Goal: Task Accomplishment & Management: Manage account settings

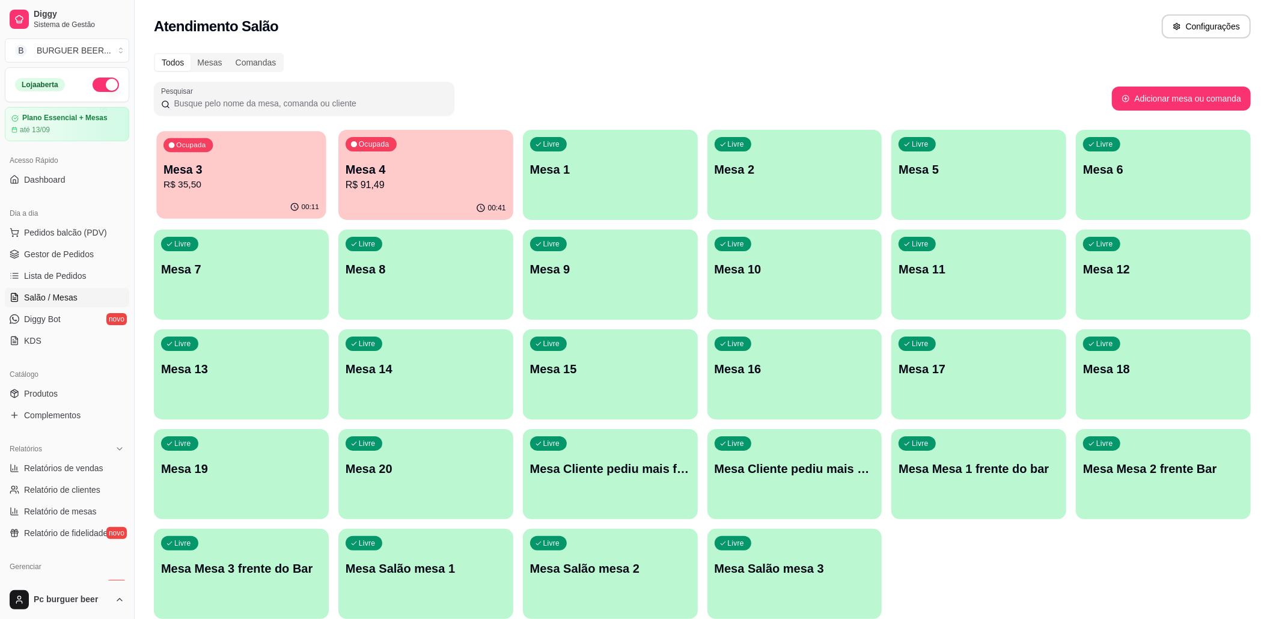
click at [251, 213] on div "00:11" at bounding box center [241, 207] width 170 height 23
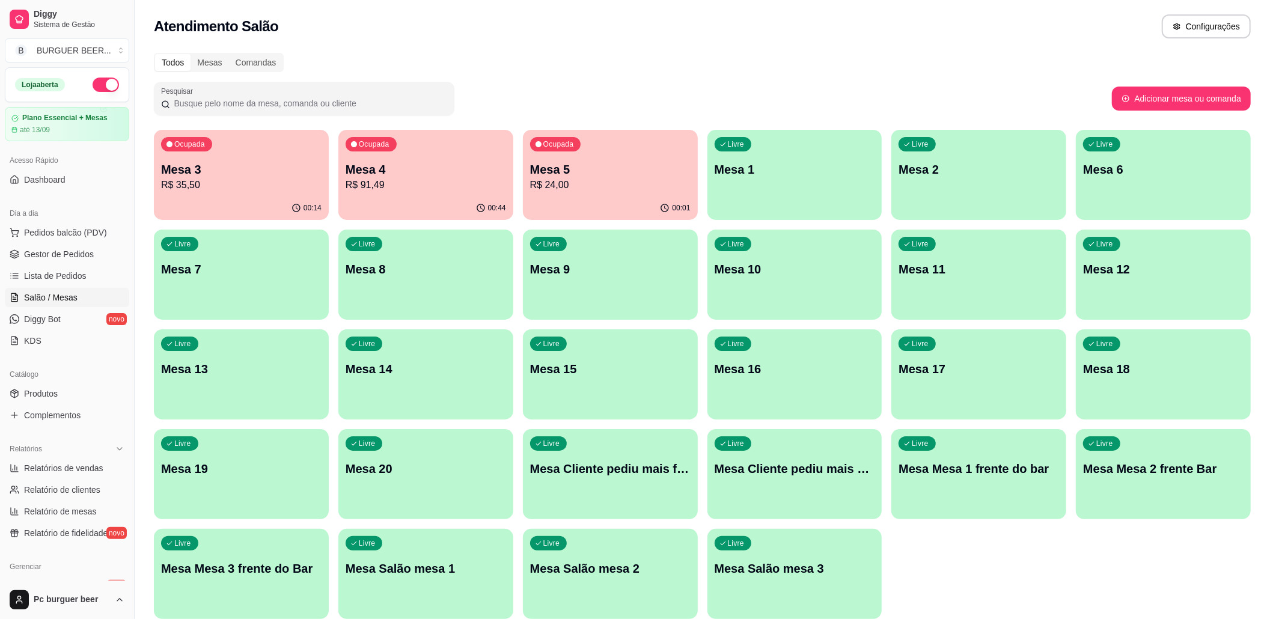
click at [597, 198] on div "00:01" at bounding box center [610, 208] width 175 height 23
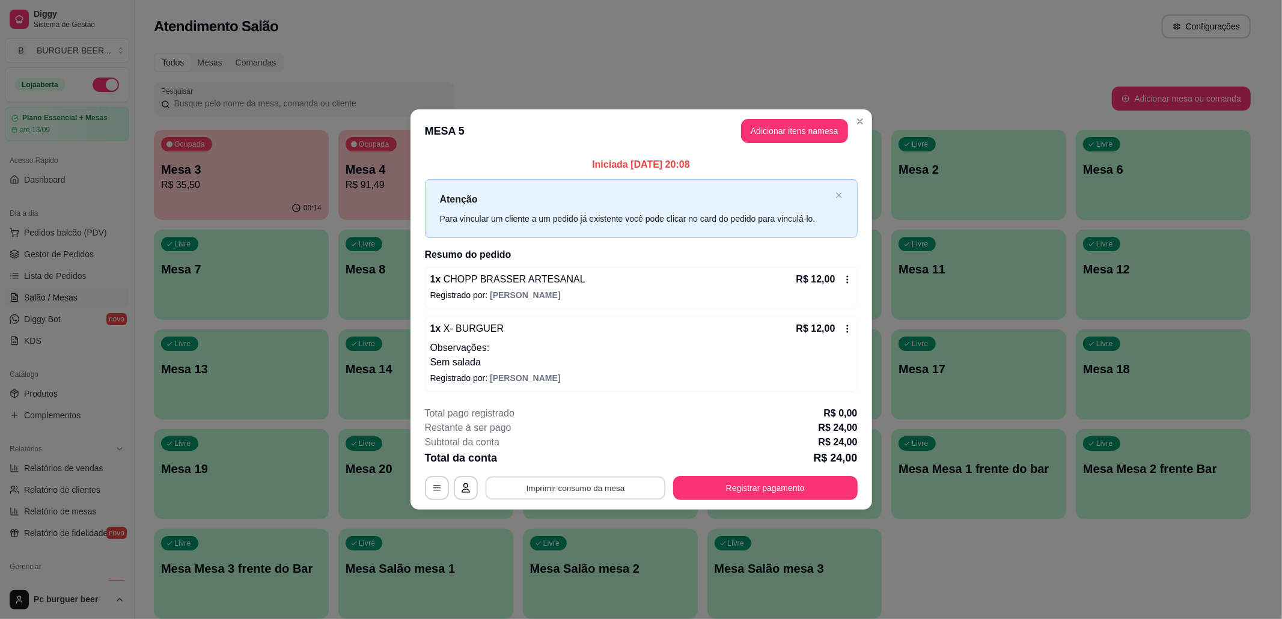
click at [634, 493] on button "Imprimir consumo da mesa" at bounding box center [575, 487] width 180 height 23
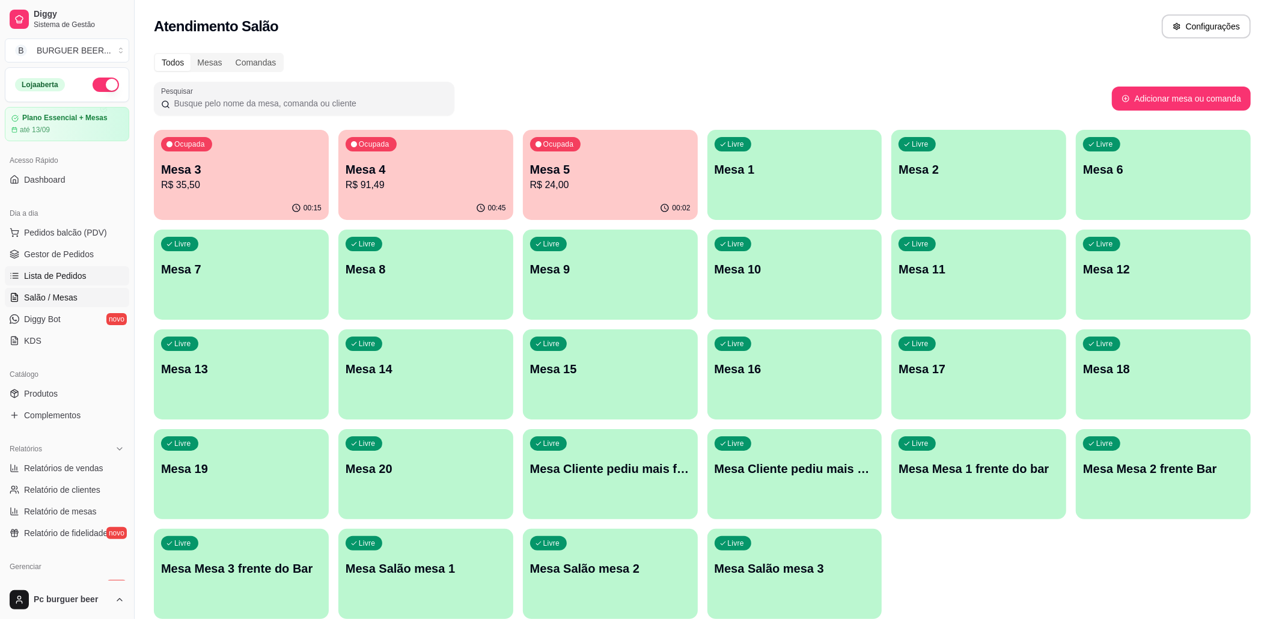
click at [68, 277] on span "Lista de Pedidos" at bounding box center [55, 276] width 63 height 12
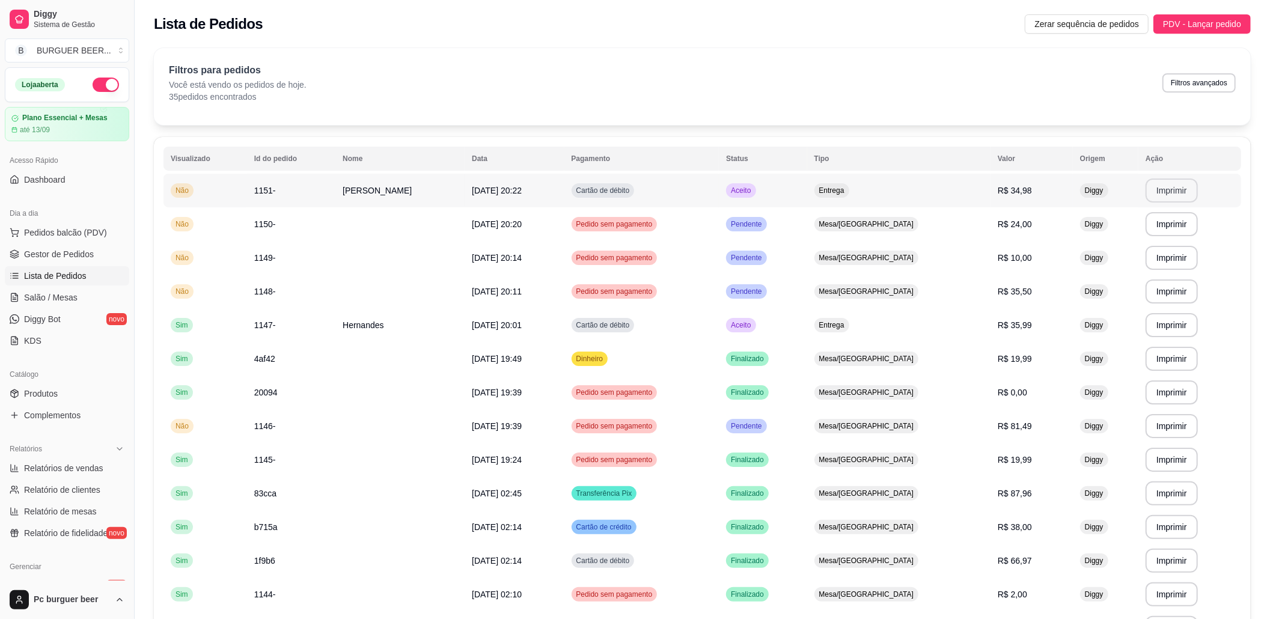
click at [1165, 186] on button "Imprimir" at bounding box center [1172, 191] width 52 height 24
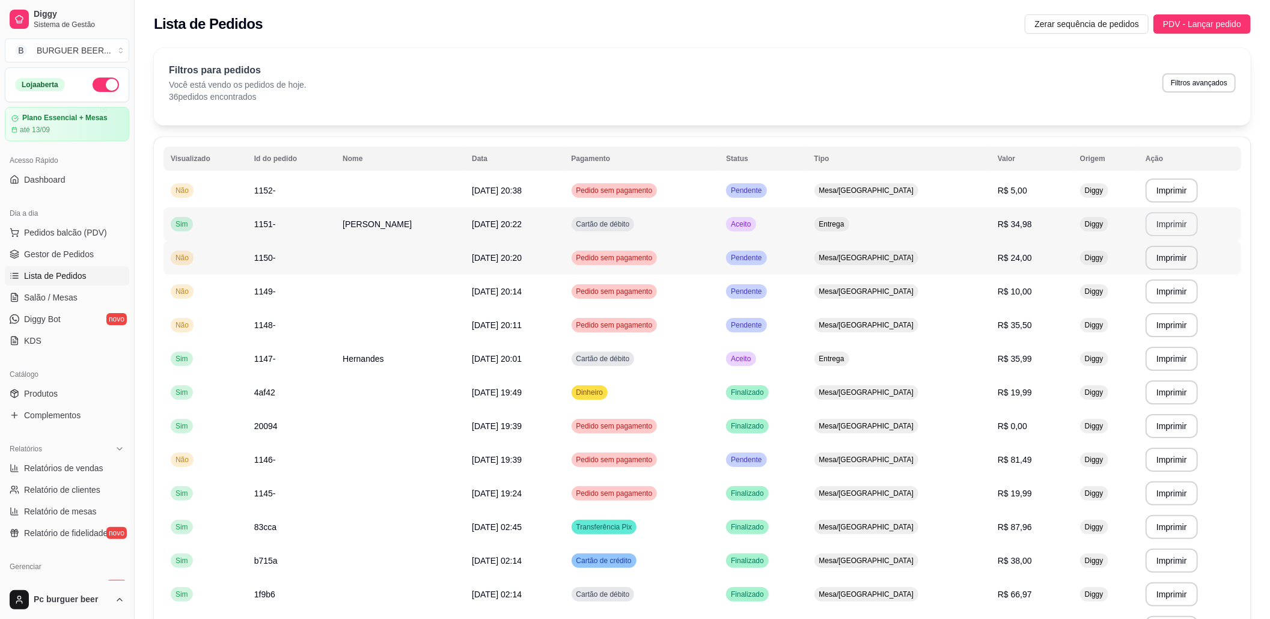
click at [922, 239] on td "Entrega" at bounding box center [898, 224] width 183 height 34
click at [82, 297] on link "Salão / Mesas" at bounding box center [67, 297] width 124 height 19
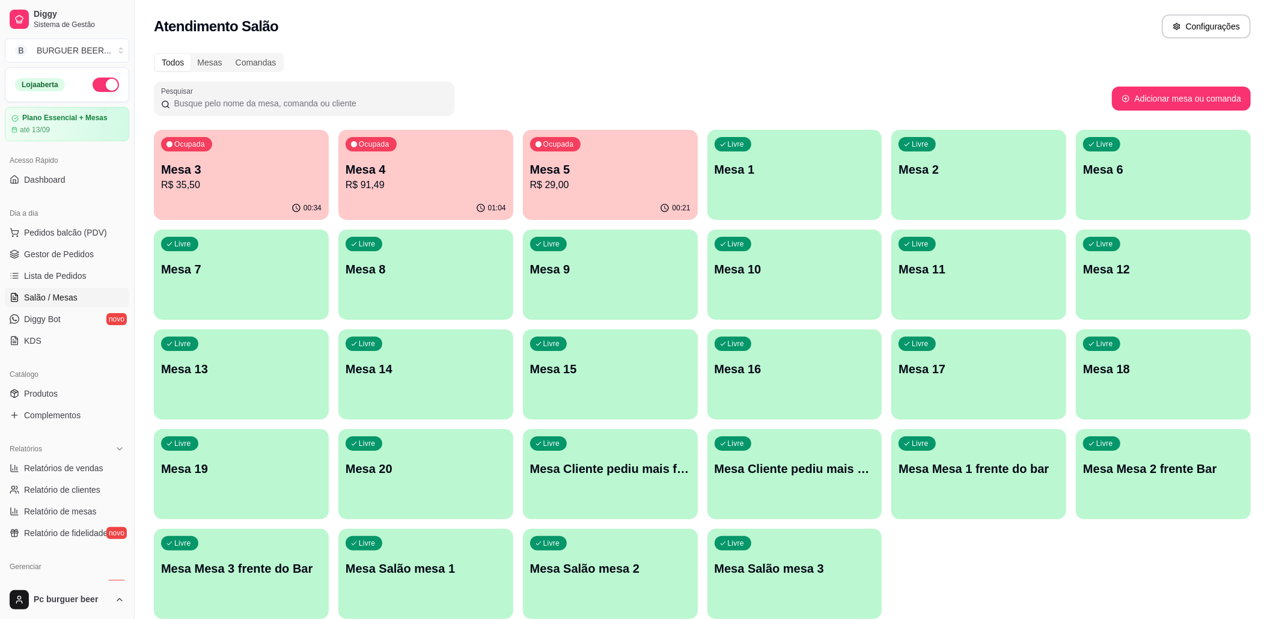
click at [556, 147] on p "Ocupada" at bounding box center [558, 144] width 31 height 10
click at [260, 174] on p "Mesa 3" at bounding box center [242, 170] width 156 height 16
click at [77, 277] on span "Lista de Pedidos" at bounding box center [55, 276] width 63 height 12
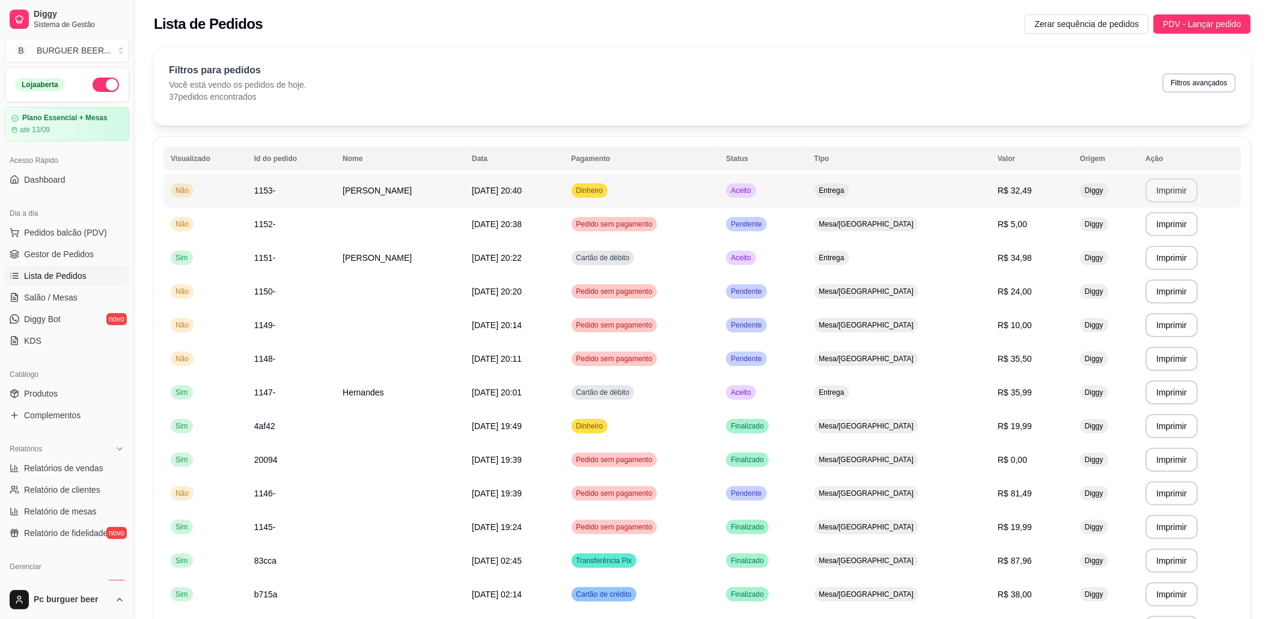
click at [1160, 186] on button "Imprimir" at bounding box center [1172, 191] width 52 height 24
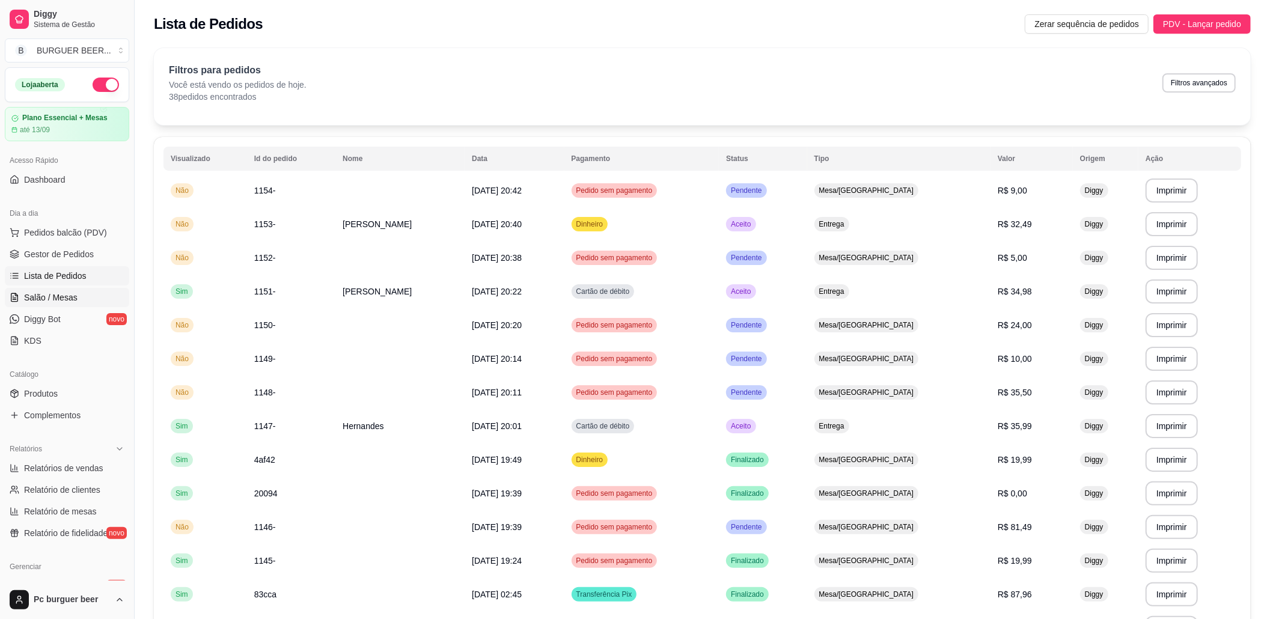
click at [57, 296] on span "Salão / Mesas" at bounding box center [51, 298] width 54 height 12
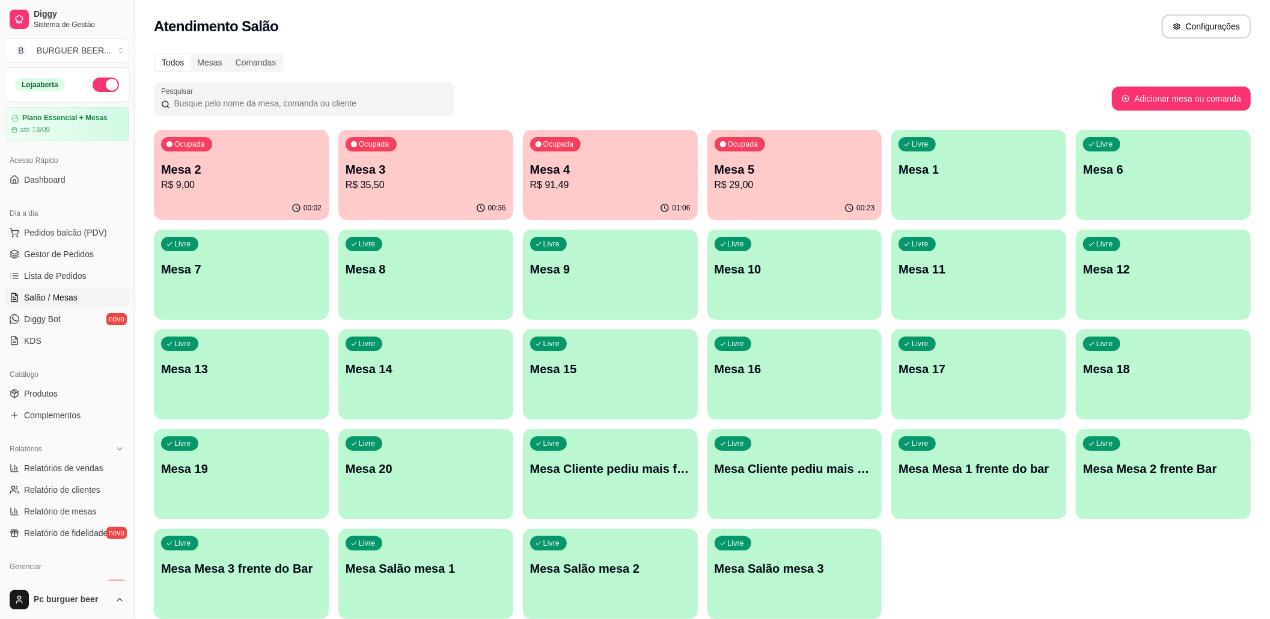
click at [277, 171] on p "Mesa 2" at bounding box center [241, 169] width 161 height 17
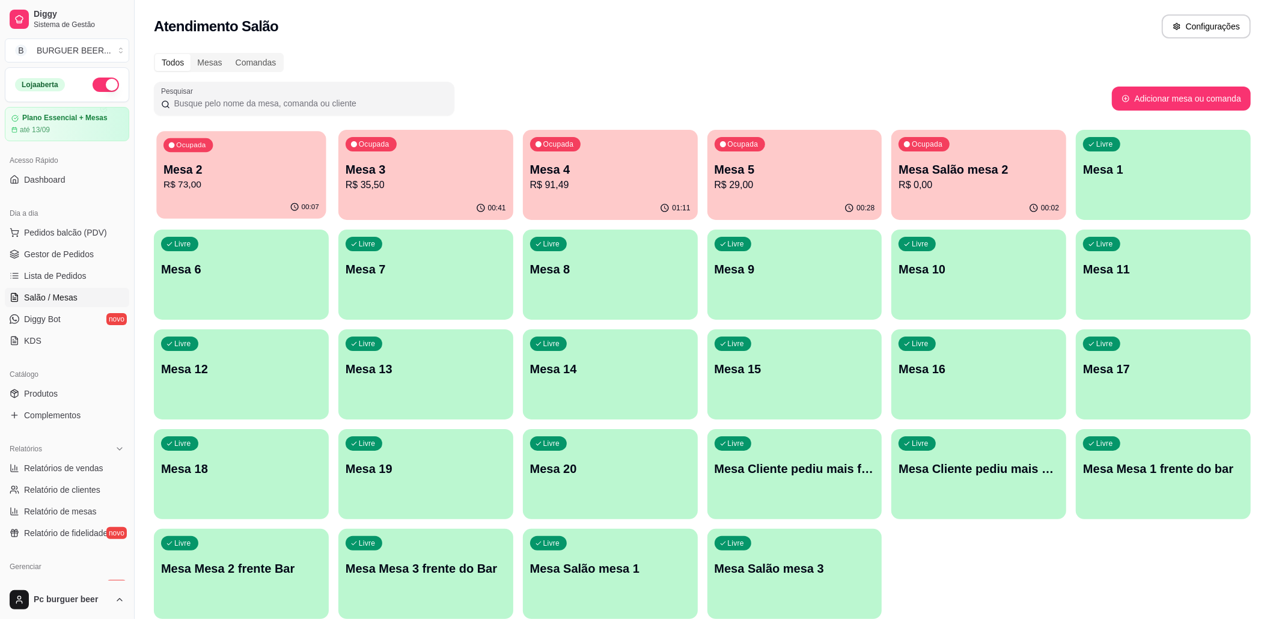
click at [246, 174] on p "Mesa 2" at bounding box center [242, 170] width 156 height 16
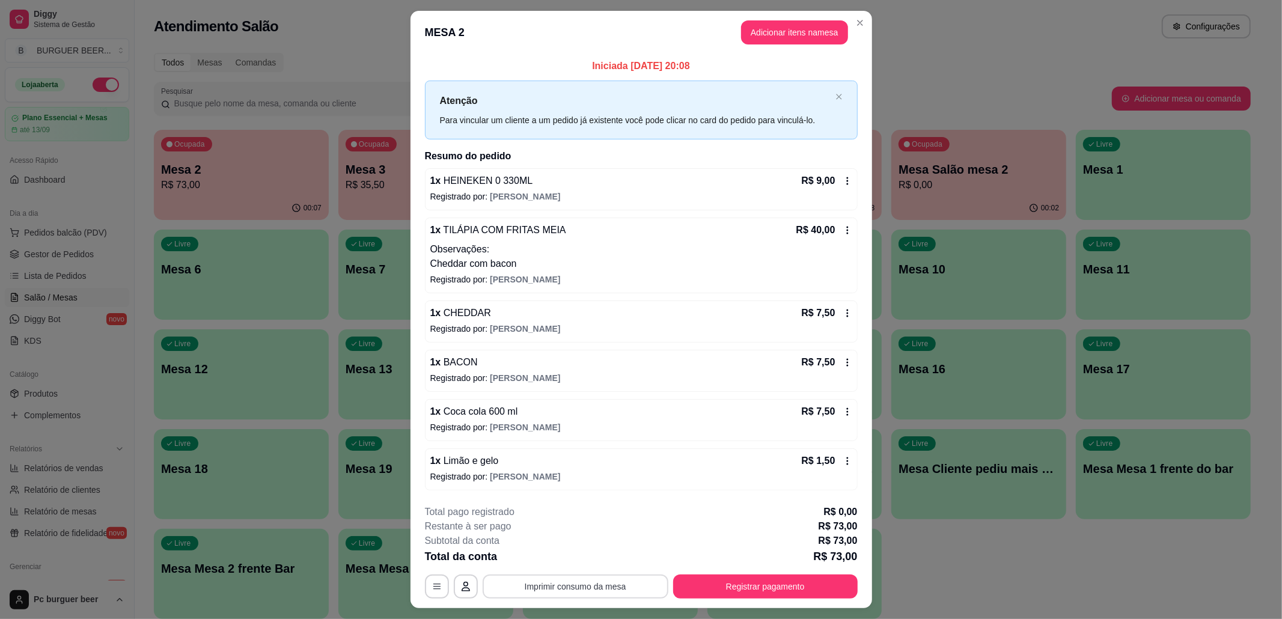
click at [578, 586] on button "Imprimir consumo da mesa" at bounding box center [576, 587] width 186 height 24
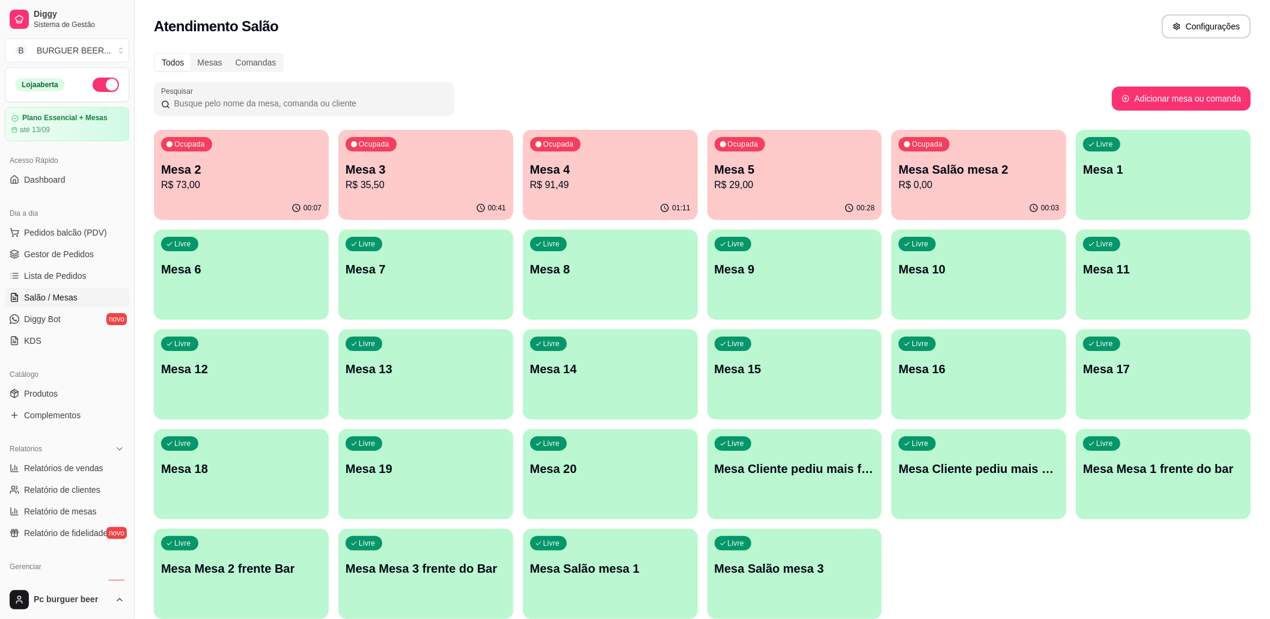
click at [472, 170] on p "Mesa 3" at bounding box center [426, 169] width 161 height 17
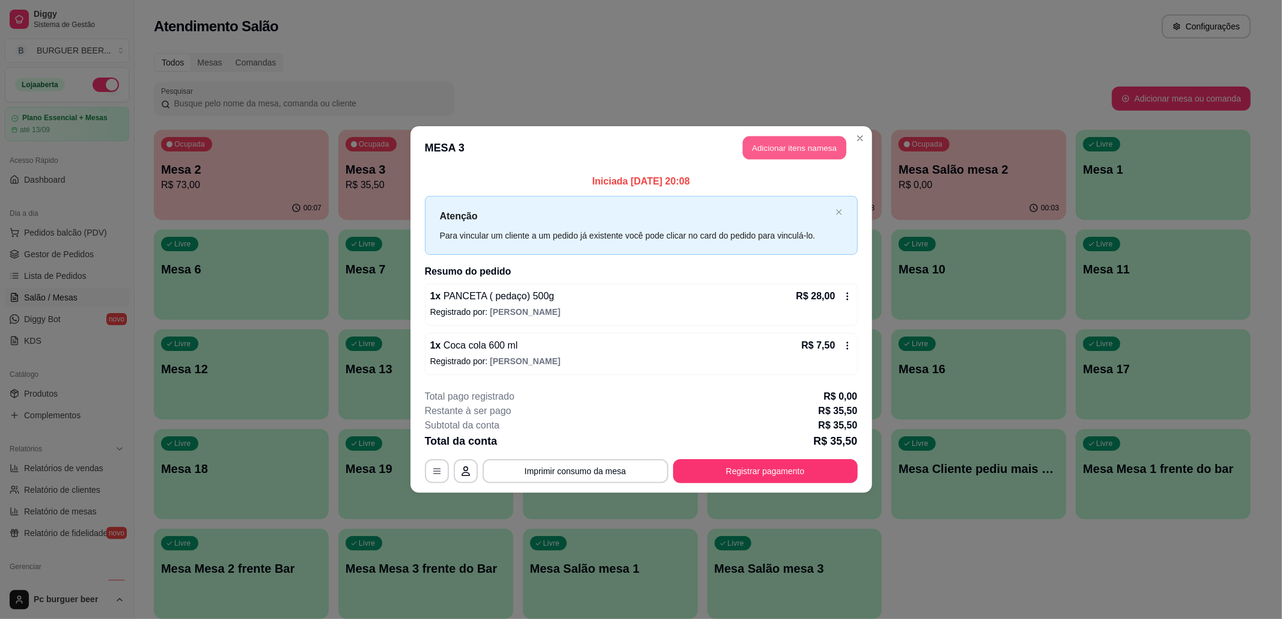
click at [794, 143] on button "Adicionar itens na mesa" at bounding box center [794, 147] width 103 height 23
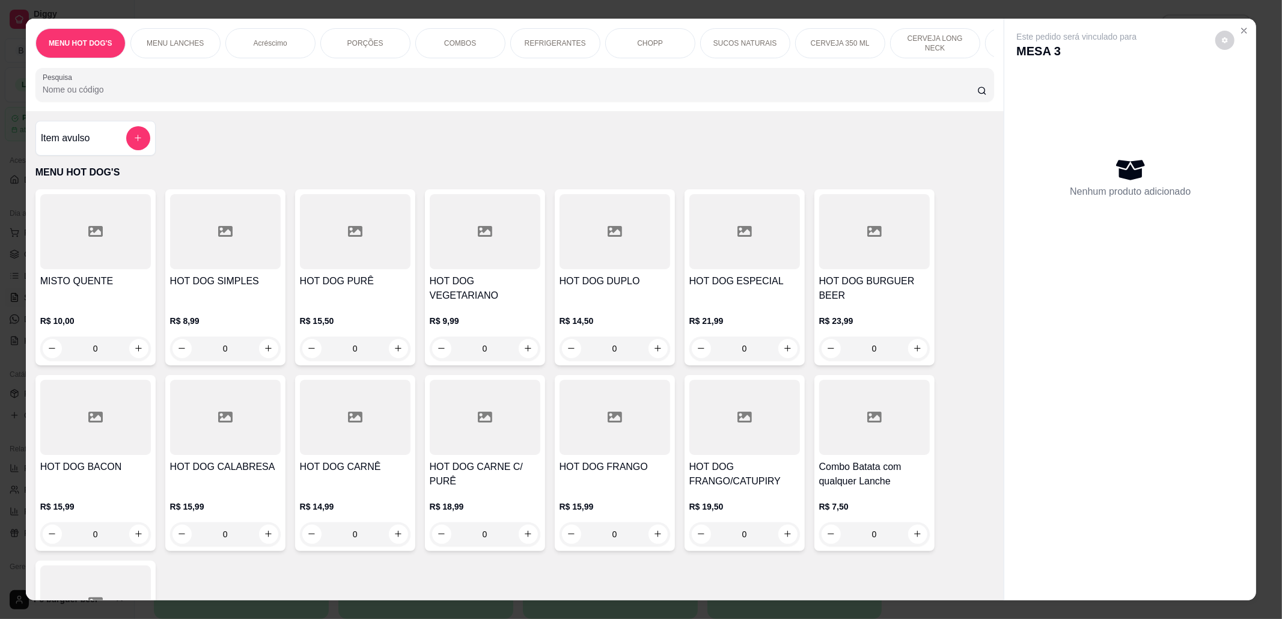
click at [559, 37] on div "REFRIGERANTES" at bounding box center [555, 43] width 90 height 30
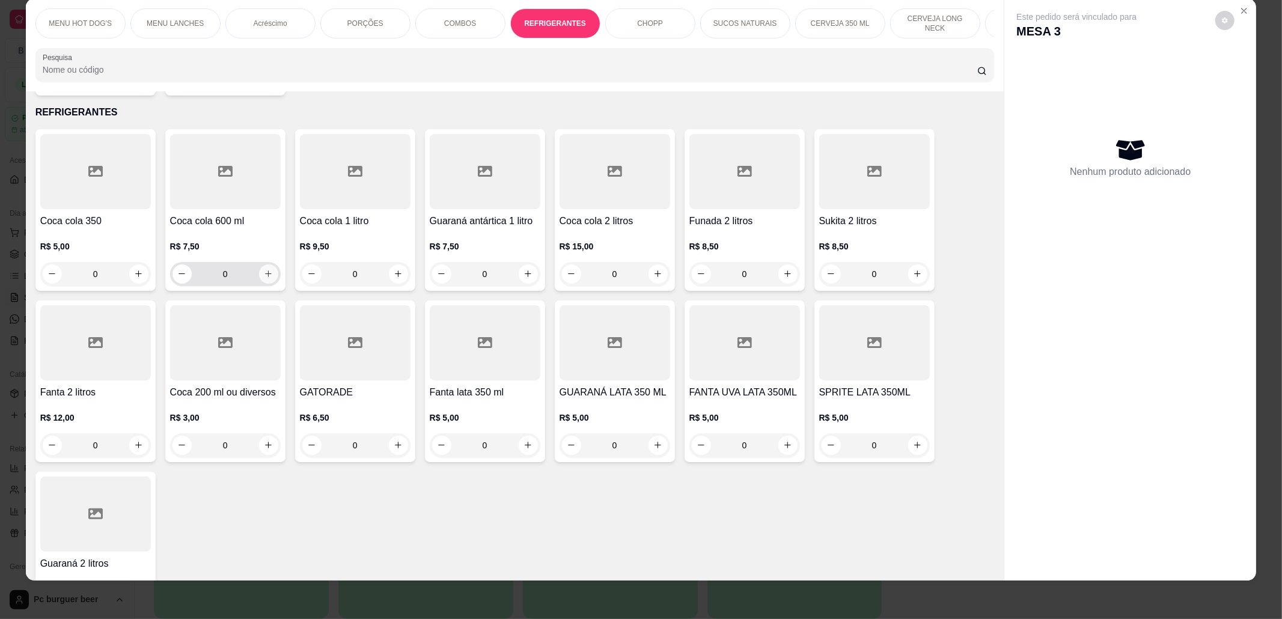
click at [265, 272] on icon "increase-product-quantity" at bounding box center [268, 273] width 9 height 9
type input "1"
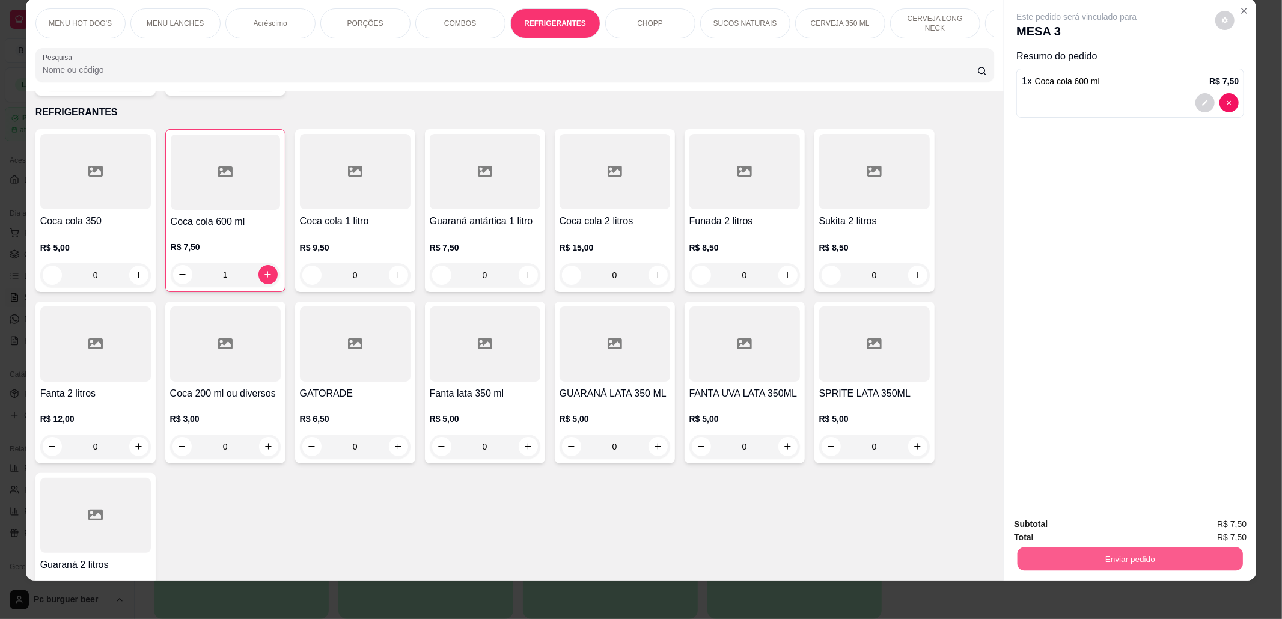
click at [1109, 549] on button "Enviar pedido" at bounding box center [1130, 559] width 225 height 23
click at [1124, 528] on button "Não registrar e enviar pedido" at bounding box center [1089, 530] width 121 height 22
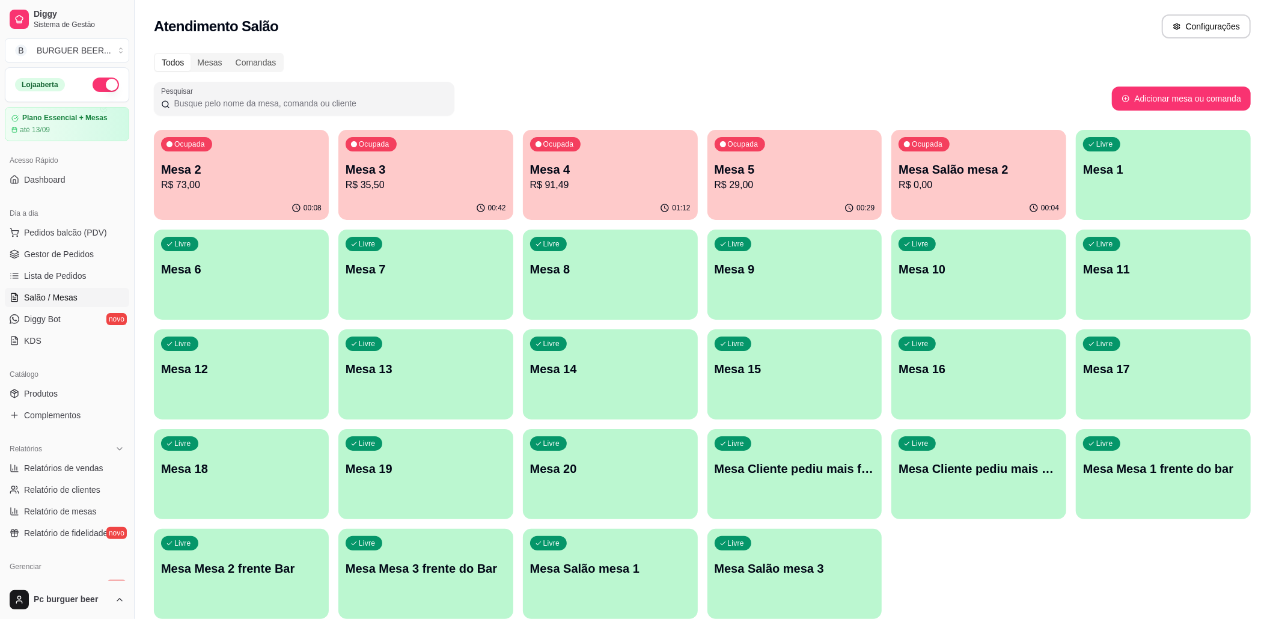
click at [210, 178] on p "R$ 73,00" at bounding box center [241, 185] width 161 height 14
click at [921, 167] on p "Mesa Salão mesa 2" at bounding box center [979, 169] width 161 height 17
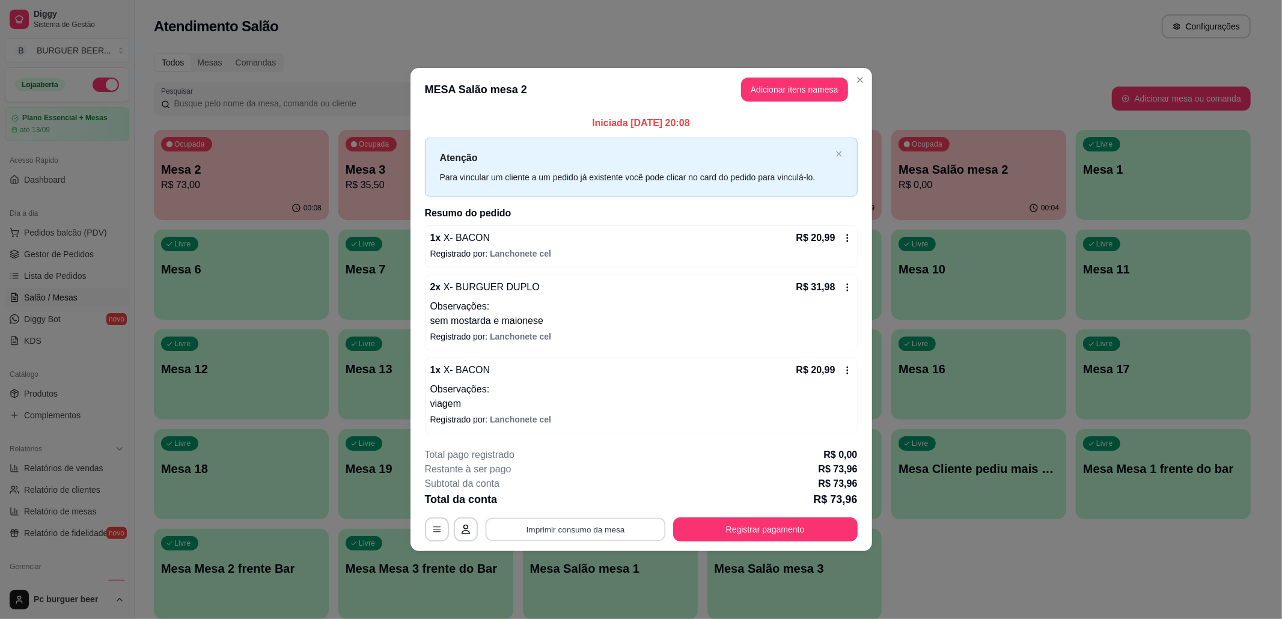
click at [630, 527] on button "Imprimir consumo da mesa" at bounding box center [575, 529] width 180 height 23
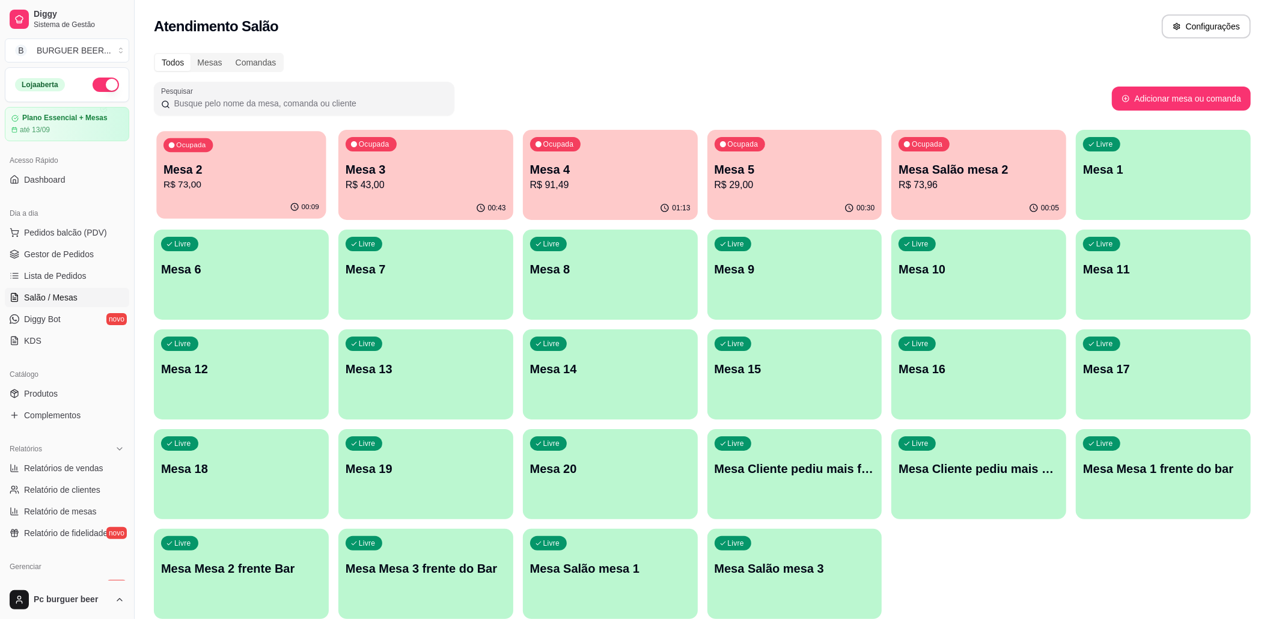
click at [305, 174] on p "Mesa 2" at bounding box center [242, 170] width 156 height 16
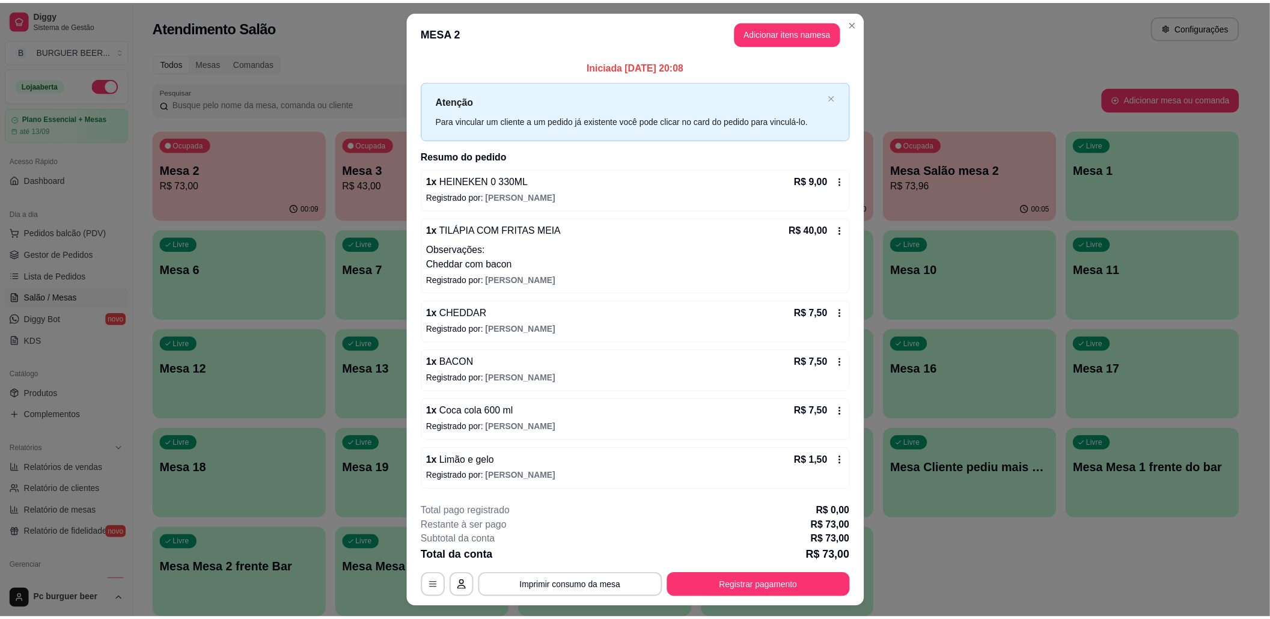
scroll to position [29, 0]
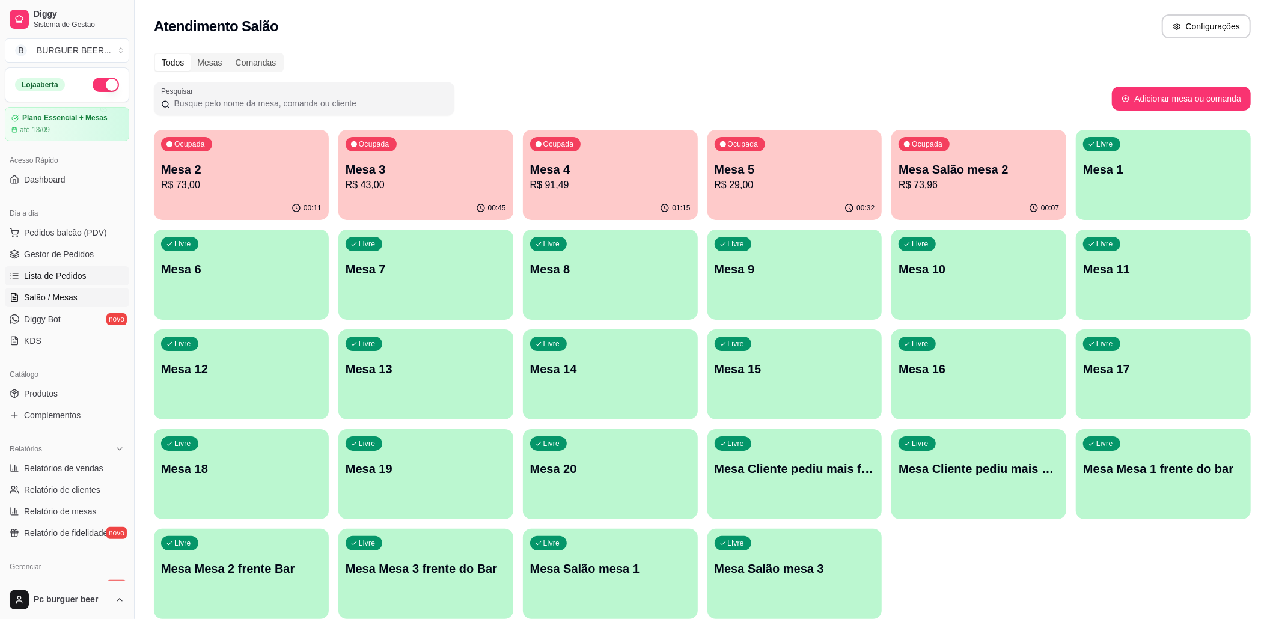
click at [76, 269] on link "Lista de Pedidos" at bounding box center [67, 275] width 124 height 19
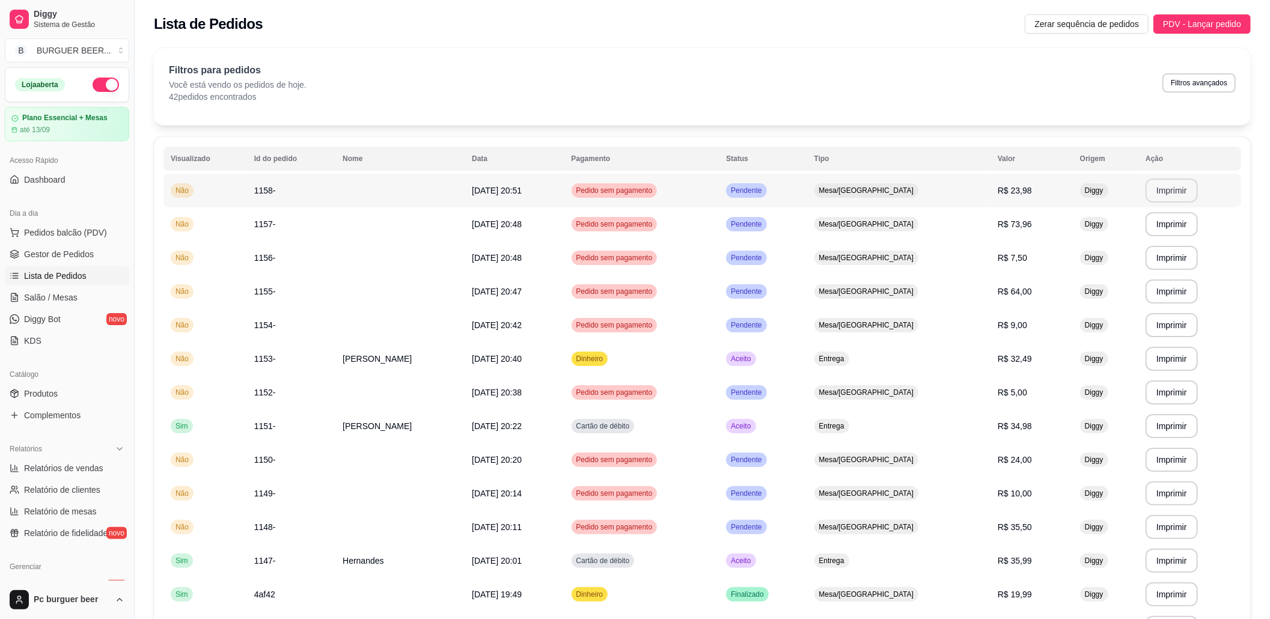
click at [1177, 188] on button "Imprimir" at bounding box center [1172, 191] width 52 height 24
click at [67, 292] on span "Salão / Mesas" at bounding box center [51, 298] width 54 height 12
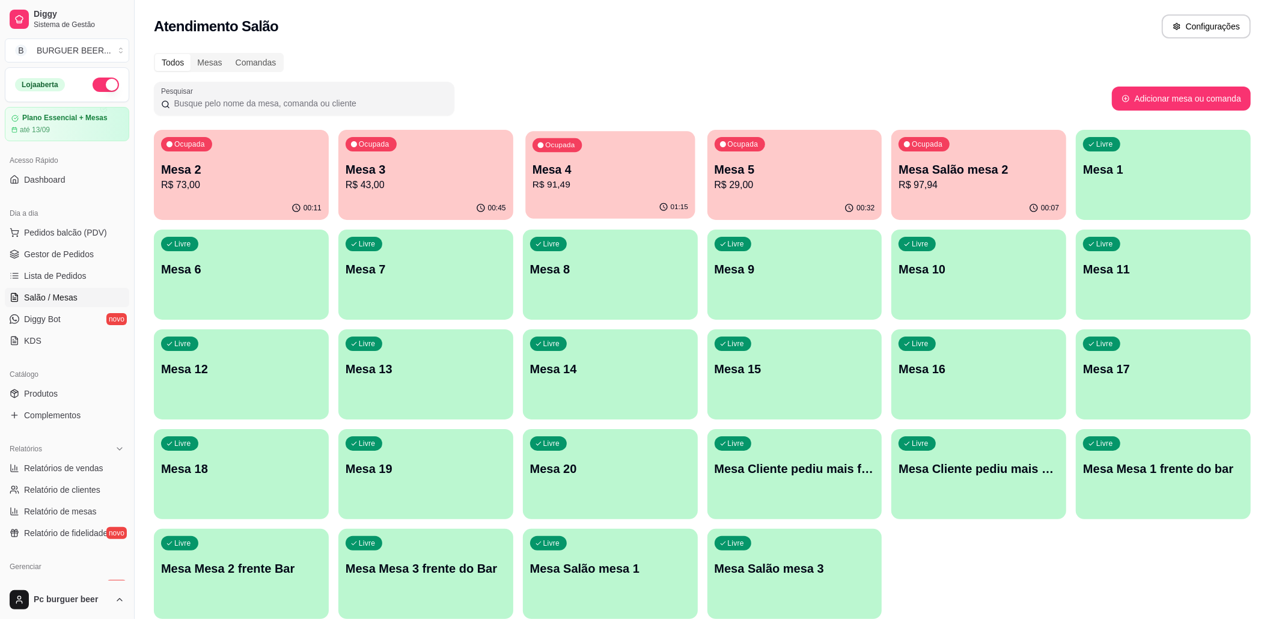
click at [609, 177] on div "Mesa 4 R$ 91,49" at bounding box center [611, 177] width 156 height 30
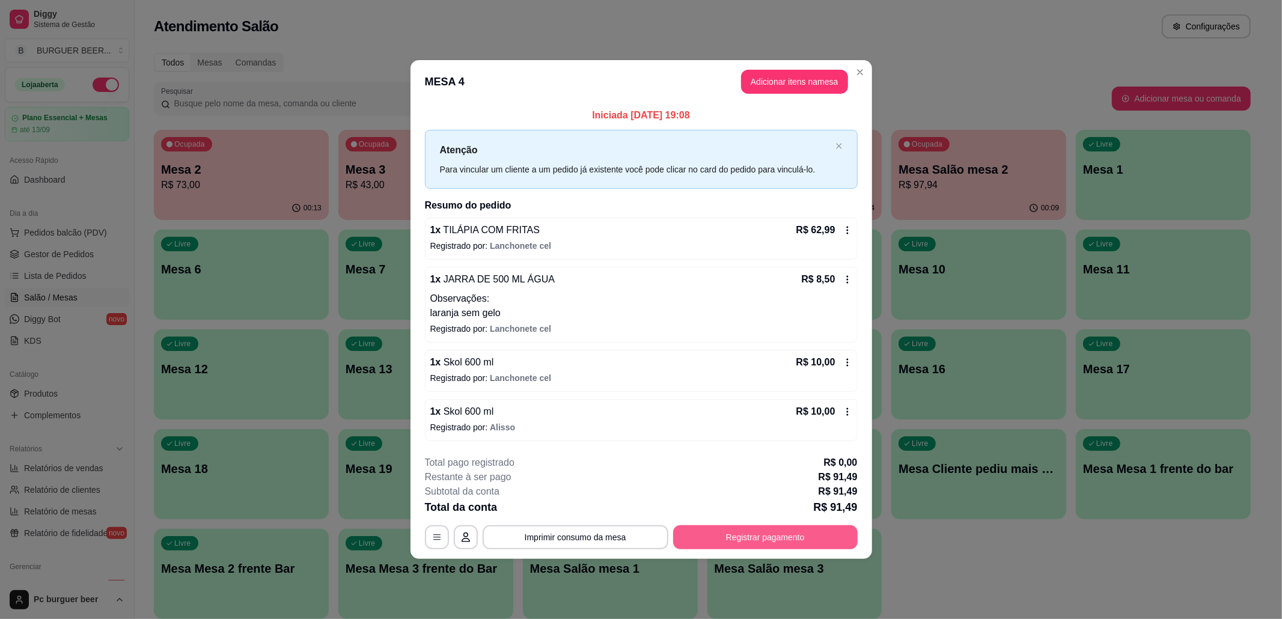
click at [715, 530] on button "Registrar pagamento" at bounding box center [765, 537] width 185 height 24
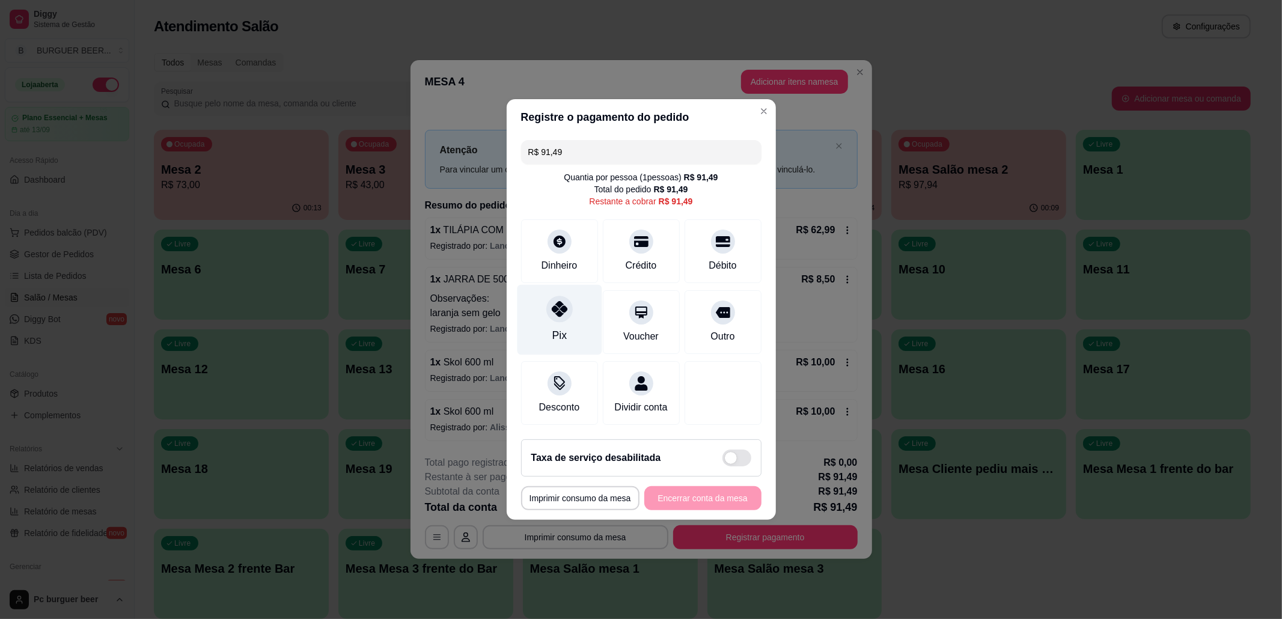
click at [560, 313] on div at bounding box center [559, 309] width 26 height 26
type input "R$ 0,00"
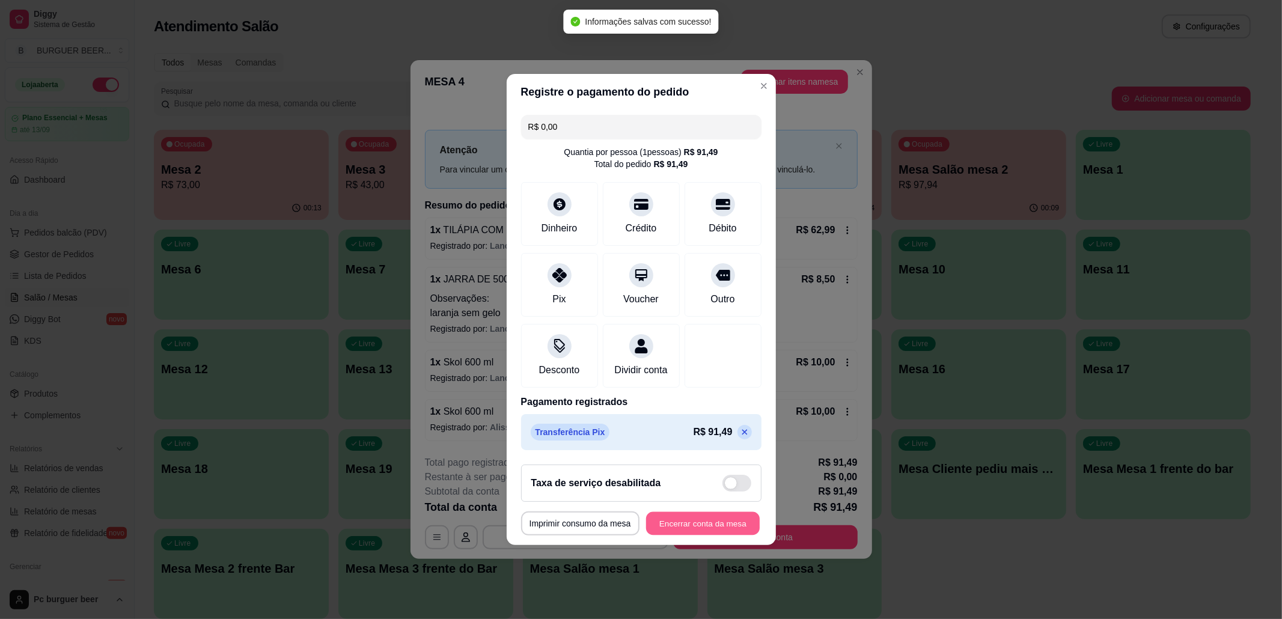
click at [700, 534] on button "Encerrar conta da mesa" at bounding box center [703, 523] width 114 height 23
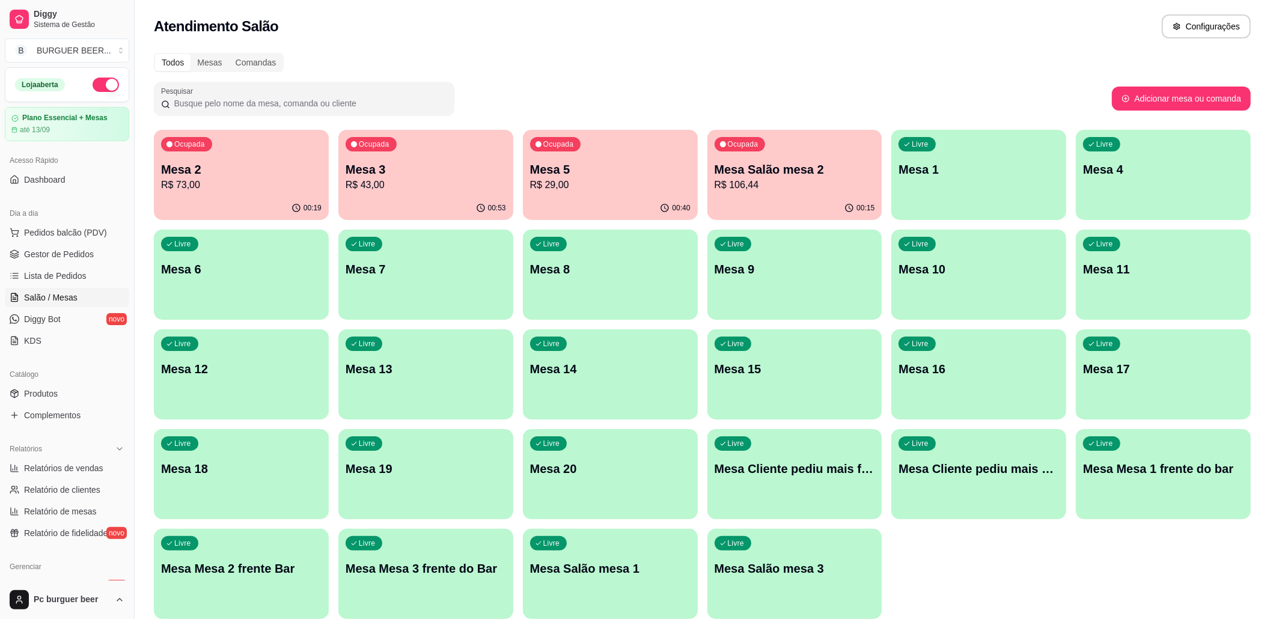
click at [87, 265] on ul "Pedidos balcão (PDV) Gestor de Pedidos Lista de Pedidos Salão / Mesas Diggy Bot…" at bounding box center [67, 286] width 124 height 127
click at [87, 273] on link "Lista de Pedidos" at bounding box center [67, 275] width 124 height 19
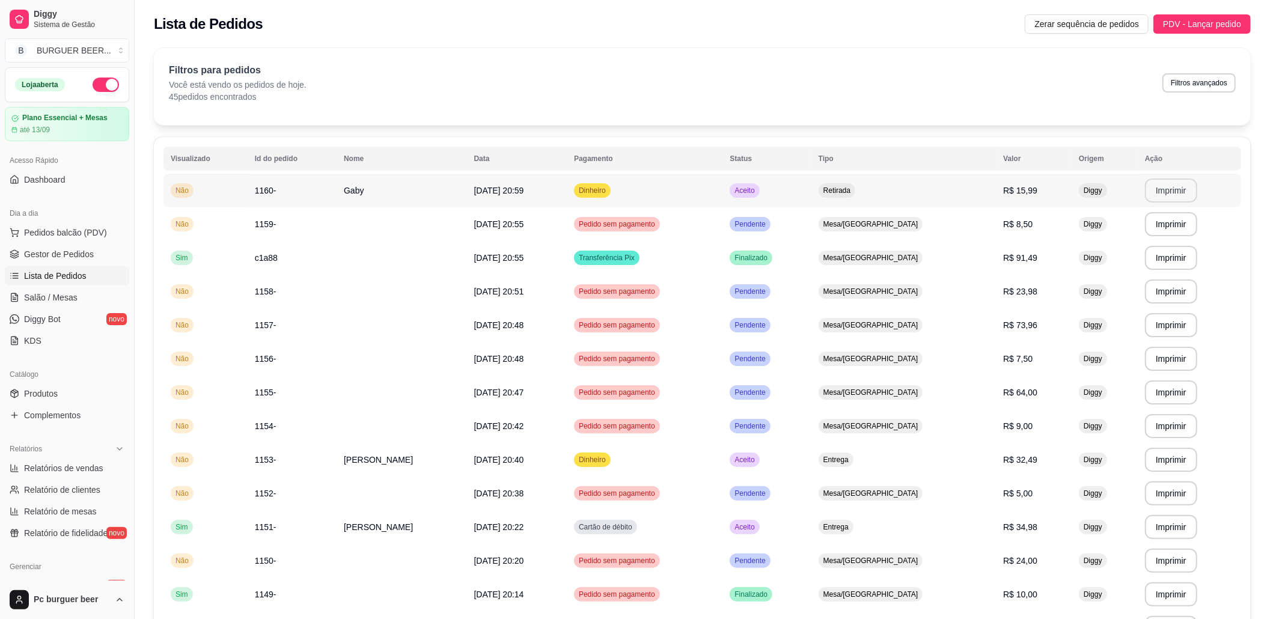
click at [1155, 190] on button "Imprimir" at bounding box center [1171, 191] width 52 height 24
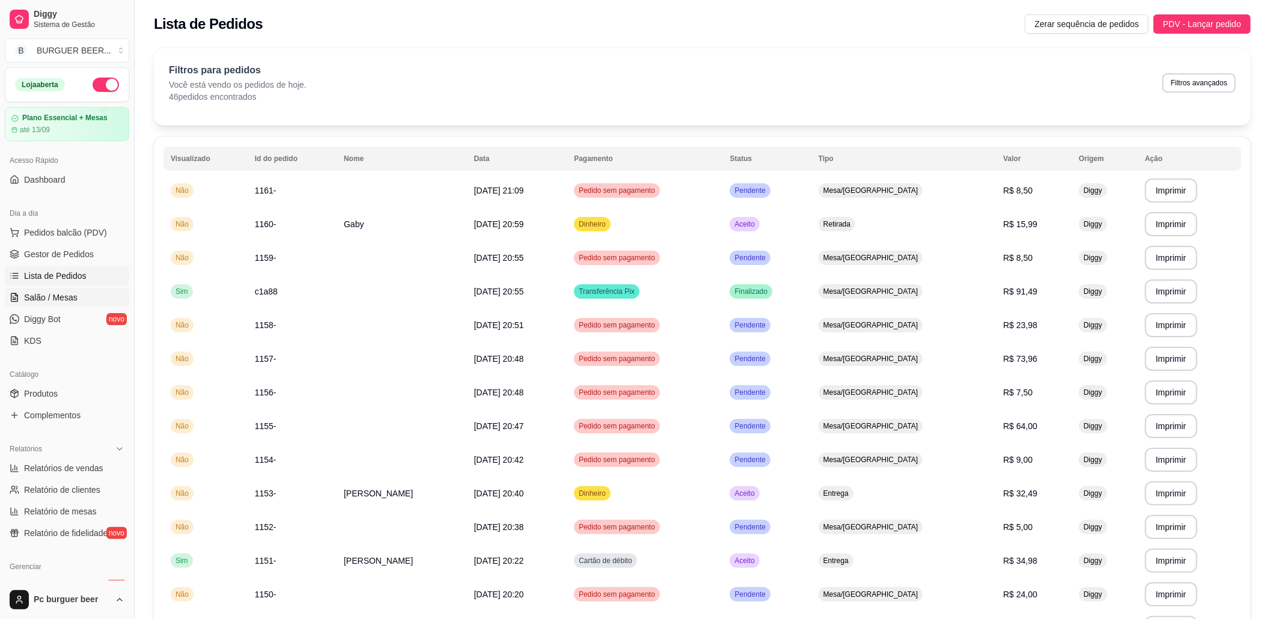
click at [57, 294] on span "Salão / Mesas" at bounding box center [51, 298] width 54 height 12
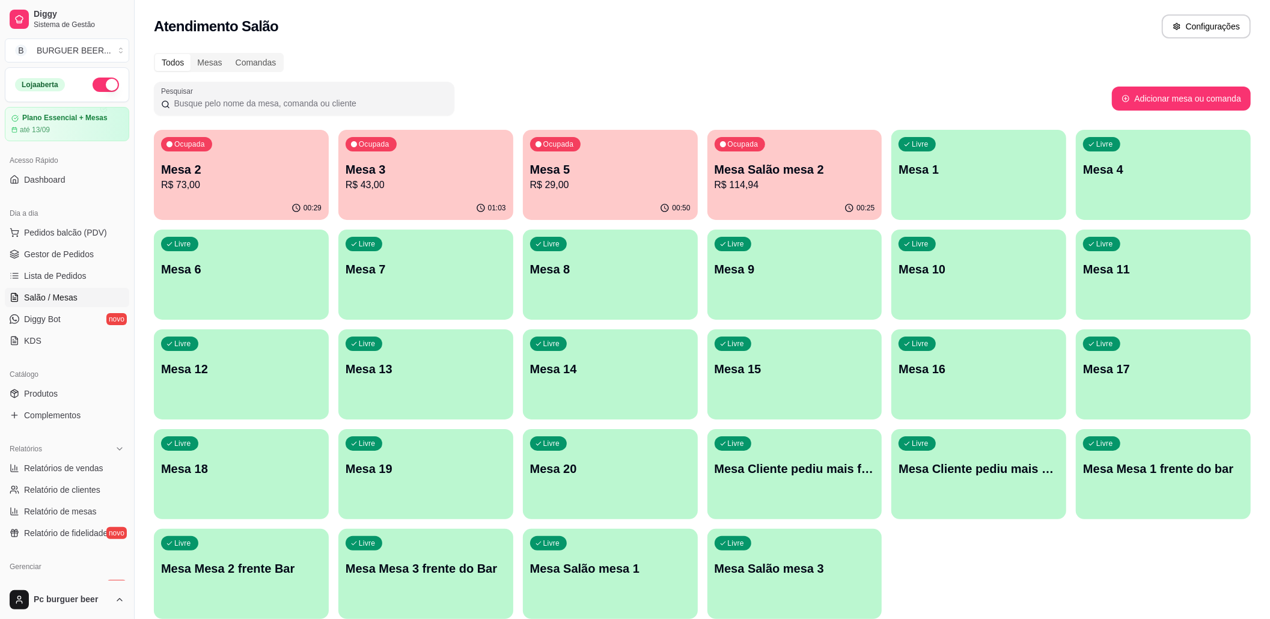
click at [802, 180] on p "R$ 114,94" at bounding box center [795, 185] width 161 height 14
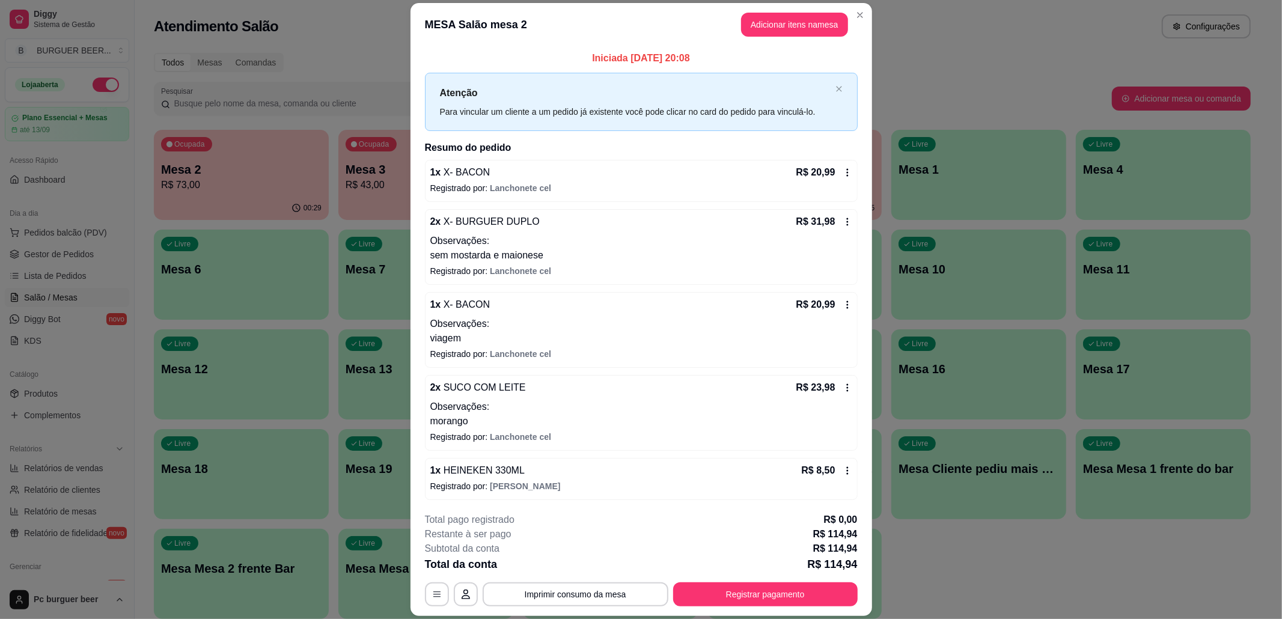
scroll to position [87, 0]
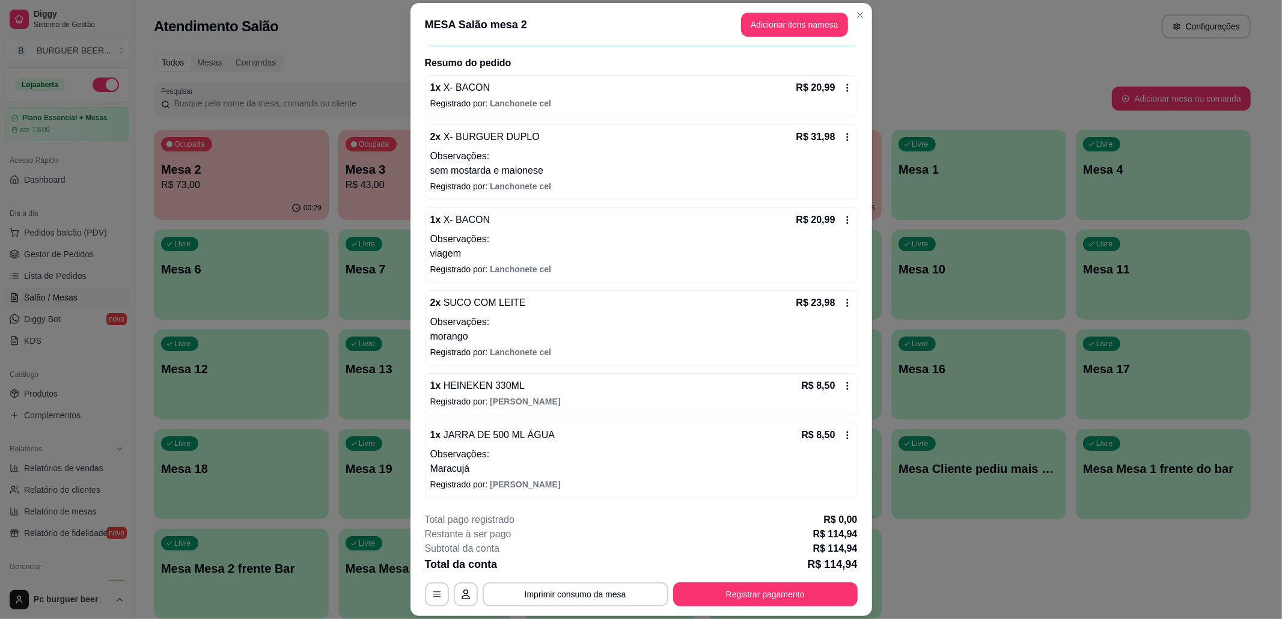
click at [843, 433] on icon at bounding box center [848, 435] width 10 height 10
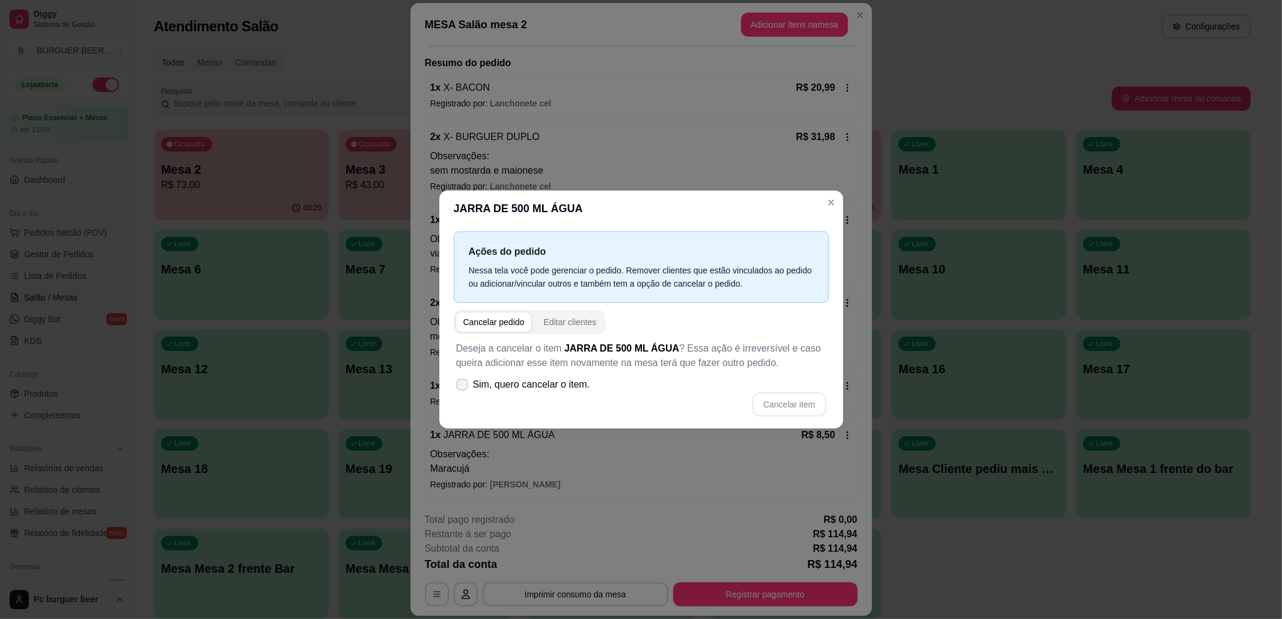
click at [565, 381] on span "Sim, quero cancelar o item." at bounding box center [531, 385] width 117 height 14
click at [464, 387] on input "Sim, quero cancelar o item." at bounding box center [460, 391] width 8 height 8
checkbox input "true"
click at [770, 402] on button "Cancelar item" at bounding box center [789, 405] width 73 height 24
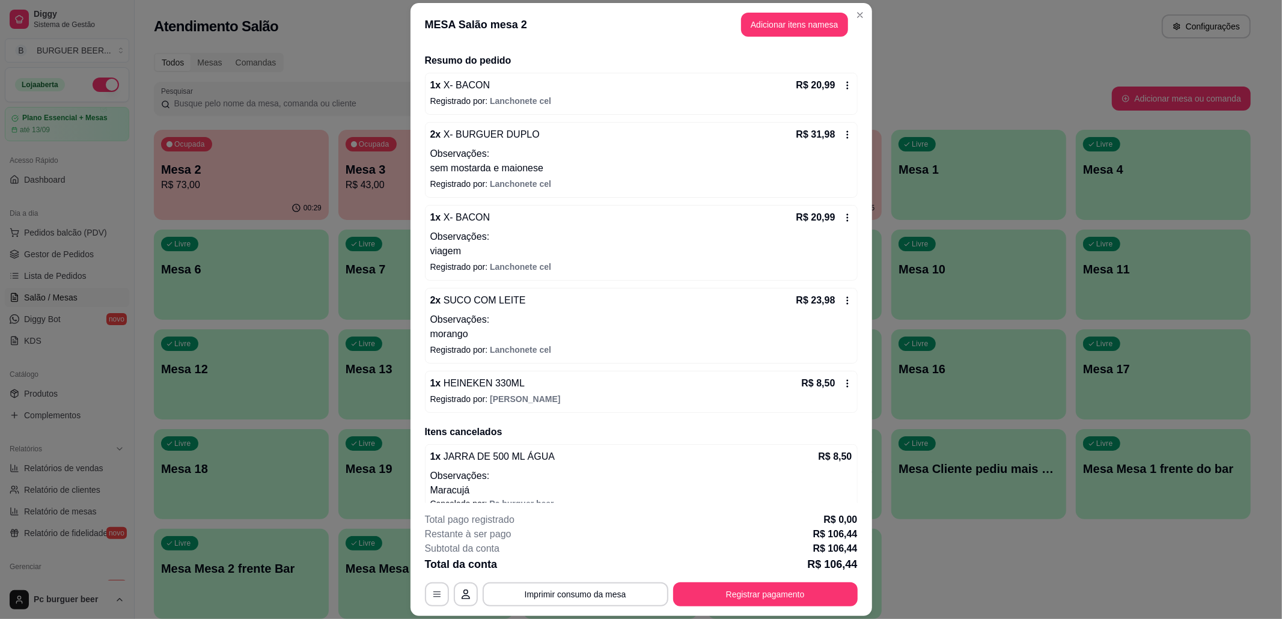
scroll to position [106, 0]
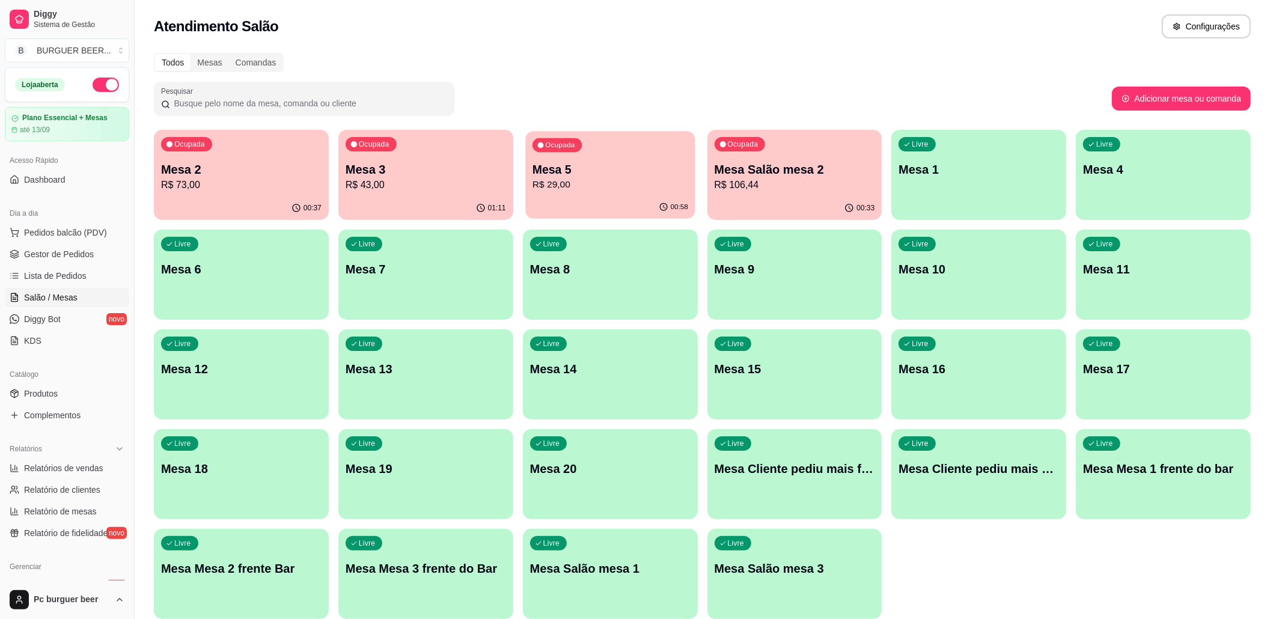
click at [608, 173] on p "Mesa 5" at bounding box center [611, 170] width 156 height 16
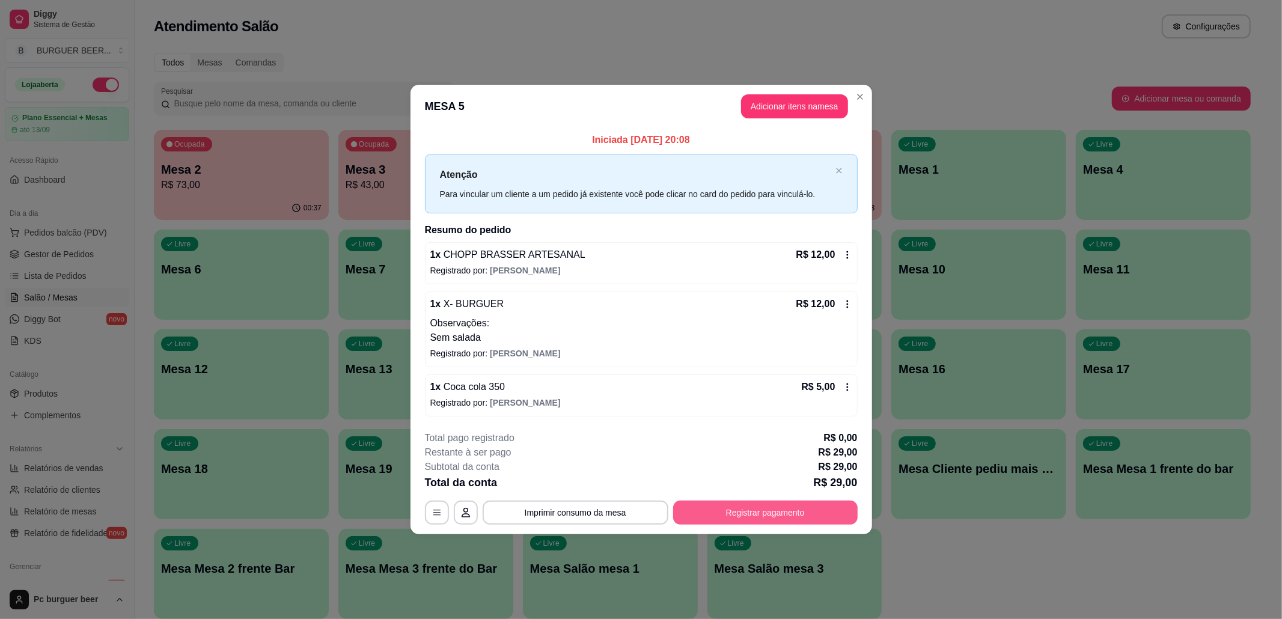
click at [748, 510] on button "Registrar pagamento" at bounding box center [765, 513] width 185 height 24
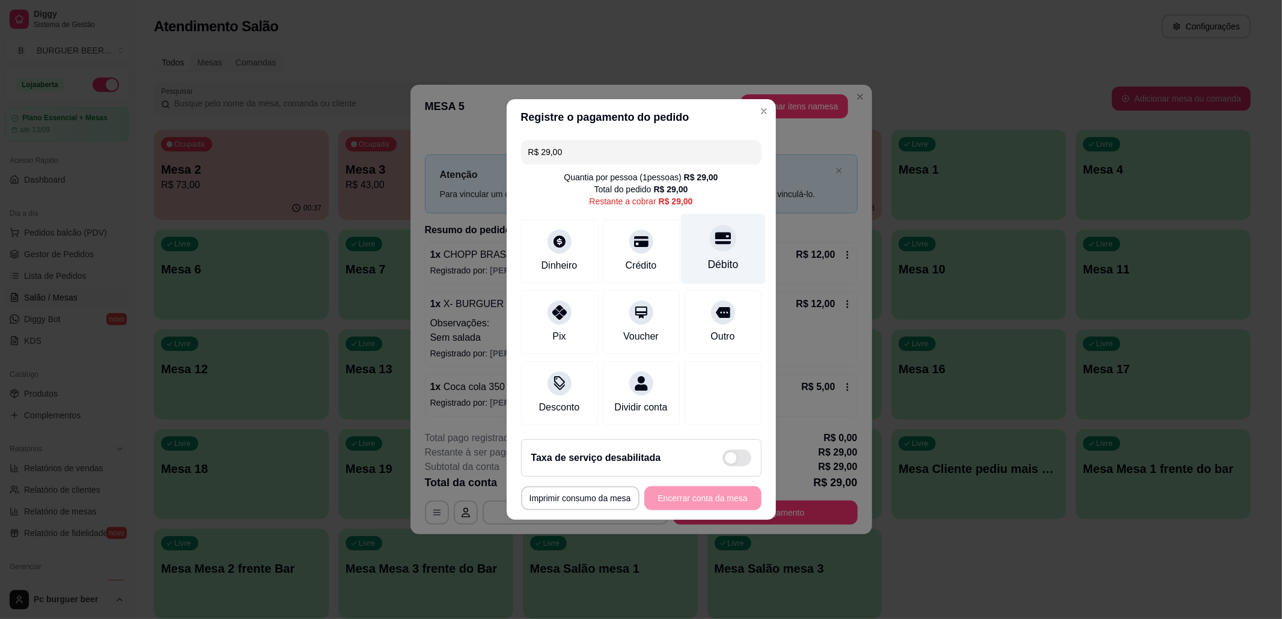
click at [715, 232] on icon at bounding box center [723, 238] width 16 height 16
type input "R$ 0,00"
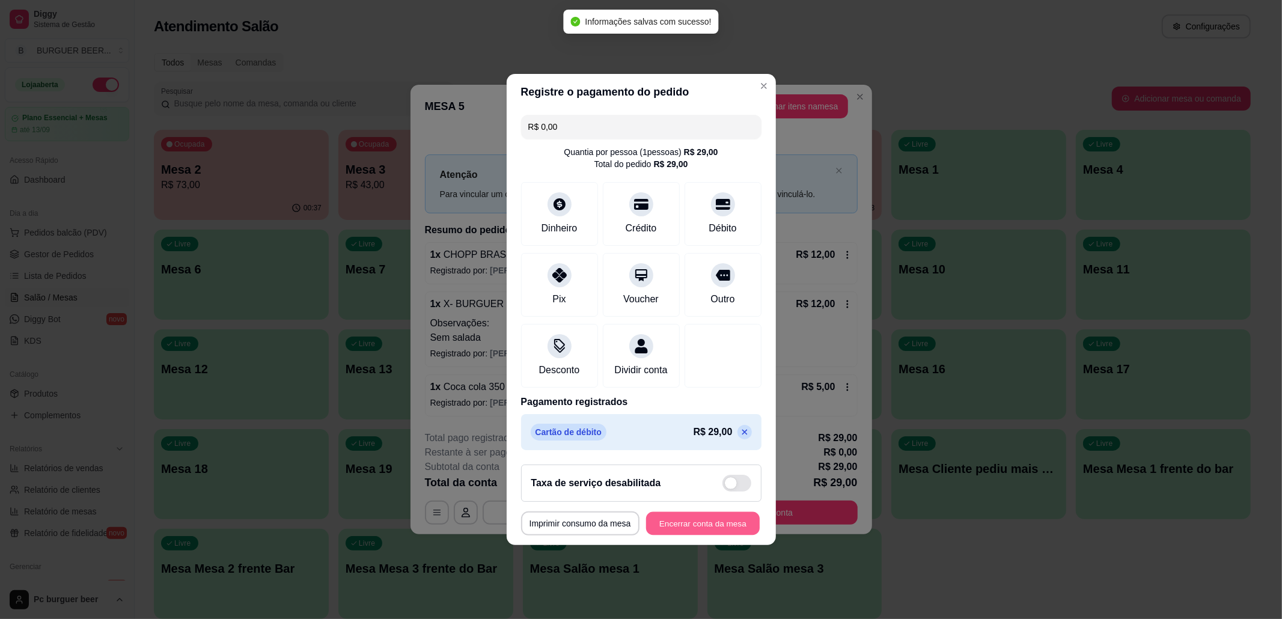
click at [710, 532] on button "Encerrar conta da mesa" at bounding box center [703, 523] width 114 height 23
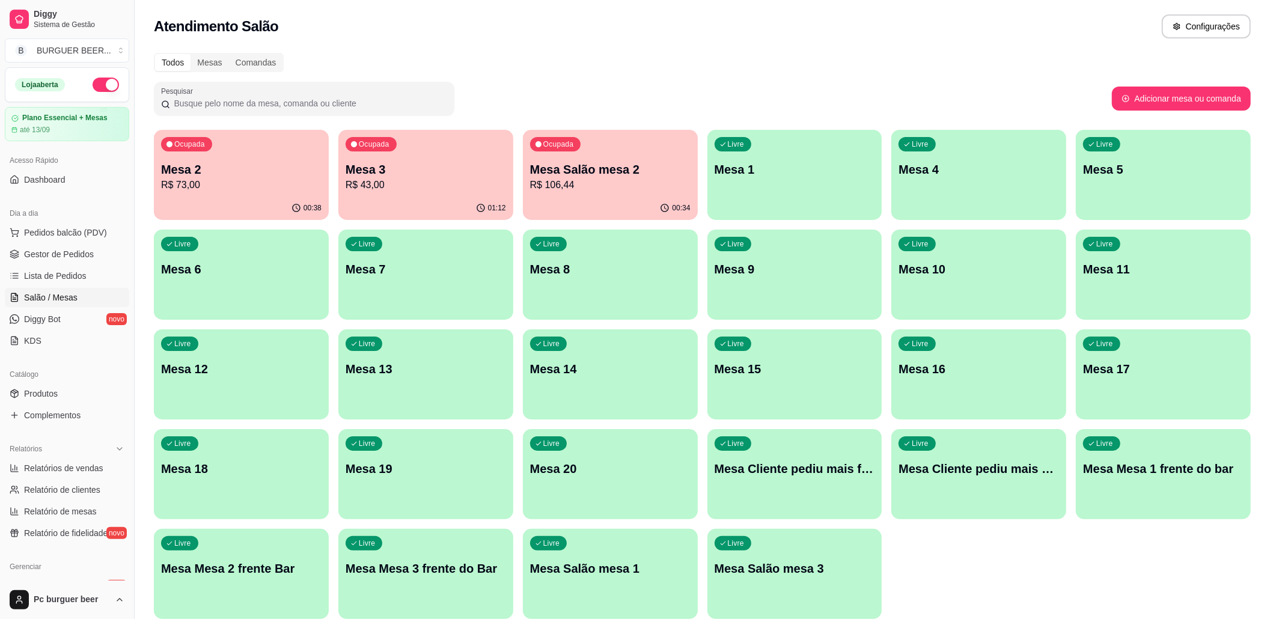
click at [406, 157] on div "Ocupada Mesa 3 R$ 43,00" at bounding box center [425, 163] width 175 height 67
click at [207, 191] on p "R$ 73,00" at bounding box center [241, 185] width 161 height 14
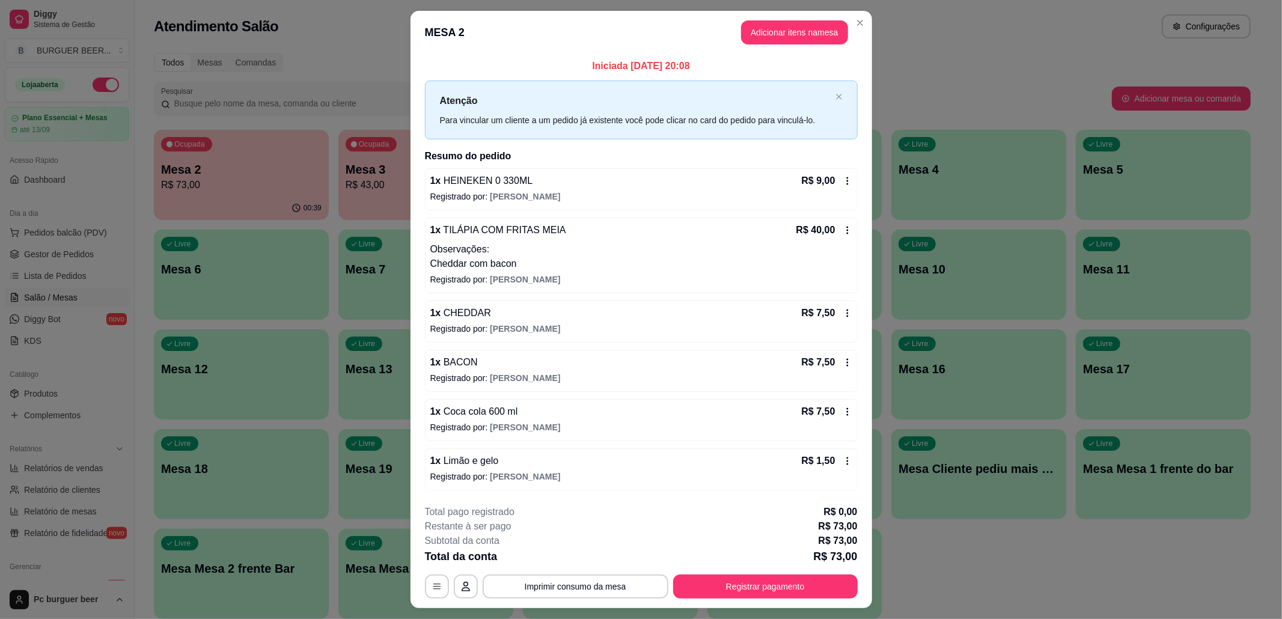
scroll to position [29, 0]
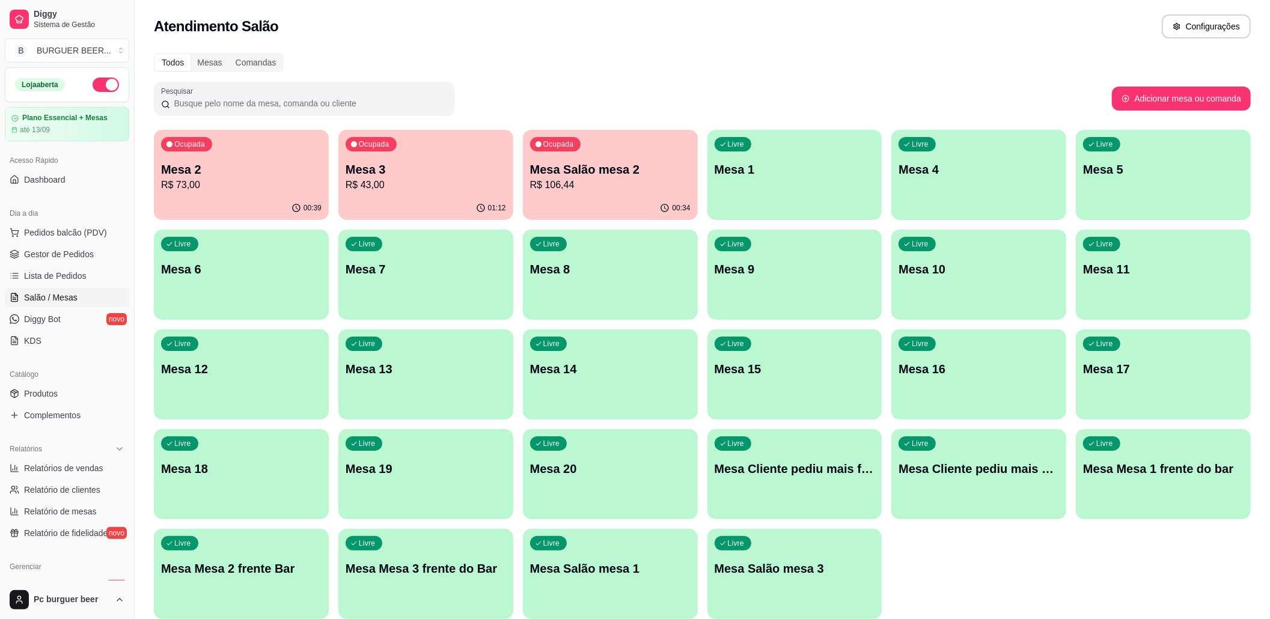
click at [580, 182] on p "R$ 106,44" at bounding box center [610, 185] width 161 height 14
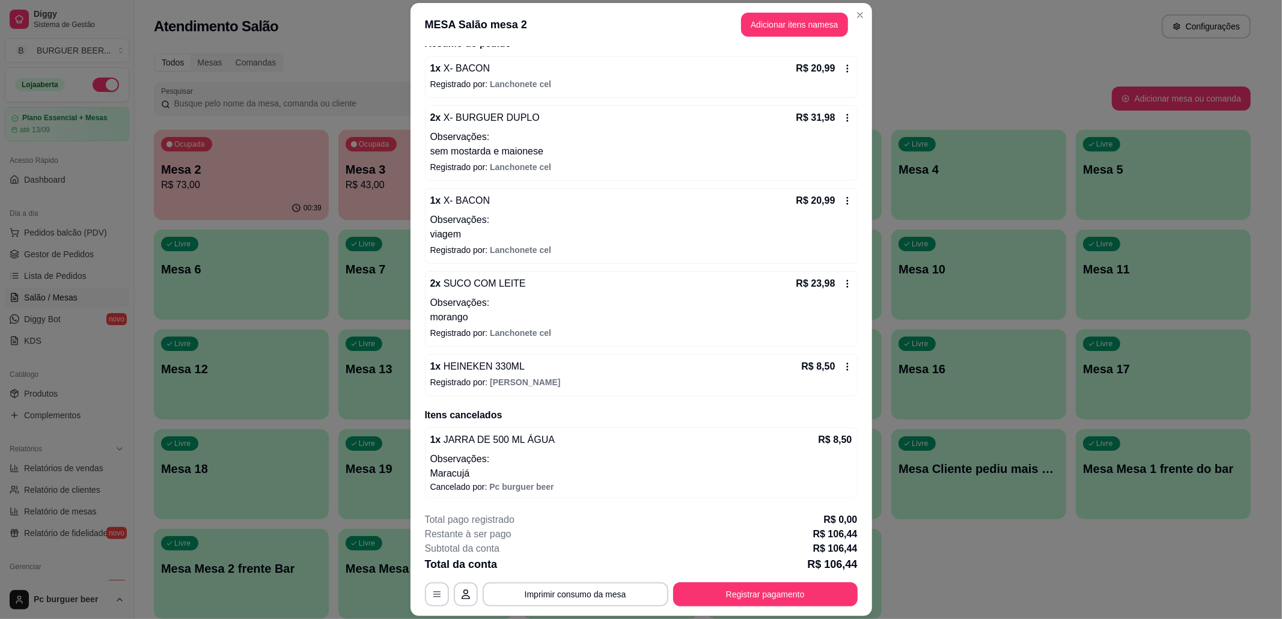
scroll to position [26, 0]
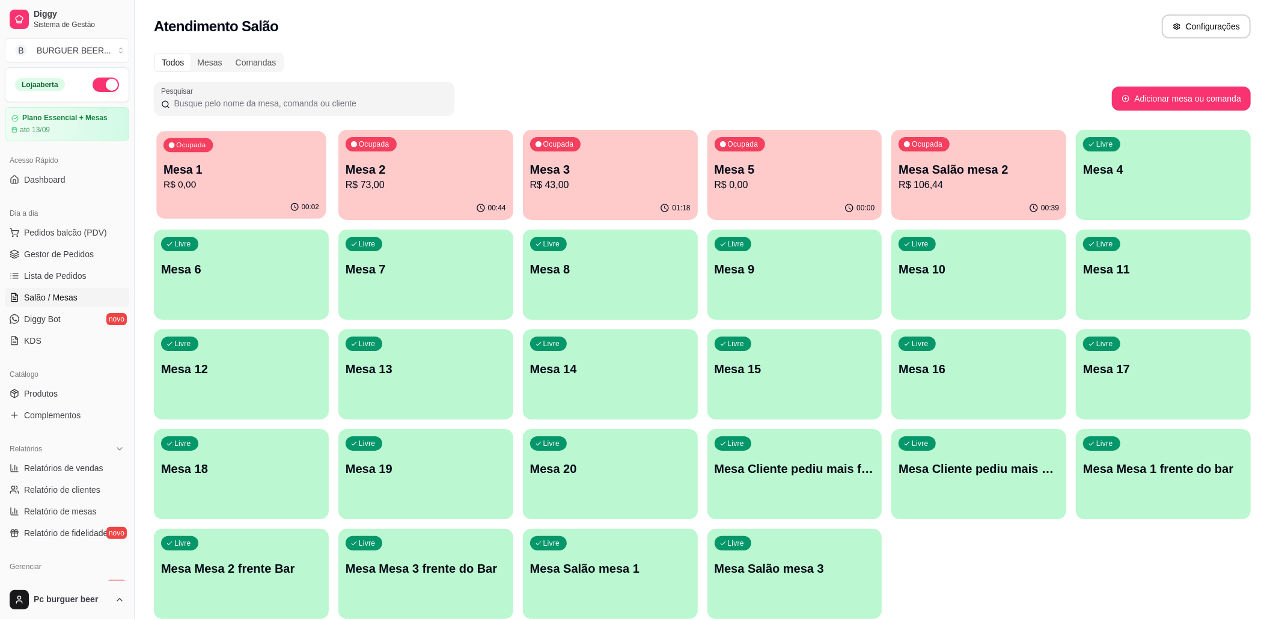
click at [284, 170] on p "Mesa 1" at bounding box center [242, 170] width 156 height 16
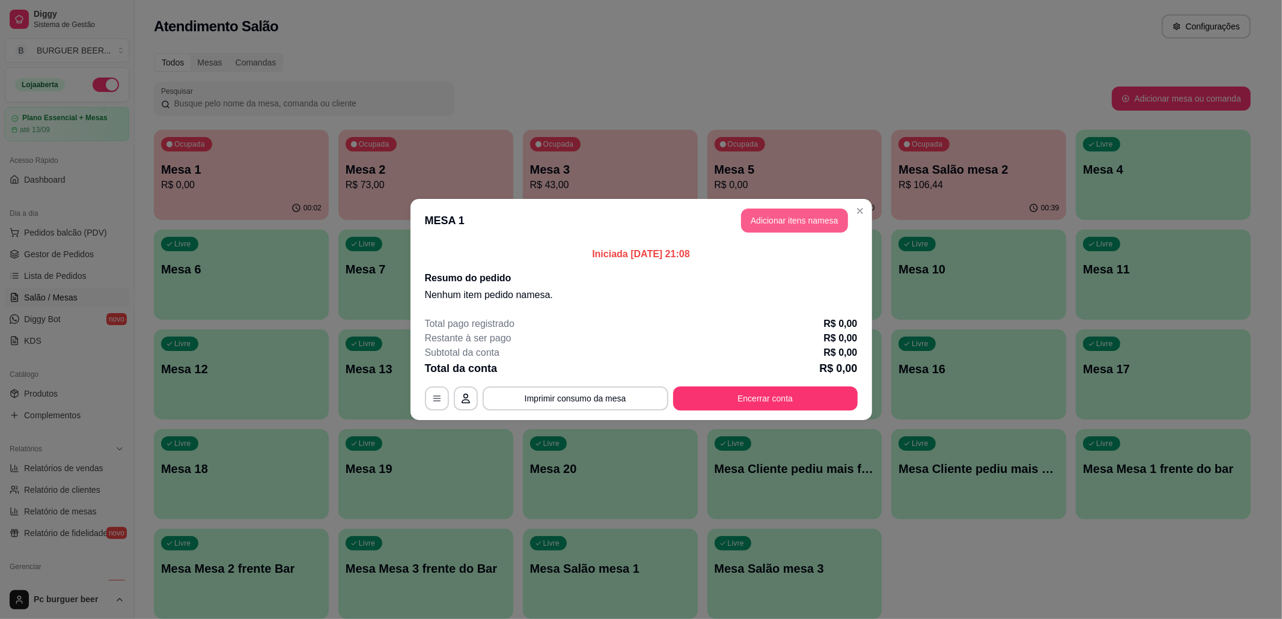
click at [810, 217] on button "Adicionar itens na mesa" at bounding box center [794, 221] width 107 height 24
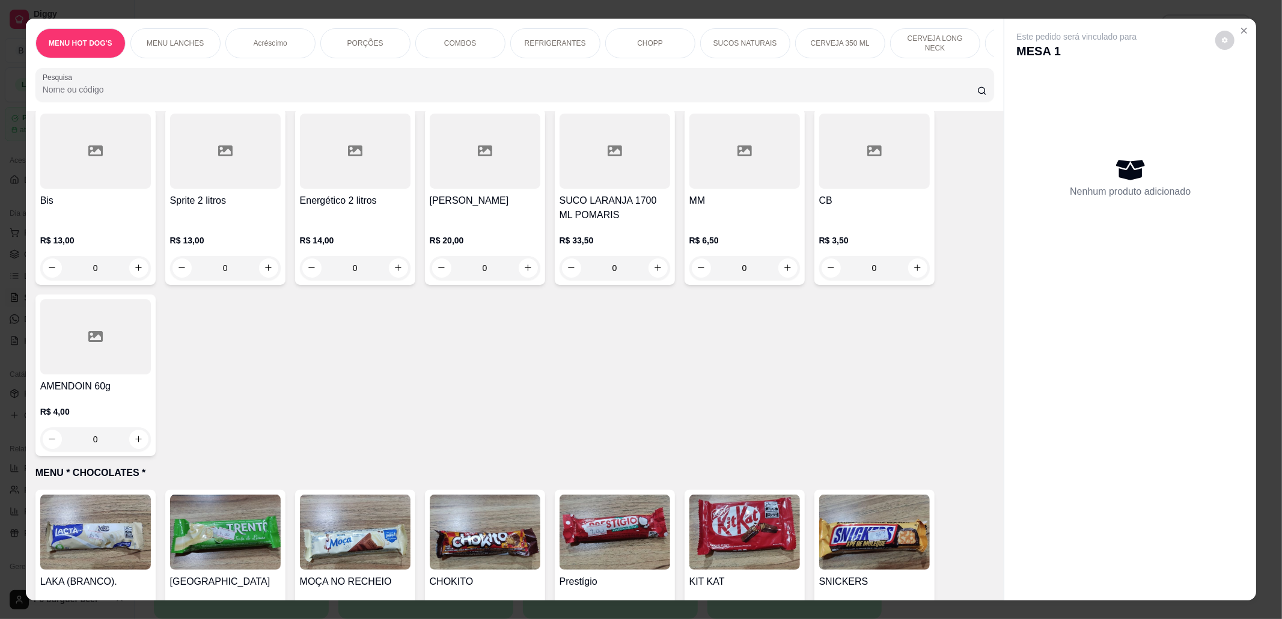
scroll to position [5370, 0]
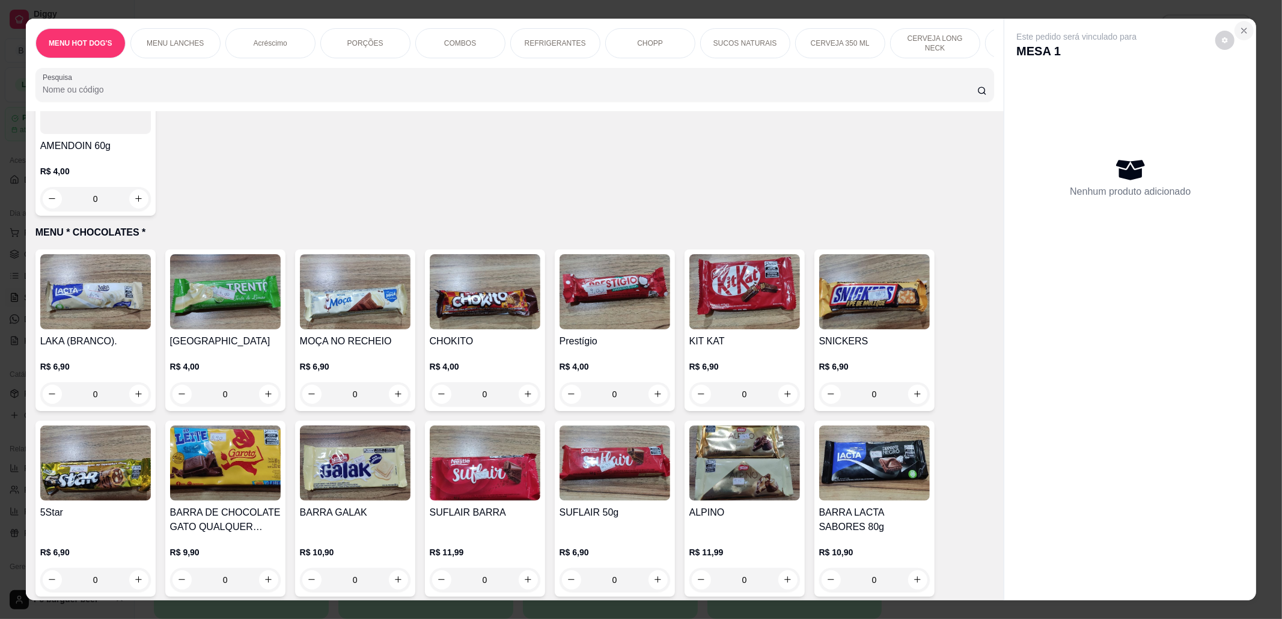
click at [1240, 28] on icon "Close" at bounding box center [1245, 31] width 10 height 10
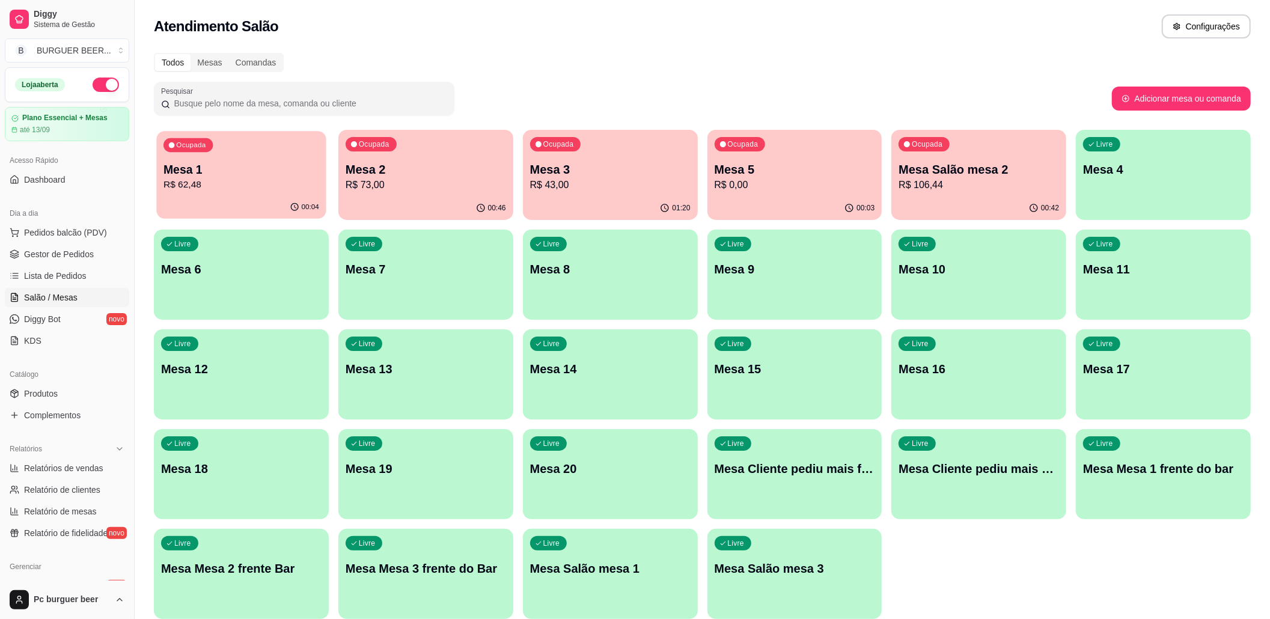
click at [197, 183] on p "R$ 62,48" at bounding box center [242, 185] width 156 height 14
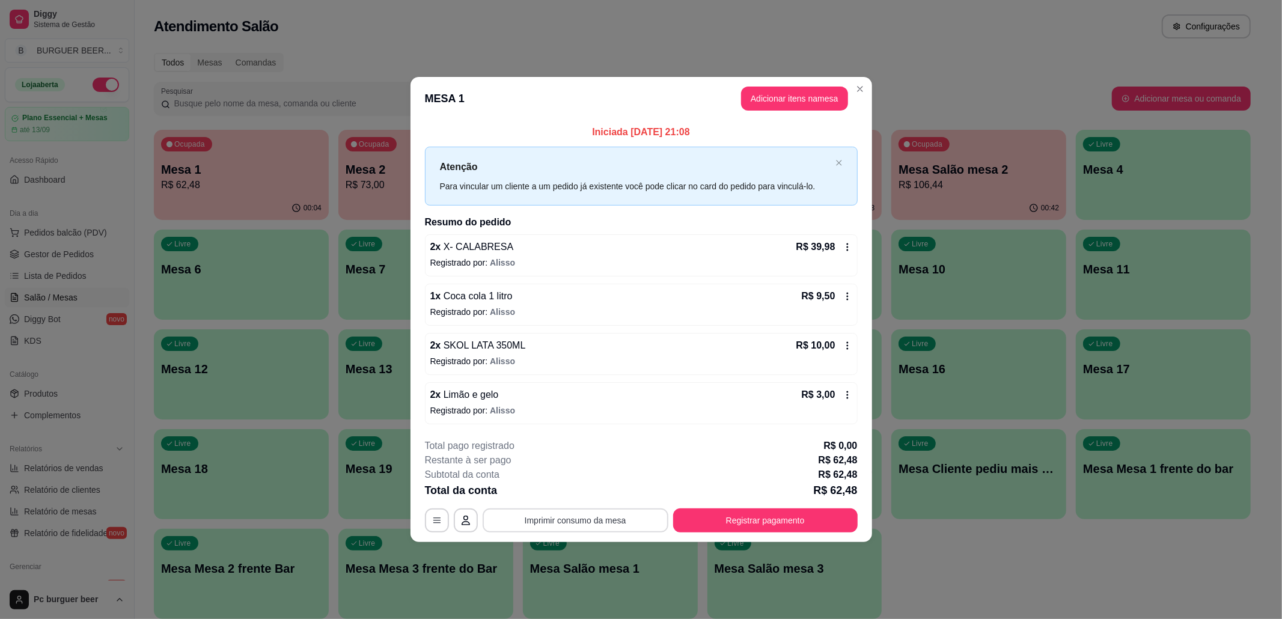
click at [640, 518] on button "Imprimir consumo da mesa" at bounding box center [576, 521] width 186 height 24
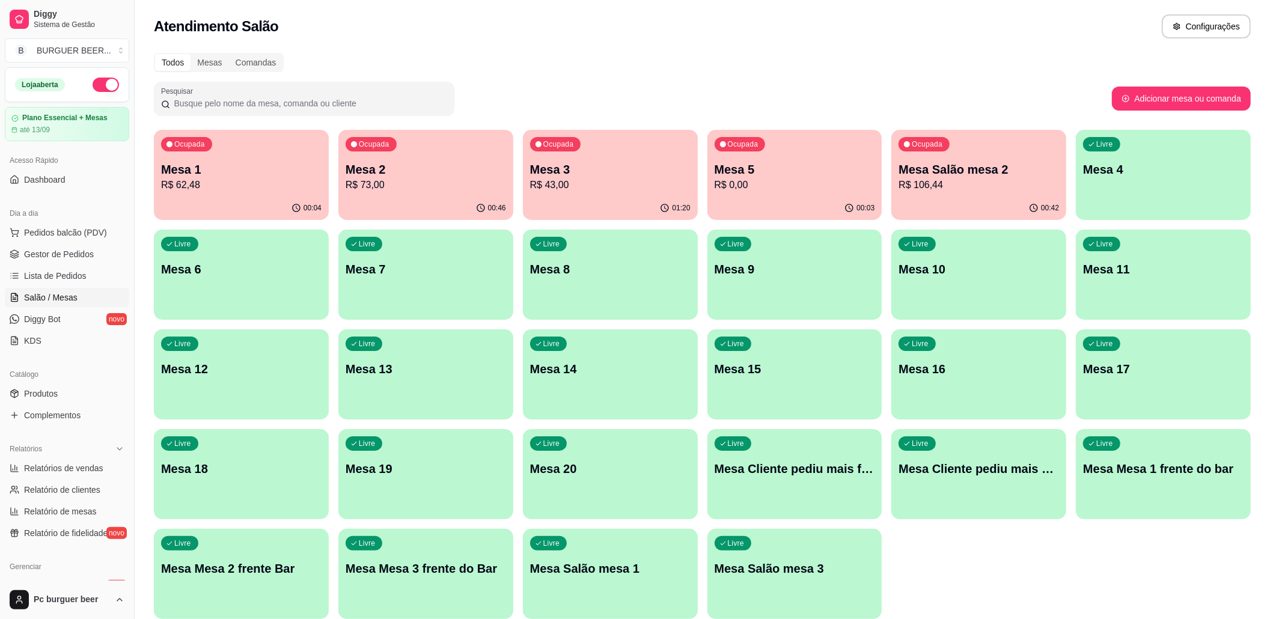
click at [831, 173] on p "Mesa 5" at bounding box center [795, 169] width 161 height 17
click at [246, 177] on div "Mesa 1 R$ 62,48" at bounding box center [241, 176] width 161 height 31
click at [826, 169] on p "Mesa 5" at bounding box center [795, 170] width 156 height 16
click at [602, 169] on p "Mesa 3" at bounding box center [610, 169] width 161 height 17
click at [837, 183] on p "R$ 0,00" at bounding box center [795, 185] width 156 height 14
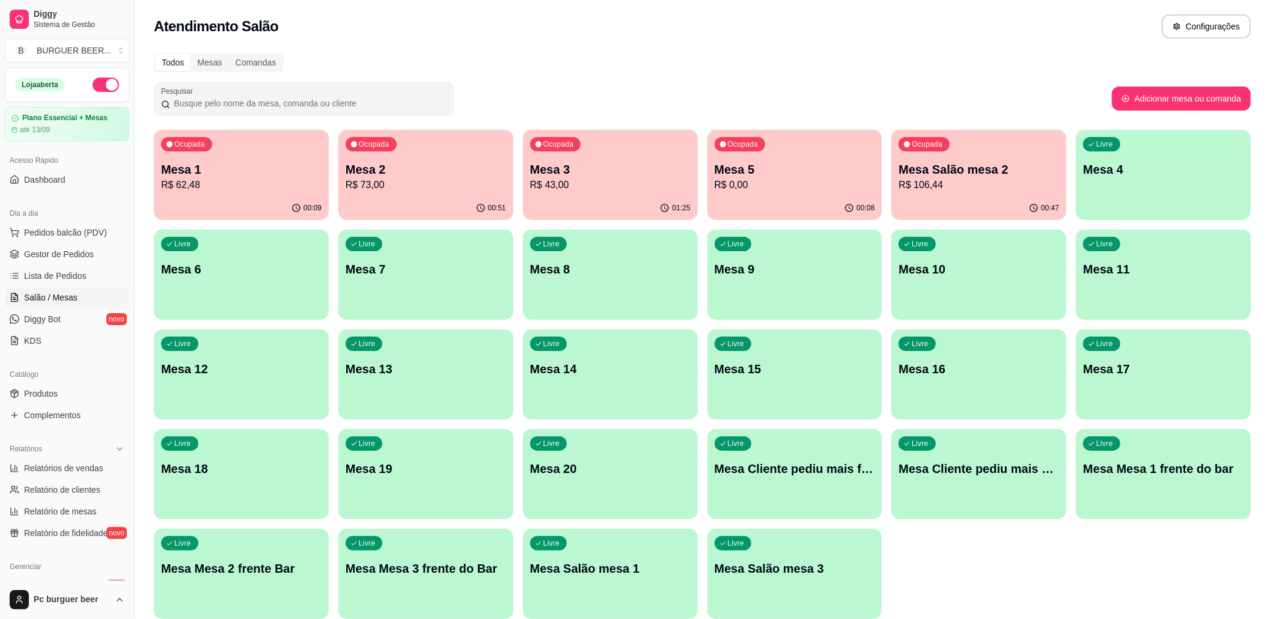
click at [990, 166] on p "Mesa Salão mesa 2" at bounding box center [979, 169] width 161 height 17
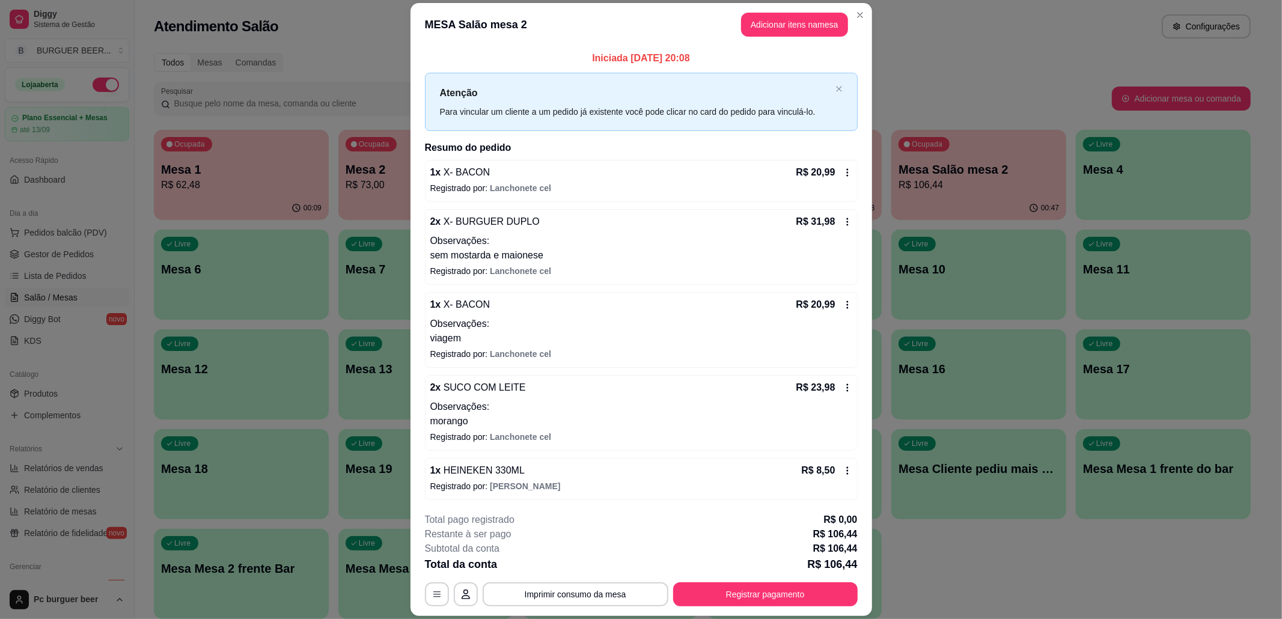
scroll to position [106, 0]
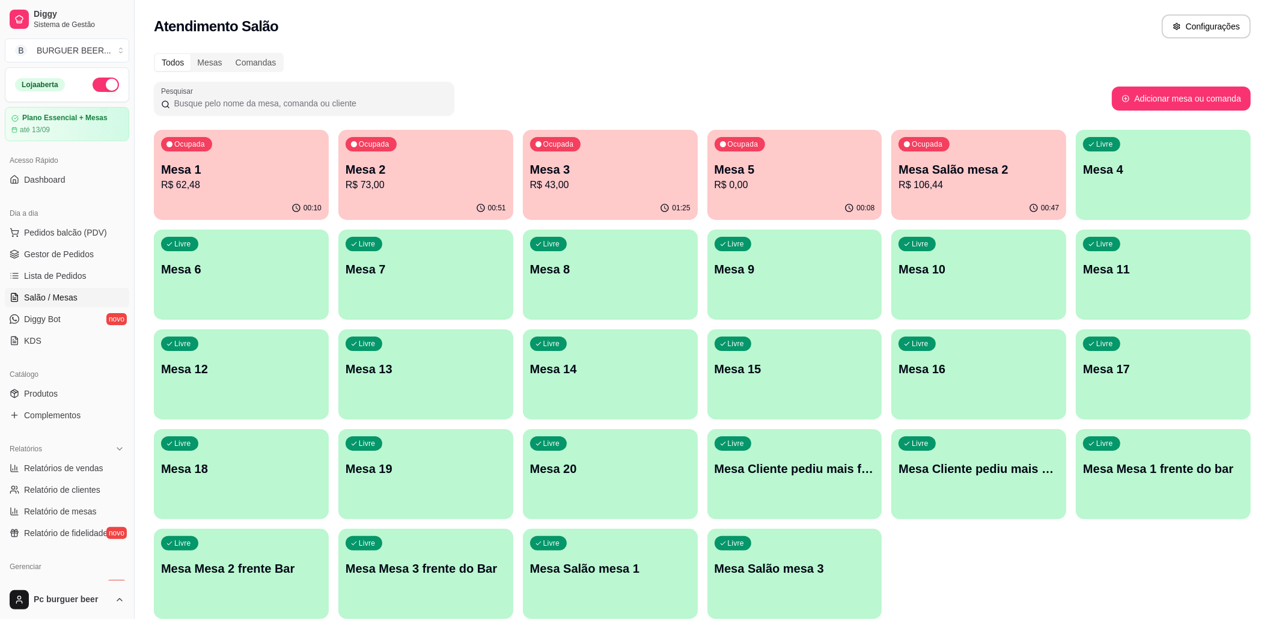
click at [610, 178] on p "R$ 43,00" at bounding box center [610, 185] width 161 height 14
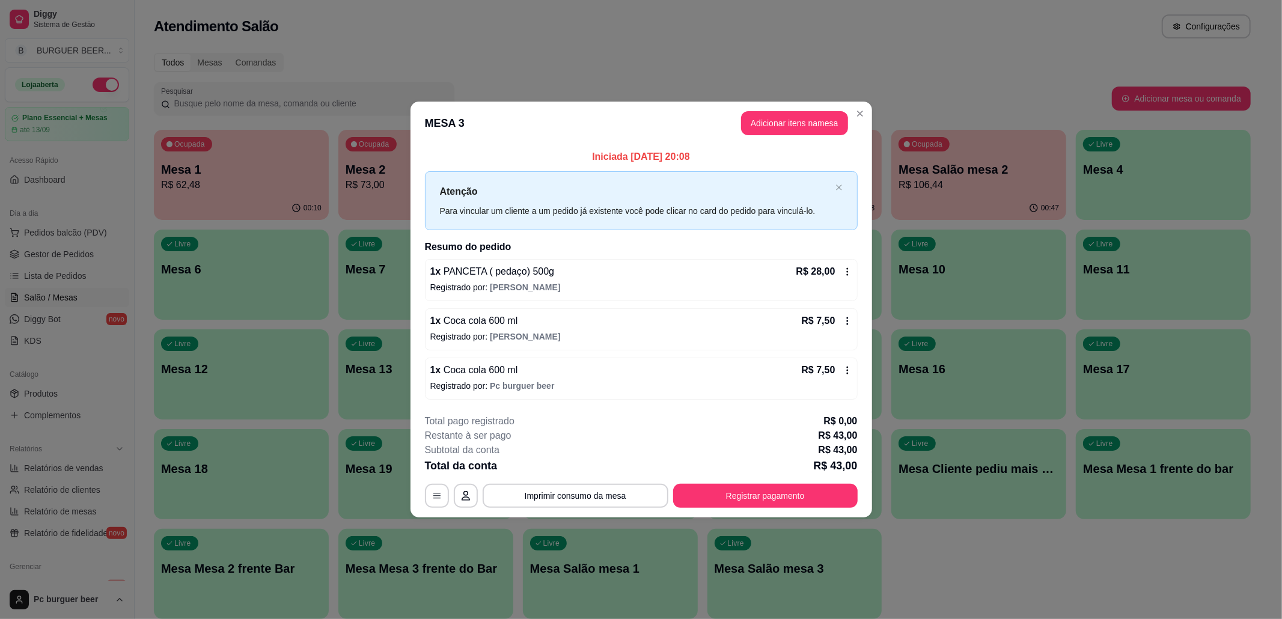
click at [779, 482] on div "**********" at bounding box center [641, 461] width 433 height 94
click at [782, 489] on button "Registrar pagamento" at bounding box center [765, 496] width 185 height 24
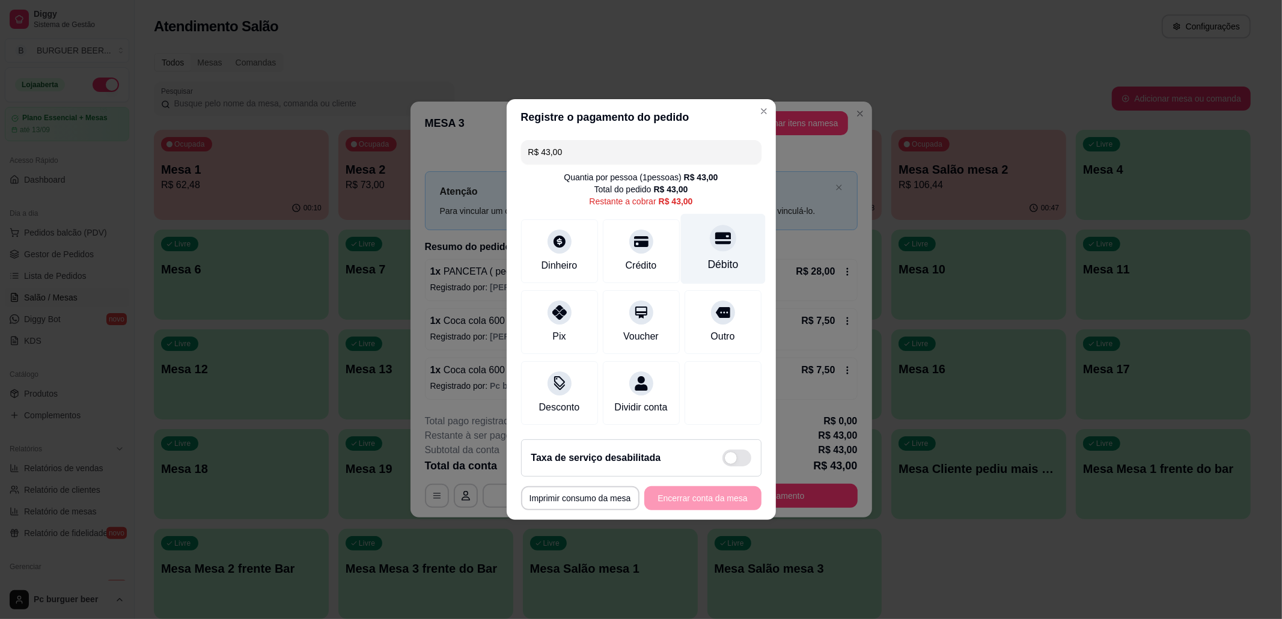
click at [730, 255] on div "Débito" at bounding box center [723, 249] width 85 height 70
type input "R$ 0,00"
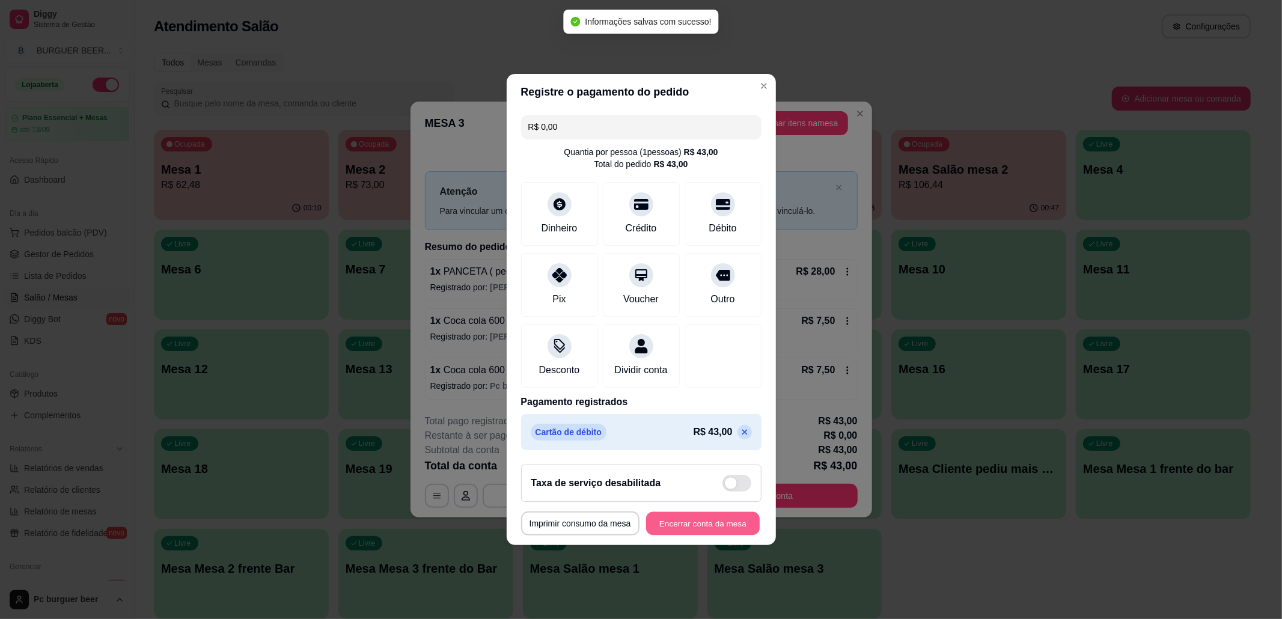
click at [707, 525] on button "Encerrar conta da mesa" at bounding box center [703, 523] width 114 height 23
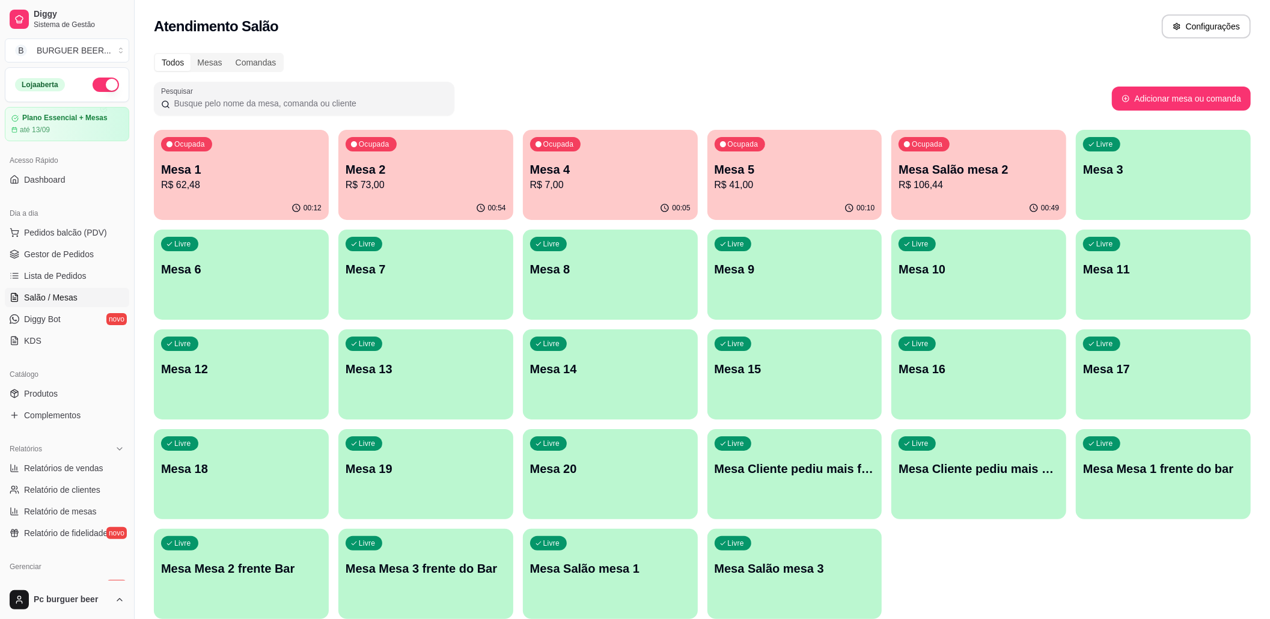
click at [776, 153] on div "Ocupada Mesa 5 R$ 41,00" at bounding box center [795, 163] width 175 height 67
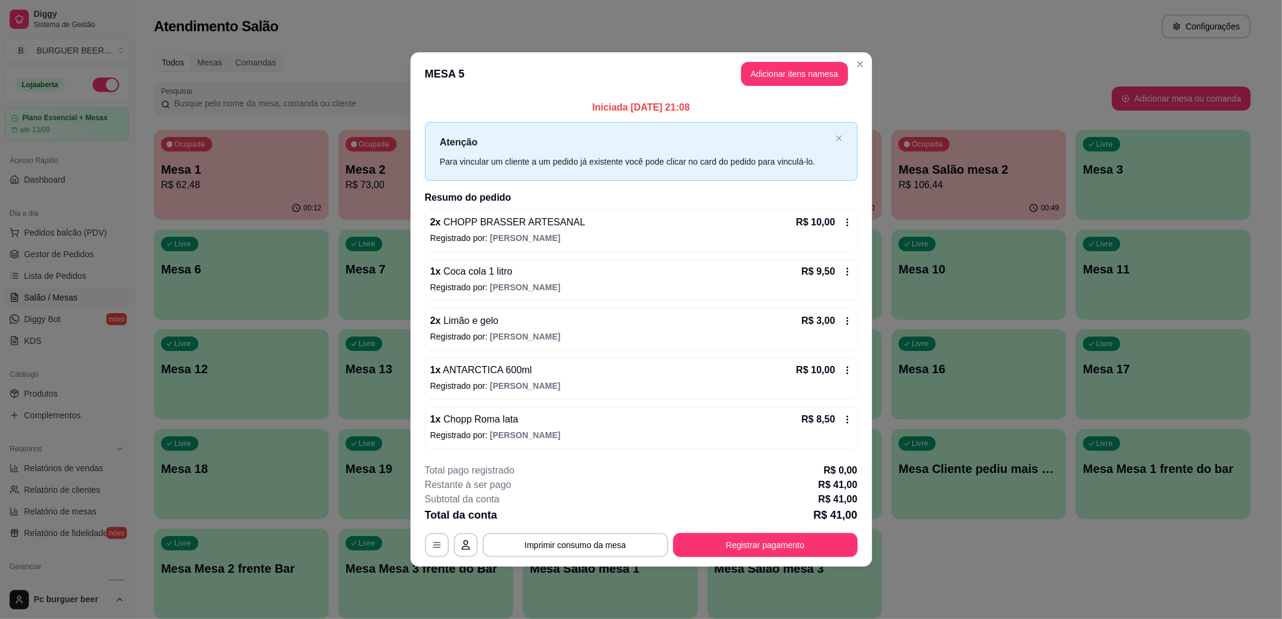
drag, startPoint x: 402, startPoint y: 420, endPoint x: 970, endPoint y: 204, distance: 607.0
click at [494, 373] on div "Ocupada Mesa 1 R$ 62,48 00:12 Ocupada Mesa 2 R$ 73,00 00:54 Ocupada Mesa 4 R$ 7…" at bounding box center [702, 374] width 1097 height 489
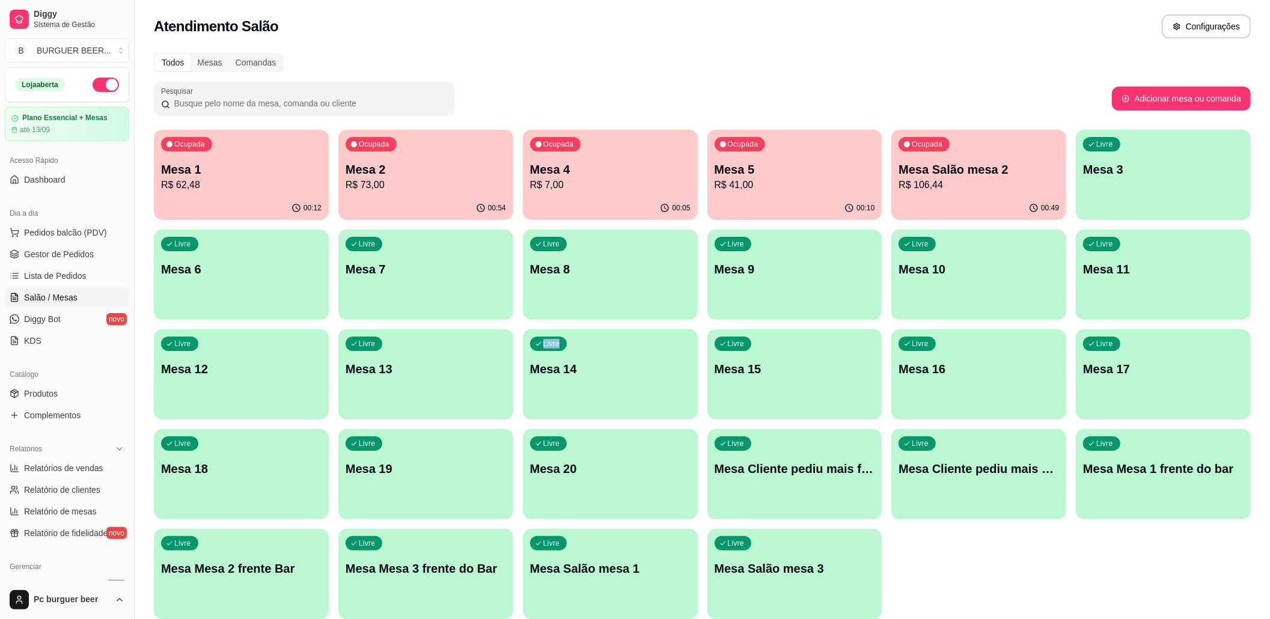
click at [664, 188] on p "R$ 7,00" at bounding box center [610, 185] width 161 height 14
click at [634, 61] on div "Todos Mesas Comandas" at bounding box center [702, 62] width 1097 height 19
click at [441, 191] on p "R$ 73,00" at bounding box center [426, 185] width 161 height 14
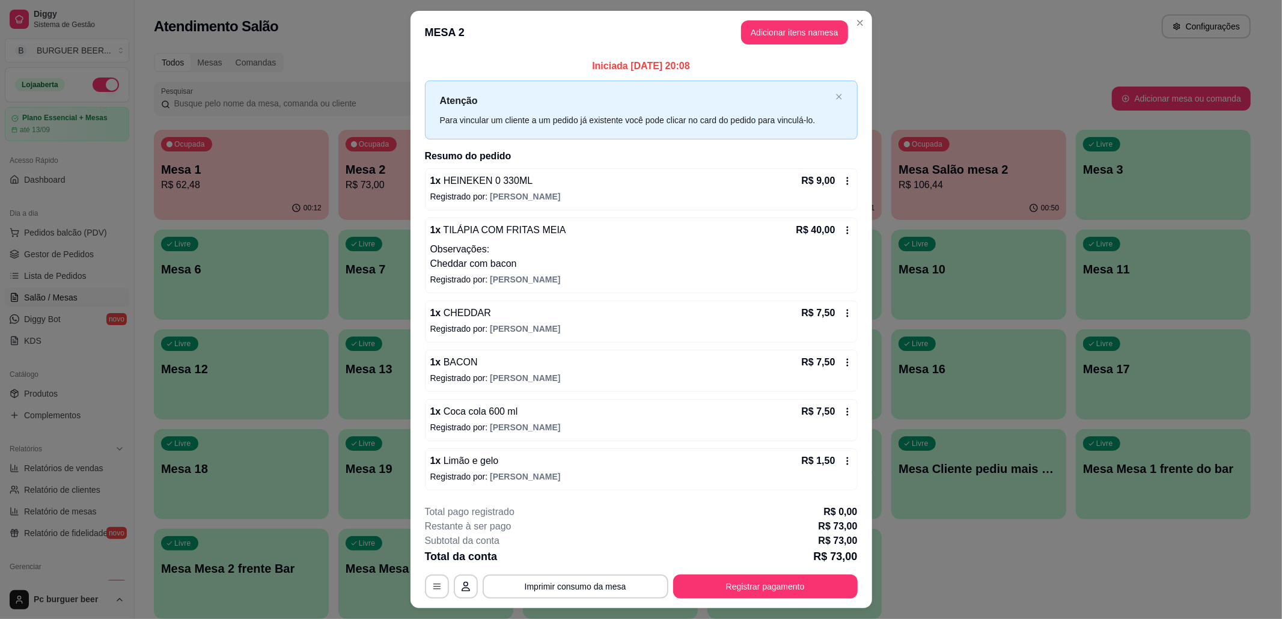
scroll to position [29, 0]
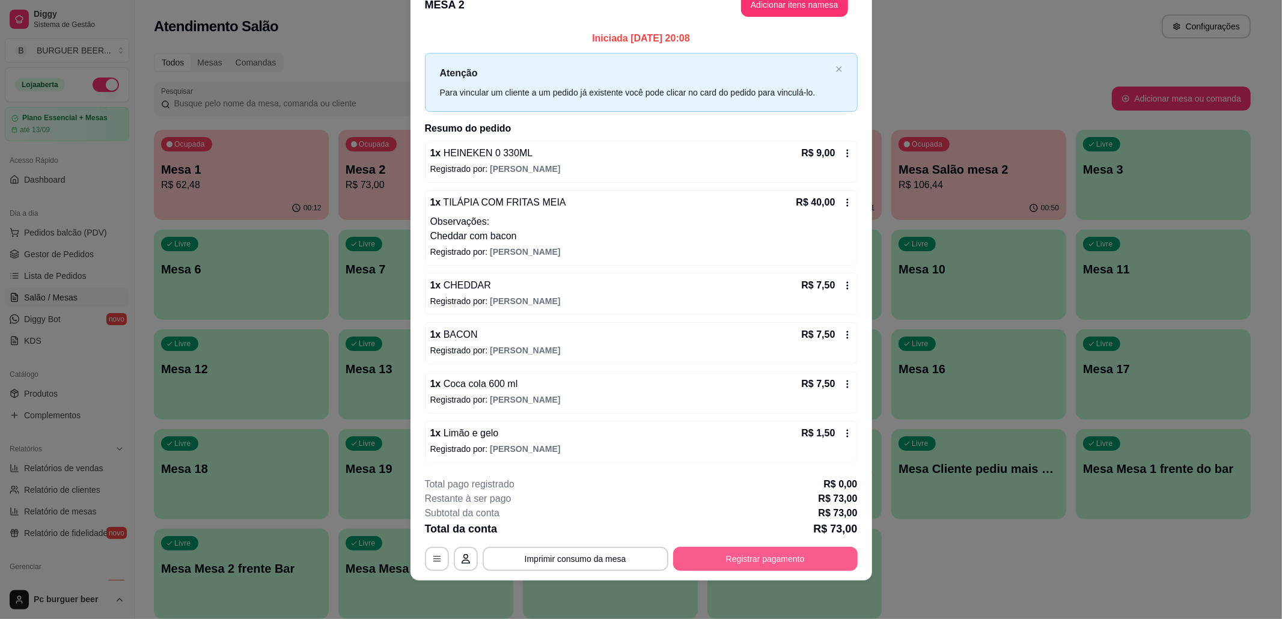
click at [773, 551] on button "Registrar pagamento" at bounding box center [765, 559] width 185 height 24
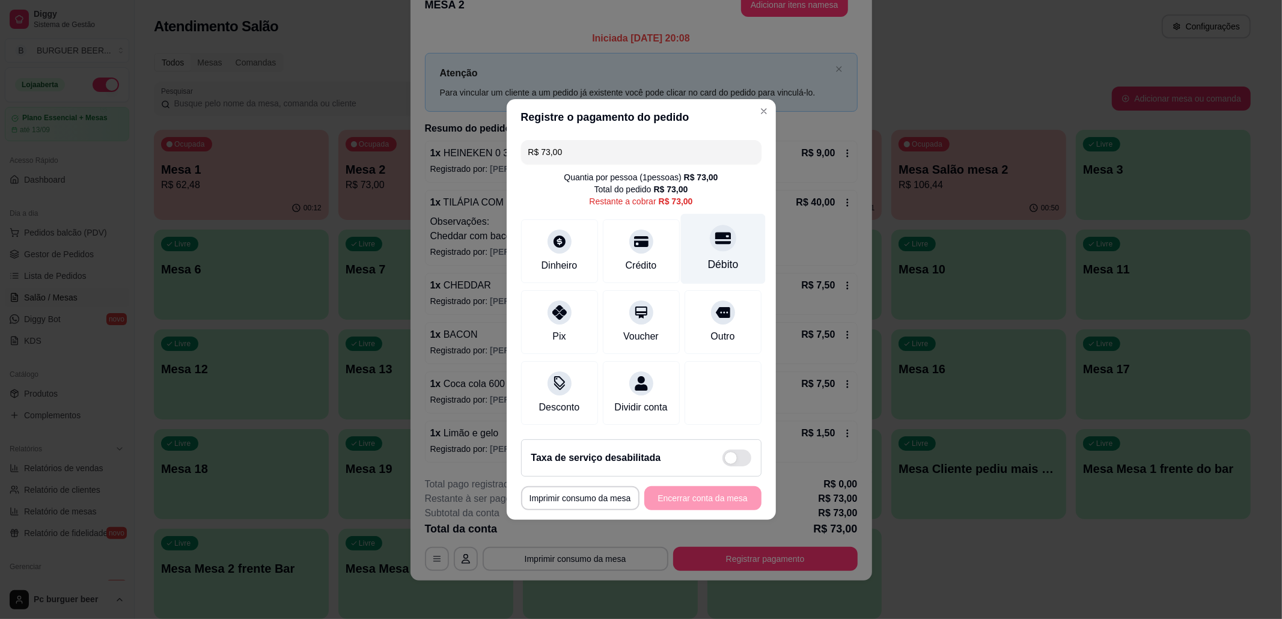
click at [720, 257] on div "Débito" at bounding box center [723, 265] width 31 height 16
type input "R$ 0,00"
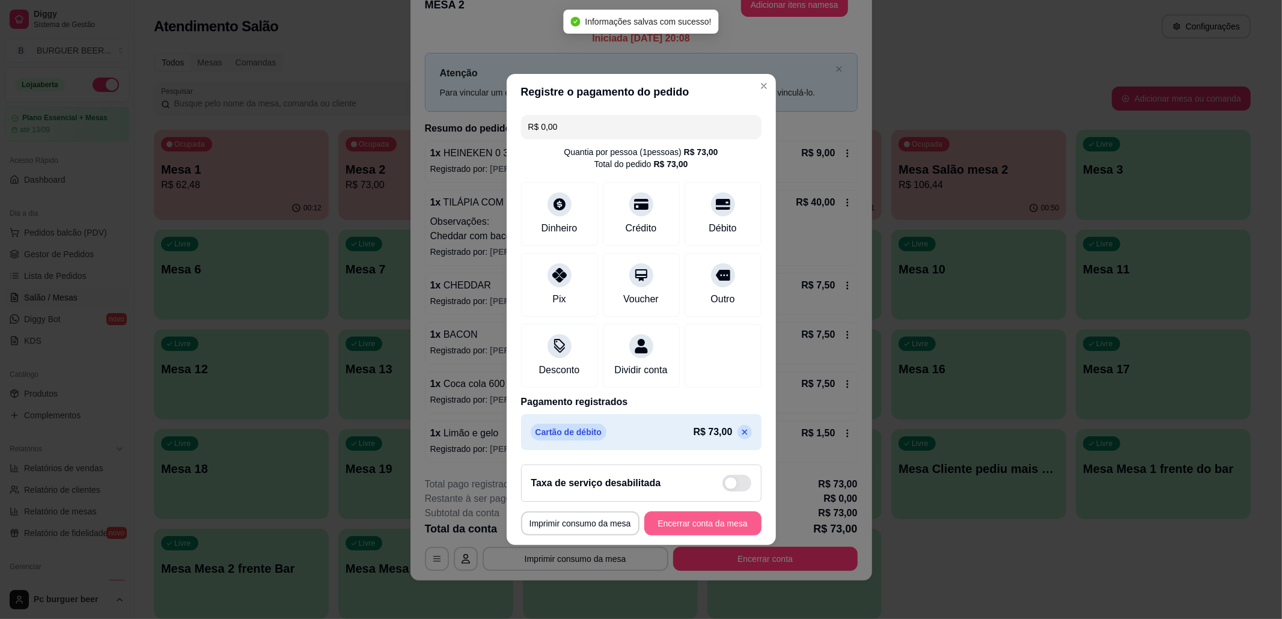
click at [708, 528] on button "Encerrar conta da mesa" at bounding box center [702, 524] width 117 height 24
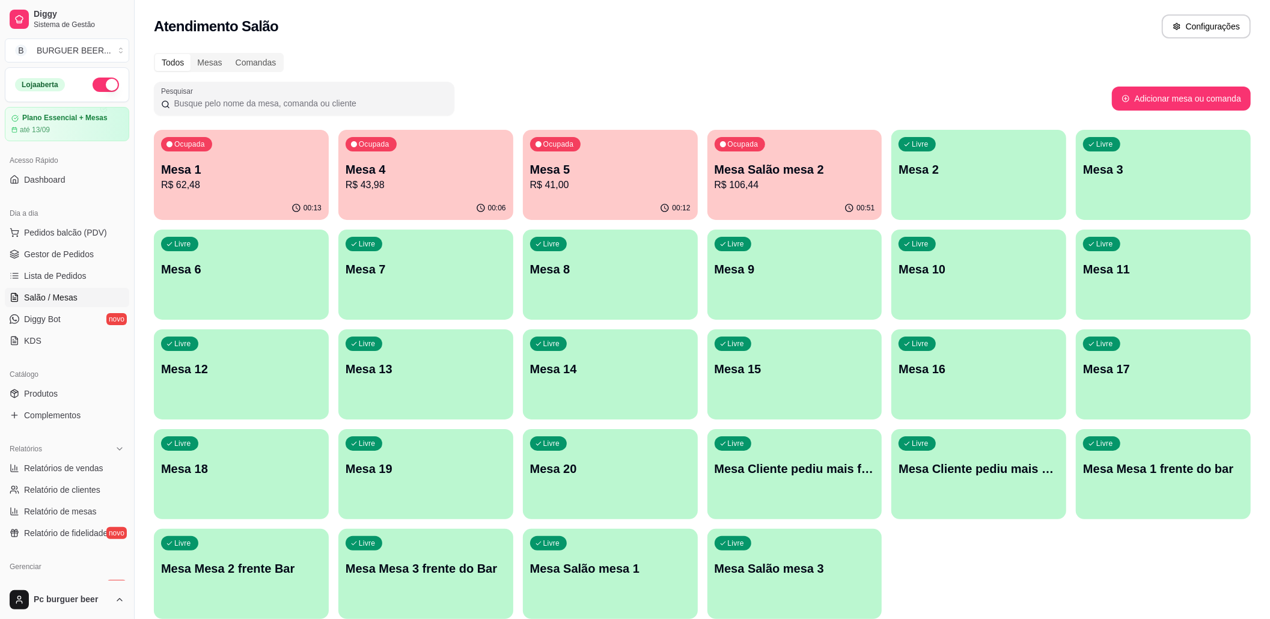
click at [770, 172] on p "Mesa Salão mesa 2" at bounding box center [795, 169] width 161 height 17
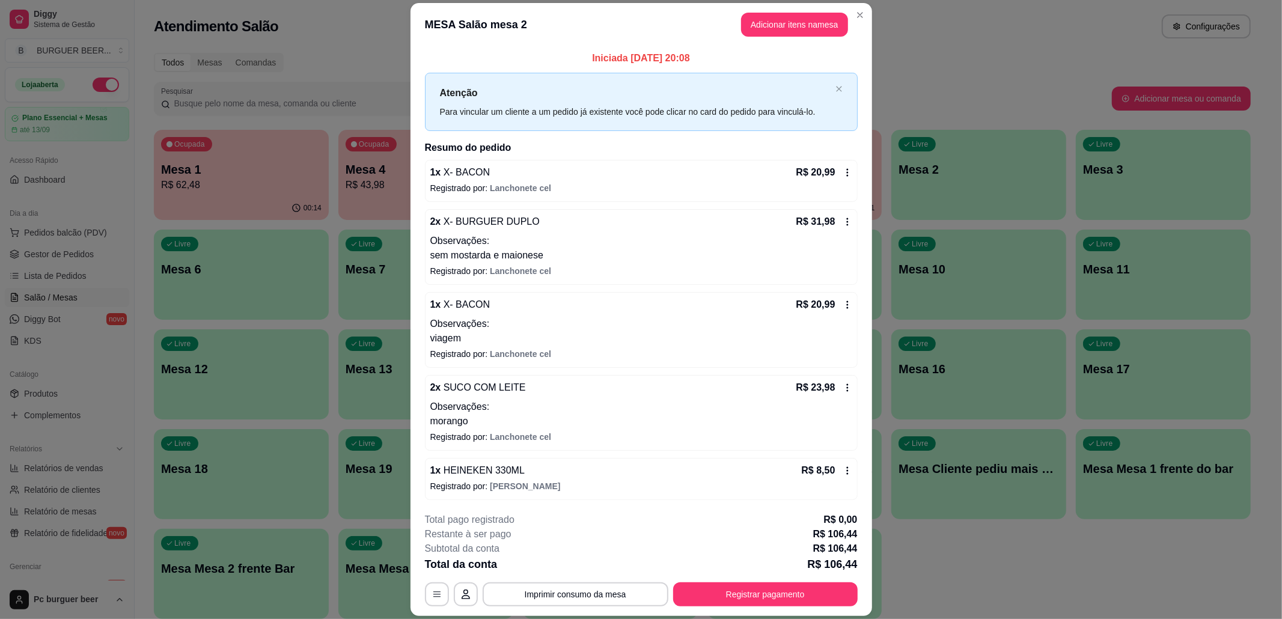
scroll to position [35, 0]
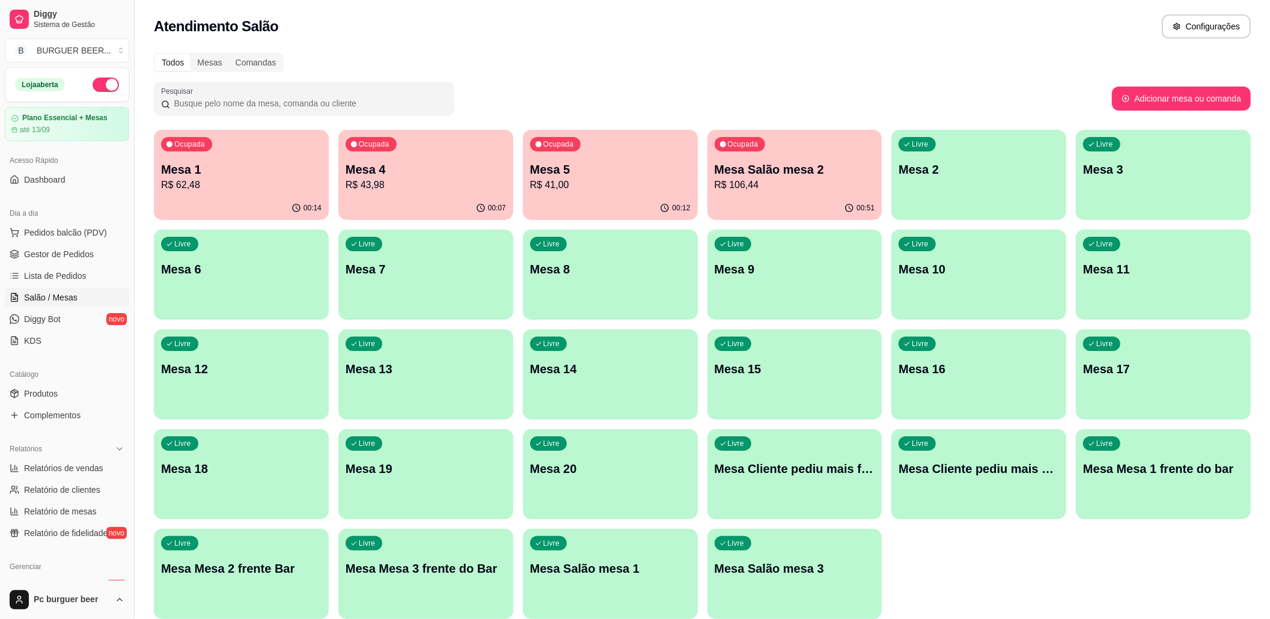
click at [744, 156] on div "Ocupada Mesa Salão mesa 2 R$ 106,44" at bounding box center [795, 163] width 175 height 67
click at [595, 164] on p "Mesa 5" at bounding box center [610, 169] width 161 height 17
click at [61, 277] on span "Lista de Pedidos" at bounding box center [55, 276] width 63 height 12
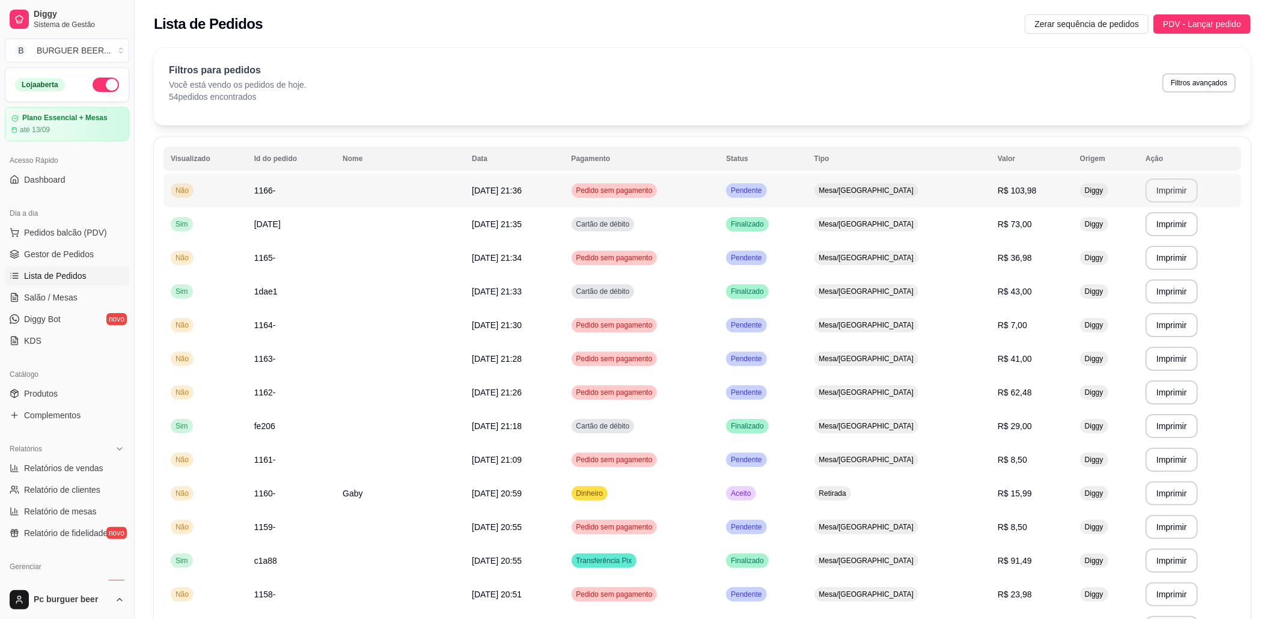
click at [1162, 192] on button "Imprimir" at bounding box center [1172, 191] width 52 height 24
click at [83, 253] on span "Gestor de Pedidos" at bounding box center [59, 254] width 70 height 12
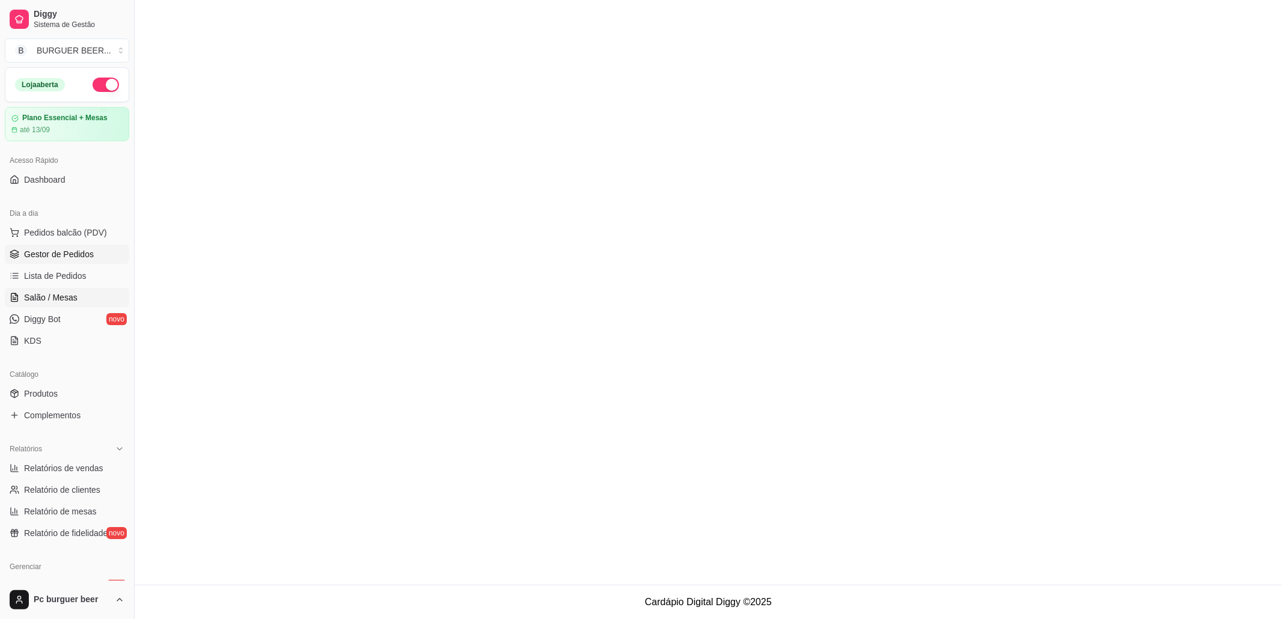
click at [68, 299] on span "Salão / Mesas" at bounding box center [51, 298] width 54 height 12
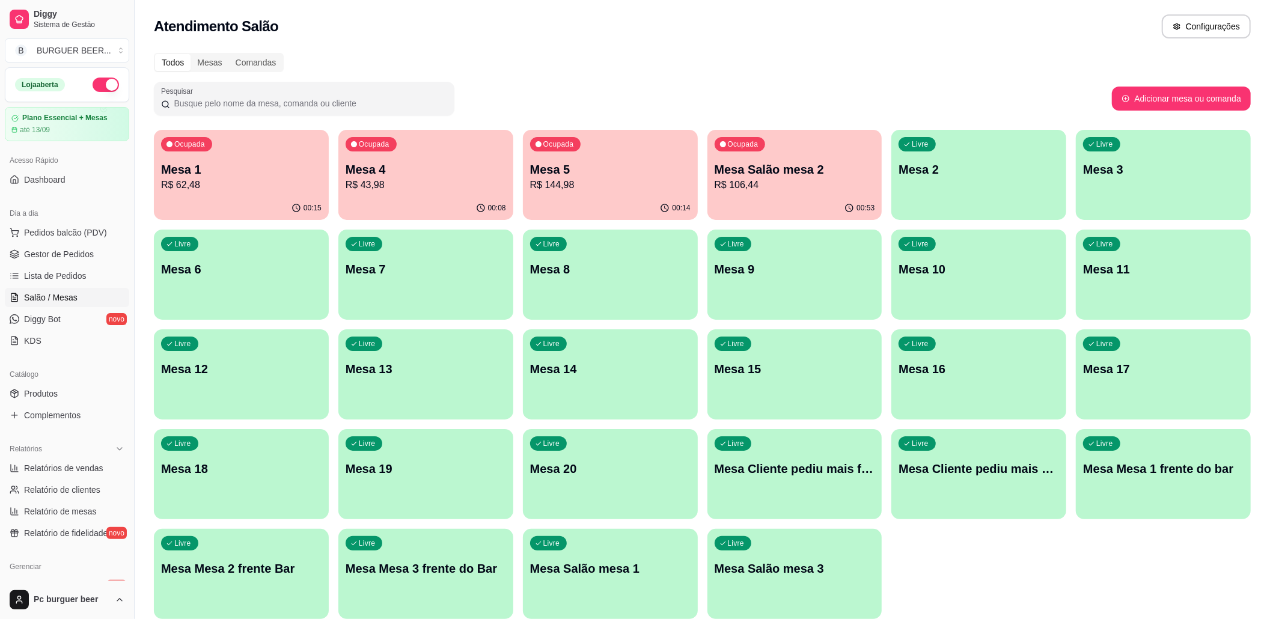
click at [820, 169] on p "Mesa Salão mesa 2" at bounding box center [795, 169] width 161 height 17
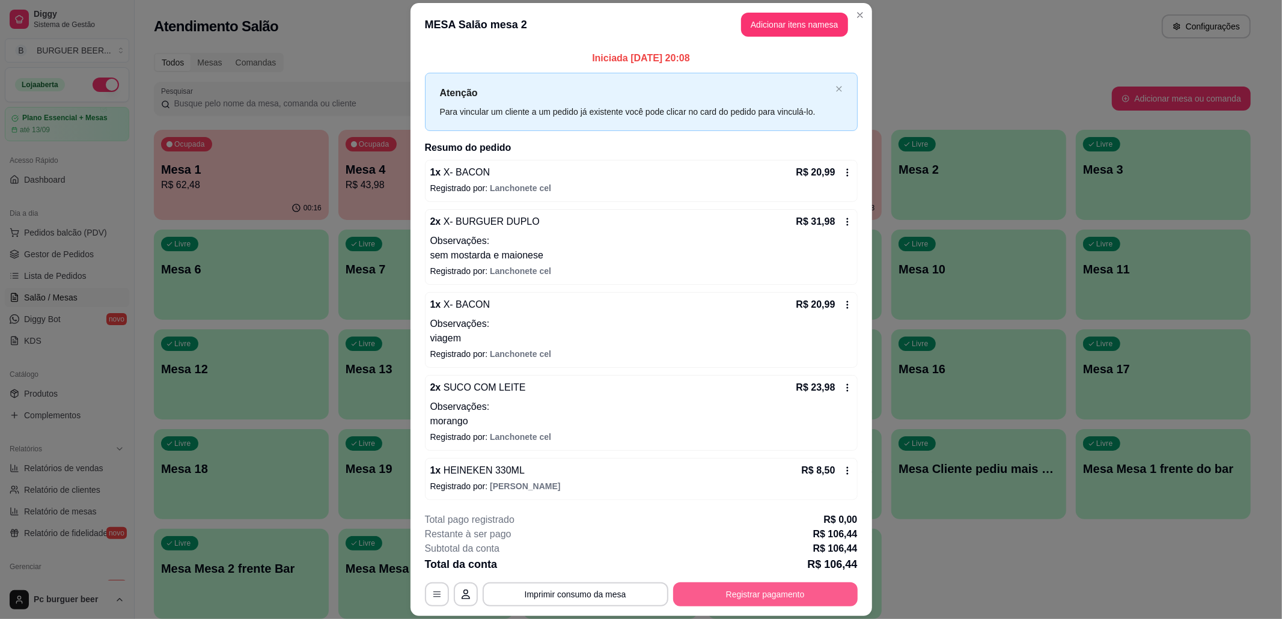
click at [801, 587] on button "Registrar pagamento" at bounding box center [765, 595] width 185 height 24
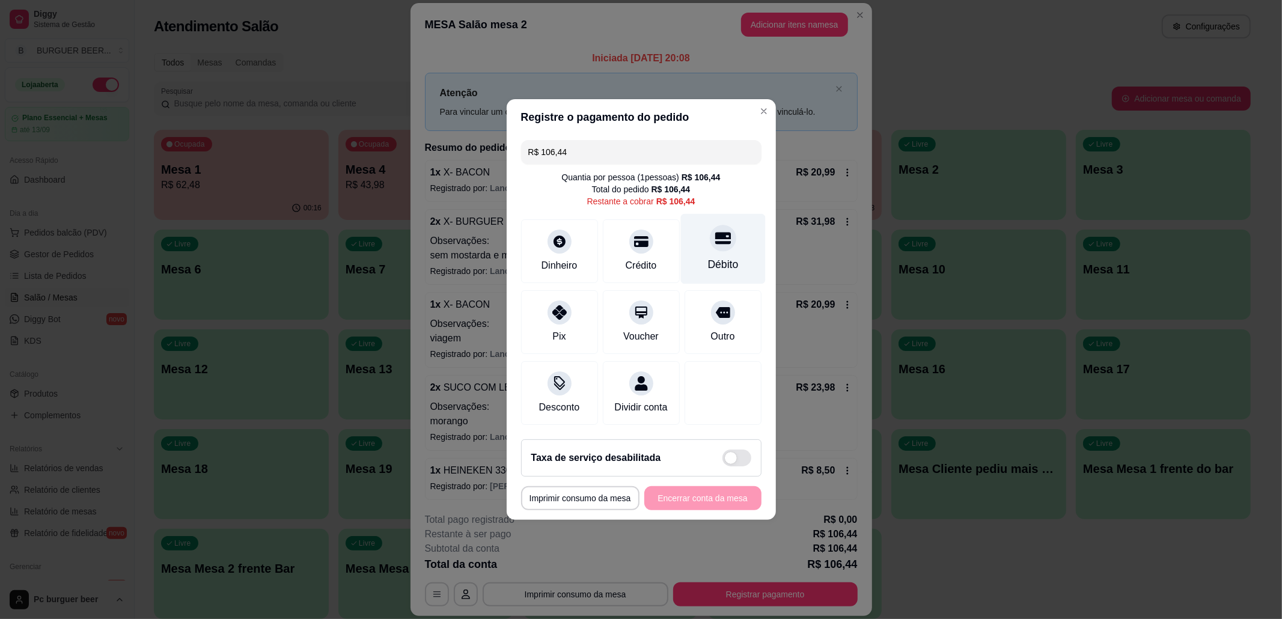
click at [702, 245] on div "Débito" at bounding box center [723, 249] width 85 height 70
type input "R$ 0,00"
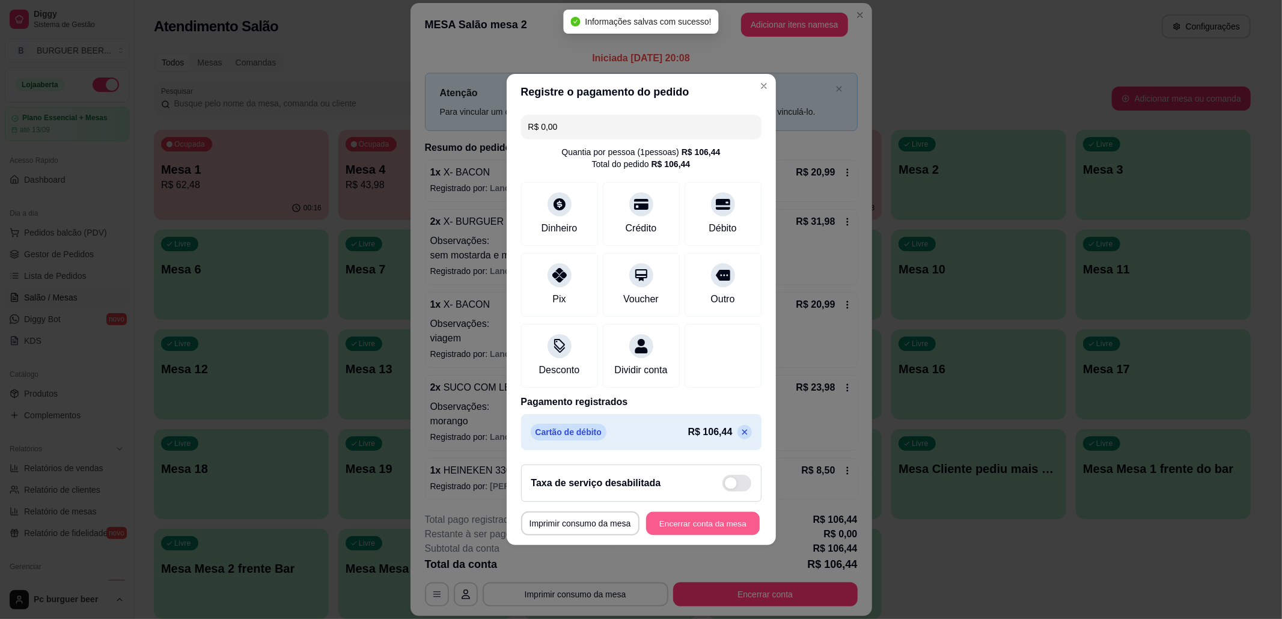
click at [719, 533] on button "Encerrar conta da mesa" at bounding box center [703, 523] width 114 height 23
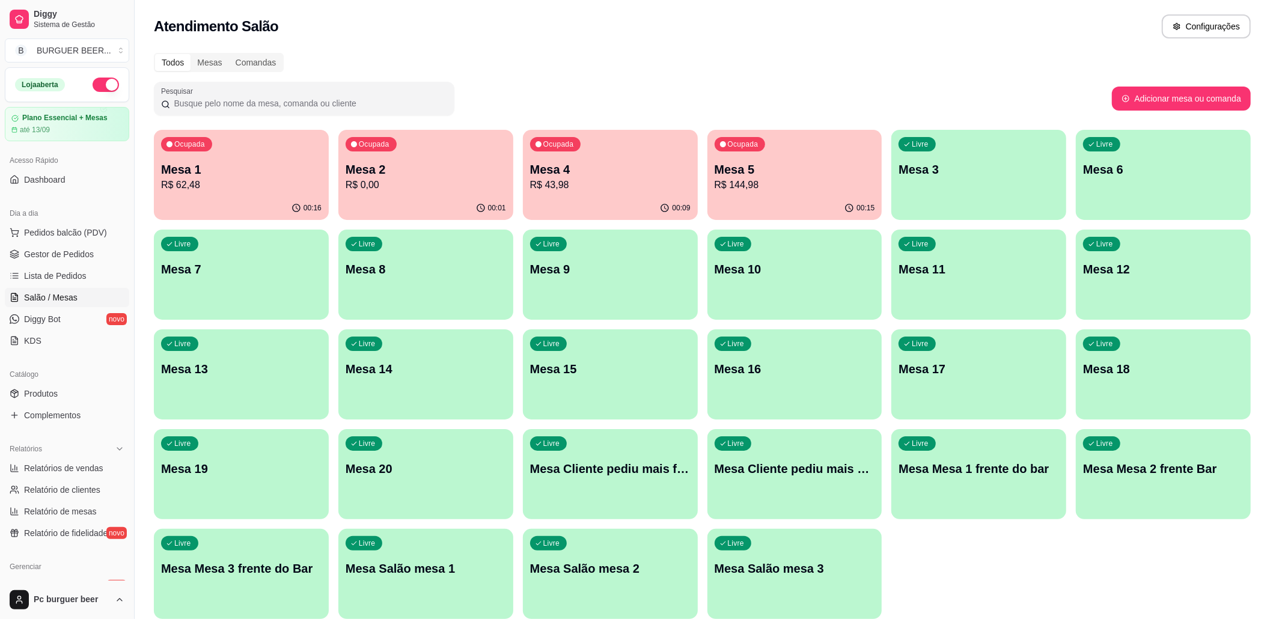
click at [451, 179] on p "R$ 0,00" at bounding box center [426, 185] width 161 height 14
click at [575, 70] on div "Todos Mesas Comandas" at bounding box center [702, 62] width 1097 height 19
click at [943, 155] on div "Livre Mesa 3" at bounding box center [979, 168] width 175 height 76
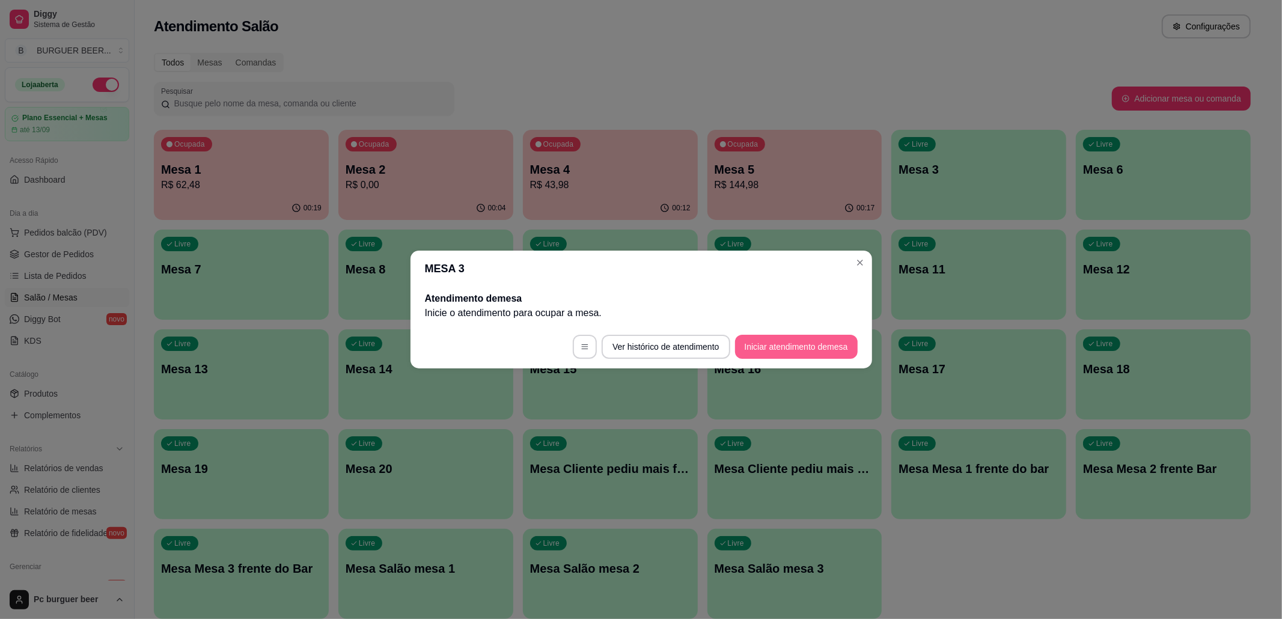
click at [780, 347] on button "Iniciar atendimento de mesa" at bounding box center [796, 347] width 123 height 24
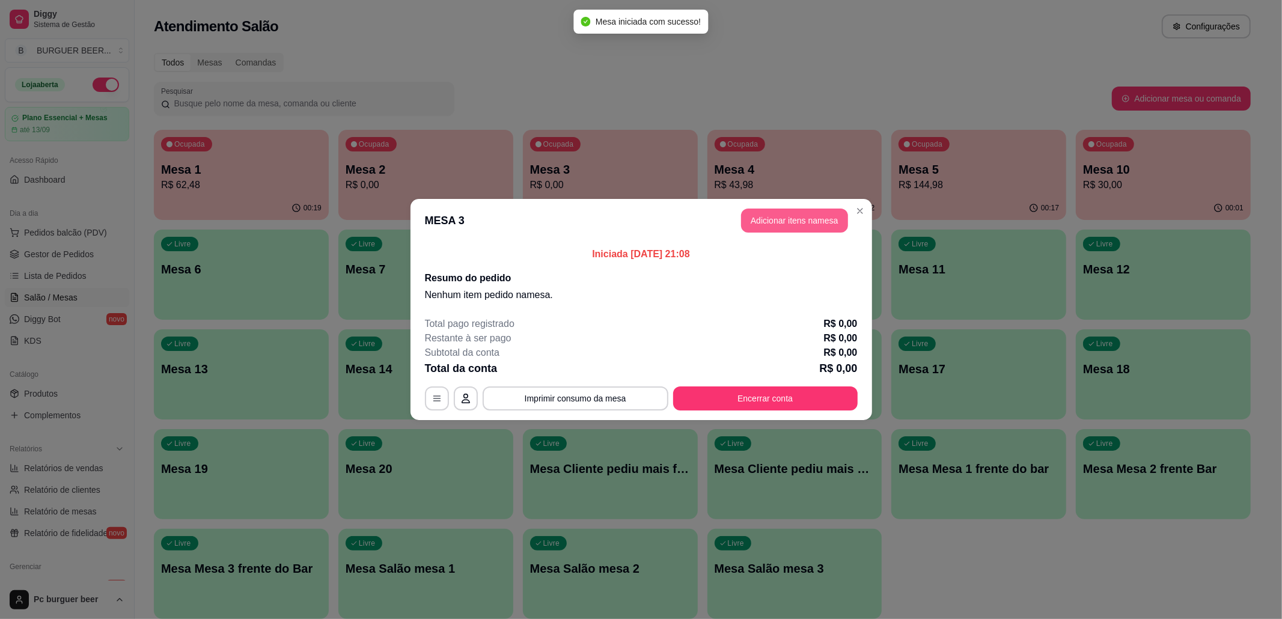
click at [804, 218] on button "Adicionar itens na mesa" at bounding box center [794, 221] width 107 height 24
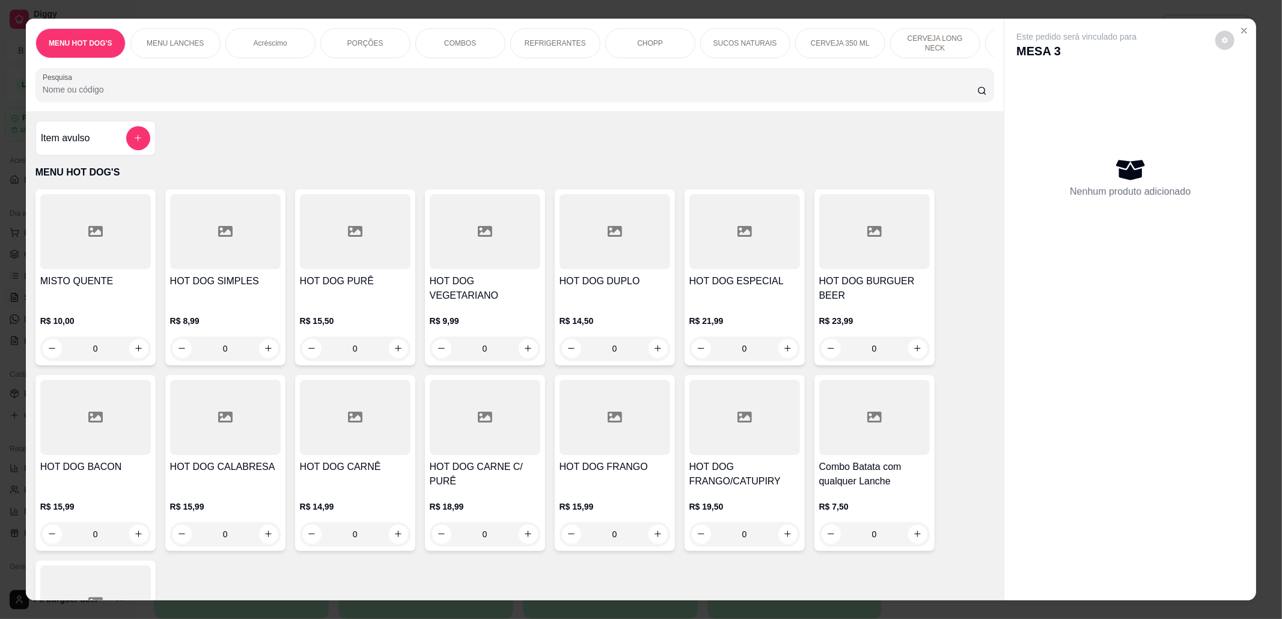
click at [168, 37] on div "MENU LANCHES" at bounding box center [175, 43] width 90 height 30
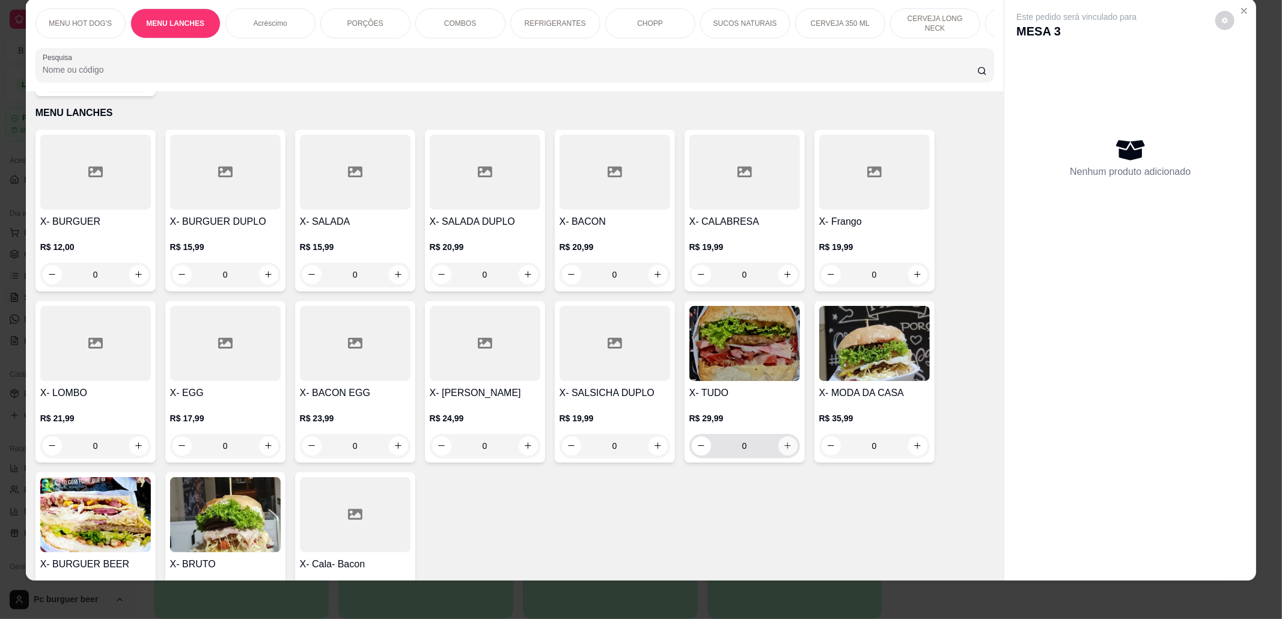
click at [785, 446] on icon "increase-product-quantity" at bounding box center [787, 445] width 9 height 9
type input "1"
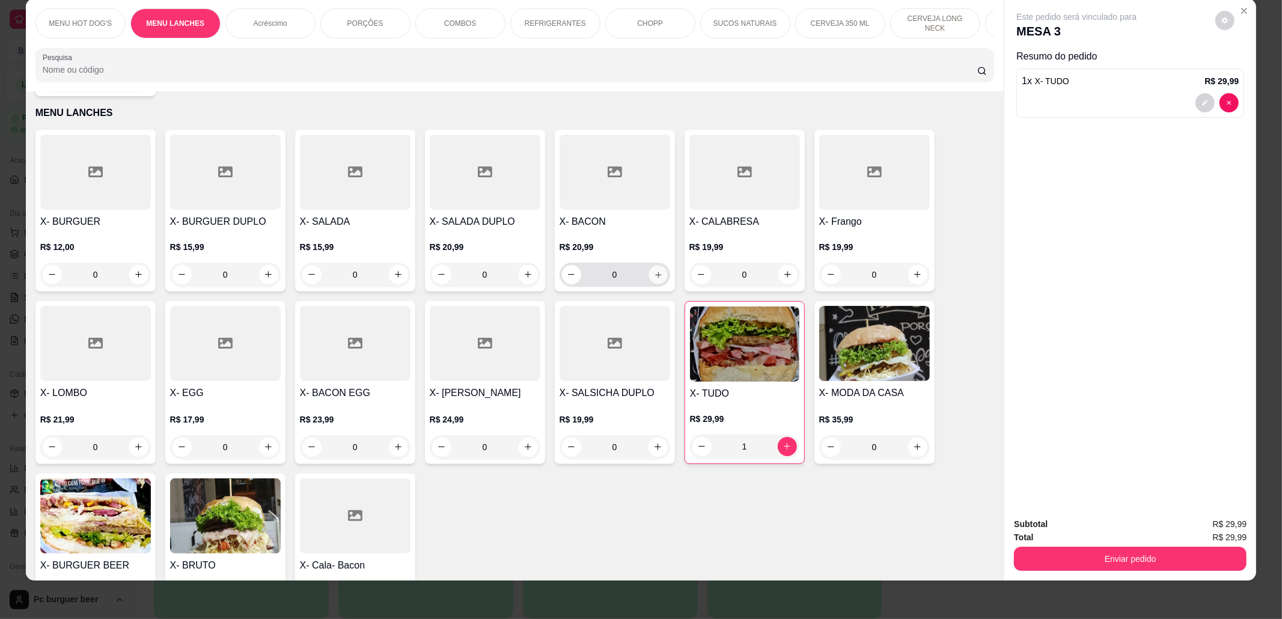
click at [653, 273] on icon "increase-product-quantity" at bounding box center [657, 275] width 9 height 9
type input "1"
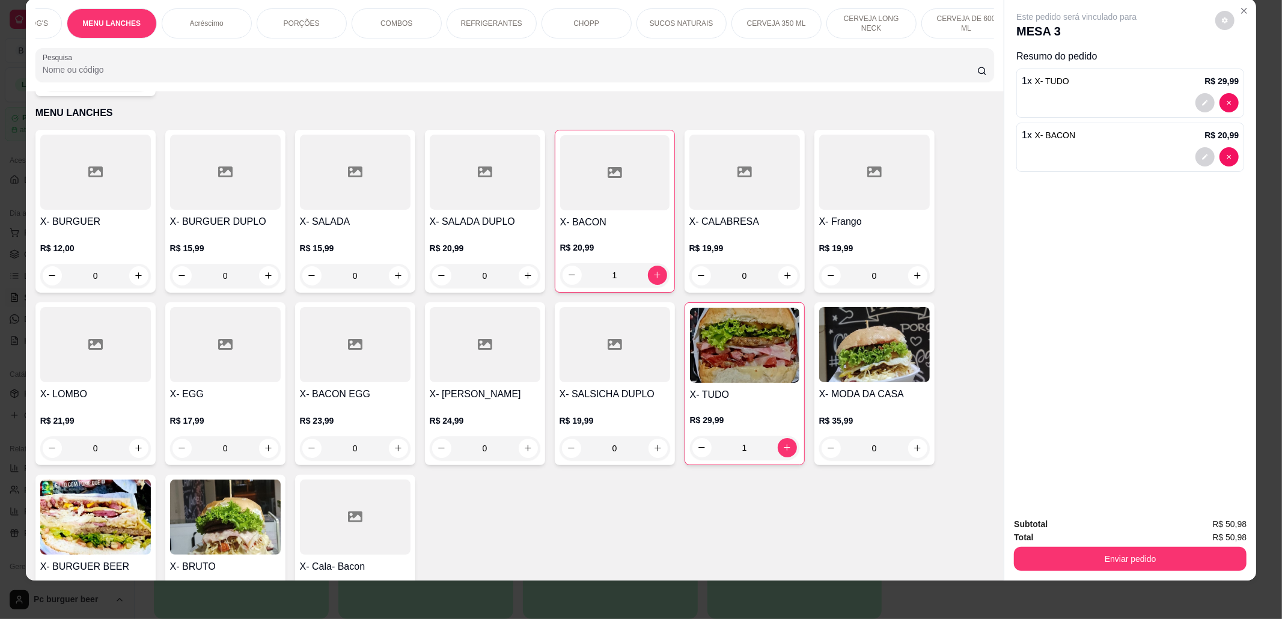
scroll to position [0, 96]
click at [944, 23] on p "CERVEJA DE 600 ML" at bounding box center [934, 23] width 70 height 19
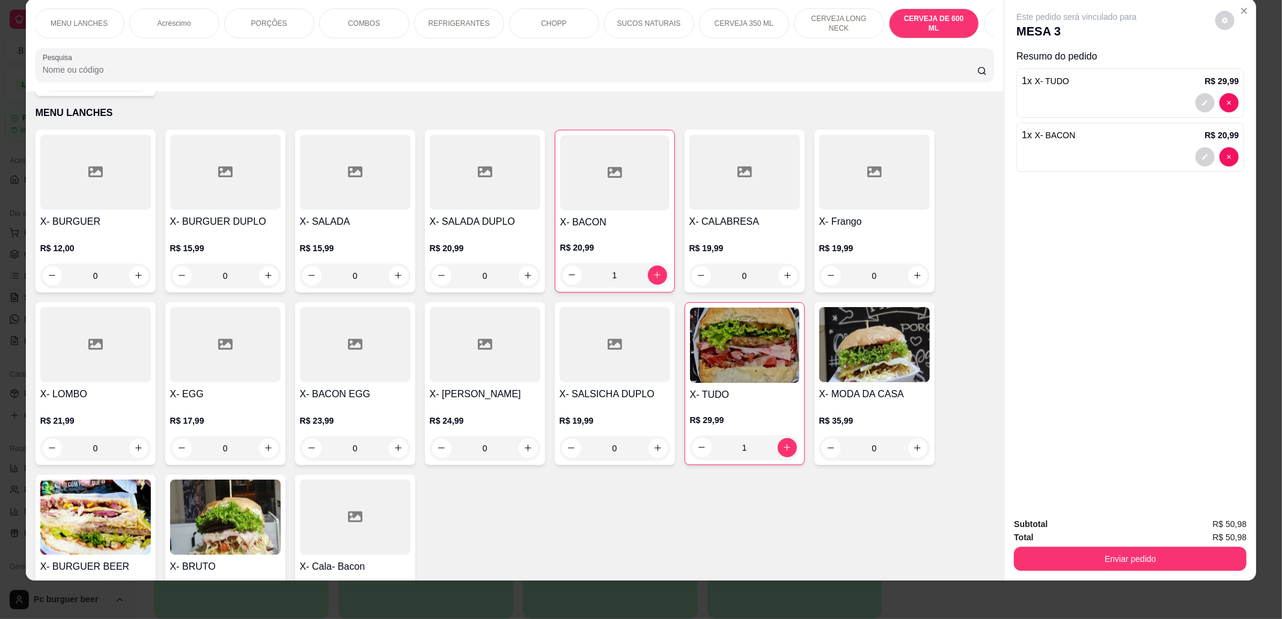
scroll to position [4183, 0]
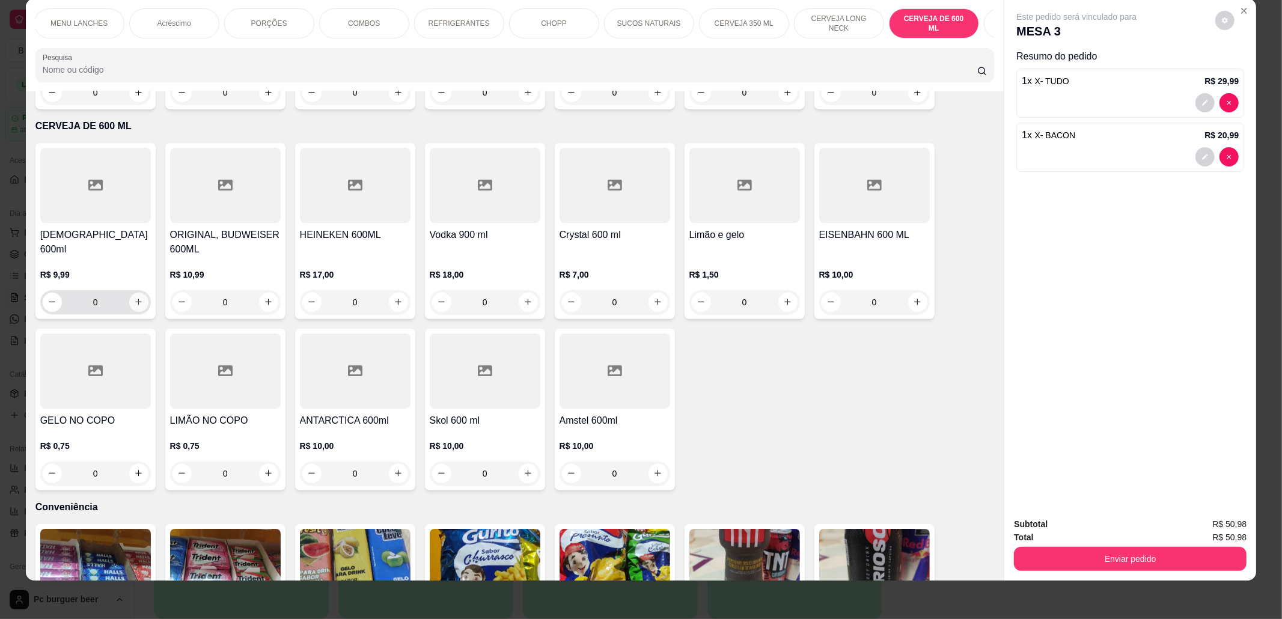
click at [134, 298] on icon "increase-product-quantity" at bounding box center [138, 302] width 9 height 9
type input "1"
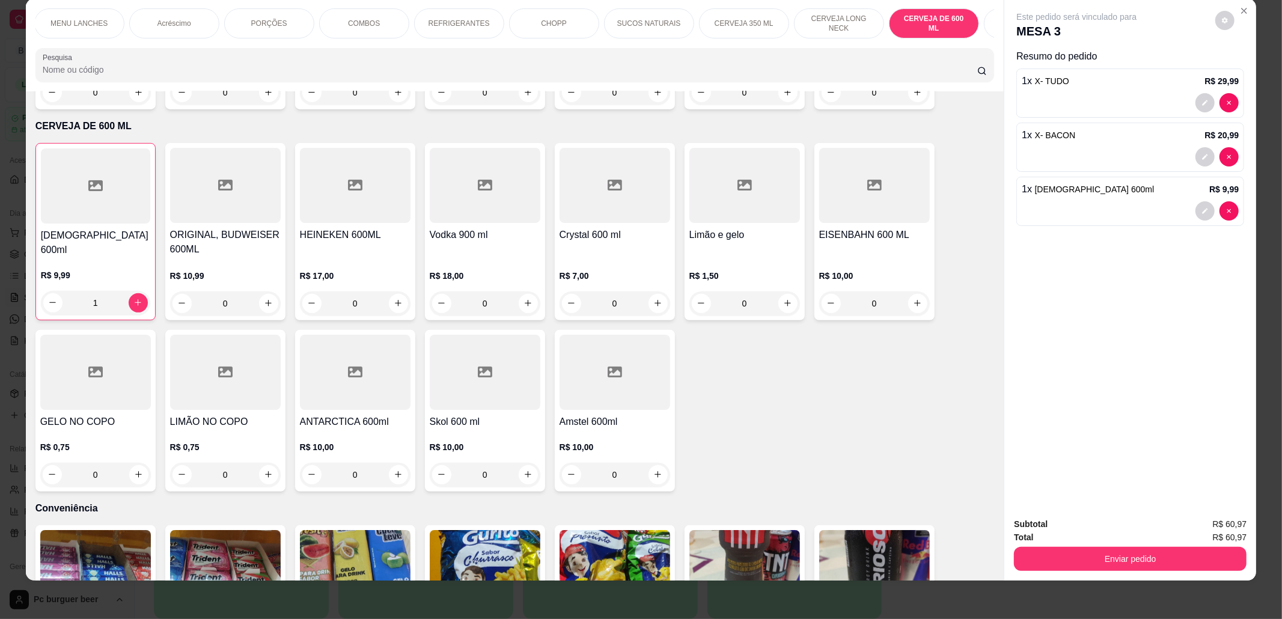
click at [638, 17] on div "SUCOS NATURAIS" at bounding box center [649, 23] width 90 height 30
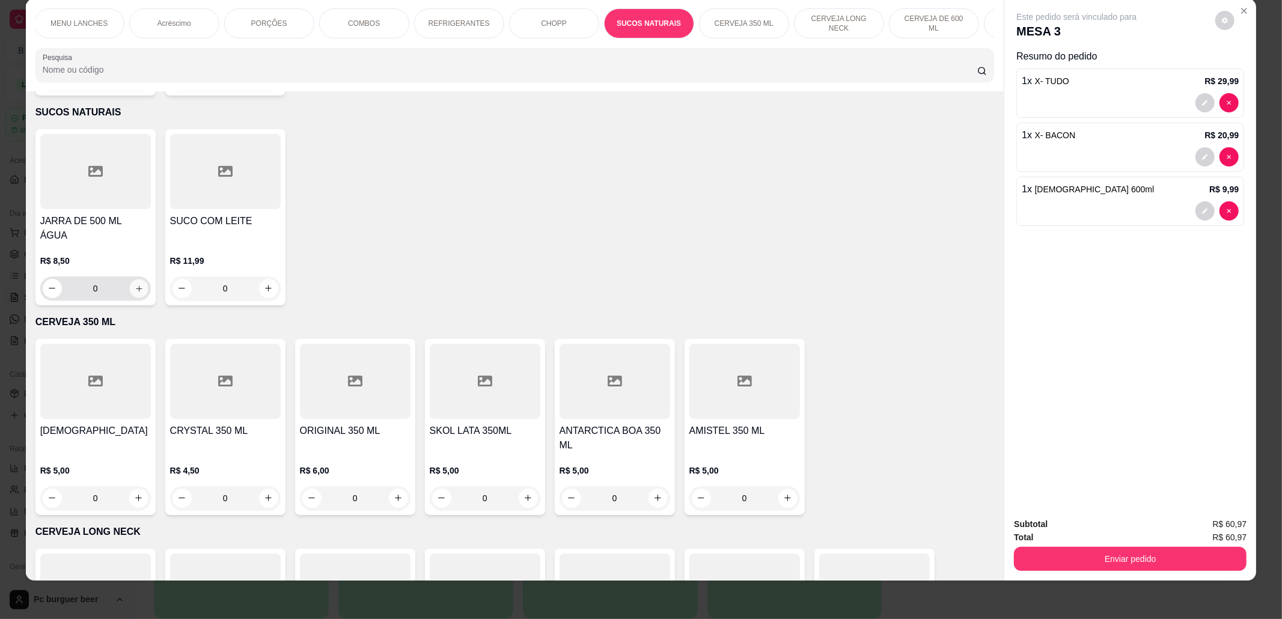
click at [135, 284] on icon "increase-product-quantity" at bounding box center [138, 288] width 9 height 9
type input "1"
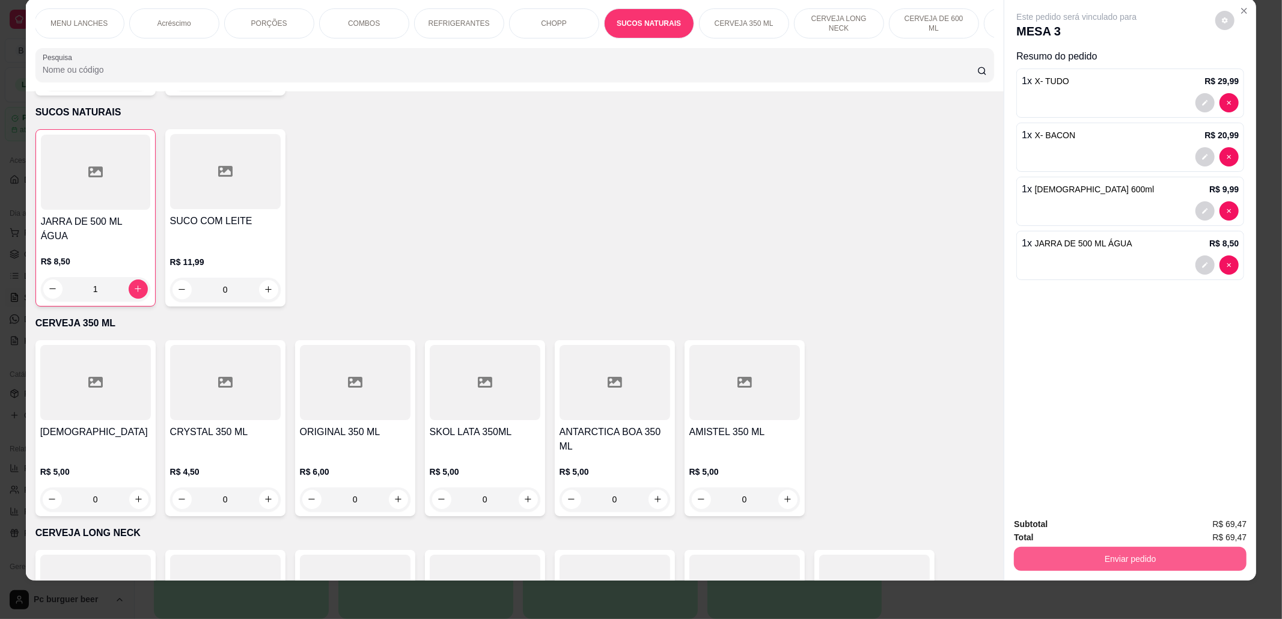
click at [1109, 554] on button "Enviar pedido" at bounding box center [1130, 559] width 233 height 24
click at [1111, 523] on button "Não registrar e enviar pedido" at bounding box center [1089, 530] width 121 height 22
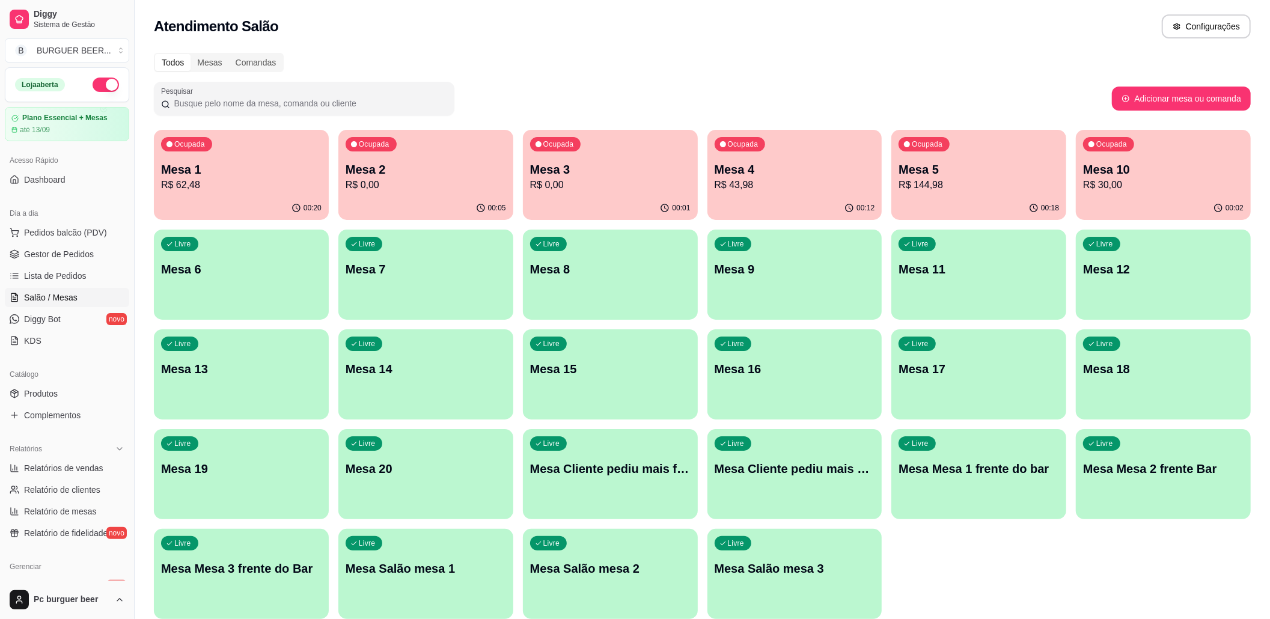
click at [465, 174] on p "Mesa 2" at bounding box center [426, 169] width 161 height 17
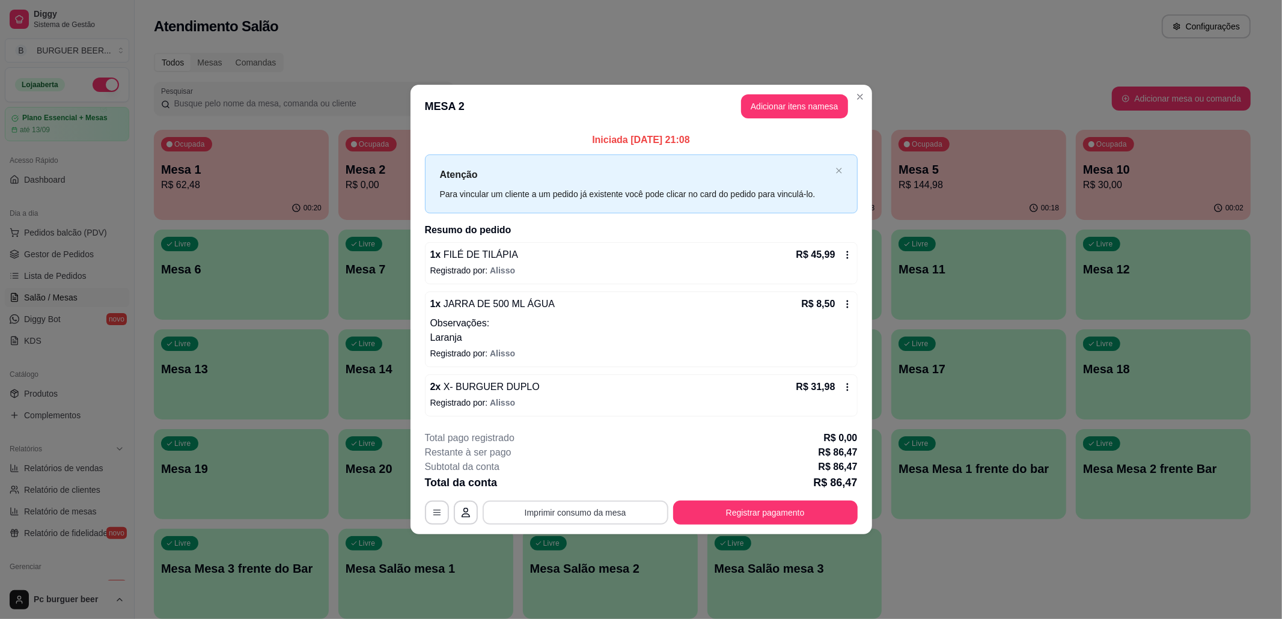
click at [606, 513] on button "Imprimir consumo da mesa" at bounding box center [576, 513] width 186 height 24
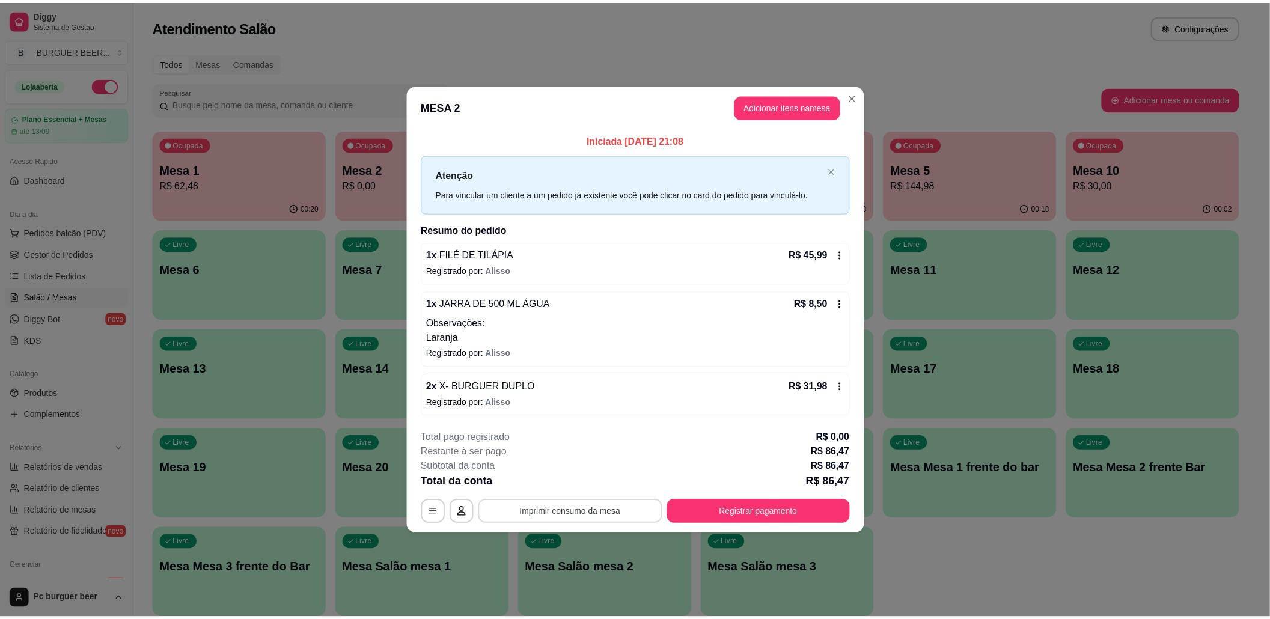
scroll to position [0, 0]
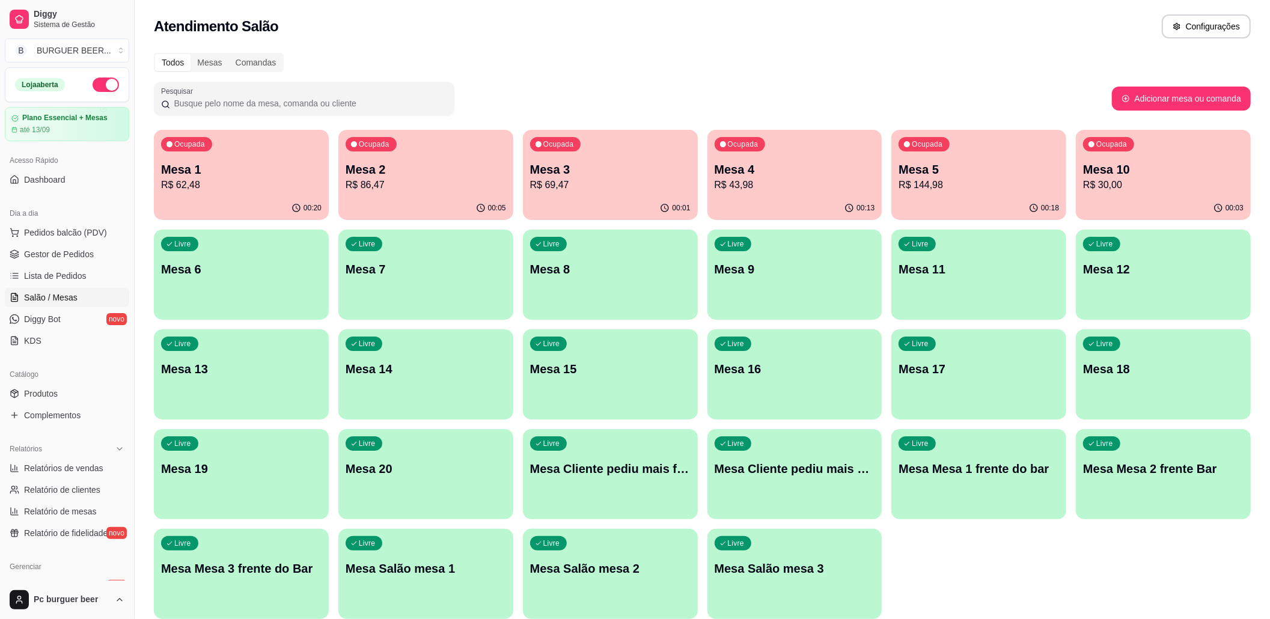
click at [1155, 183] on p "R$ 30,00" at bounding box center [1163, 185] width 161 height 14
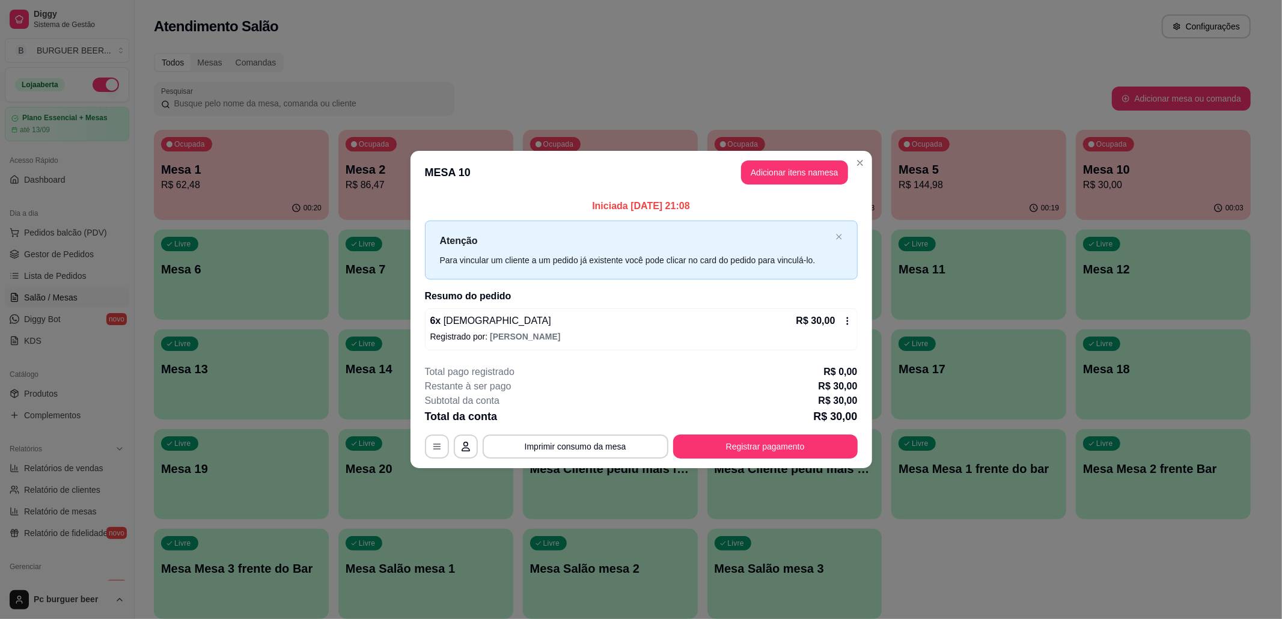
click at [843, 320] on icon at bounding box center [848, 321] width 10 height 10
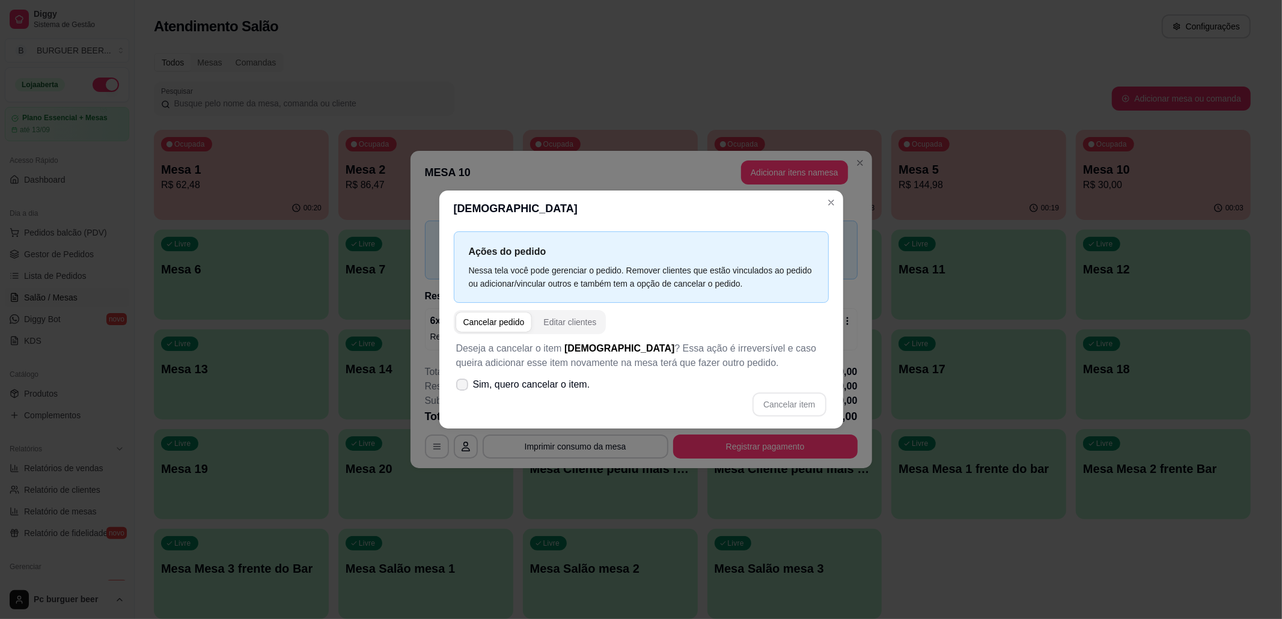
click at [580, 382] on span "Sim, quero cancelar o item." at bounding box center [531, 385] width 117 height 14
click at [464, 387] on input "Sim, quero cancelar o item." at bounding box center [460, 391] width 8 height 8
checkbox input "true"
click at [771, 398] on button "Cancelar item" at bounding box center [789, 405] width 73 height 24
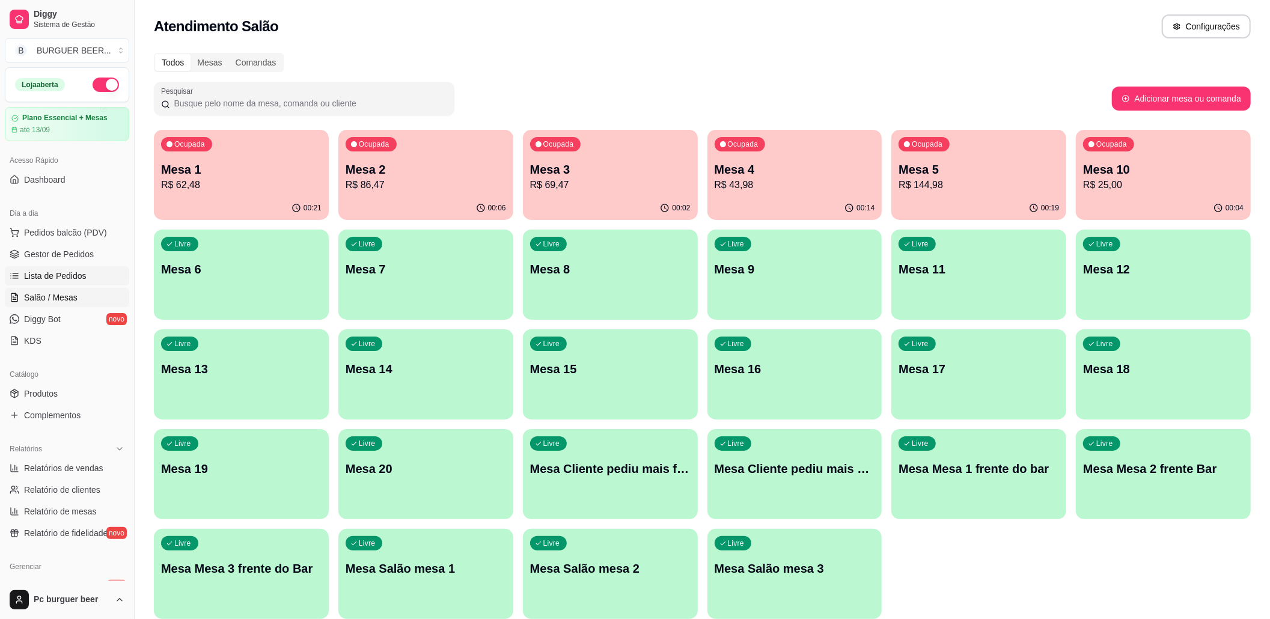
click at [85, 272] on link "Lista de Pedidos" at bounding box center [67, 275] width 124 height 19
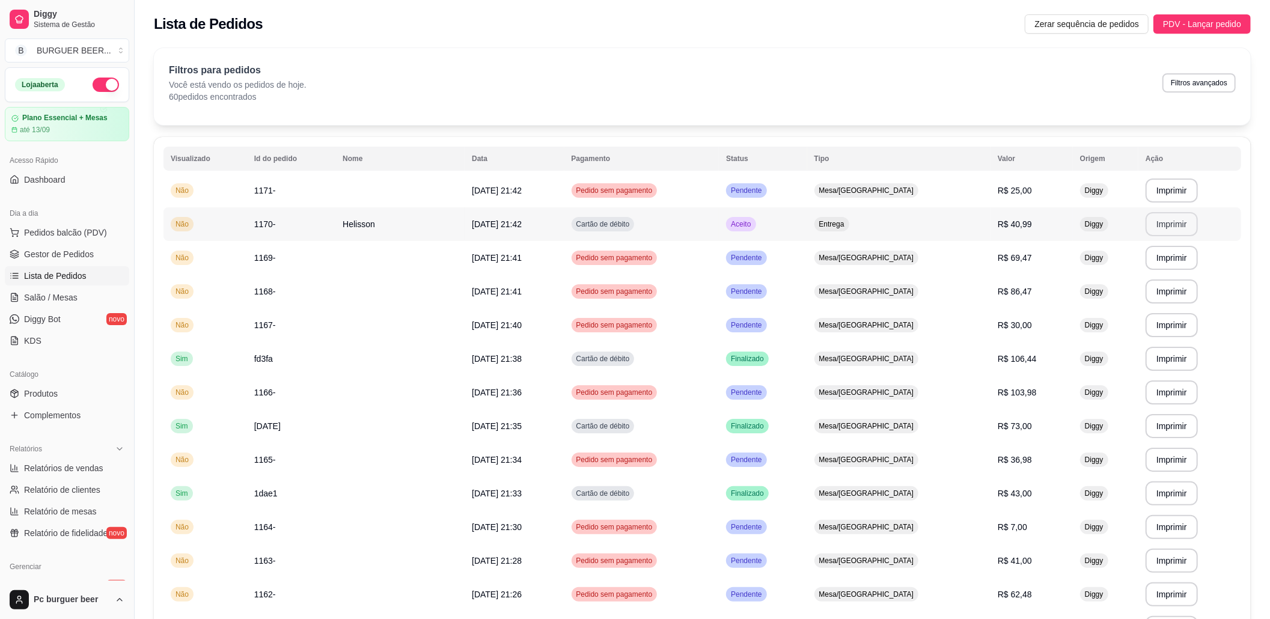
click at [1160, 219] on button "Imprimir" at bounding box center [1172, 224] width 52 height 24
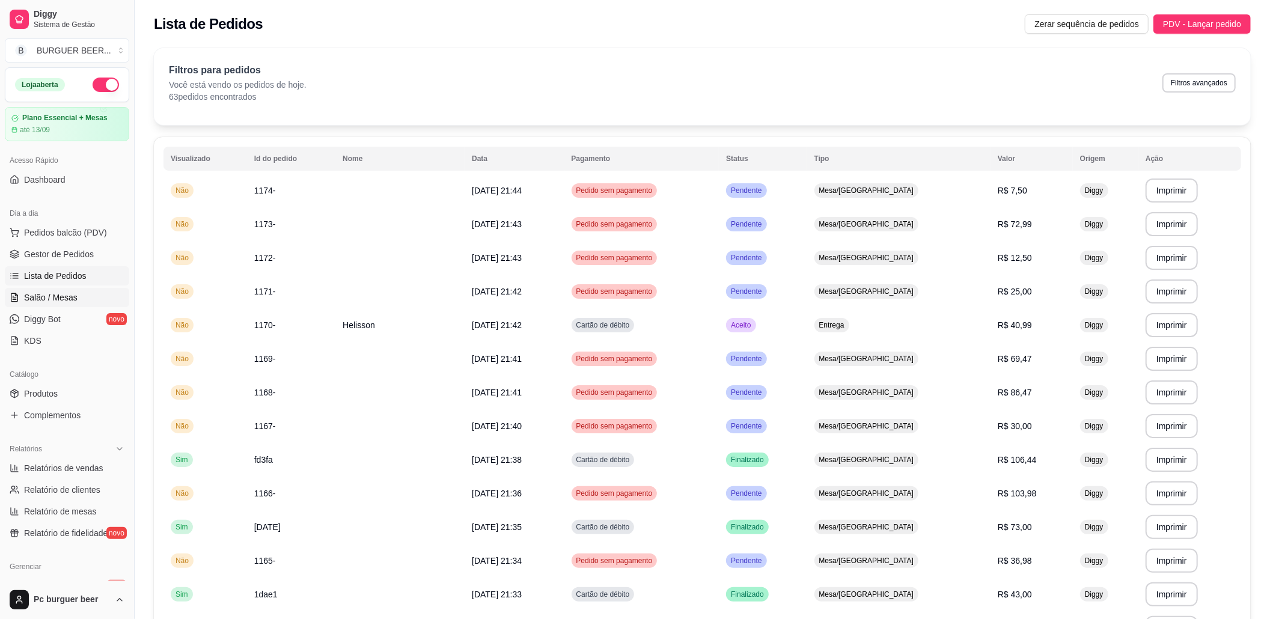
click at [71, 297] on span "Salão / Mesas" at bounding box center [51, 298] width 54 height 12
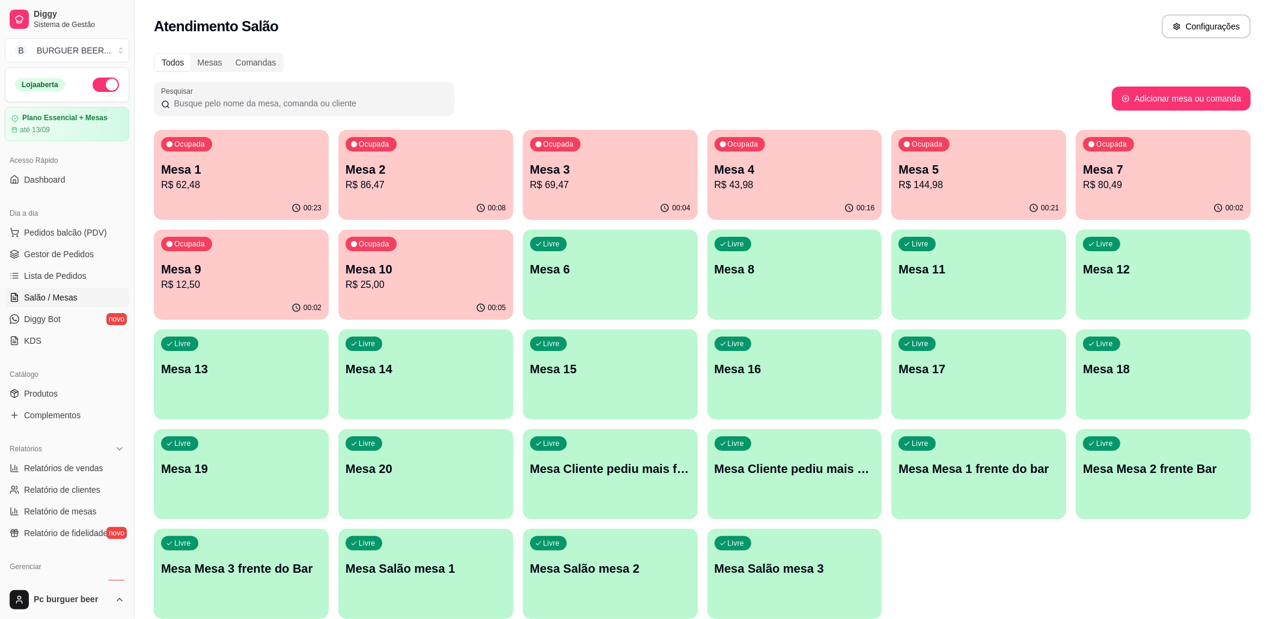
click at [394, 178] on p "R$ 86,47" at bounding box center [426, 185] width 161 height 14
click at [457, 174] on p "Mesa 2" at bounding box center [426, 169] width 161 height 17
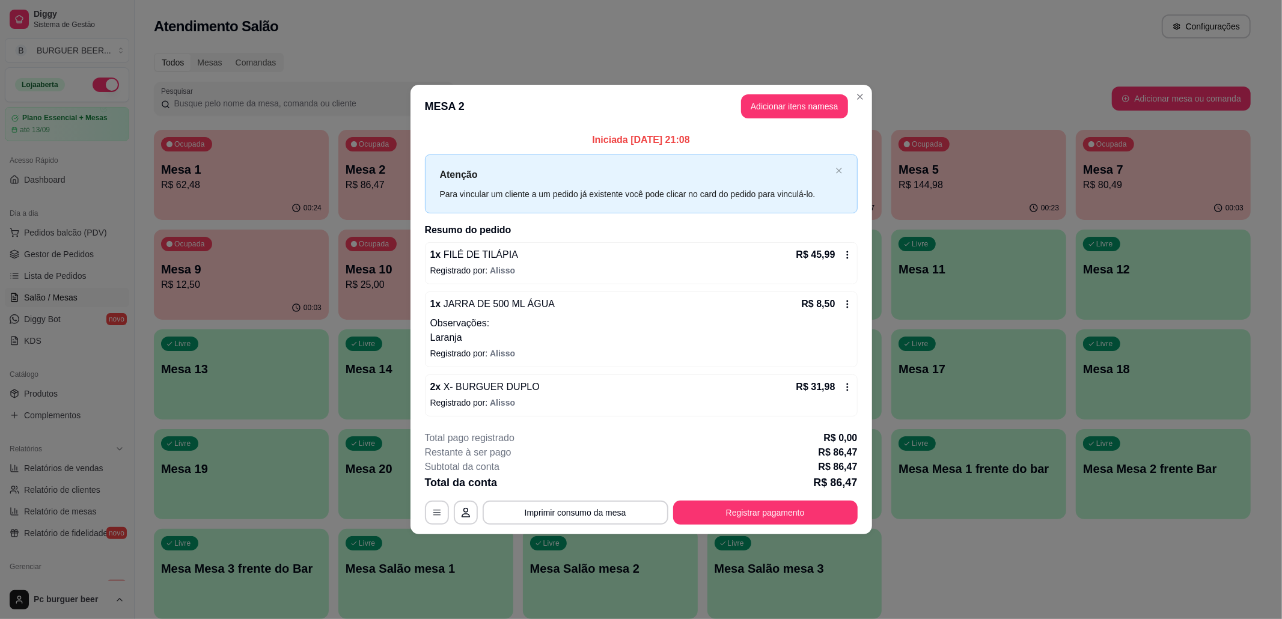
click at [1013, 259] on div "Livre Mesa 11" at bounding box center [979, 268] width 175 height 76
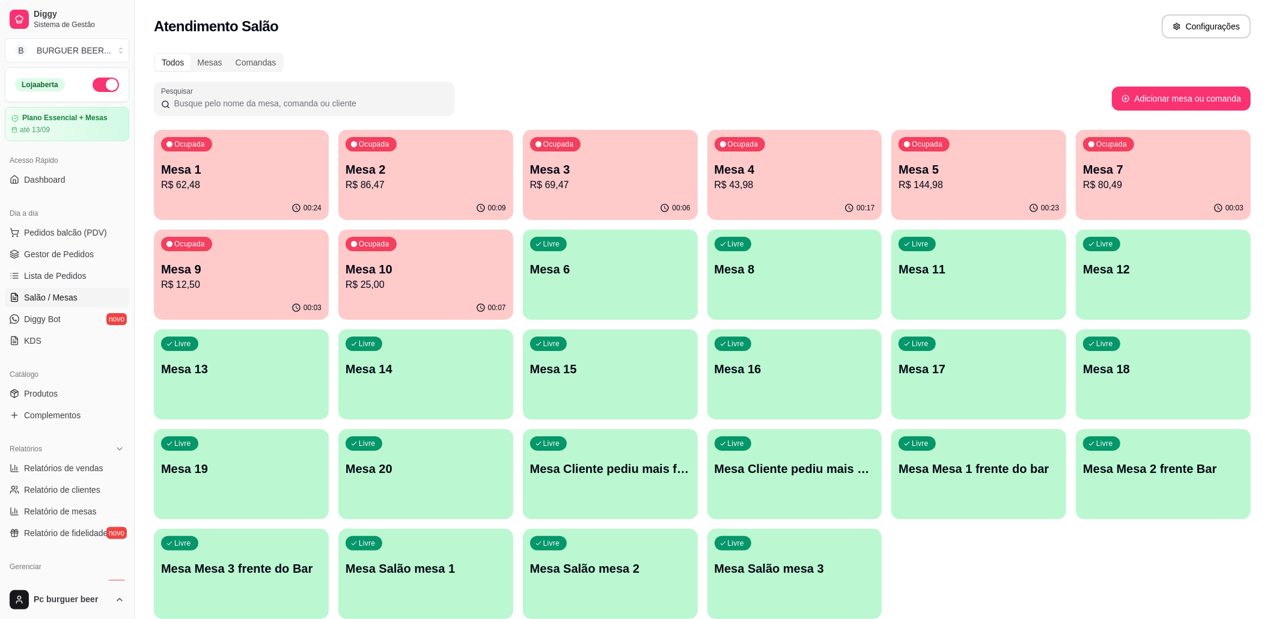
click at [1169, 167] on p "Mesa 7" at bounding box center [1163, 169] width 161 height 17
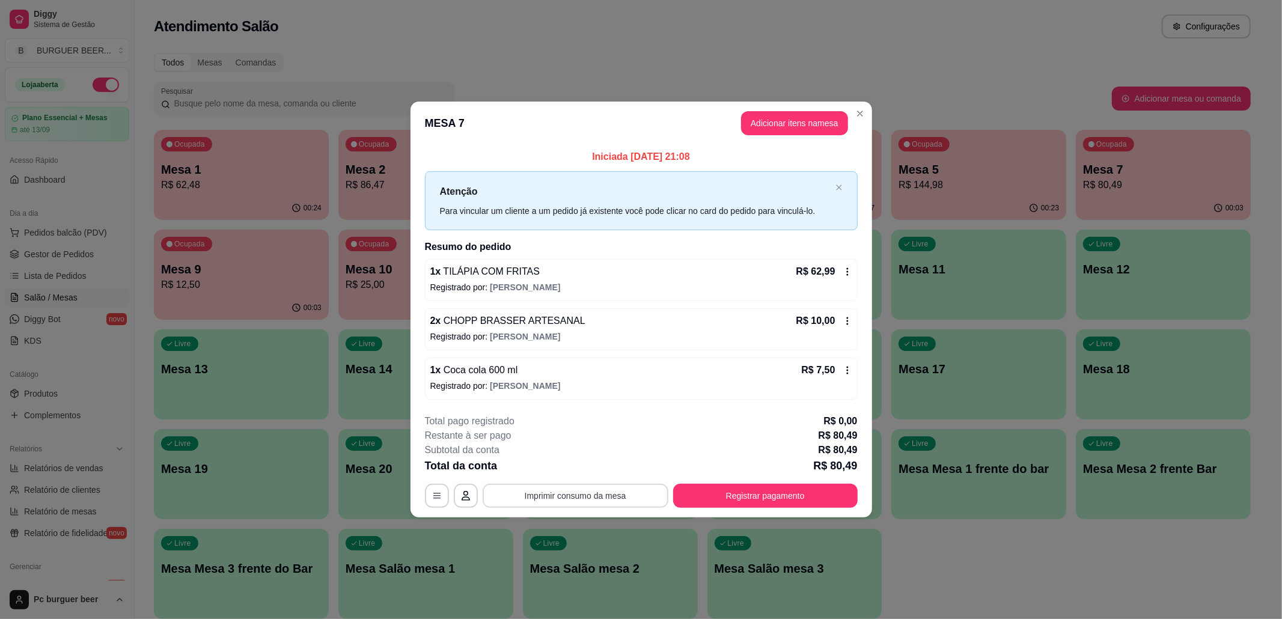
click at [619, 498] on button "Imprimir consumo da mesa" at bounding box center [576, 496] width 186 height 24
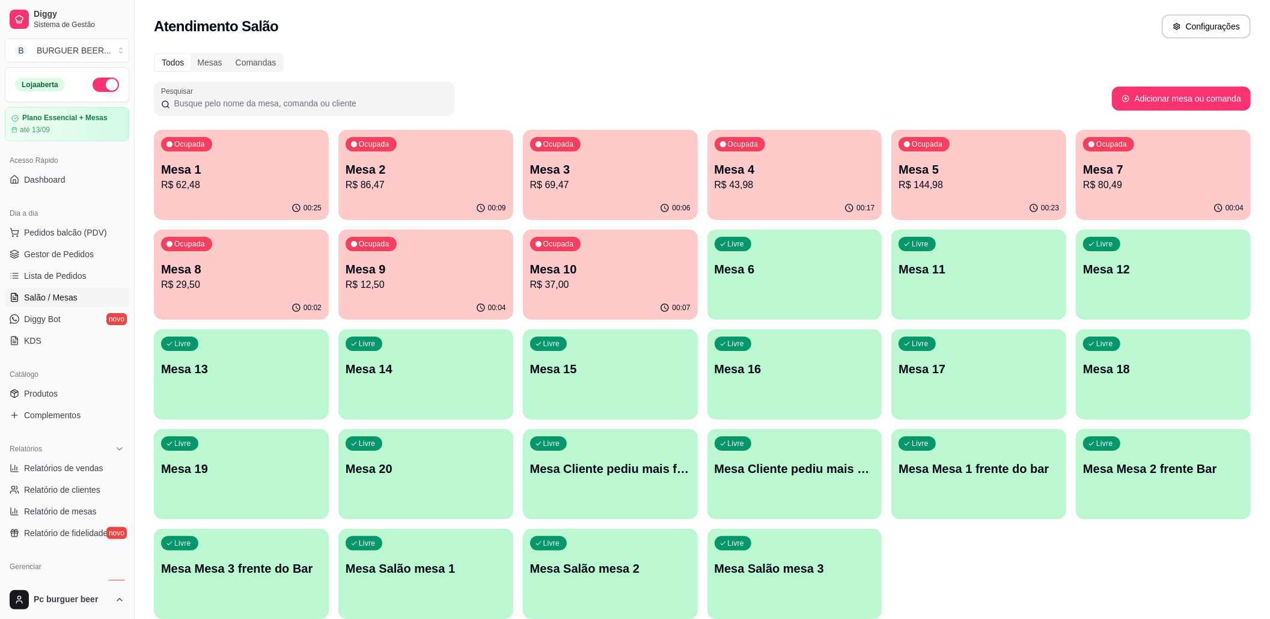
click at [931, 172] on p "Mesa 5" at bounding box center [979, 169] width 161 height 17
click at [251, 295] on div "Ocupada Mesa 8 R$ 29,50" at bounding box center [241, 263] width 175 height 67
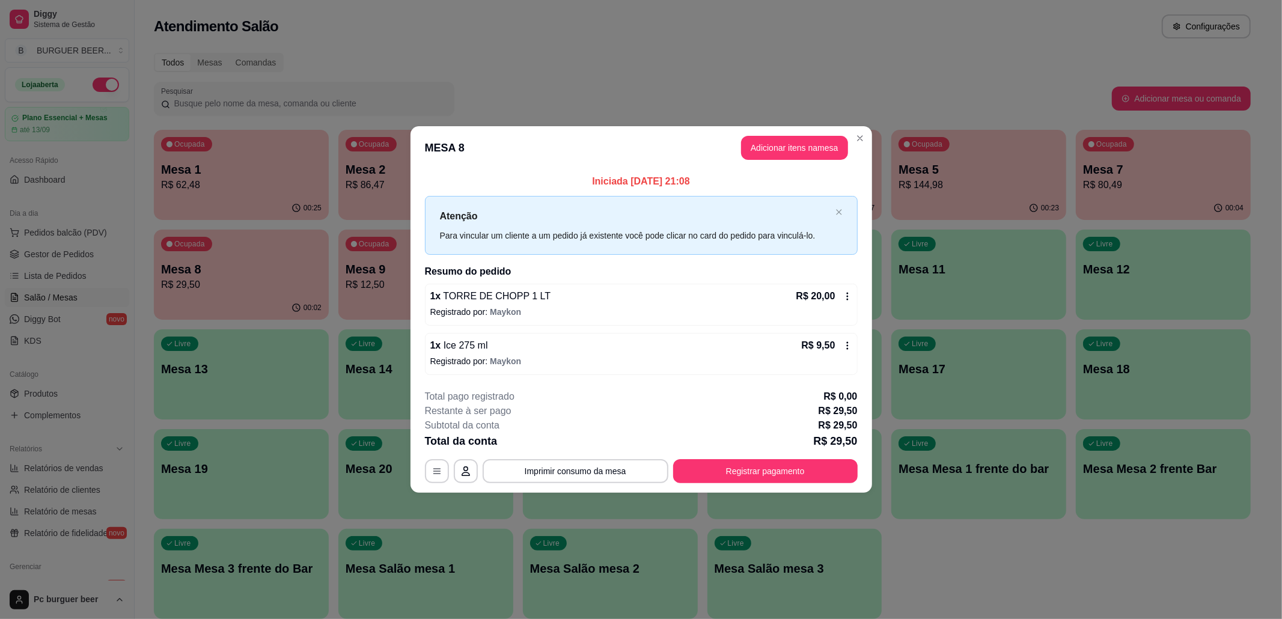
click at [860, 127] on header "MESA 8 Adicionar itens na mesa" at bounding box center [642, 147] width 462 height 43
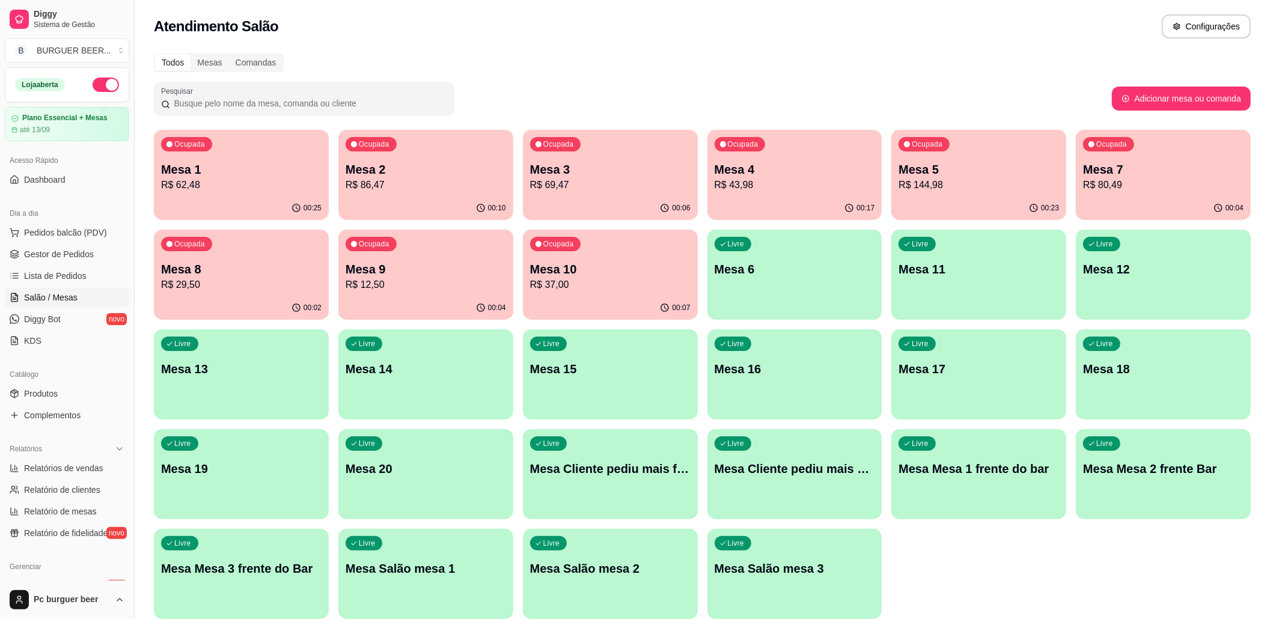
click at [414, 286] on p "R$ 12,50" at bounding box center [426, 285] width 161 height 14
click at [614, 284] on p "R$ 37,00" at bounding box center [610, 285] width 161 height 14
click at [239, 297] on div "00:02" at bounding box center [241, 307] width 175 height 23
click at [427, 262] on p "Mesa 9" at bounding box center [426, 269] width 161 height 17
click at [595, 281] on p "R$ 37,00" at bounding box center [610, 285] width 161 height 14
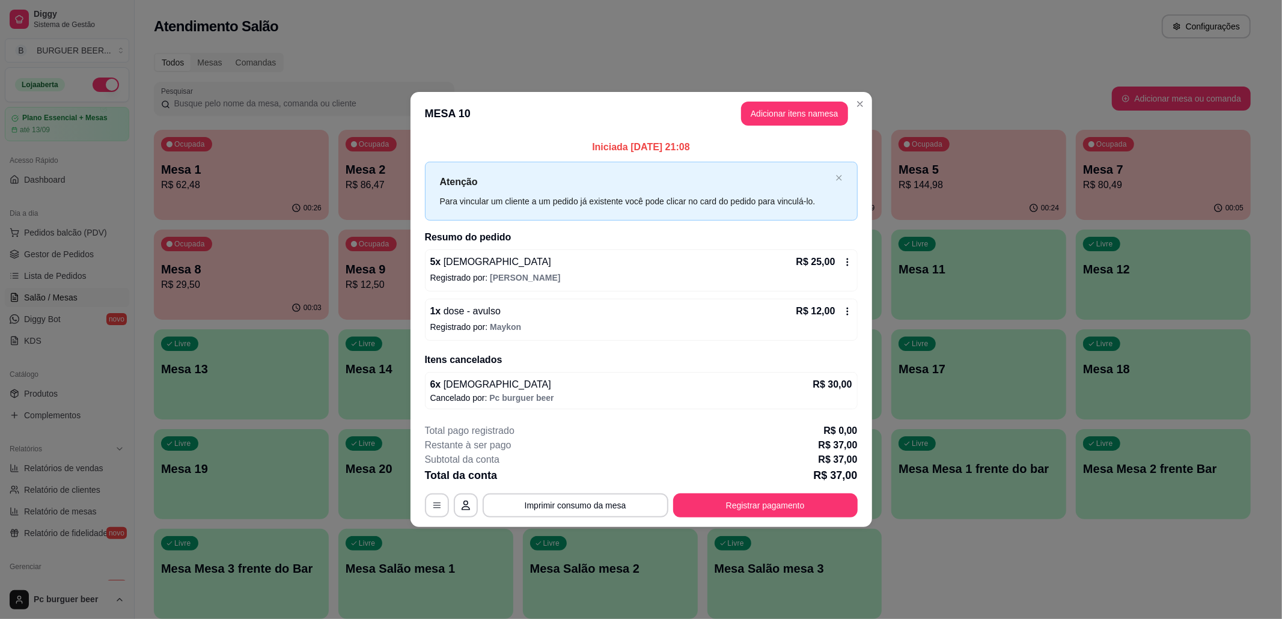
click at [848, 265] on icon at bounding box center [848, 262] width 10 height 10
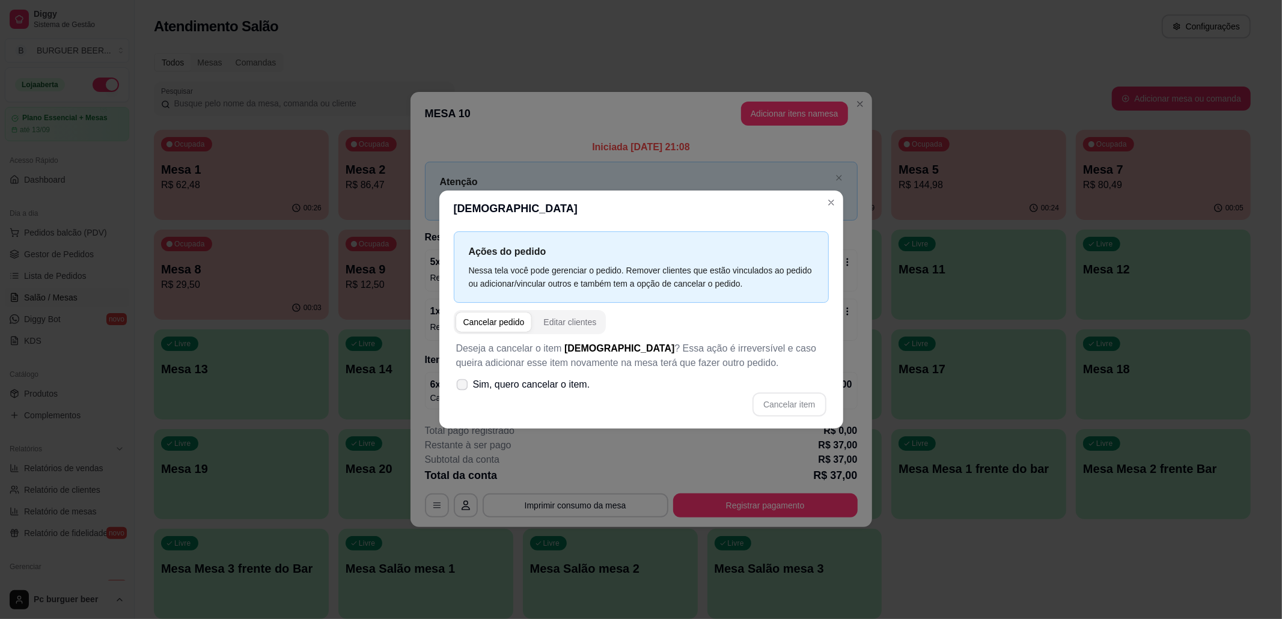
click at [469, 383] on label "Sim, quero cancelar o item." at bounding box center [523, 385] width 144 height 24
click at [464, 387] on input "Sim, quero cancelar o item." at bounding box center [460, 391] width 8 height 8
checkbox input "true"
click at [777, 402] on button "Cancelar item" at bounding box center [789, 405] width 73 height 24
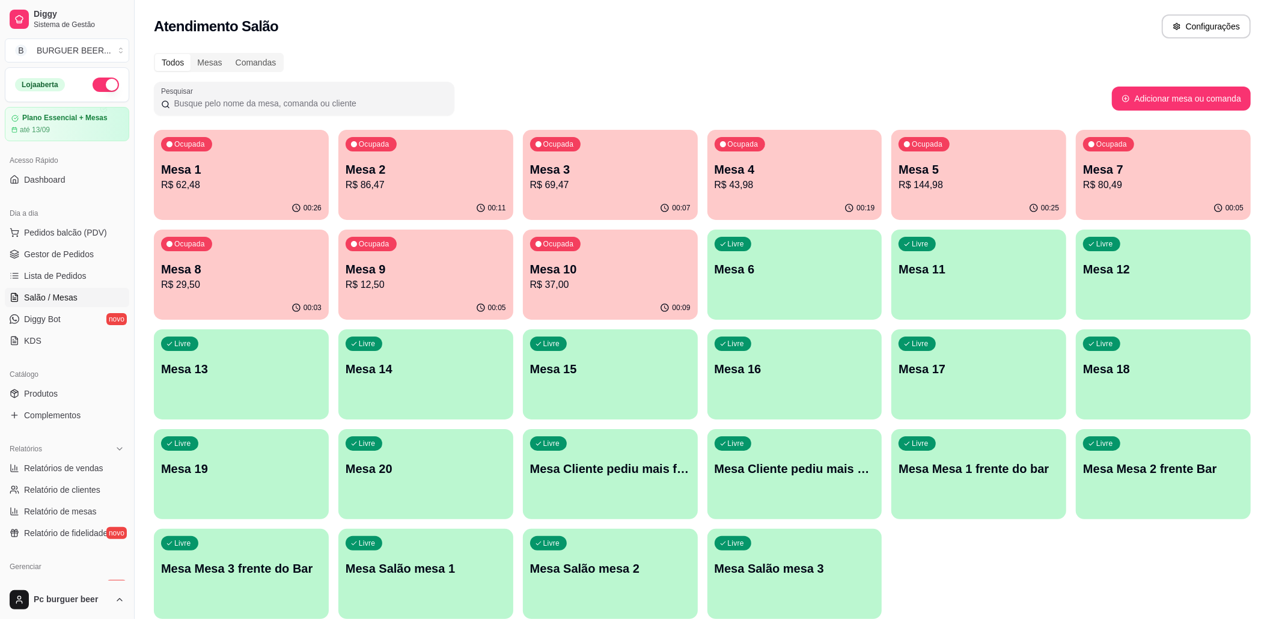
click at [392, 263] on p "Mesa 9" at bounding box center [426, 269] width 161 height 17
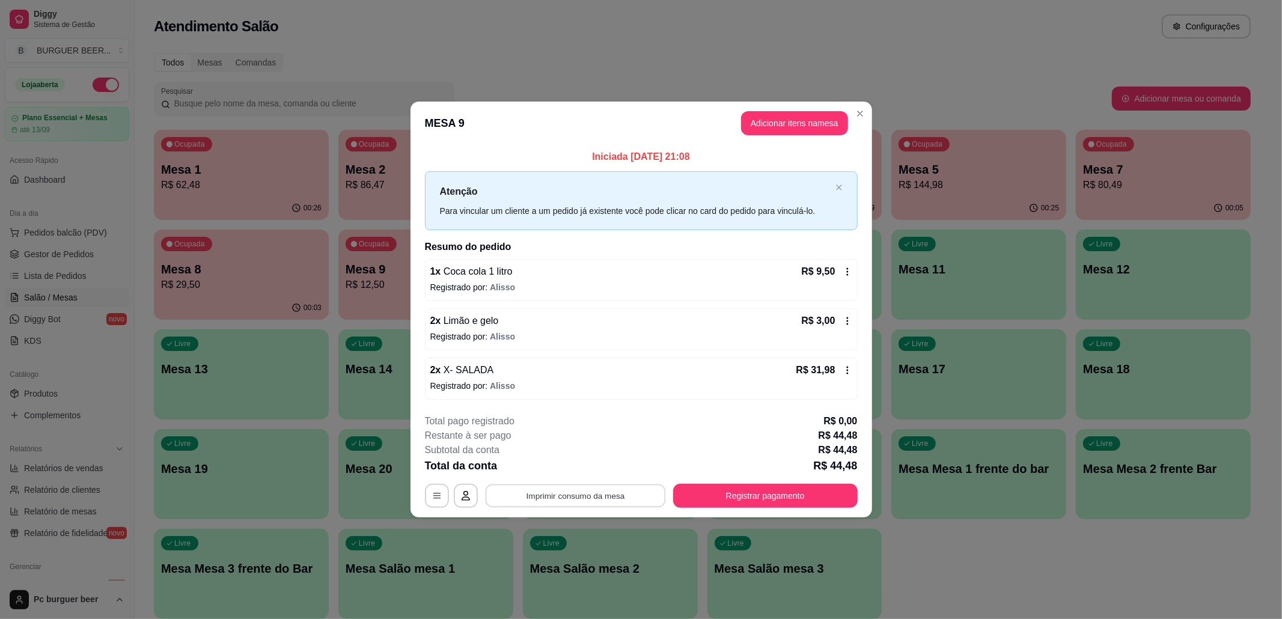
click at [598, 494] on button "Imprimir consumo da mesa" at bounding box center [575, 495] width 180 height 23
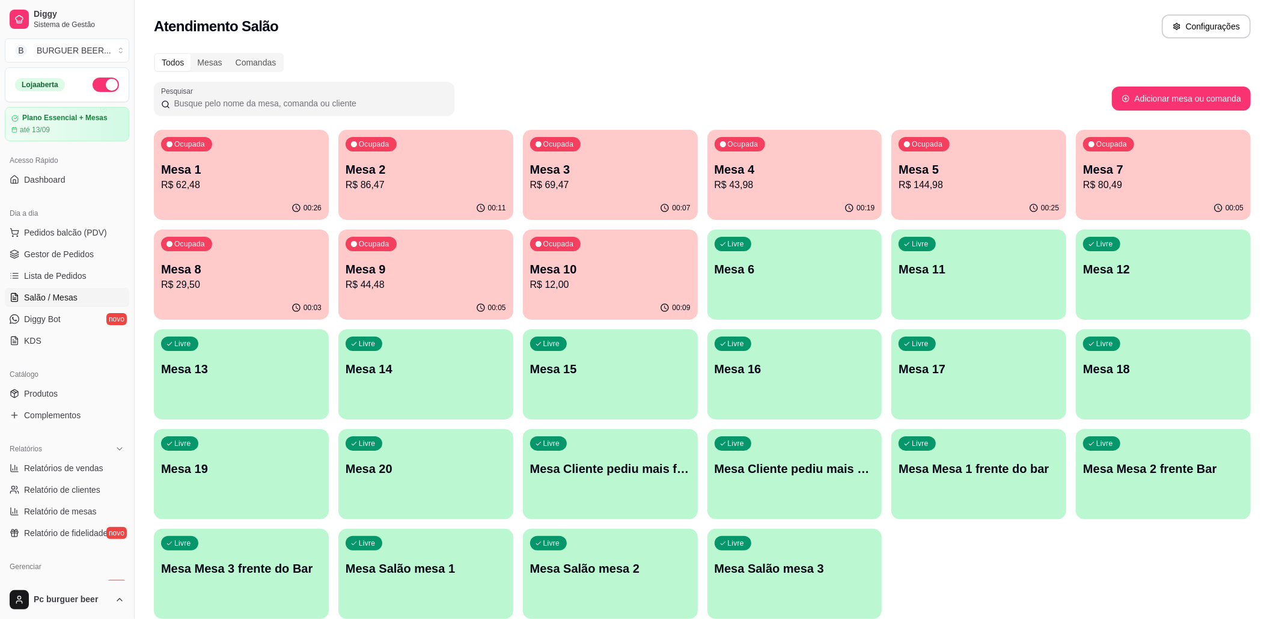
click at [629, 258] on div "Ocupada Mesa 10 R$ 12,00" at bounding box center [610, 263] width 175 height 67
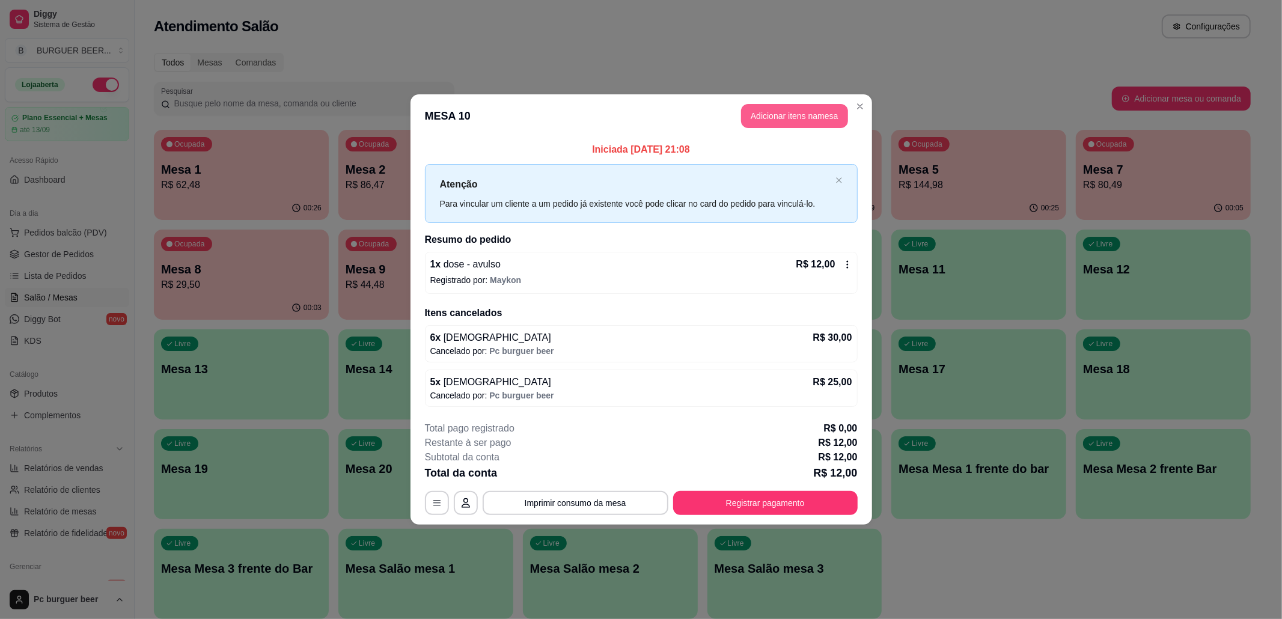
click at [789, 114] on button "Adicionar itens na mesa" at bounding box center [794, 116] width 107 height 24
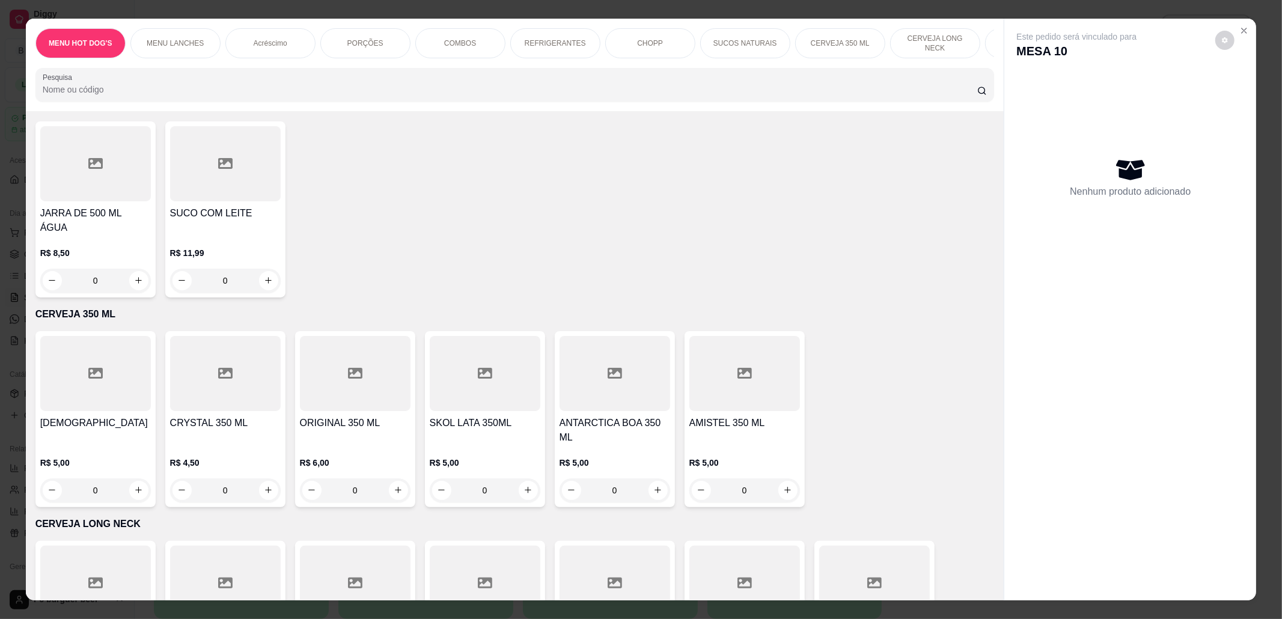
scroll to position [3687, 0]
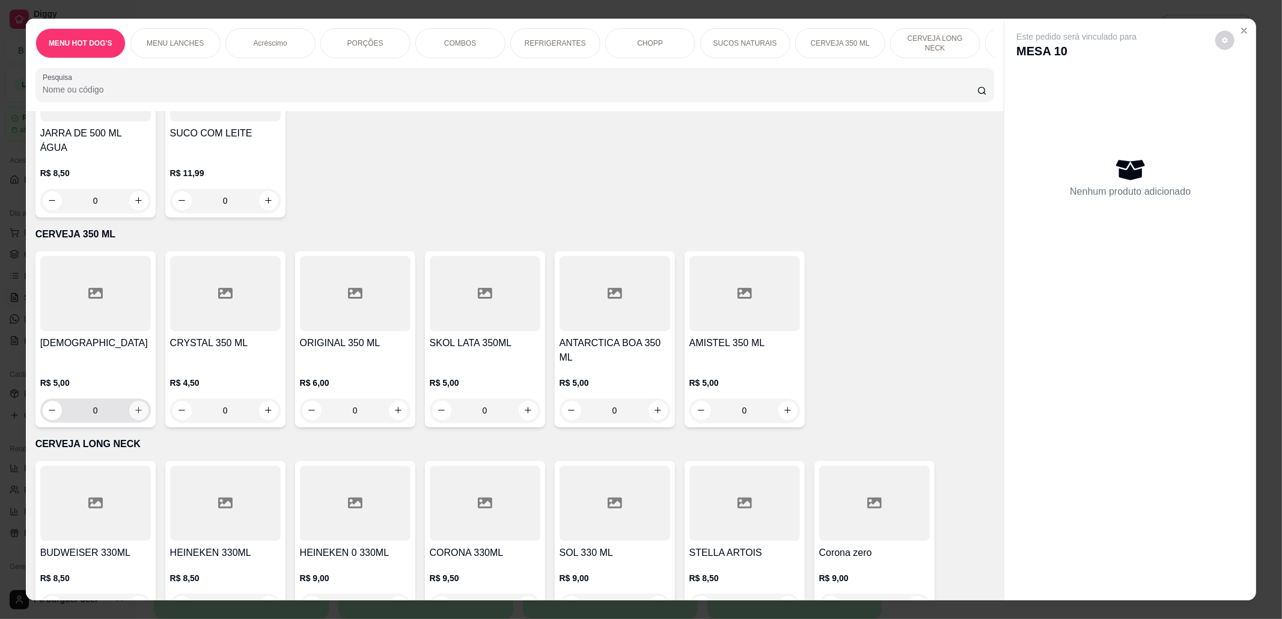
click at [136, 406] on icon "increase-product-quantity" at bounding box center [138, 410] width 9 height 9
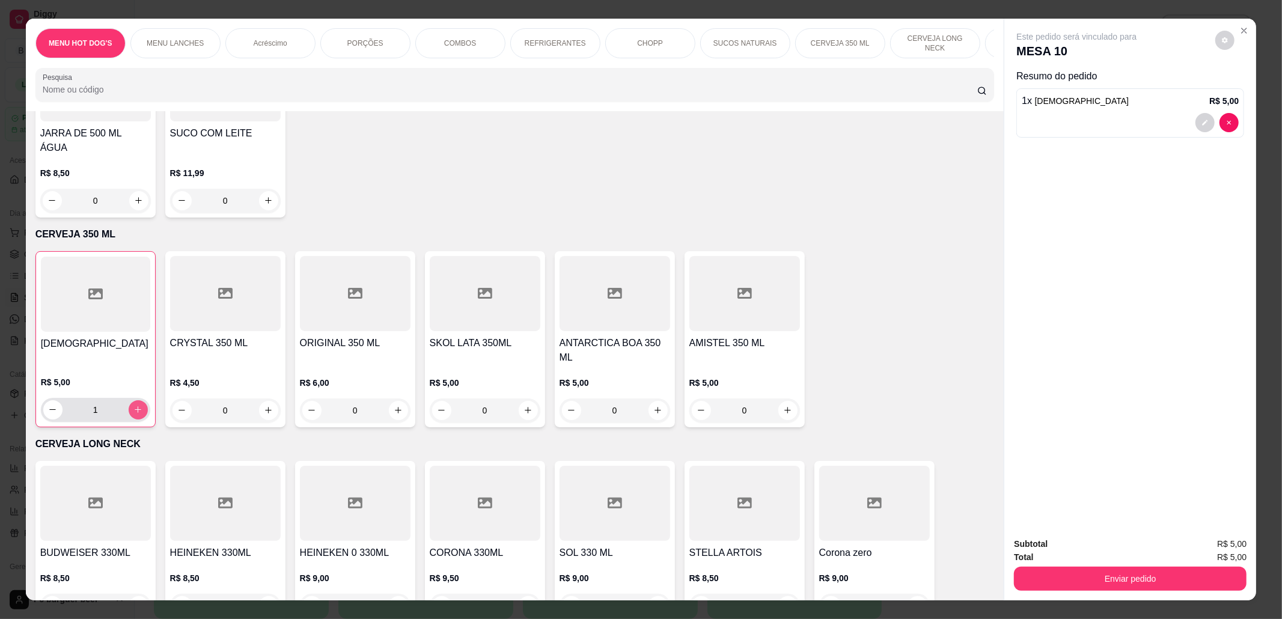
click at [136, 405] on icon "increase-product-quantity" at bounding box center [137, 409] width 9 height 9
type input "4"
click at [1146, 575] on button "Enviar pedido" at bounding box center [1130, 579] width 233 height 24
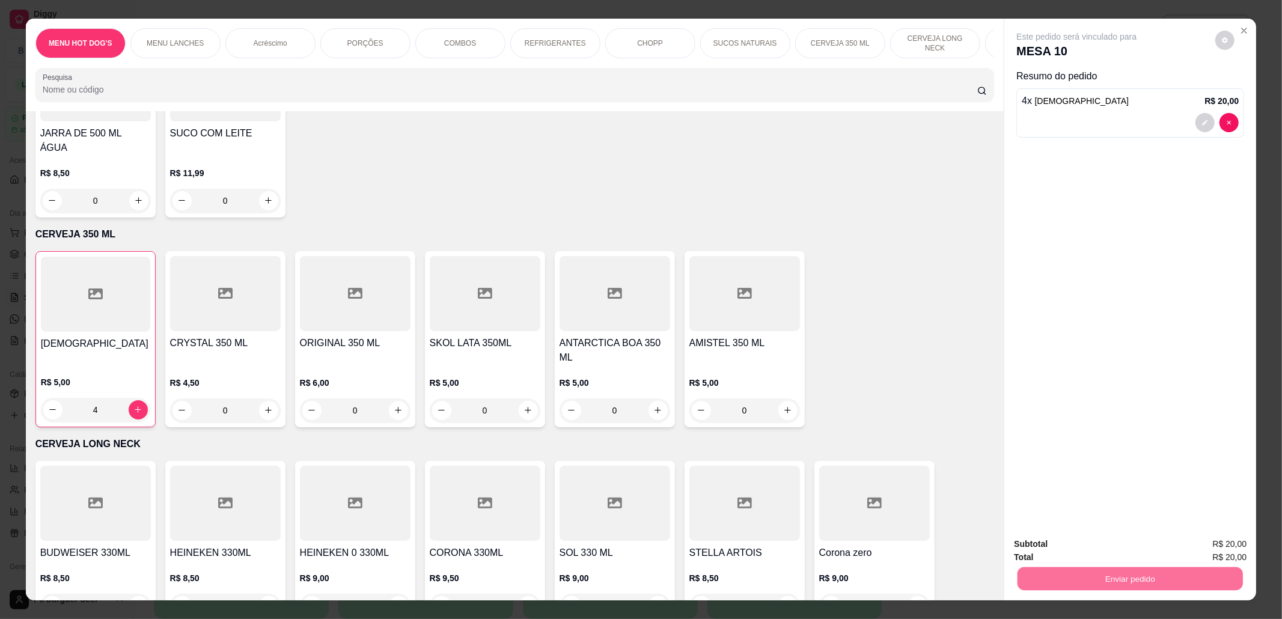
click at [1121, 546] on button "Não registrar e enviar pedido" at bounding box center [1089, 550] width 125 height 23
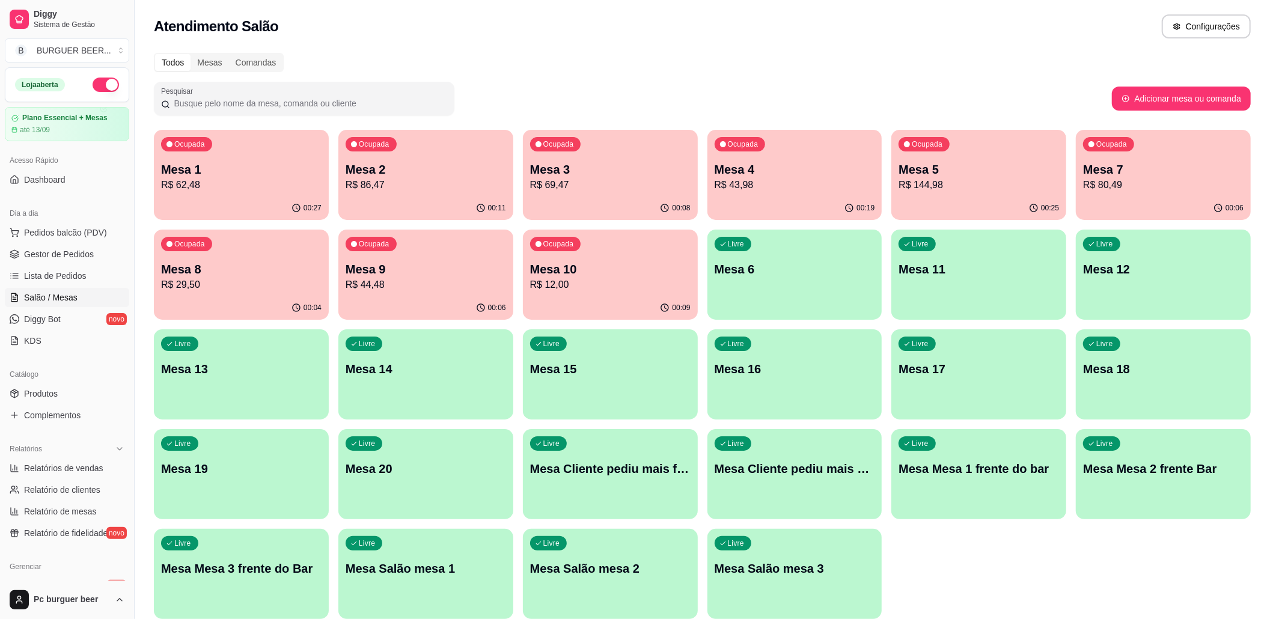
click at [583, 287] on p "R$ 12,00" at bounding box center [610, 285] width 161 height 14
click at [380, 259] on div "Ocupada Mesa 9 R$ 44,48" at bounding box center [425, 263] width 175 height 67
click at [402, 174] on p "Mesa 2" at bounding box center [426, 170] width 156 height 16
click at [254, 283] on p "R$ 29,50" at bounding box center [241, 285] width 161 height 14
click at [1174, 182] on p "R$ 80,49" at bounding box center [1163, 185] width 161 height 14
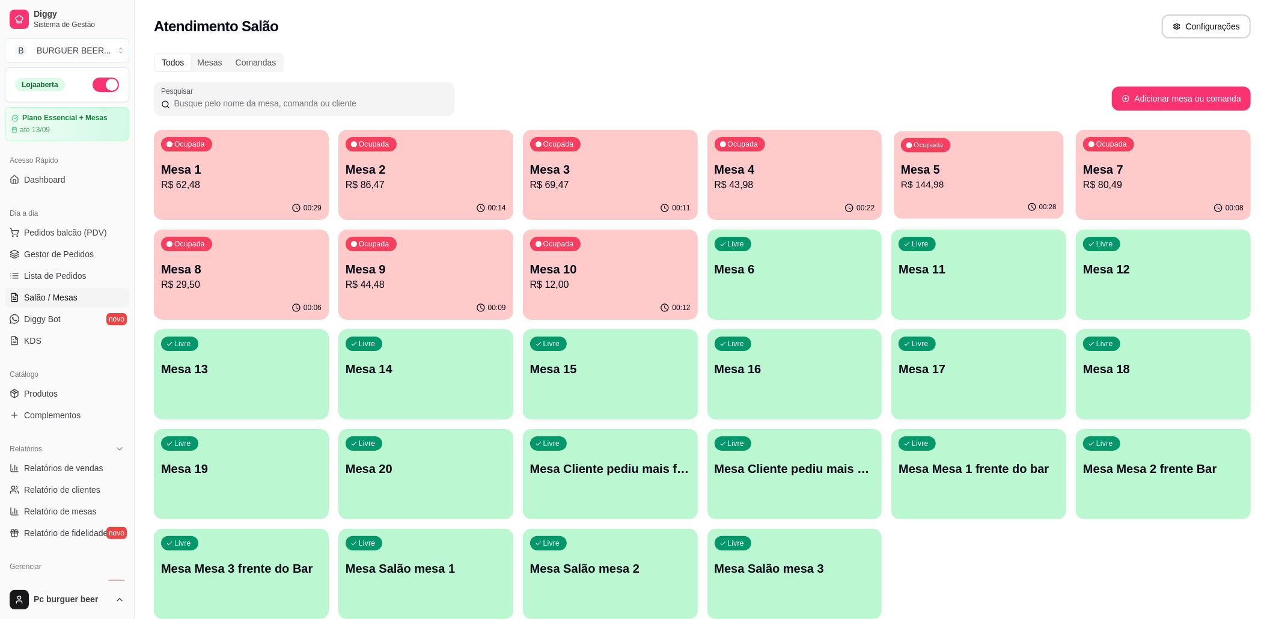
click at [950, 162] on p "Mesa 5" at bounding box center [979, 170] width 156 height 16
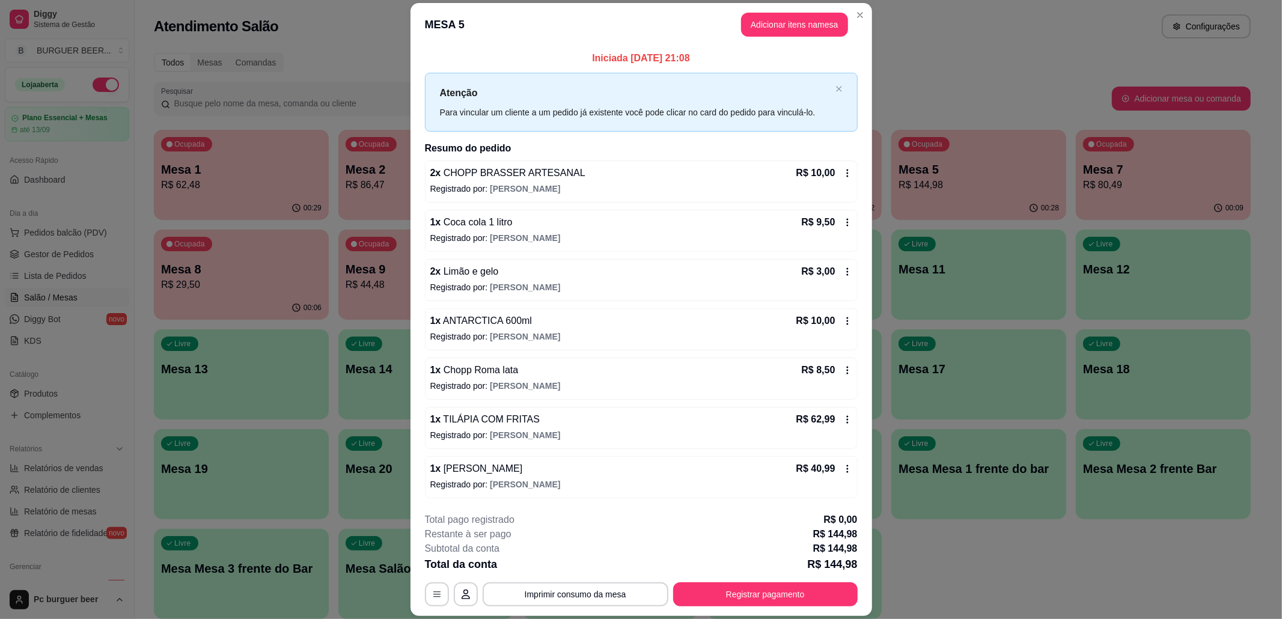
scroll to position [2, 0]
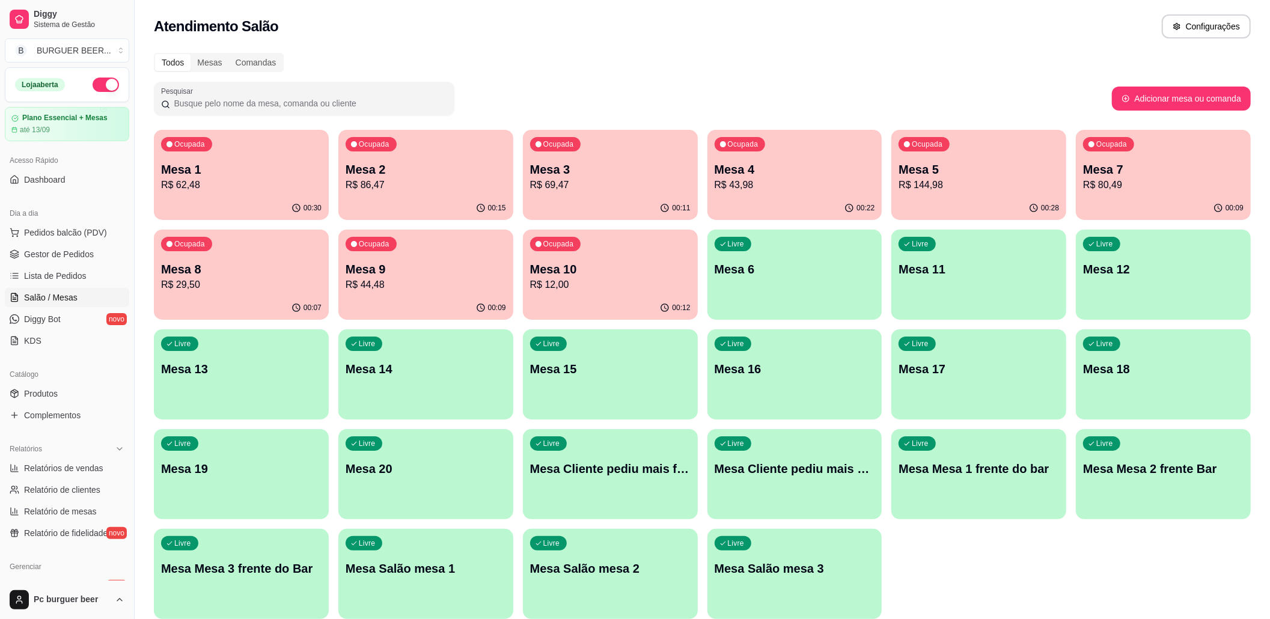
click at [782, 169] on p "Mesa 4" at bounding box center [795, 169] width 161 height 17
click at [571, 181] on p "R$ 69,47" at bounding box center [611, 185] width 156 height 14
click at [474, 167] on p "Mesa 2" at bounding box center [426, 169] width 161 height 17
click at [295, 155] on div "Ocupada Mesa 1 R$ 62,48" at bounding box center [241, 163] width 170 height 65
click at [434, 177] on div "Mesa 2 R$ 86,47" at bounding box center [426, 176] width 161 height 31
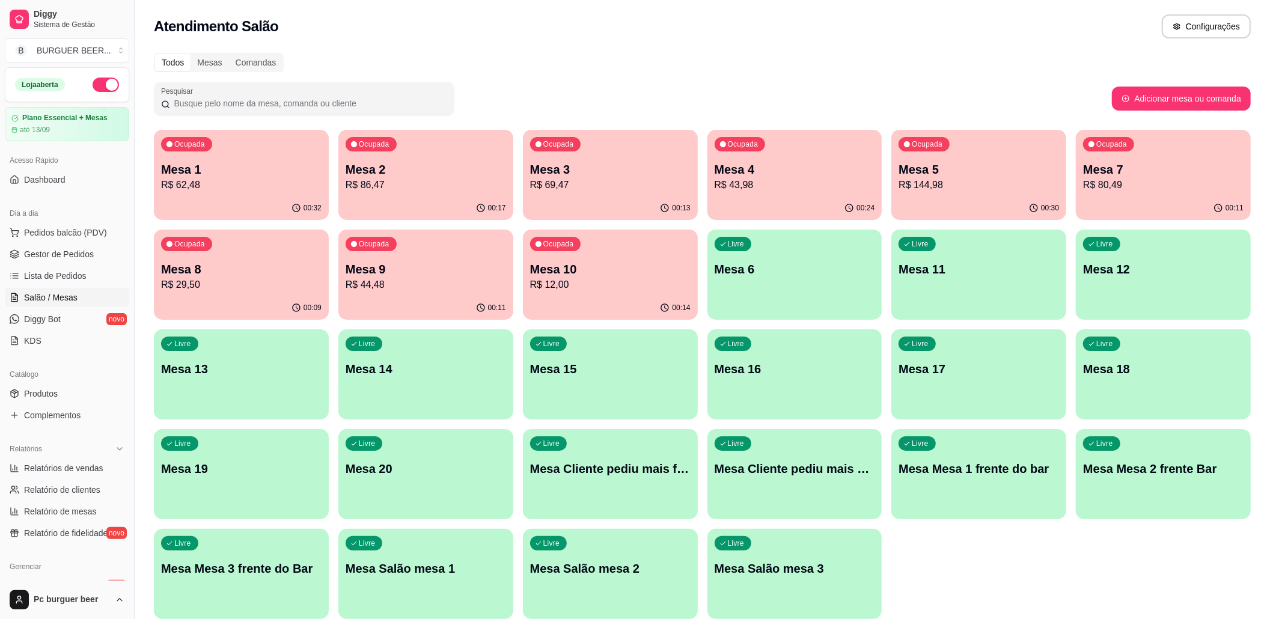
click at [589, 200] on div "00:13" at bounding box center [610, 208] width 175 height 23
click at [813, 189] on p "R$ 43,98" at bounding box center [795, 185] width 161 height 14
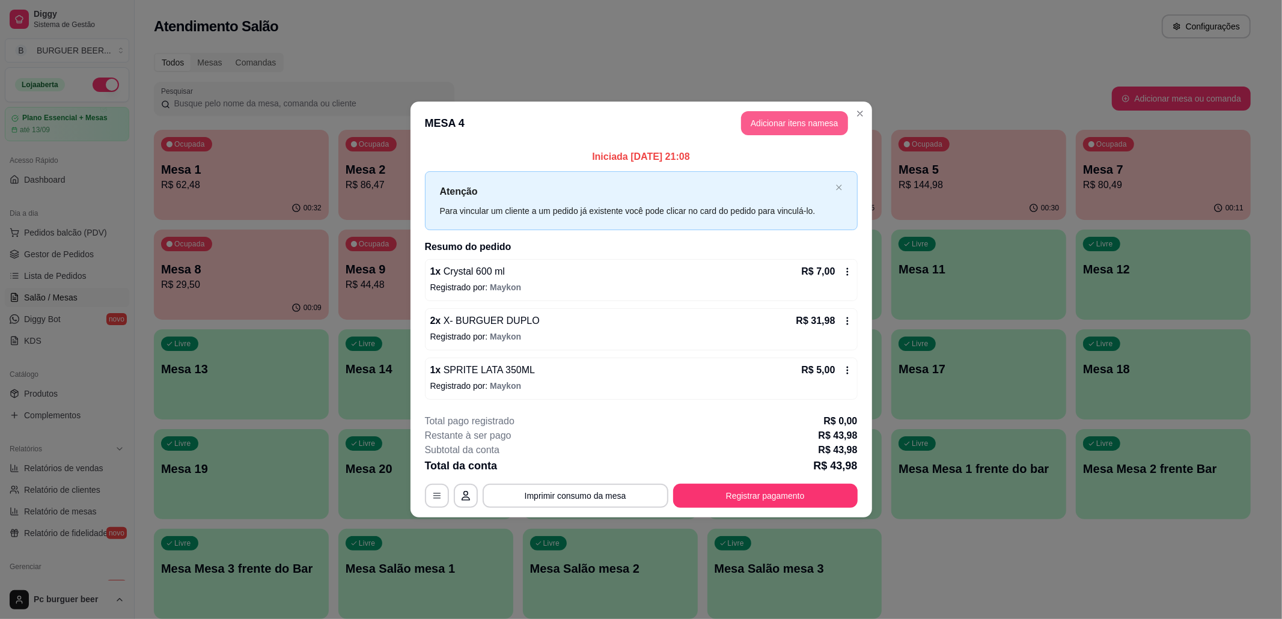
click at [776, 127] on button "Adicionar itens na mesa" at bounding box center [794, 123] width 107 height 24
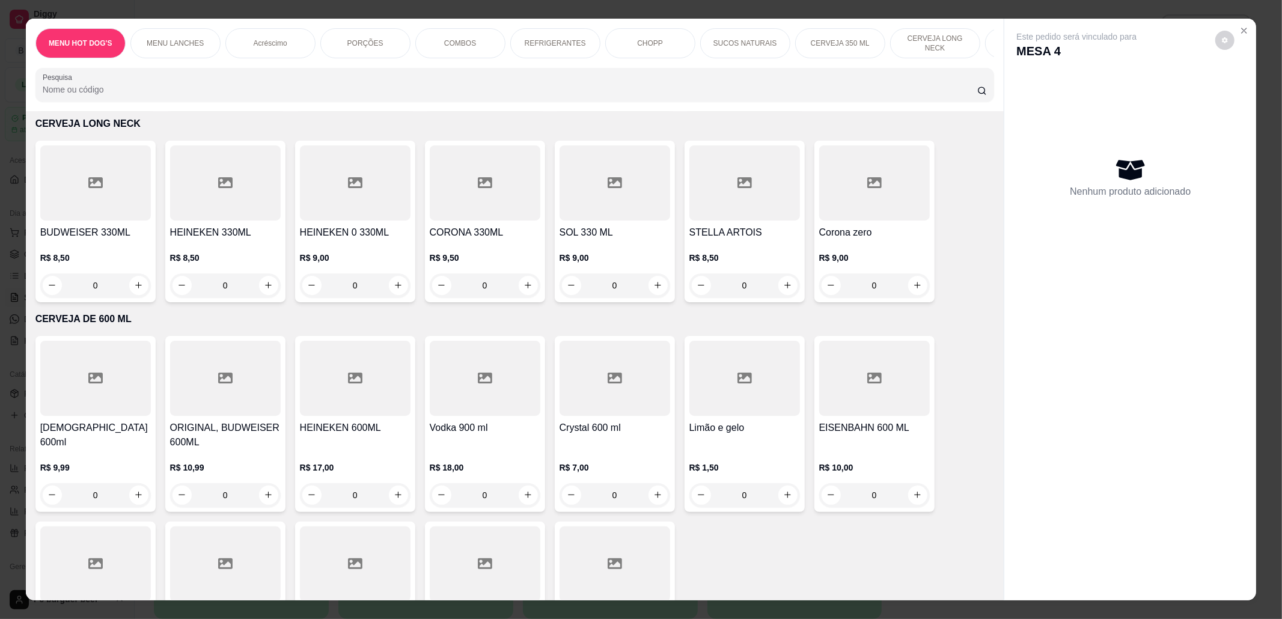
scroll to position [4088, 0]
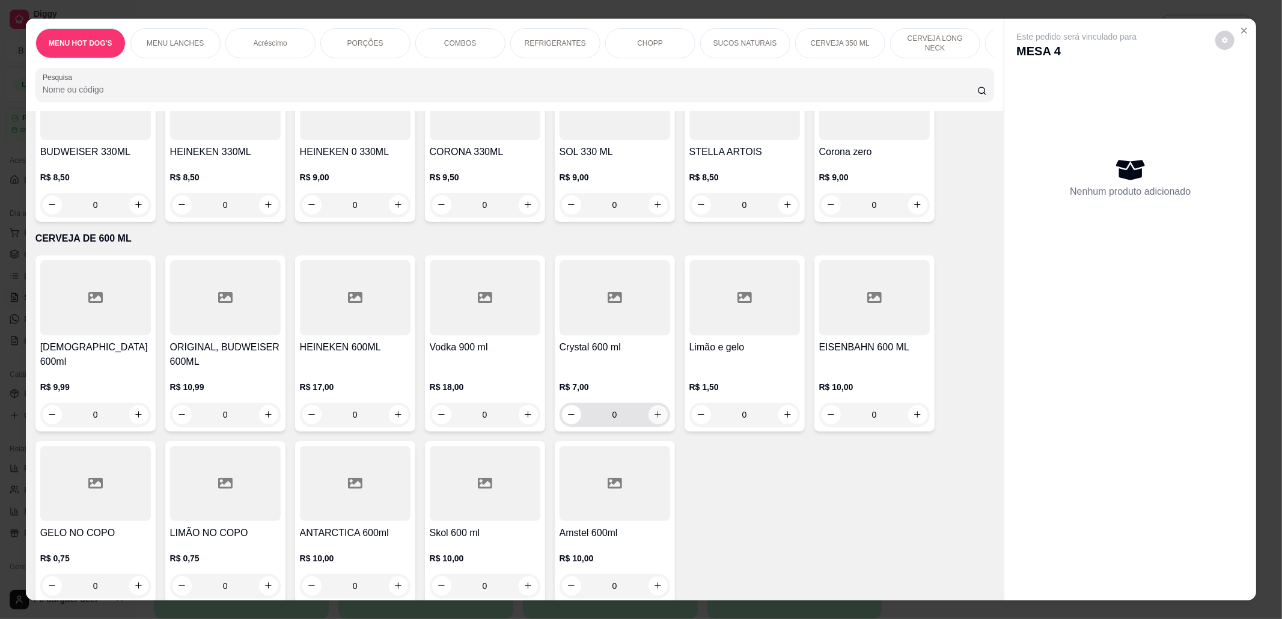
click at [653, 410] on icon "increase-product-quantity" at bounding box center [657, 414] width 9 height 9
type input "1"
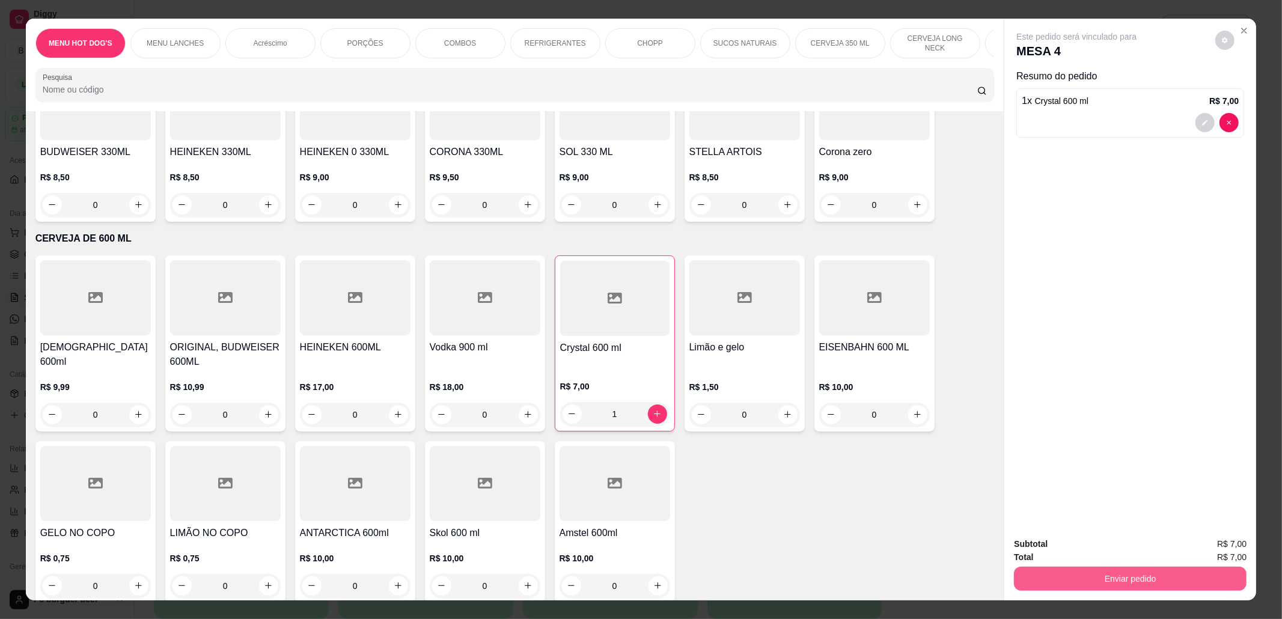
click at [1068, 578] on button "Enviar pedido" at bounding box center [1130, 579] width 233 height 24
click at [1105, 542] on button "Não registrar e enviar pedido" at bounding box center [1089, 550] width 125 height 23
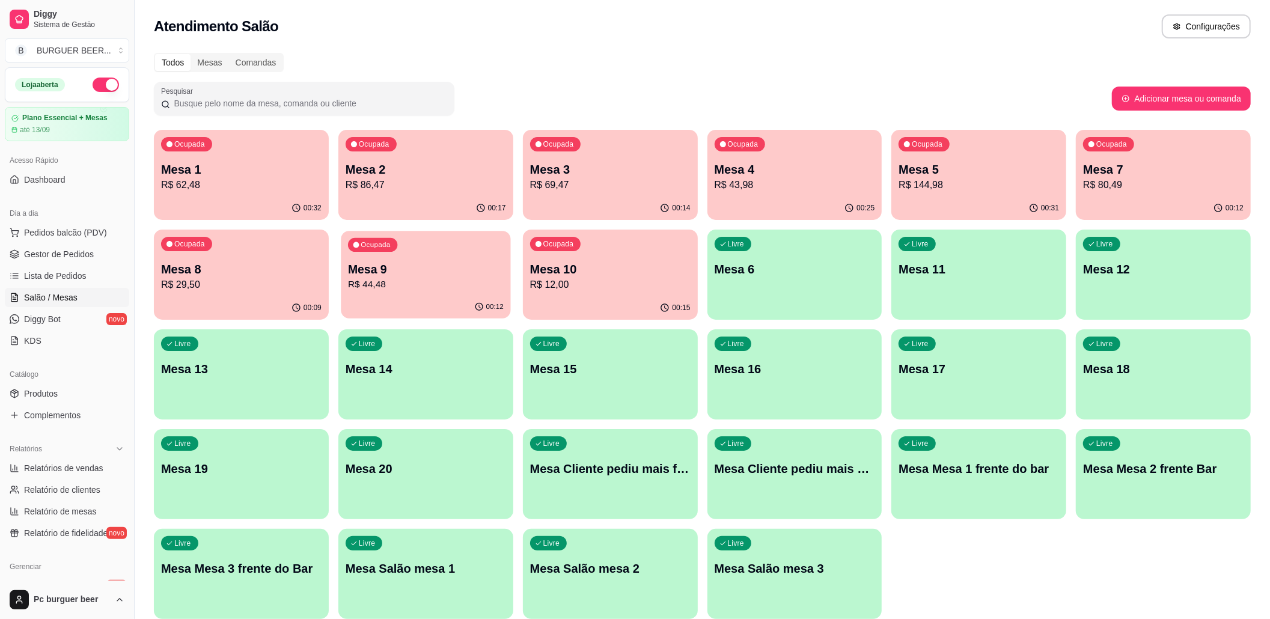
click at [422, 272] on p "Mesa 9" at bounding box center [426, 270] width 156 height 16
click at [210, 296] on div "Ocupada Mesa 8 R$ 29,50" at bounding box center [241, 263] width 170 height 65
click at [1125, 195] on div "Ocupada Mesa 7 R$ 80,49" at bounding box center [1164, 163] width 170 height 65
click at [599, 186] on p "R$ 69,47" at bounding box center [610, 185] width 161 height 14
click at [993, 182] on p "R$ 144,98" at bounding box center [979, 185] width 156 height 14
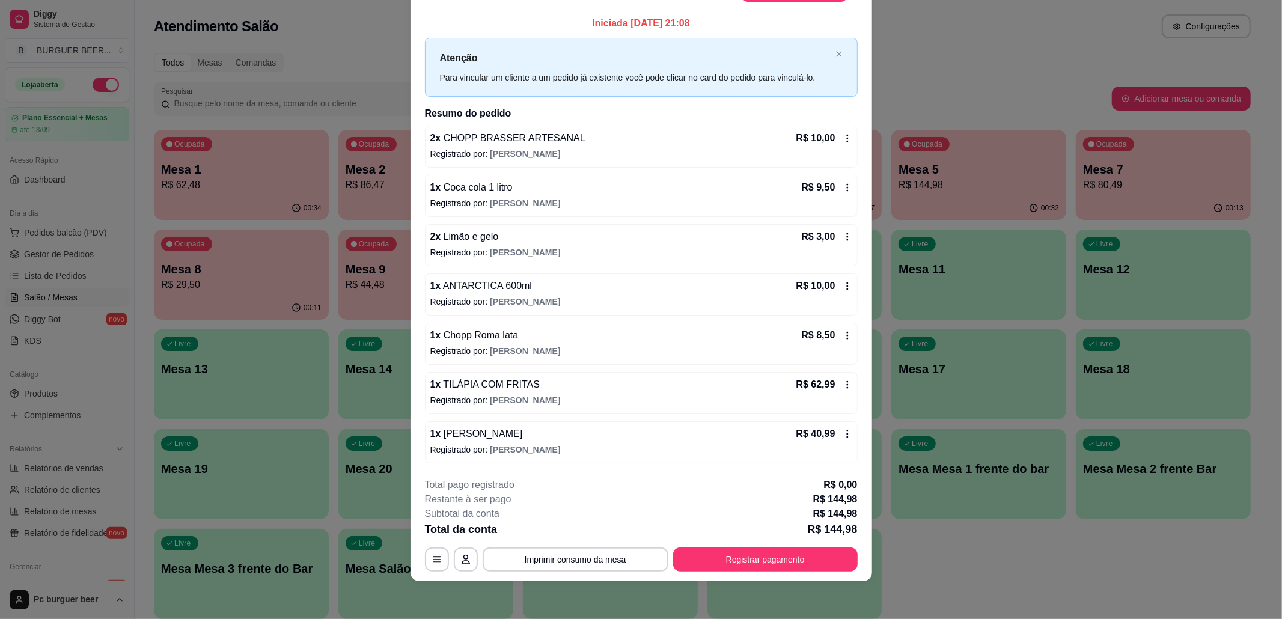
scroll to position [0, 0]
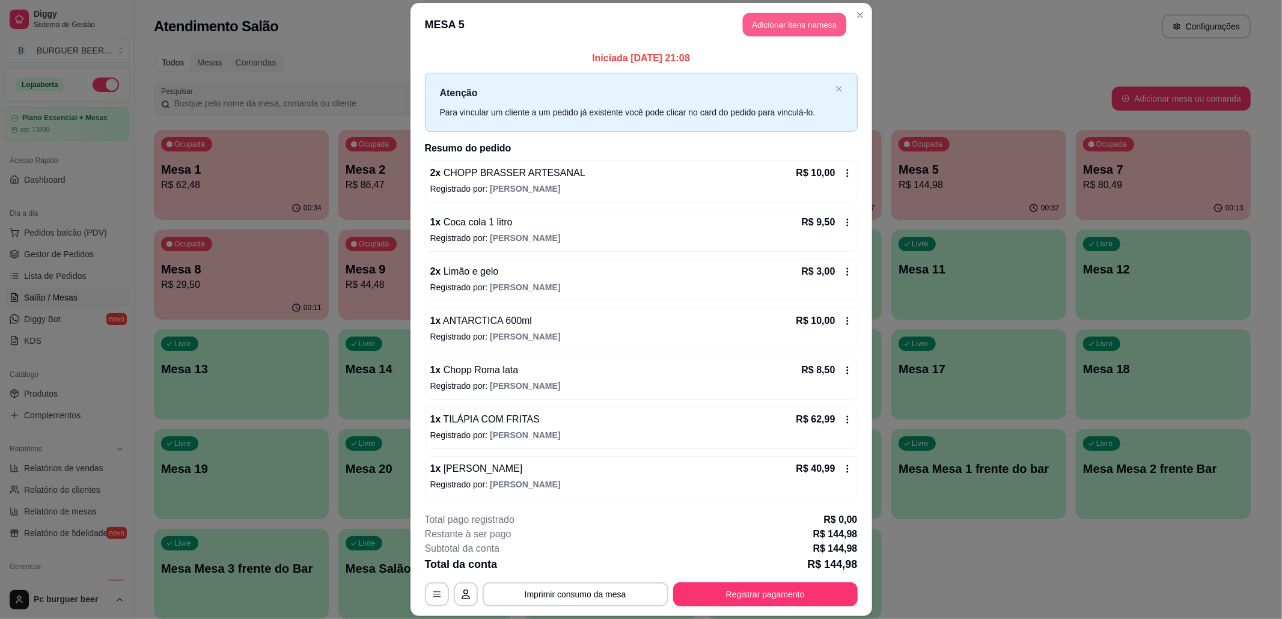
click at [801, 14] on button "Adicionar itens na mesa" at bounding box center [794, 24] width 103 height 23
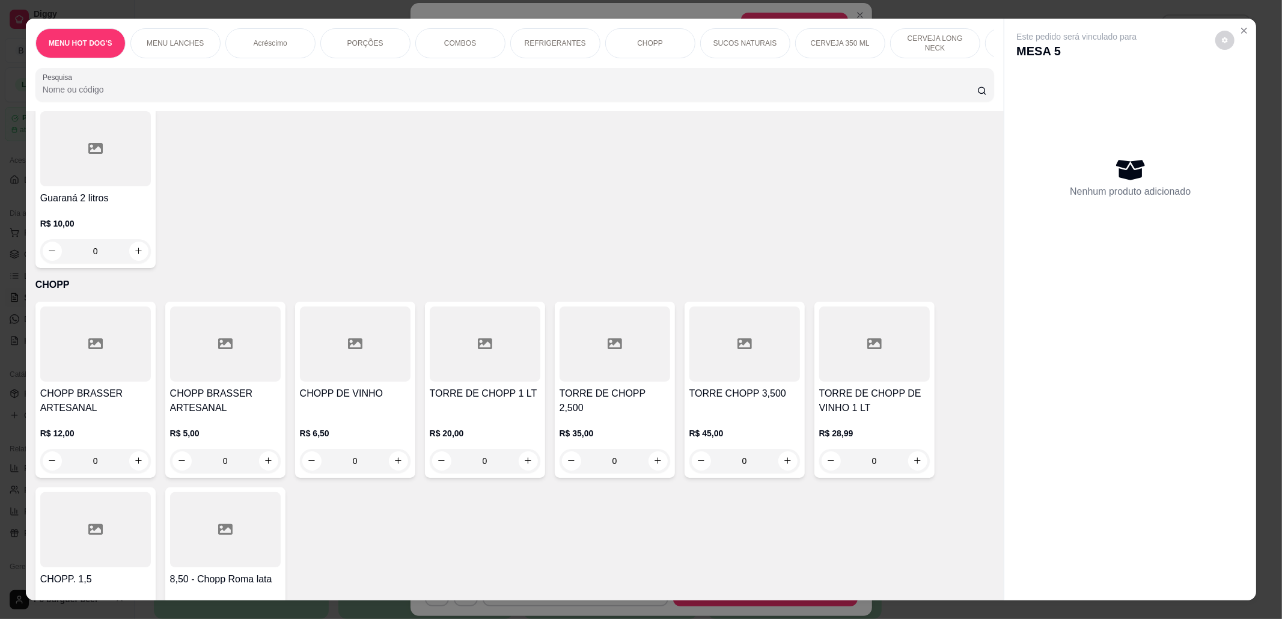
scroll to position [3126, 0]
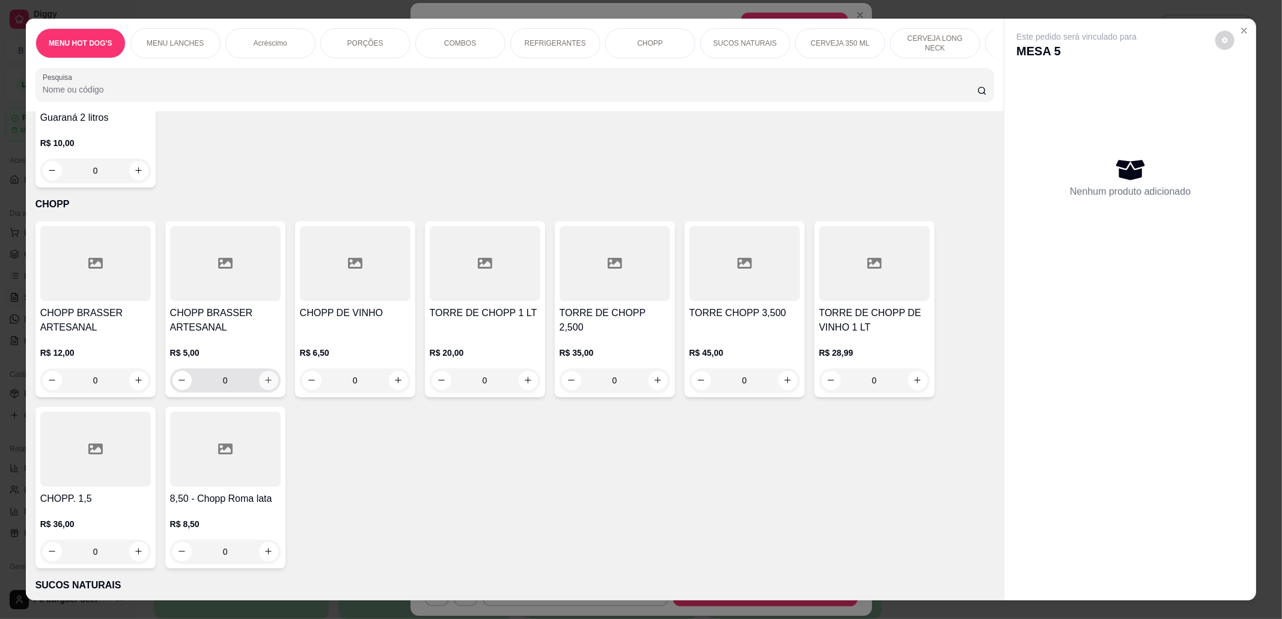
click at [265, 379] on icon "increase-product-quantity" at bounding box center [268, 381] width 7 height 7
type input "1"
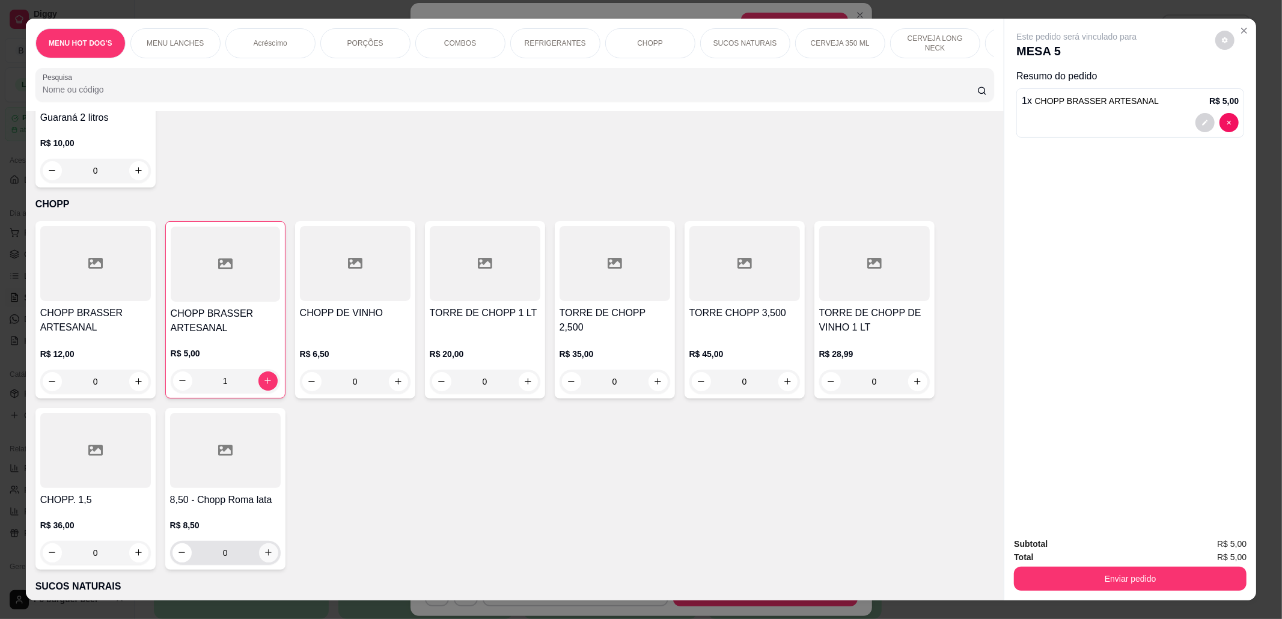
click at [264, 551] on icon "increase-product-quantity" at bounding box center [268, 552] width 9 height 9
type input "1"
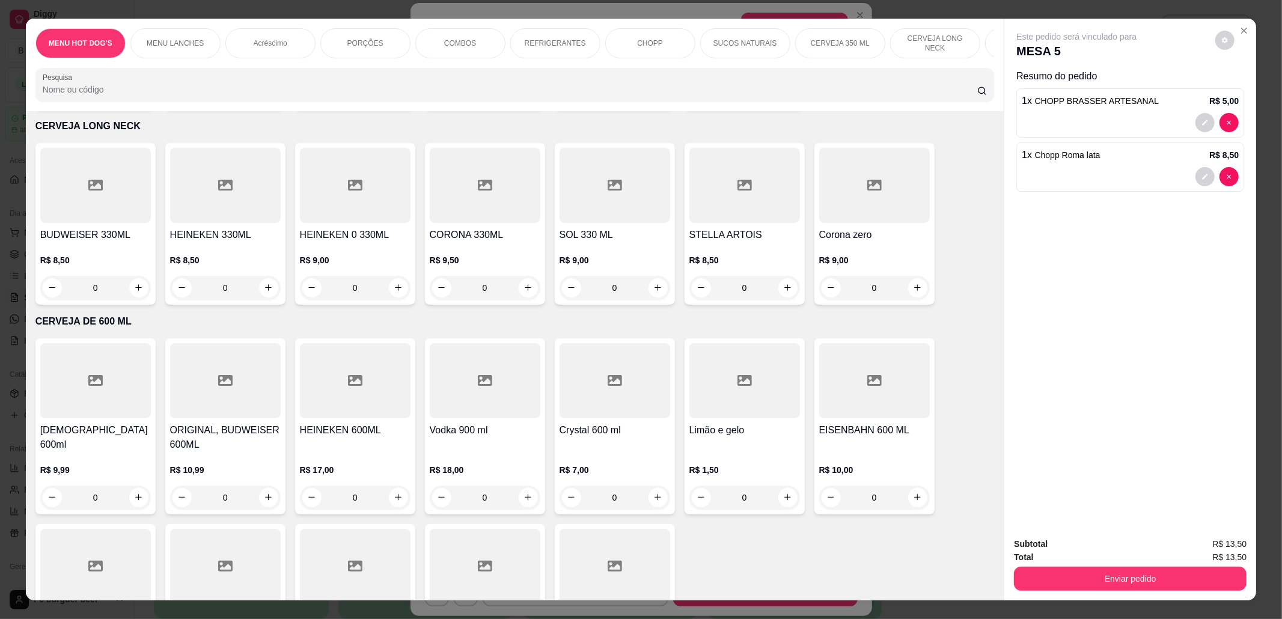
scroll to position [4088, 0]
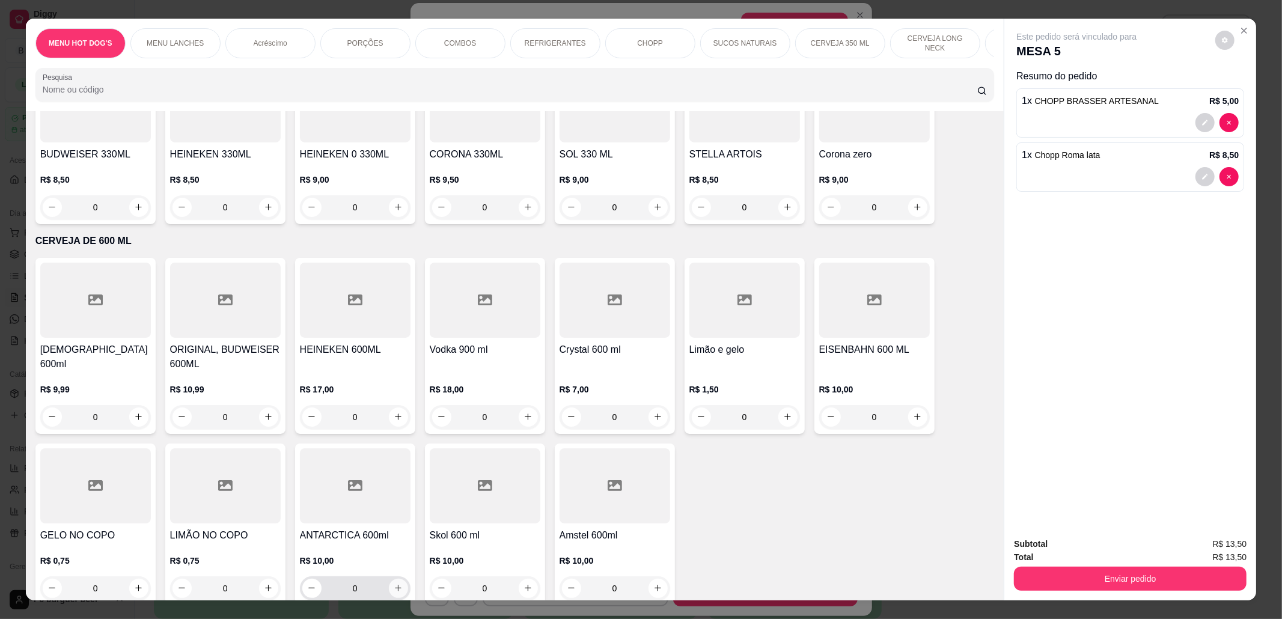
click at [394, 584] on icon "increase-product-quantity" at bounding box center [398, 588] width 9 height 9
type input "1"
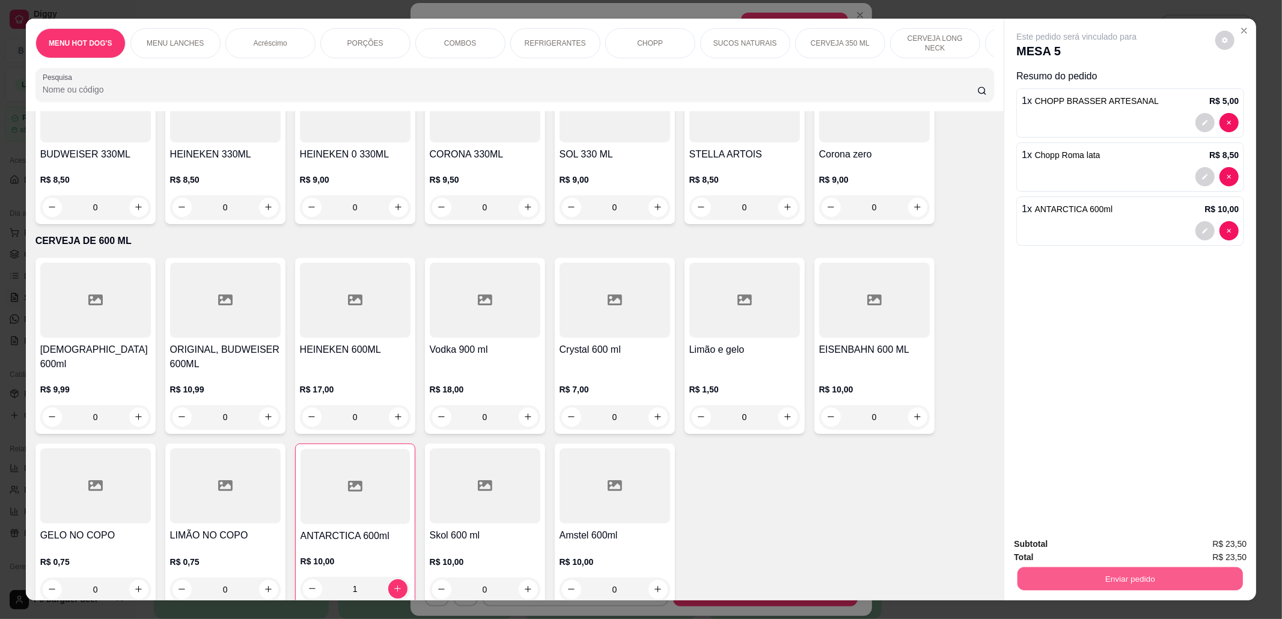
click at [1062, 569] on button "Enviar pedido" at bounding box center [1130, 579] width 225 height 23
click at [1104, 548] on button "Não registrar e enviar pedido" at bounding box center [1089, 550] width 125 height 23
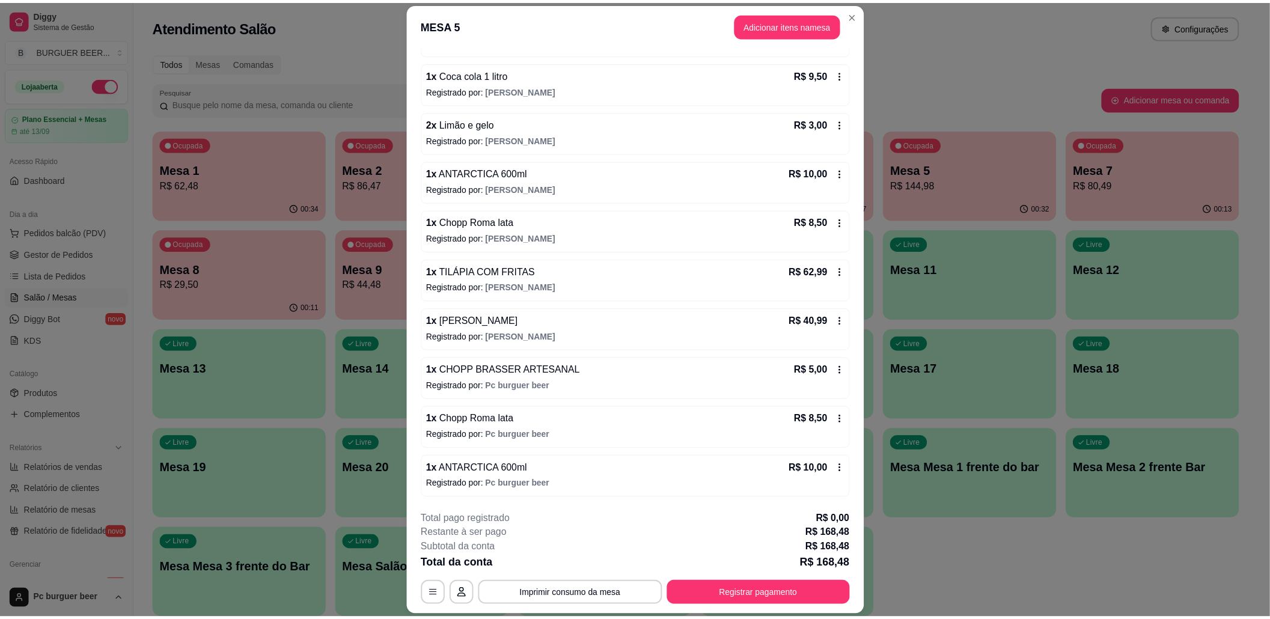
scroll to position [35, 0]
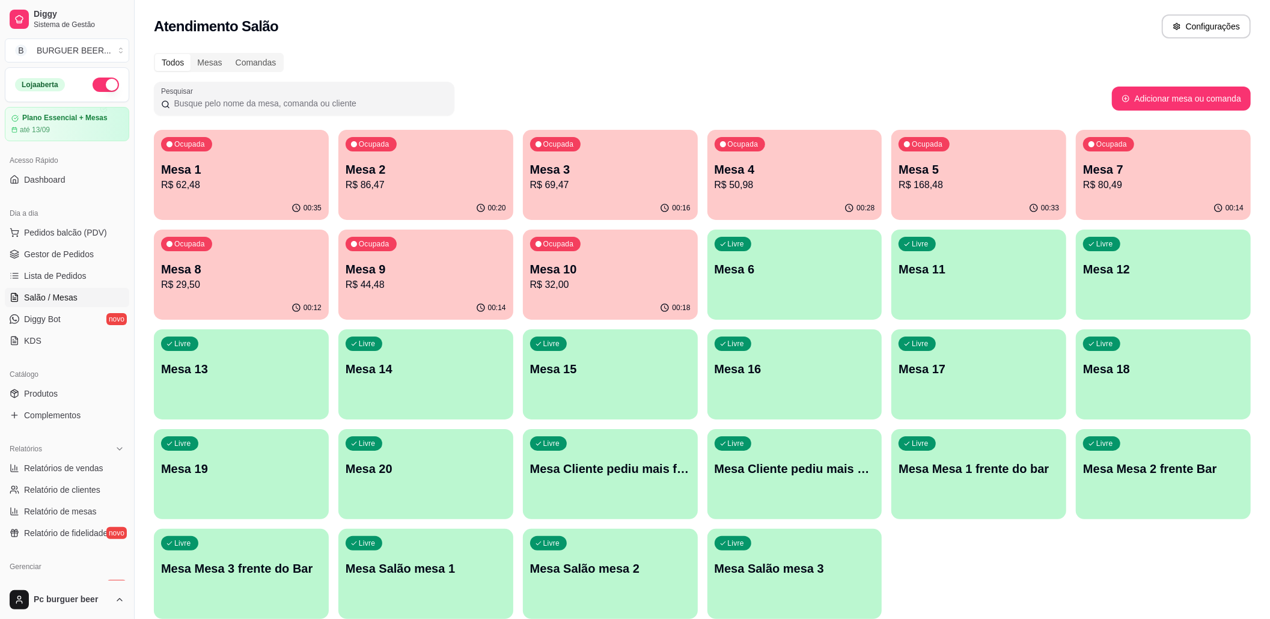
click at [563, 274] on p "Mesa 10" at bounding box center [610, 269] width 161 height 17
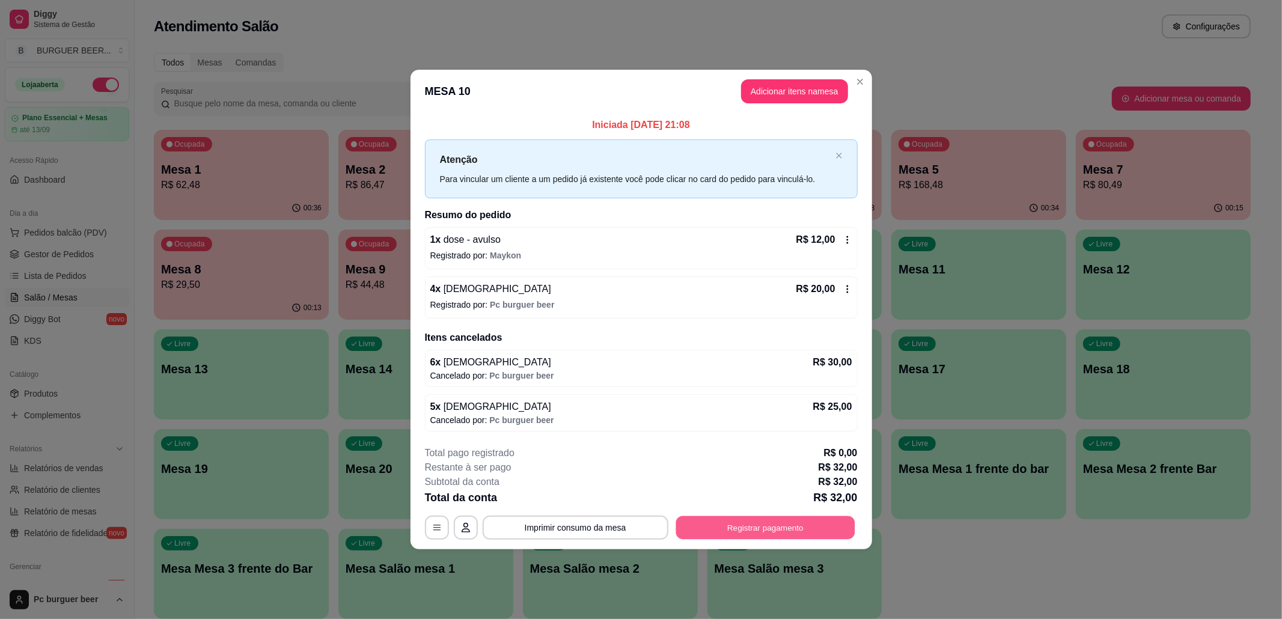
click at [710, 532] on button "Registrar pagamento" at bounding box center [765, 527] width 179 height 23
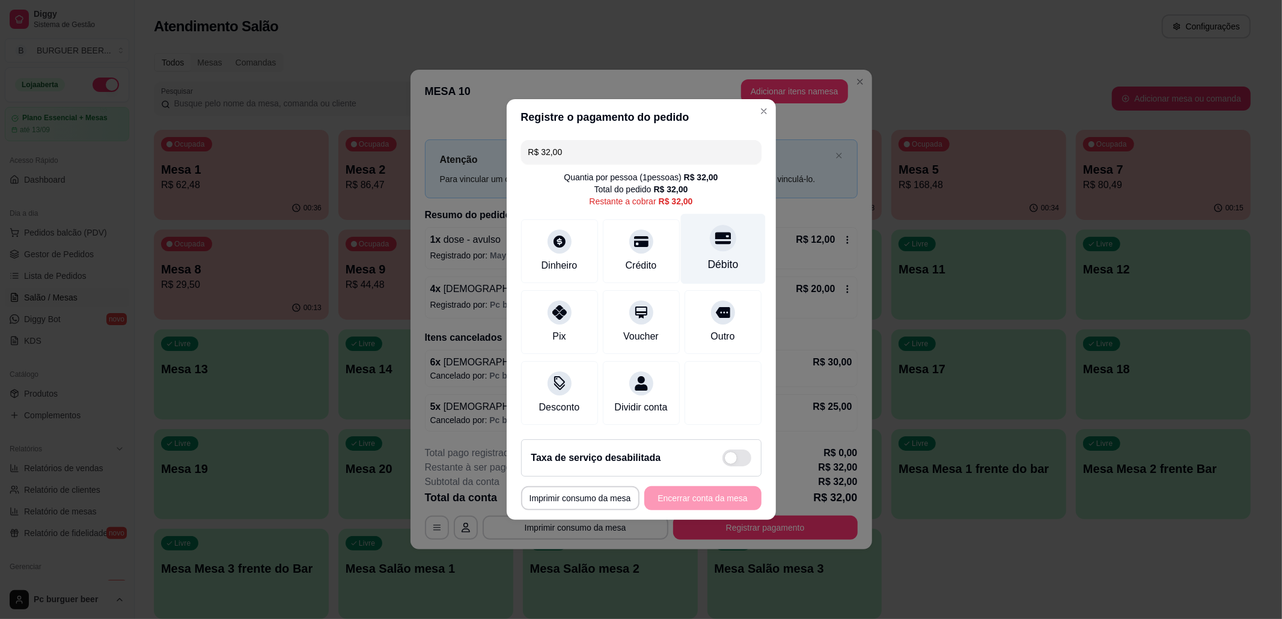
click at [720, 246] on div "Débito" at bounding box center [723, 249] width 85 height 70
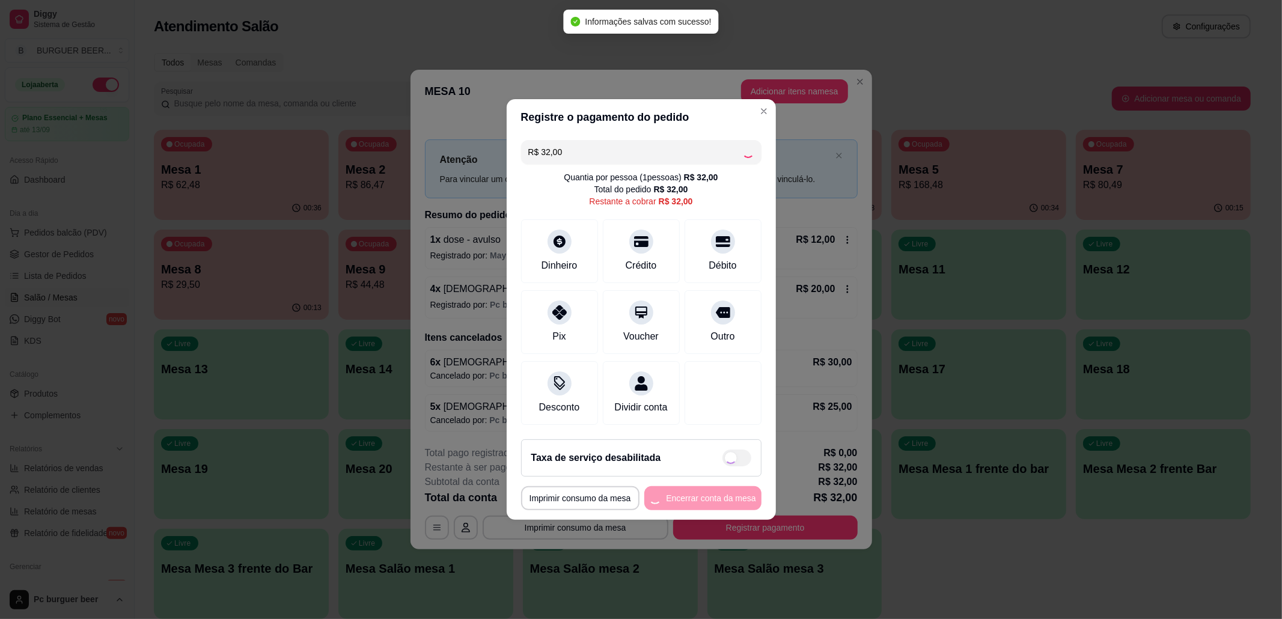
type input "R$ 0,00"
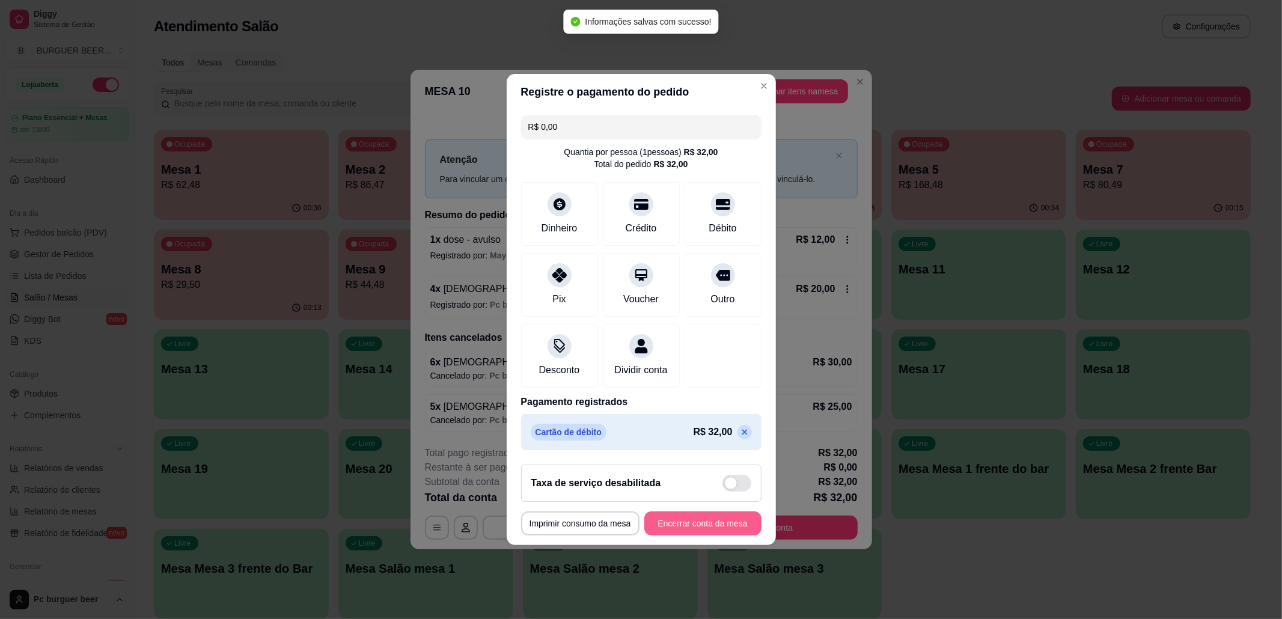
click at [708, 530] on button "Encerrar conta da mesa" at bounding box center [702, 524] width 117 height 24
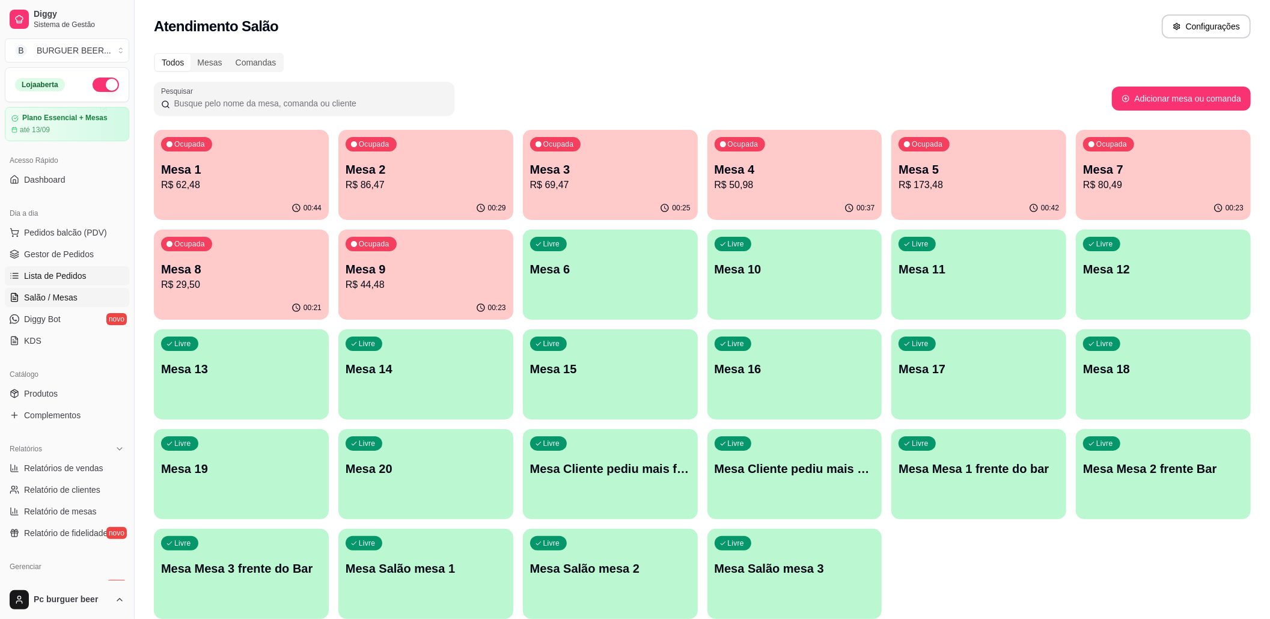
click at [81, 277] on span "Lista de Pedidos" at bounding box center [55, 276] width 63 height 12
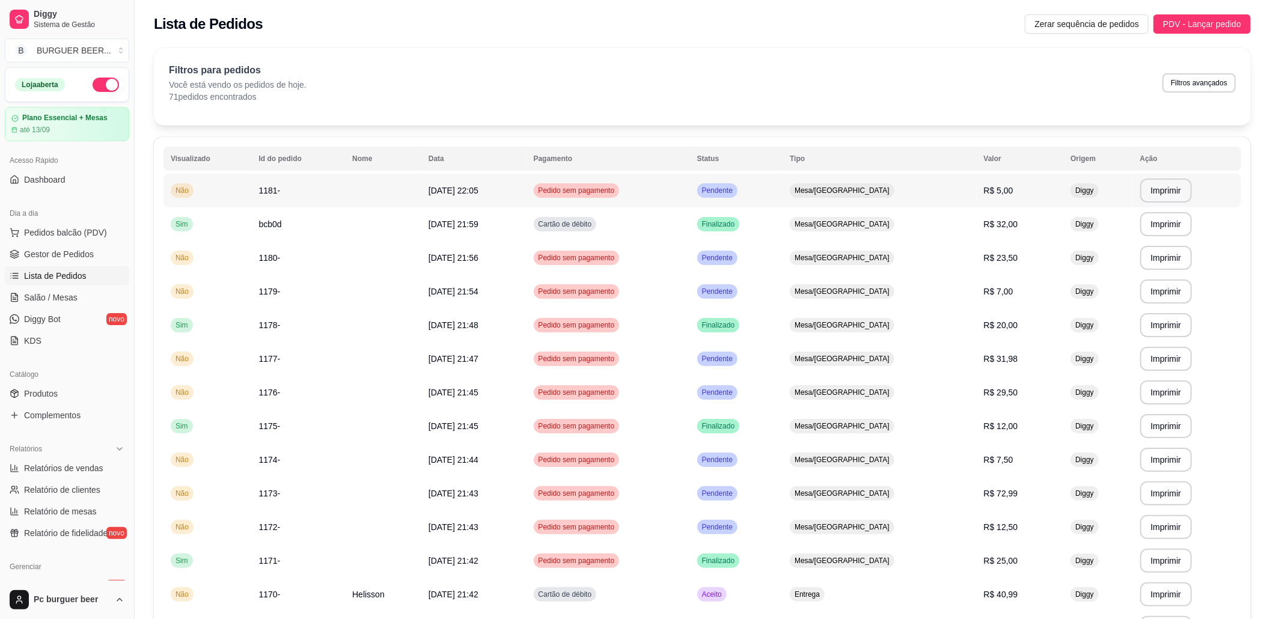
click at [690, 191] on td "Pedido sem pagamento" at bounding box center [609, 191] width 164 height 34
click at [527, 188] on td "23/08/25 às 22:05" at bounding box center [473, 191] width 105 height 34
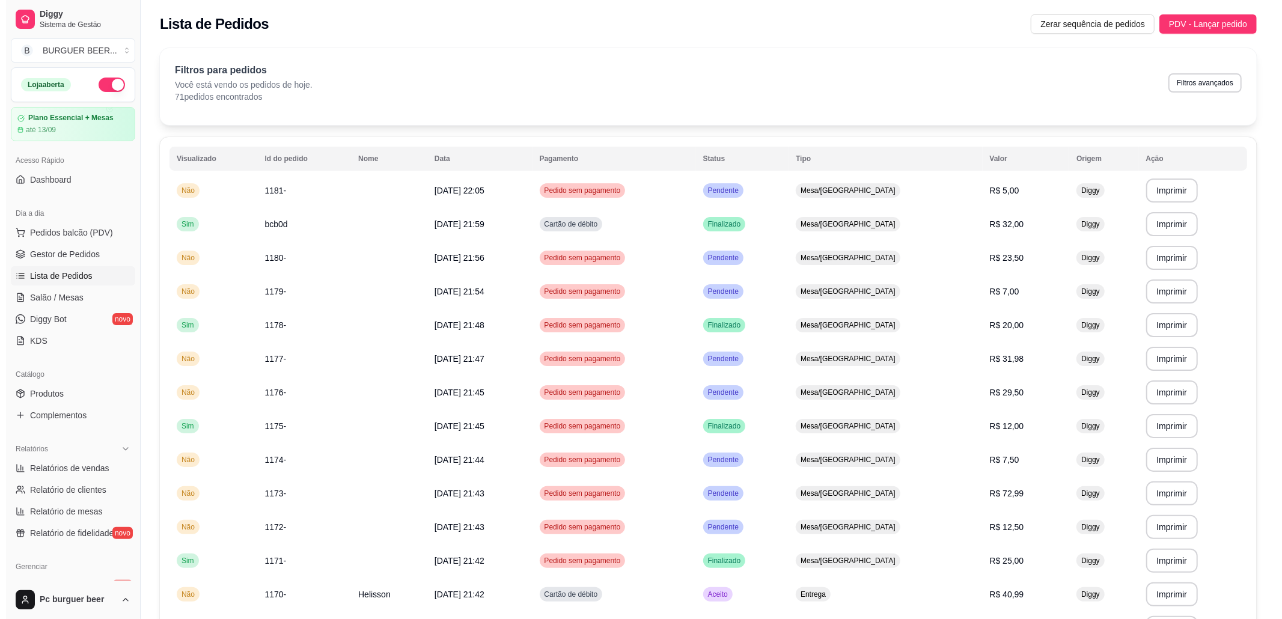
scroll to position [80, 0]
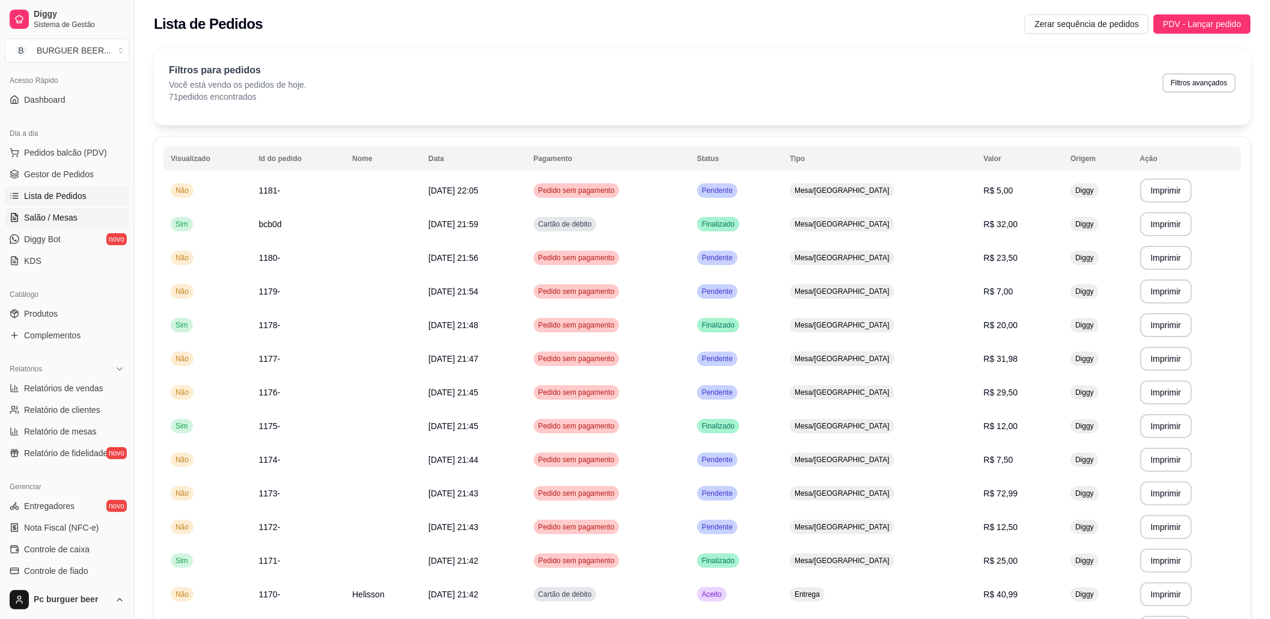
click at [54, 212] on span "Salão / Mesas" at bounding box center [51, 218] width 54 height 12
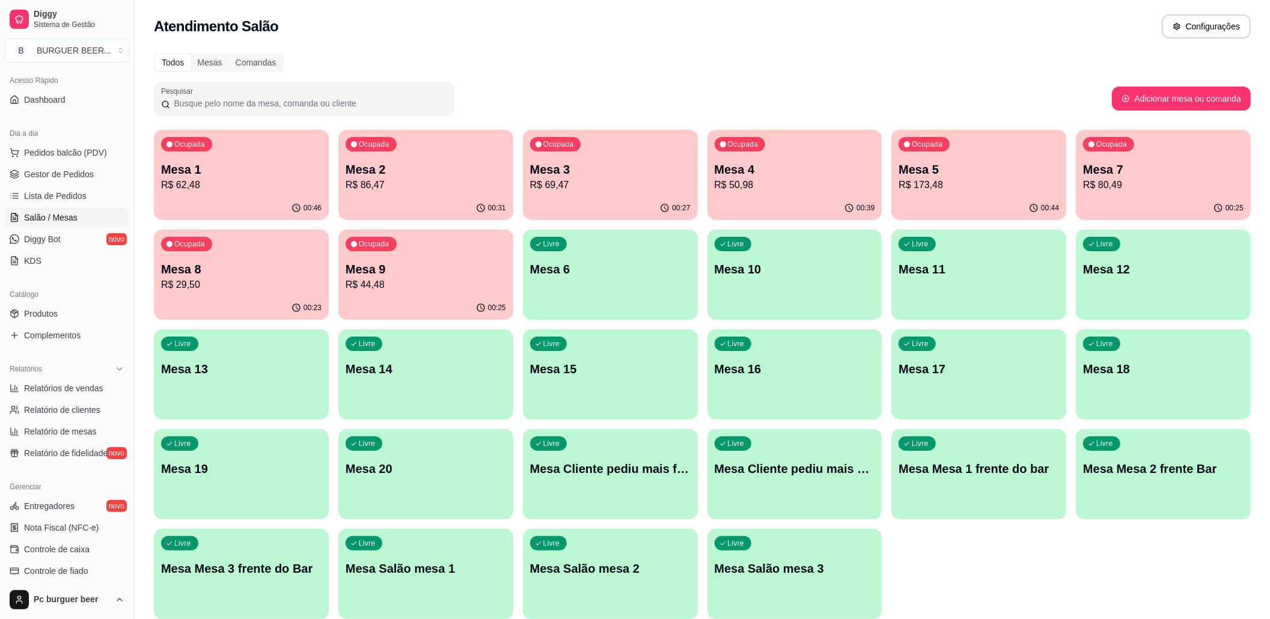
click at [934, 171] on p "Mesa 5" at bounding box center [979, 169] width 161 height 17
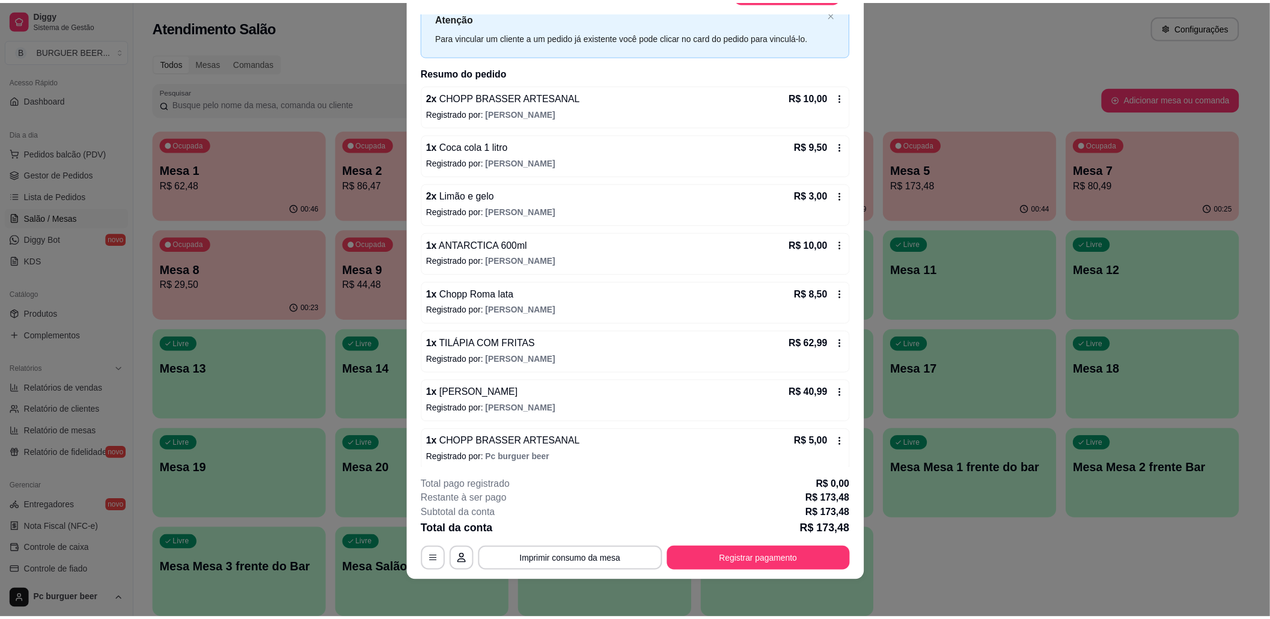
scroll to position [201, 0]
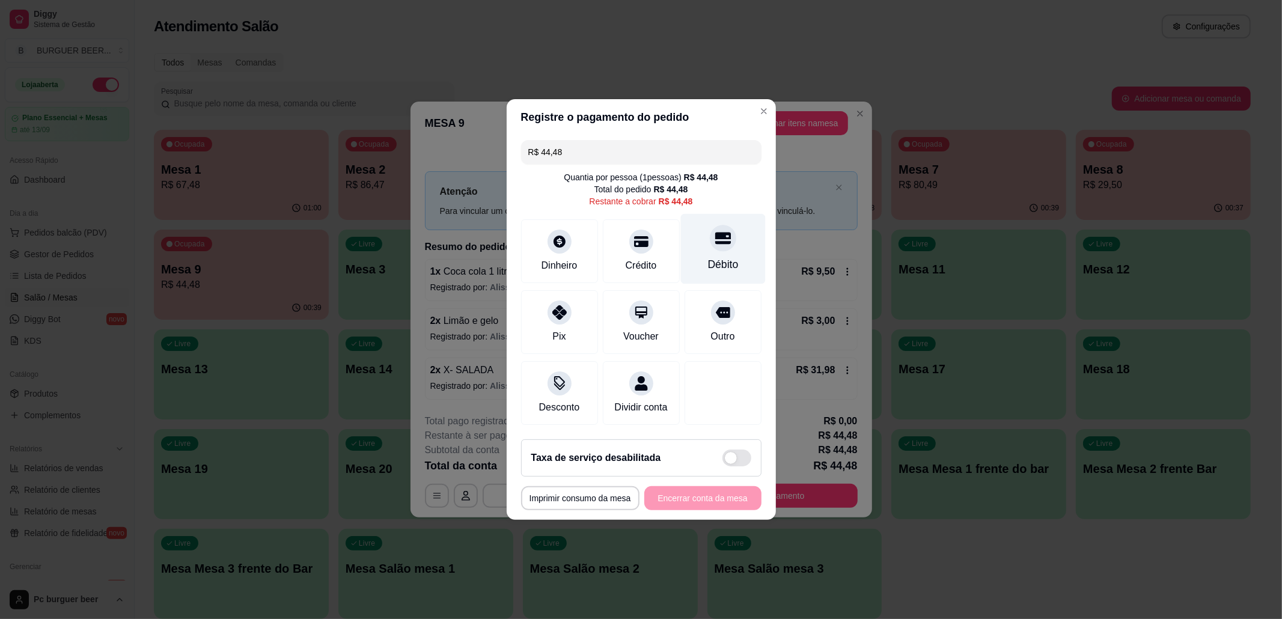
click at [684, 259] on div "Débito" at bounding box center [723, 249] width 85 height 70
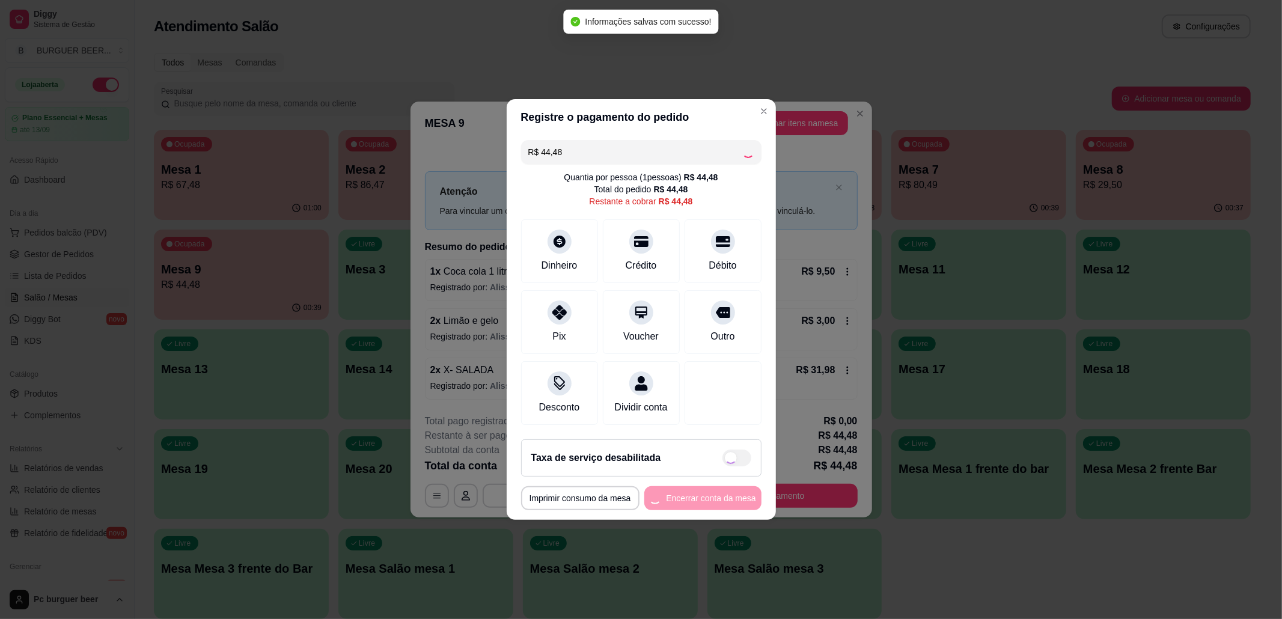
type input "R$ 0,00"
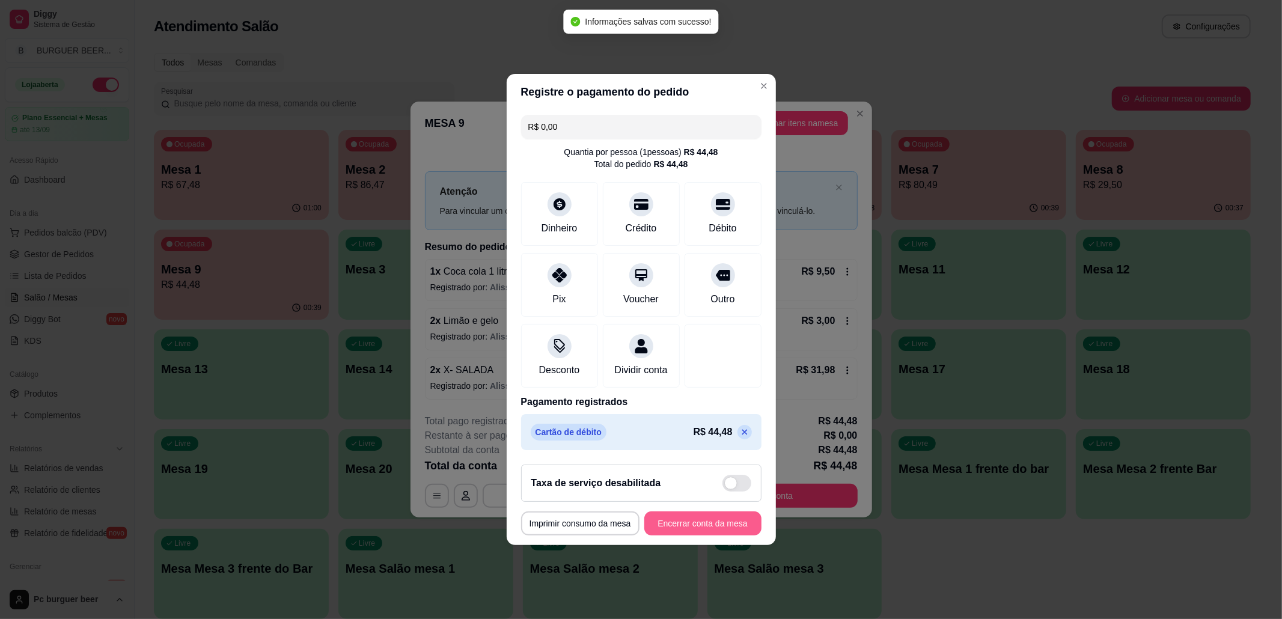
click at [688, 534] on button "Encerrar conta da mesa" at bounding box center [702, 524] width 117 height 24
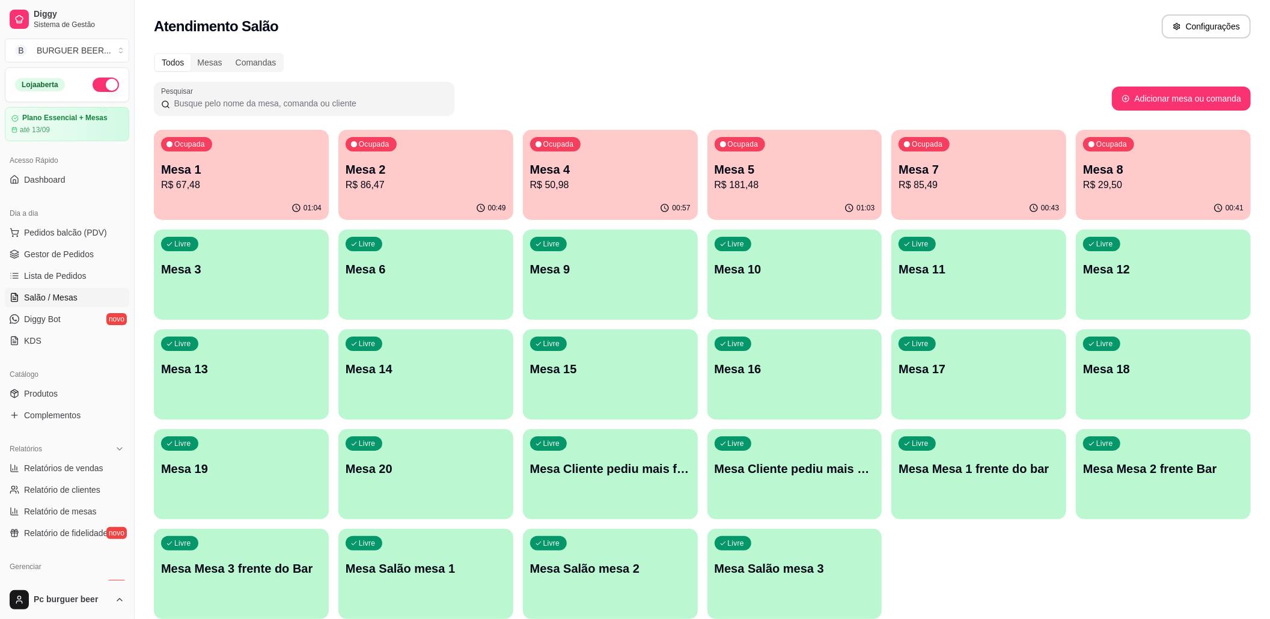
click at [967, 184] on p "R$ 85,49" at bounding box center [979, 185] width 161 height 14
click at [1190, 172] on p "Mesa 8" at bounding box center [1164, 170] width 156 height 16
click at [460, 160] on div "Ocupada Mesa 2 R$ 86,47" at bounding box center [425, 163] width 175 height 67
click at [605, 183] on p "R$ 50,98" at bounding box center [611, 185] width 156 height 14
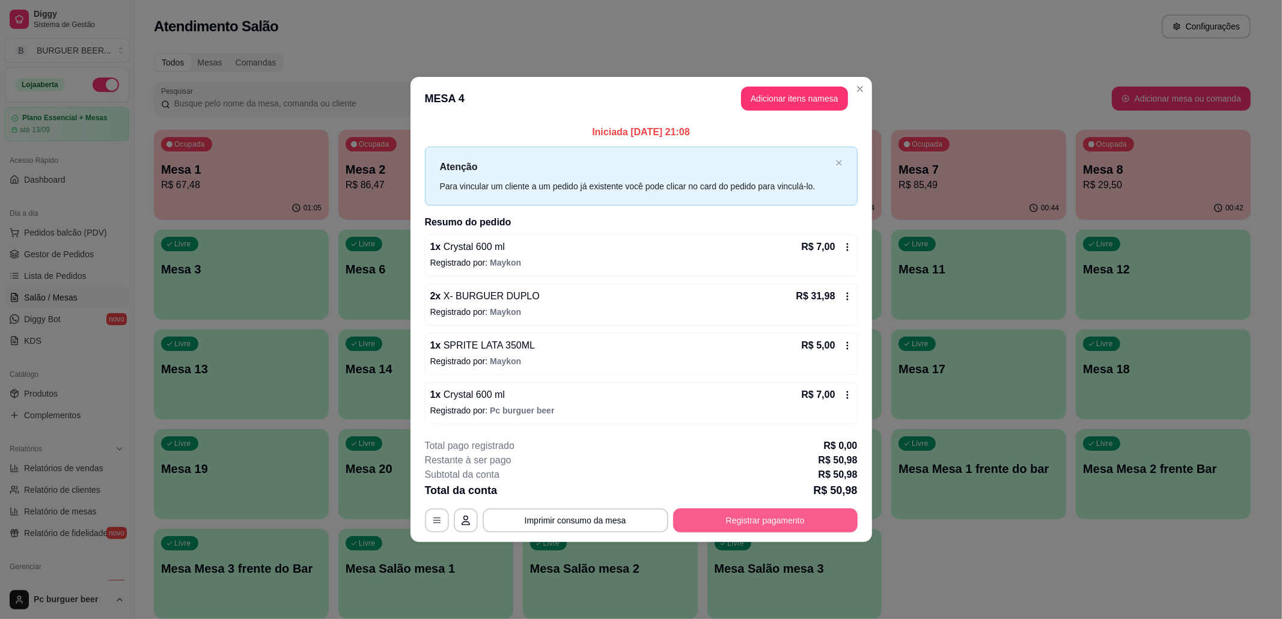
click at [788, 524] on button "Registrar pagamento" at bounding box center [765, 521] width 185 height 24
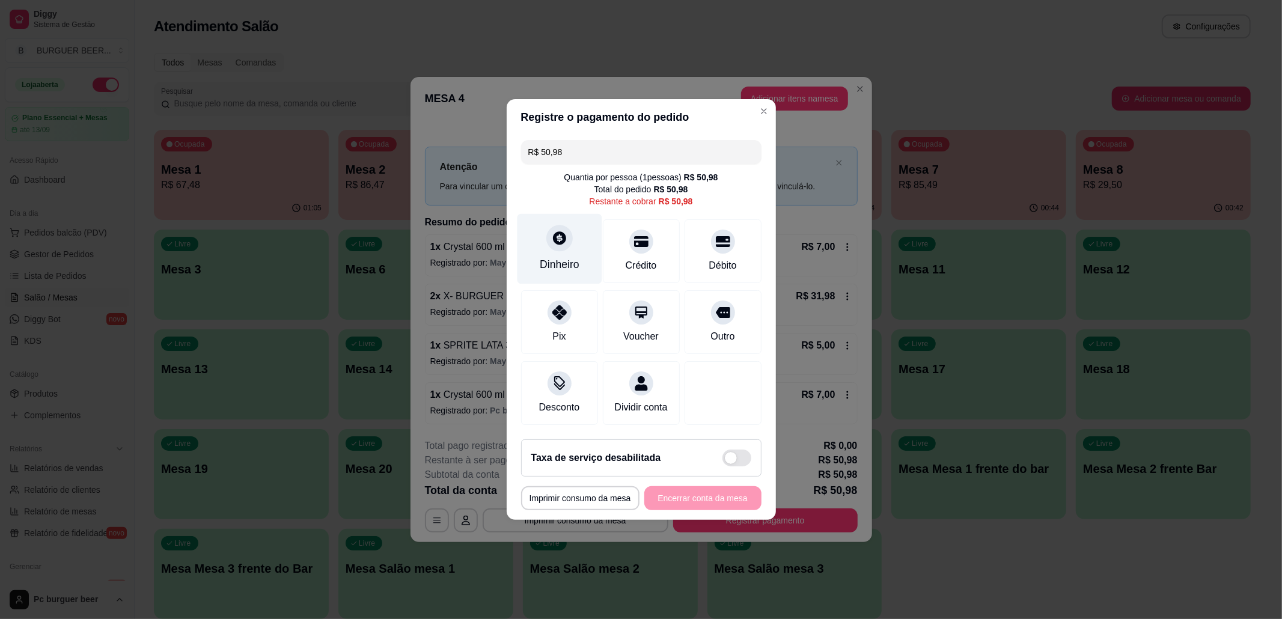
click at [563, 257] on div "Dinheiro" at bounding box center [560, 265] width 40 height 16
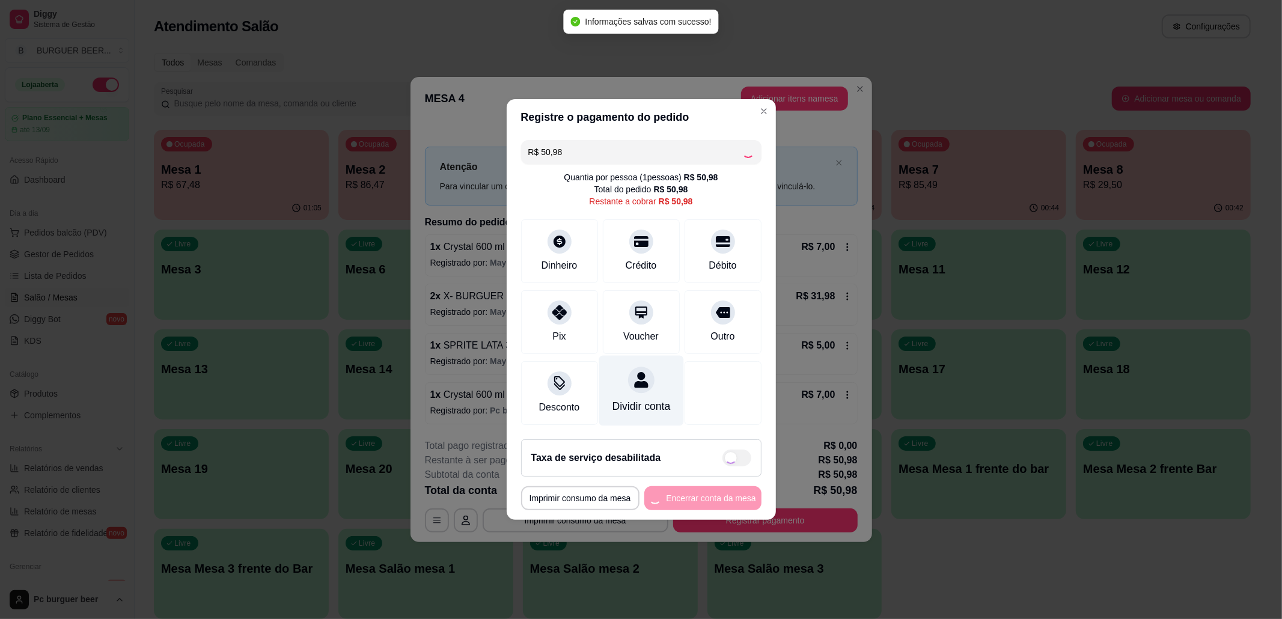
type input "R$ 0,00"
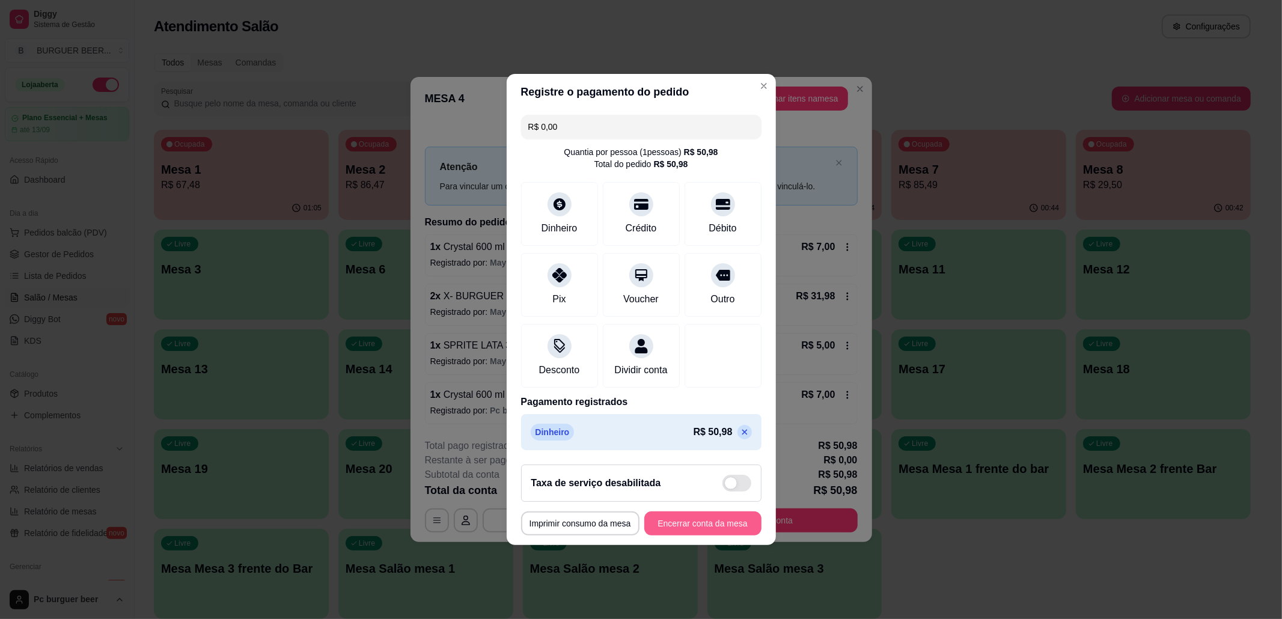
click at [679, 524] on button "Encerrar conta da mesa" at bounding box center [702, 524] width 117 height 24
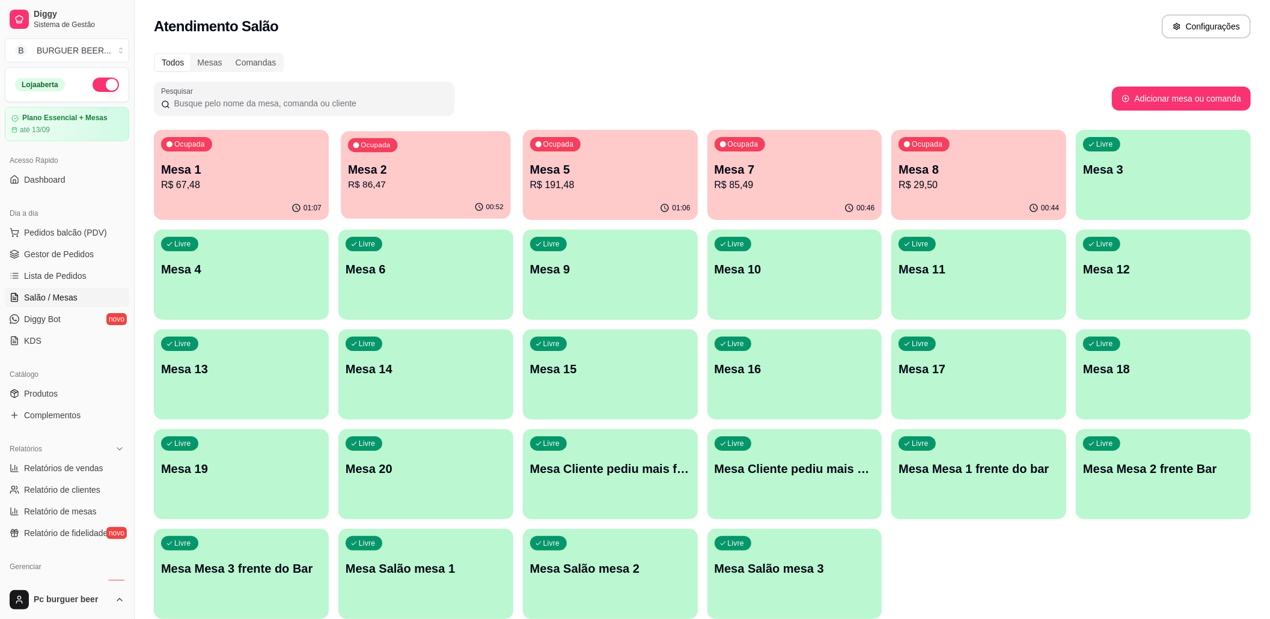
click at [448, 195] on div "Ocupada Mesa 2 R$ 86,47" at bounding box center [426, 163] width 170 height 65
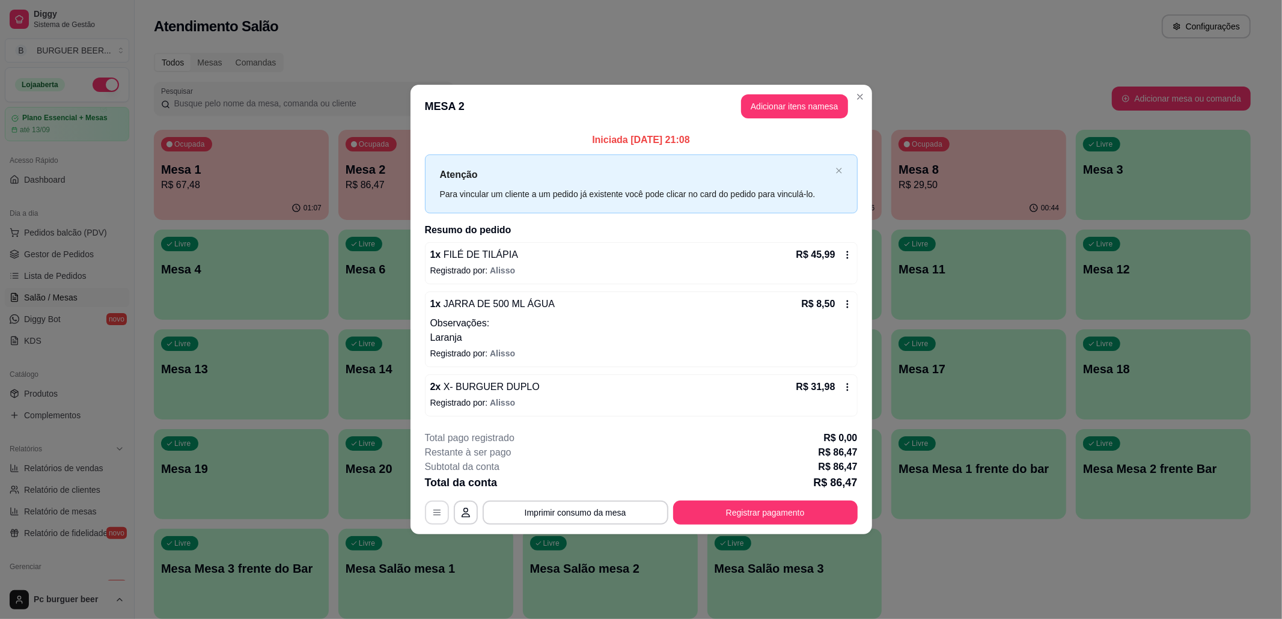
click at [445, 513] on button "button" at bounding box center [437, 513] width 24 height 24
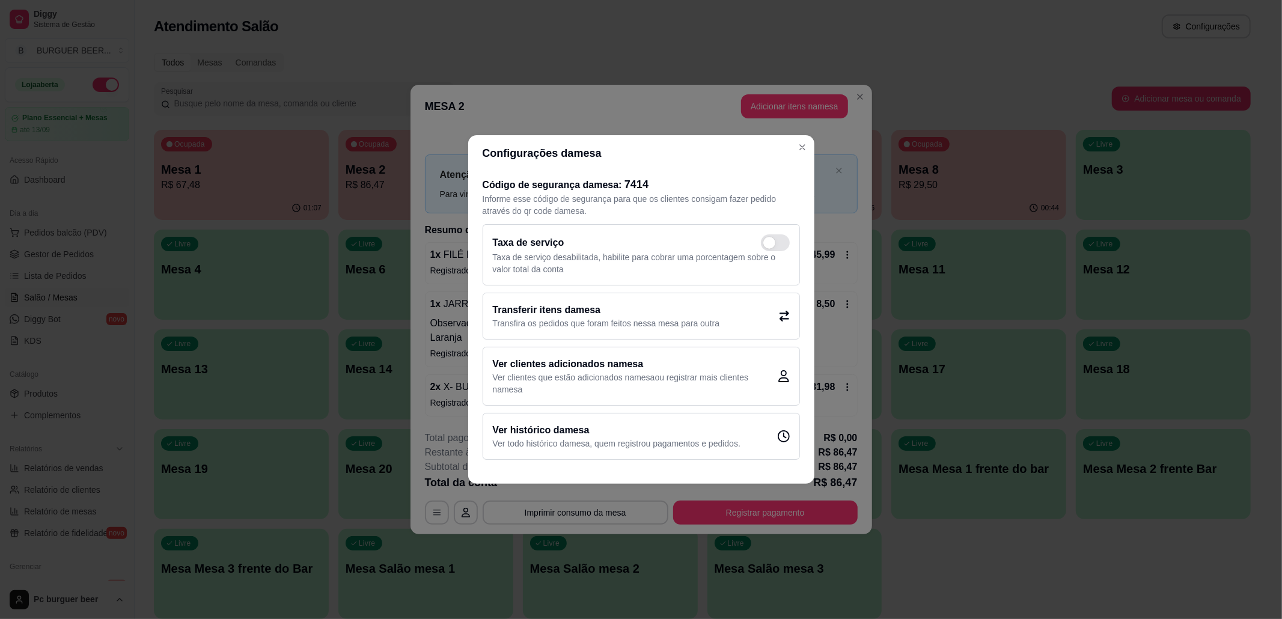
click at [744, 308] on div "Transferir itens da mesa Transfira os pedidos que foram feitos nessa mesa para …" at bounding box center [641, 316] width 317 height 47
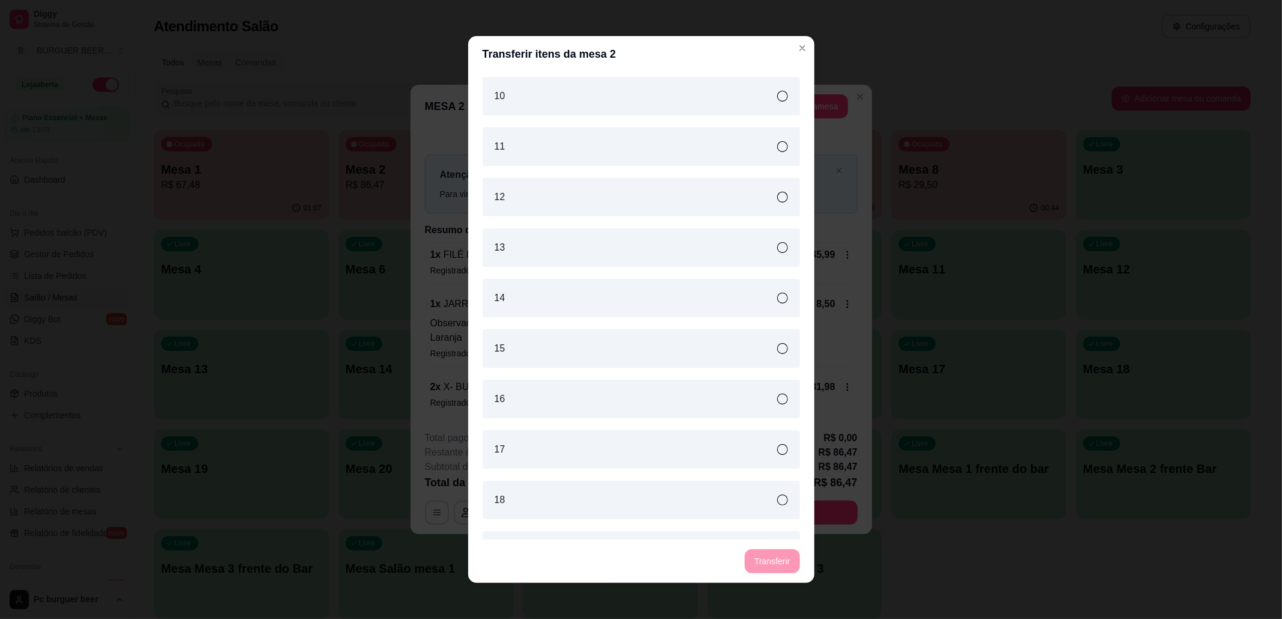
click at [676, 87] on div "10" at bounding box center [641, 96] width 317 height 38
click at [774, 556] on button "Transferir" at bounding box center [772, 561] width 55 height 24
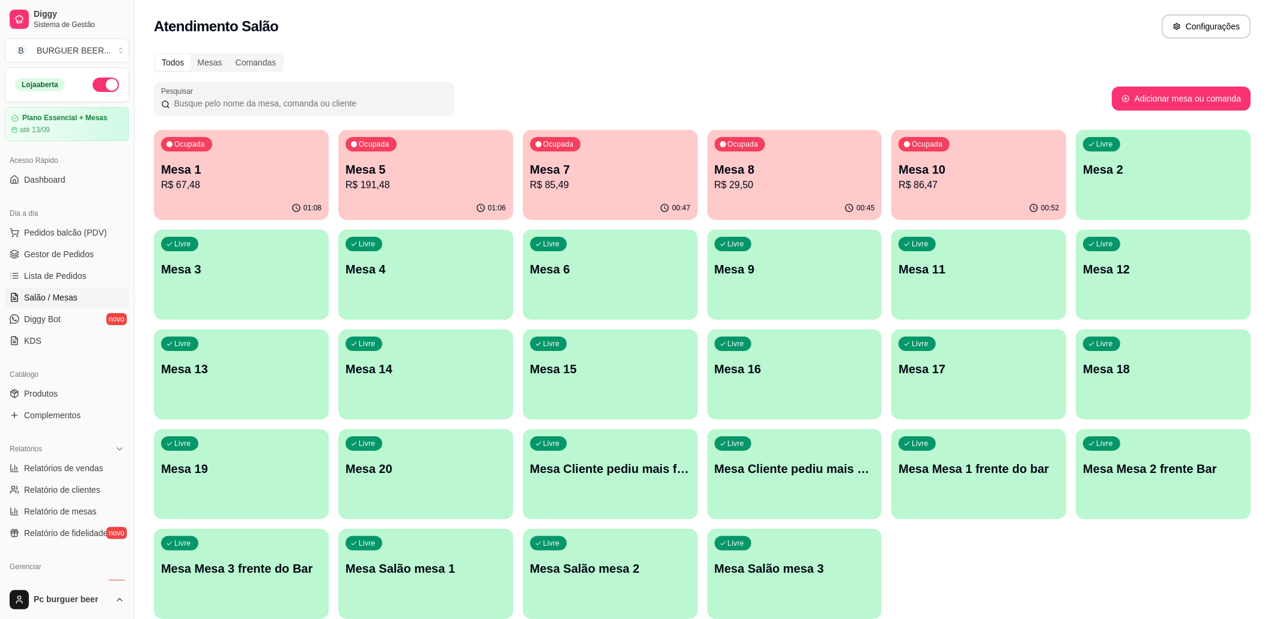
click at [73, 265] on ul "Pedidos balcão (PDV) Gestor de Pedidos Lista de Pedidos Salão / Mesas Diggy Bot…" at bounding box center [67, 286] width 124 height 127
click at [75, 278] on span "Lista de Pedidos" at bounding box center [55, 276] width 63 height 12
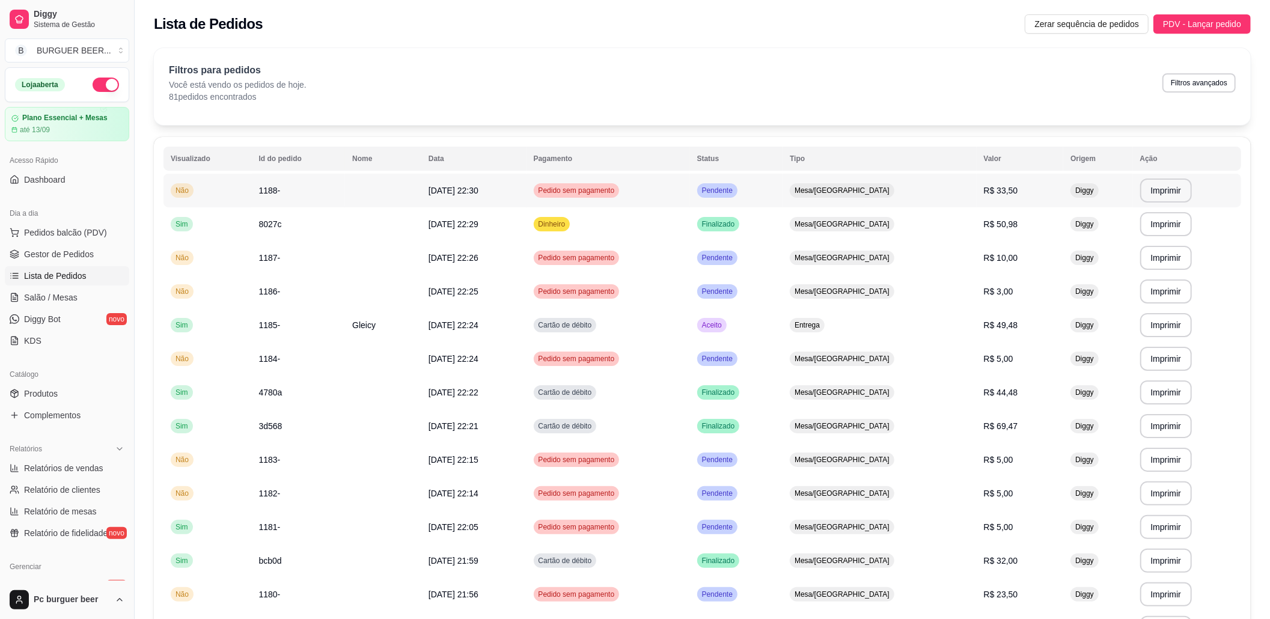
click at [617, 188] on span "Pedido sem pagamento" at bounding box center [576, 191] width 81 height 10
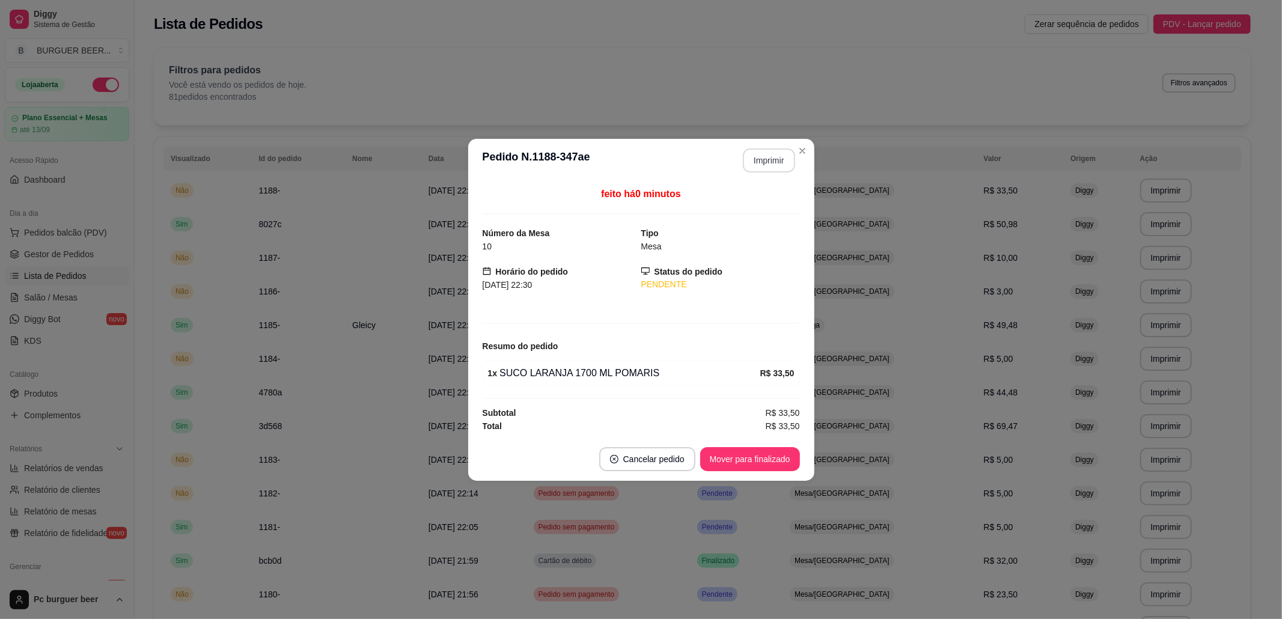
click at [760, 155] on button "Imprimir" at bounding box center [769, 160] width 52 height 24
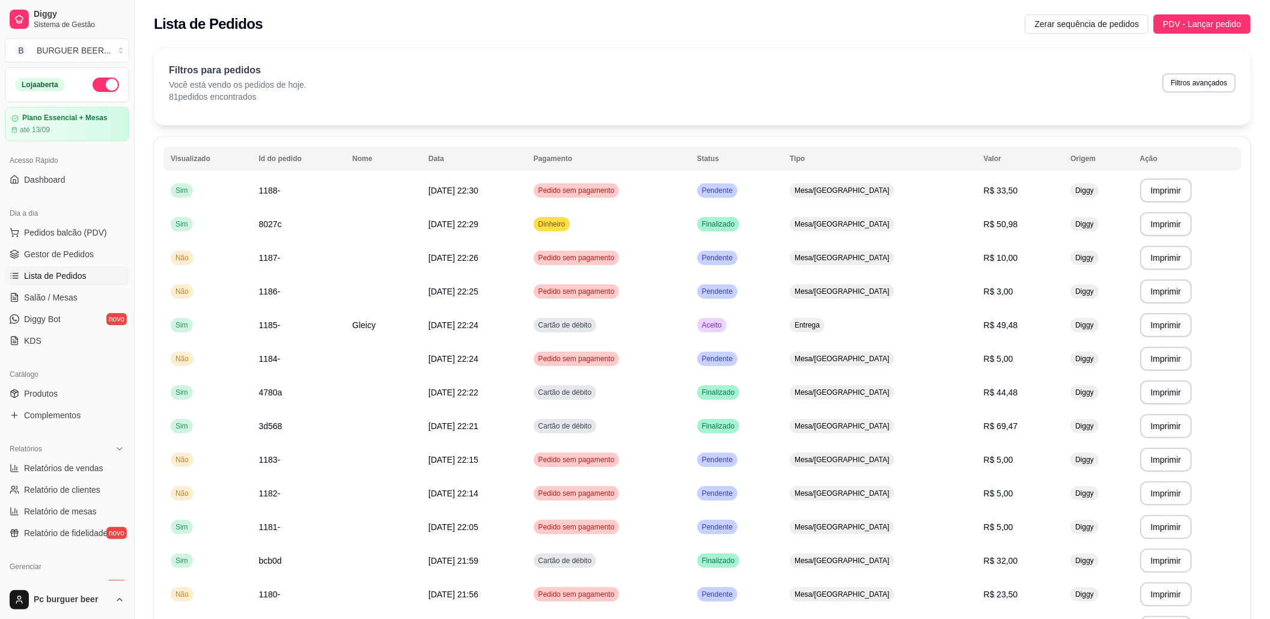
click at [75, 287] on ul "Pedidos balcão (PDV) Gestor de Pedidos Lista de Pedidos Salão / Mesas Diggy Bot…" at bounding box center [67, 286] width 124 height 127
click at [78, 291] on link "Salão / Mesas" at bounding box center [67, 297] width 124 height 19
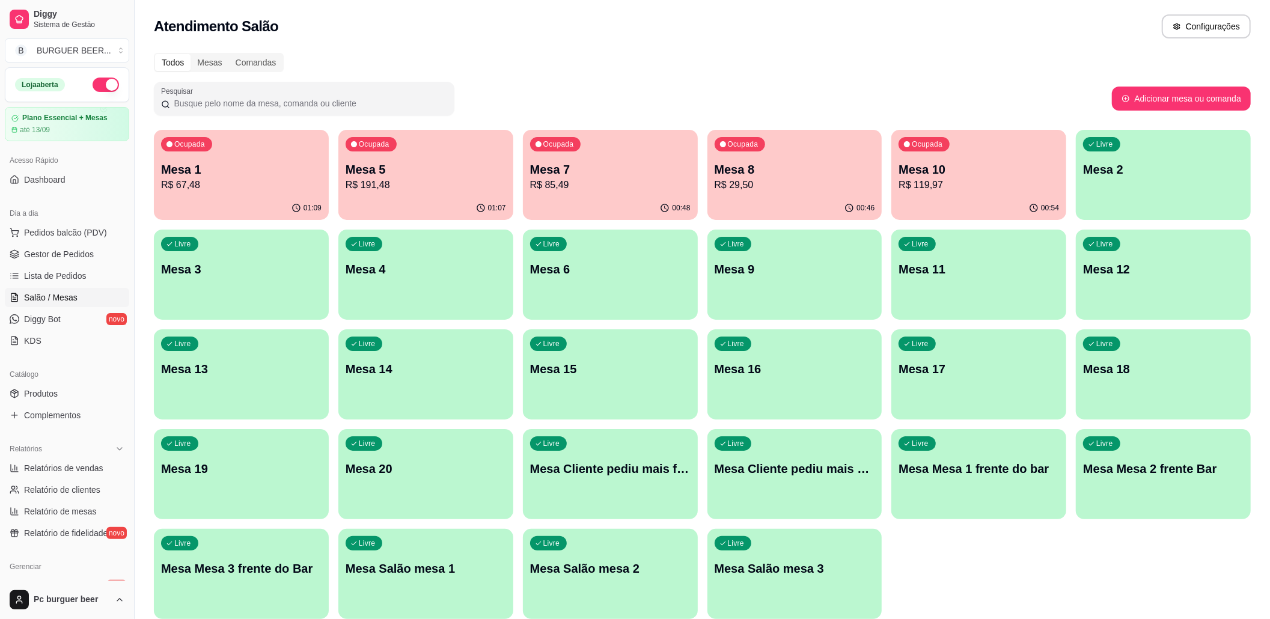
click at [886, 171] on div "Ocupada Mesa 1 R$ 67,48 01:09 Ocupada Mesa 5 R$ 191,48 01:07 Ocupada Mesa 7 R$ …" at bounding box center [702, 374] width 1097 height 489
click at [901, 179] on div "Ocupada Mesa 10 R$ 119,97" at bounding box center [980, 163] width 170 height 65
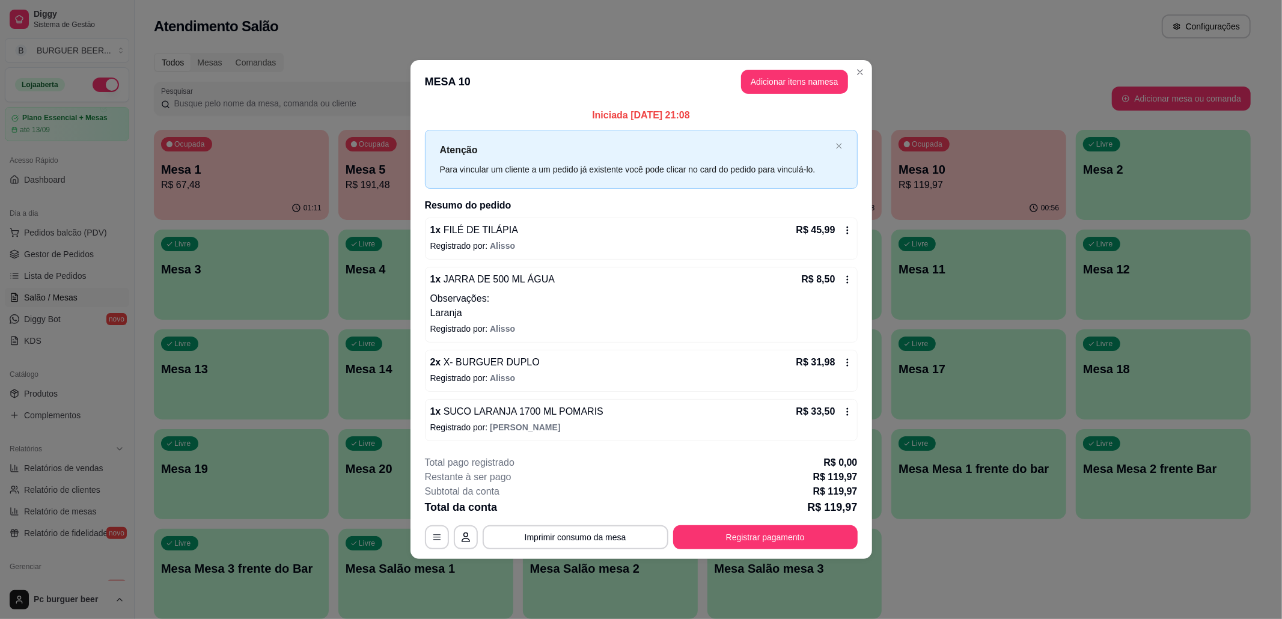
click at [618, 414] on div "1 x SUCO LARANJA 1700 ML POMARIS R$ 33,50" at bounding box center [641, 412] width 422 height 14
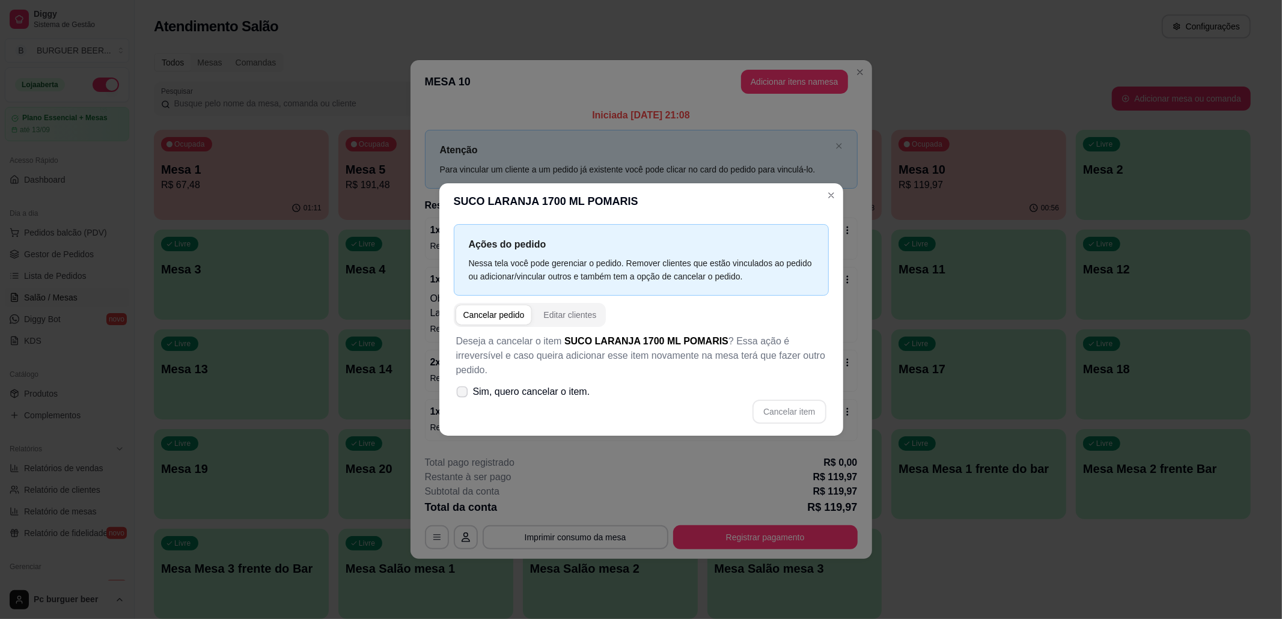
click at [581, 385] on span "Sim, quero cancelar o item." at bounding box center [531, 392] width 117 height 14
click at [464, 394] on input "Sim, quero cancelar o item." at bounding box center [460, 398] width 8 height 8
checkbox input "true"
click at [813, 402] on button "Cancelar item" at bounding box center [790, 411] width 72 height 23
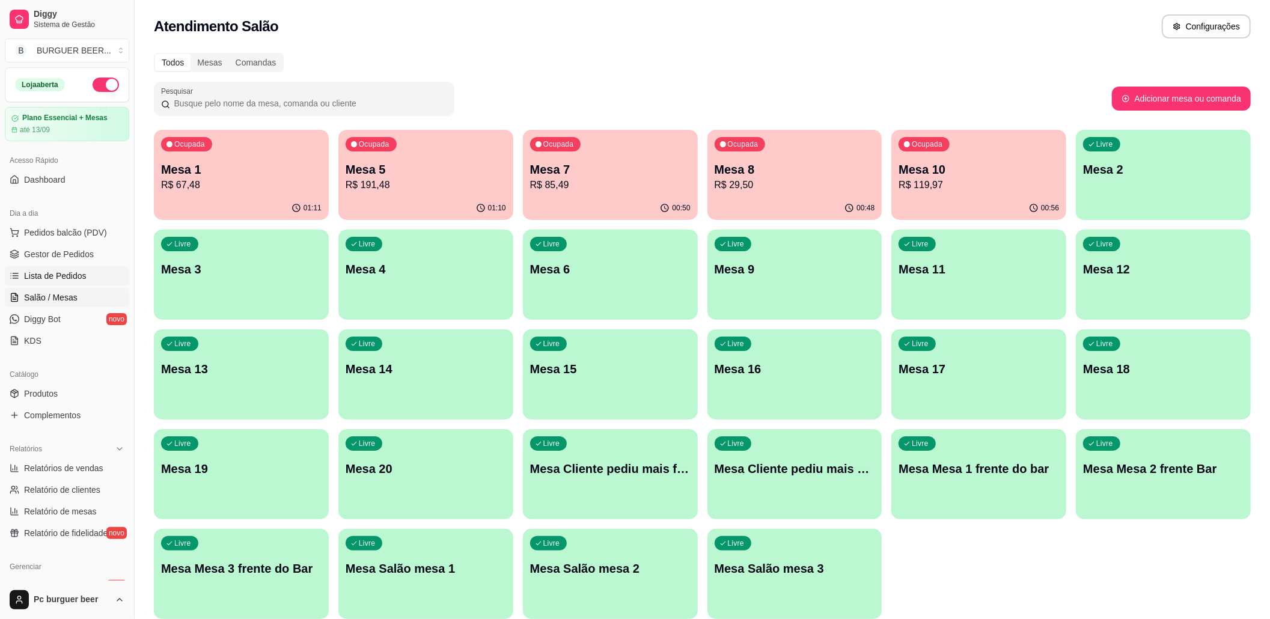
click at [94, 270] on link "Lista de Pedidos" at bounding box center [67, 275] width 124 height 19
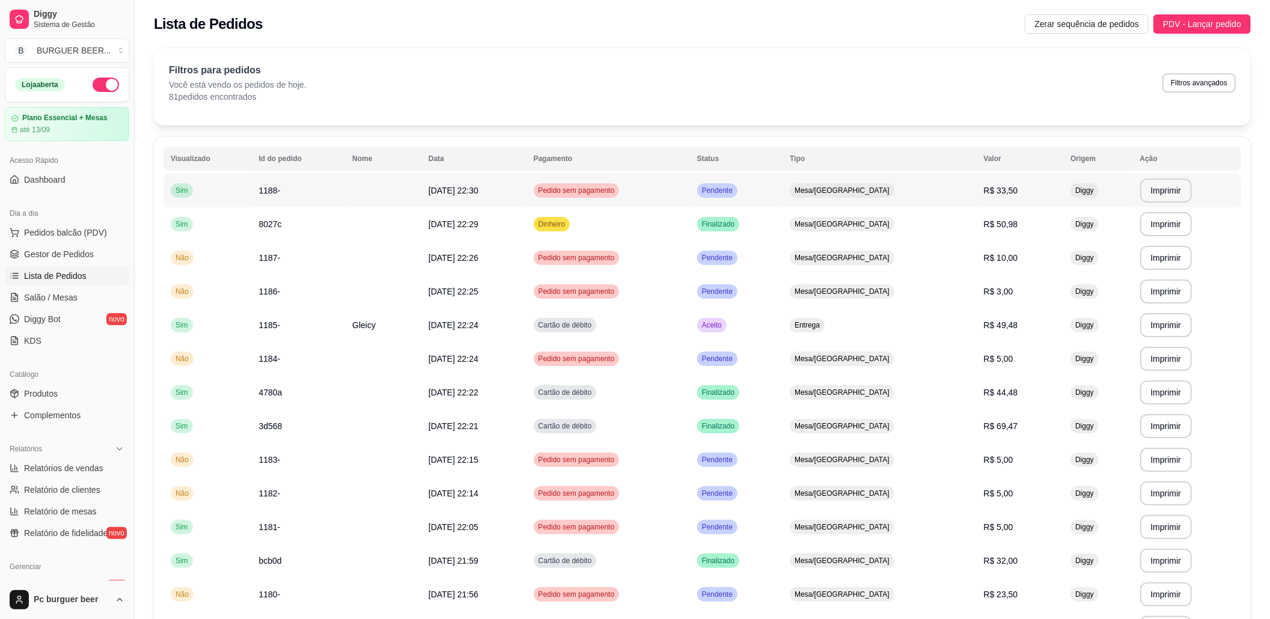
click at [690, 183] on td "Pedido sem pagamento" at bounding box center [609, 191] width 164 height 34
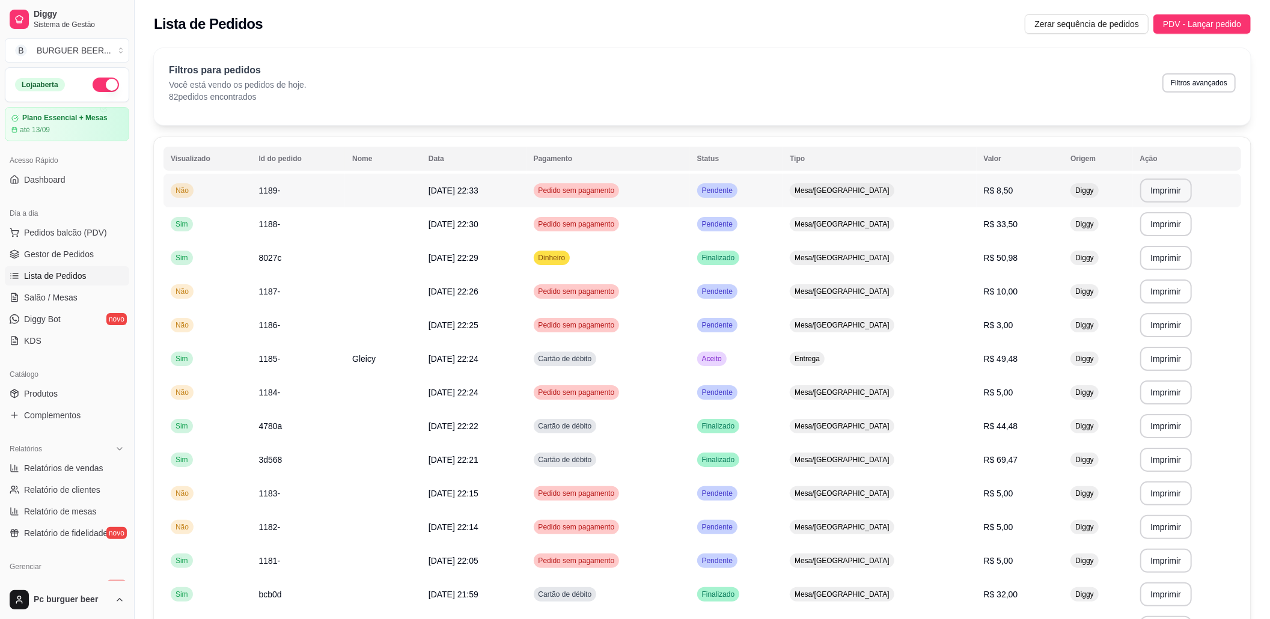
click at [613, 204] on td "Pedido sem pagamento" at bounding box center [609, 191] width 164 height 34
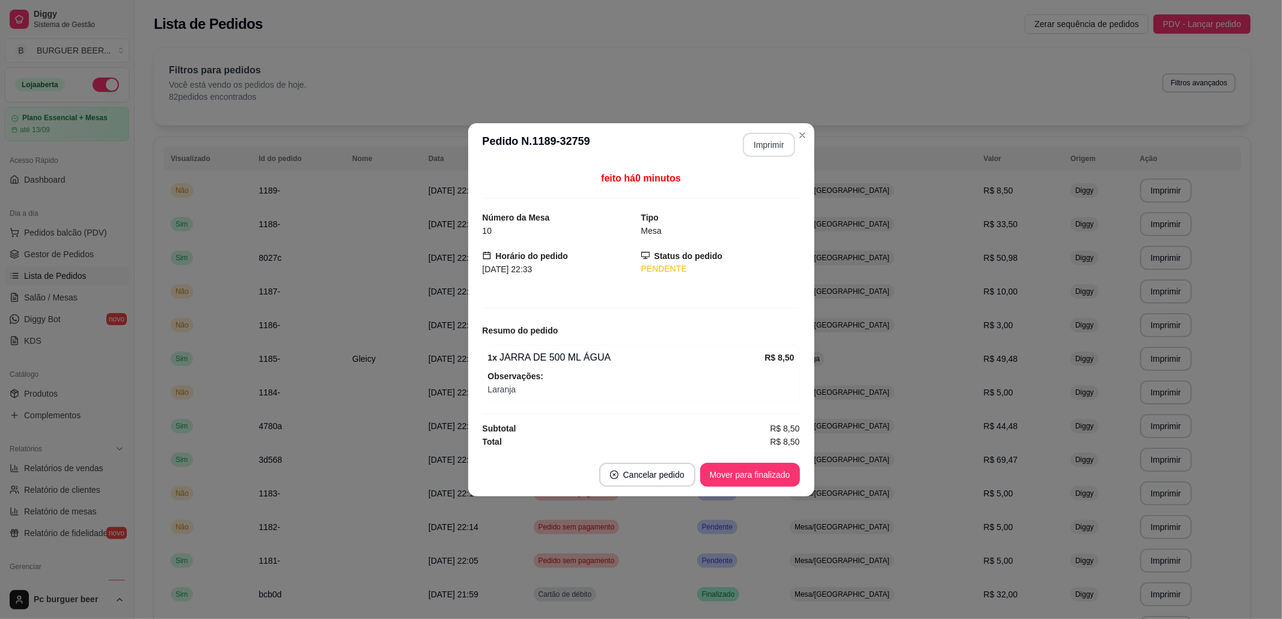
click at [775, 143] on button "Imprimir" at bounding box center [769, 145] width 52 height 24
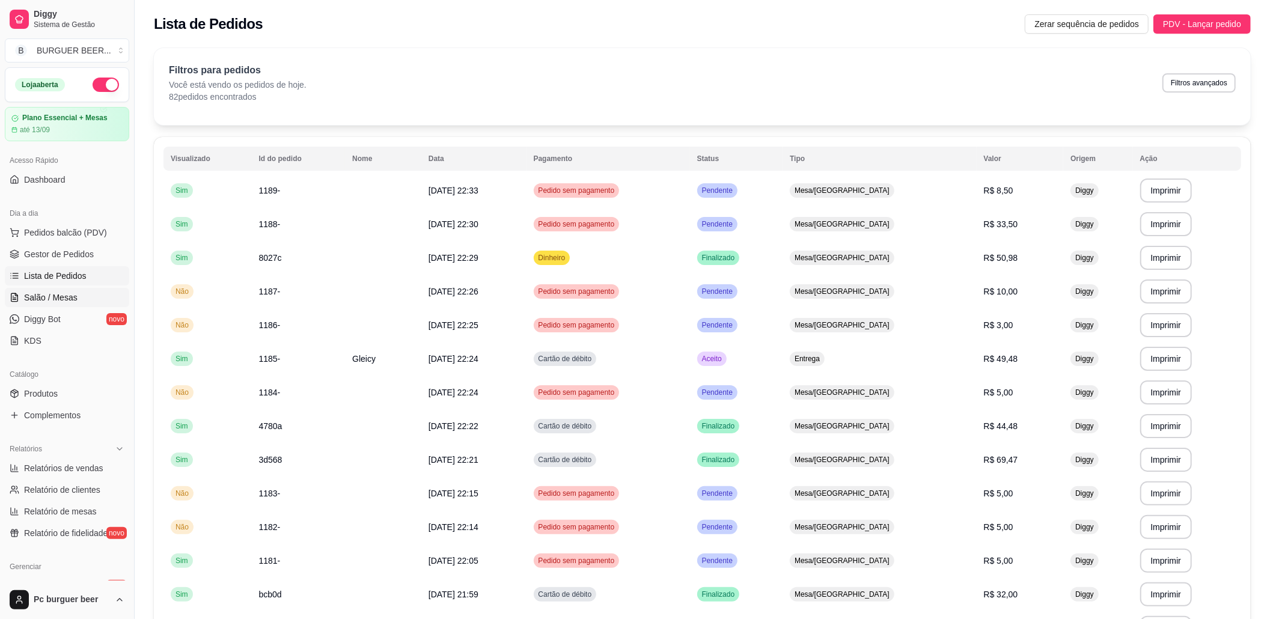
click at [75, 292] on span "Salão / Mesas" at bounding box center [51, 298] width 54 height 12
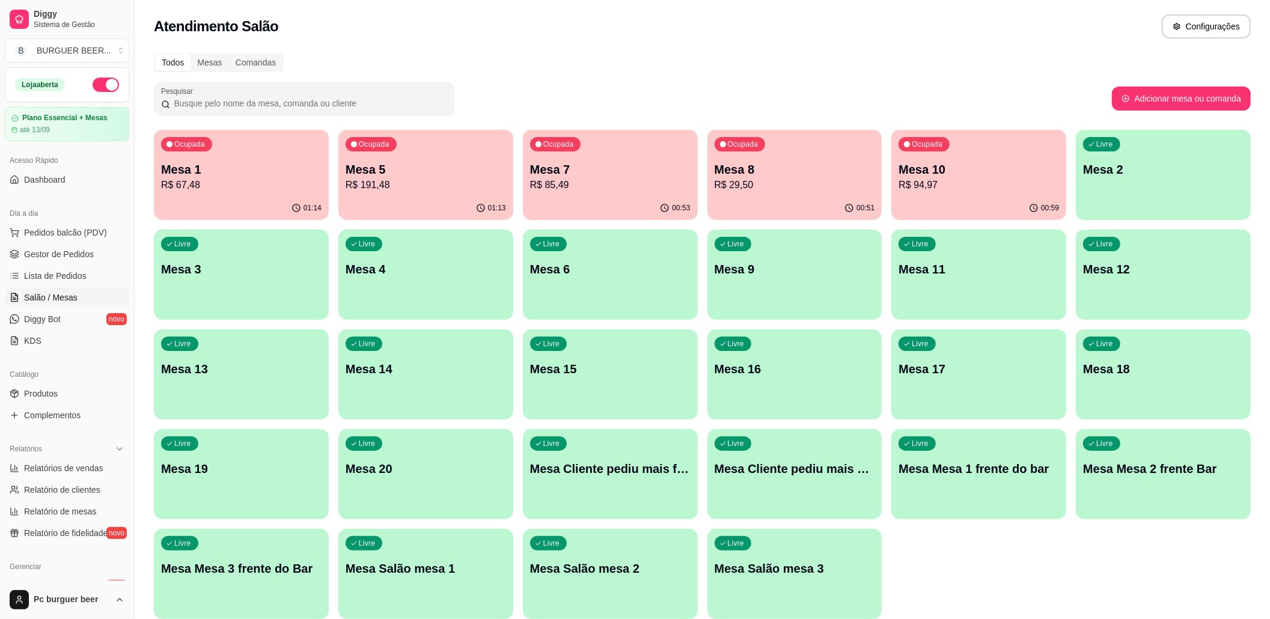
click at [727, 205] on div "00:51" at bounding box center [795, 208] width 175 height 23
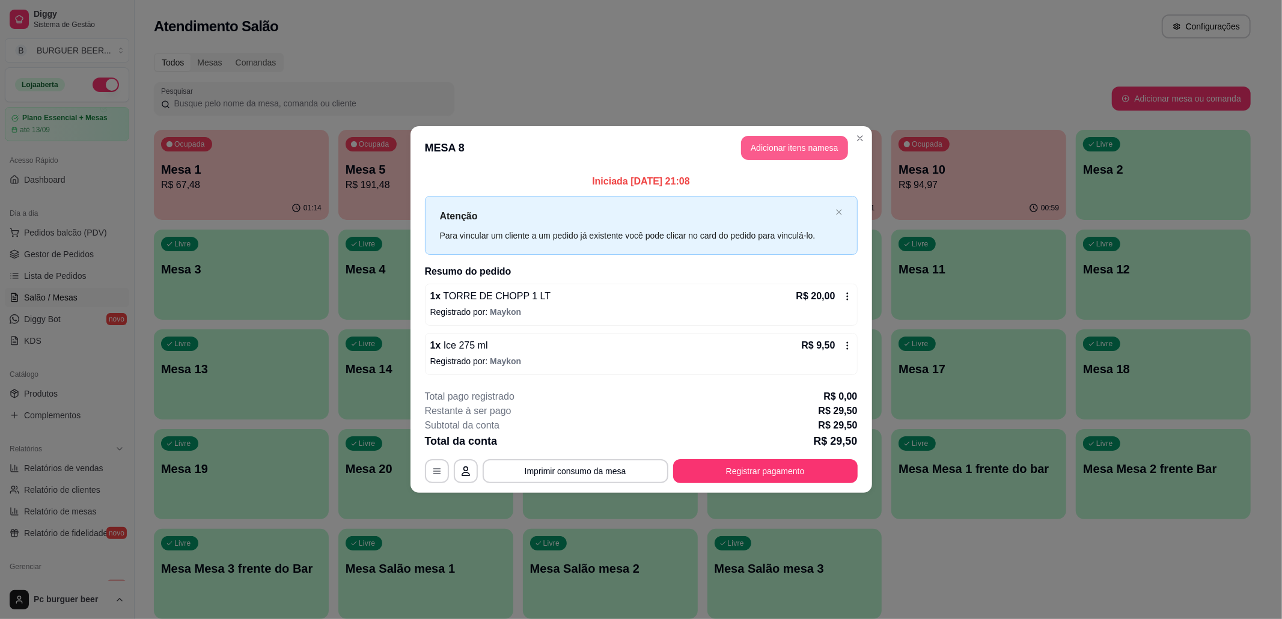
click at [787, 149] on button "Adicionar itens na mesa" at bounding box center [794, 148] width 107 height 24
click at [779, 145] on div "Item avulso MENU HOT DOG'S MISTO QUENTE R$ 10,00 0 HOT DOG SIMPLES R$ 8,99 0 HO…" at bounding box center [515, 355] width 979 height 489
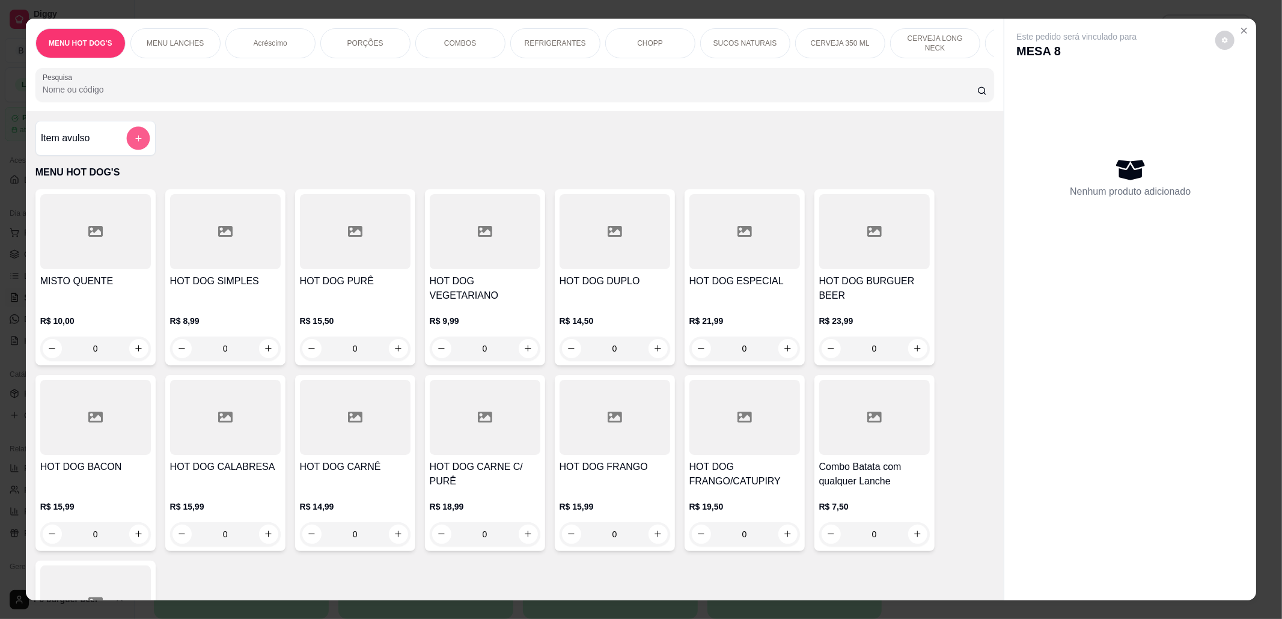
click at [135, 141] on icon "add-separate-item" at bounding box center [138, 138] width 6 height 6
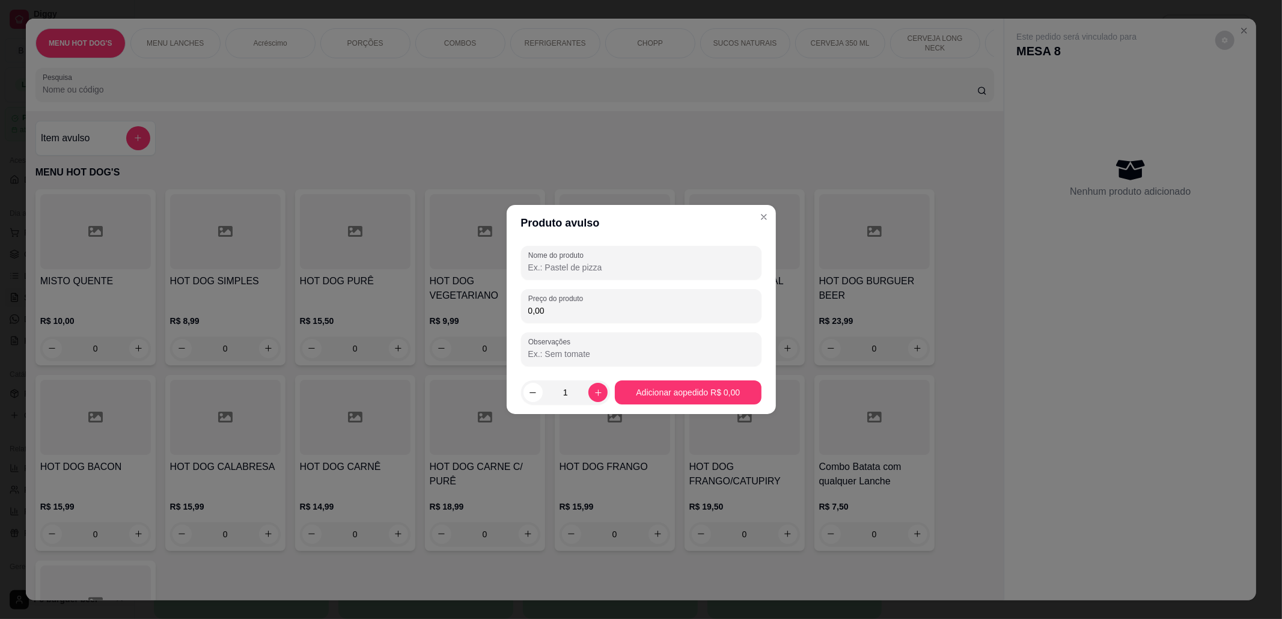
drag, startPoint x: 620, startPoint y: 234, endPoint x: 612, endPoint y: 245, distance: 13.7
click at [619, 238] on header "Produto avulso" at bounding box center [641, 223] width 269 height 36
click at [612, 256] on div "Nome do produto" at bounding box center [641, 263] width 240 height 34
type input "trident"
click at [604, 309] on input "0,00" at bounding box center [641, 311] width 226 height 12
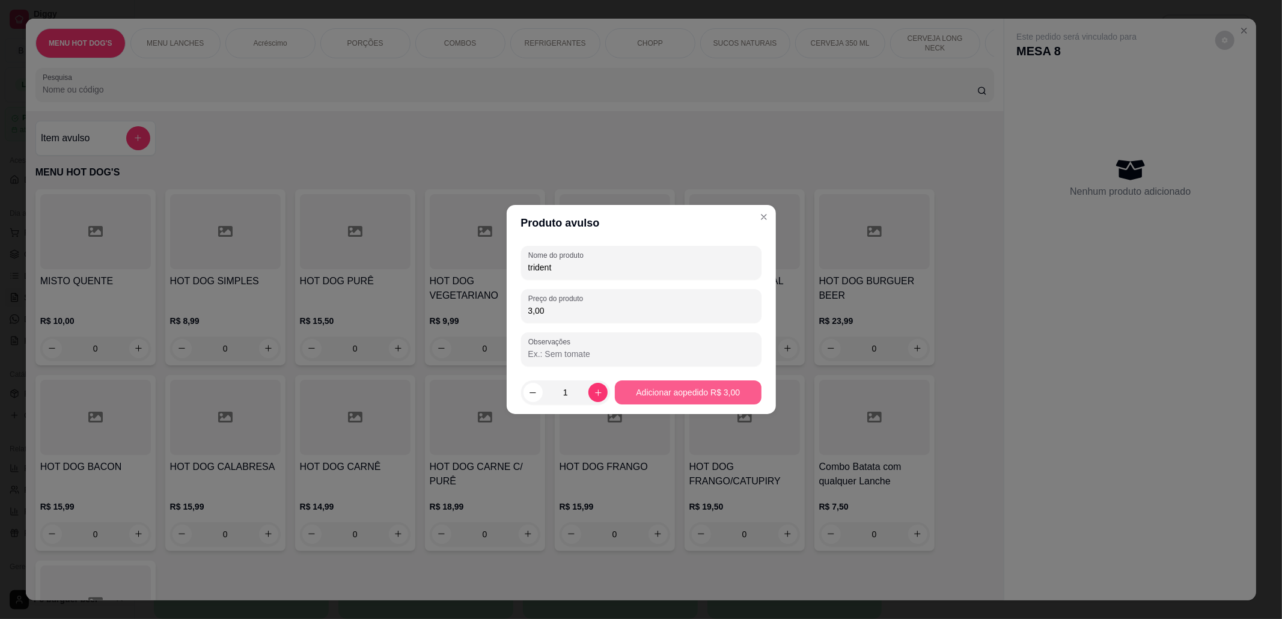
type input "3,00"
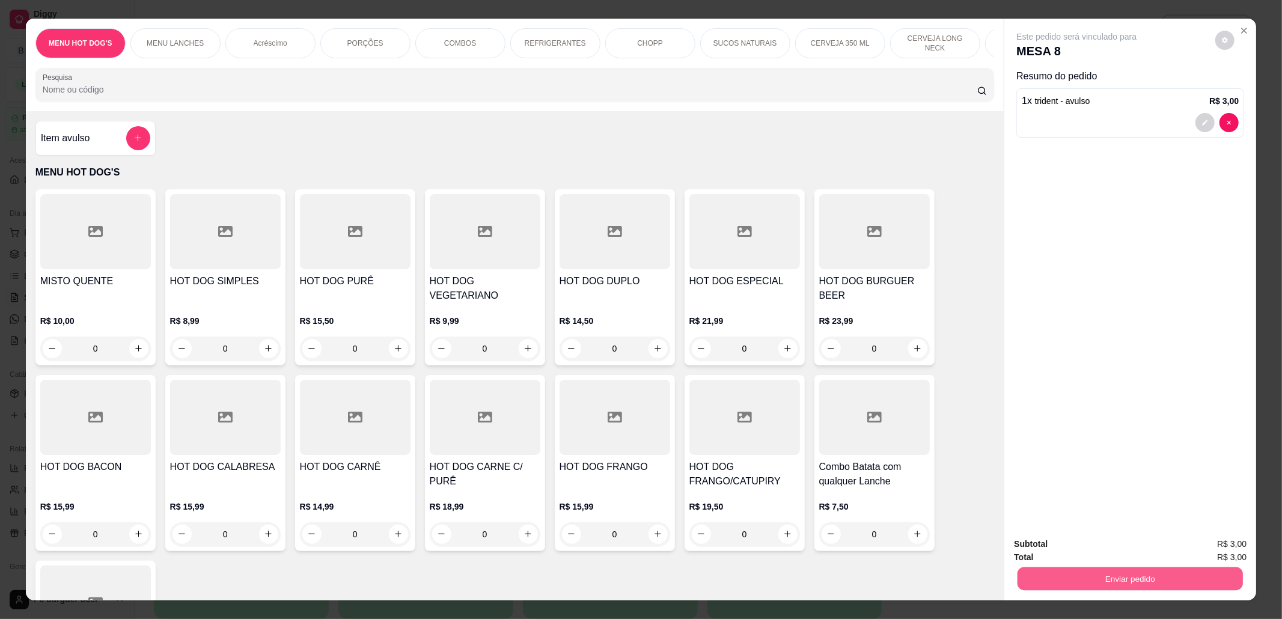
click at [1103, 575] on button "Enviar pedido" at bounding box center [1130, 579] width 225 height 23
click at [1094, 543] on button "Não registrar e enviar pedido" at bounding box center [1089, 550] width 125 height 23
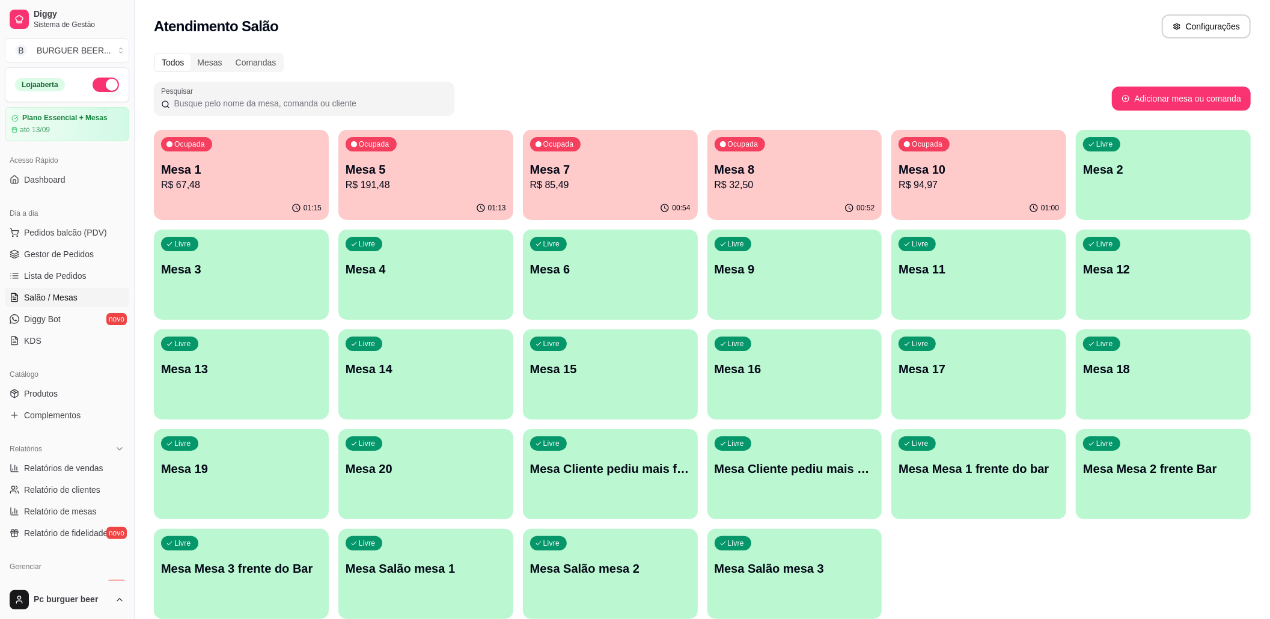
click at [818, 192] on div "Ocupada Mesa 8 R$ 32,50" at bounding box center [795, 163] width 175 height 67
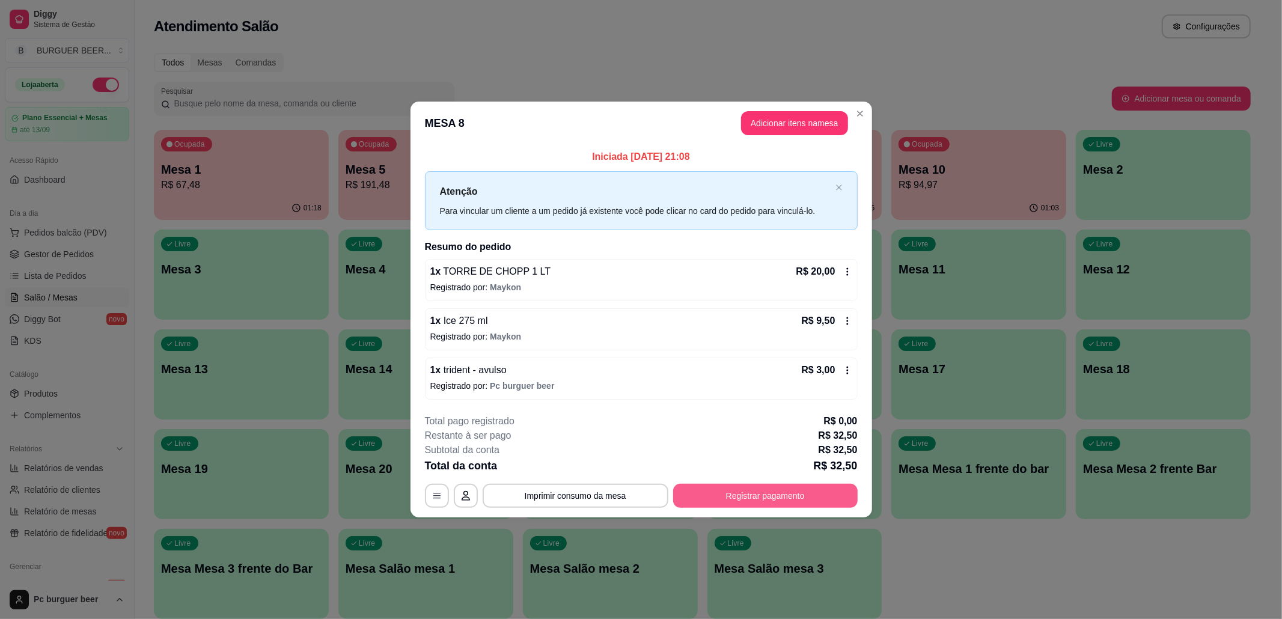
click at [806, 489] on button "Registrar pagamento" at bounding box center [765, 496] width 185 height 24
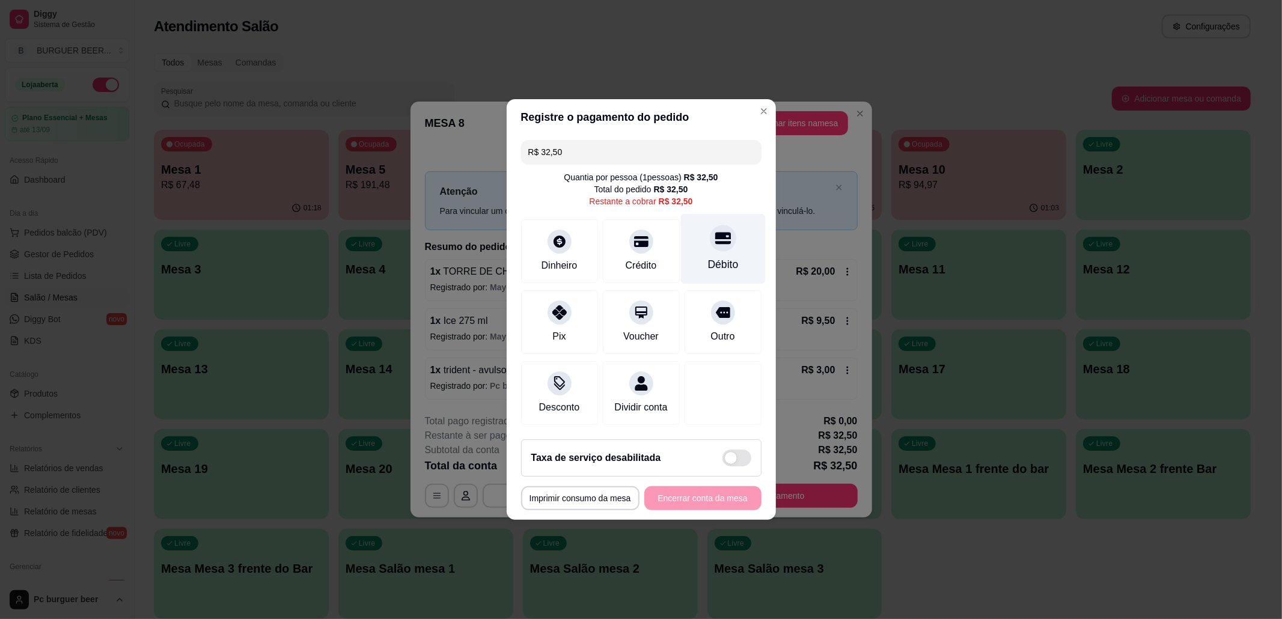
click at [689, 259] on div "Débito" at bounding box center [723, 249] width 85 height 70
type input "R$ 0,00"
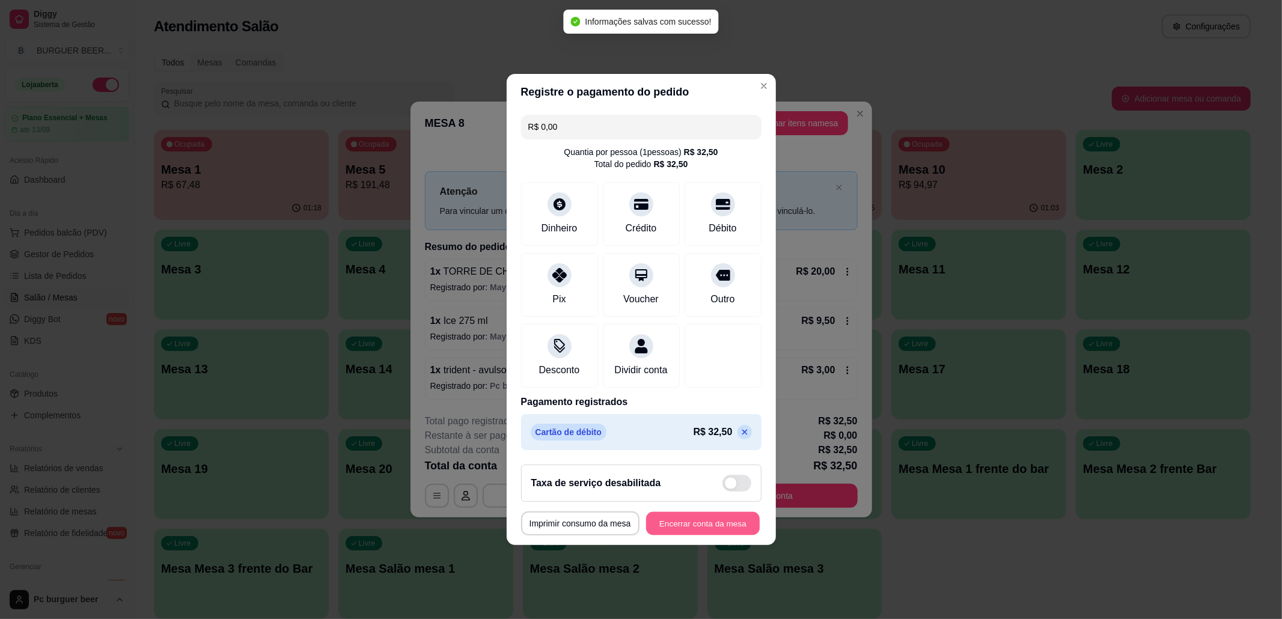
click at [713, 530] on button "Encerrar conta da mesa" at bounding box center [703, 523] width 114 height 23
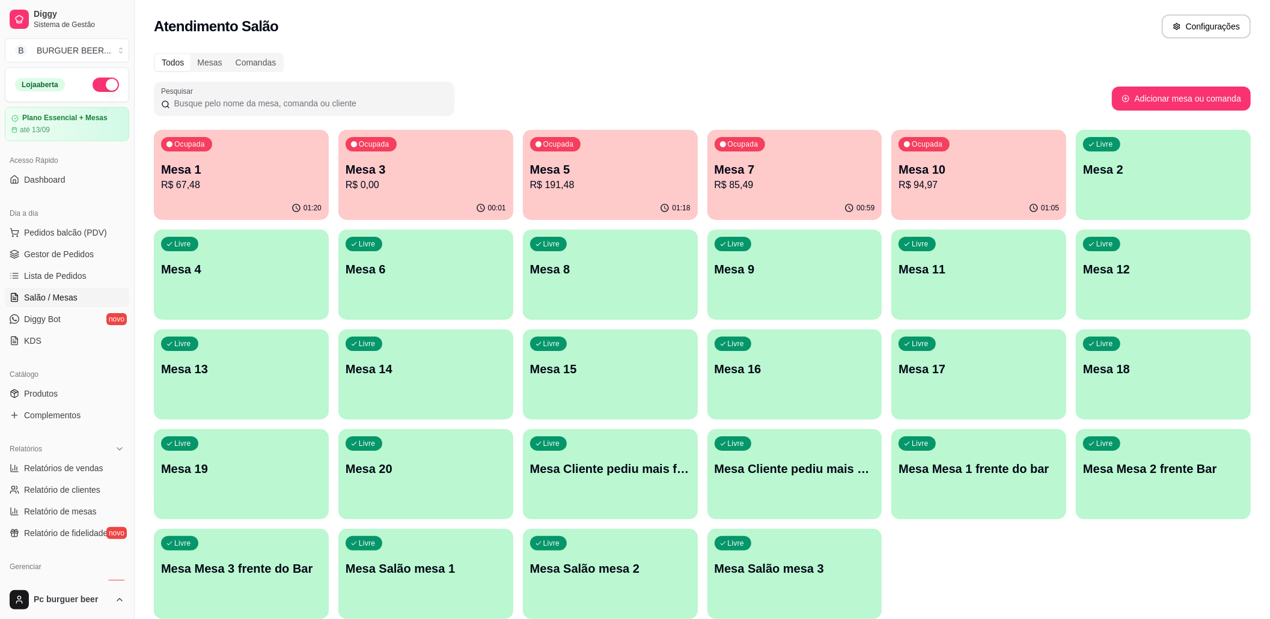
click at [289, 186] on p "R$ 67,48" at bounding box center [241, 185] width 161 height 14
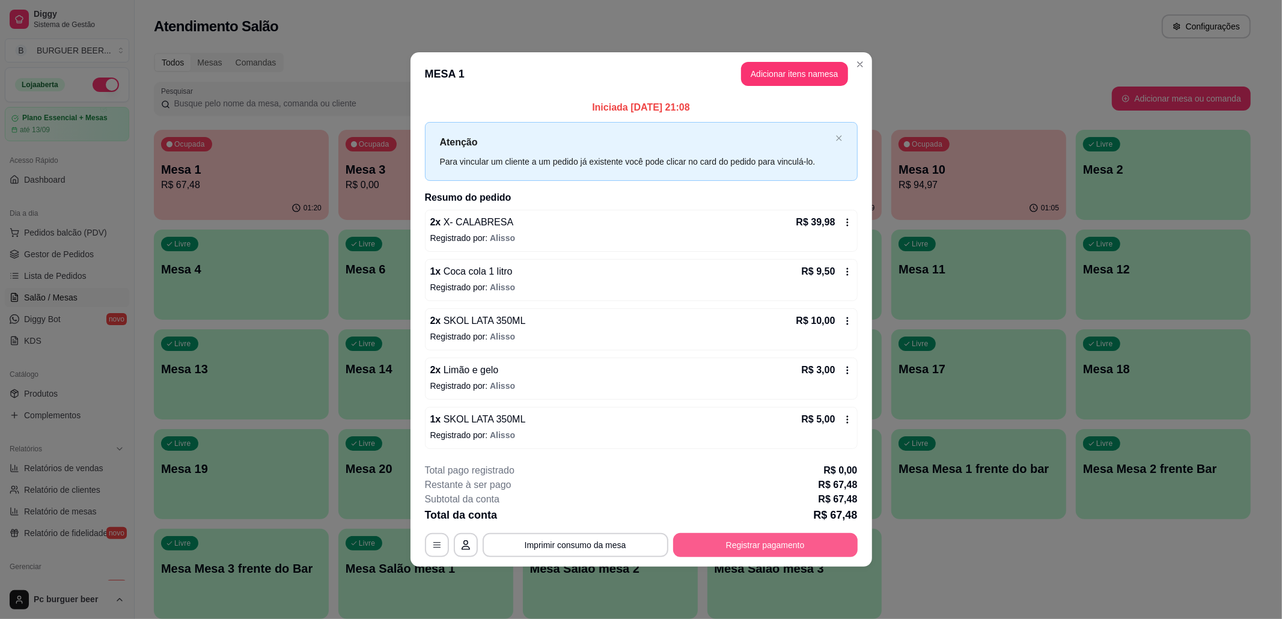
click at [776, 554] on button "Registrar pagamento" at bounding box center [765, 545] width 185 height 24
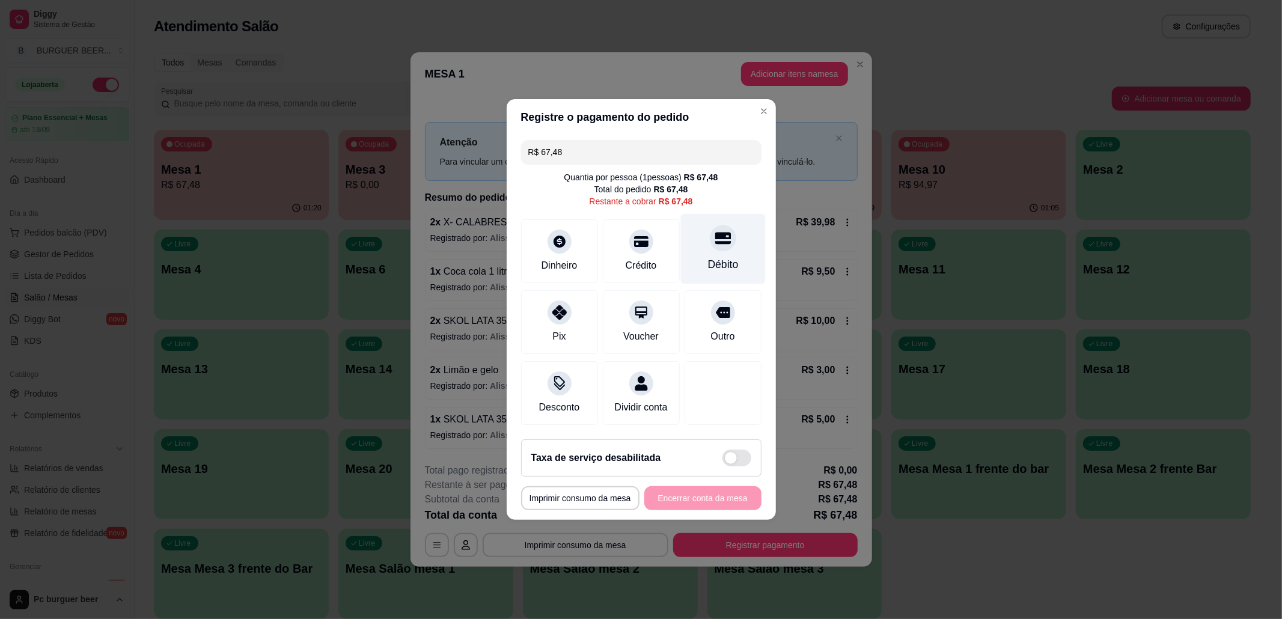
click at [720, 239] on div at bounding box center [723, 238] width 26 height 26
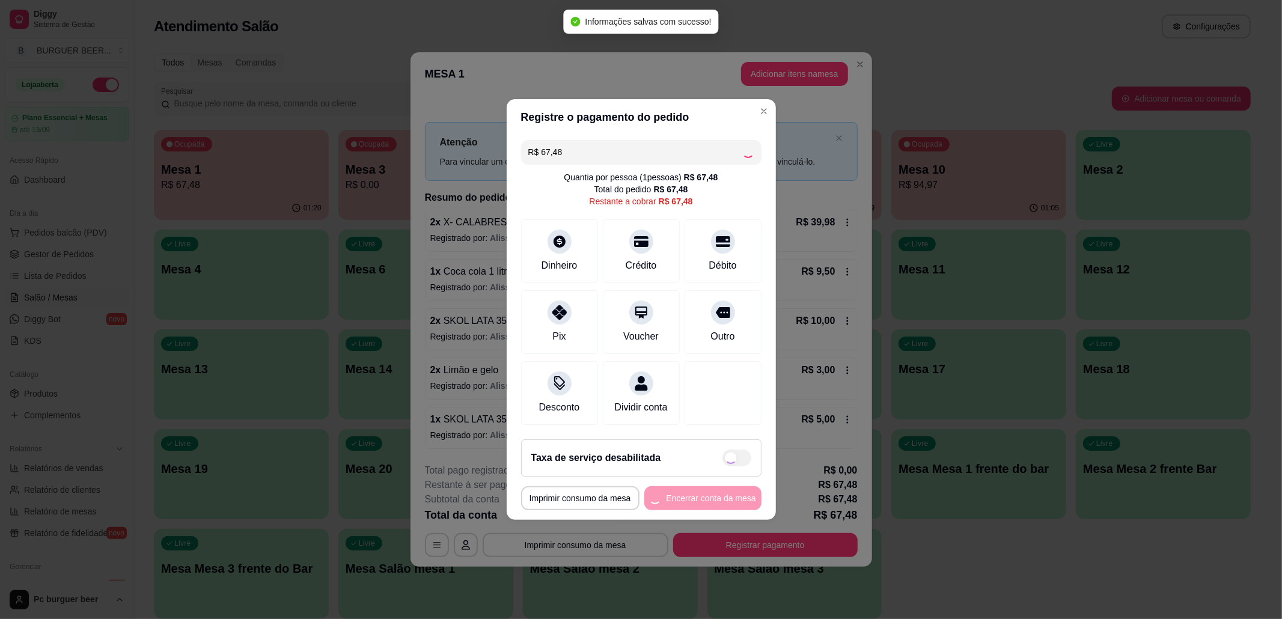
type input "R$ 0,00"
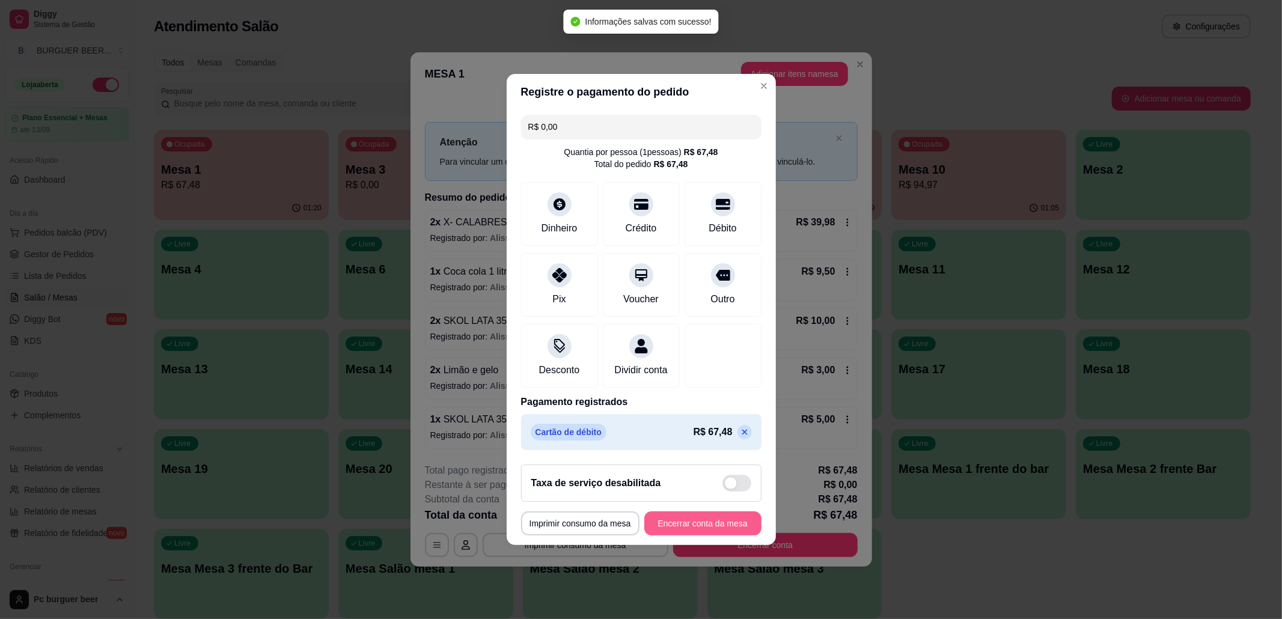
click at [710, 524] on button "Encerrar conta da mesa" at bounding box center [702, 524] width 117 height 24
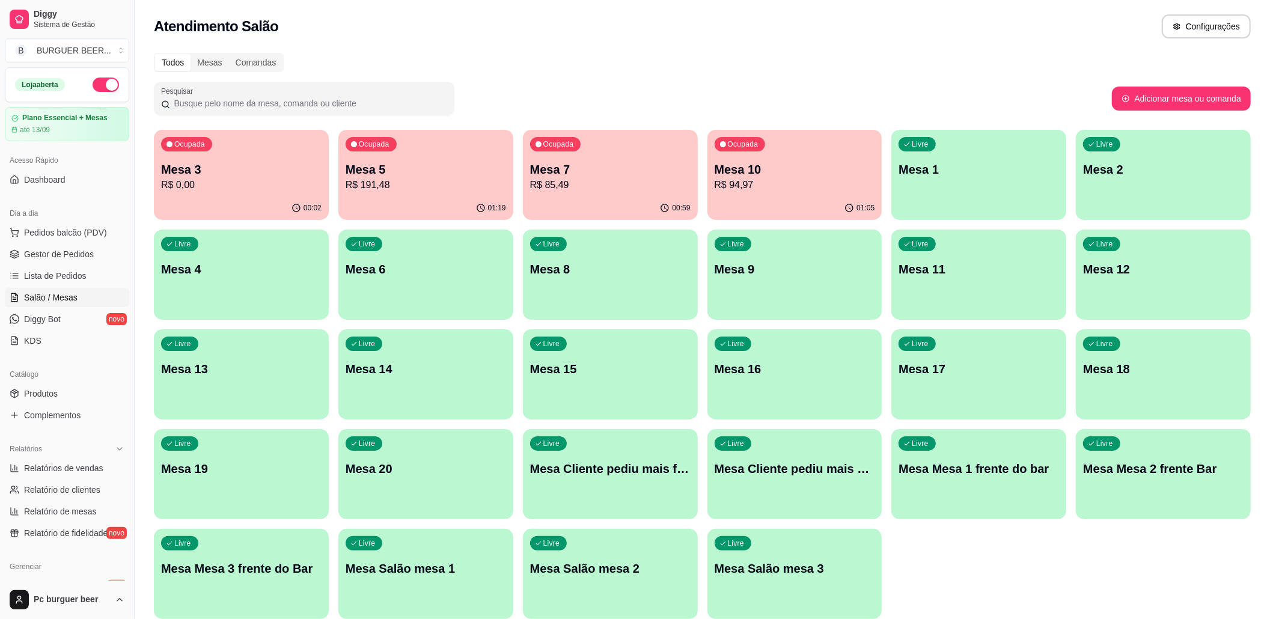
click at [275, 186] on p "R$ 0,00" at bounding box center [241, 185] width 161 height 14
click at [283, 124] on div "Todos Mesas Comandas Pesquisar Adicionar mesa ou comanda Ocupada Mesa 3 R$ 0,00…" at bounding box center [703, 340] width 1136 height 588
click at [284, 139] on div "Ocupada Mesa 3 R$ 0,00" at bounding box center [241, 163] width 170 height 65
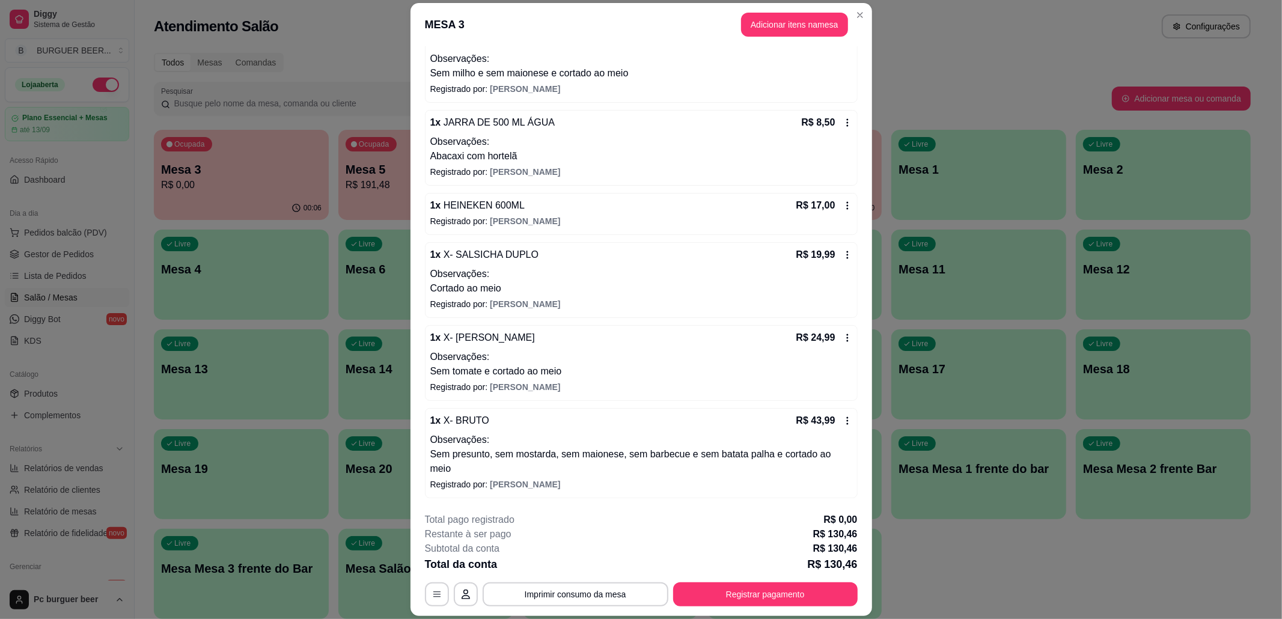
scroll to position [35, 0]
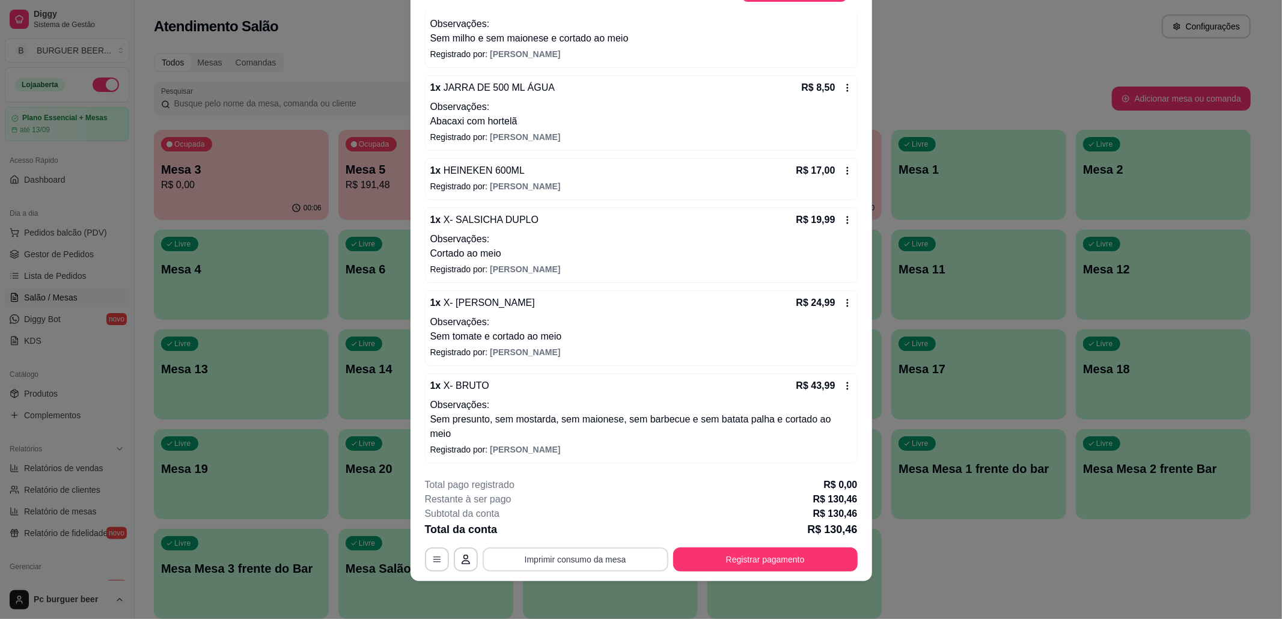
click at [580, 556] on button "Imprimir consumo da mesa" at bounding box center [576, 560] width 186 height 24
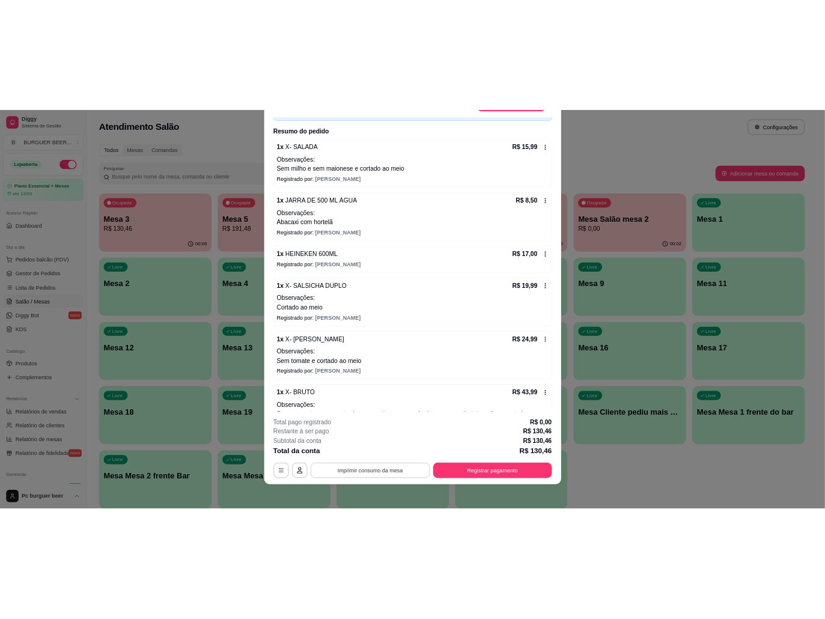
scroll to position [135, 0]
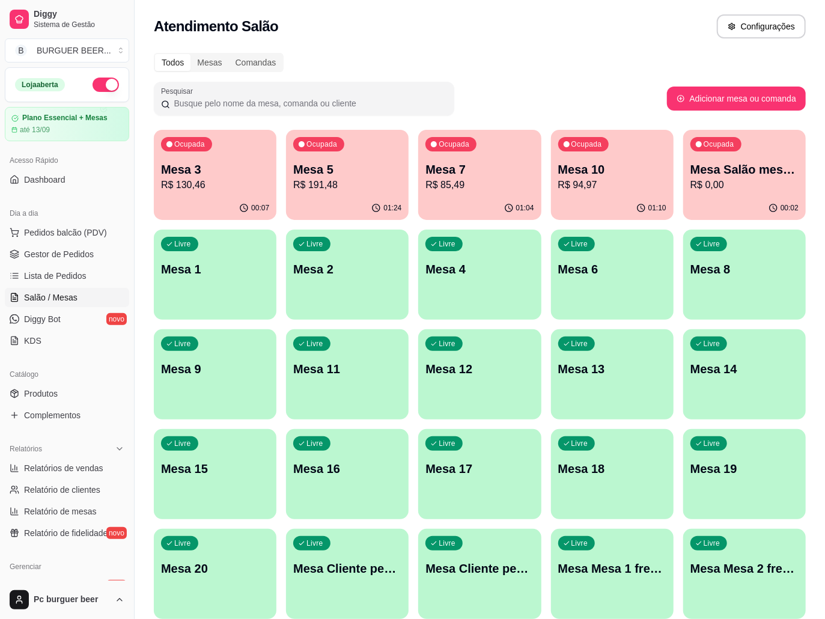
click at [661, 5] on div "Atendimento Salão Configurações" at bounding box center [480, 23] width 691 height 46
click at [671, 39] on div "Atendimento Salão Configurações" at bounding box center [480, 23] width 691 height 46
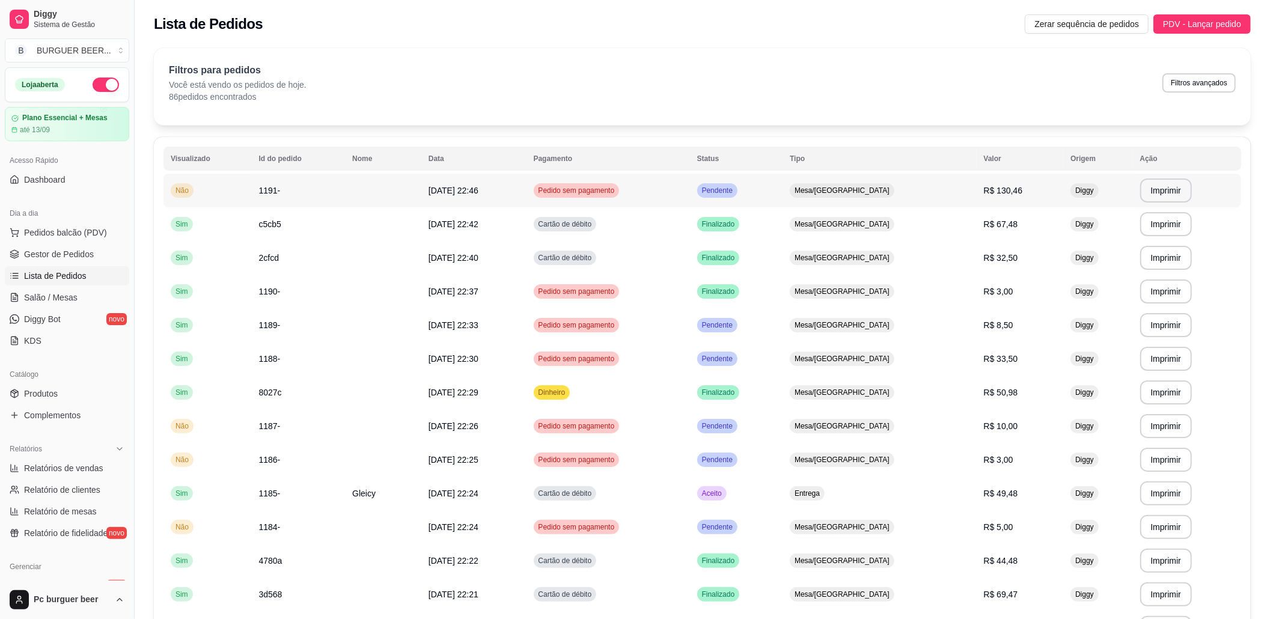
click at [690, 189] on td "Pedido sem pagamento" at bounding box center [609, 191] width 164 height 34
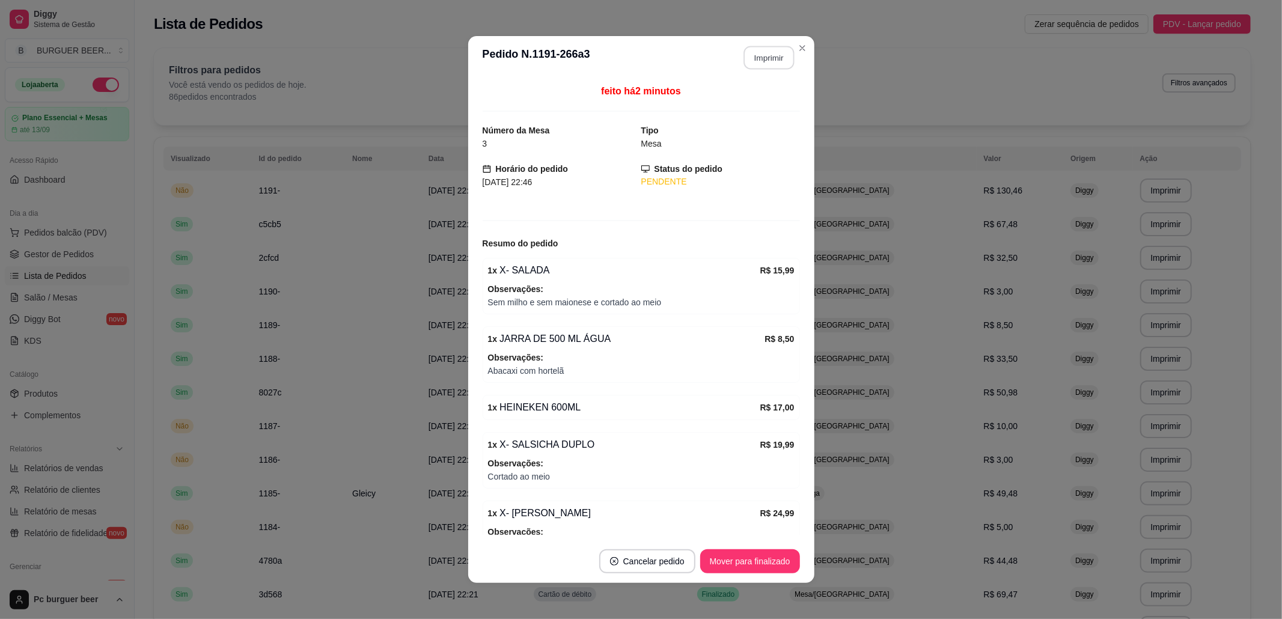
click at [764, 66] on button "Imprimir" at bounding box center [769, 57] width 51 height 23
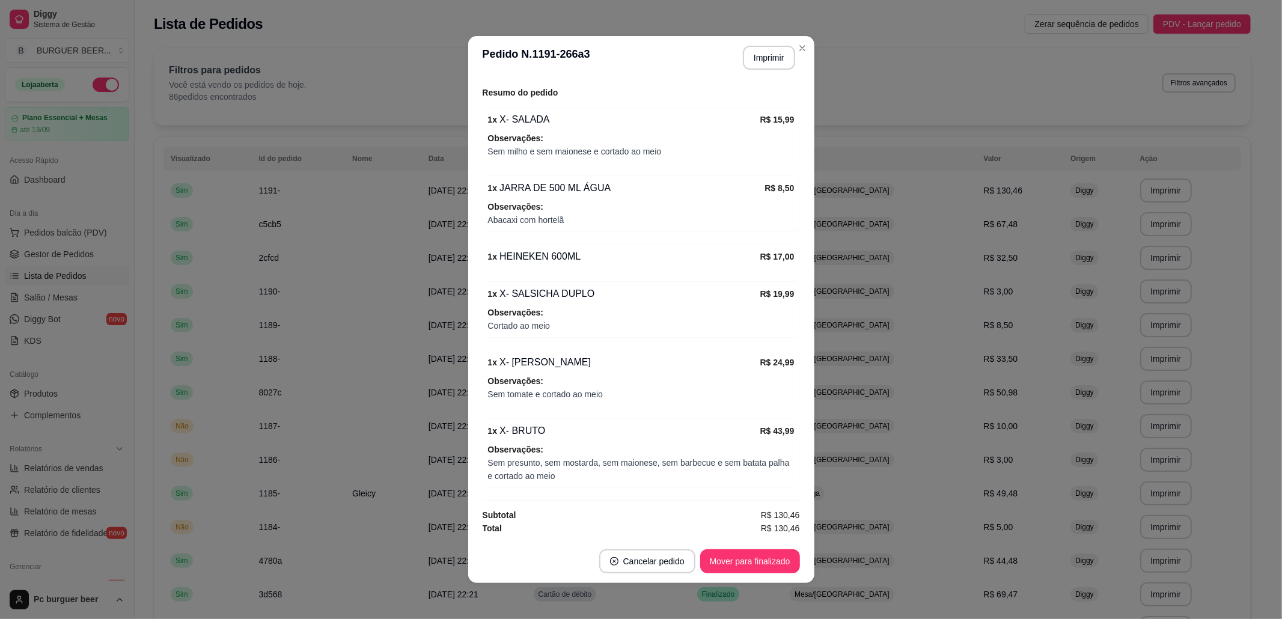
scroll to position [2, 0]
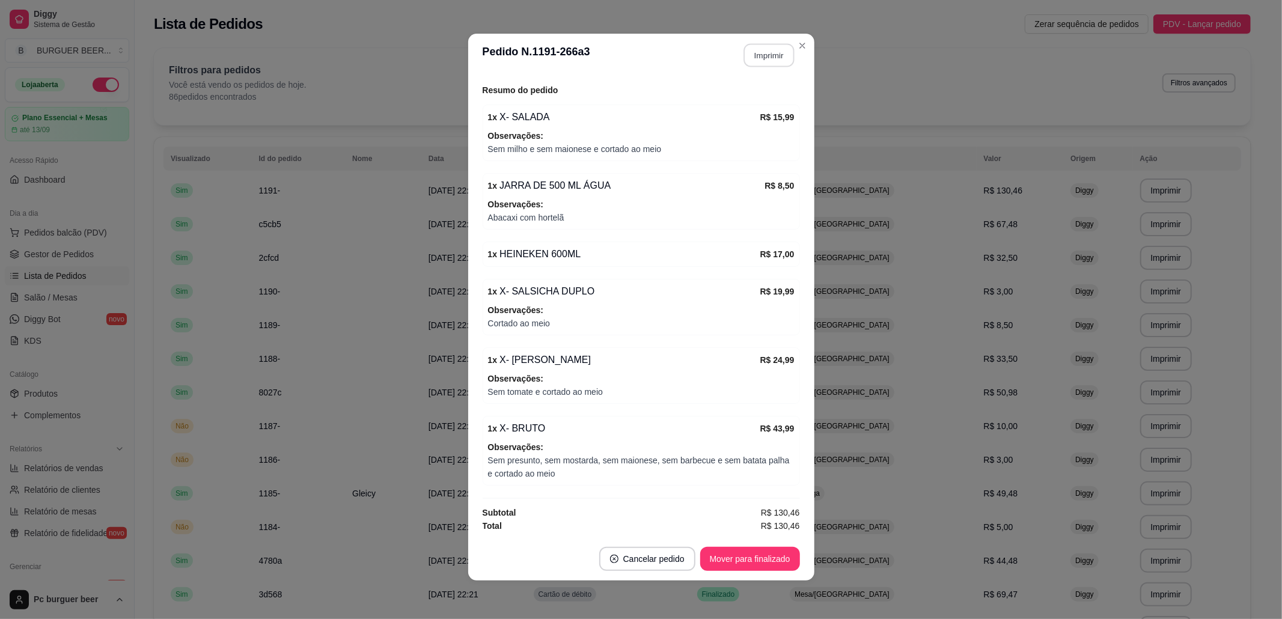
click at [748, 58] on button "Imprimir" at bounding box center [769, 55] width 51 height 23
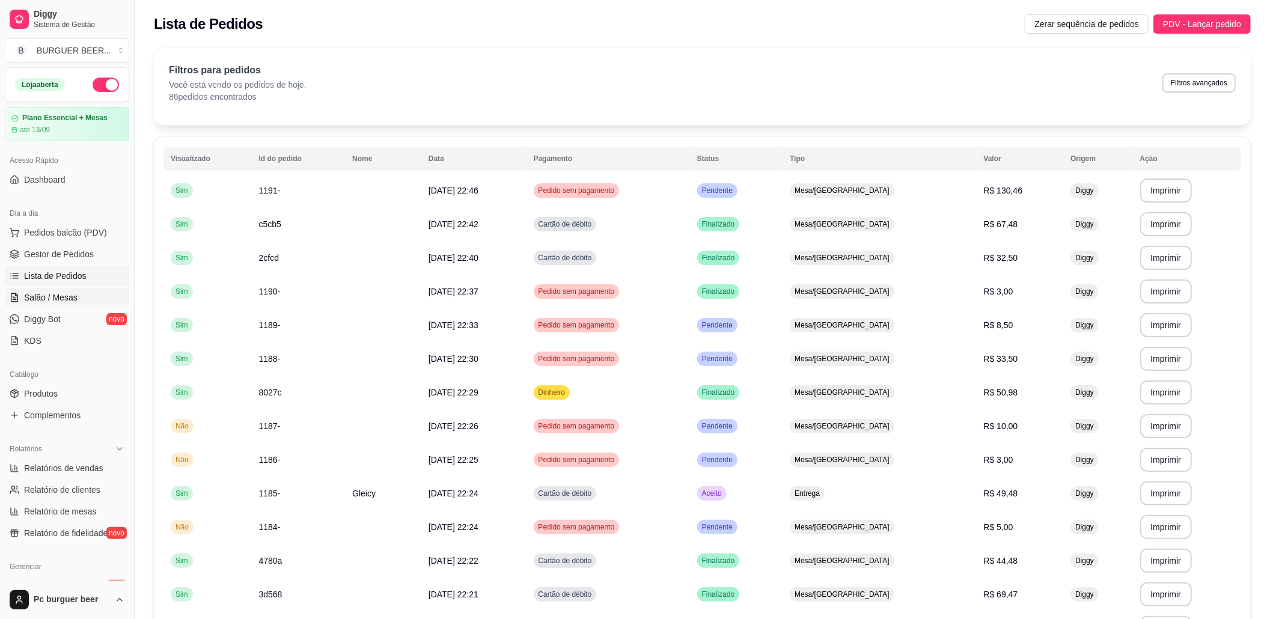
click at [57, 299] on span "Salão / Mesas" at bounding box center [51, 298] width 54 height 12
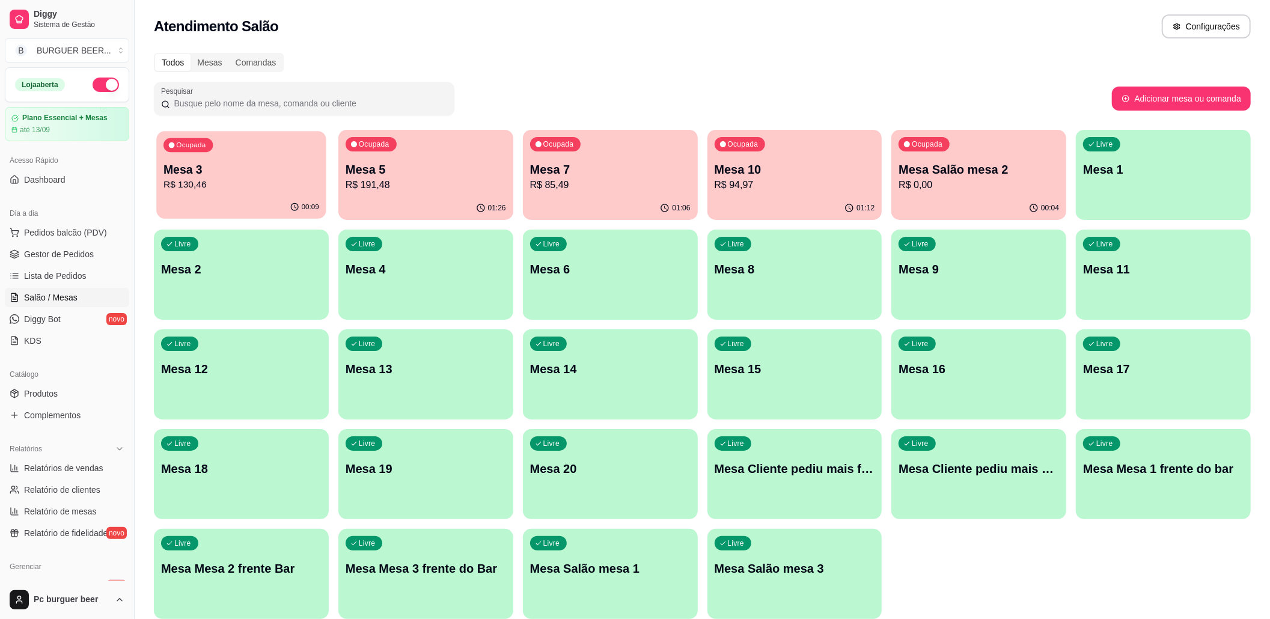
click at [296, 208] on icon "button" at bounding box center [295, 208] width 10 height 10
click at [419, 168] on p "Mesa 5" at bounding box center [426, 170] width 156 height 16
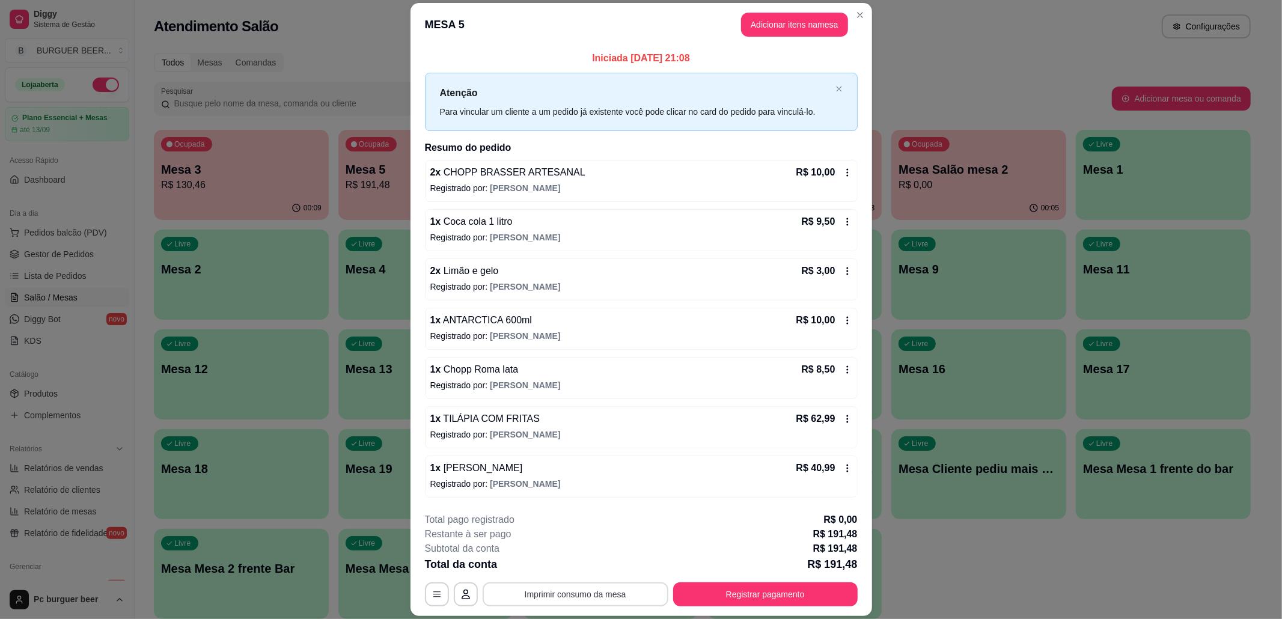
click at [563, 595] on button "Imprimir consumo da mesa" at bounding box center [576, 595] width 186 height 24
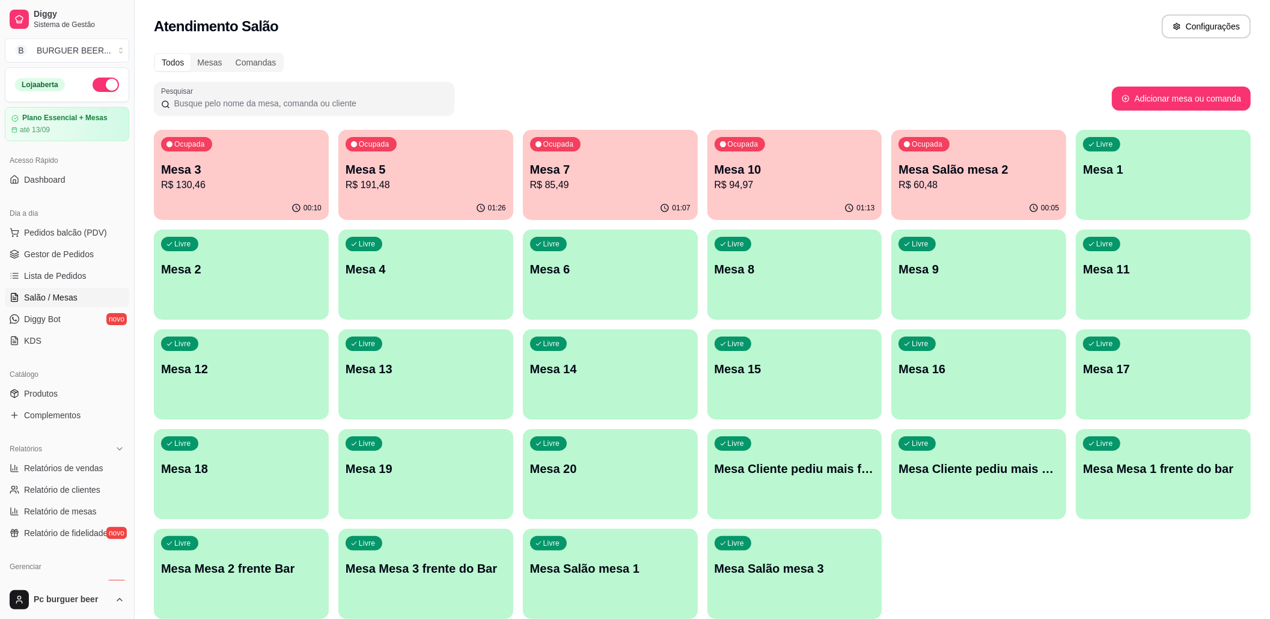
click at [963, 162] on p "Mesa Salão mesa 2" at bounding box center [979, 169] width 161 height 17
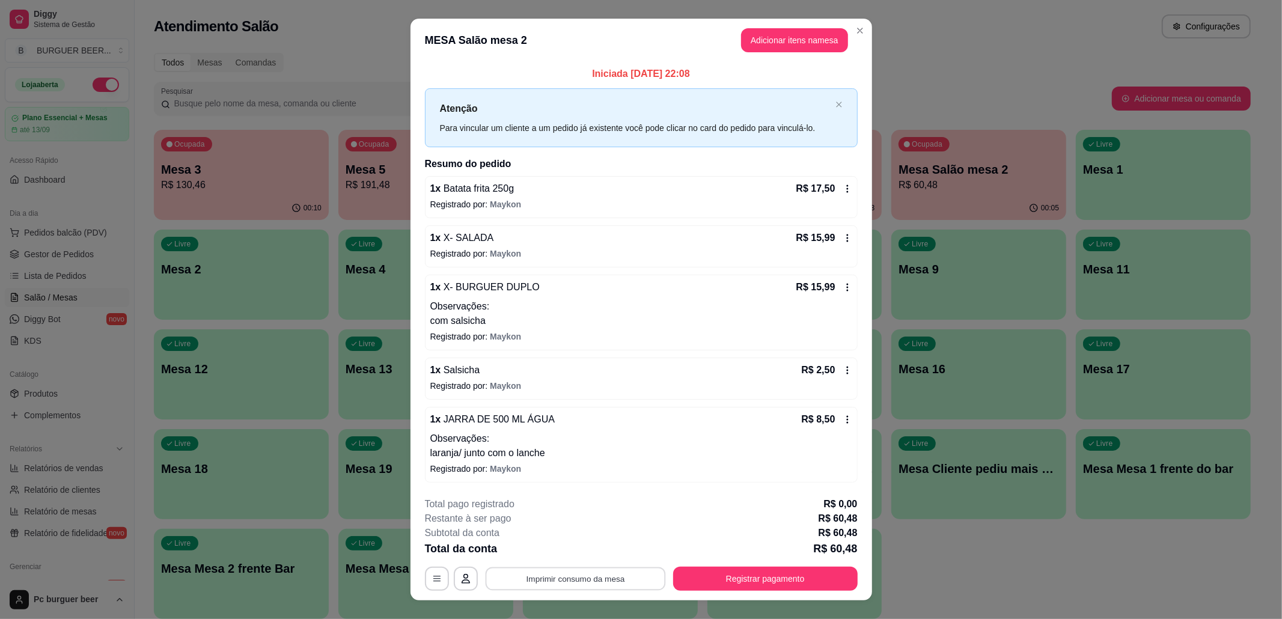
click at [587, 572] on button "Imprimir consumo da mesa" at bounding box center [575, 578] width 180 height 23
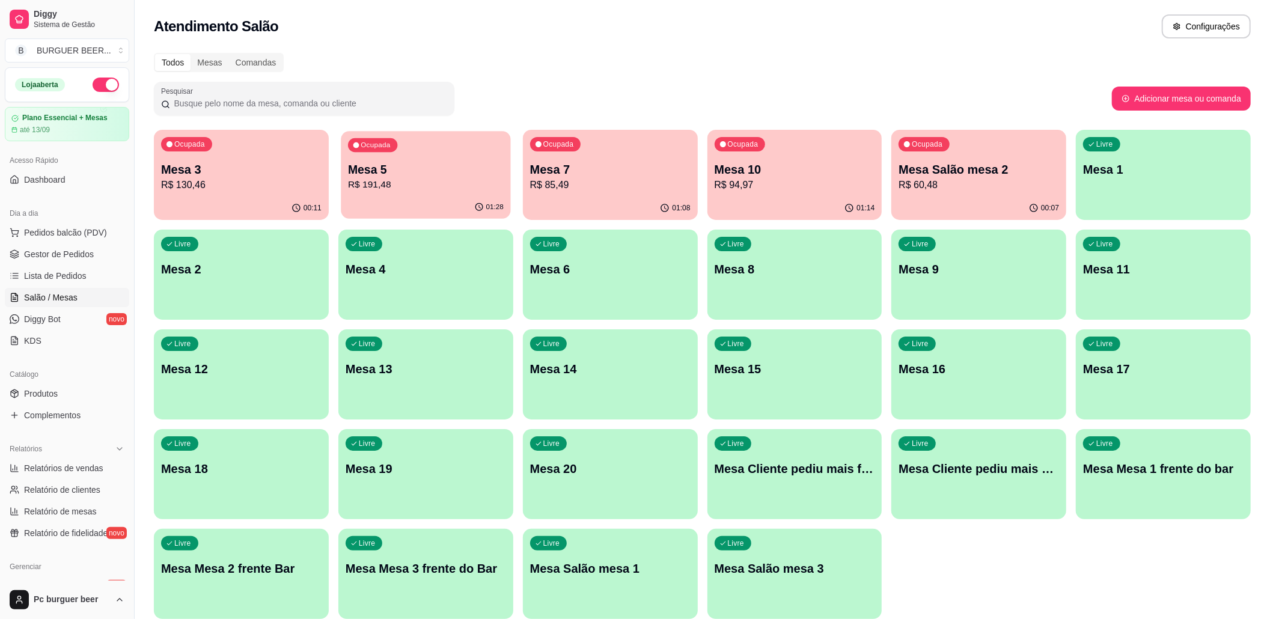
click at [467, 203] on div "01:28" at bounding box center [426, 207] width 170 height 23
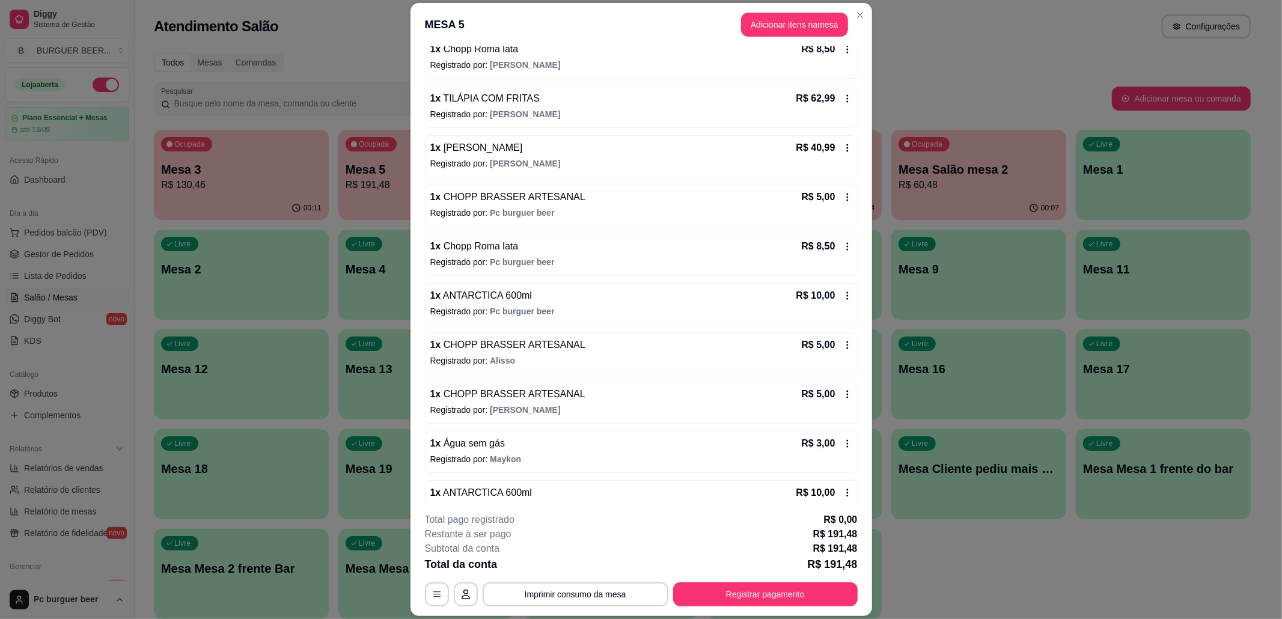
scroll to position [350, 0]
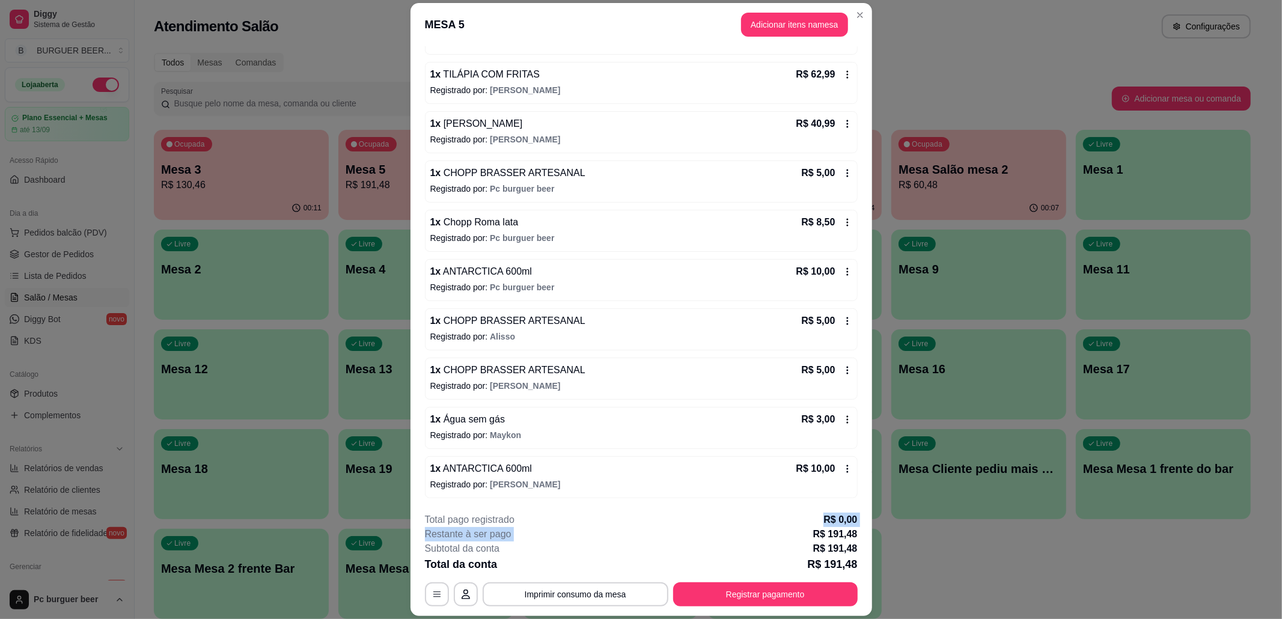
click at [804, 535] on div "**********" at bounding box center [641, 560] width 433 height 94
click at [794, 577] on div "**********" at bounding box center [641, 560] width 433 height 94
click at [798, 592] on button "Registrar pagamento" at bounding box center [765, 594] width 179 height 23
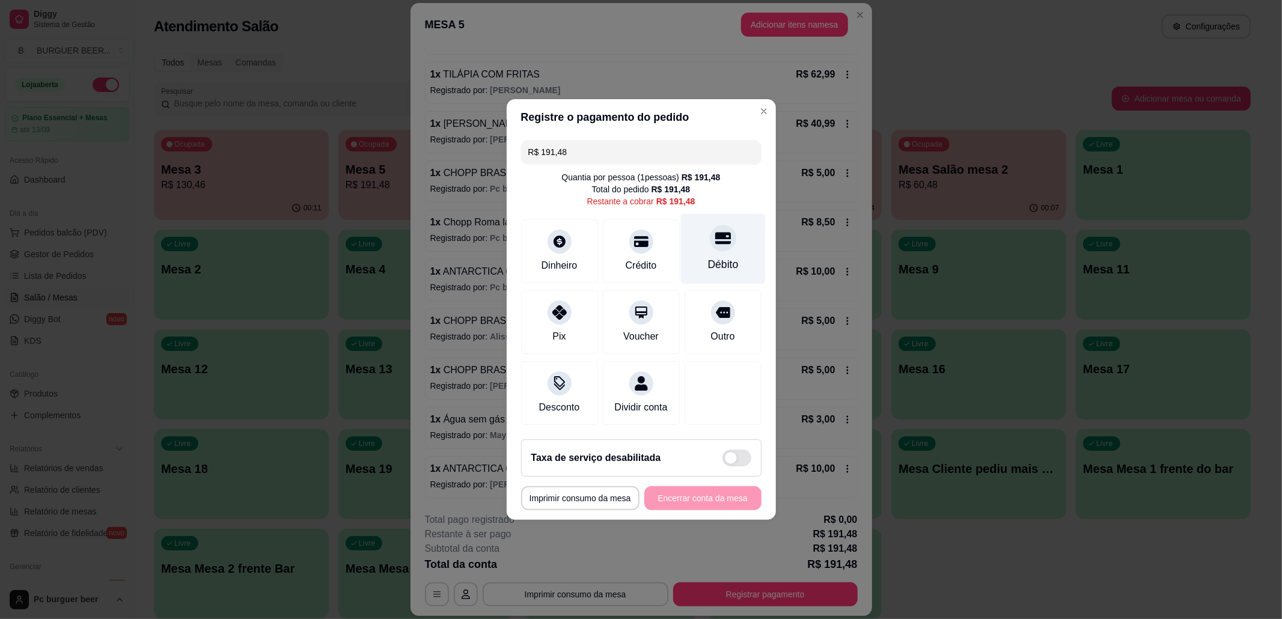
click at [708, 257] on div "Débito" at bounding box center [723, 265] width 31 height 16
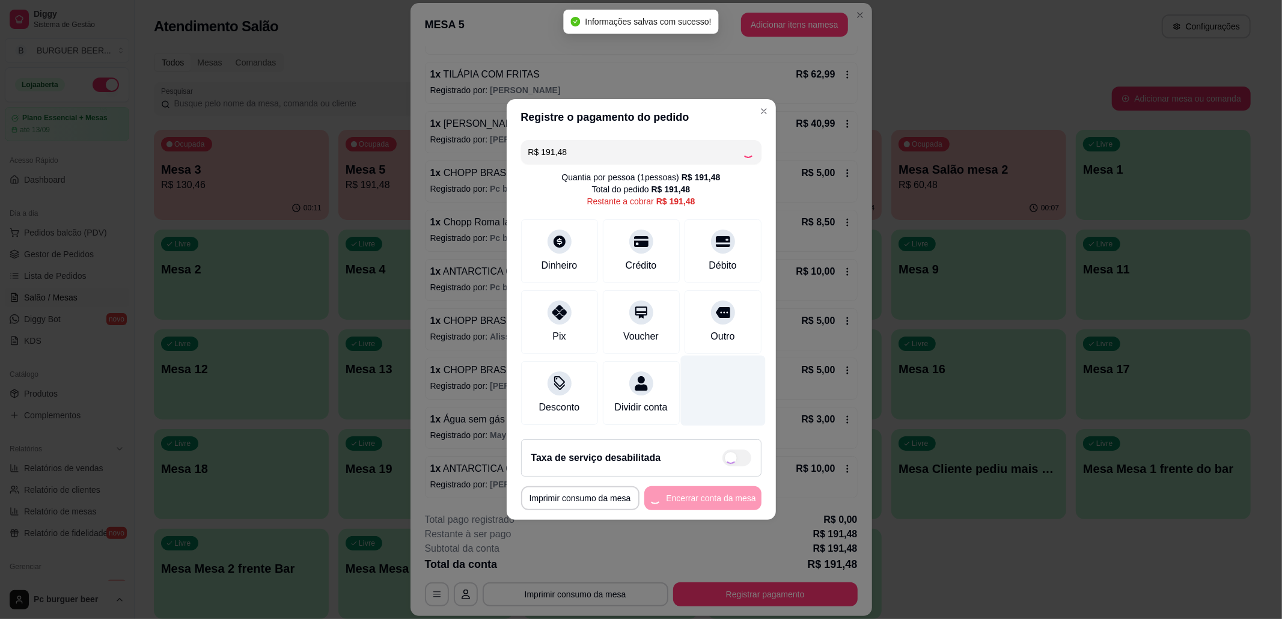
type input "R$ 0,00"
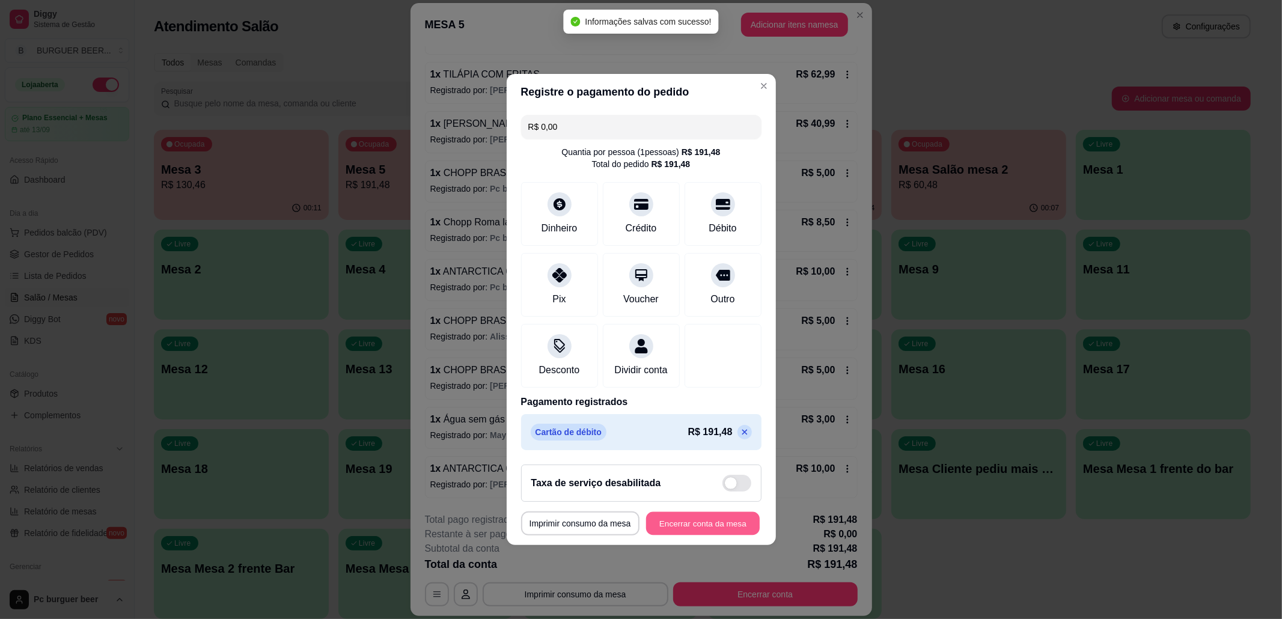
click at [736, 534] on button "Encerrar conta da mesa" at bounding box center [703, 523] width 114 height 23
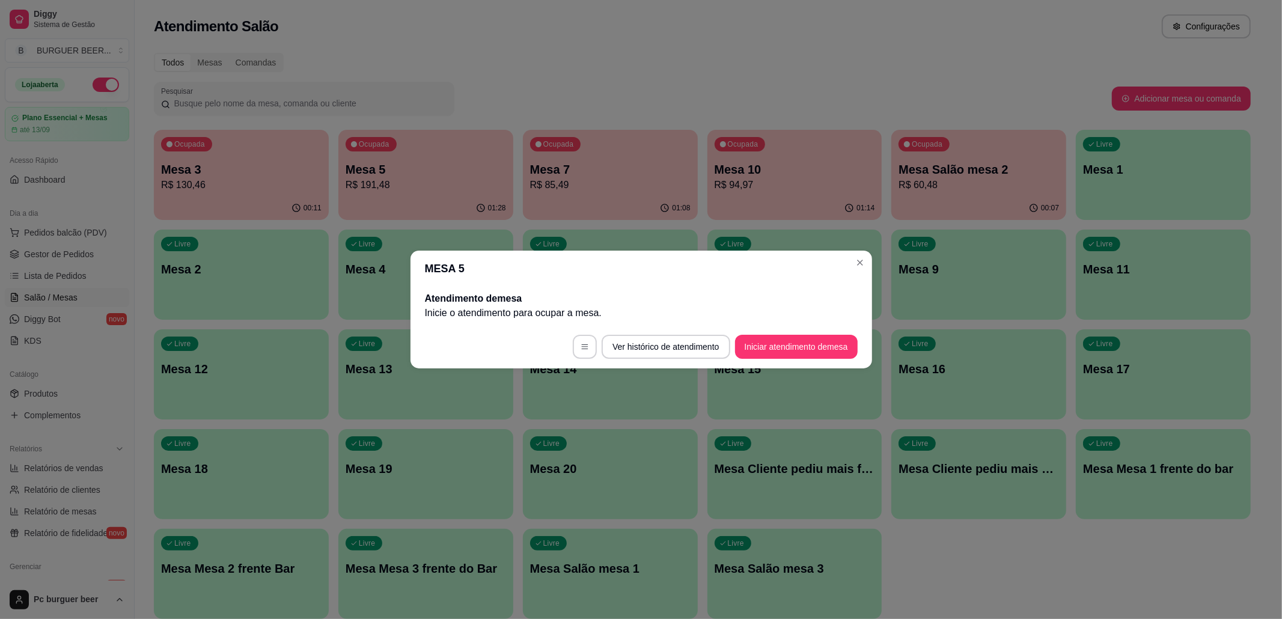
scroll to position [0, 0]
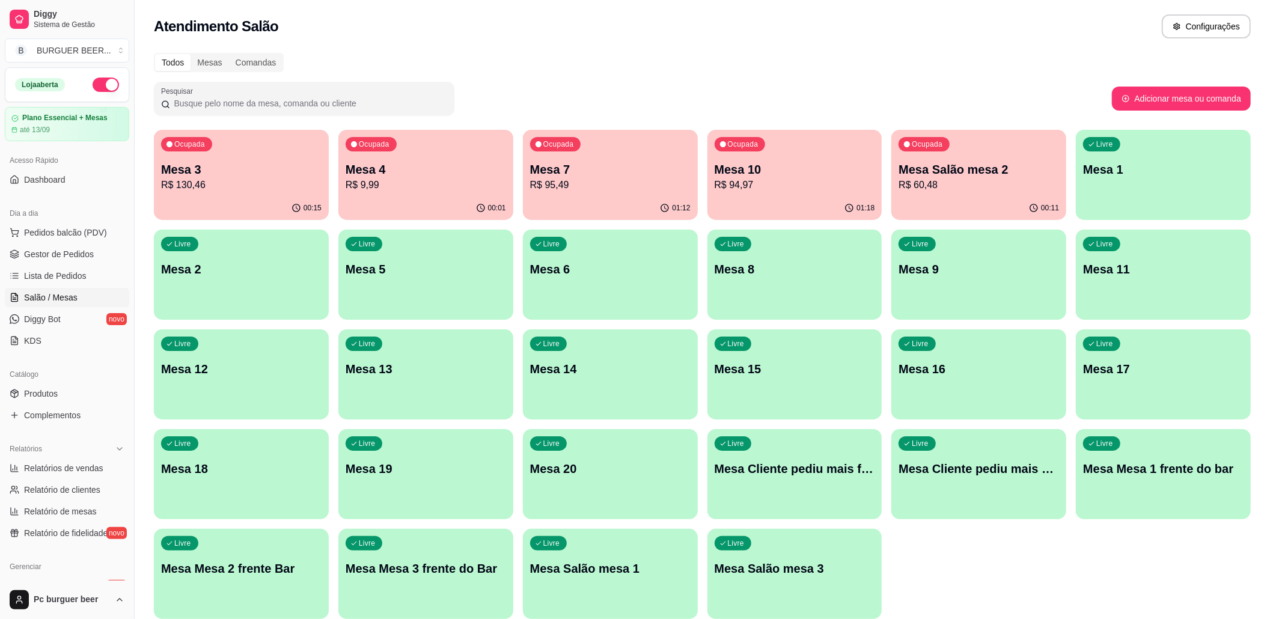
click at [1006, 171] on p "Mesa Salão mesa 2" at bounding box center [979, 169] width 161 height 17
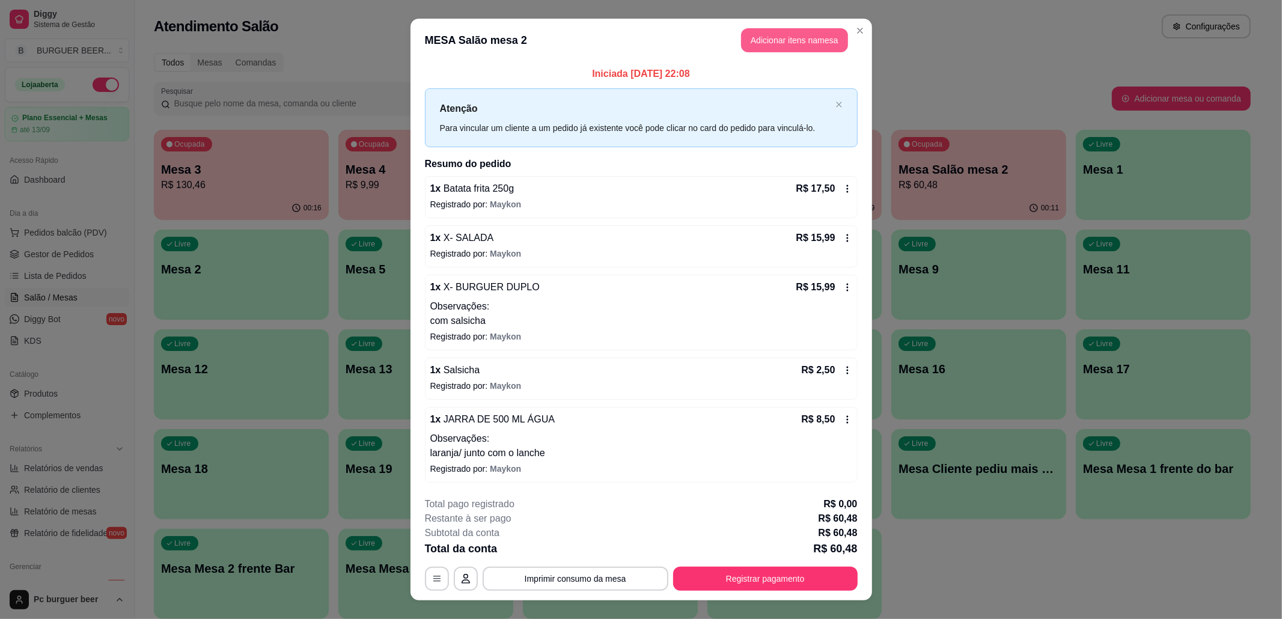
click at [818, 32] on button "Adicionar itens na mesa" at bounding box center [794, 40] width 107 height 24
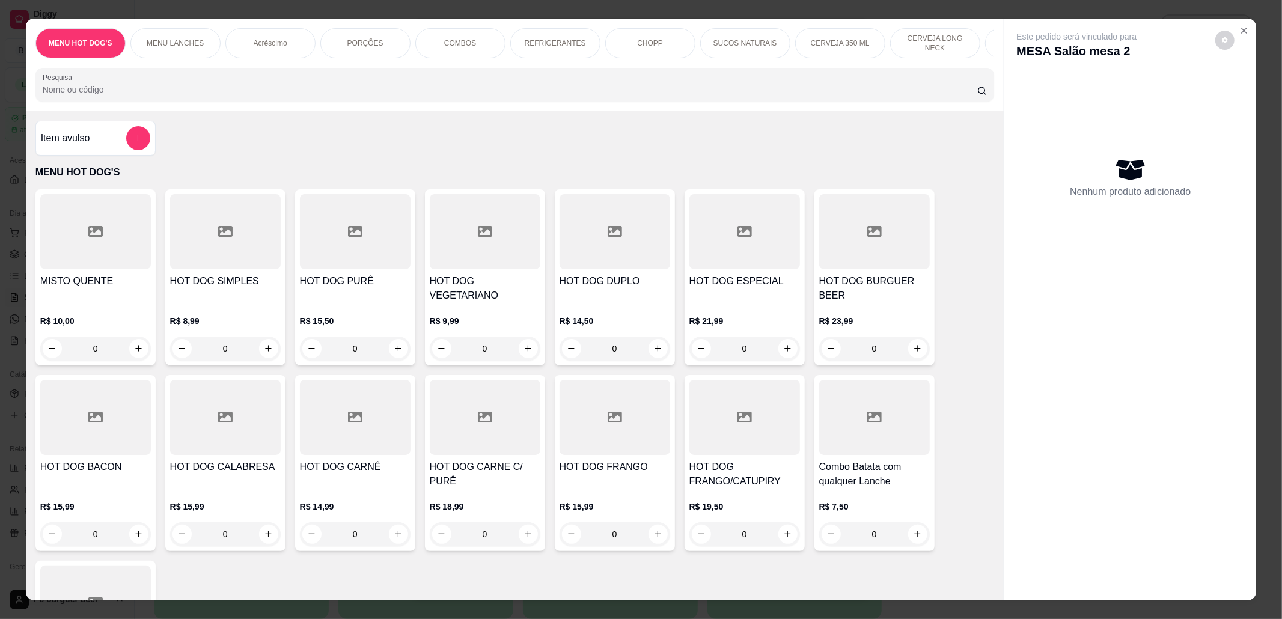
click at [890, 40] on div "CERVEJA LONG NECK" at bounding box center [935, 43] width 90 height 30
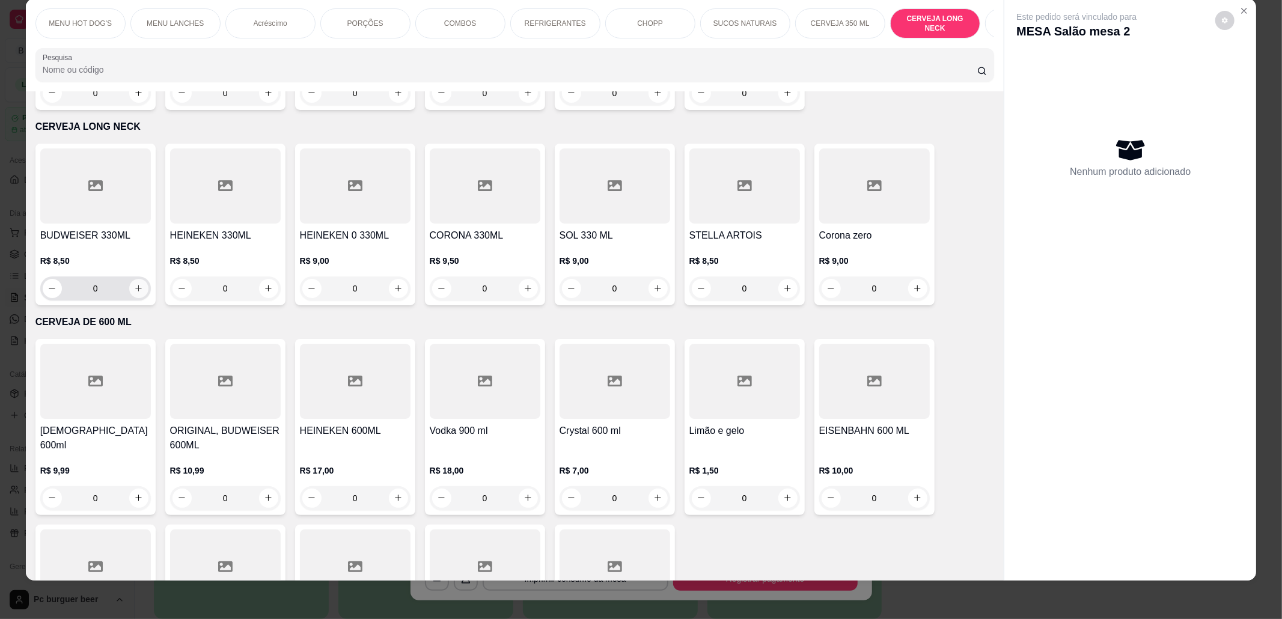
click at [135, 284] on icon "increase-product-quantity" at bounding box center [138, 288] width 9 height 9
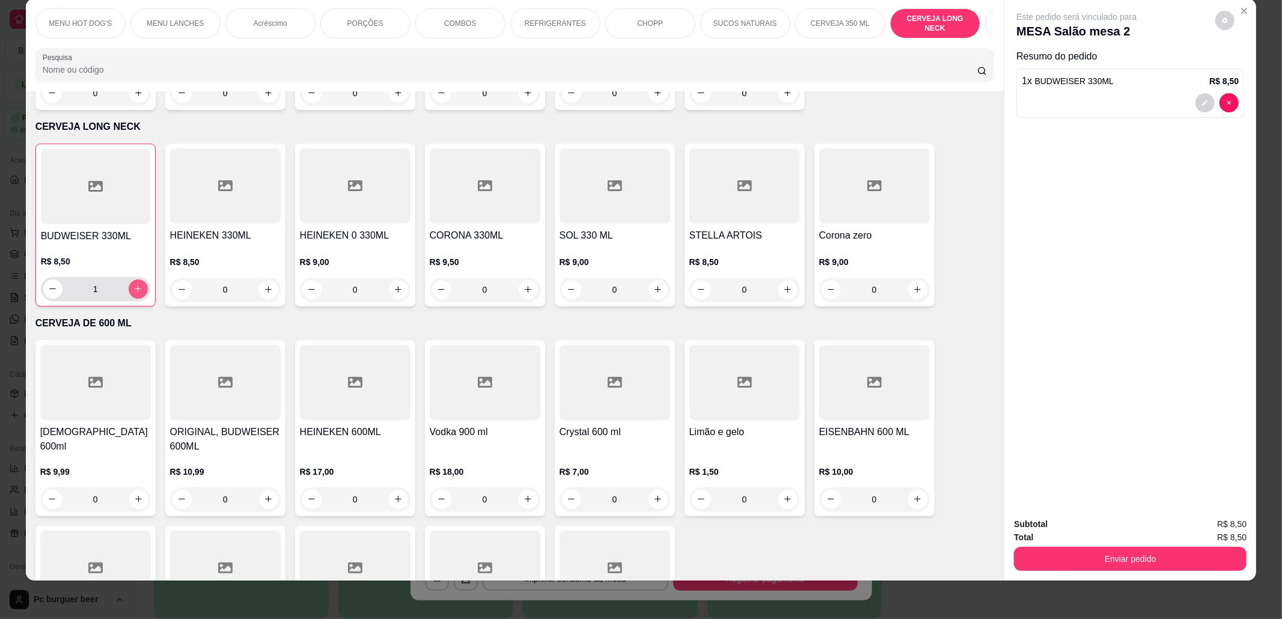
type input "1"
click at [1046, 574] on div "Subtotal R$ 8,50 Total R$ 8,50 Enviar pedido" at bounding box center [1131, 544] width 252 height 73
click at [1039, 563] on button "Enviar pedido" at bounding box center [1130, 559] width 233 height 24
click at [1050, 525] on button "Não registrar e enviar pedido" at bounding box center [1089, 530] width 121 height 22
click at [1050, 524] on div "Subtotal R$ 8,50" at bounding box center [1130, 524] width 233 height 13
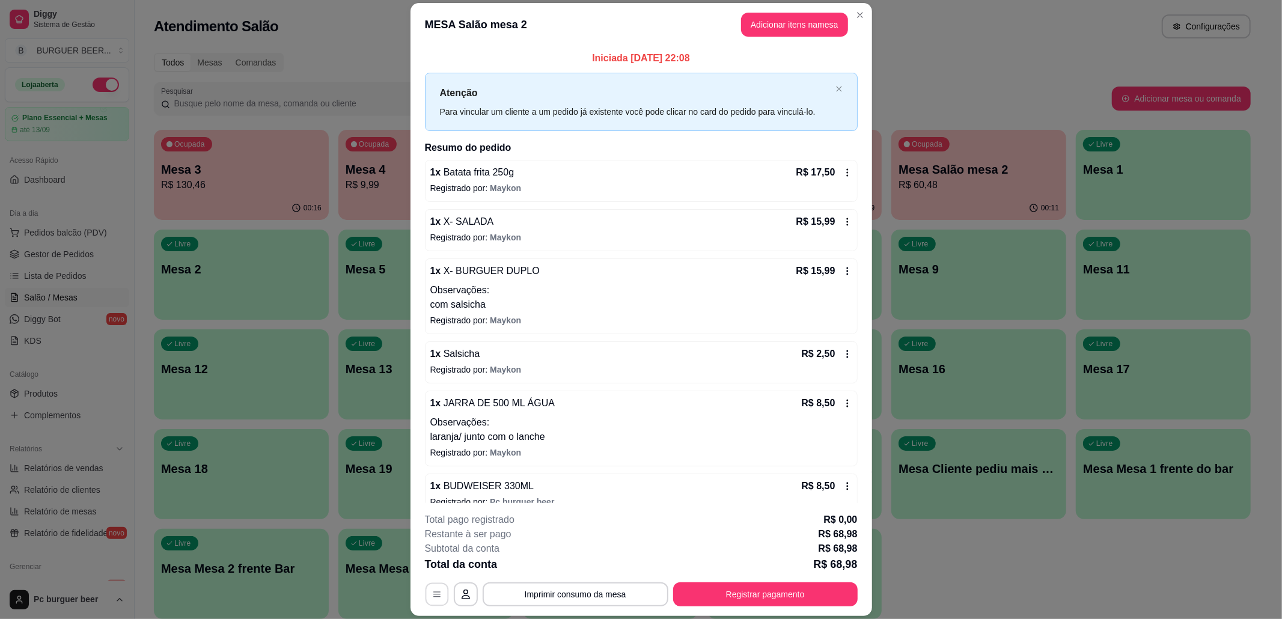
click at [440, 594] on button "button" at bounding box center [436, 594] width 23 height 23
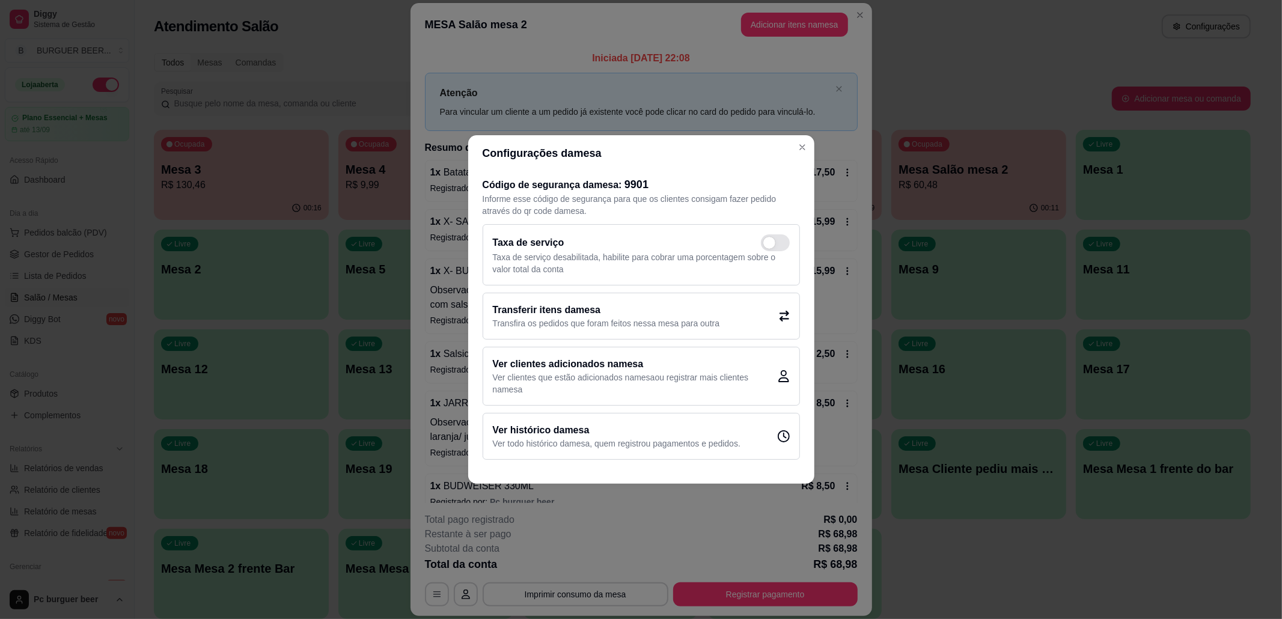
click at [583, 311] on h2 "Transferir itens da mesa" at bounding box center [606, 310] width 227 height 14
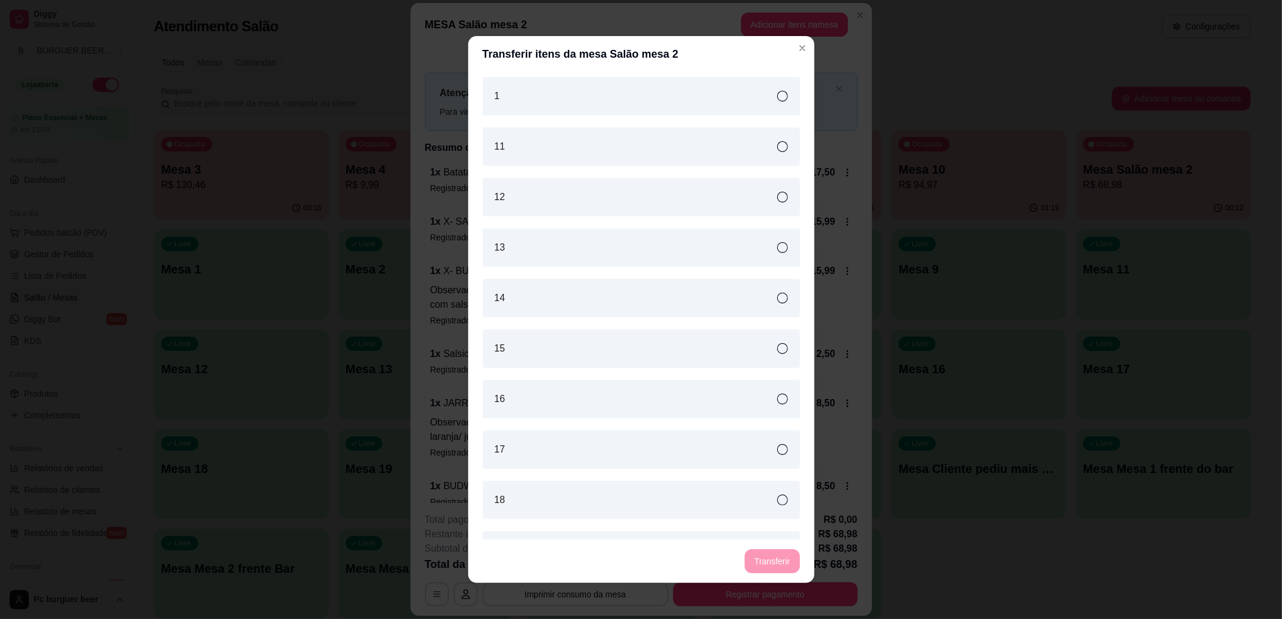
click at [519, 111] on div "1" at bounding box center [641, 96] width 317 height 38
click at [763, 559] on button "Transferir" at bounding box center [772, 561] width 54 height 23
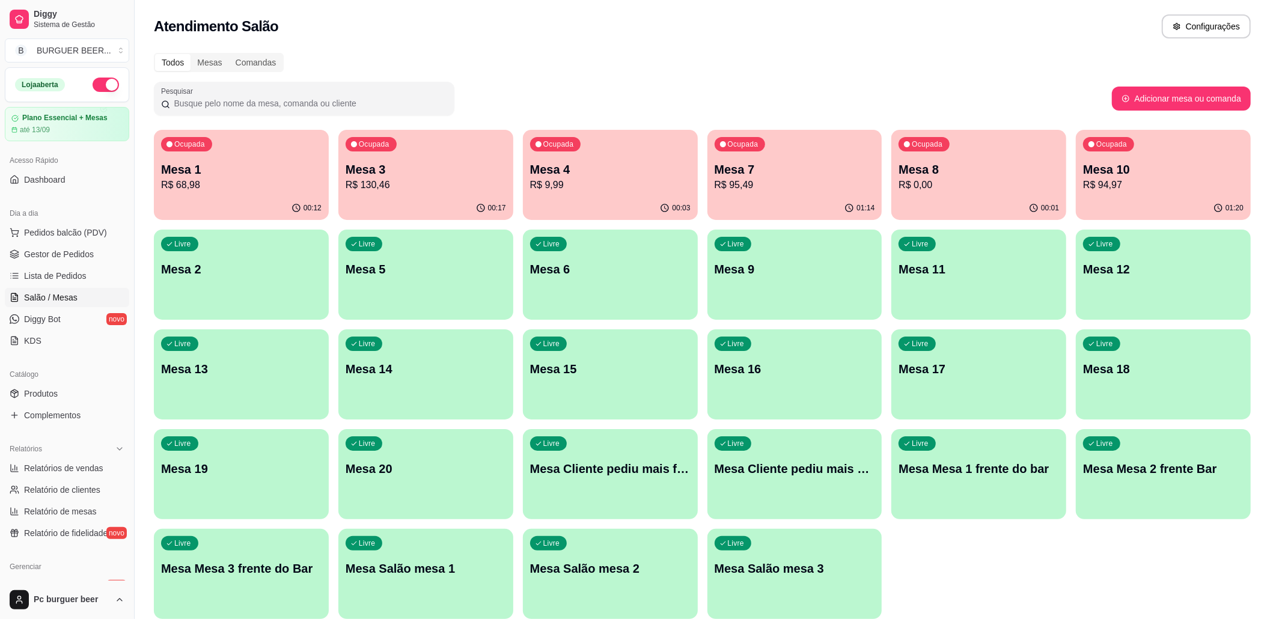
click at [626, 196] on button "Ocupada Mesa 4 R$ 9,99 00:03" at bounding box center [610, 175] width 175 height 90
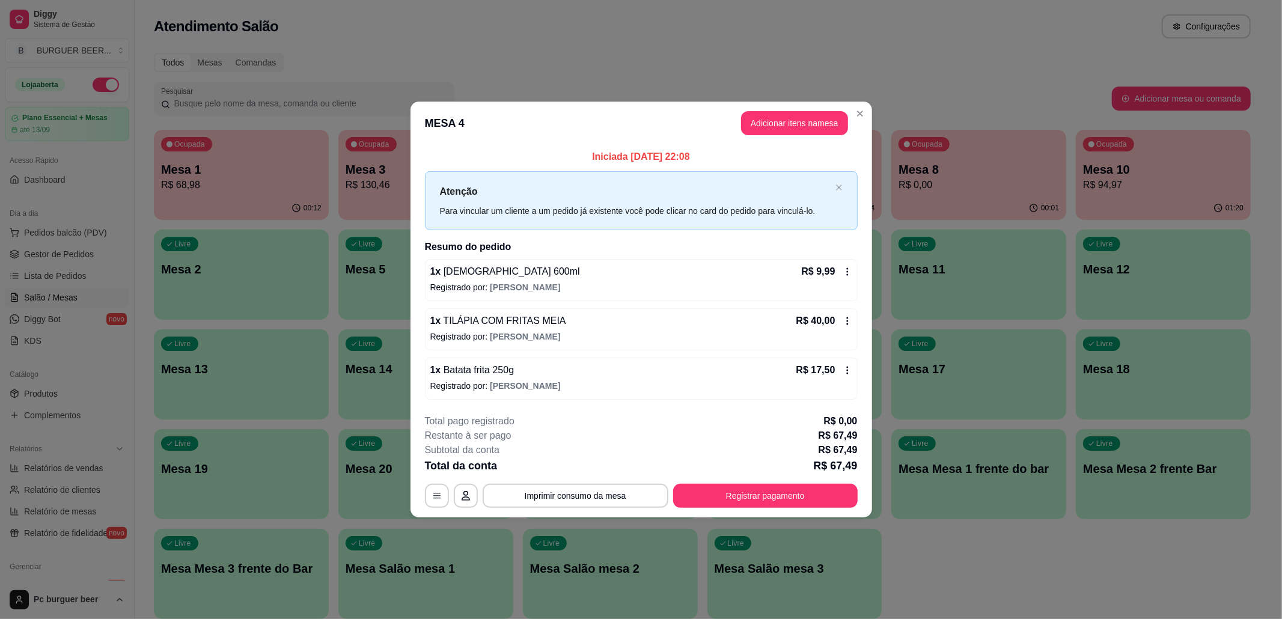
click at [563, 489] on button "Imprimir consumo da mesa" at bounding box center [576, 496] width 186 height 24
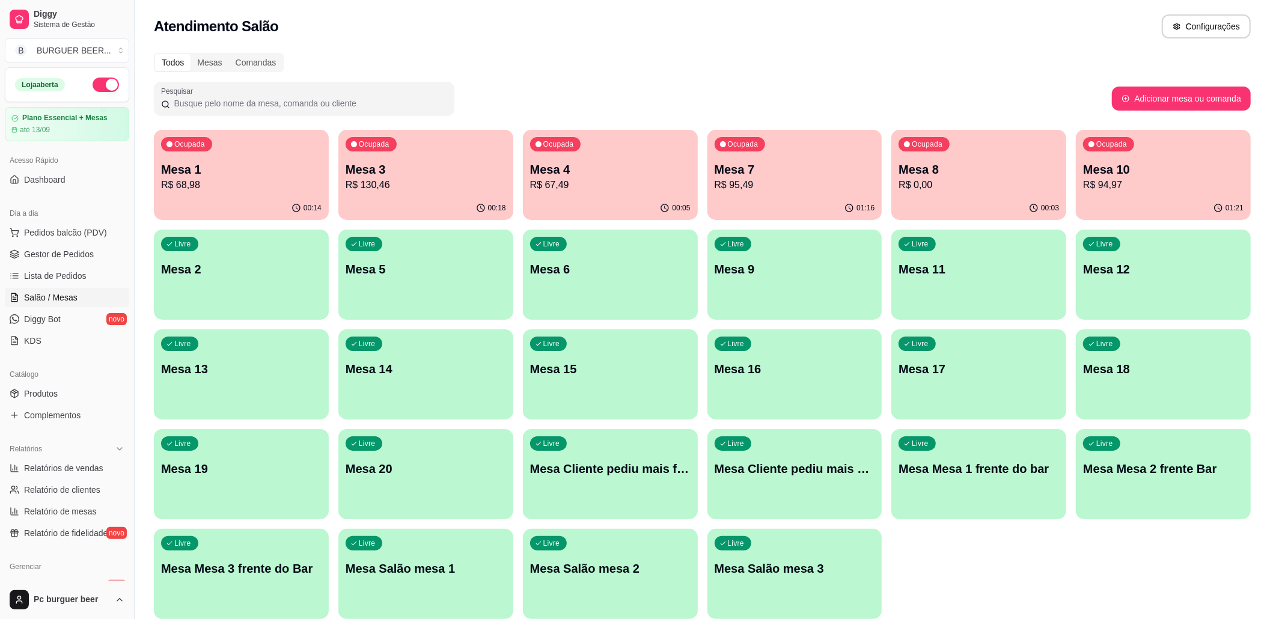
click at [593, 154] on div "Ocupada Mesa 4 R$ 67,49" at bounding box center [610, 163] width 175 height 67
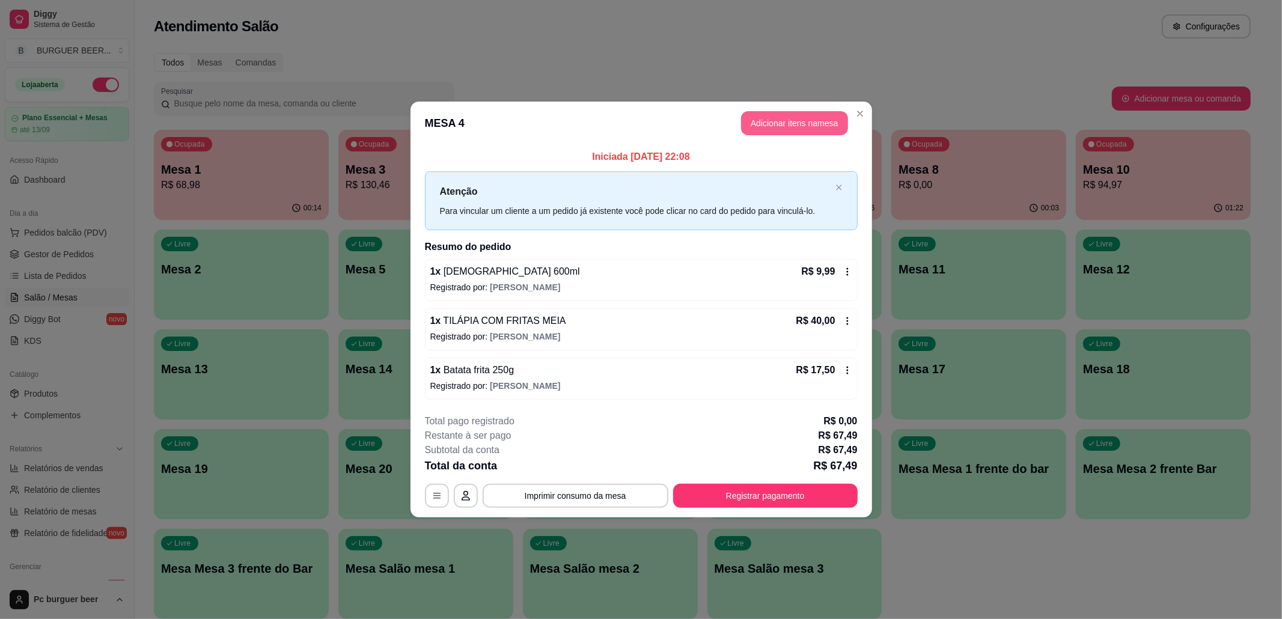
click at [780, 120] on button "Adicionar itens na mesa" at bounding box center [794, 123] width 107 height 24
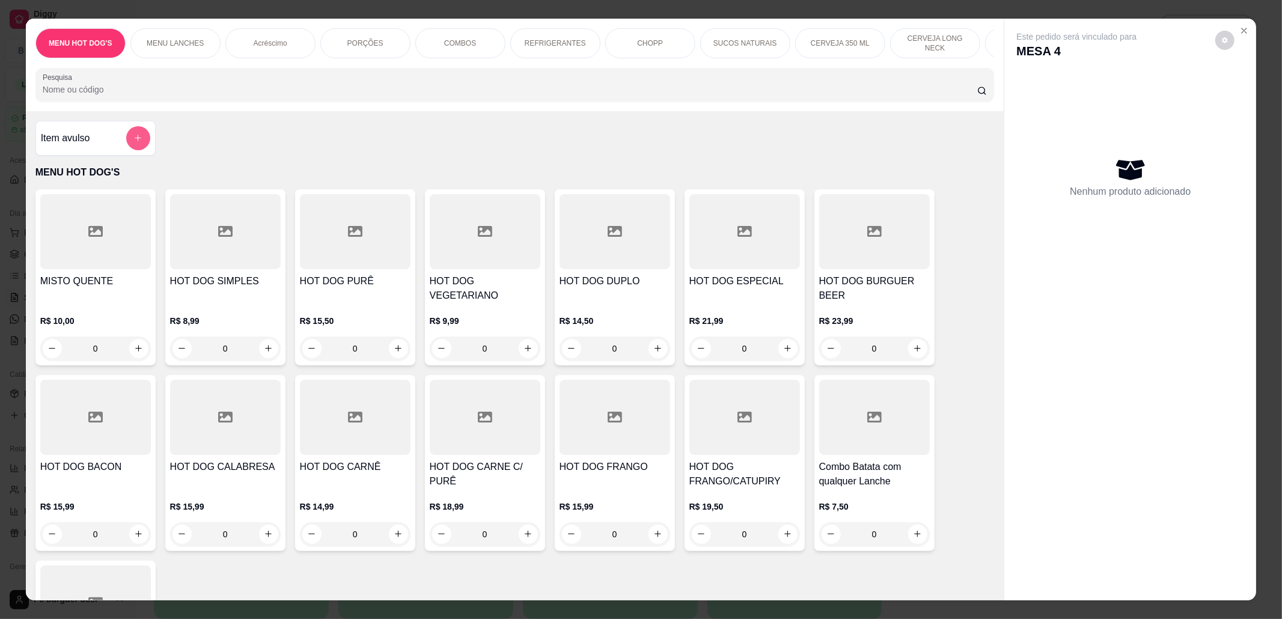
click at [133, 142] on icon "add-separate-item" at bounding box center [137, 137] width 9 height 9
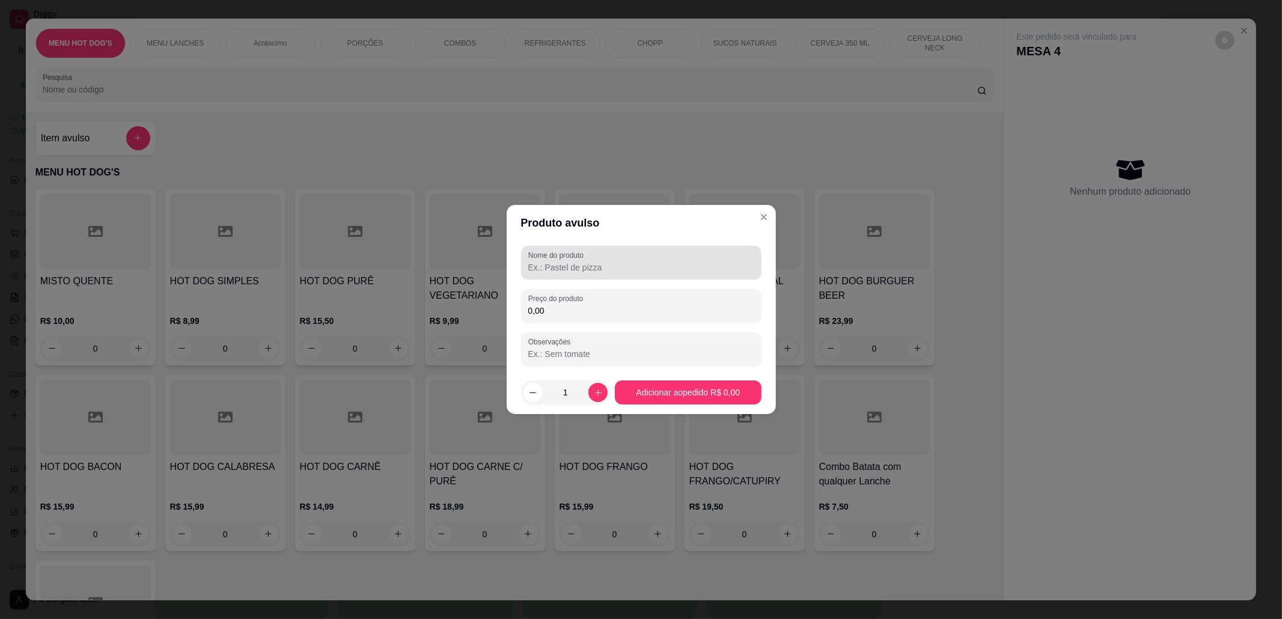
click at [582, 255] on label "Nome do produto" at bounding box center [558, 255] width 60 height 10
click at [582, 262] on input "Nome do produto" at bounding box center [641, 268] width 226 height 12
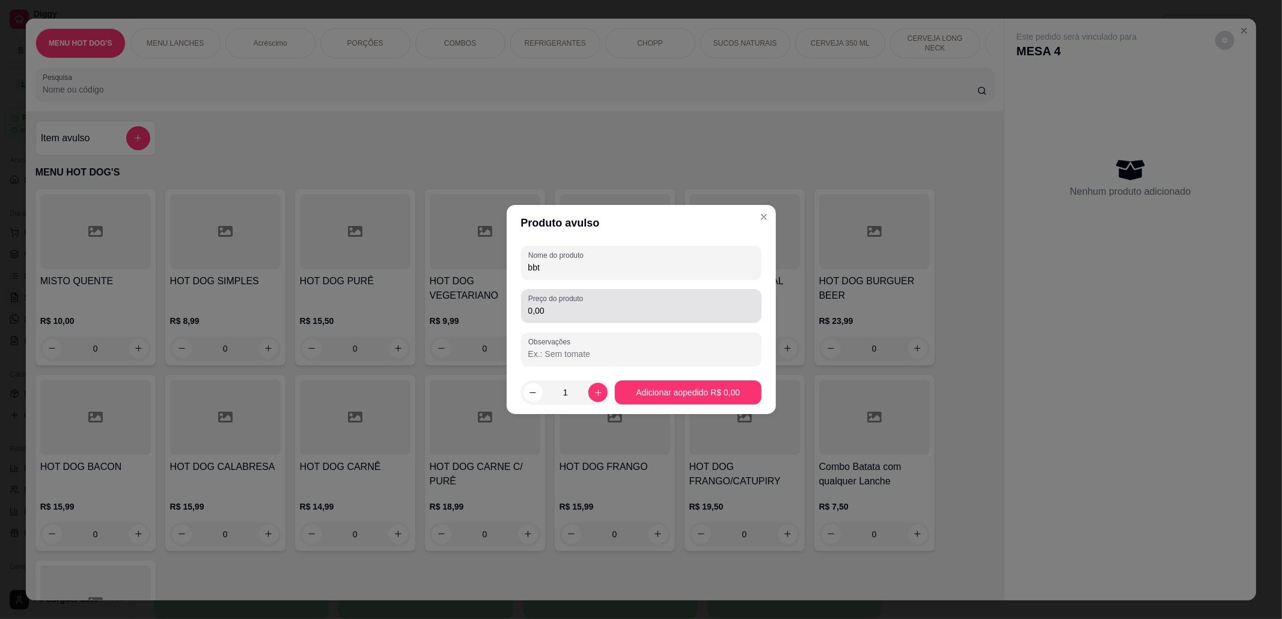
type input "bbt"
click at [616, 308] on div "0,00" at bounding box center [641, 306] width 226 height 24
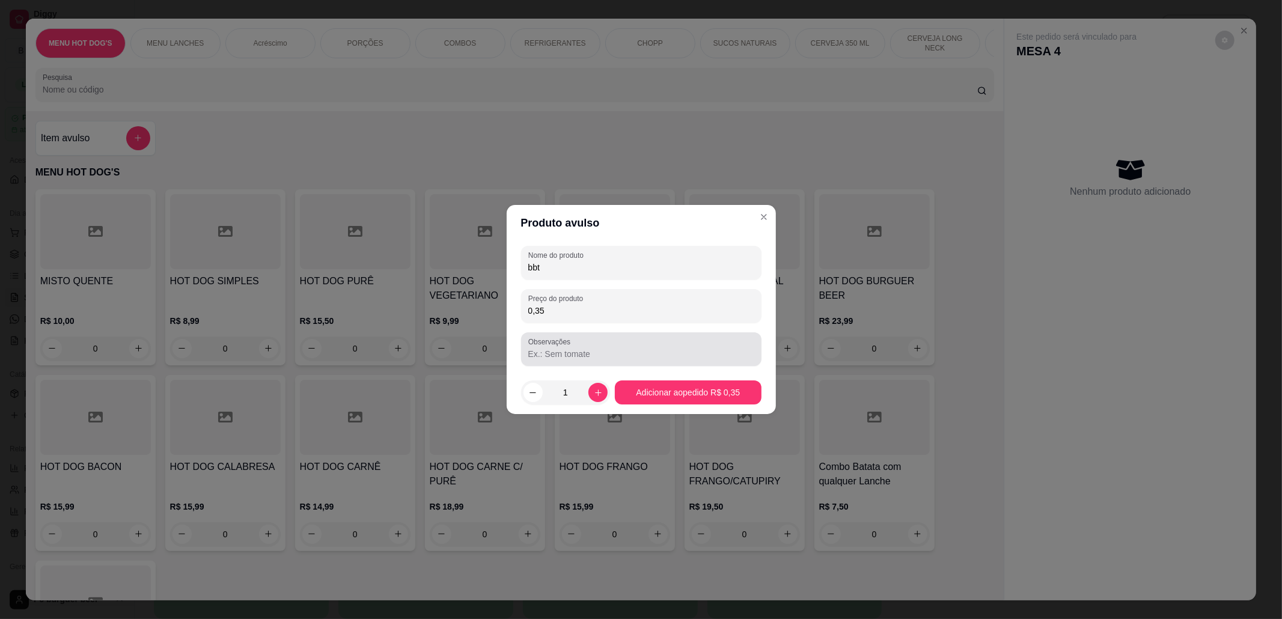
type input "3,50"
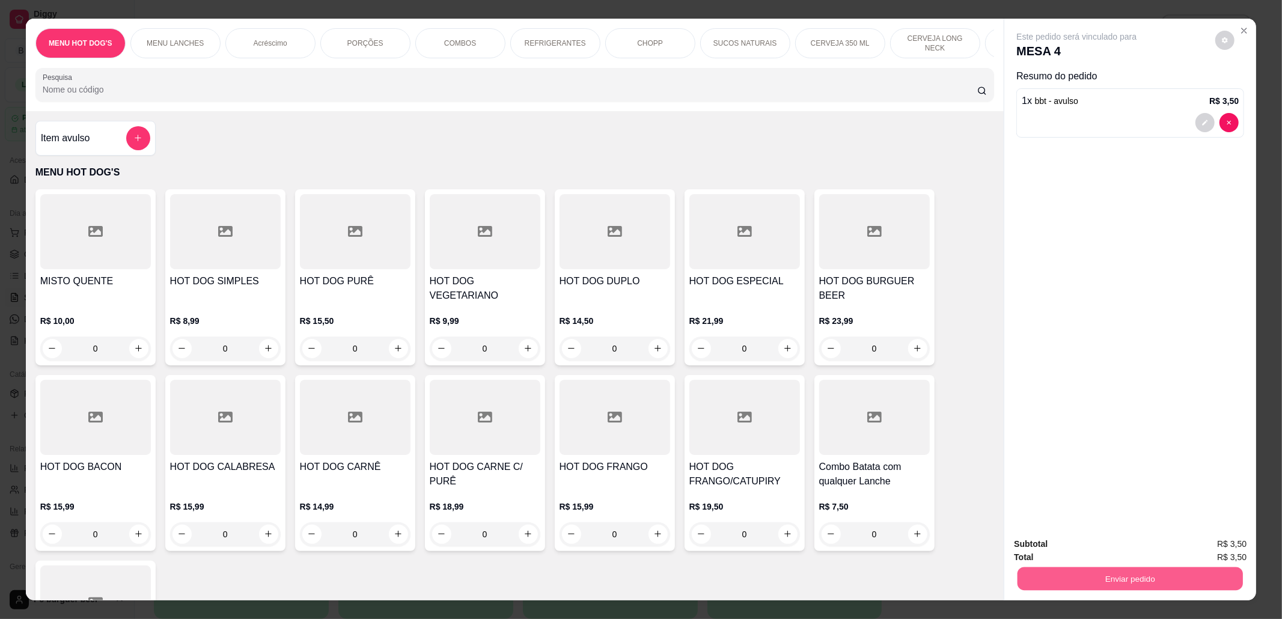
click at [1195, 583] on button "Enviar pedido" at bounding box center [1130, 579] width 225 height 23
click at [1069, 552] on button "Não registrar e enviar pedido" at bounding box center [1089, 550] width 121 height 22
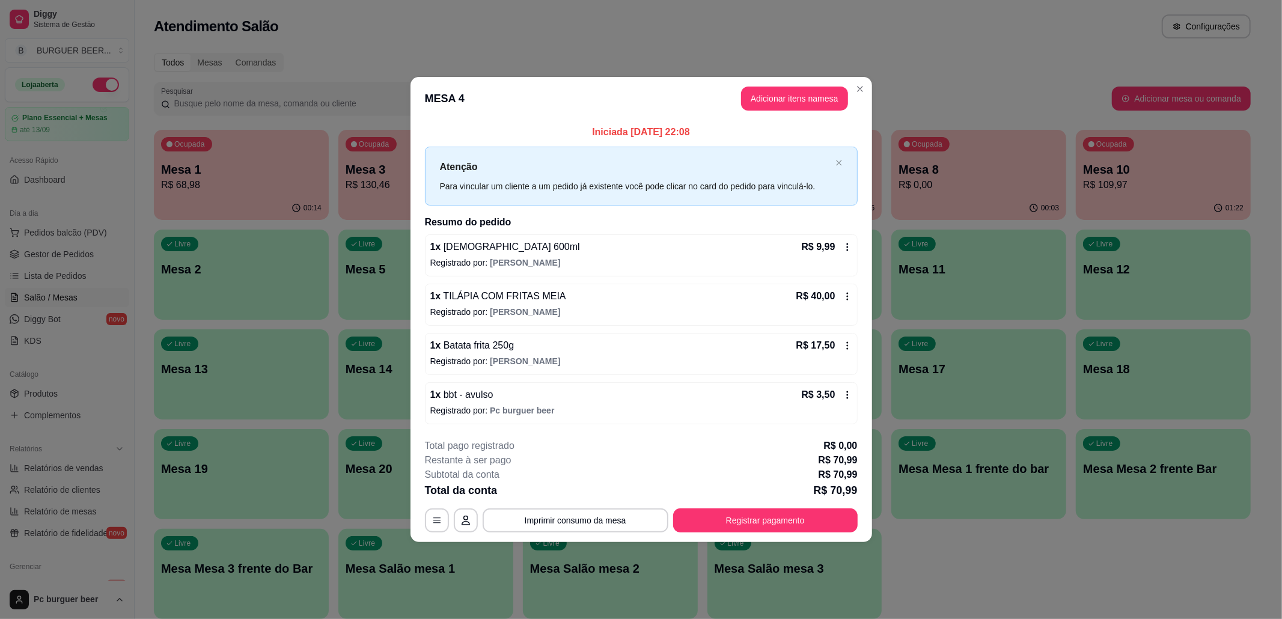
click at [485, 354] on div "1 x Batata frita 250g R$ 17,50 Registrado por: igor" at bounding box center [641, 354] width 433 height 42
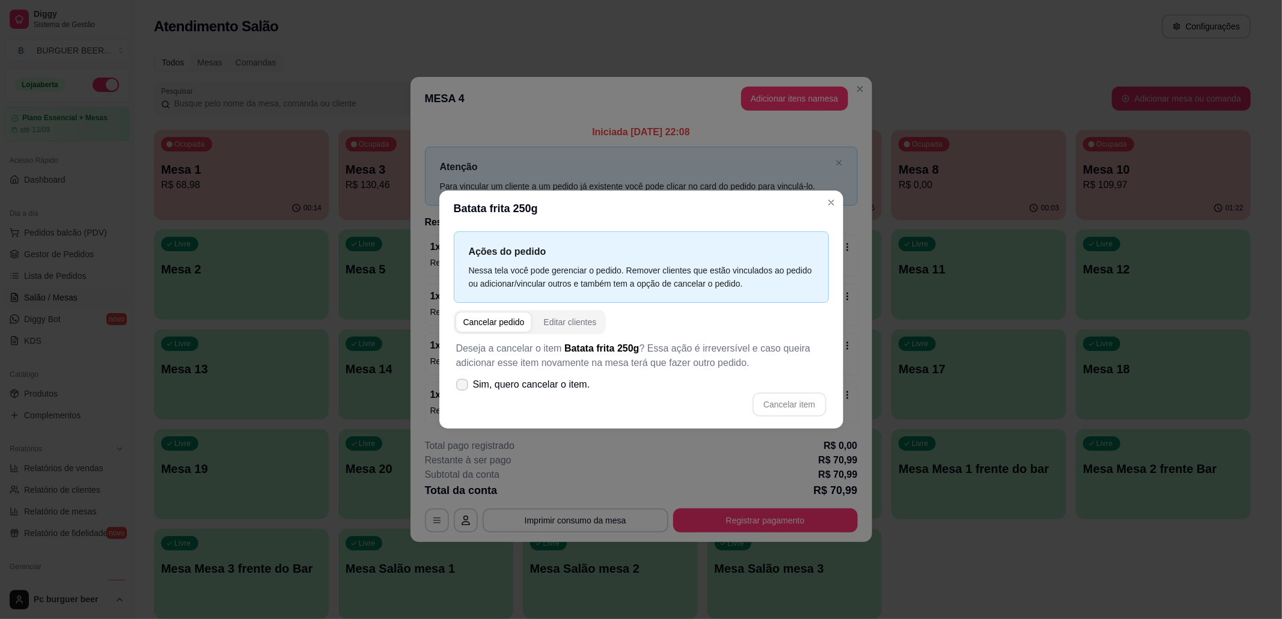
click at [531, 385] on span "Sim, quero cancelar o item." at bounding box center [531, 385] width 117 height 14
click at [464, 387] on input "Sim, quero cancelar o item." at bounding box center [460, 391] width 8 height 8
checkbox input "true"
click at [802, 409] on button "Cancelar item" at bounding box center [790, 404] width 72 height 23
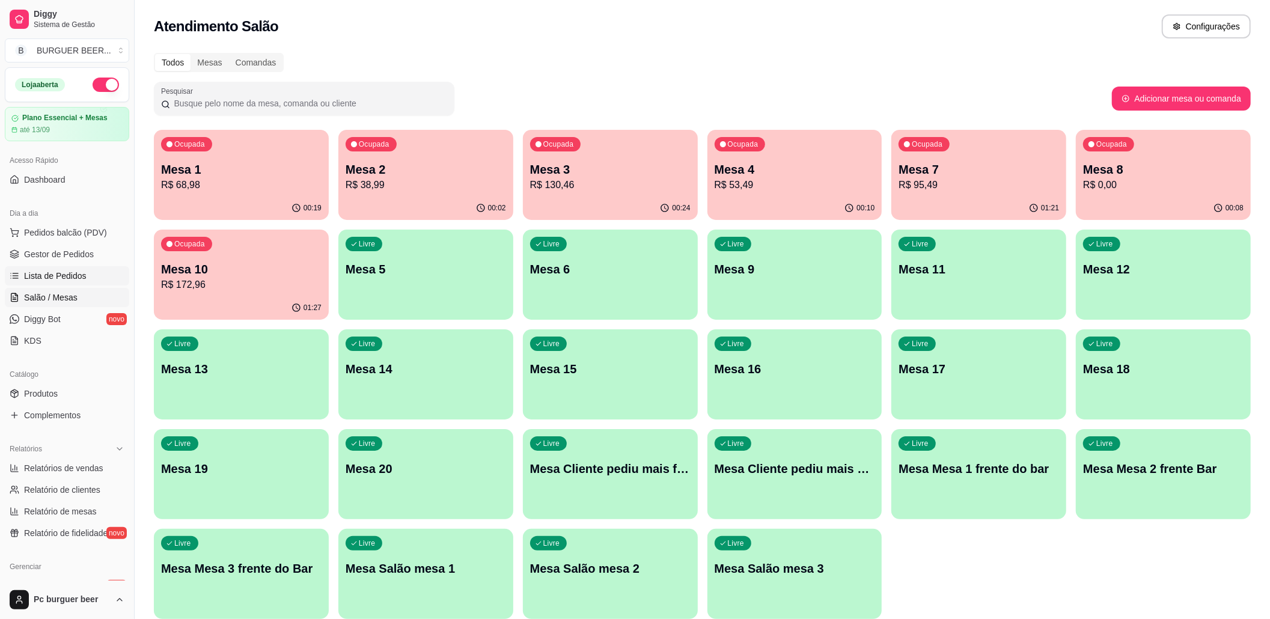
click at [76, 278] on span "Lista de Pedidos" at bounding box center [55, 276] width 63 height 12
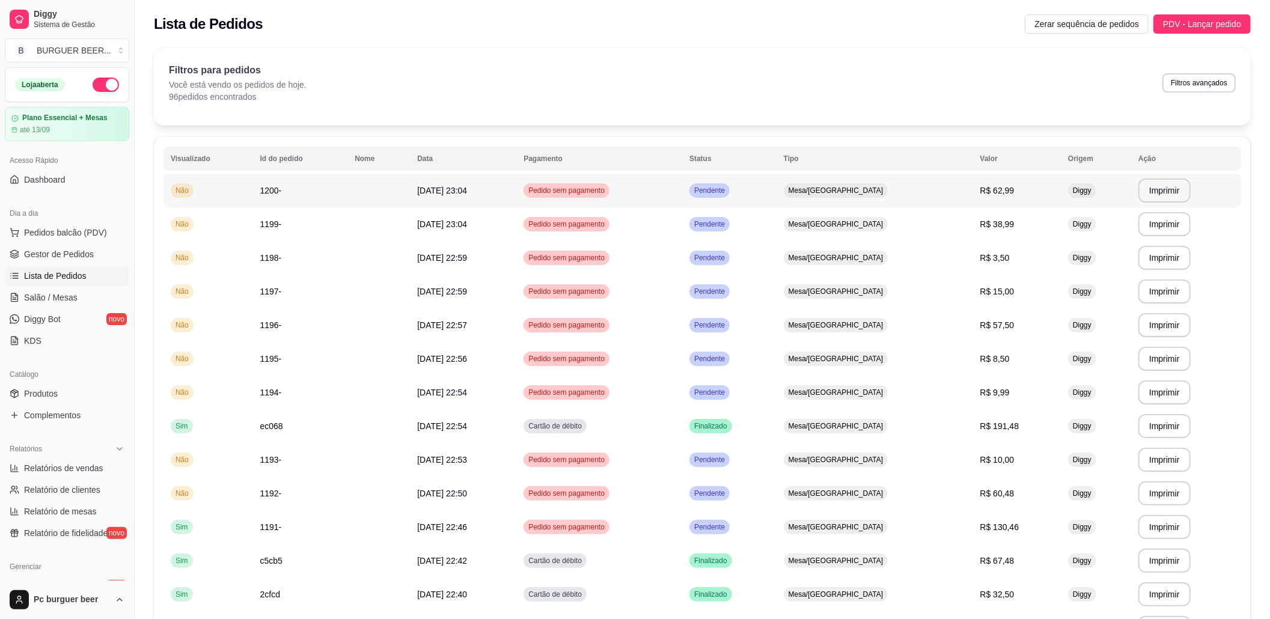
click at [852, 186] on span "Mesa/Comanda" at bounding box center [836, 191] width 100 height 10
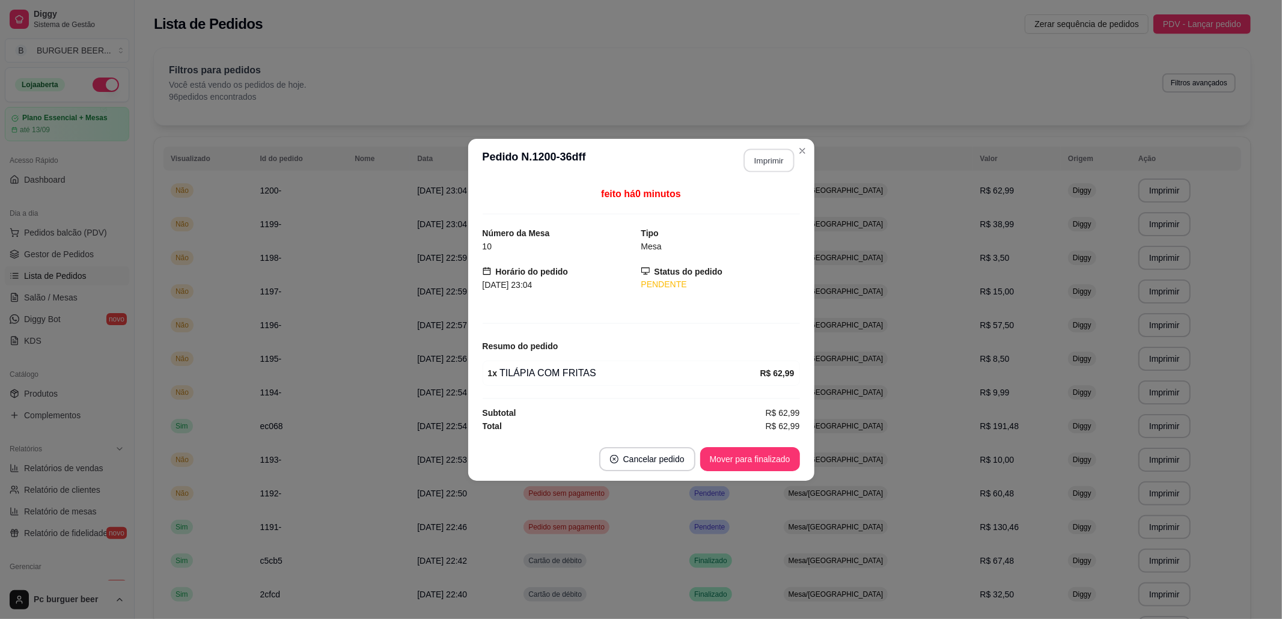
click at [773, 152] on button "Imprimir" at bounding box center [769, 159] width 51 height 23
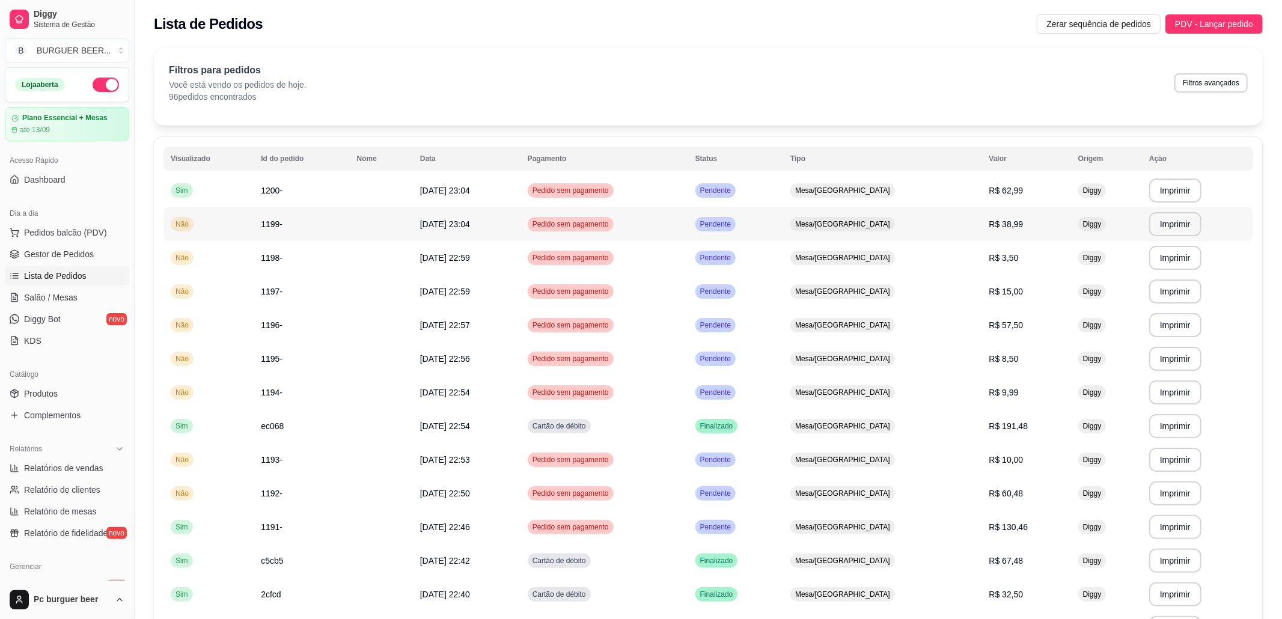
click at [733, 225] on span "Pendente" at bounding box center [715, 224] width 35 height 10
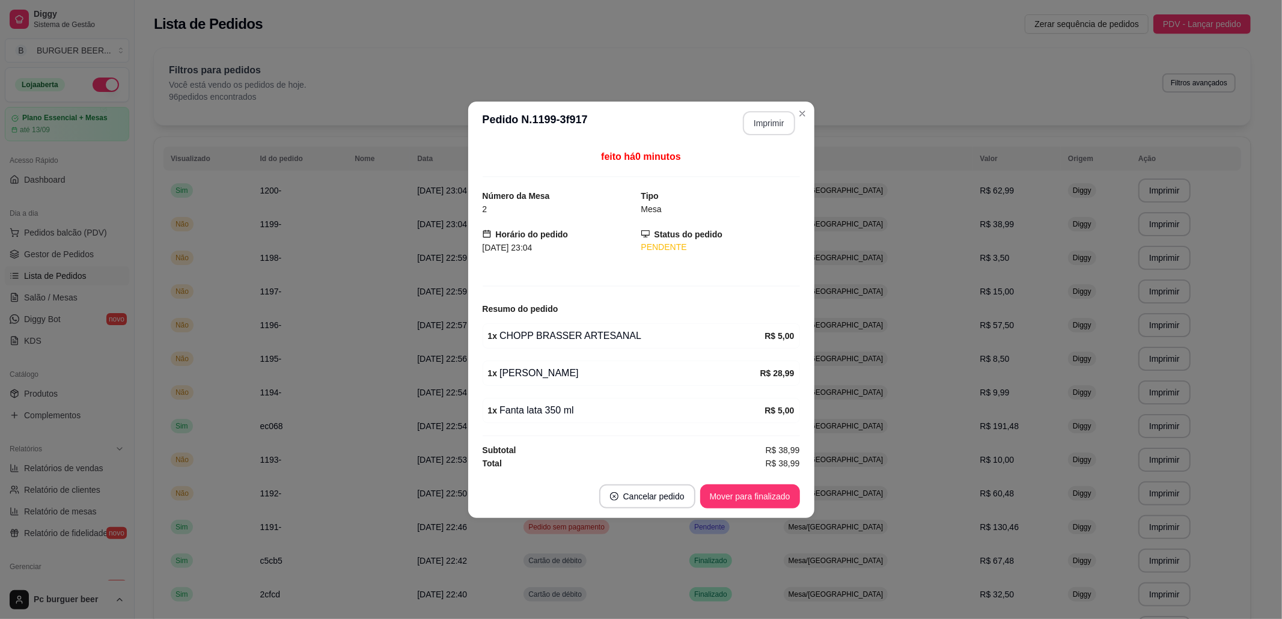
click at [770, 116] on button "Imprimir" at bounding box center [769, 123] width 52 height 24
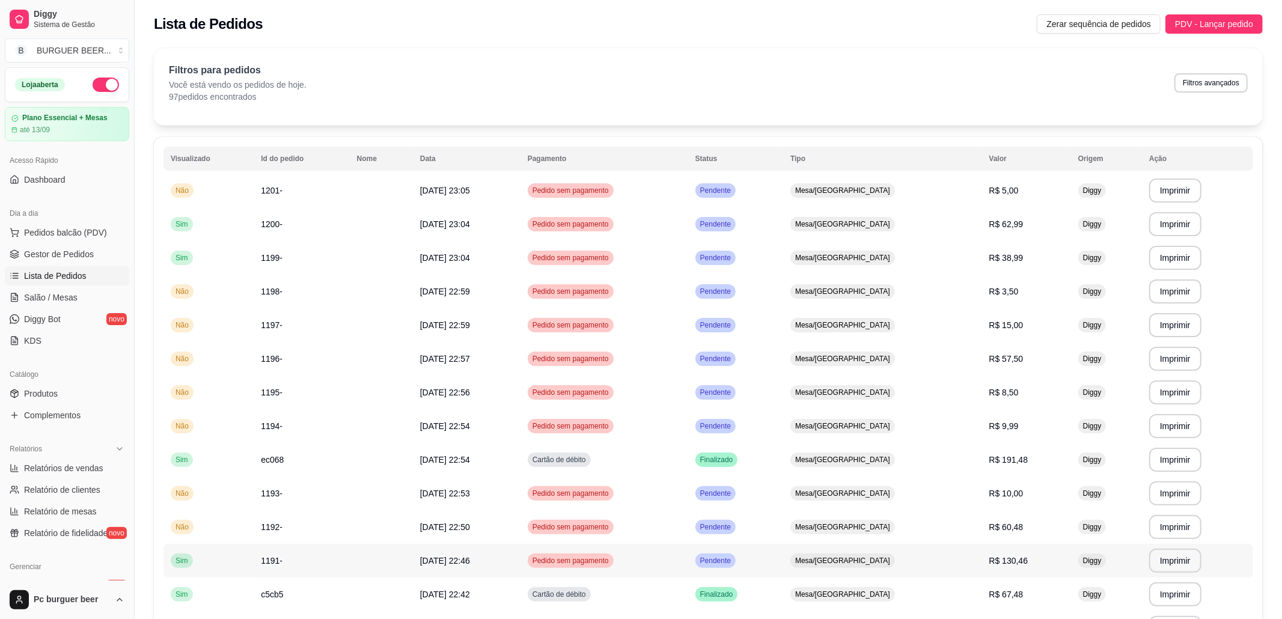
click at [521, 557] on td "23/08/25 às 22:46" at bounding box center [467, 561] width 108 height 34
click at [832, 205] on td "Mesa/Comanda" at bounding box center [882, 191] width 198 height 34
click at [433, 214] on td "23/08/25 às 23:04" at bounding box center [467, 224] width 108 height 34
click at [764, 212] on td "Pendente" at bounding box center [735, 224] width 95 height 34
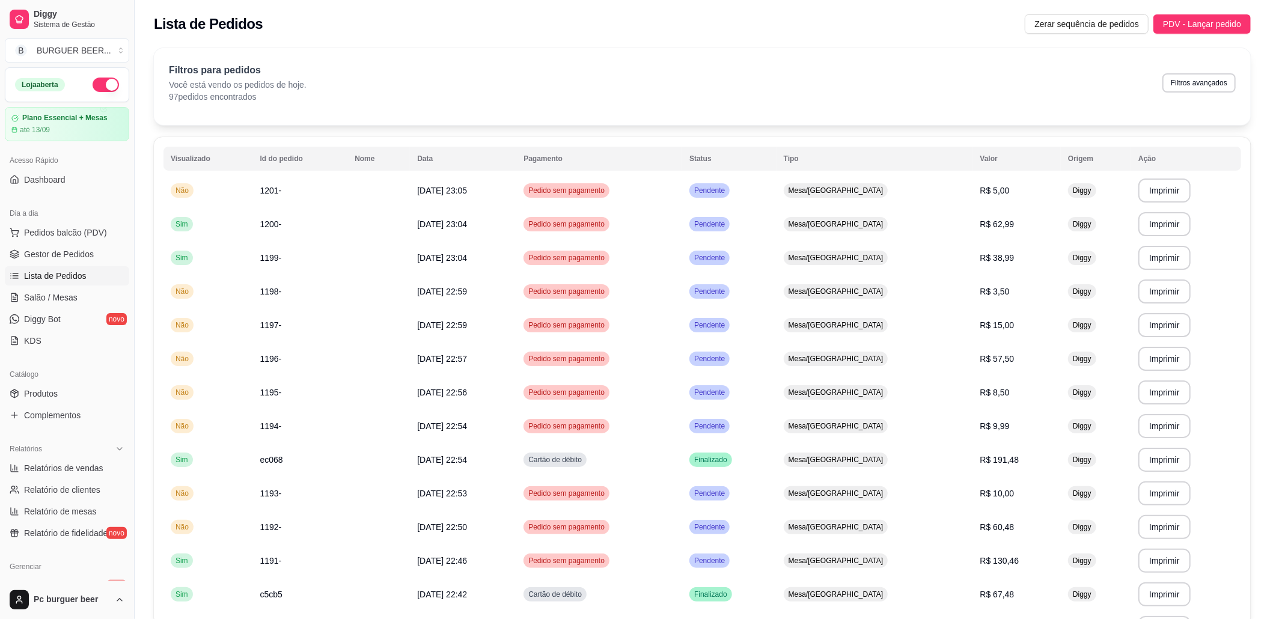
click at [765, 203] on div "feito há 2 minutos" at bounding box center [641, 199] width 322 height 28
click at [766, 195] on div "feito há 2 minutos" at bounding box center [641, 201] width 317 height 28
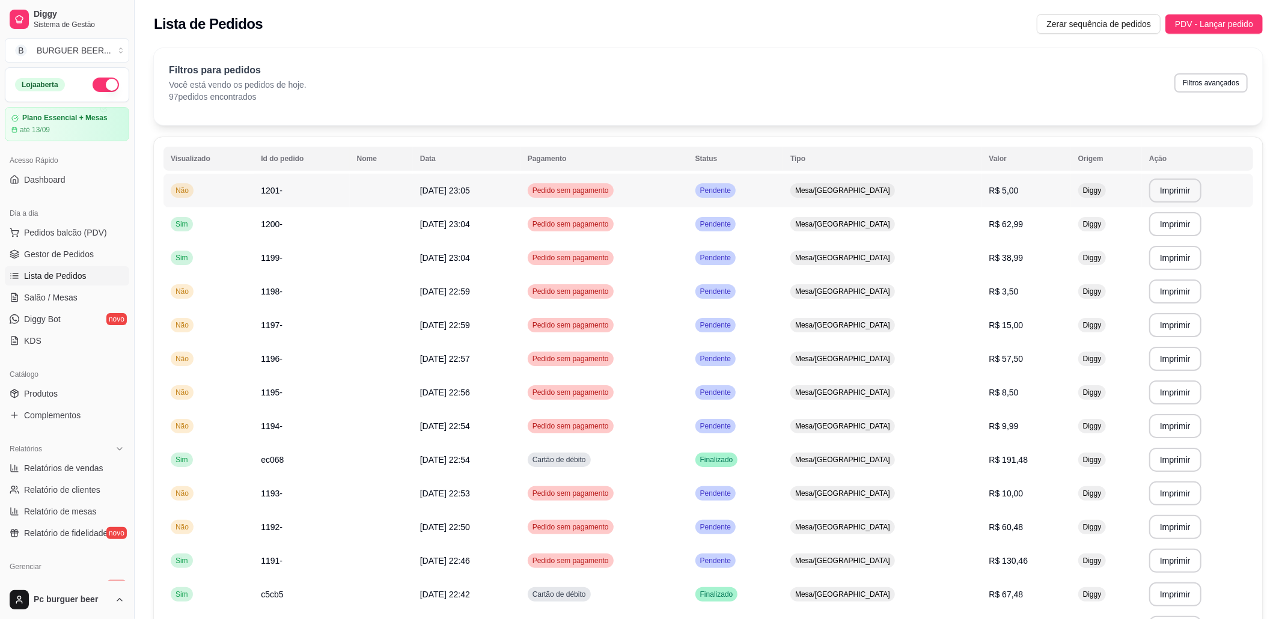
click at [783, 197] on td "Pendente" at bounding box center [735, 191] width 95 height 34
click at [890, 270] on td "Mesa/Comanda" at bounding box center [882, 258] width 198 height 34
click at [878, 254] on span "Mesa/Comanda" at bounding box center [843, 258] width 100 height 10
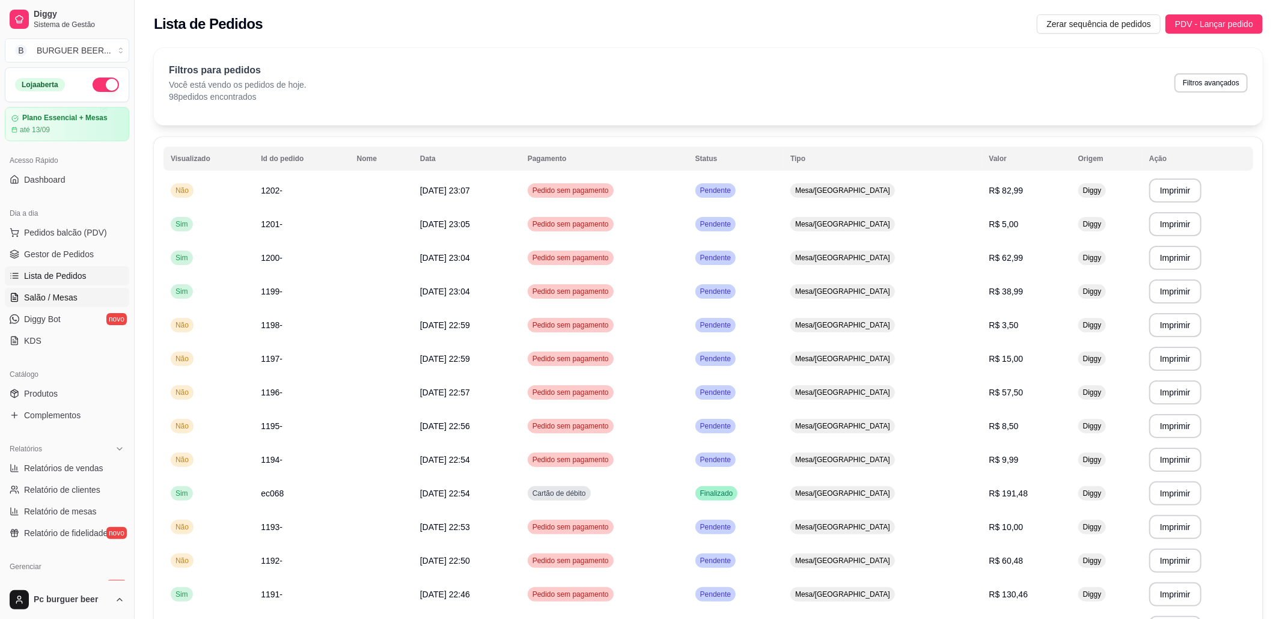
click at [61, 301] on span "Salão / Mesas" at bounding box center [51, 298] width 54 height 12
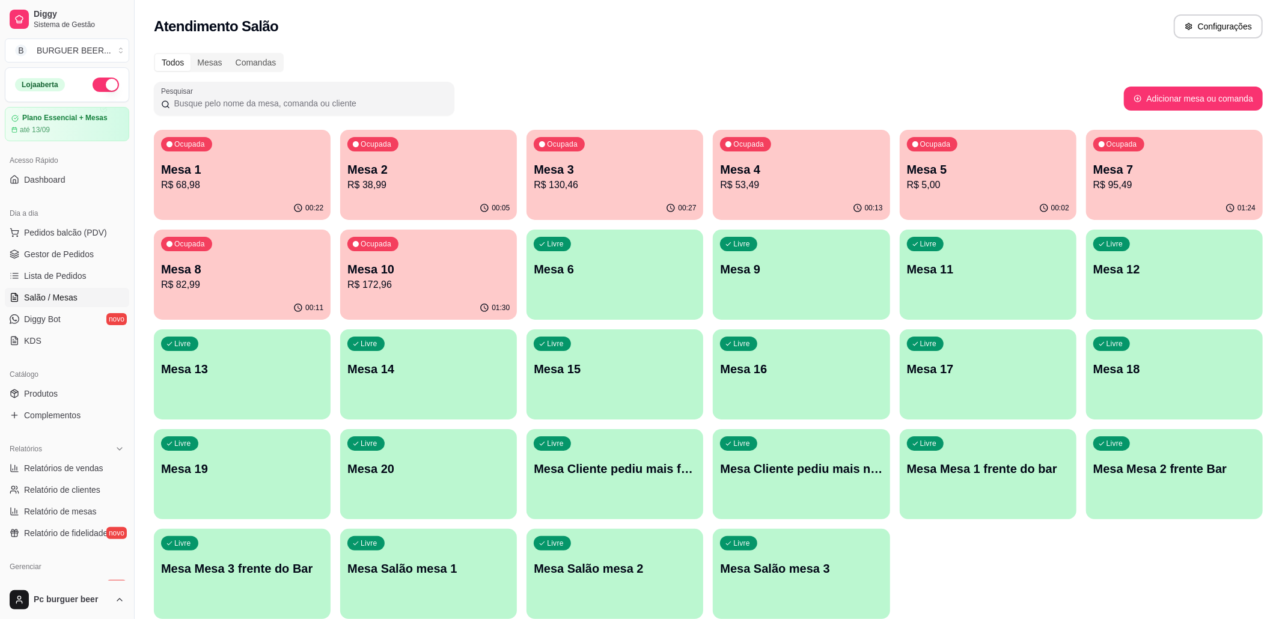
click at [206, 262] on p "Mesa 8" at bounding box center [242, 269] width 162 height 17
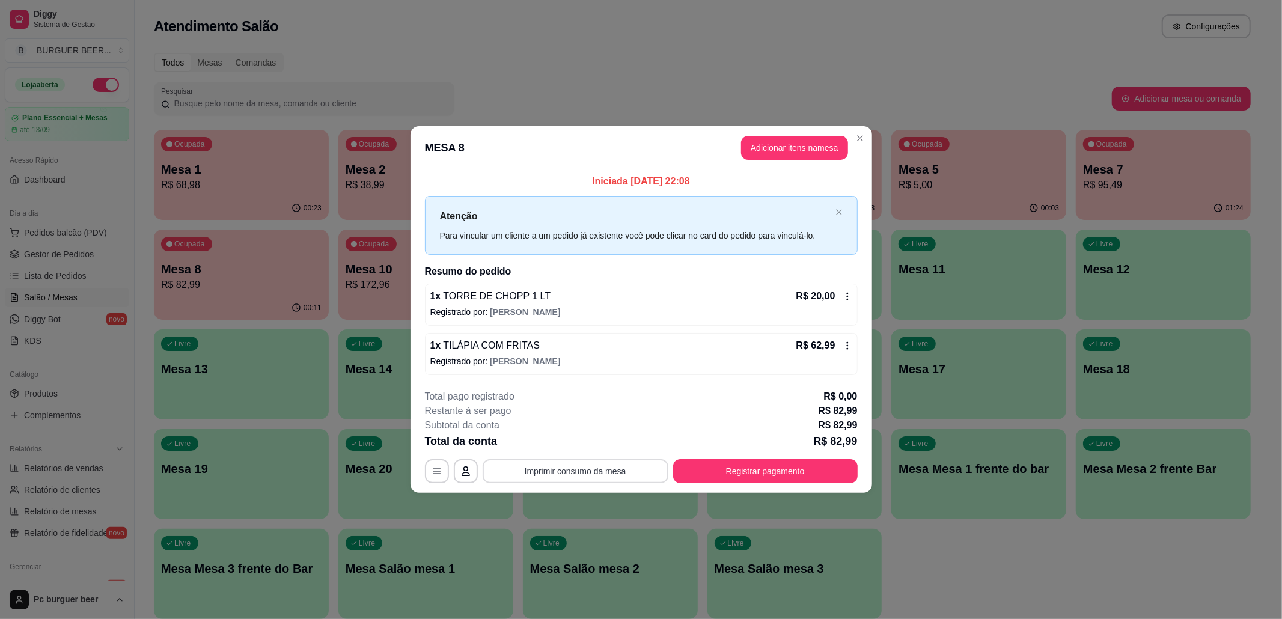
click at [607, 468] on button "Imprimir consumo da mesa" at bounding box center [576, 471] width 186 height 24
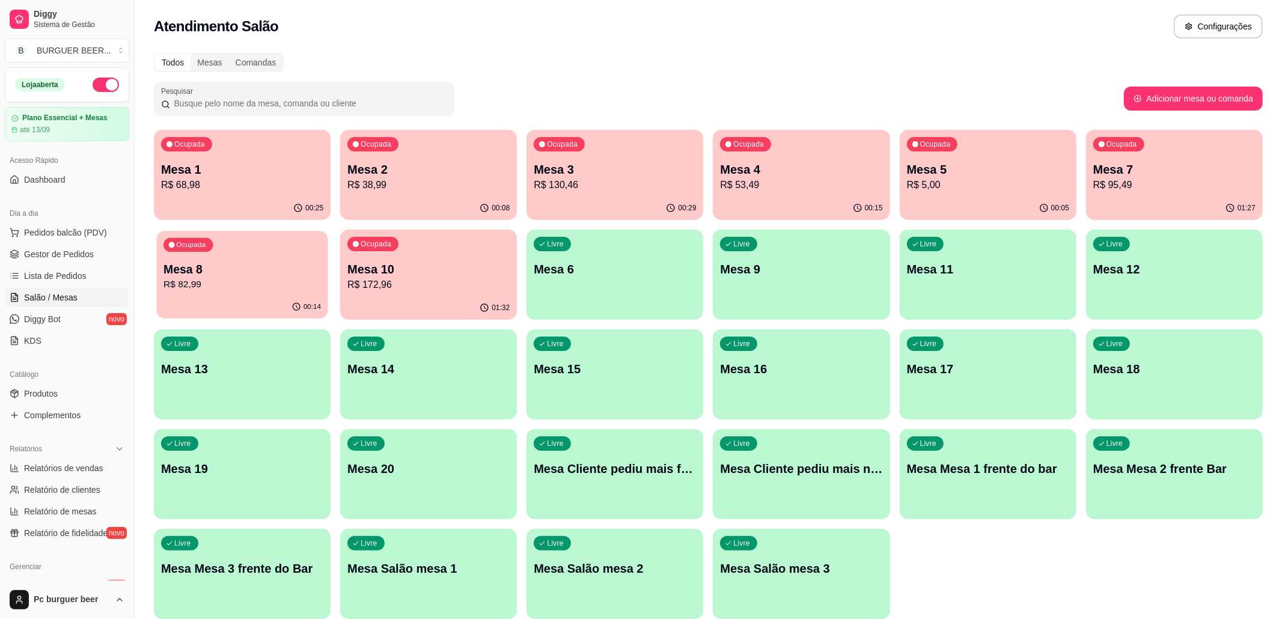
click at [205, 268] on p "Mesa 8" at bounding box center [243, 270] width 158 height 16
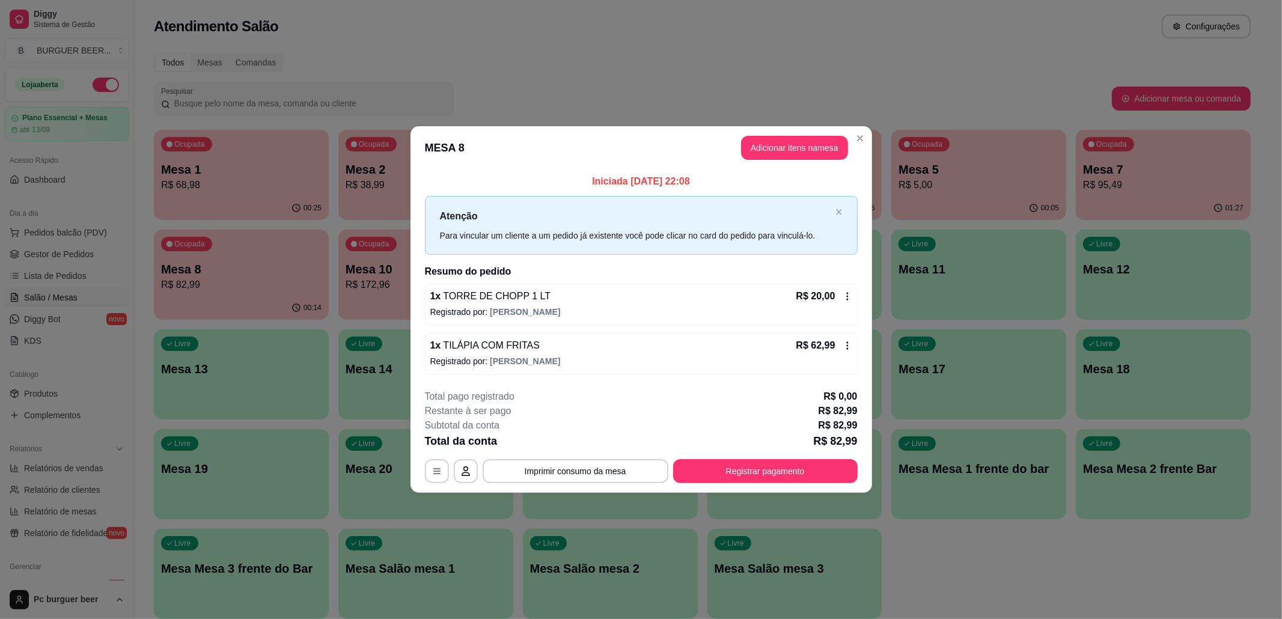
click at [421, 376] on div "Iniciada 23/08/2025 às 22:08 Atenção Para vincular um cliente a um pedido já ex…" at bounding box center [642, 275] width 462 height 210
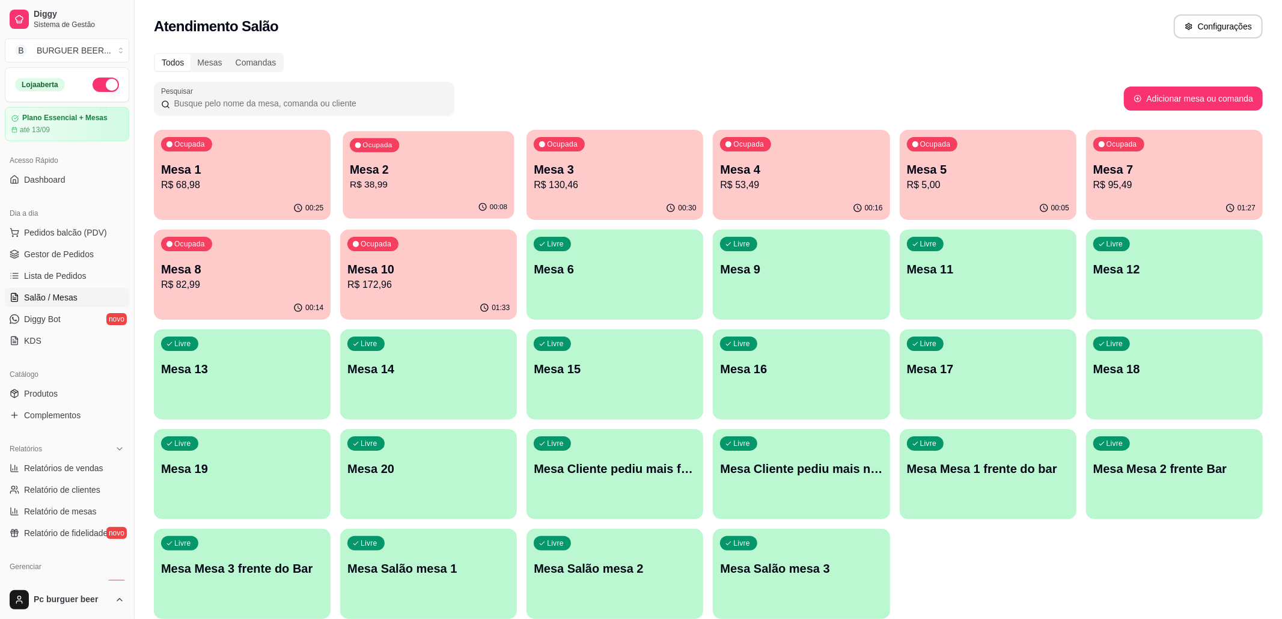
click at [441, 186] on p "R$ 38,99" at bounding box center [429, 185] width 158 height 14
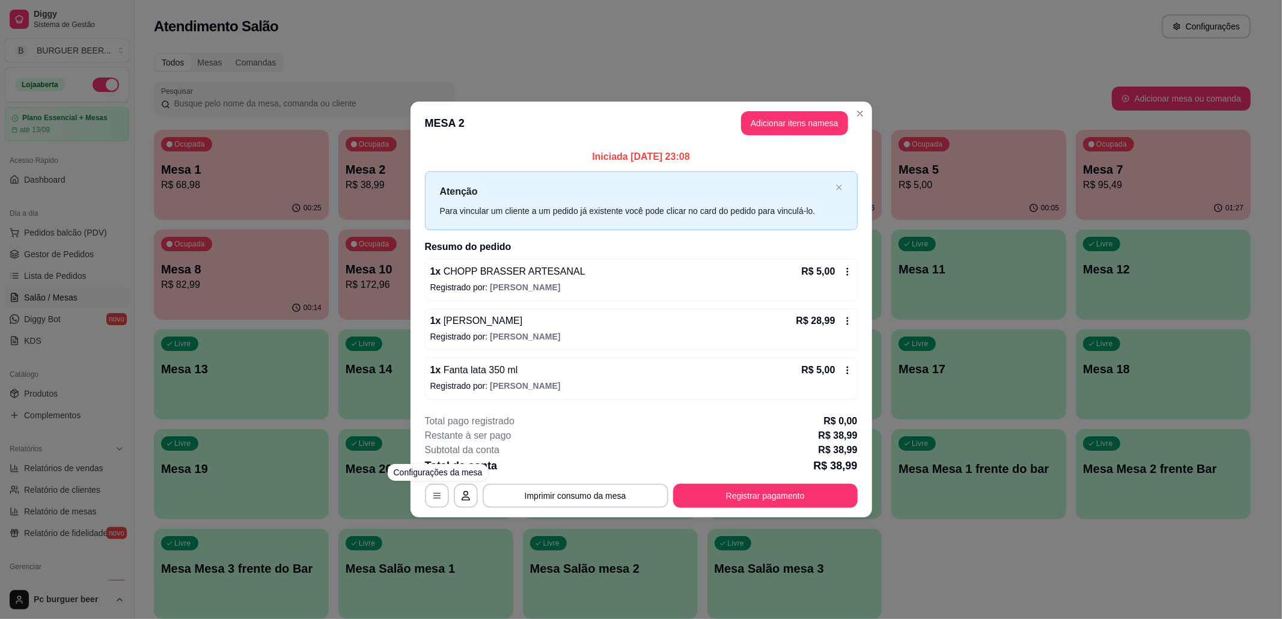
click at [390, 484] on div "**********" at bounding box center [641, 309] width 1282 height 619
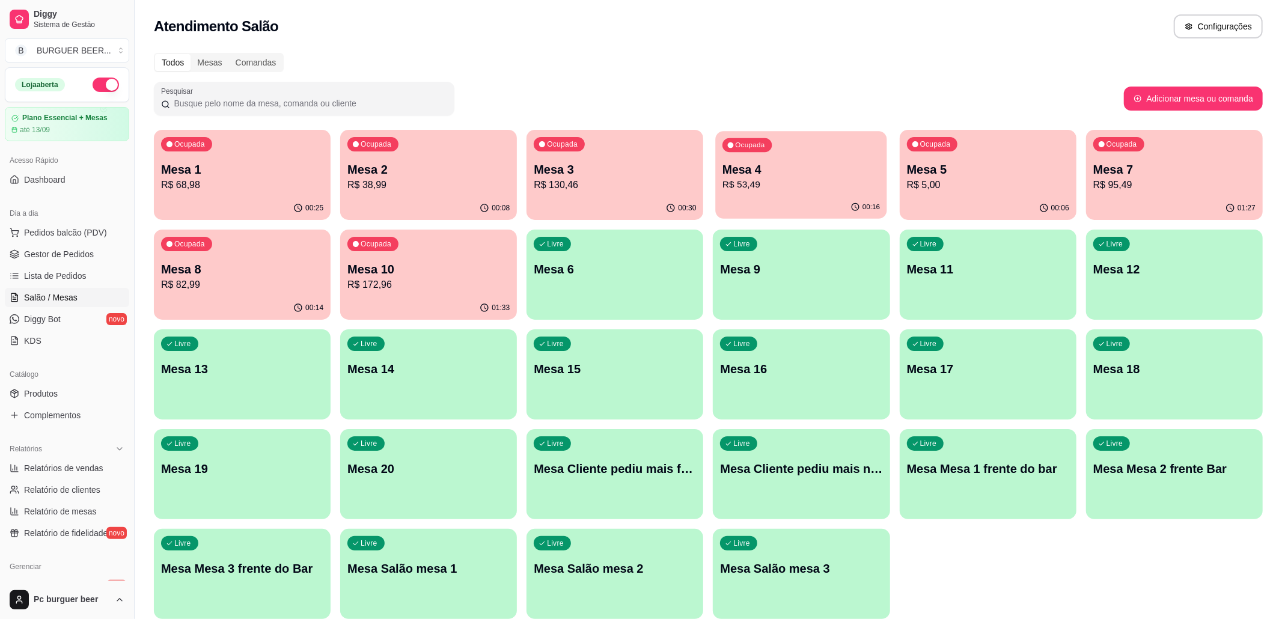
click at [731, 198] on div "00:16" at bounding box center [801, 207] width 171 height 23
click at [840, 204] on div "00:16" at bounding box center [801, 207] width 171 height 23
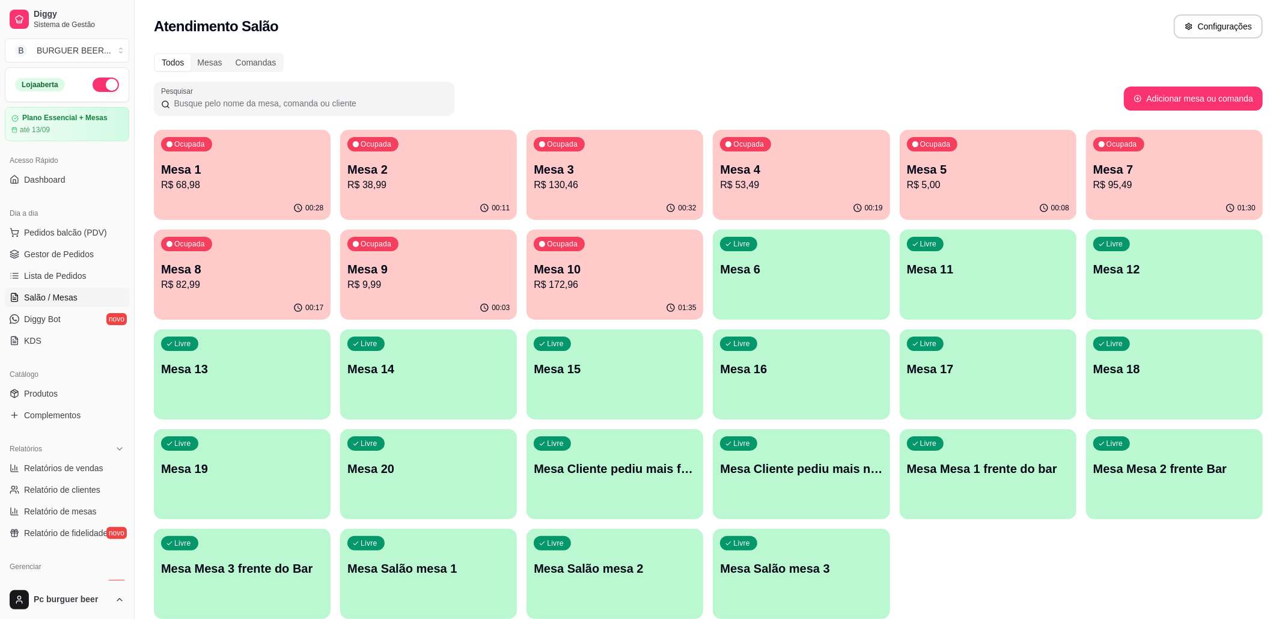
click at [241, 280] on p "R$ 82,99" at bounding box center [242, 285] width 162 height 14
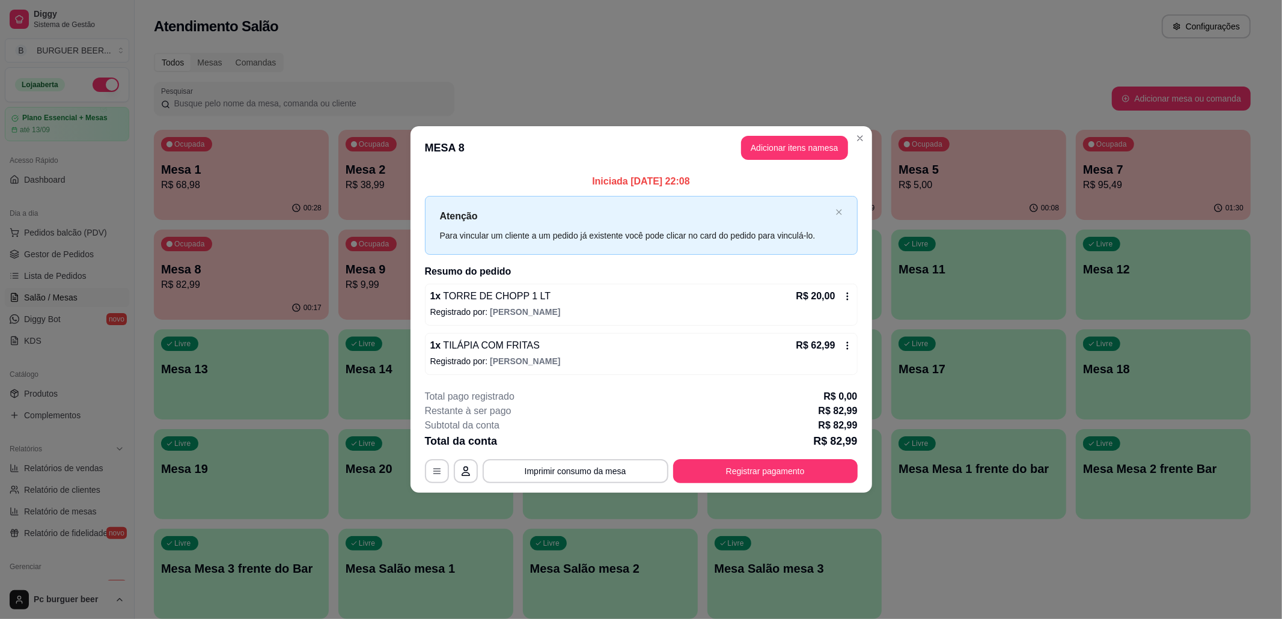
click at [577, 315] on p "Registrado por: igor" at bounding box center [641, 312] width 422 height 12
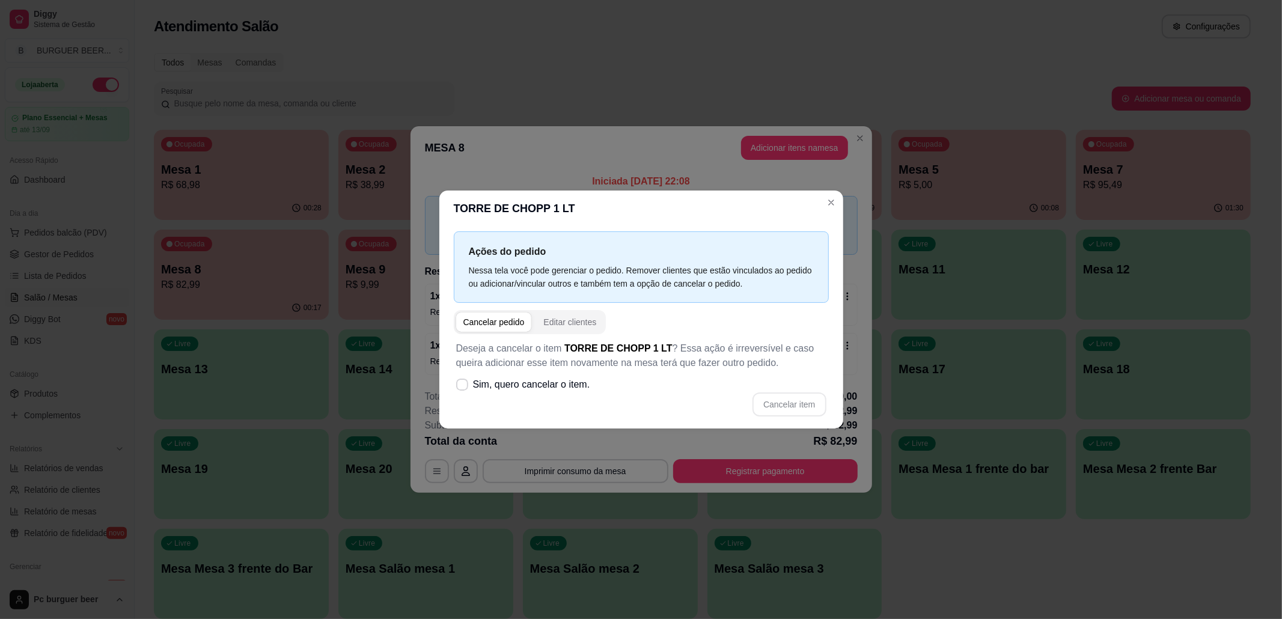
click at [494, 388] on span "Sim, quero cancelar o item." at bounding box center [531, 385] width 117 height 14
click at [464, 388] on input "Sim, quero cancelar o item." at bounding box center [460, 391] width 8 height 8
checkbox input "true"
click at [774, 414] on button "Cancelar item" at bounding box center [790, 404] width 72 height 23
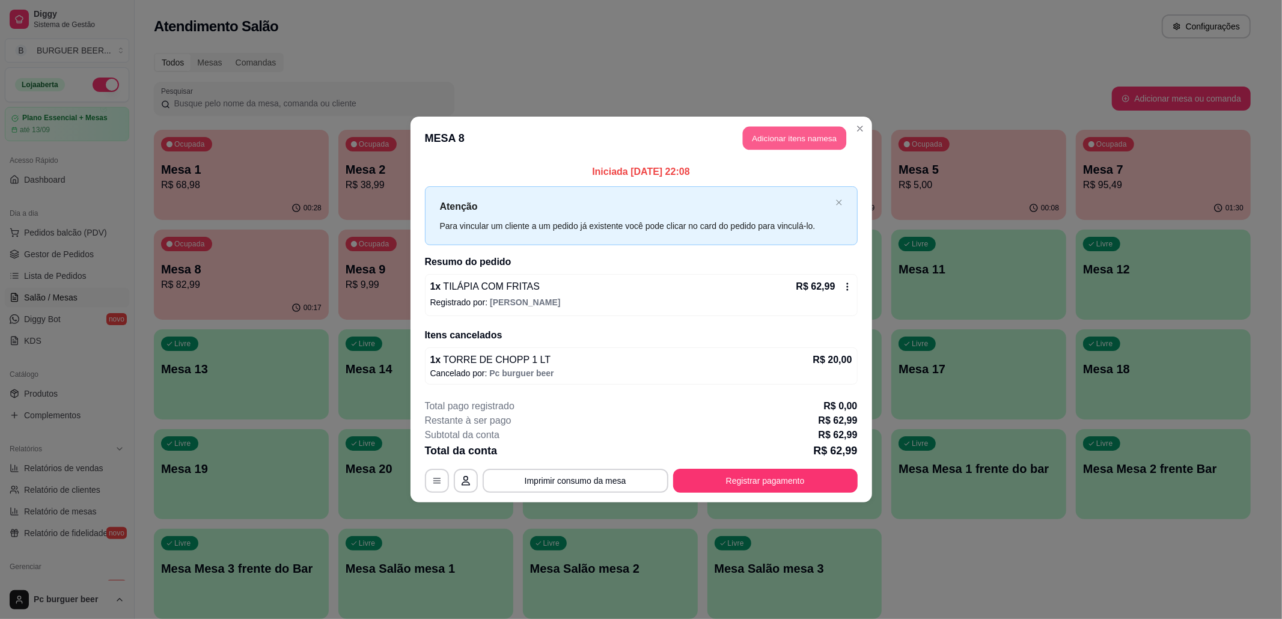
click at [789, 140] on button "Adicionar itens na mesa" at bounding box center [794, 138] width 103 height 23
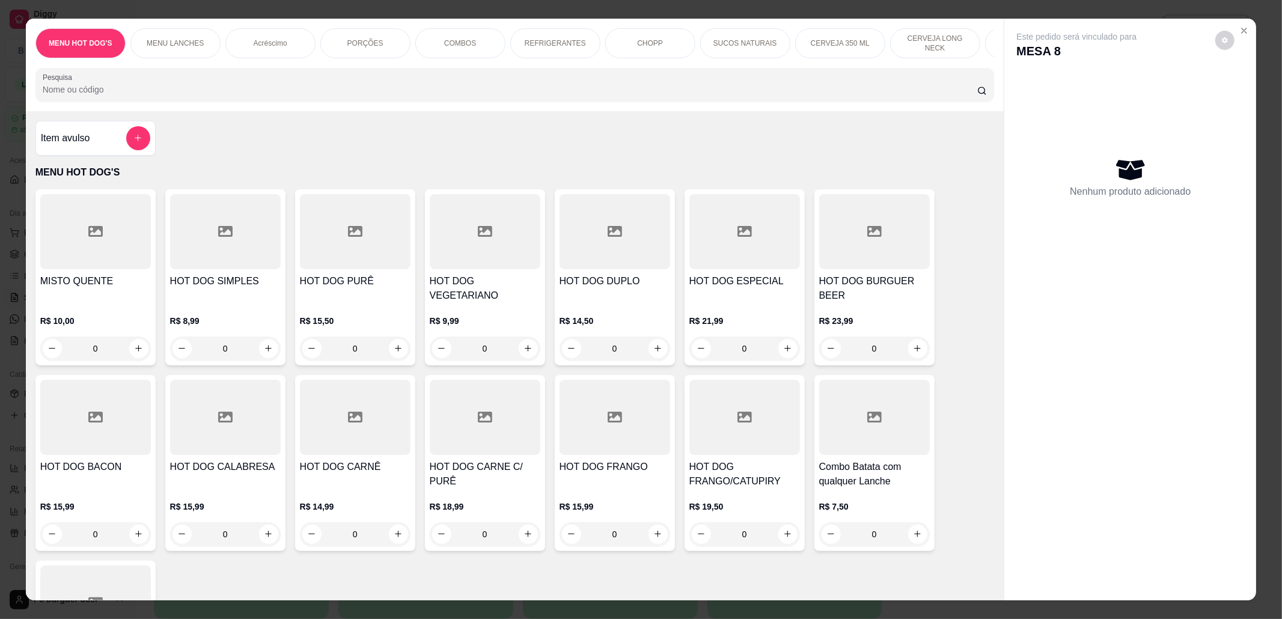
click at [630, 42] on div "CHOPP" at bounding box center [650, 43] width 90 height 30
type input "1"
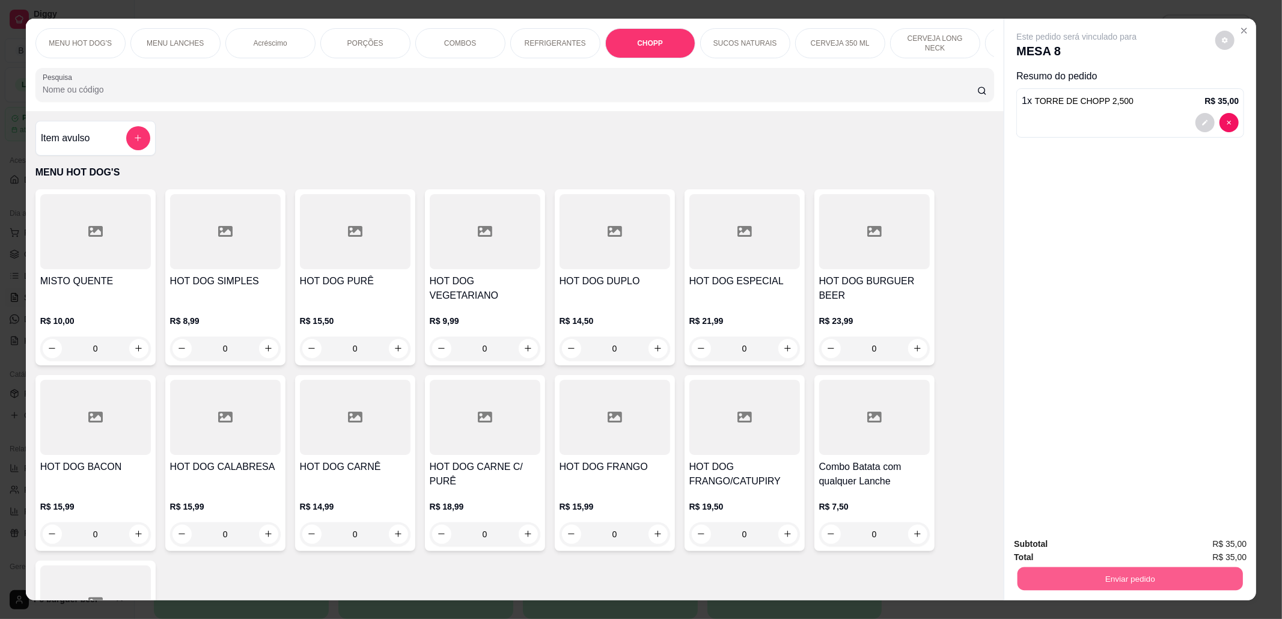
click at [1071, 568] on button "Enviar pedido" at bounding box center [1130, 579] width 225 height 23
click at [1056, 527] on button "Não registrar e enviar pedido" at bounding box center [1089, 530] width 125 height 23
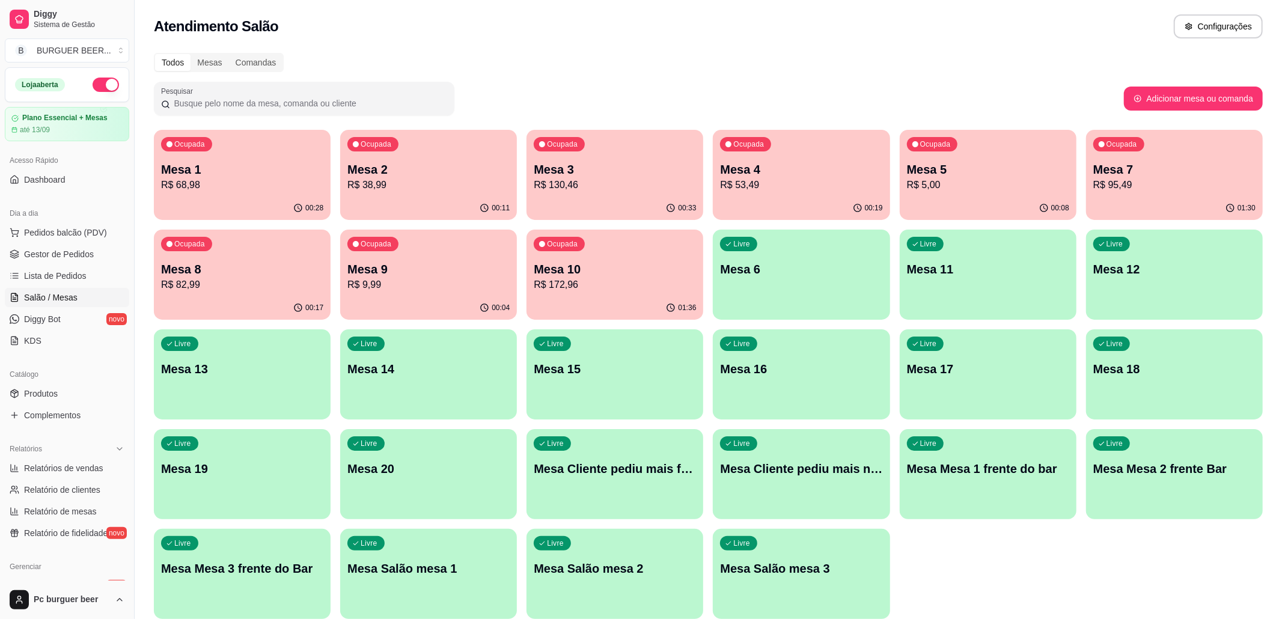
click at [354, 285] on p "R$ 9,99" at bounding box center [428, 285] width 162 height 14
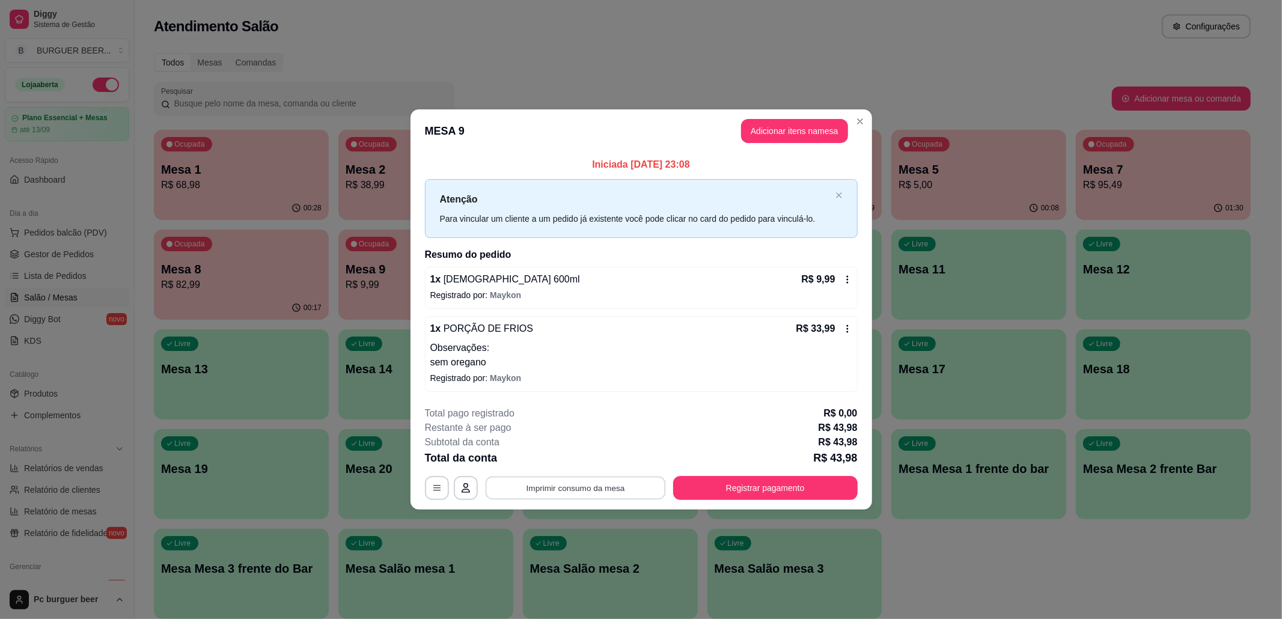
click at [552, 494] on button "Imprimir consumo da mesa" at bounding box center [575, 487] width 180 height 23
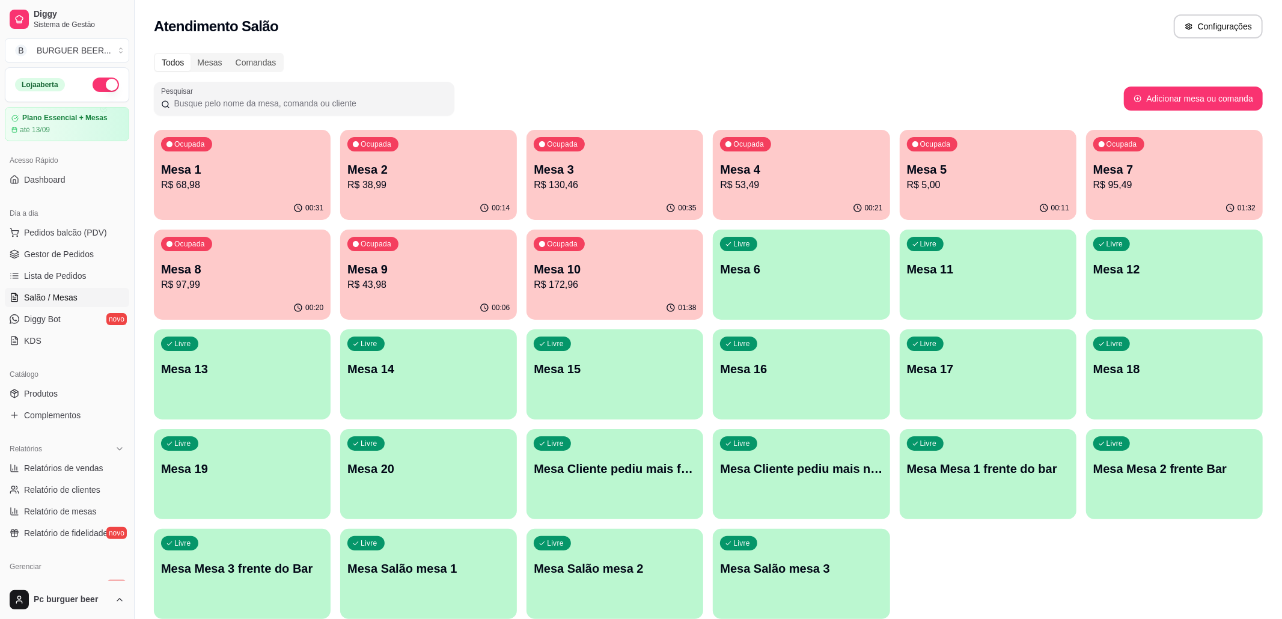
click at [1143, 162] on p "Mesa 7" at bounding box center [1175, 169] width 162 height 17
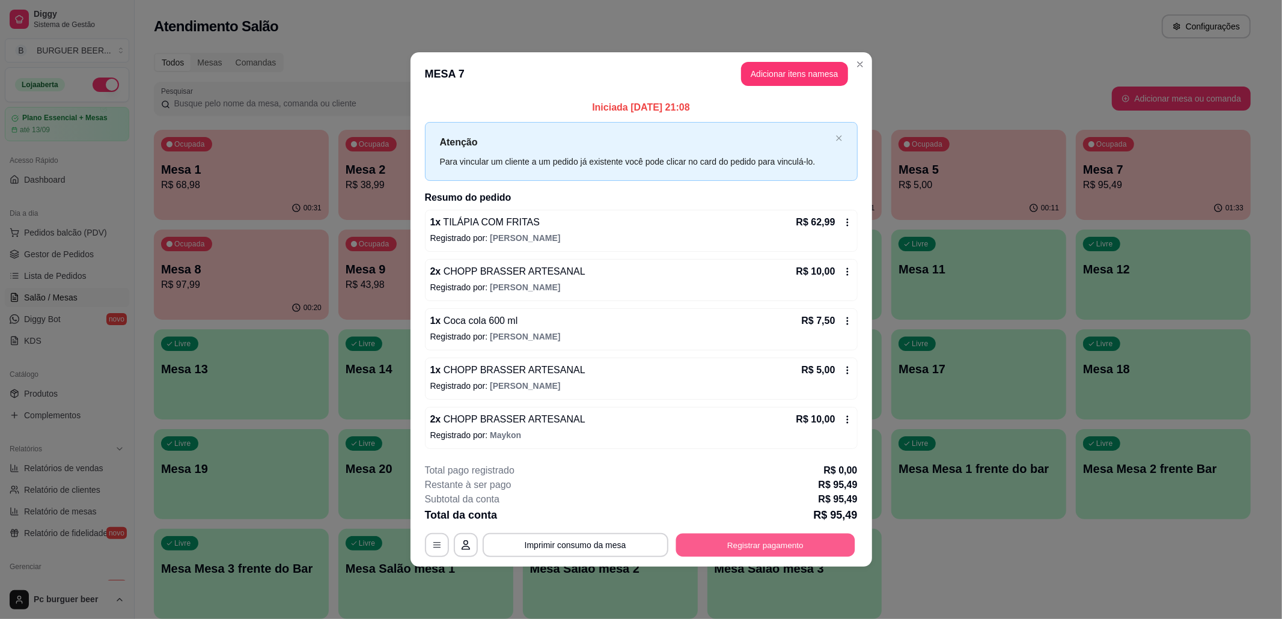
click at [818, 549] on button "Registrar pagamento" at bounding box center [765, 544] width 179 height 23
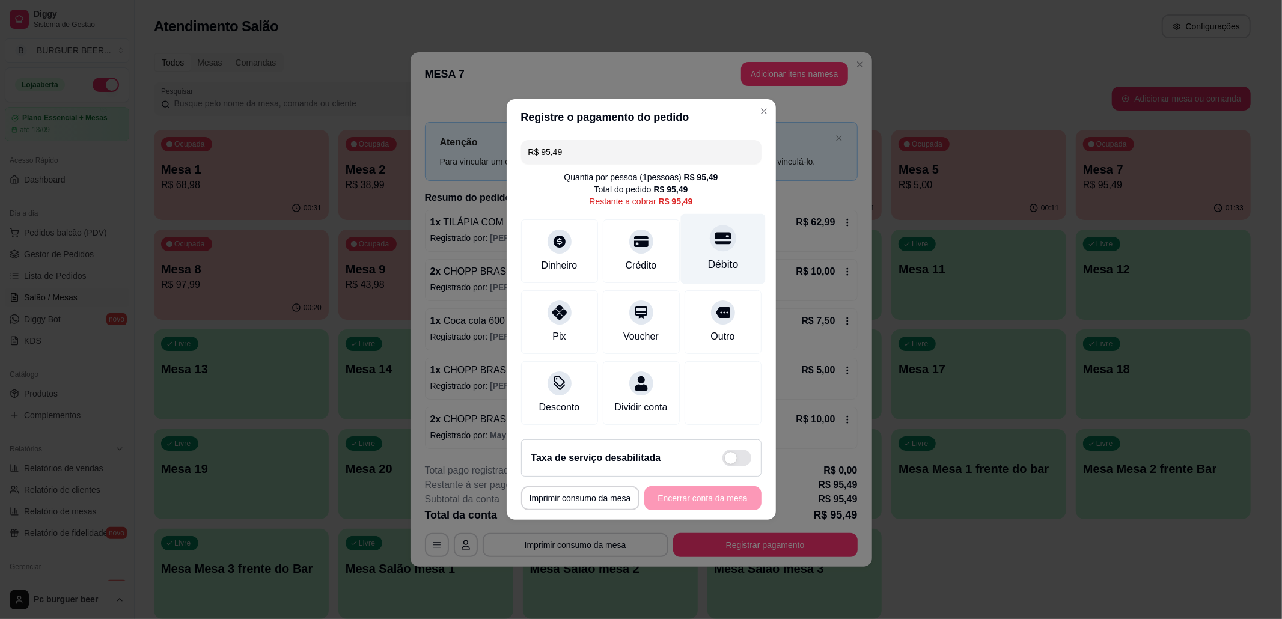
click at [727, 256] on div "Débito" at bounding box center [723, 249] width 85 height 70
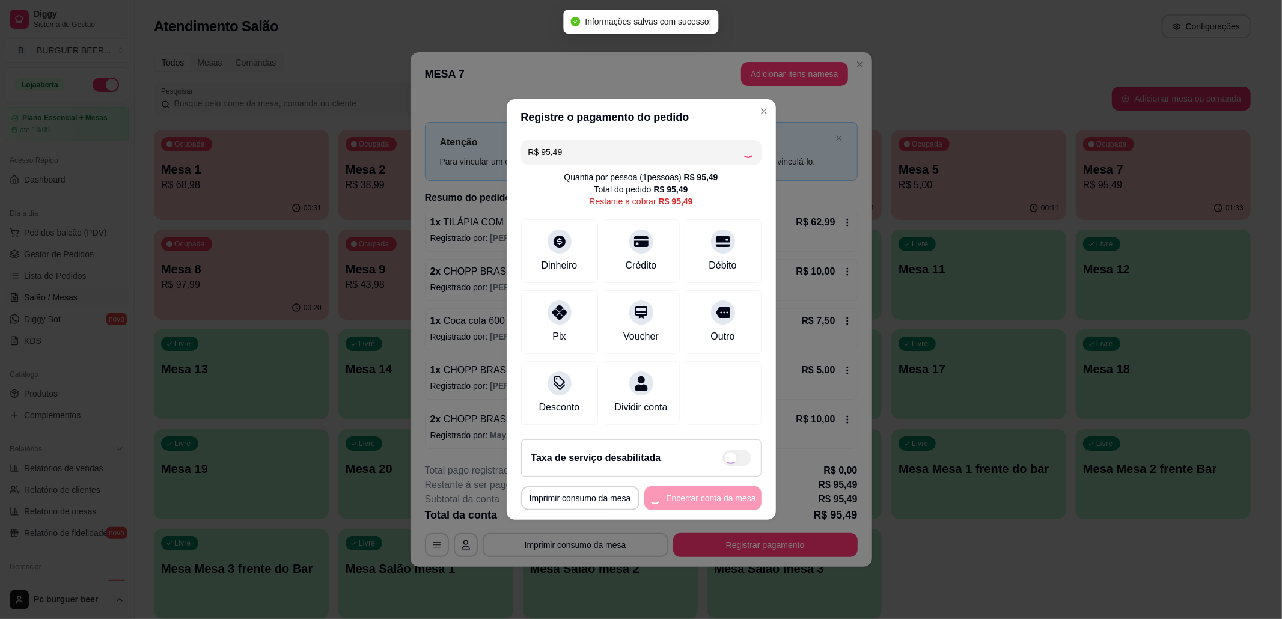
type input "R$ 0,00"
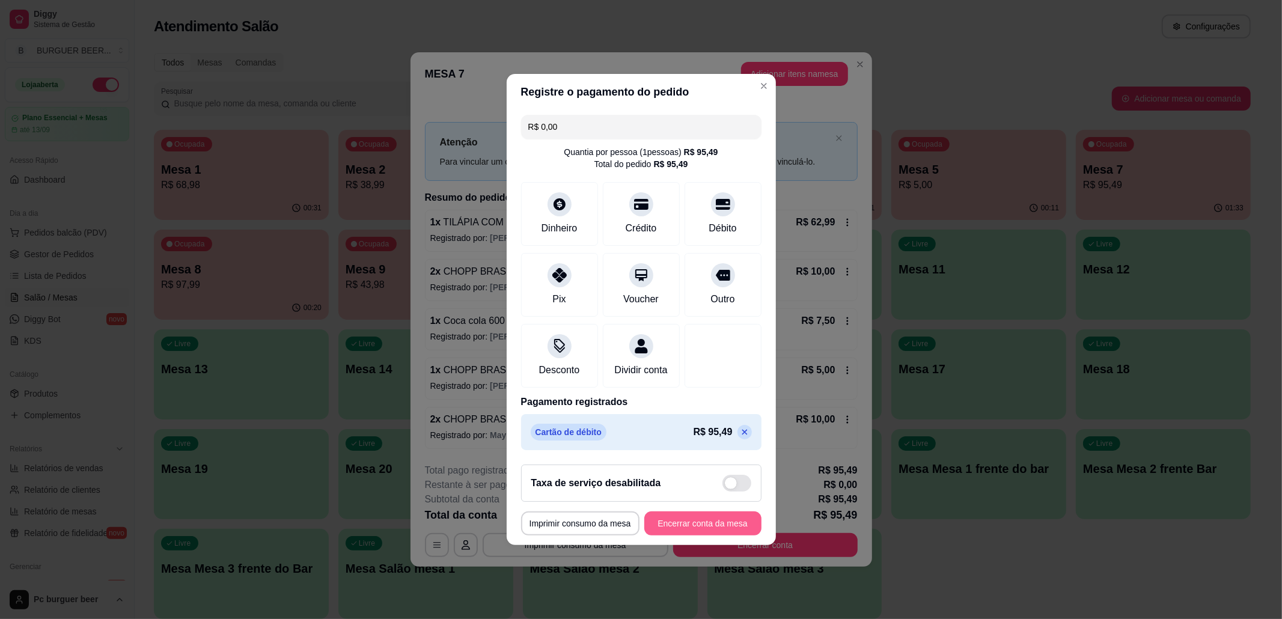
click at [736, 530] on button "Encerrar conta da mesa" at bounding box center [702, 524] width 117 height 24
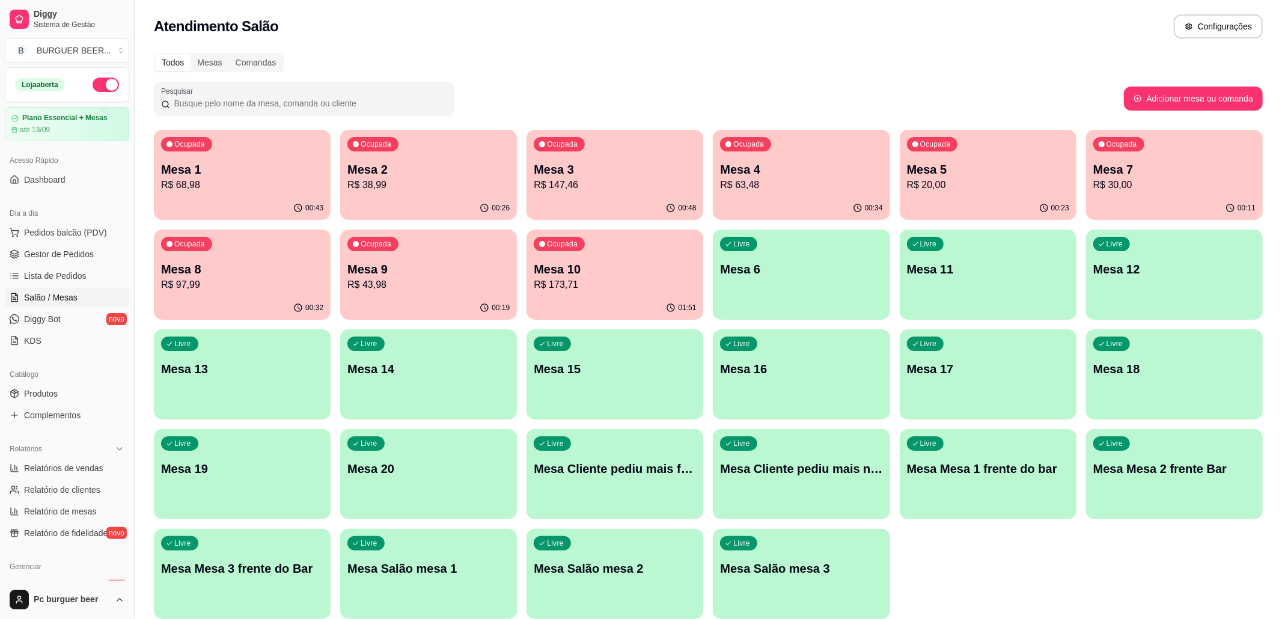
click at [465, 209] on div "00:26" at bounding box center [428, 208] width 177 height 23
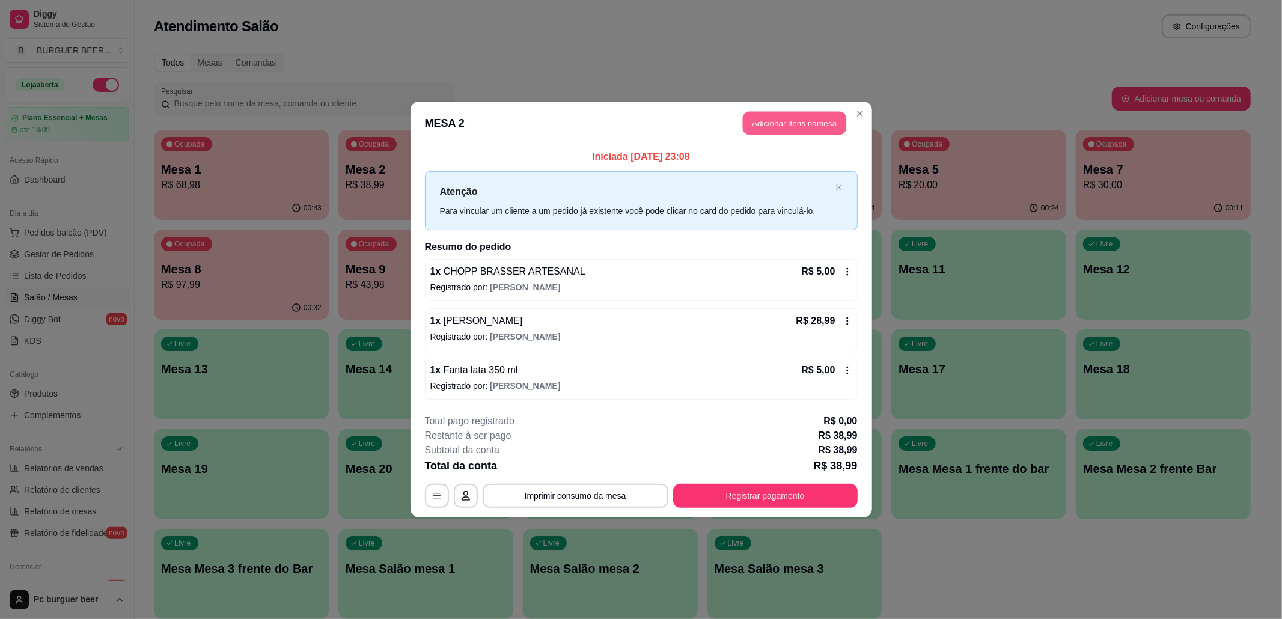
click at [804, 116] on button "Adicionar itens na mesa" at bounding box center [794, 123] width 103 height 23
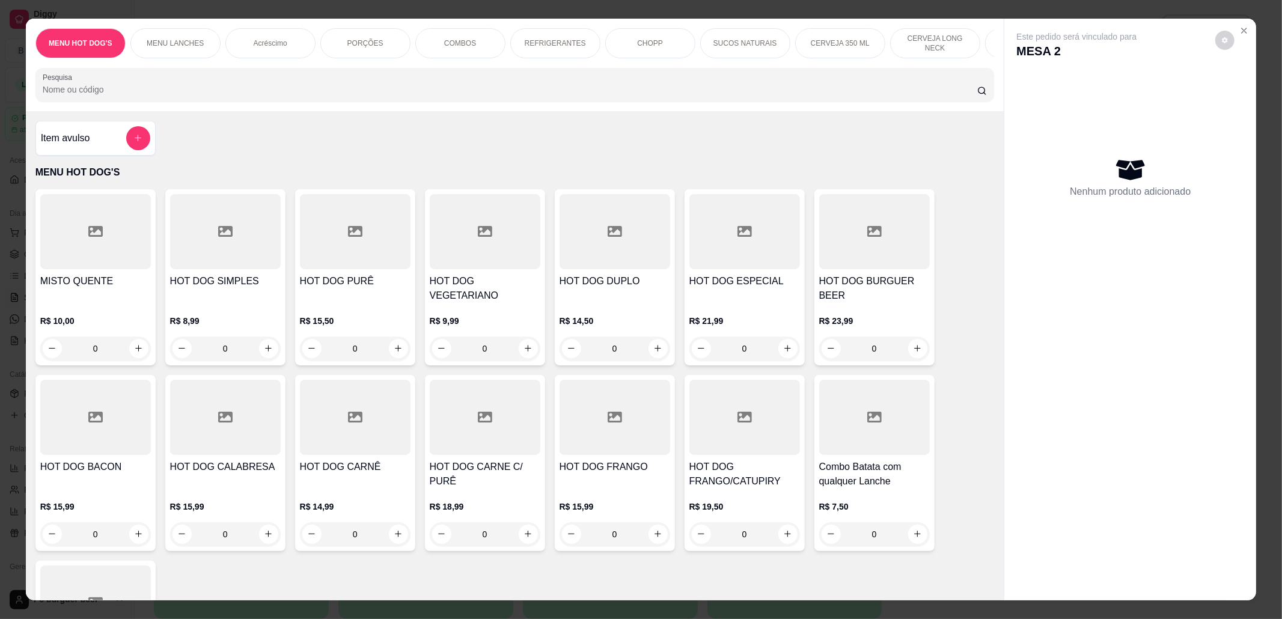
click at [670, 46] on div "CHOPP" at bounding box center [650, 43] width 90 height 30
type input "1"
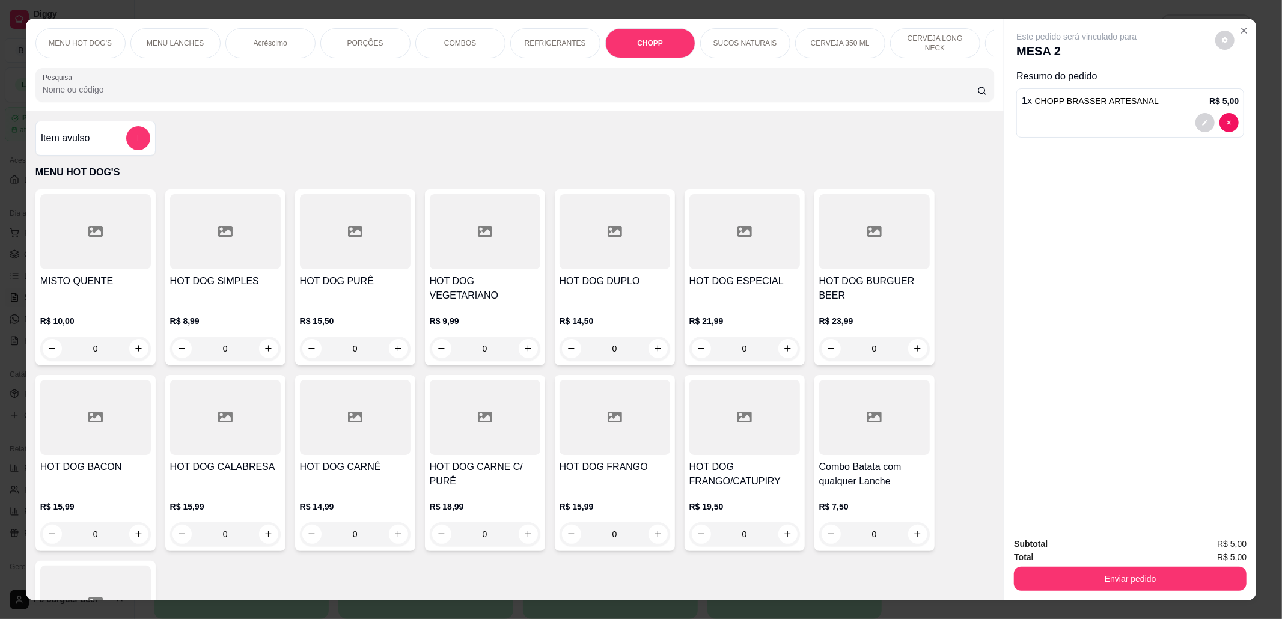
click at [1025, 567] on button "Enviar pedido" at bounding box center [1130, 579] width 233 height 24
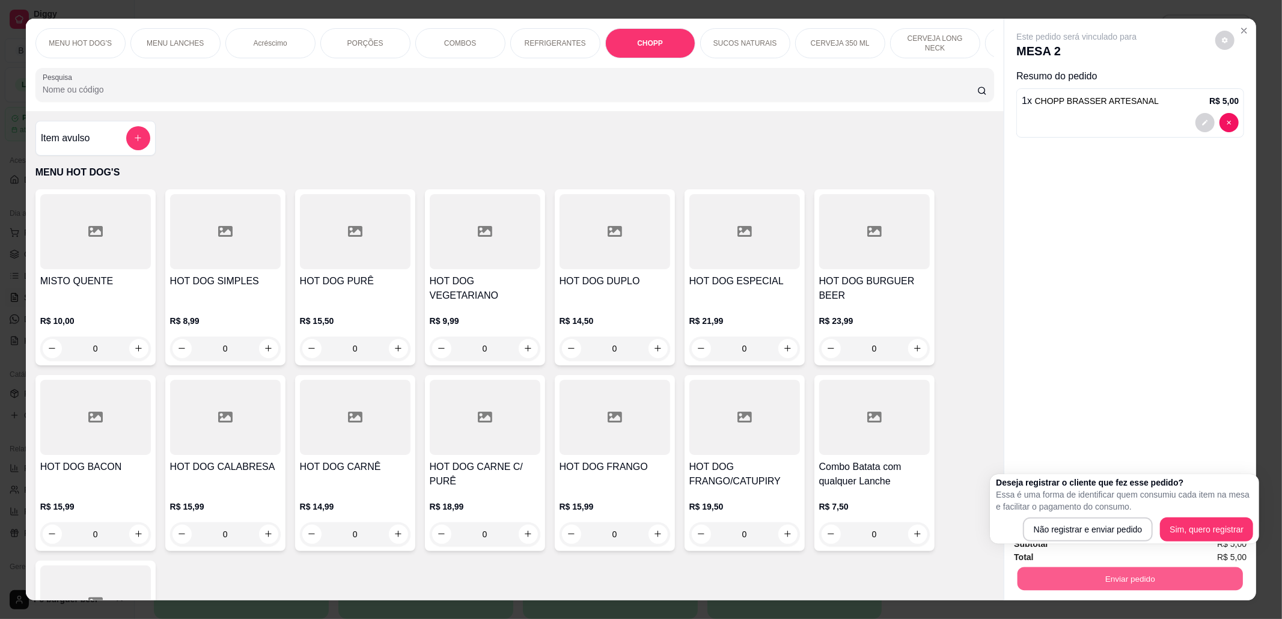
click at [1061, 531] on button "Não registrar e enviar pedido" at bounding box center [1088, 530] width 130 height 24
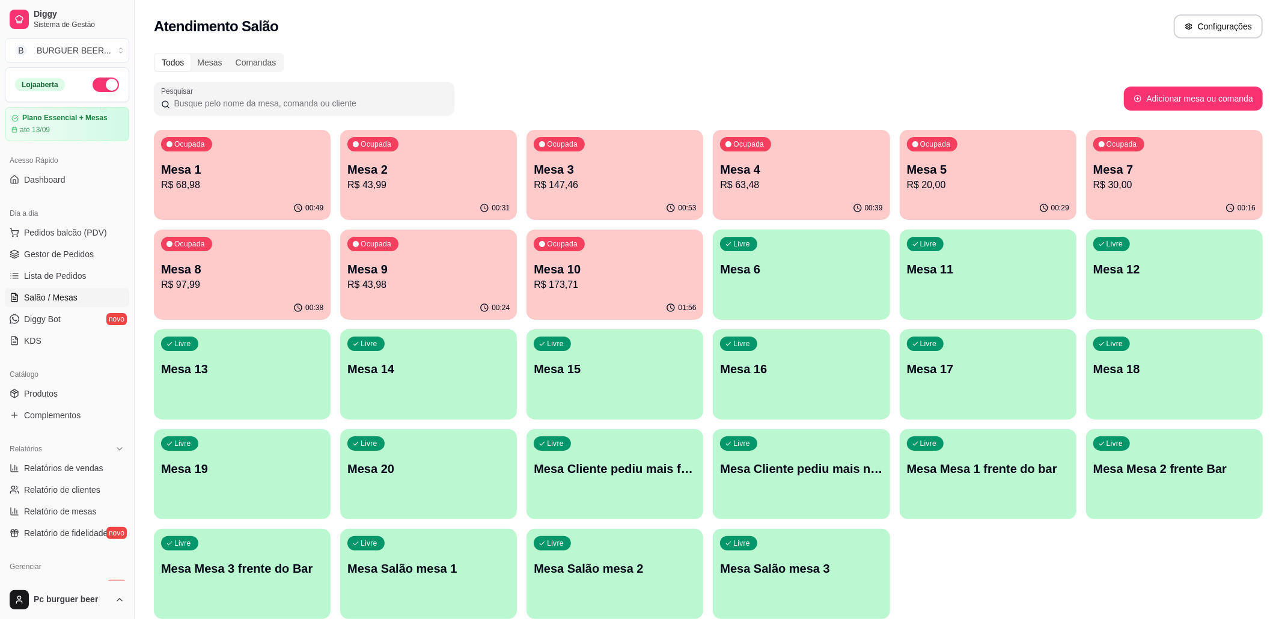
click at [66, 297] on span "Salão / Mesas" at bounding box center [51, 298] width 54 height 12
click at [79, 299] on link "Salão / Mesas" at bounding box center [67, 297] width 124 height 19
click at [81, 263] on link "Gestor de Pedidos" at bounding box center [67, 254] width 124 height 19
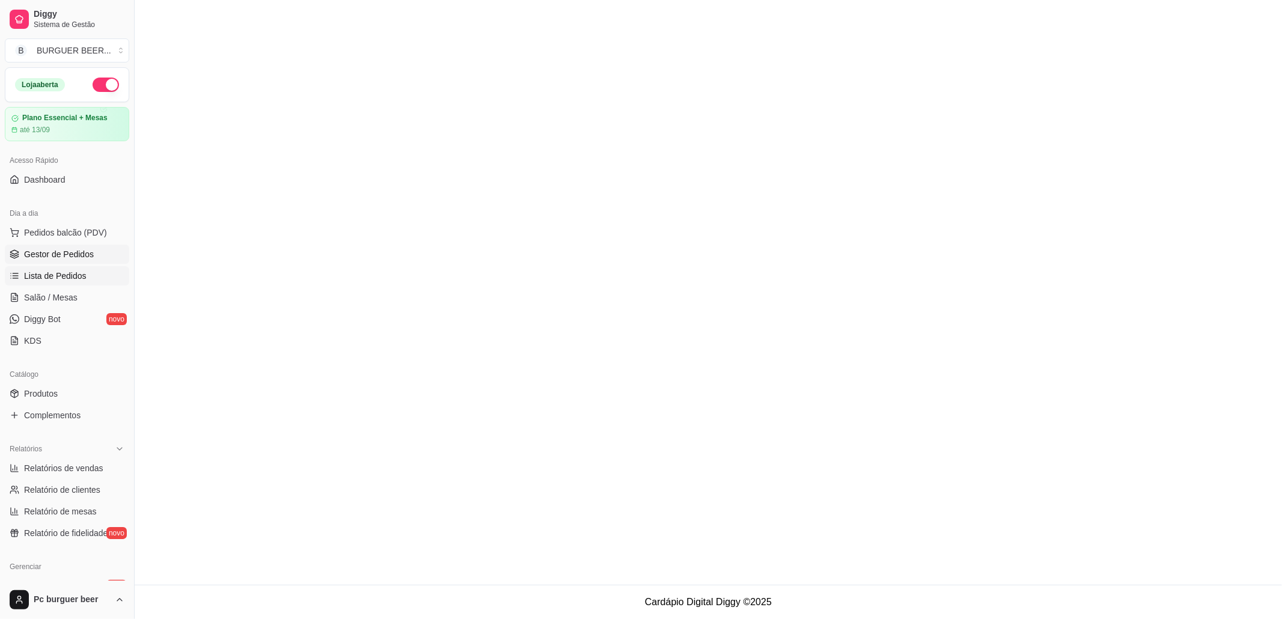
click at [81, 270] on span "Lista de Pedidos" at bounding box center [55, 276] width 63 height 12
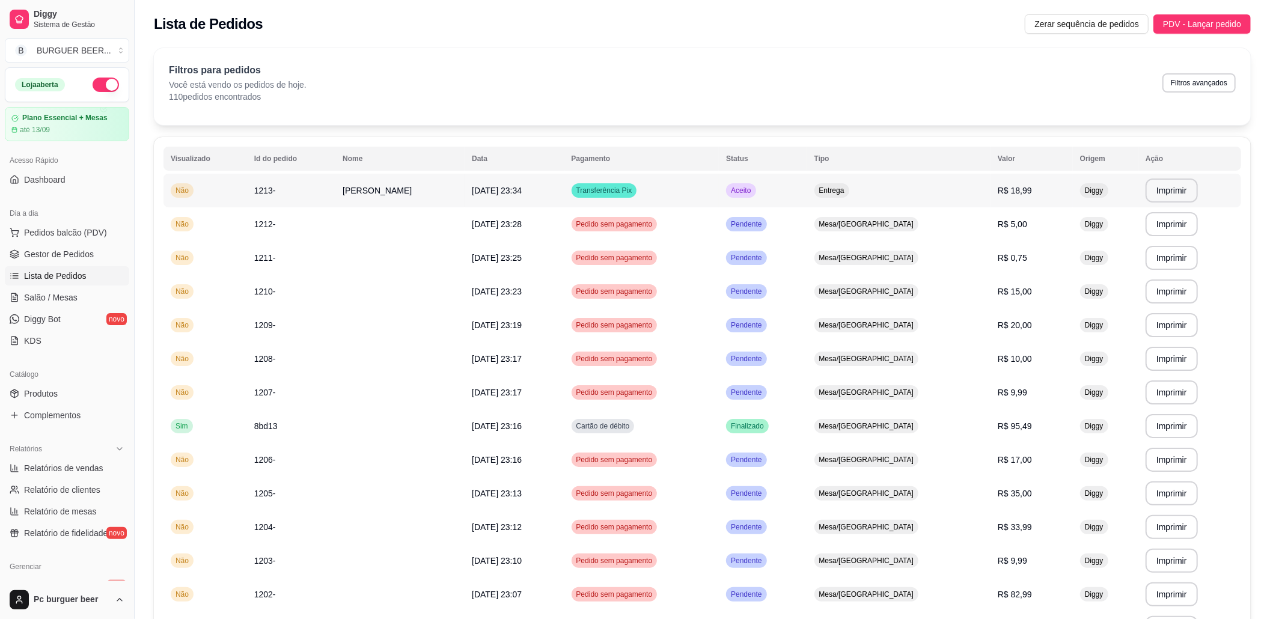
click at [807, 200] on td "Aceito" at bounding box center [763, 191] width 88 height 34
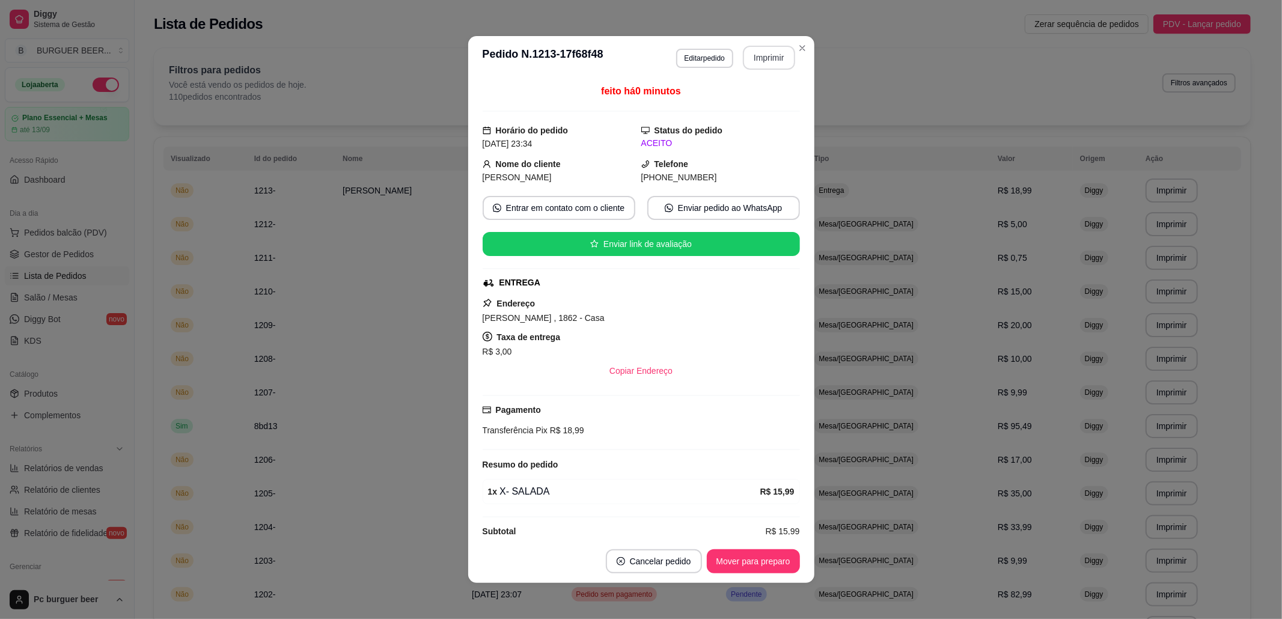
click at [746, 58] on button "Imprimir" at bounding box center [769, 58] width 52 height 24
click at [770, 57] on button "Imprimir" at bounding box center [769, 58] width 52 height 24
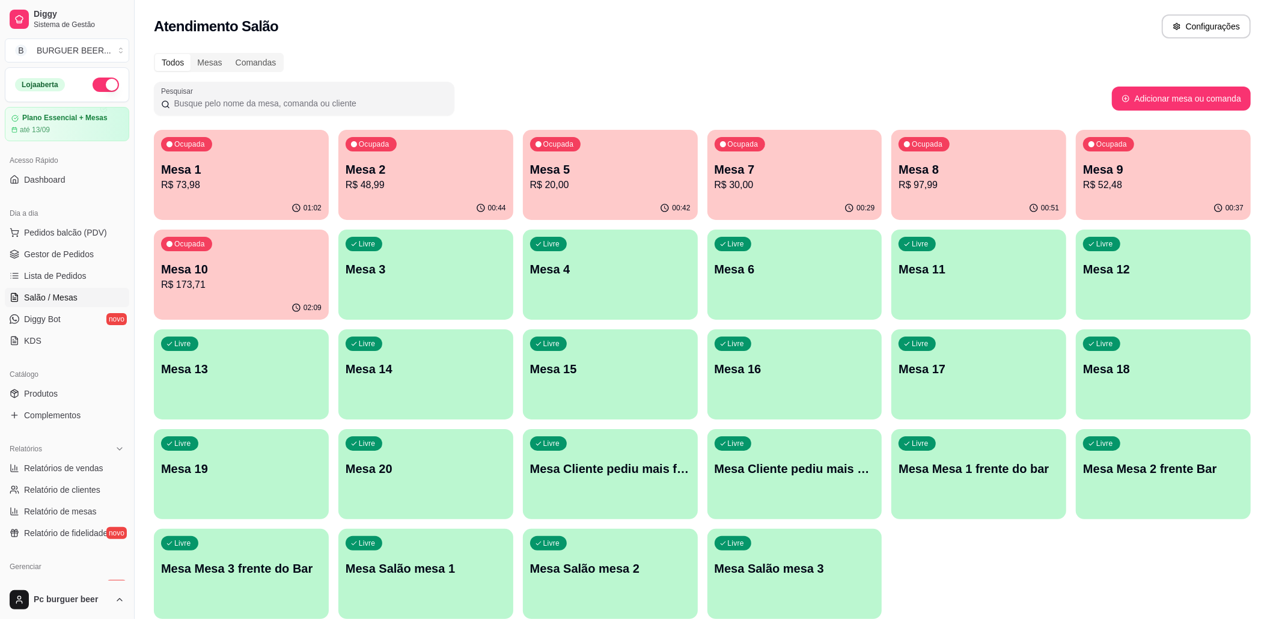
click at [635, 195] on div "Ocupada Mesa 5 R$ 20,00" at bounding box center [610, 163] width 175 height 67
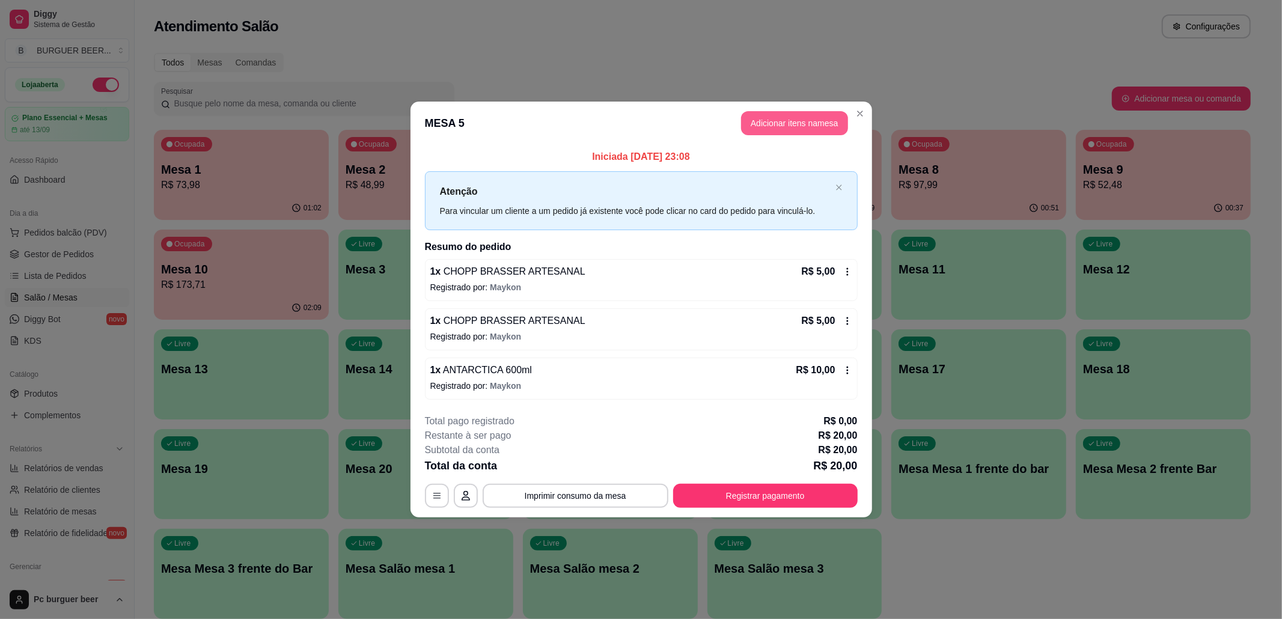
drag, startPoint x: 748, startPoint y: 118, endPoint x: 675, endPoint y: 267, distance: 166.2
click at [675, 267] on div "1 x CHOPP BRASSER ARTESANAL R$ 5,00" at bounding box center [641, 272] width 422 height 14
click at [795, 119] on button "Adicionar itens na mesa" at bounding box center [794, 123] width 107 height 24
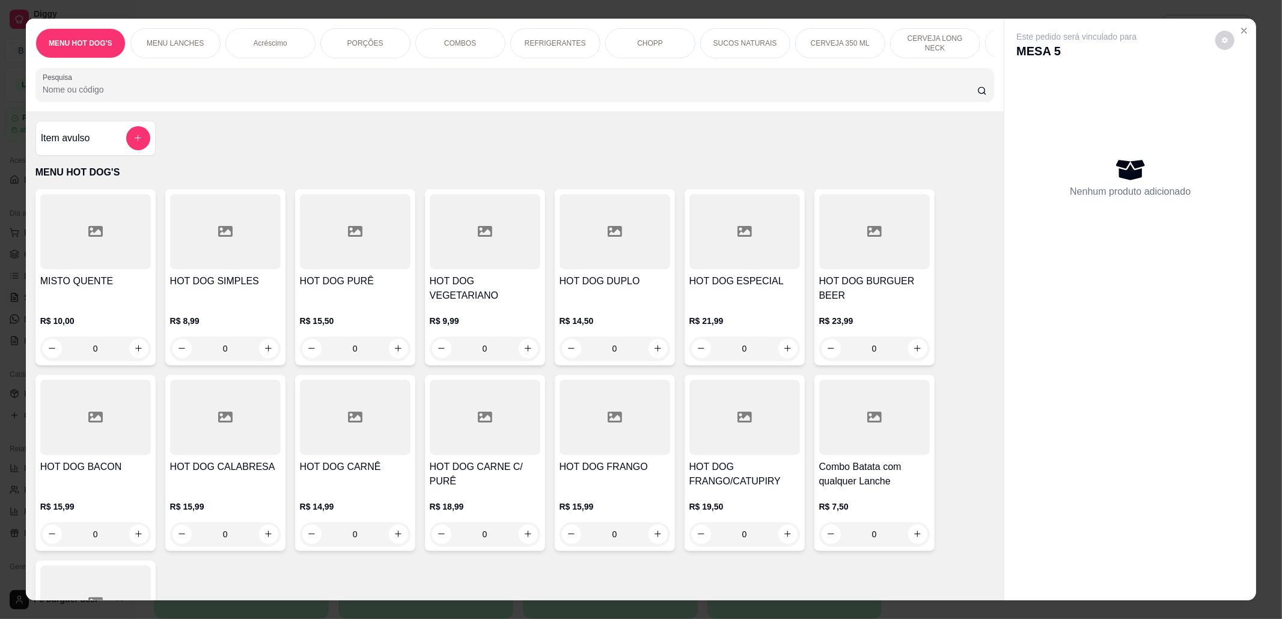
click at [663, 46] on div "CHOPP" at bounding box center [650, 43] width 90 height 30
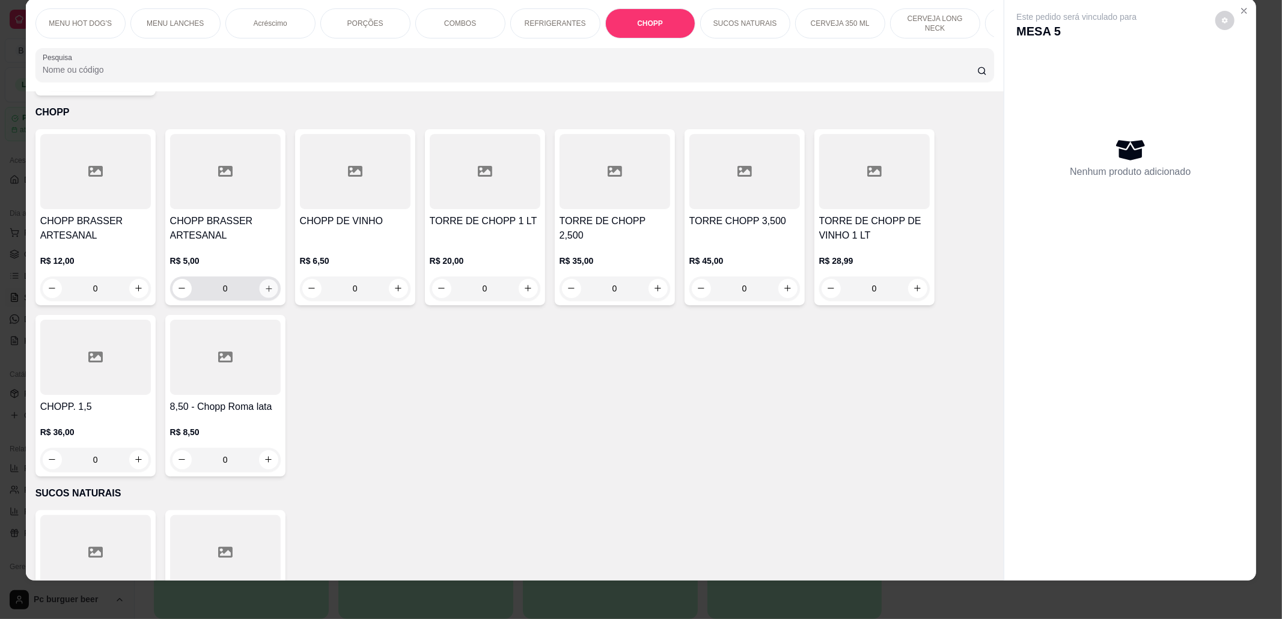
click at [260, 279] on button "increase-product-quantity" at bounding box center [268, 288] width 19 height 19
type input "1"
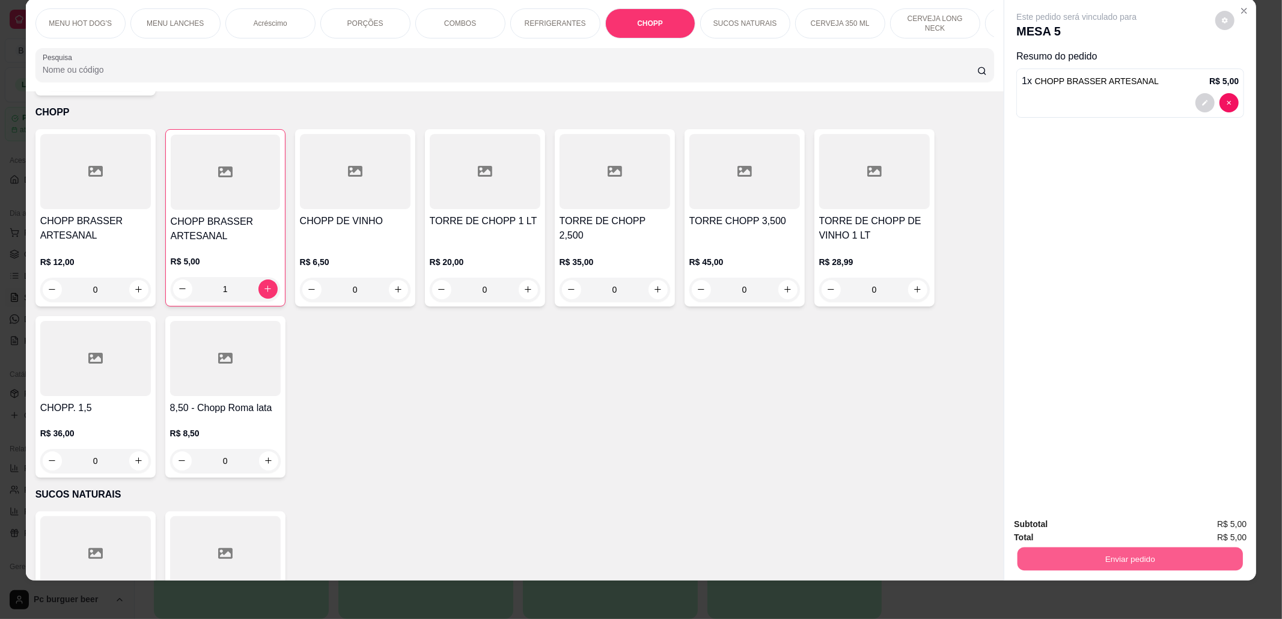
click at [1018, 554] on button "Enviar pedido" at bounding box center [1130, 559] width 225 height 23
click at [1062, 537] on button "Não registrar e enviar pedido" at bounding box center [1089, 530] width 121 height 22
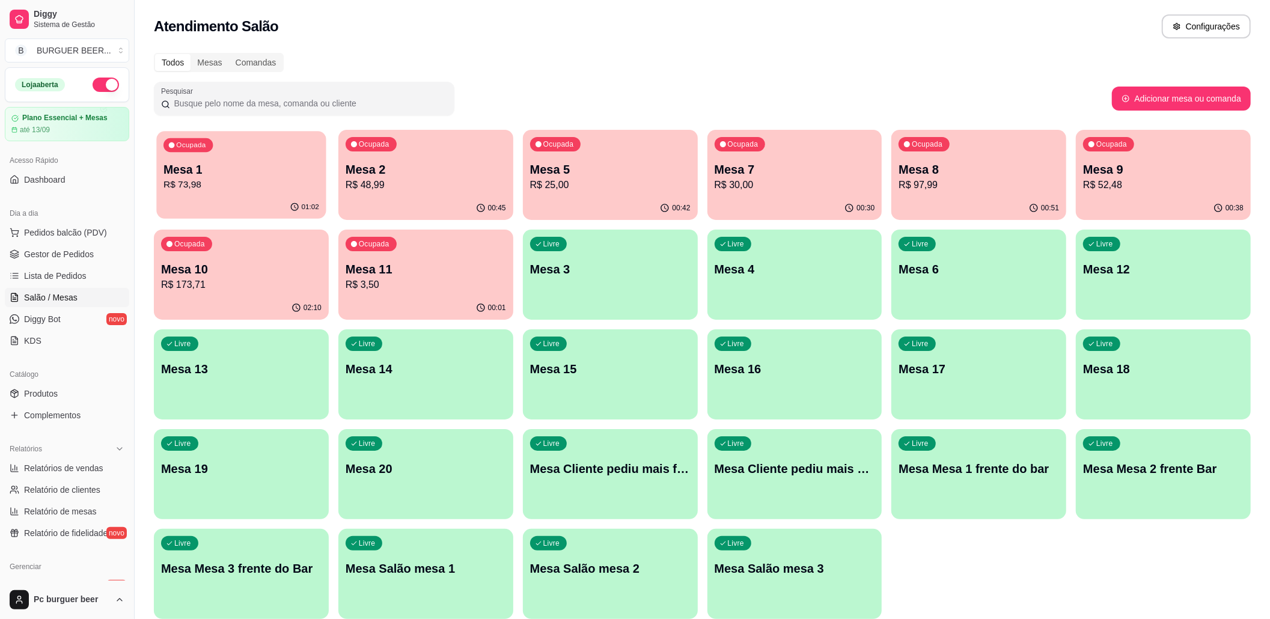
click at [292, 160] on div "Ocupada Mesa 1 R$ 73,98" at bounding box center [241, 163] width 170 height 65
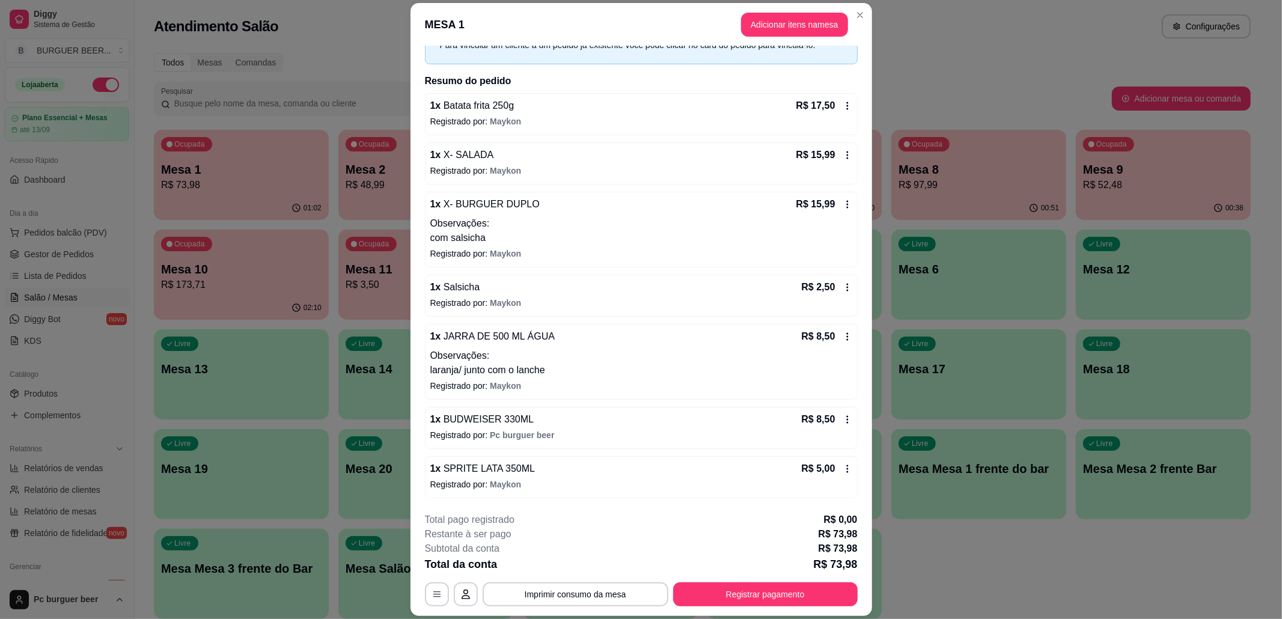
scroll to position [35, 0]
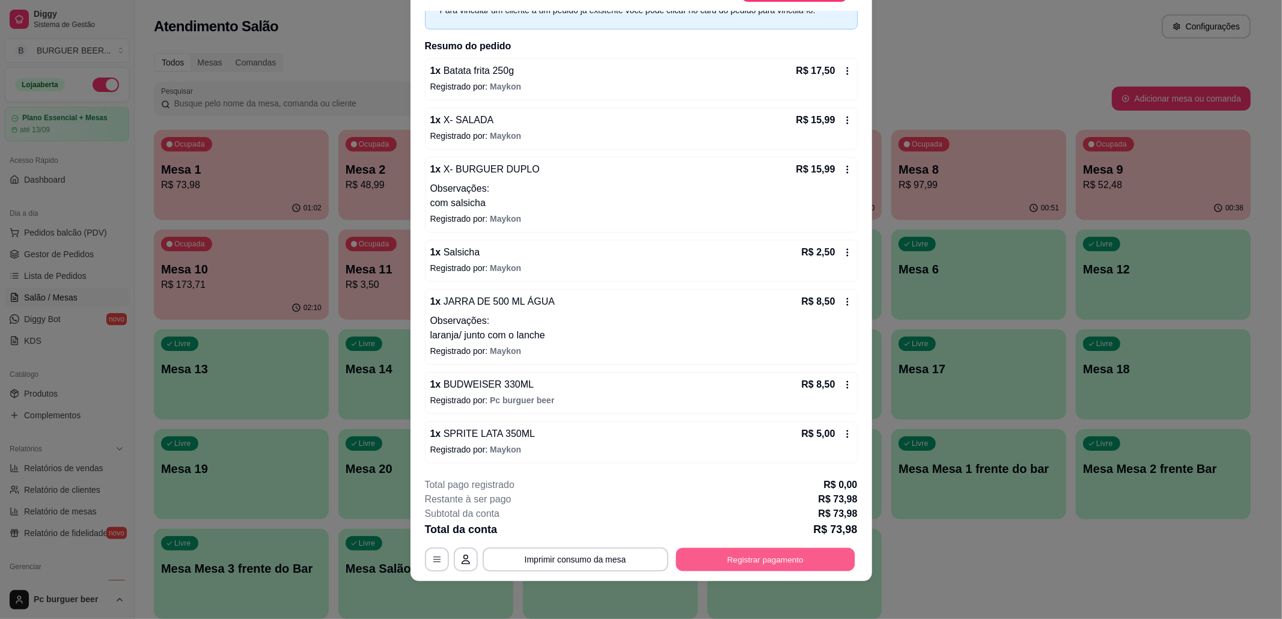
click at [681, 566] on button "Registrar pagamento" at bounding box center [765, 559] width 179 height 23
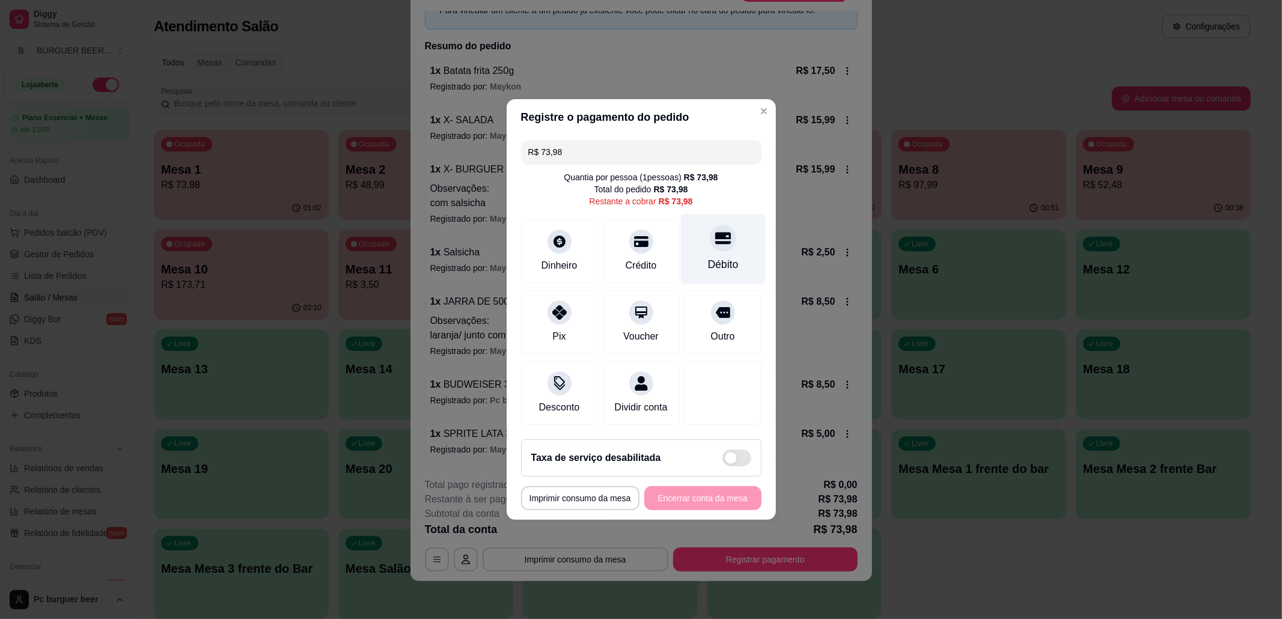
click at [684, 274] on div "Débito" at bounding box center [723, 249] width 85 height 70
type input "R$ 0,00"
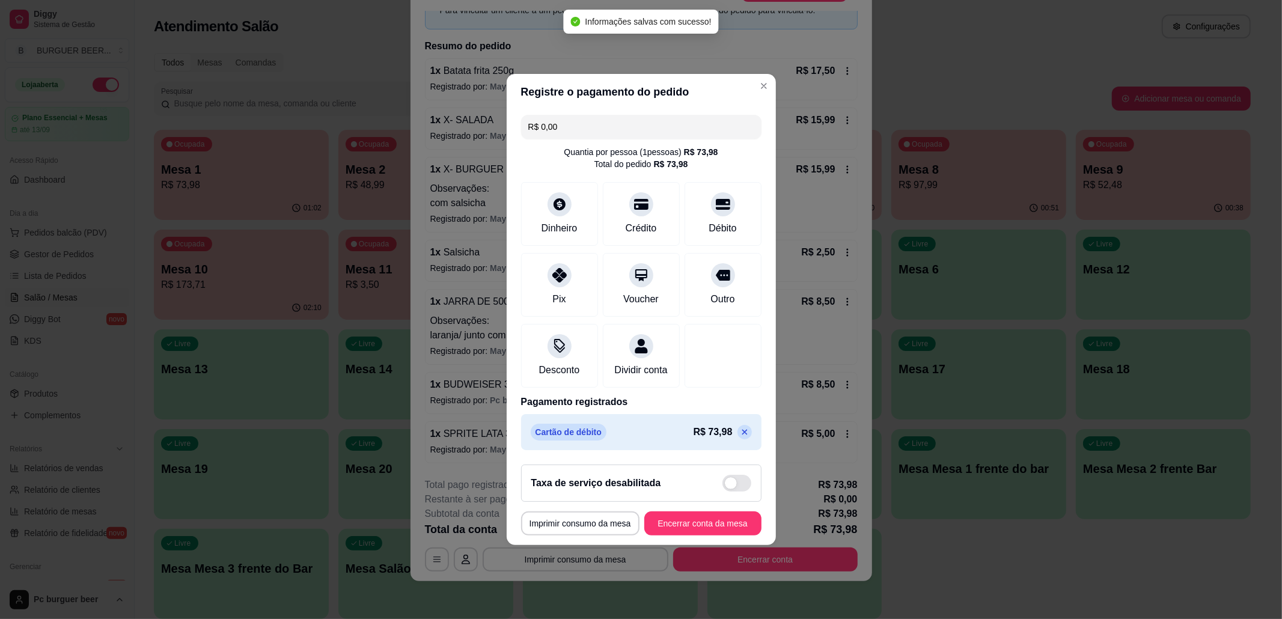
click at [678, 544] on footer "**********" at bounding box center [641, 500] width 269 height 90
click at [678, 536] on button "Encerrar conta da mesa" at bounding box center [703, 523] width 114 height 23
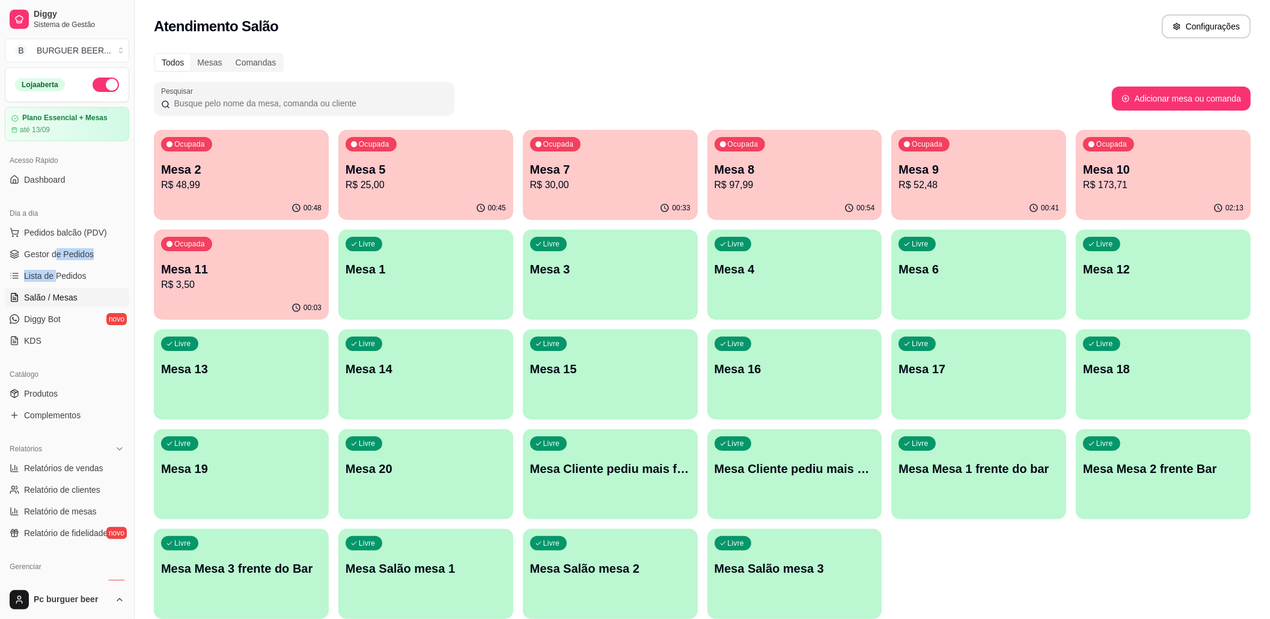
click at [55, 266] on ul "Pedidos balcão (PDV) Gestor de Pedidos Lista de Pedidos Salão / Mesas Diggy Bot…" at bounding box center [67, 286] width 124 height 127
click at [76, 273] on span "Lista de Pedidos" at bounding box center [55, 276] width 63 height 12
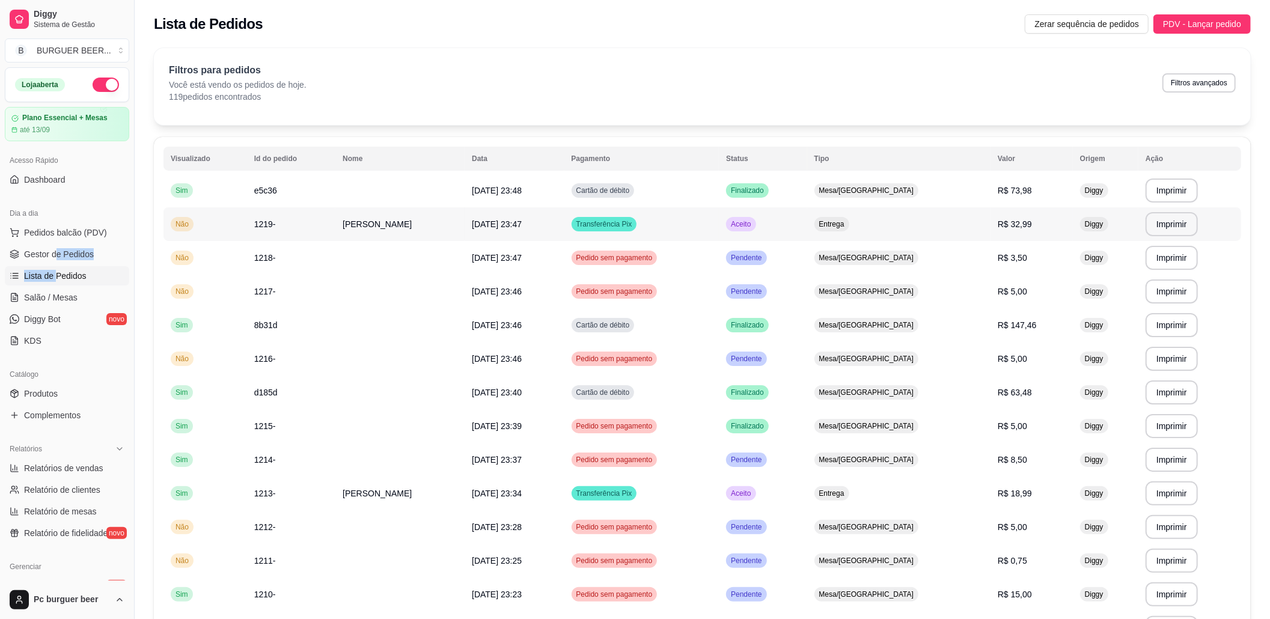
click at [620, 222] on span "Transferência Pix" at bounding box center [604, 224] width 61 height 10
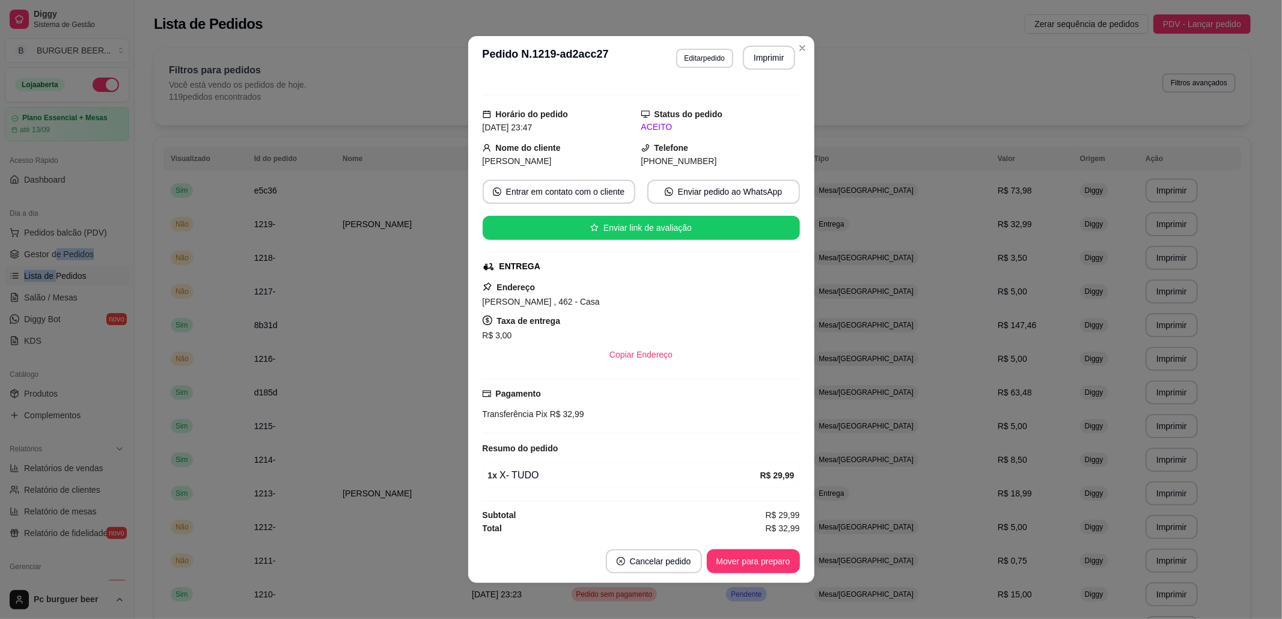
scroll to position [2, 0]
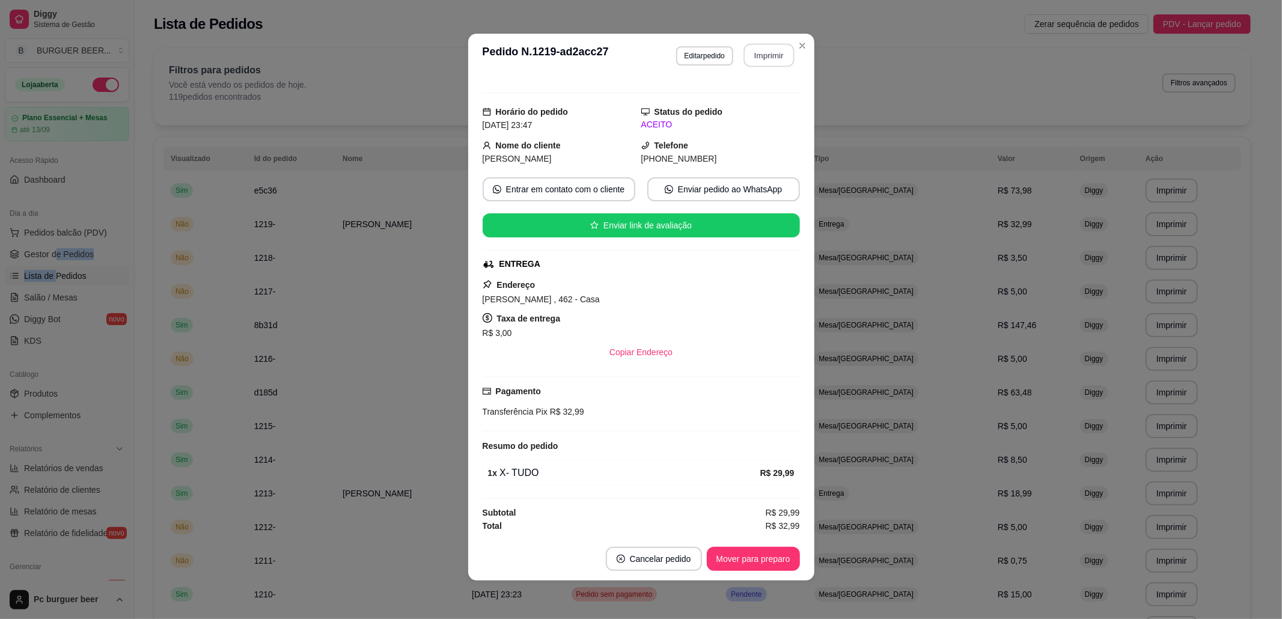
click at [773, 58] on button "Imprimir" at bounding box center [769, 55] width 51 height 23
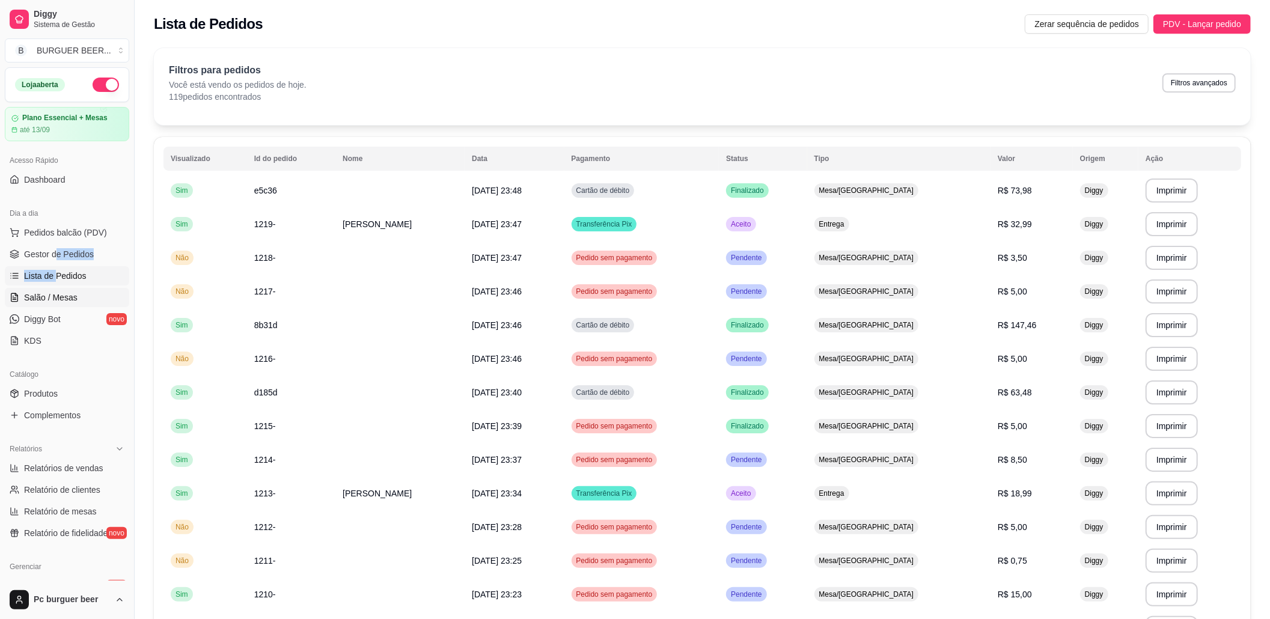
click at [92, 295] on link "Salão / Mesas" at bounding box center [67, 297] width 124 height 19
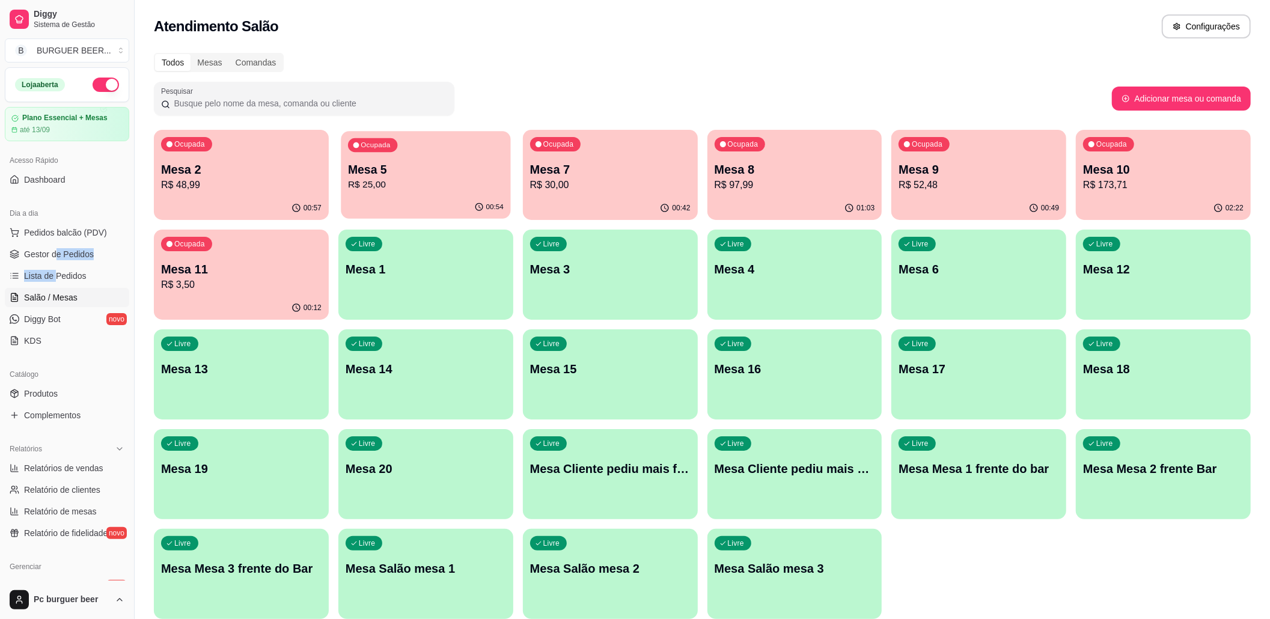
click at [385, 192] on div "Ocupada Mesa 5 R$ 25,00" at bounding box center [426, 163] width 170 height 65
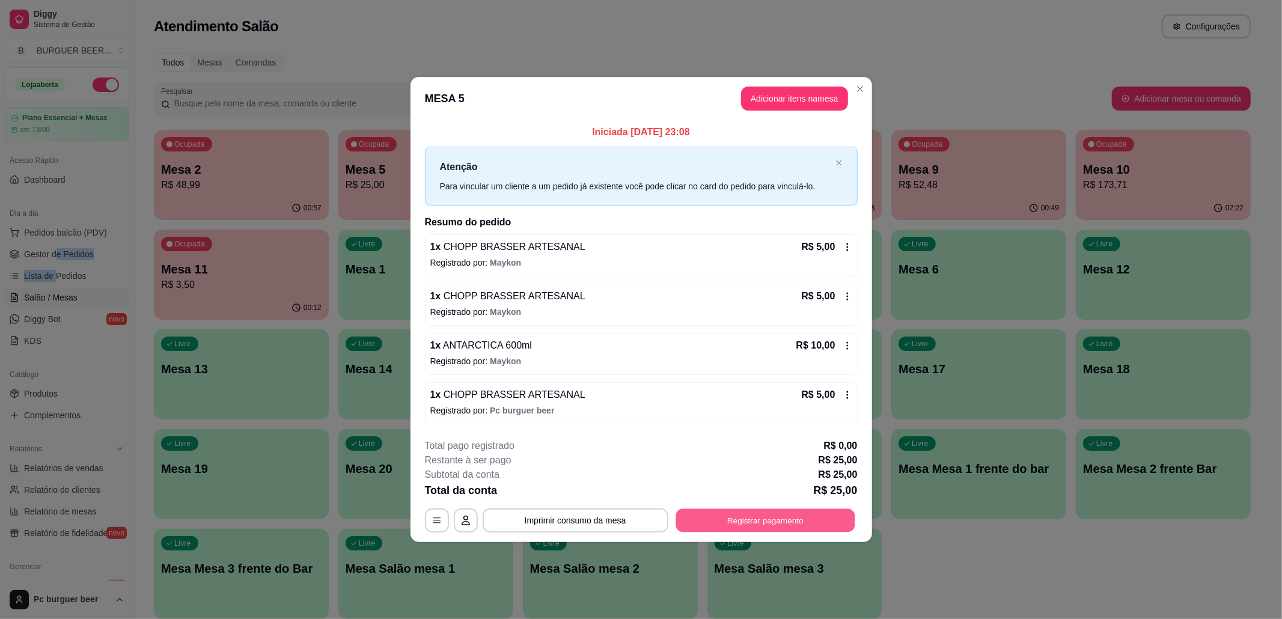
click at [758, 522] on button "Registrar pagamento" at bounding box center [765, 520] width 179 height 23
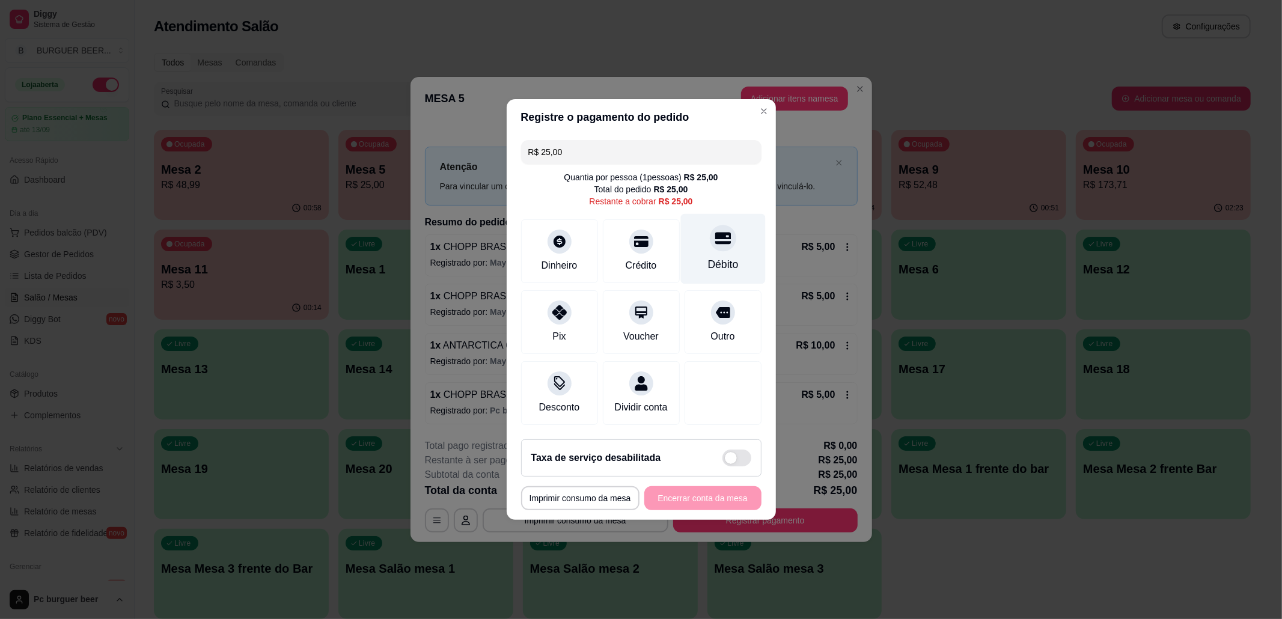
click at [715, 234] on icon at bounding box center [723, 239] width 16 height 12
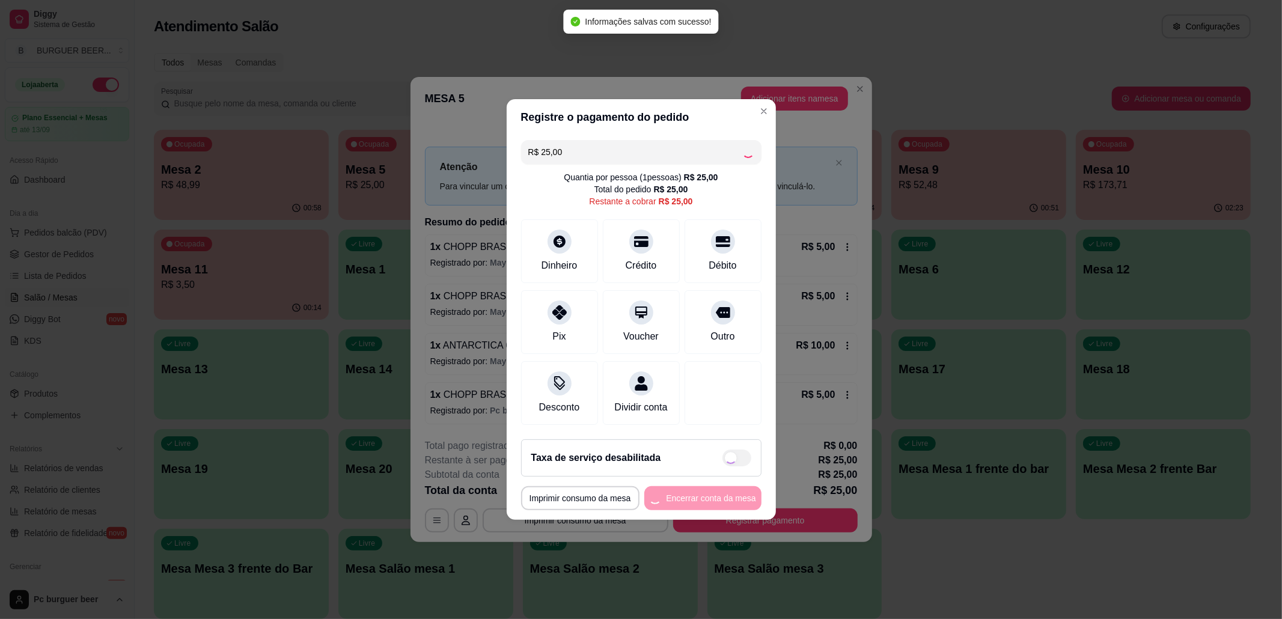
type input "R$ 0,00"
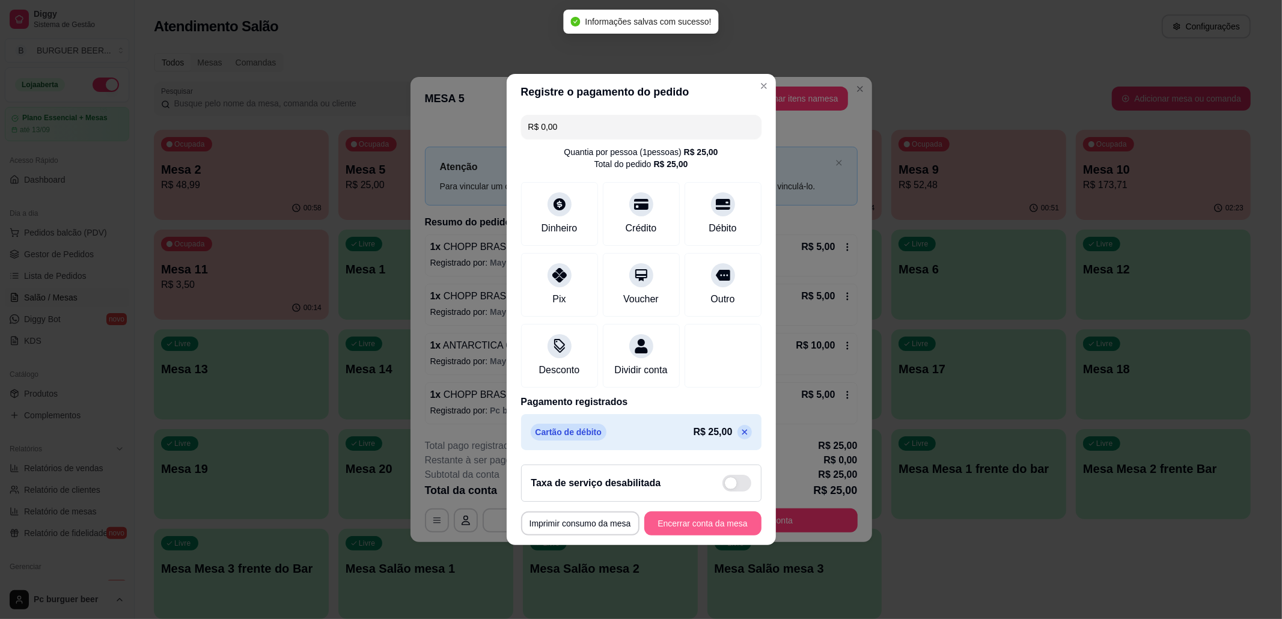
click at [664, 532] on button "Encerrar conta da mesa" at bounding box center [702, 524] width 117 height 24
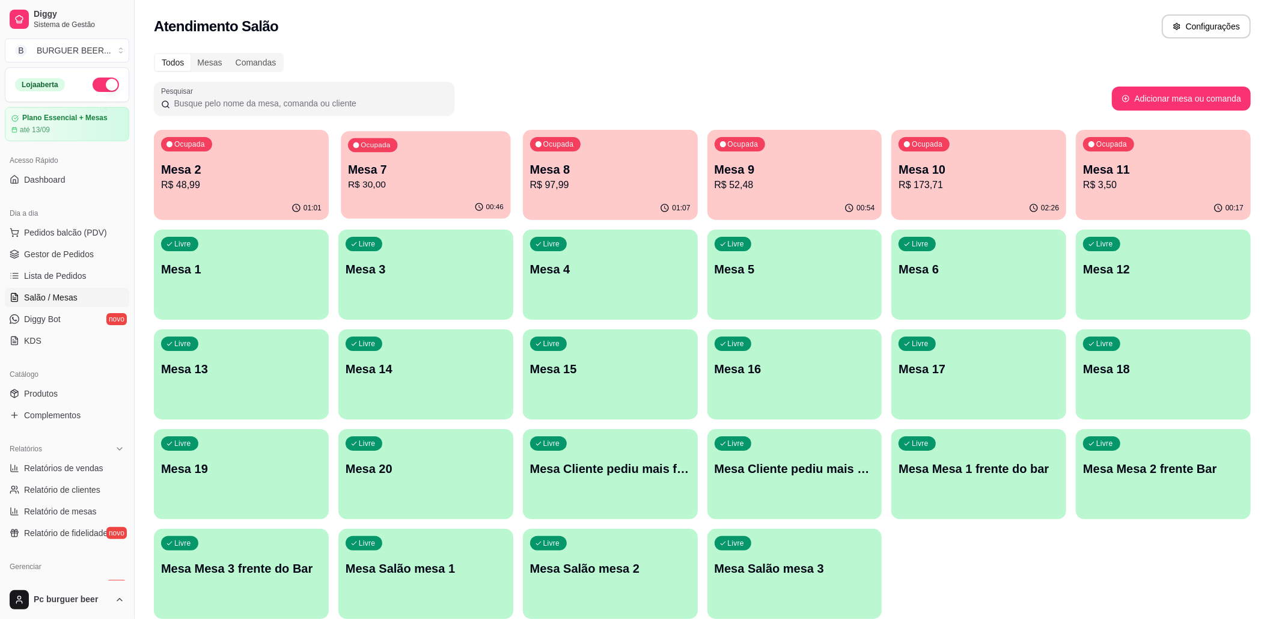
click at [403, 152] on div "Ocupada Mesa 7 R$ 30,00" at bounding box center [426, 163] width 170 height 65
click at [228, 207] on div "01:01" at bounding box center [241, 208] width 175 height 23
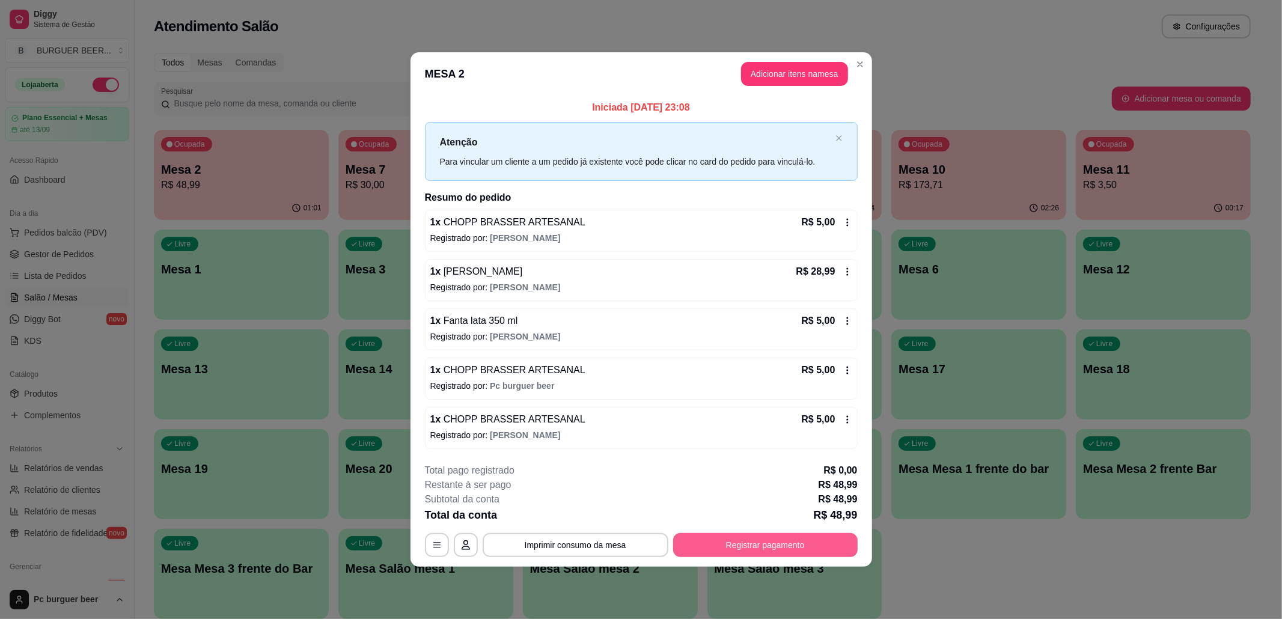
click at [807, 546] on button "Registrar pagamento" at bounding box center [765, 545] width 185 height 24
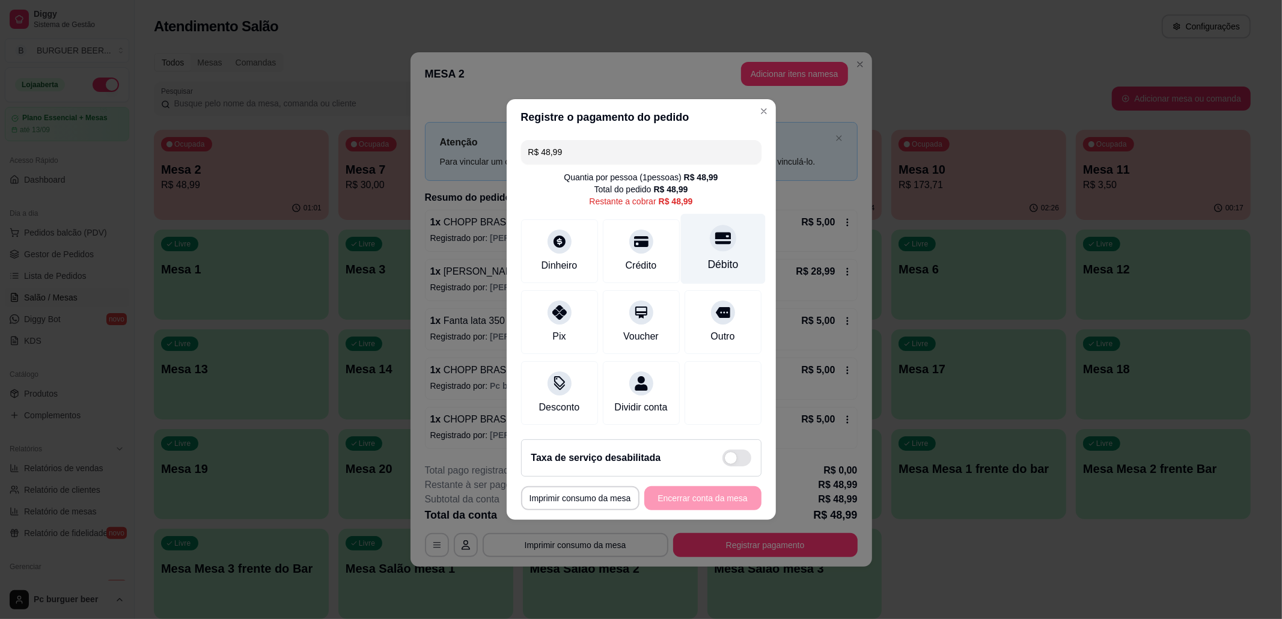
click at [691, 257] on div "Débito" at bounding box center [723, 249] width 85 height 70
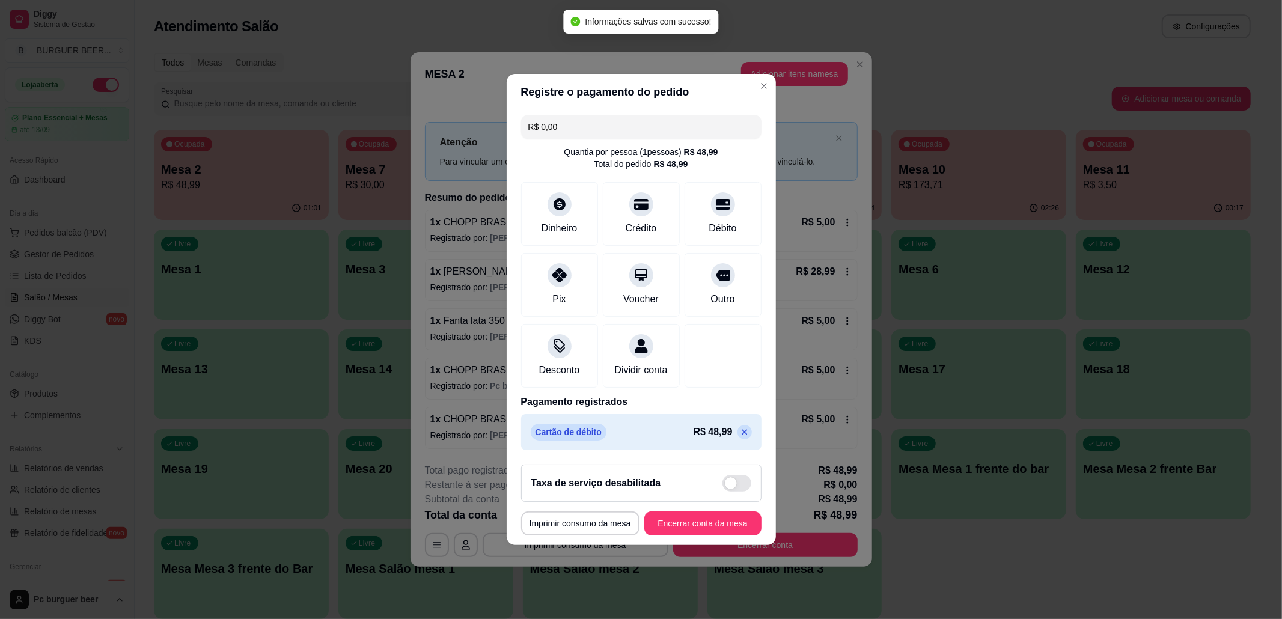
type input "R$ 0,00"
click at [698, 502] on div "Taxa de serviço desabilitada" at bounding box center [641, 483] width 240 height 37
checkbox input "true"
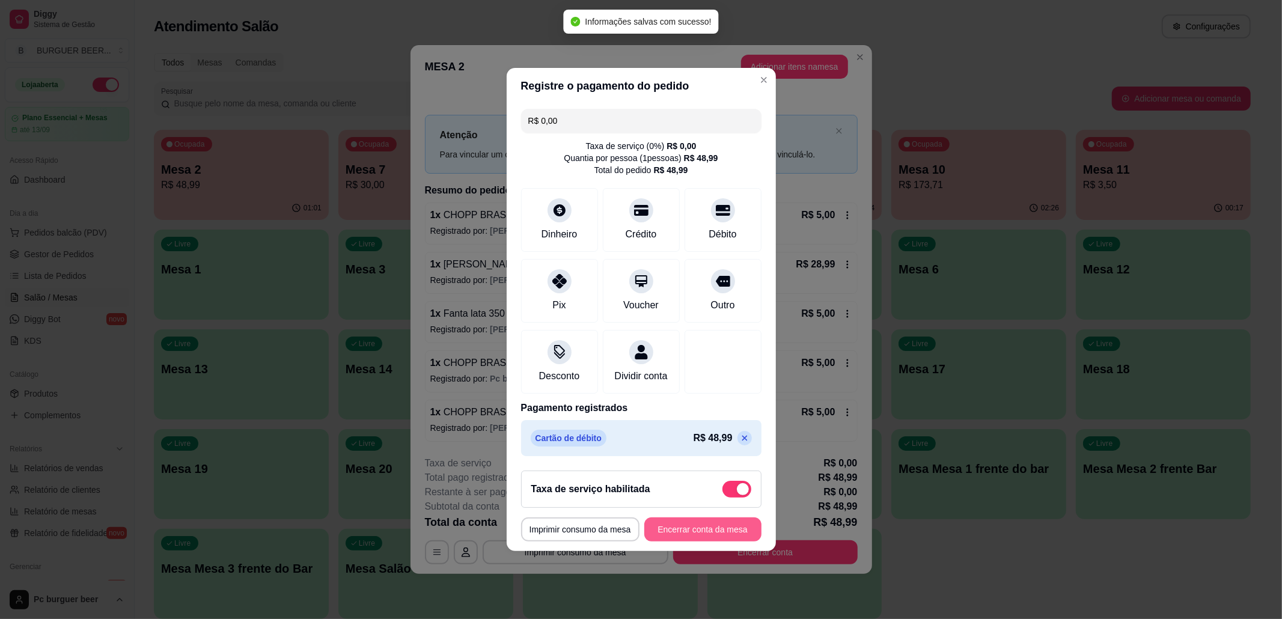
click at [657, 535] on button "Encerrar conta da mesa" at bounding box center [702, 530] width 117 height 24
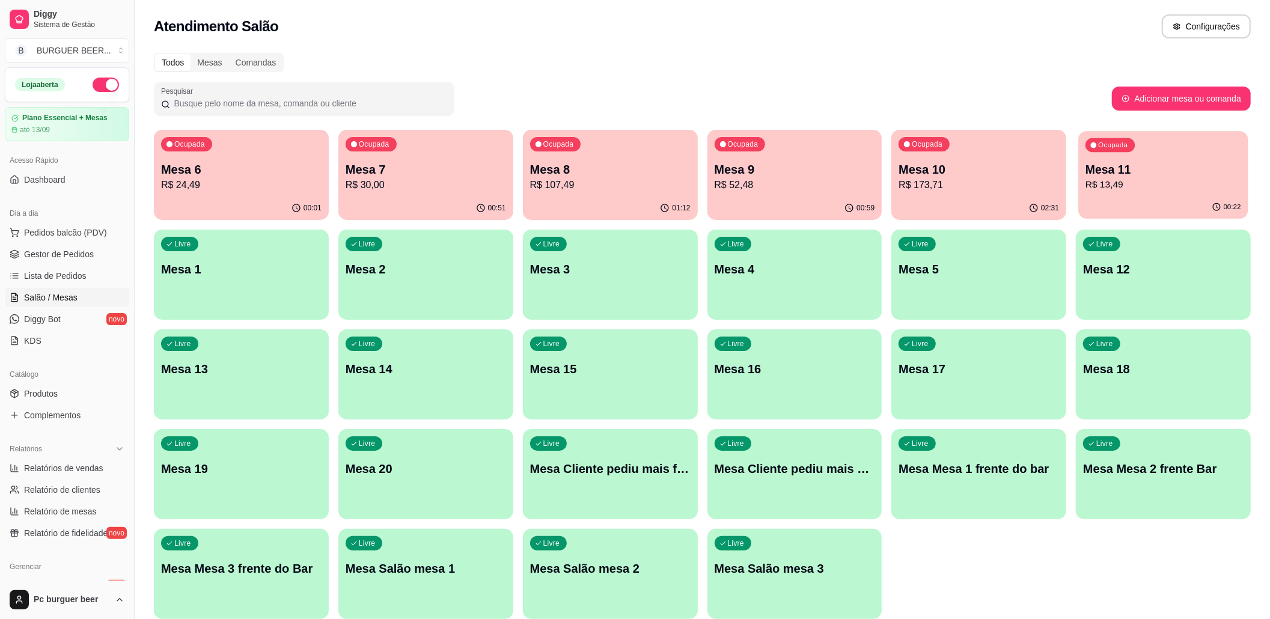
click at [1129, 200] on div "00:22" at bounding box center [1164, 207] width 170 height 23
click at [268, 200] on div "00:02" at bounding box center [241, 208] width 175 height 23
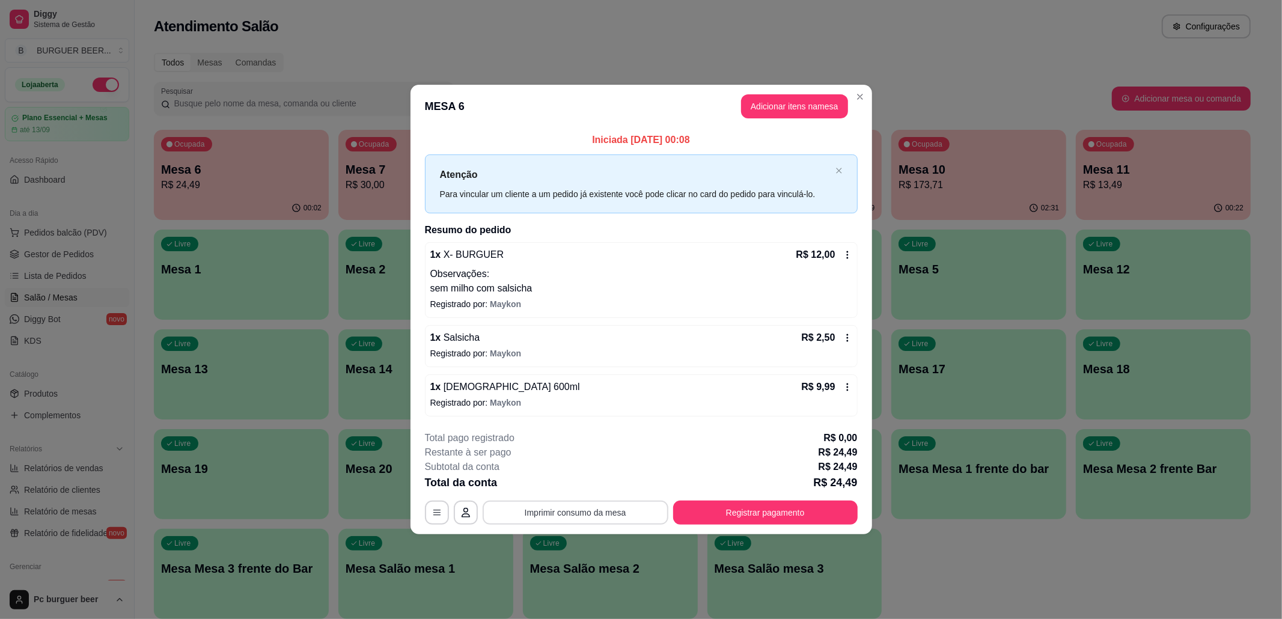
click at [643, 510] on button "Imprimir consumo da mesa" at bounding box center [576, 513] width 186 height 24
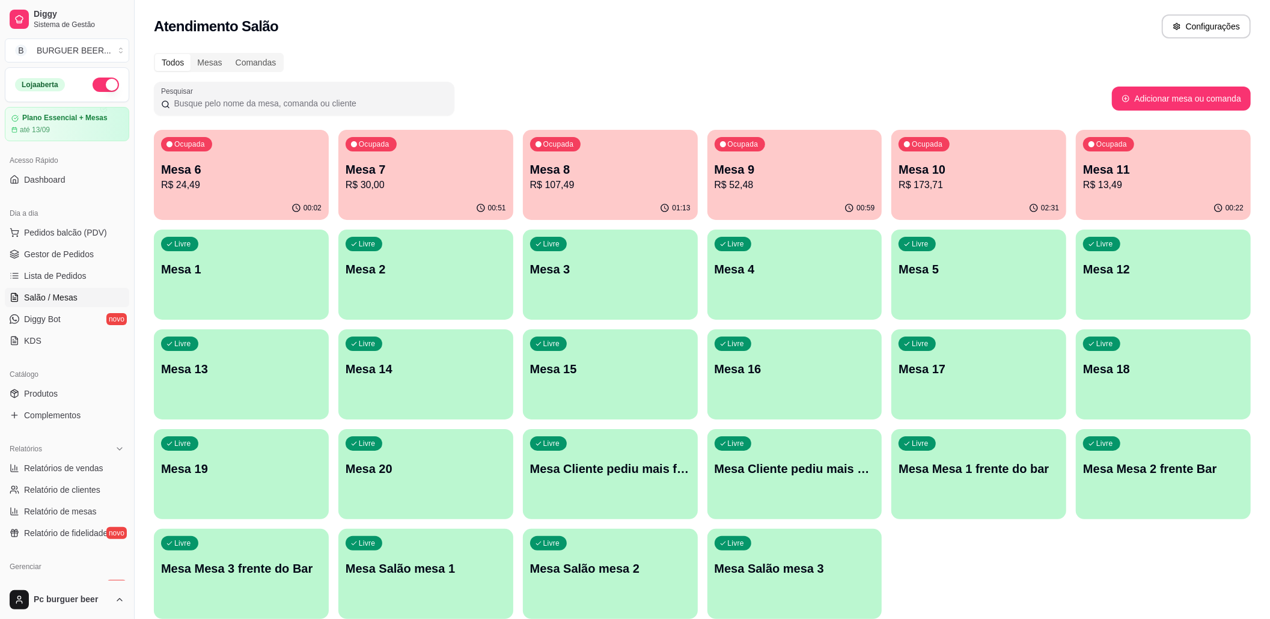
click at [394, 193] on div "Ocupada Mesa 7 R$ 30,00" at bounding box center [425, 163] width 175 height 67
click at [67, 283] on link "Lista de Pedidos" at bounding box center [67, 275] width 124 height 19
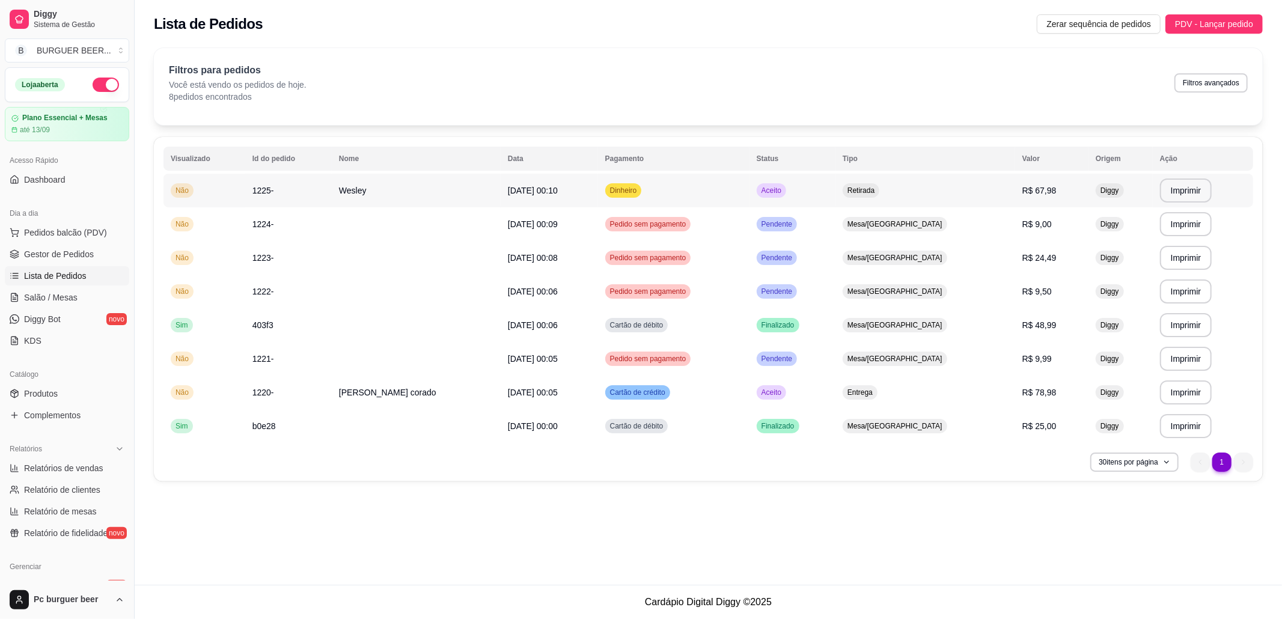
click at [836, 195] on td "Aceito" at bounding box center [793, 191] width 86 height 34
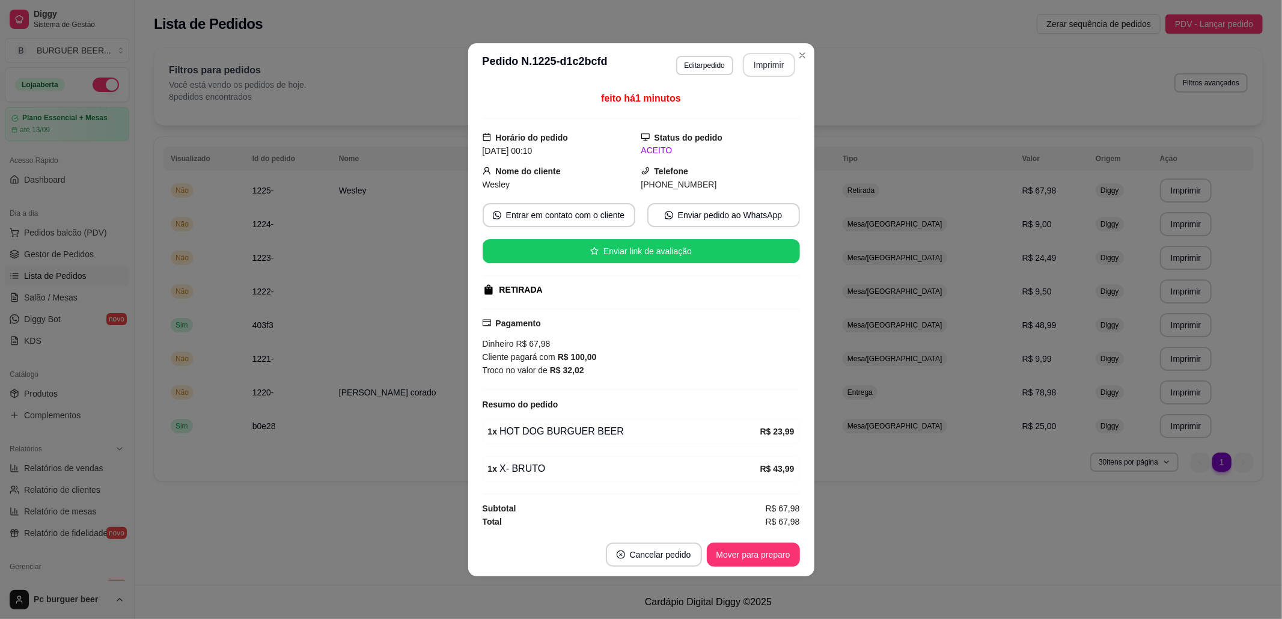
click at [767, 58] on button "Imprimir" at bounding box center [769, 65] width 52 height 24
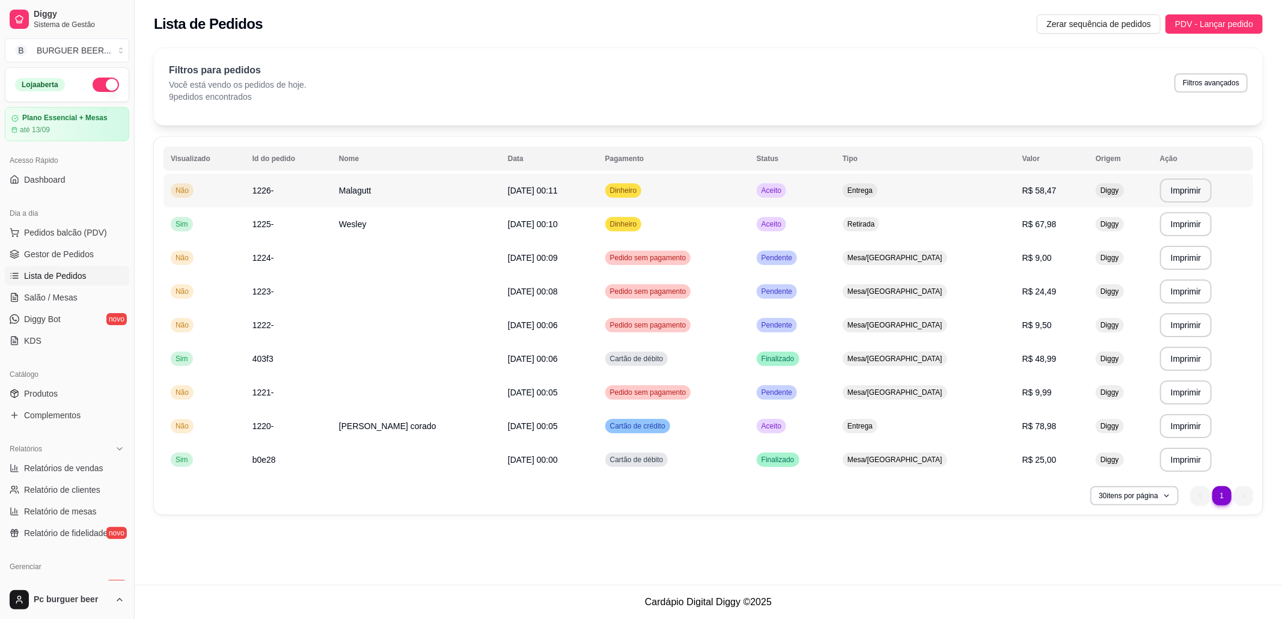
click at [836, 197] on td "Aceito" at bounding box center [793, 191] width 86 height 34
click at [775, 41] on header "**********" at bounding box center [641, 57] width 346 height 43
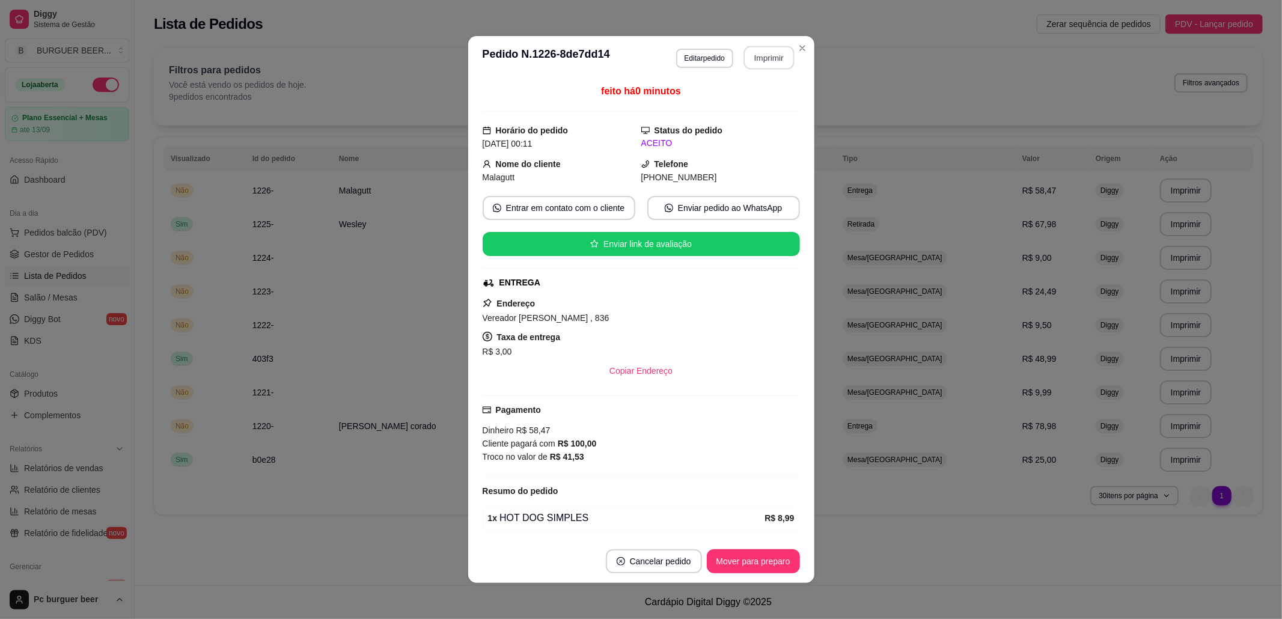
click at [773, 52] on button "Imprimir" at bounding box center [769, 57] width 51 height 23
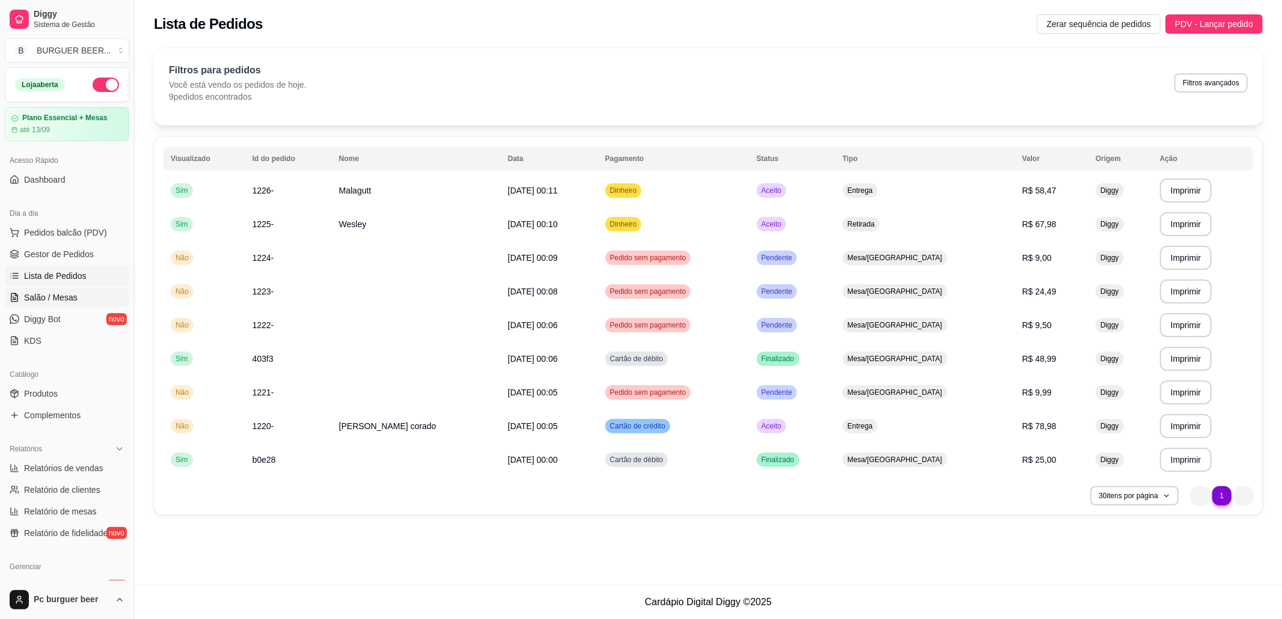
click at [87, 301] on link "Salão / Mesas" at bounding box center [67, 297] width 124 height 19
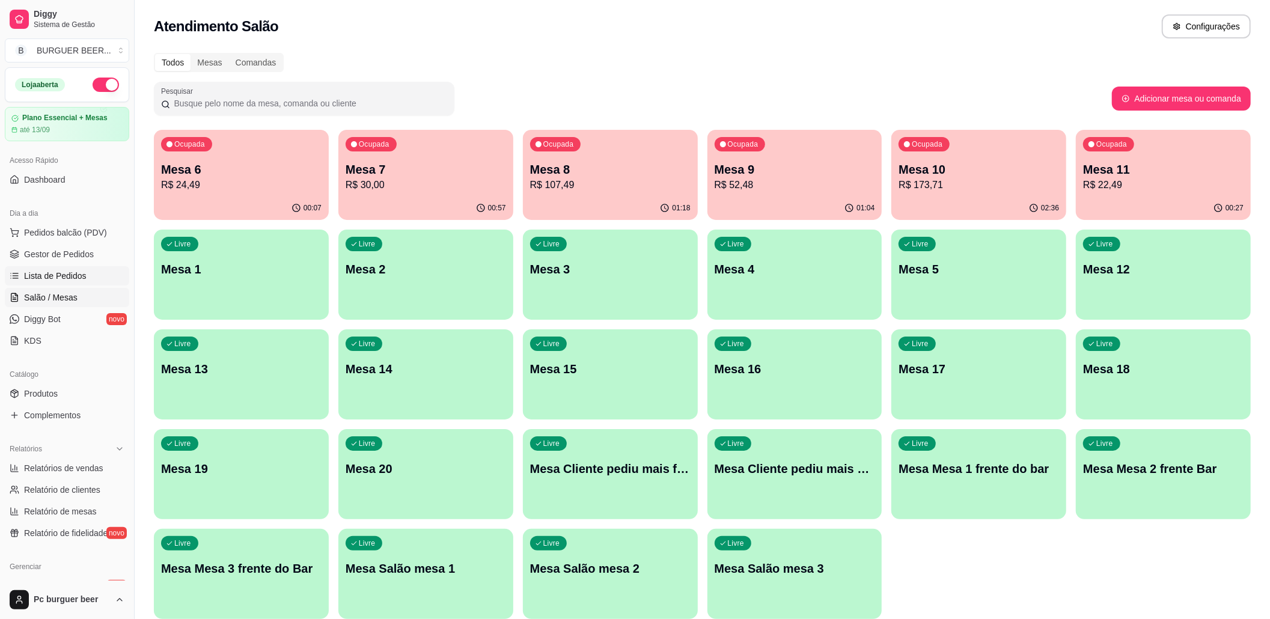
click at [82, 279] on span "Lista de Pedidos" at bounding box center [55, 276] width 63 height 12
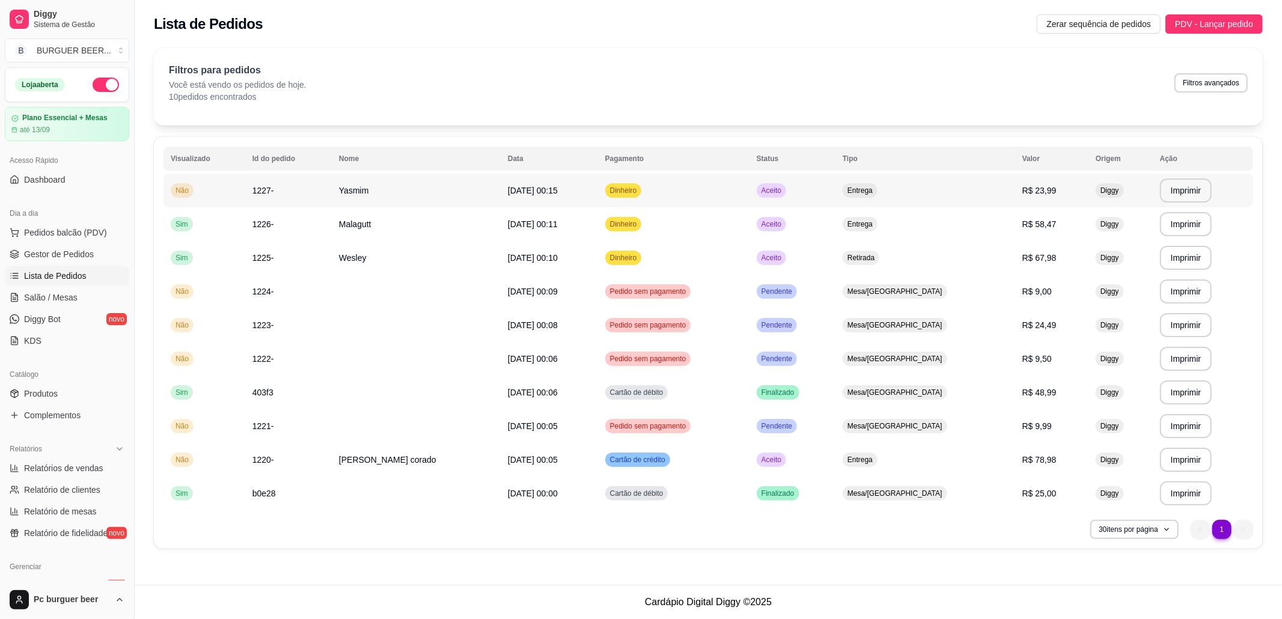
click at [640, 195] on span "Dinheiro" at bounding box center [624, 191] width 32 height 10
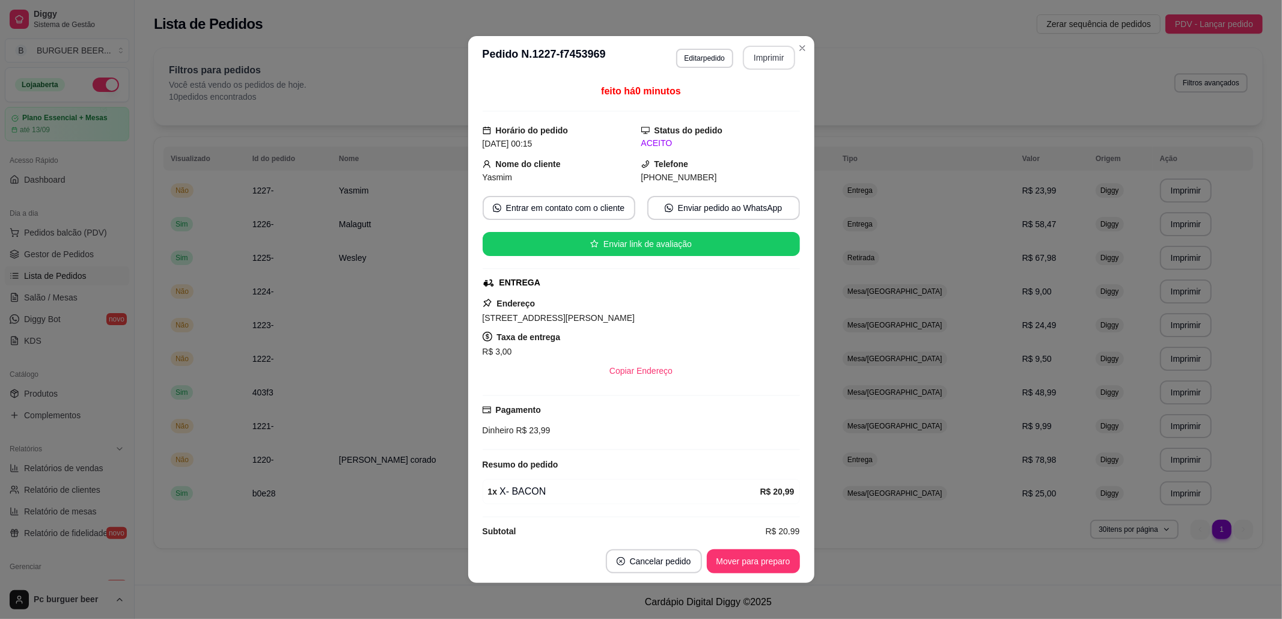
click at [773, 54] on button "Imprimir" at bounding box center [769, 58] width 52 height 24
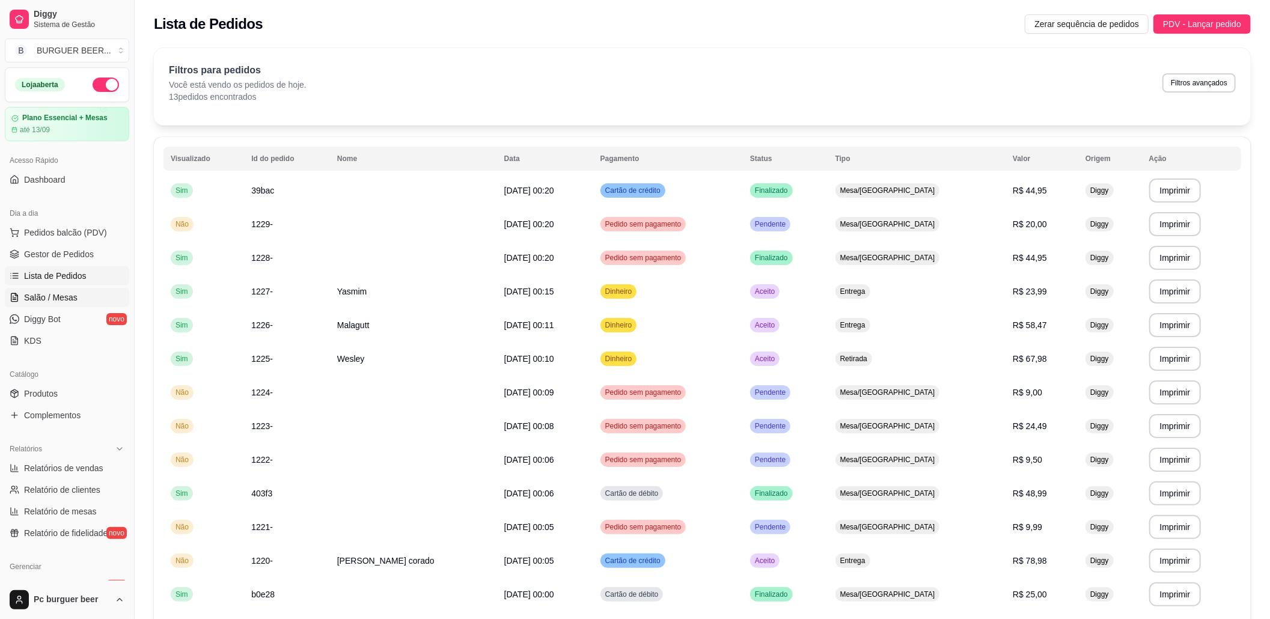
click at [37, 296] on span "Salão / Mesas" at bounding box center [51, 298] width 54 height 12
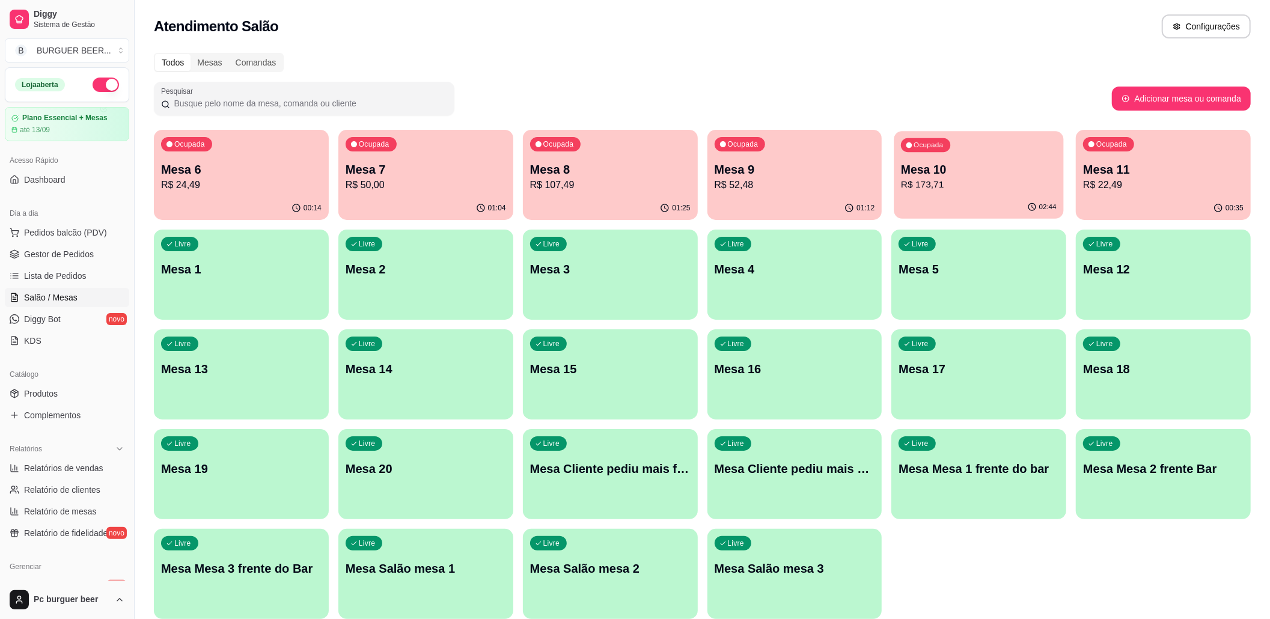
click at [996, 179] on p "R$ 173,71" at bounding box center [979, 185] width 156 height 14
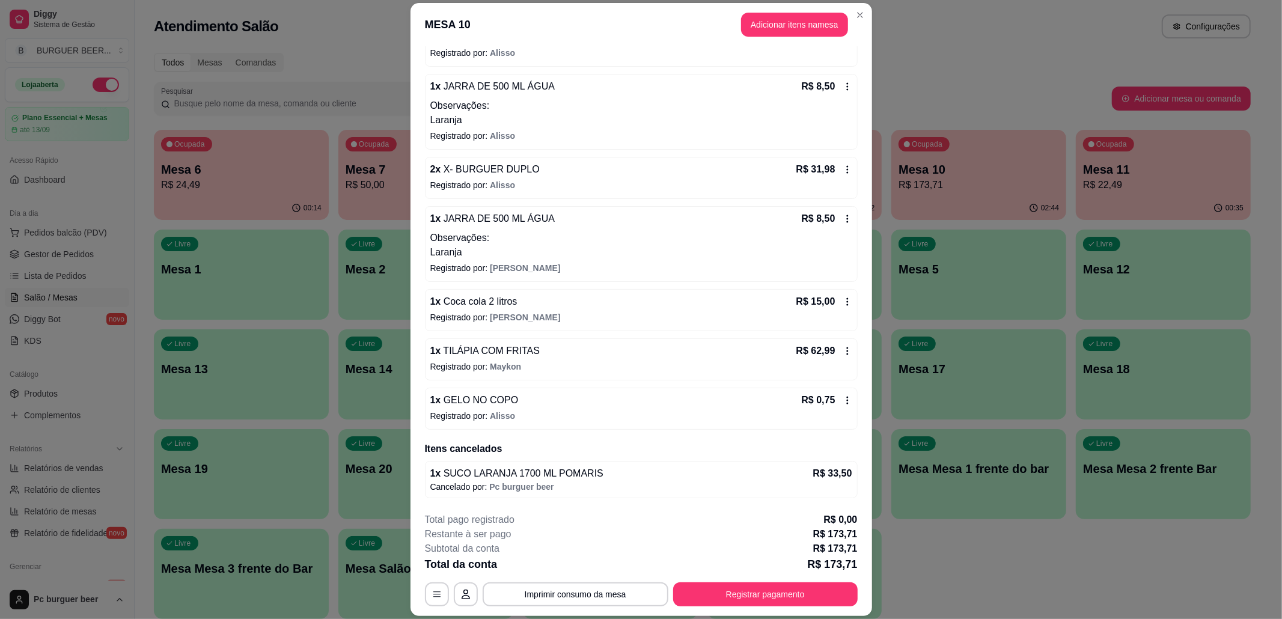
scroll to position [35, 0]
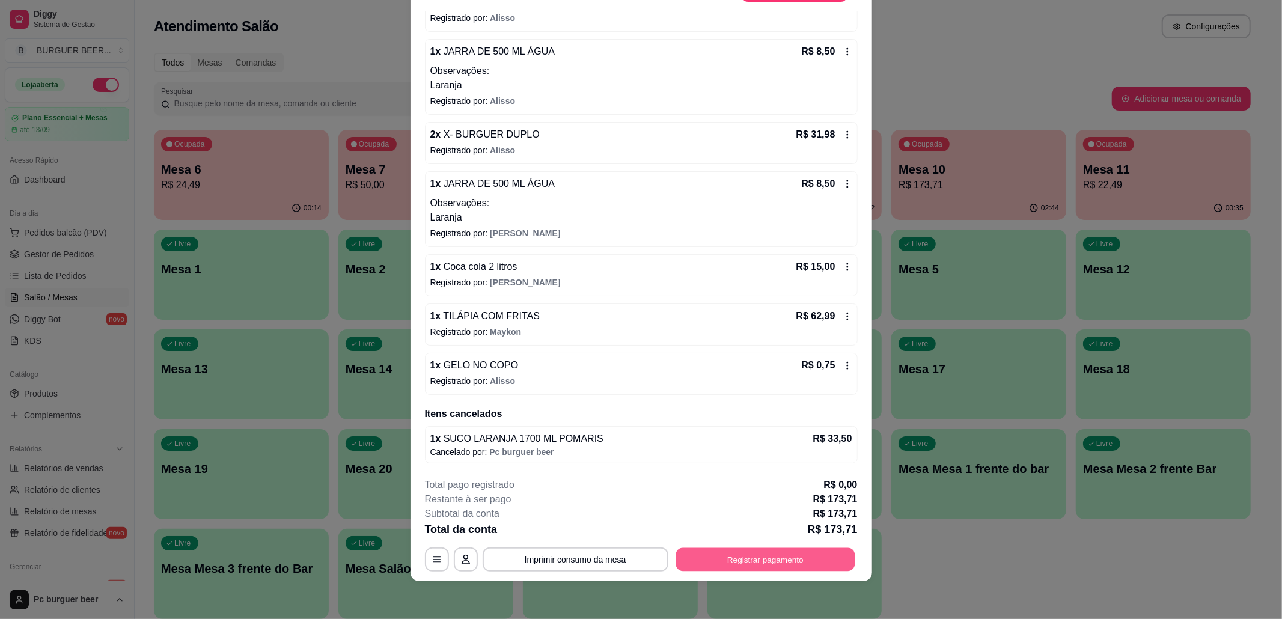
click at [710, 564] on button "Registrar pagamento" at bounding box center [765, 559] width 179 height 23
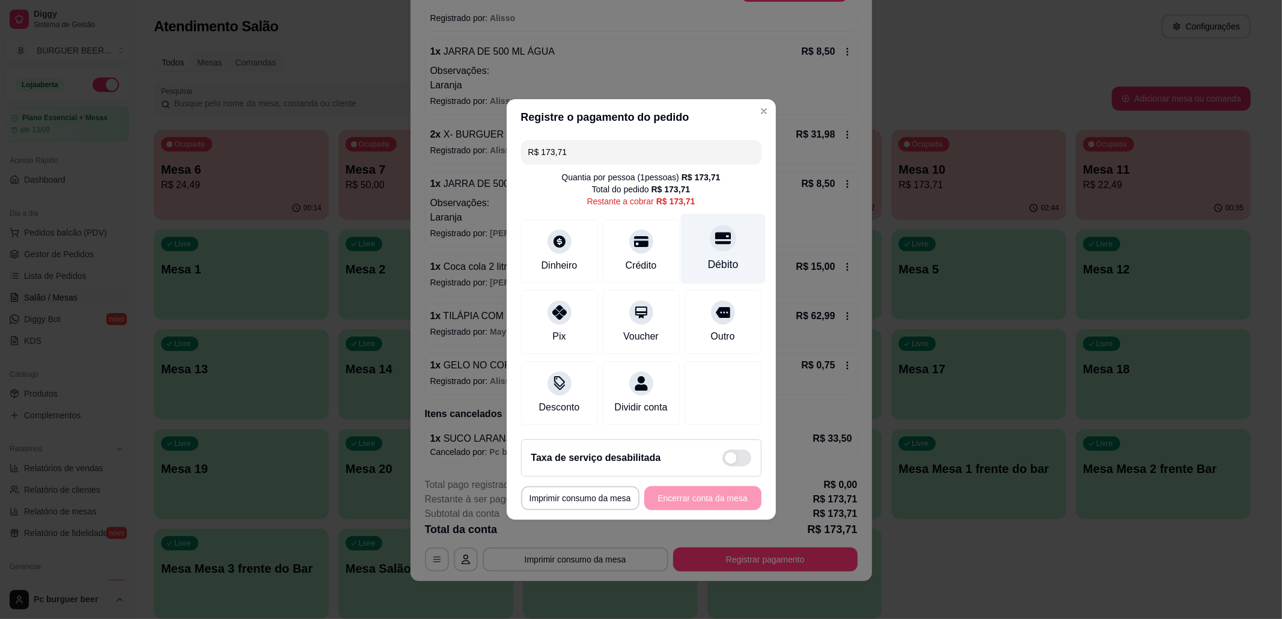
click at [731, 253] on div "Débito" at bounding box center [723, 249] width 85 height 70
type input "R$ 0,00"
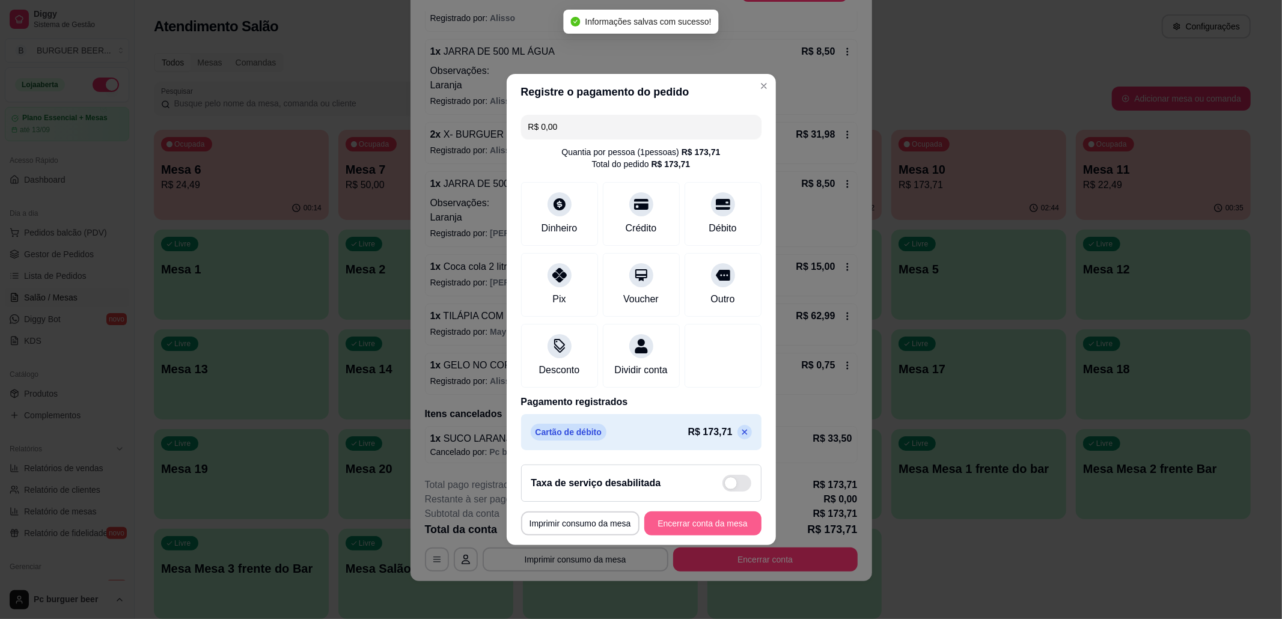
click at [708, 520] on button "Encerrar conta da mesa" at bounding box center [702, 524] width 117 height 24
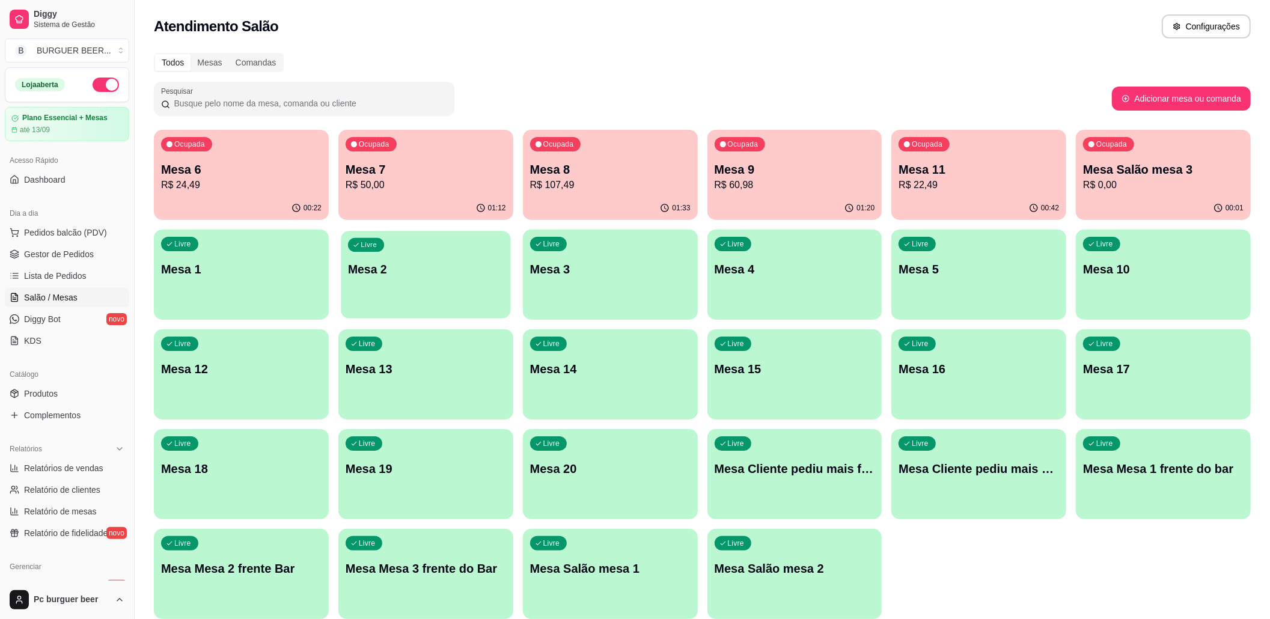
click at [417, 274] on p "Mesa 2" at bounding box center [426, 270] width 156 height 16
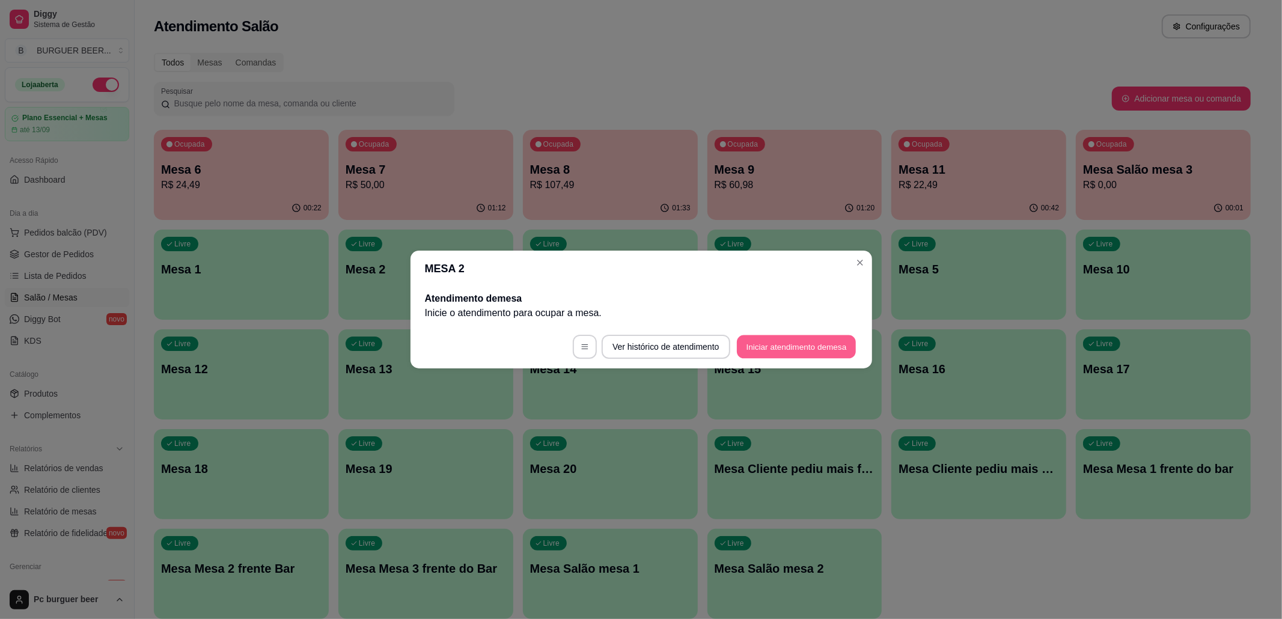
click at [806, 342] on button "Iniciar atendimento de mesa" at bounding box center [796, 346] width 119 height 23
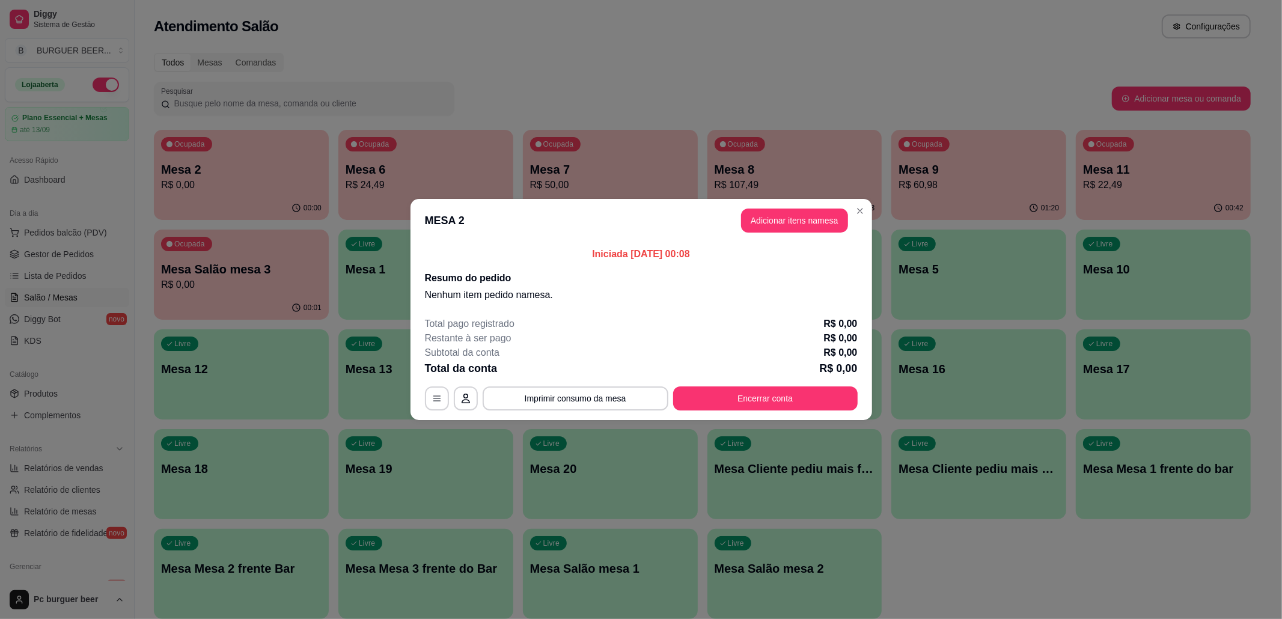
click at [815, 241] on section "MESA 2 Adicionar itens na mesa Iniciada [DATE] 00:08 Resumo do pedido Nenhum it…" at bounding box center [642, 309] width 462 height 221
click at [825, 217] on button "Adicionar itens na mesa" at bounding box center [794, 220] width 103 height 23
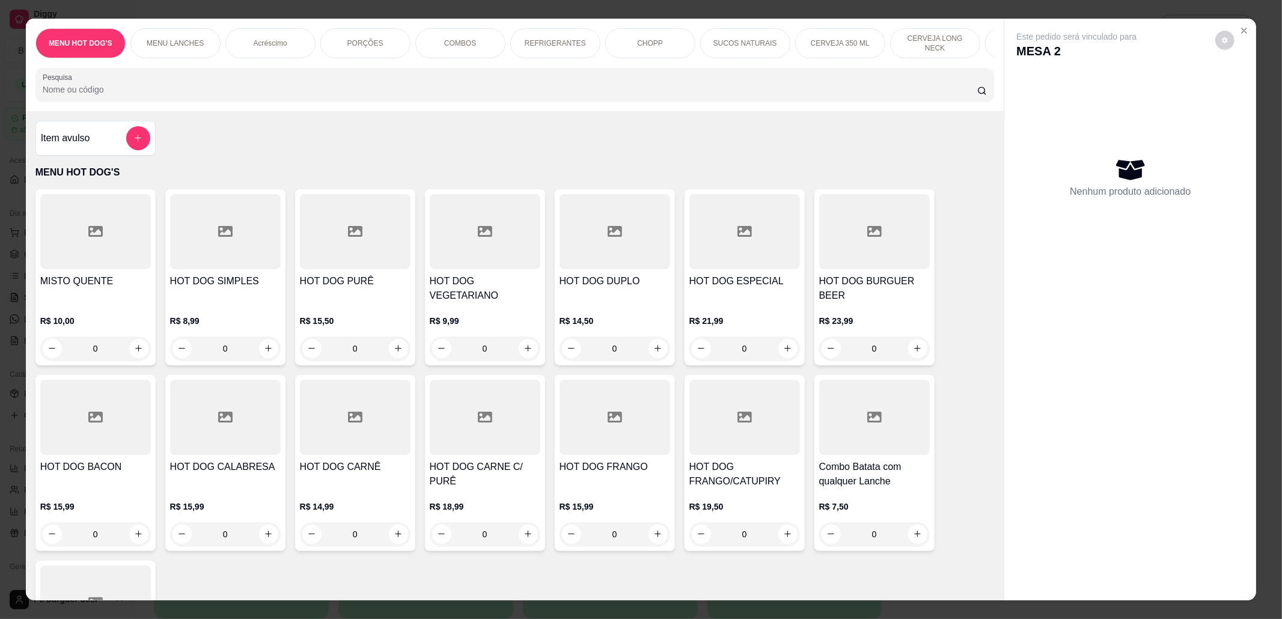
click at [387, 40] on div "PORÇÕES" at bounding box center [365, 43] width 90 height 30
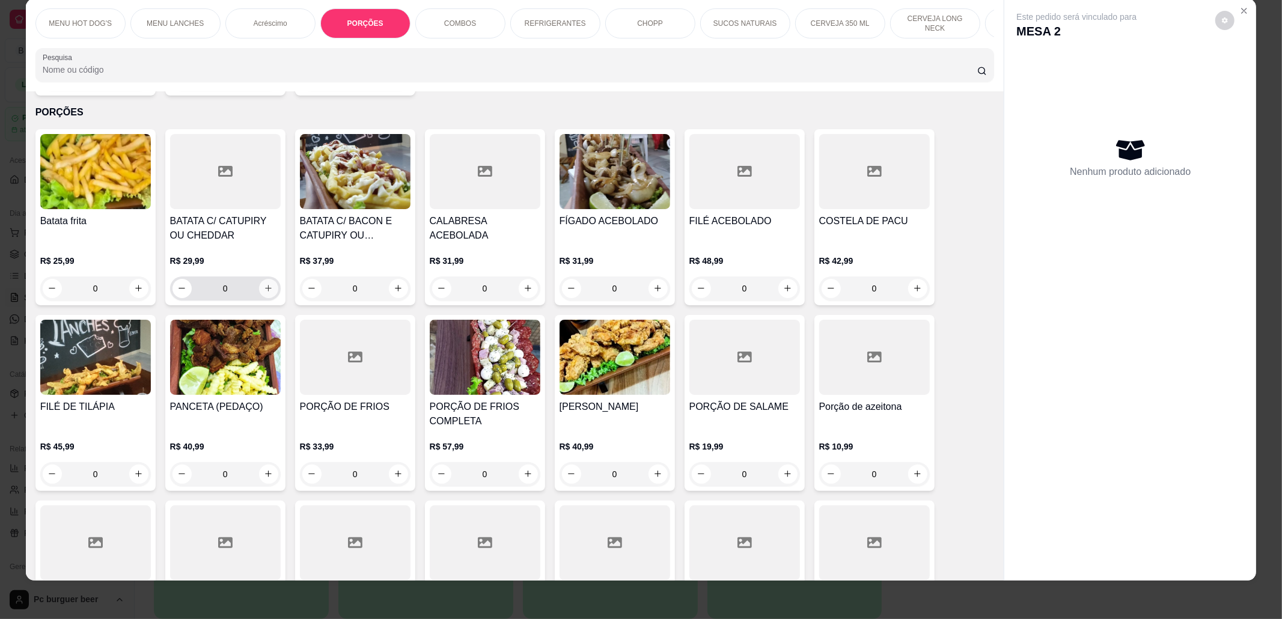
click at [265, 279] on button "increase-product-quantity" at bounding box center [268, 288] width 19 height 19
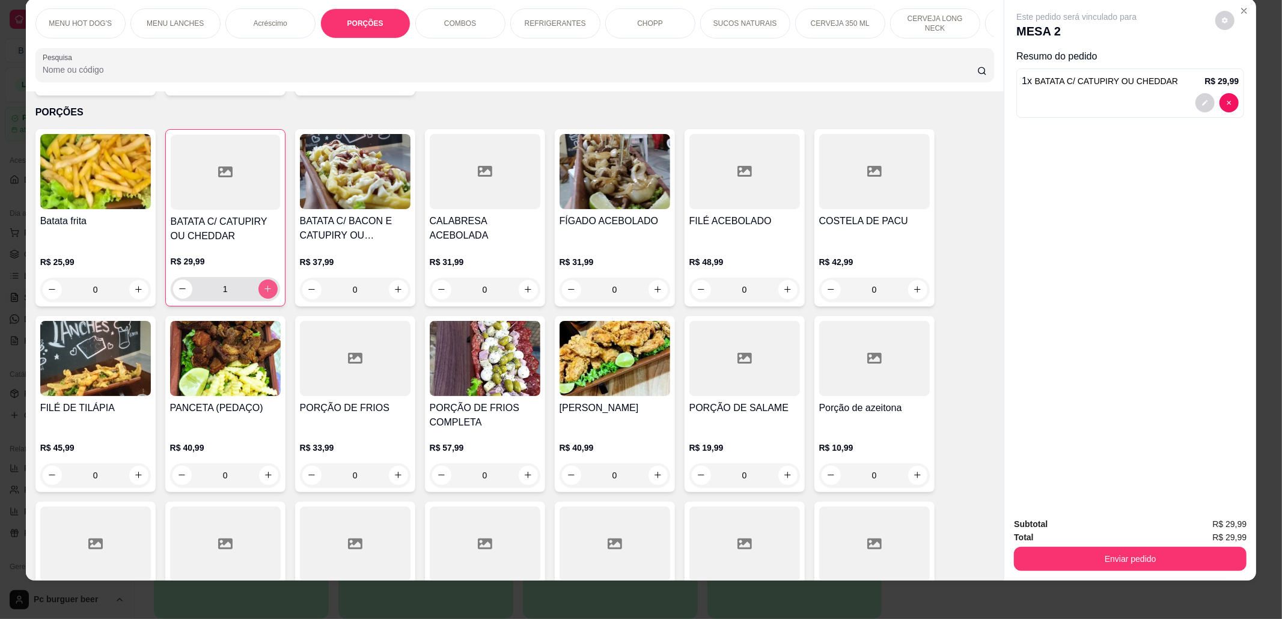
type input "1"
click at [825, 26] on p "CERVEJA 350 ML" at bounding box center [840, 24] width 59 height 10
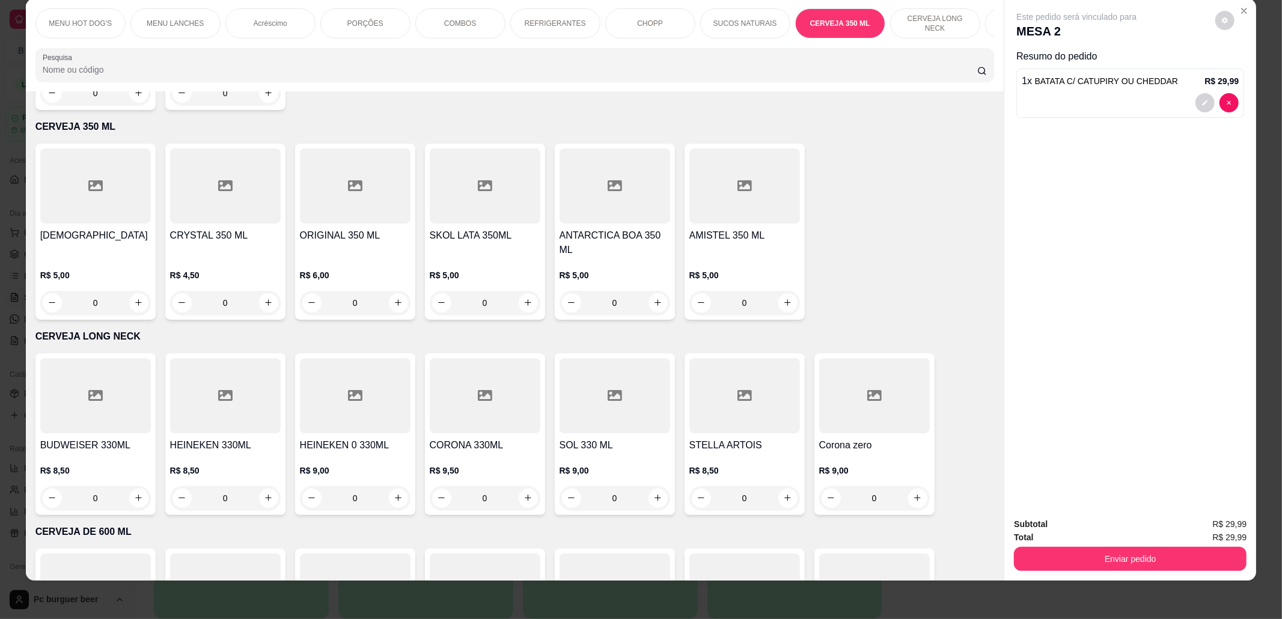
scroll to position [0, 556]
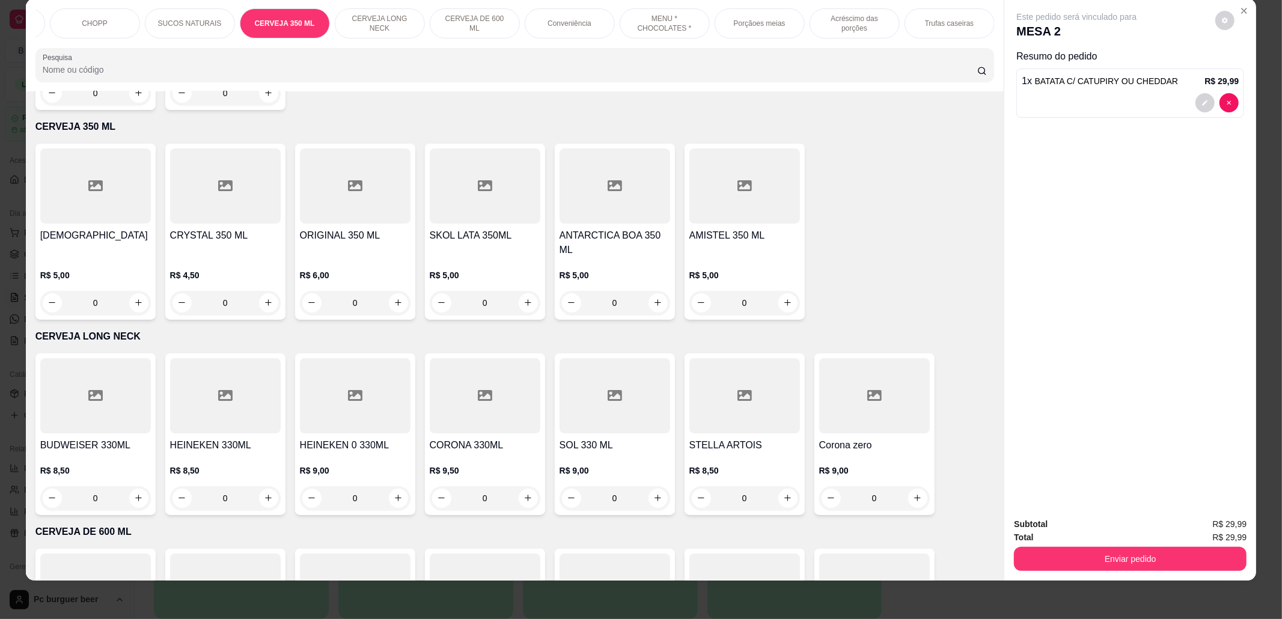
click at [455, 17] on div "CERVEJA DE 600 ML" at bounding box center [475, 23] width 90 height 30
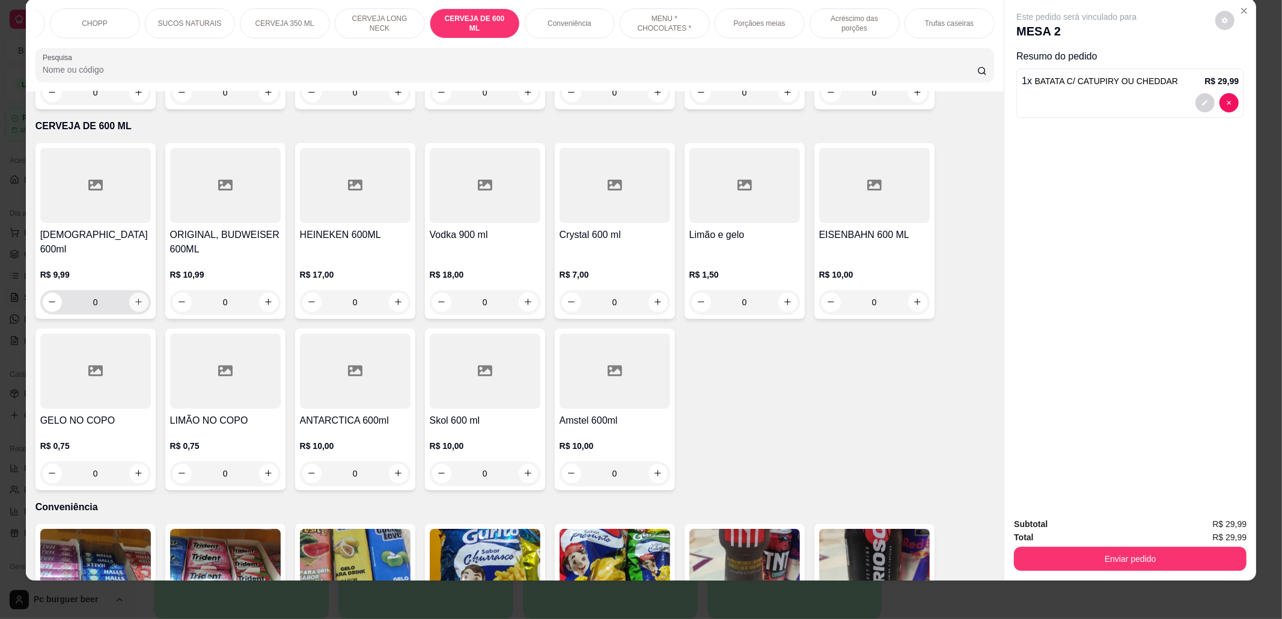
click at [134, 298] on icon "increase-product-quantity" at bounding box center [138, 302] width 9 height 9
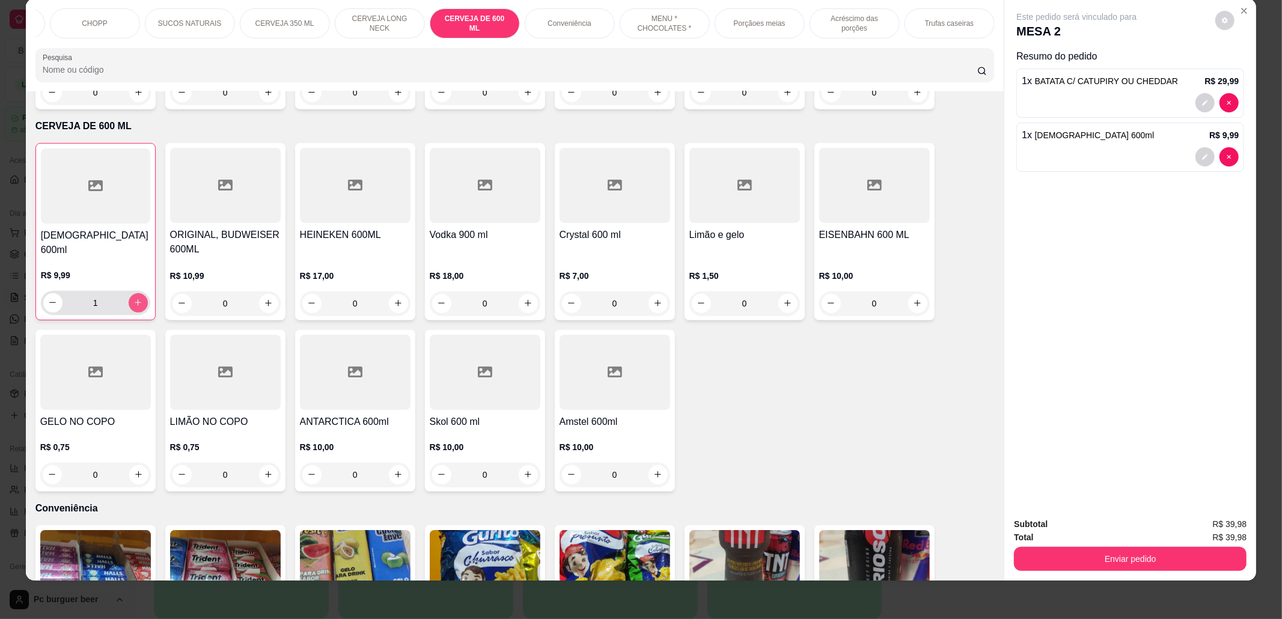
type input "1"
click at [1109, 556] on button "Enviar pedido" at bounding box center [1130, 559] width 233 height 24
click at [1107, 532] on button "Não registrar e enviar pedido" at bounding box center [1089, 530] width 121 height 22
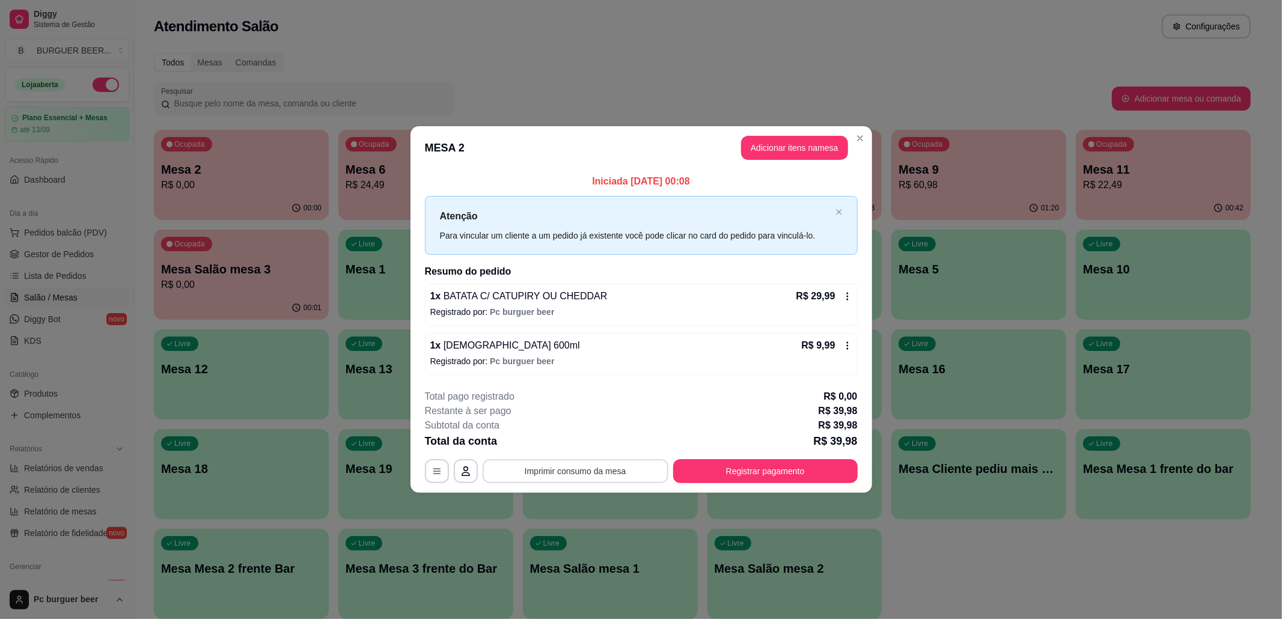
click at [594, 464] on button "Imprimir consumo da mesa" at bounding box center [576, 471] width 186 height 24
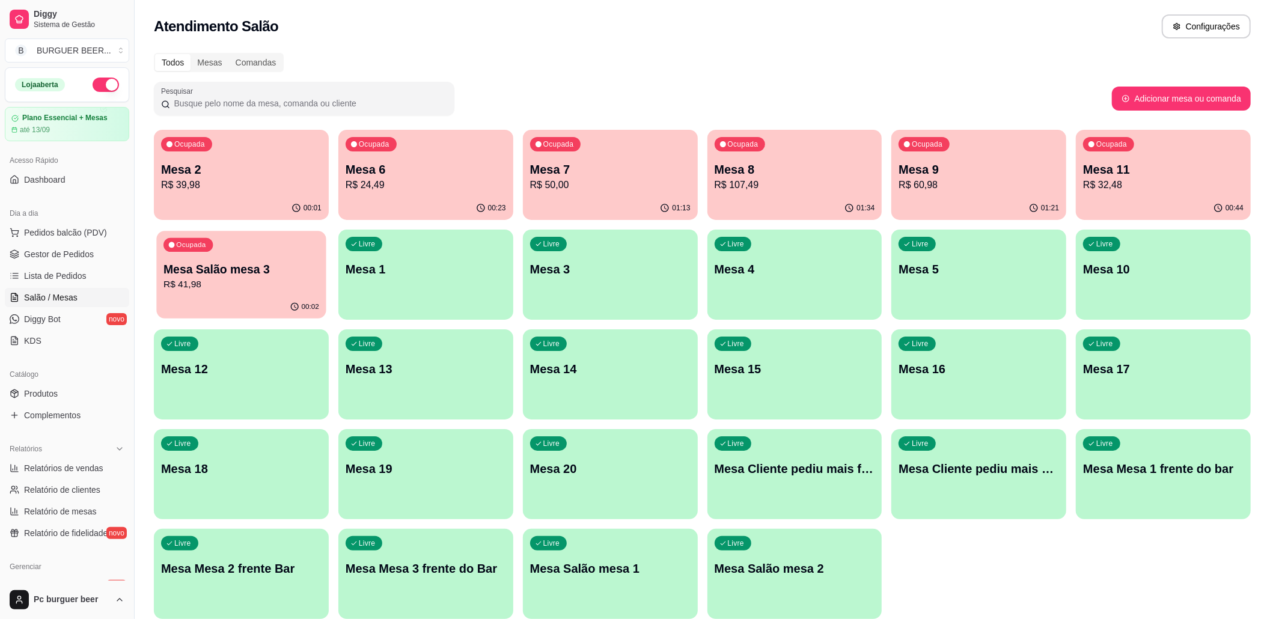
click at [297, 302] on div "00:02" at bounding box center [241, 307] width 170 height 23
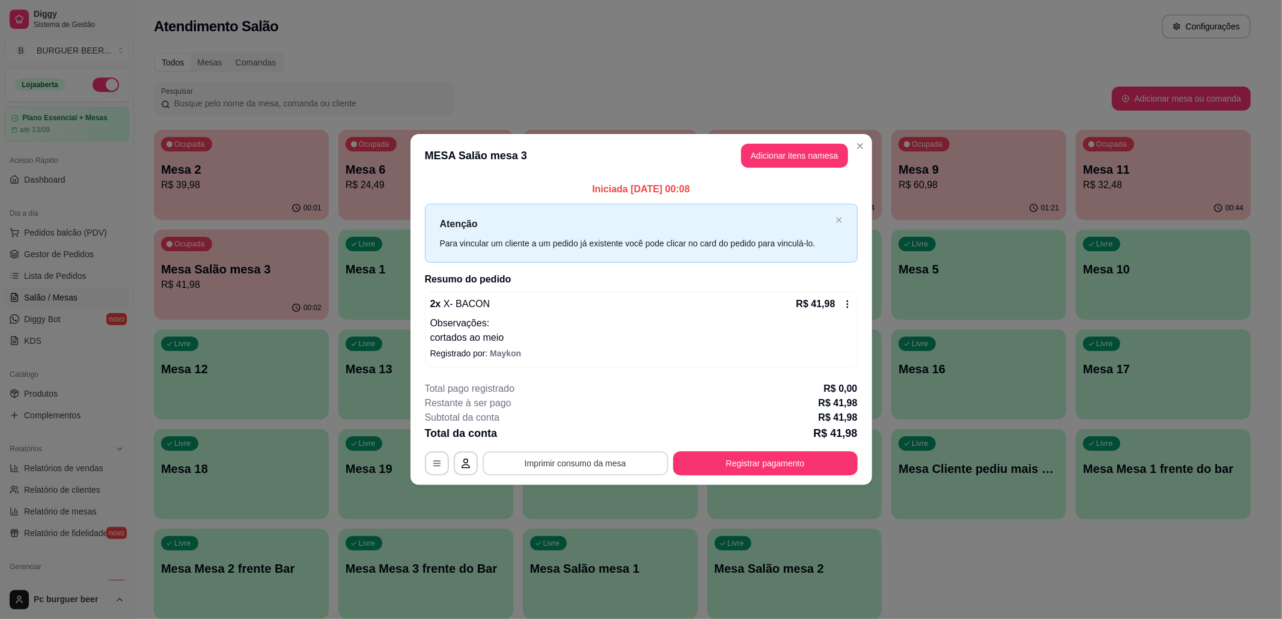
click at [581, 453] on button "Imprimir consumo da mesa" at bounding box center [576, 463] width 186 height 24
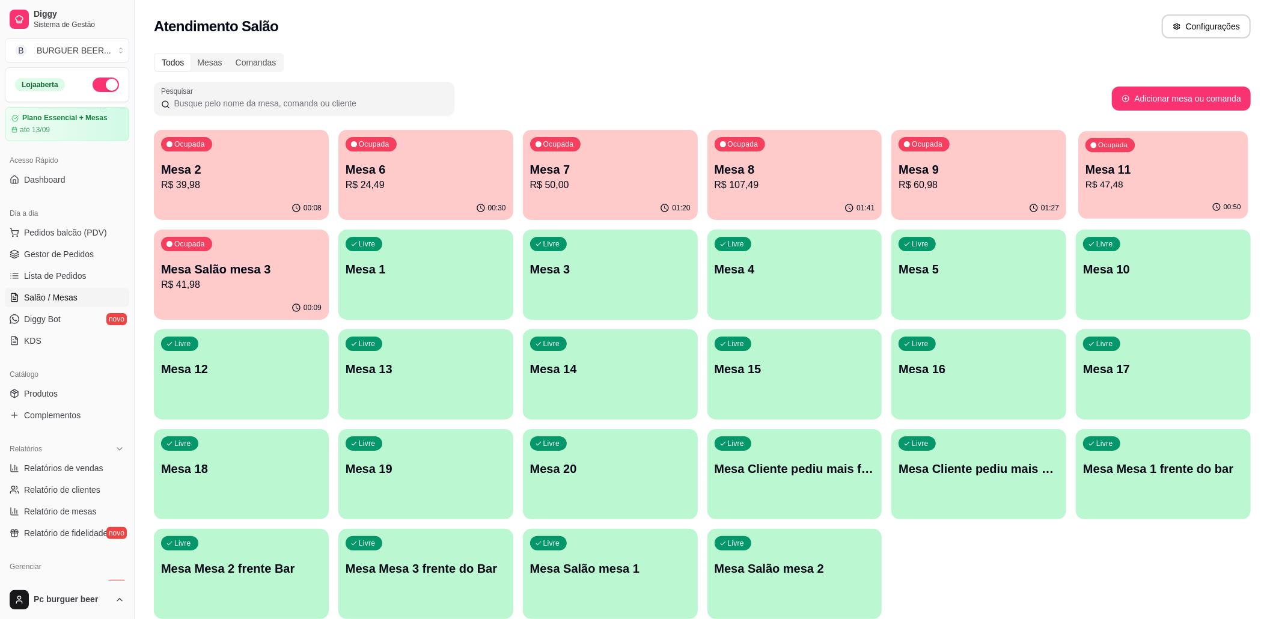
click at [1100, 180] on p "R$ 47,48" at bounding box center [1164, 185] width 156 height 14
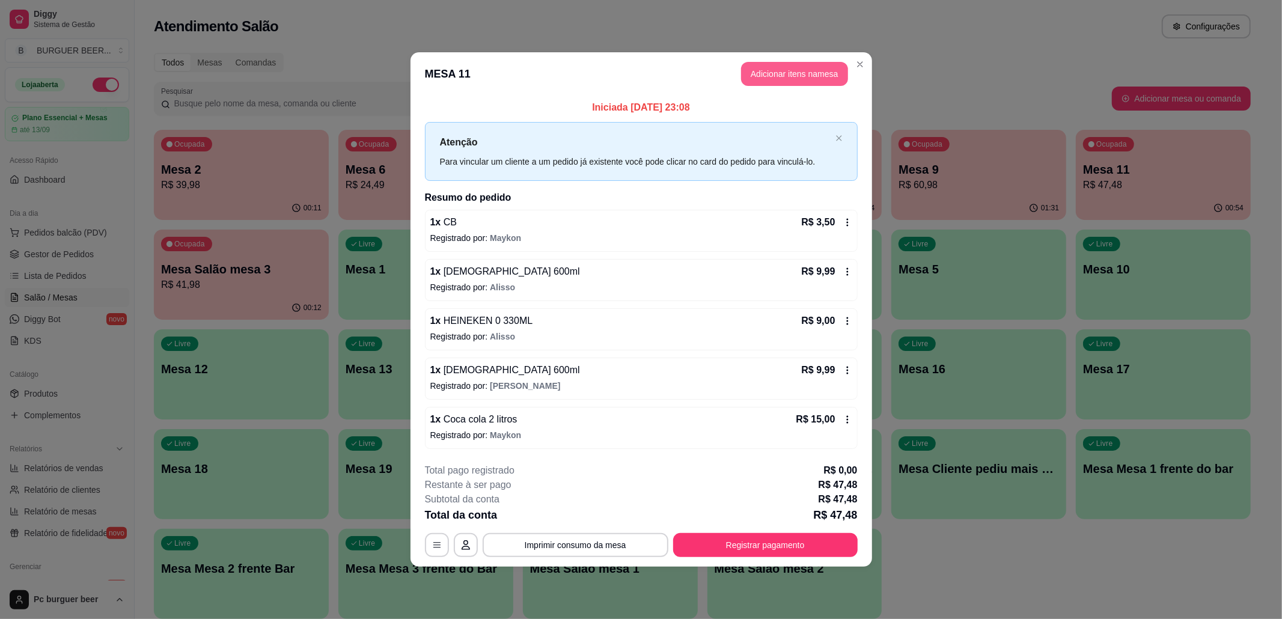
click at [798, 77] on button "Adicionar itens na mesa" at bounding box center [794, 74] width 107 height 24
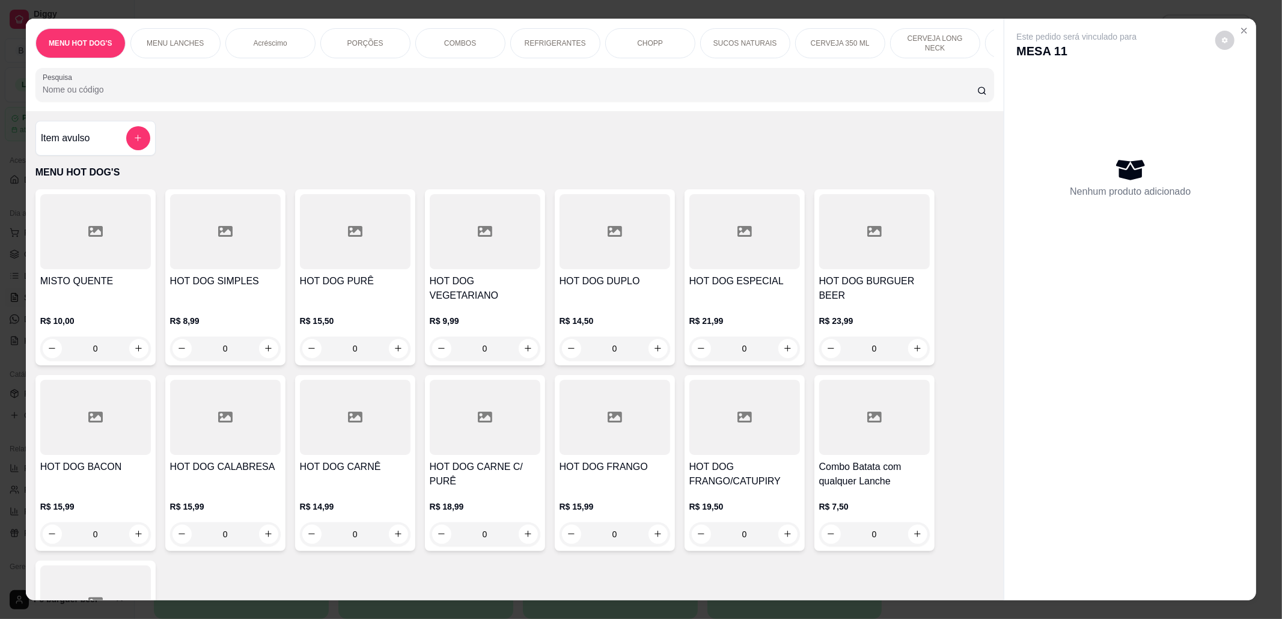
click at [904, 46] on p "CERVEJA LONG NECK" at bounding box center [936, 43] width 70 height 19
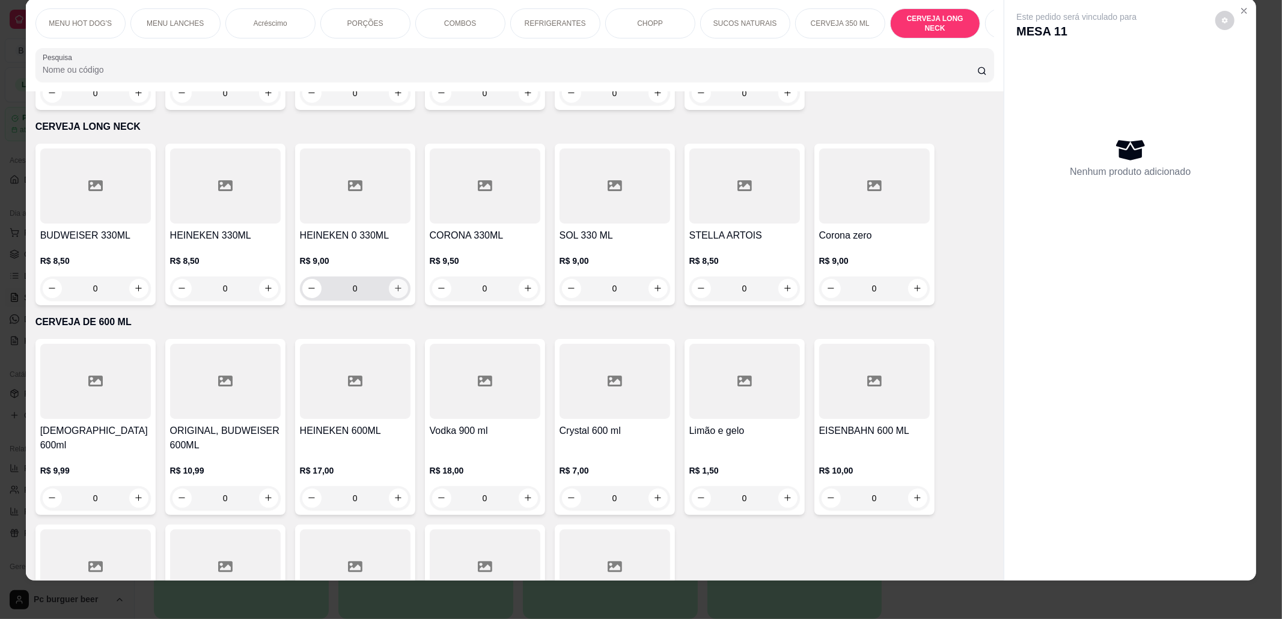
click at [395, 284] on icon "increase-product-quantity" at bounding box center [398, 288] width 9 height 9
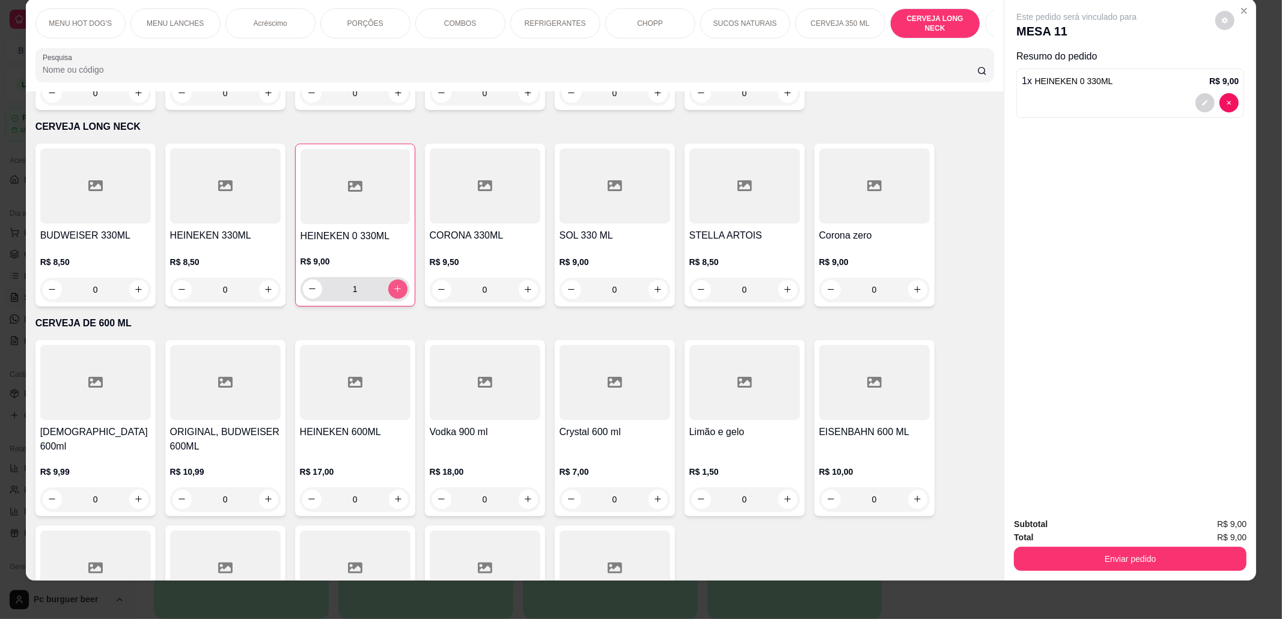
type input "1"
drag, startPoint x: 643, startPoint y: 37, endPoint x: 643, endPoint y: 49, distance: 12.0
click at [643, 38] on div "MENU HOT DOG'S MENU LANCHES Acréscimo PORÇÕES COMBOS REFRIGERANTES CHOPP SUCOS …" at bounding box center [515, 23] width 960 height 30
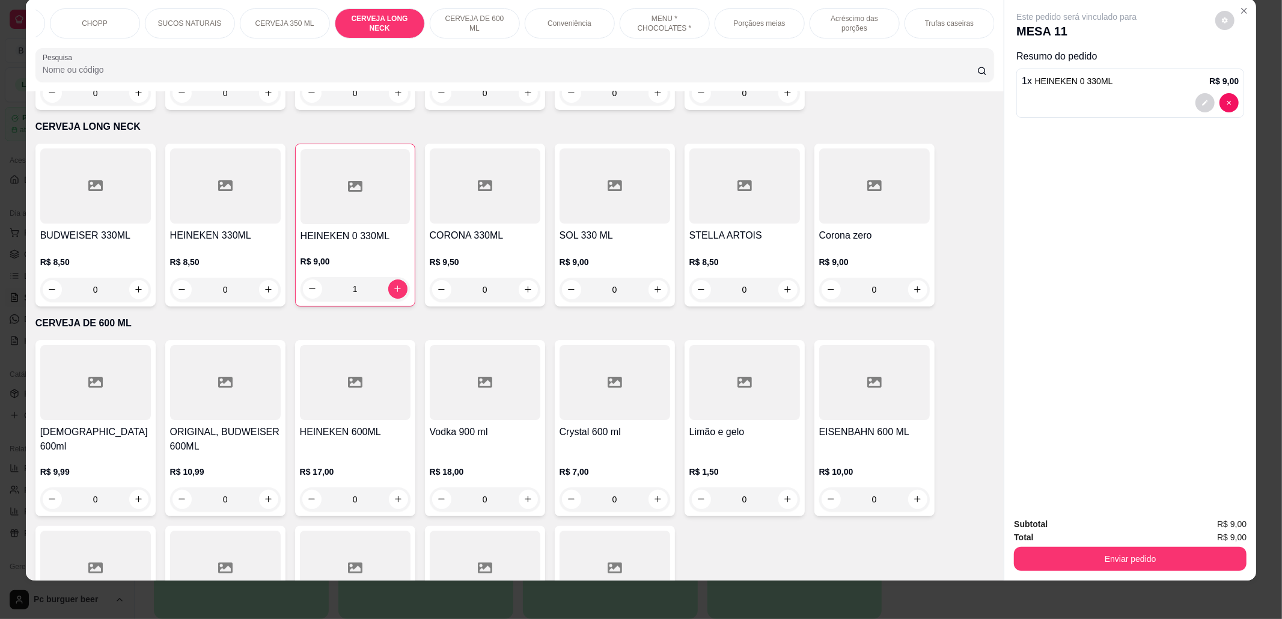
click at [486, 24] on p "CERVEJA DE 600 ML" at bounding box center [475, 23] width 70 height 19
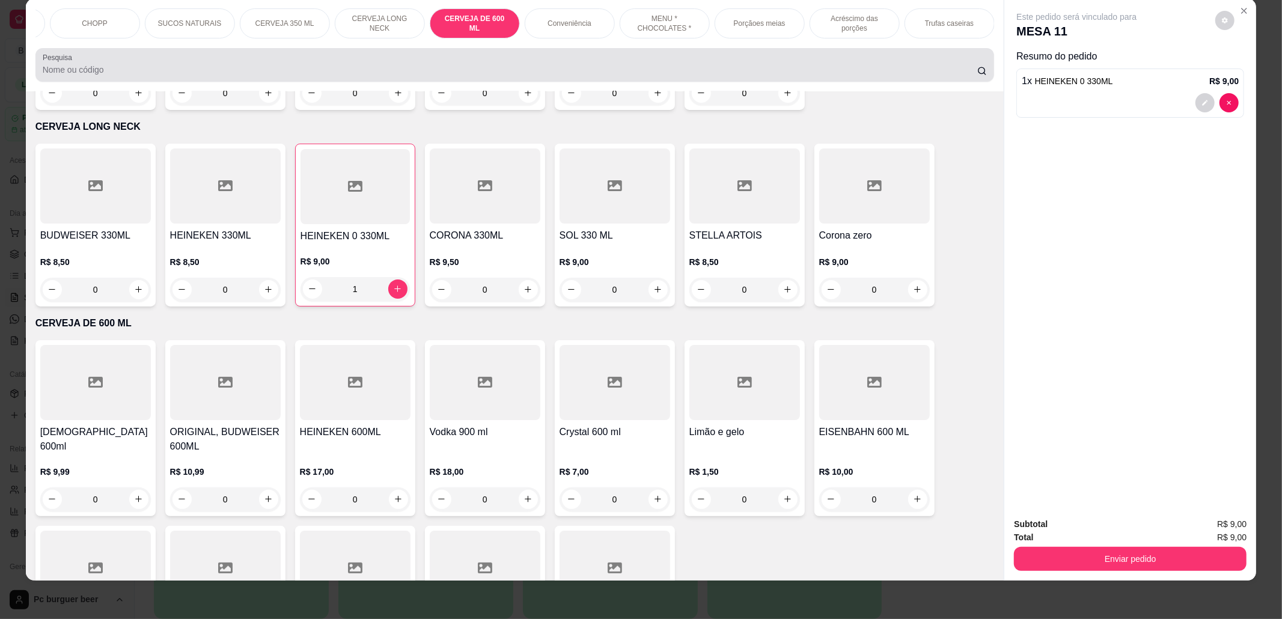
scroll to position [4182, 0]
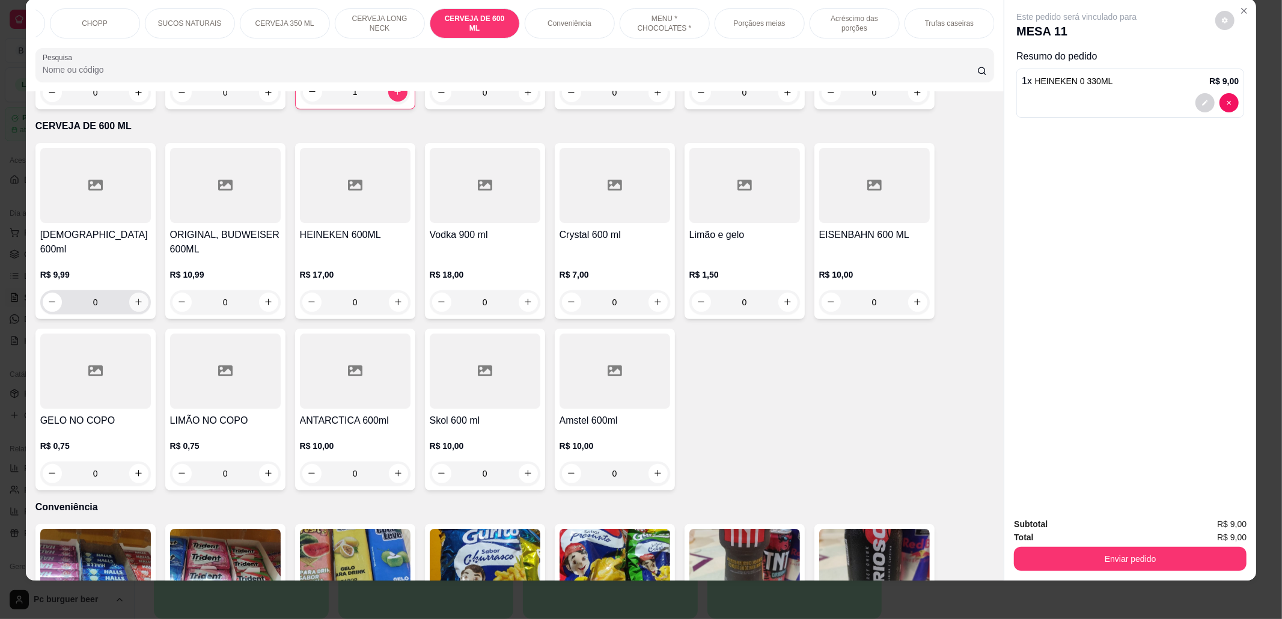
click at [134, 298] on icon "increase-product-quantity" at bounding box center [138, 302] width 9 height 9
type input "1"
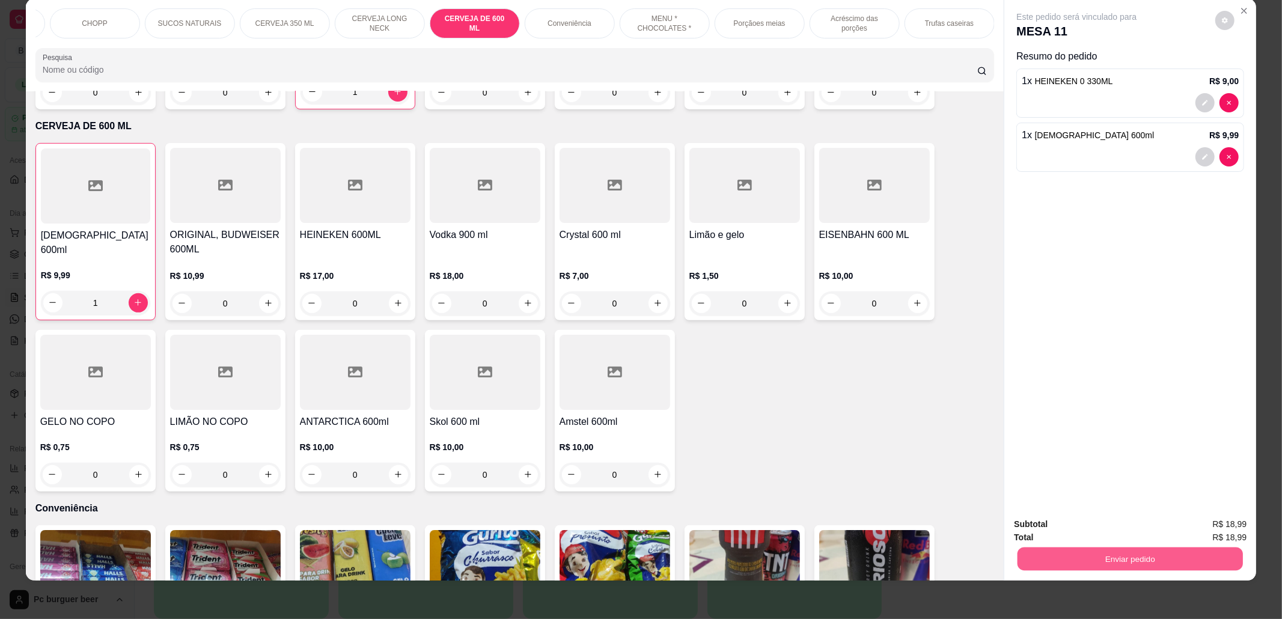
click at [1133, 551] on button "Enviar pedido" at bounding box center [1130, 559] width 225 height 23
click at [1116, 525] on button "Não registrar e enviar pedido" at bounding box center [1089, 530] width 121 height 22
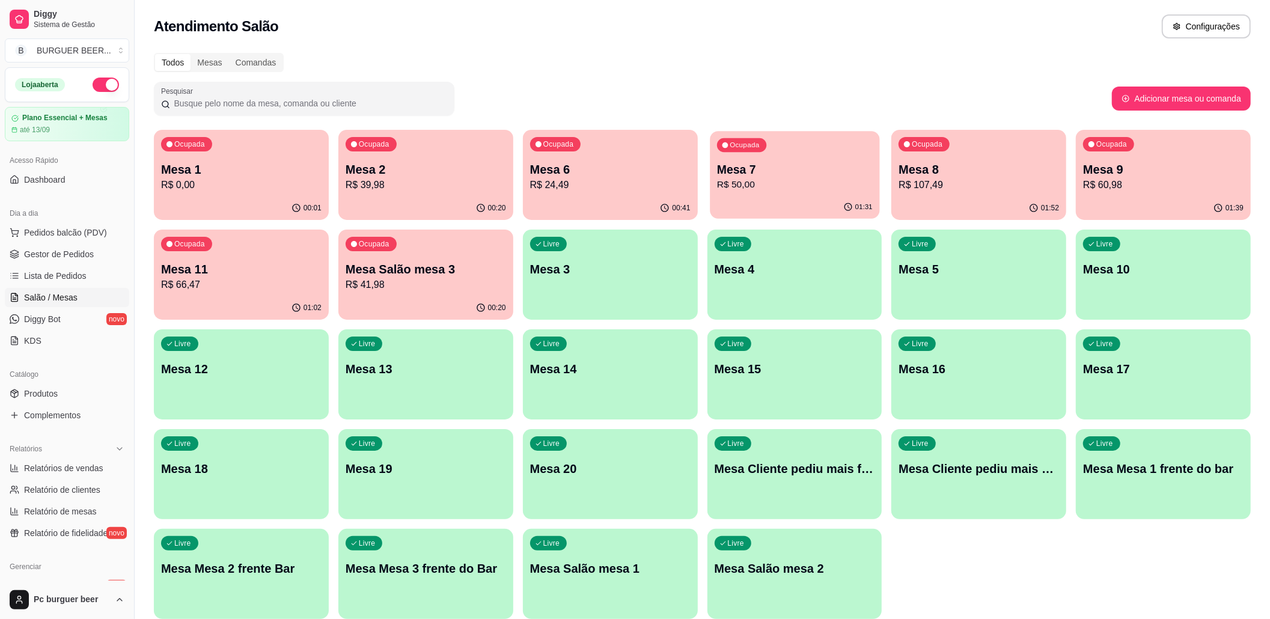
click at [767, 219] on div "Ocupada Mesa 1 R$ 0,00 00:01 Ocupada Mesa 2 R$ 39,98 00:20 Ocupada Mesa 6 R$ 24…" at bounding box center [702, 374] width 1097 height 489
click at [960, 204] on div "01:52" at bounding box center [980, 207] width 170 height 23
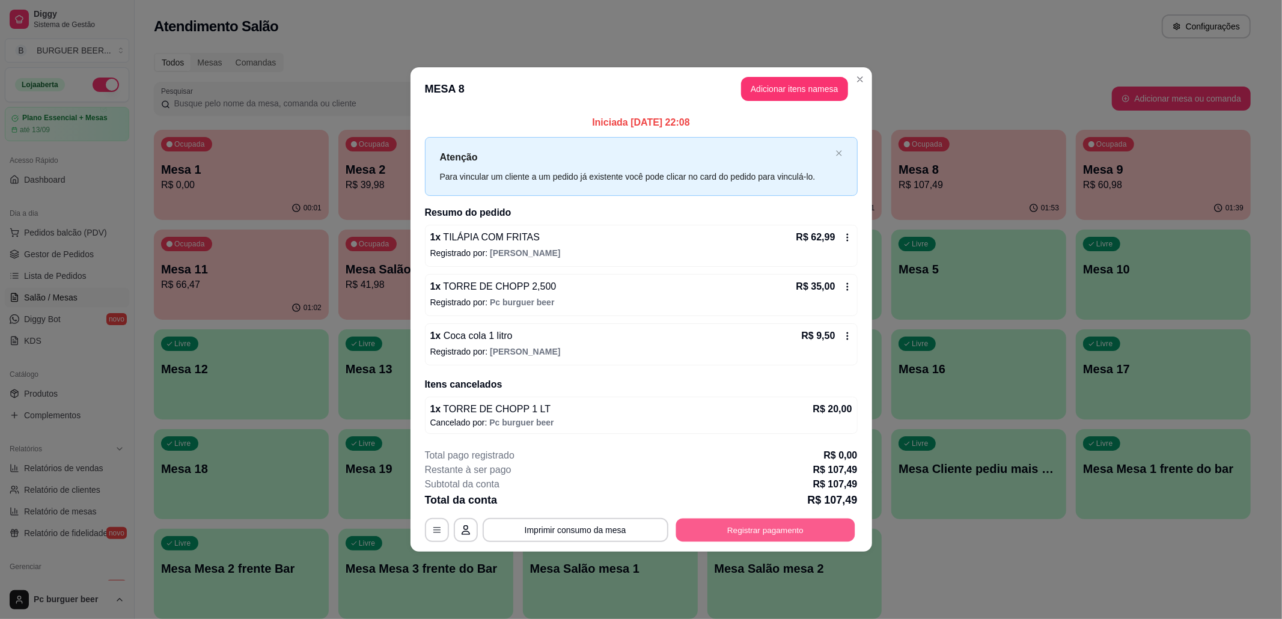
click at [751, 532] on button "Registrar pagamento" at bounding box center [765, 529] width 179 height 23
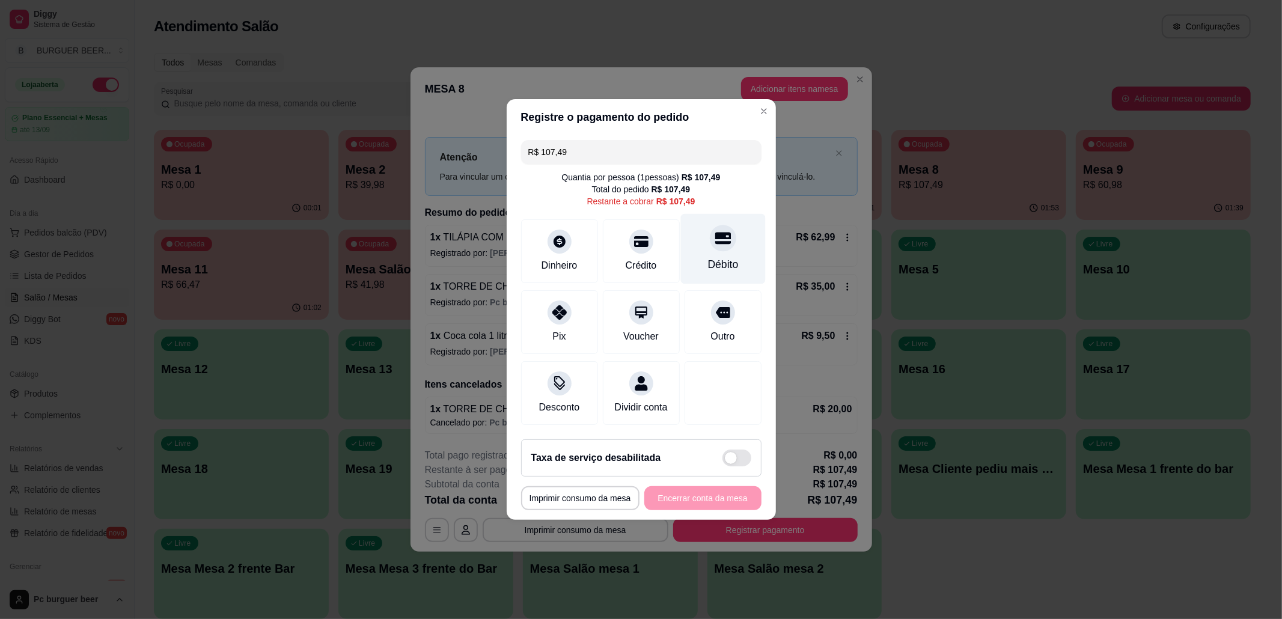
drag, startPoint x: 729, startPoint y: 248, endPoint x: 745, endPoint y: 260, distance: 20.6
click at [729, 249] on div "Débito" at bounding box center [723, 249] width 85 height 70
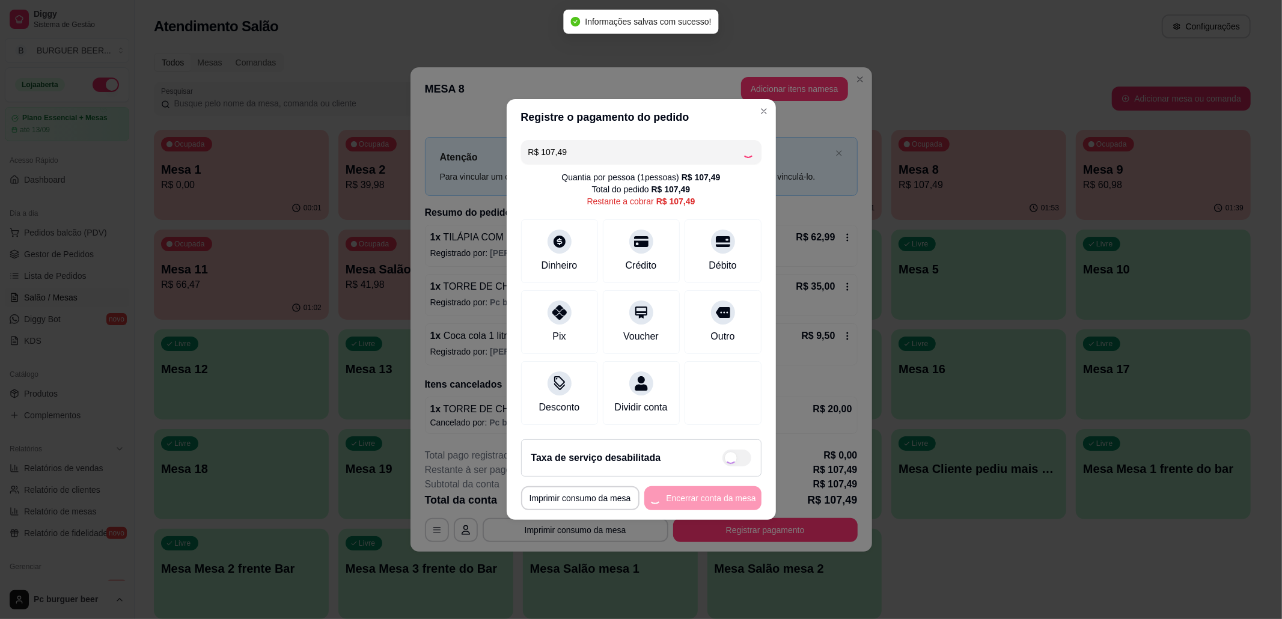
type input "R$ 0,00"
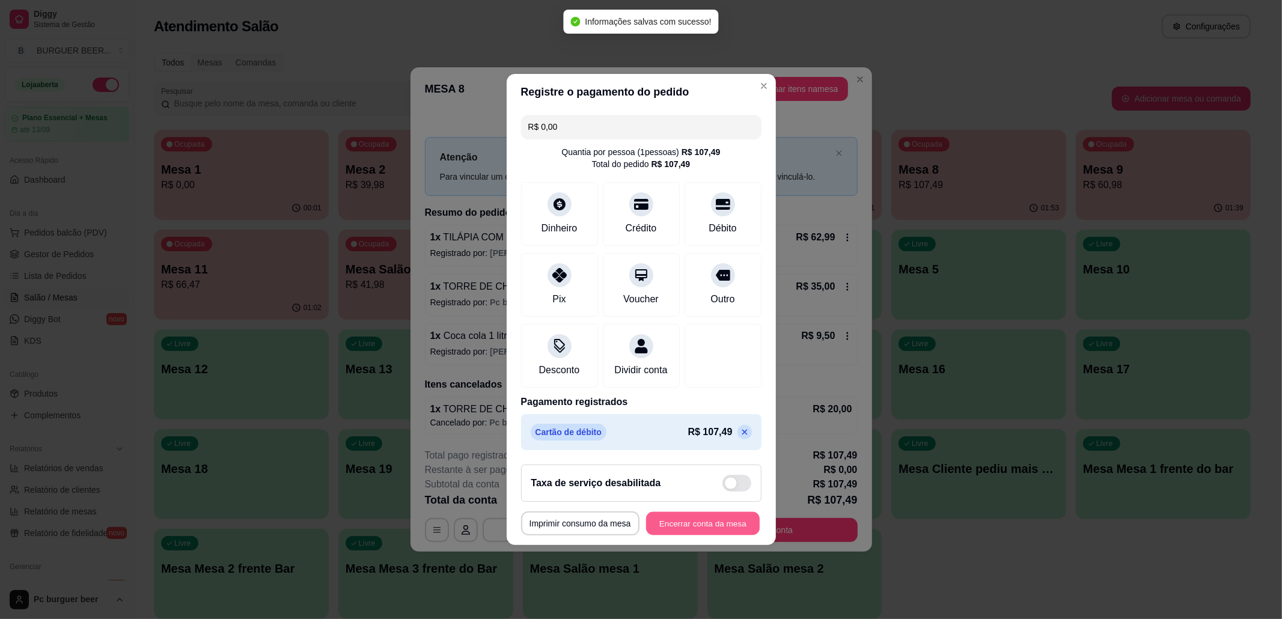
click at [667, 536] on button "Encerrar conta da mesa" at bounding box center [703, 523] width 114 height 23
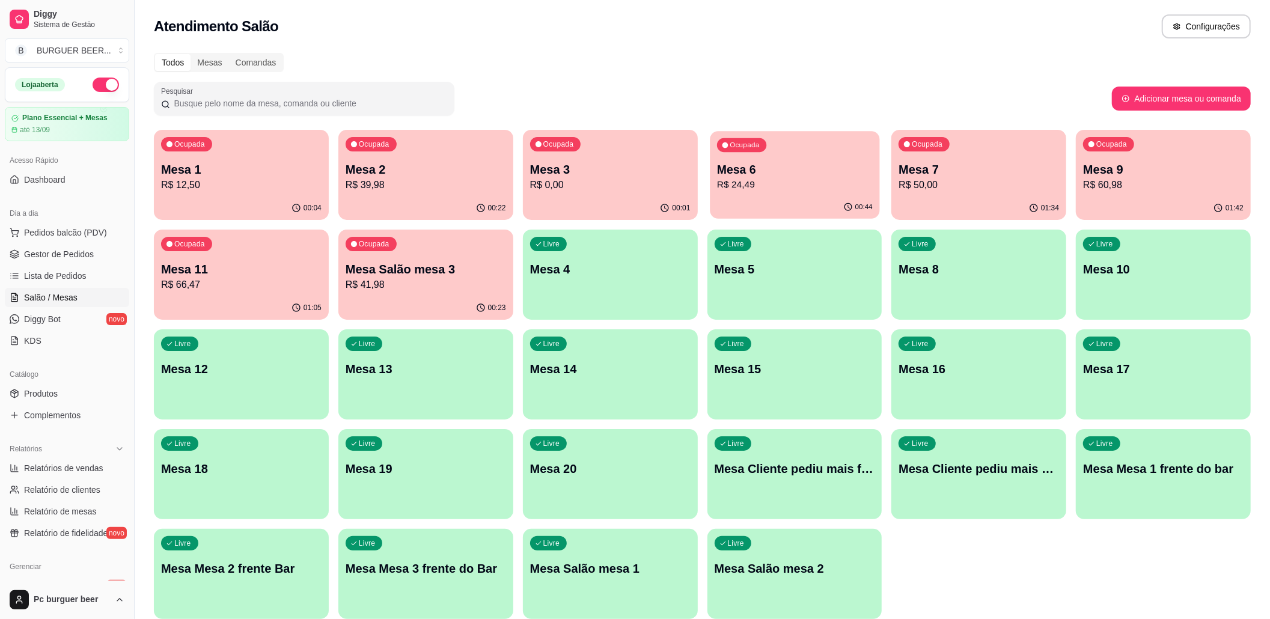
click at [797, 202] on div "00:44" at bounding box center [795, 207] width 170 height 23
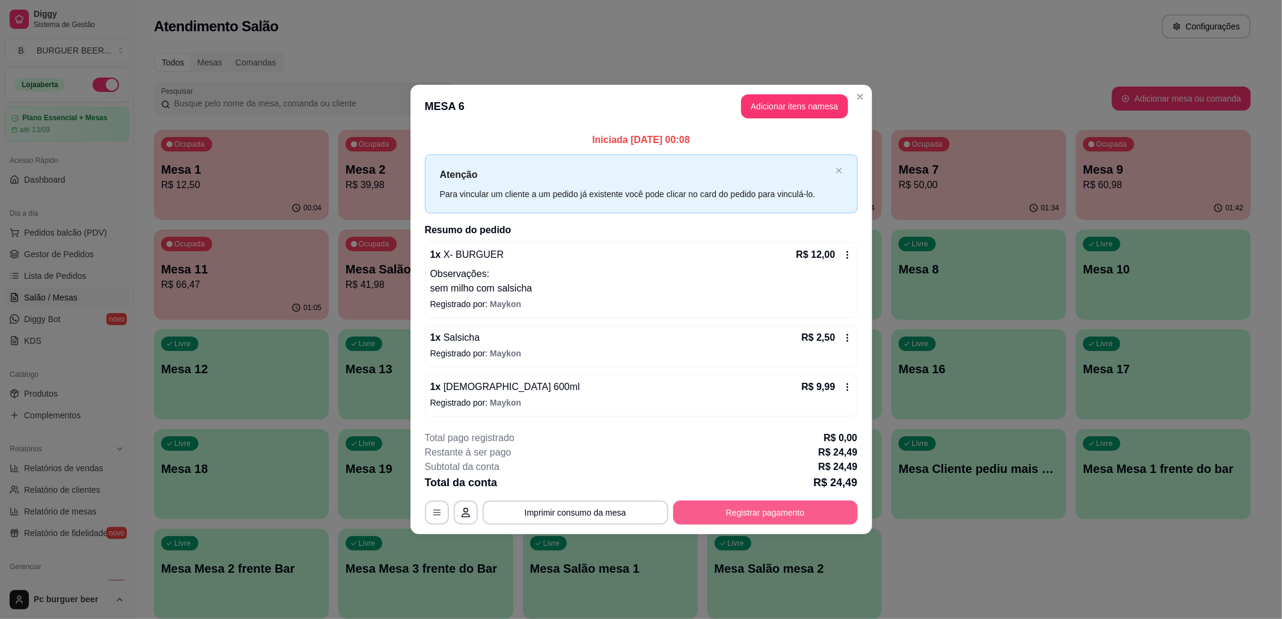
click at [797, 509] on button "Registrar pagamento" at bounding box center [765, 513] width 185 height 24
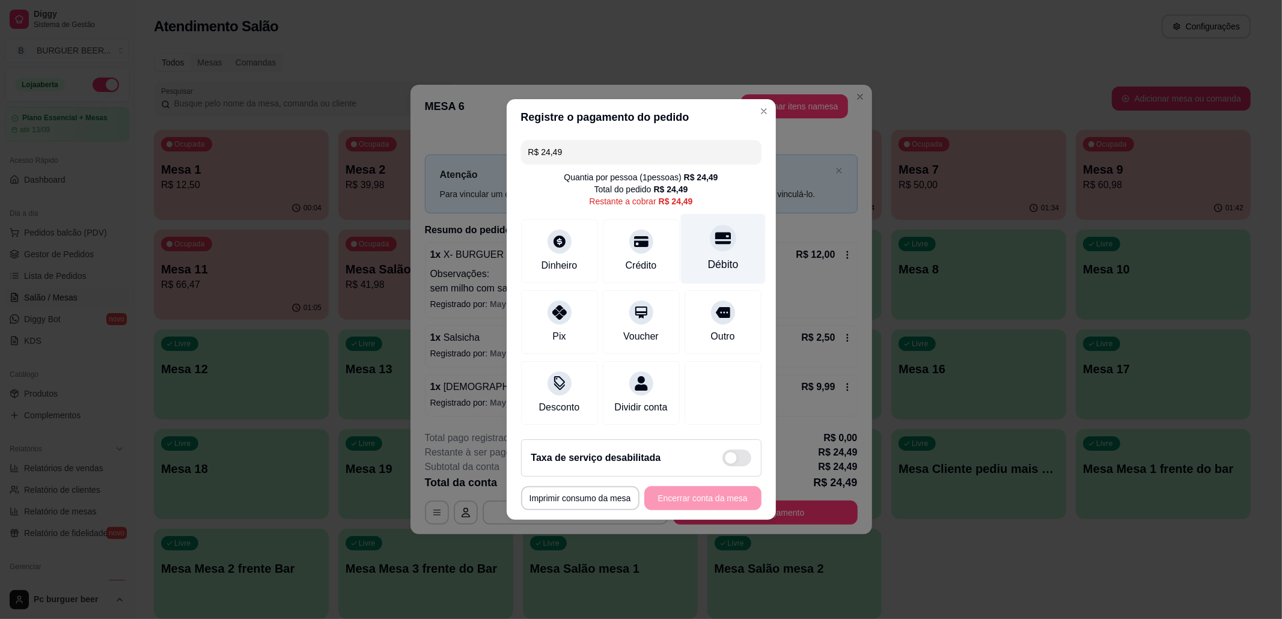
click at [696, 245] on div "Débito" at bounding box center [723, 249] width 85 height 70
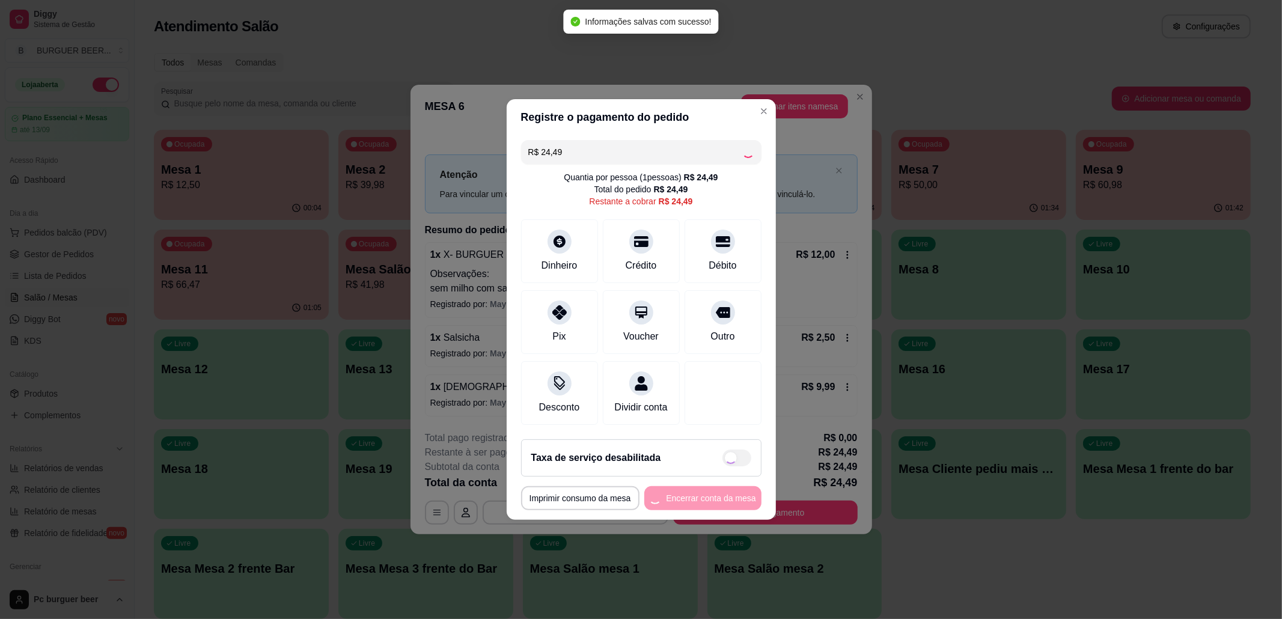
type input "R$ 0,00"
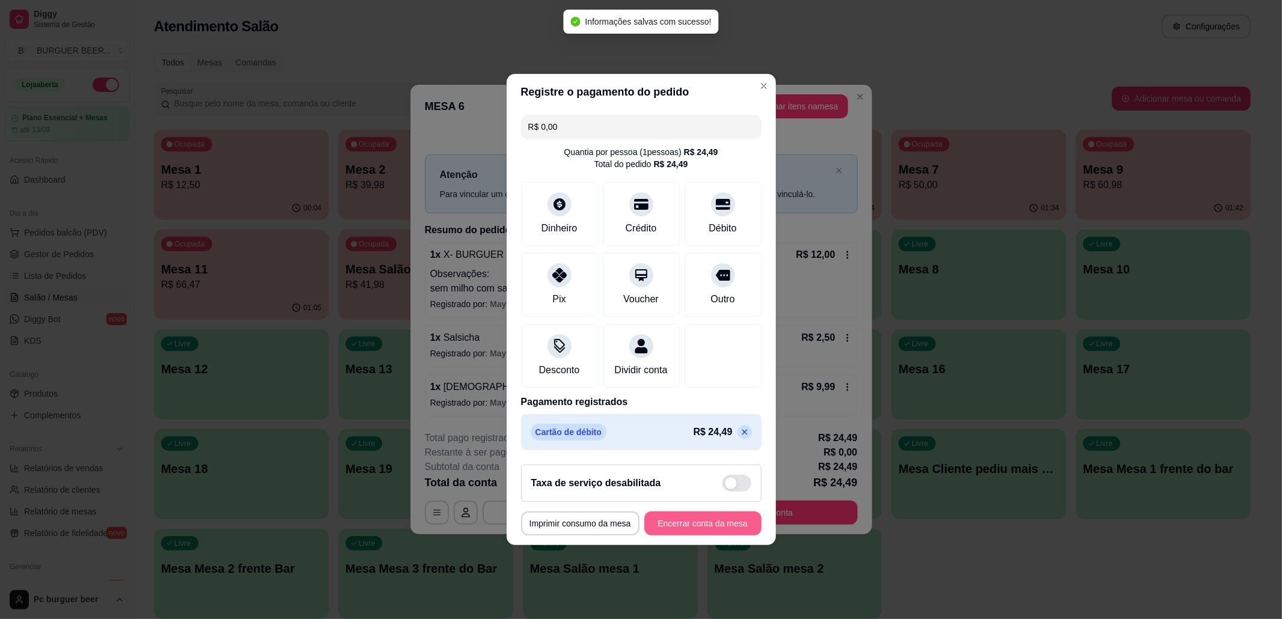
click at [698, 528] on button "Encerrar conta da mesa" at bounding box center [702, 524] width 117 height 24
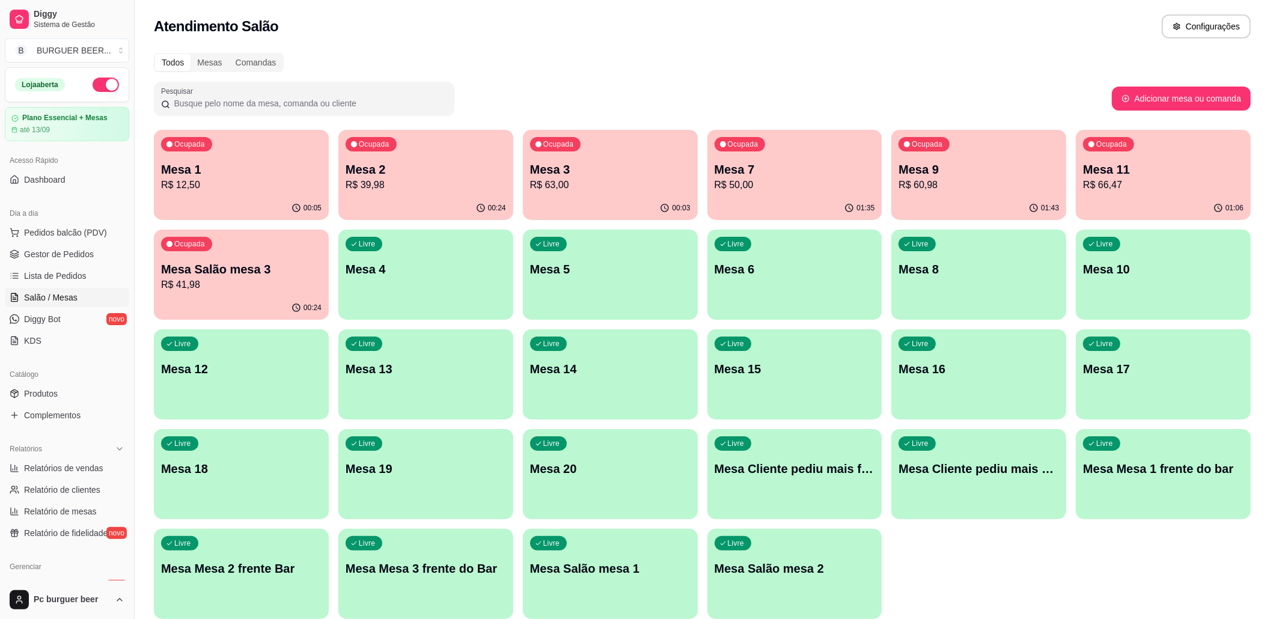
click at [625, 179] on p "R$ 63,00" at bounding box center [610, 185] width 161 height 14
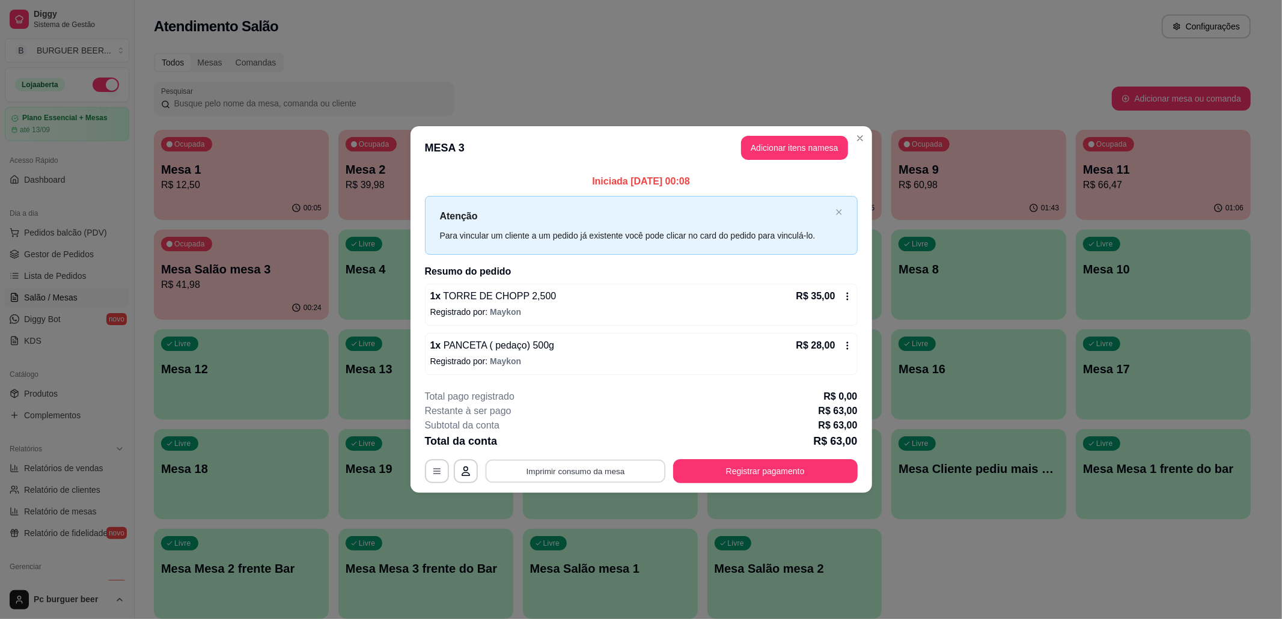
click at [613, 469] on button "Imprimir consumo da mesa" at bounding box center [575, 470] width 180 height 23
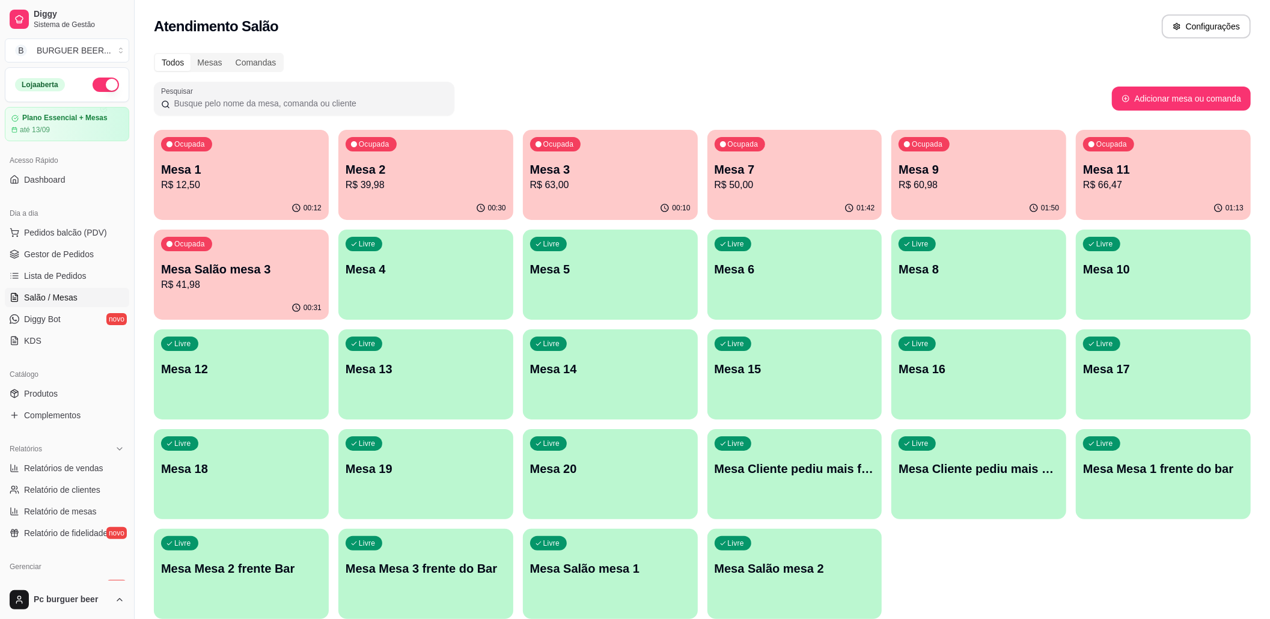
click at [833, 183] on p "R$ 50,00" at bounding box center [795, 185] width 161 height 14
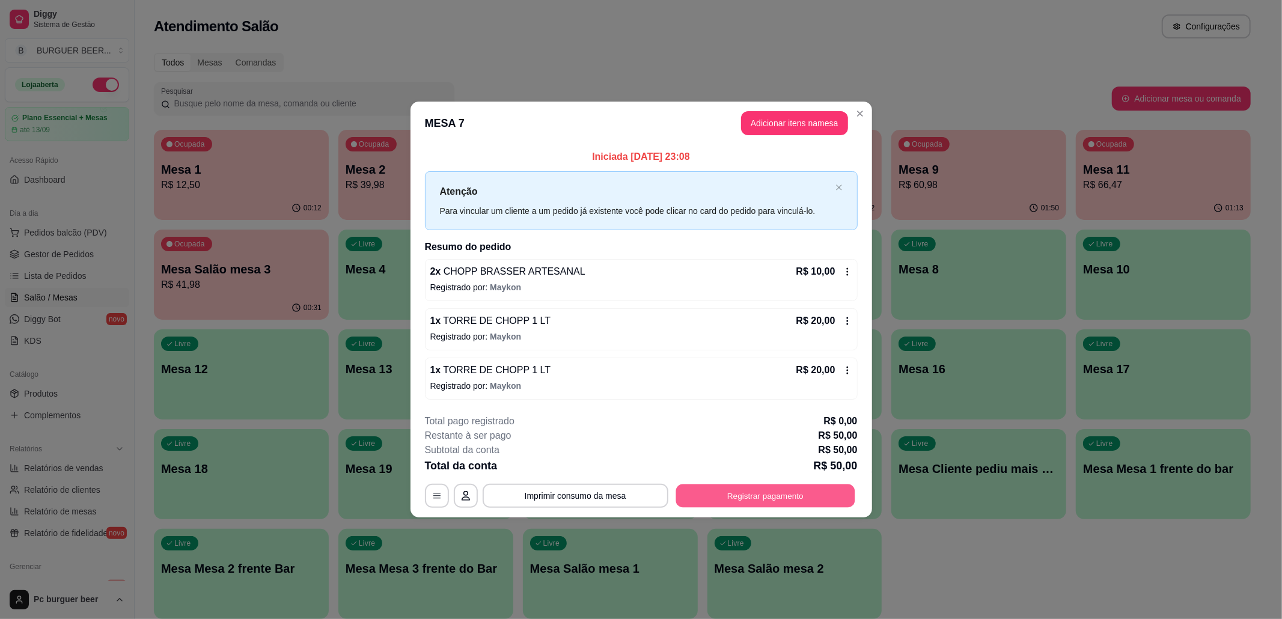
click at [691, 501] on button "Registrar pagamento" at bounding box center [765, 495] width 179 height 23
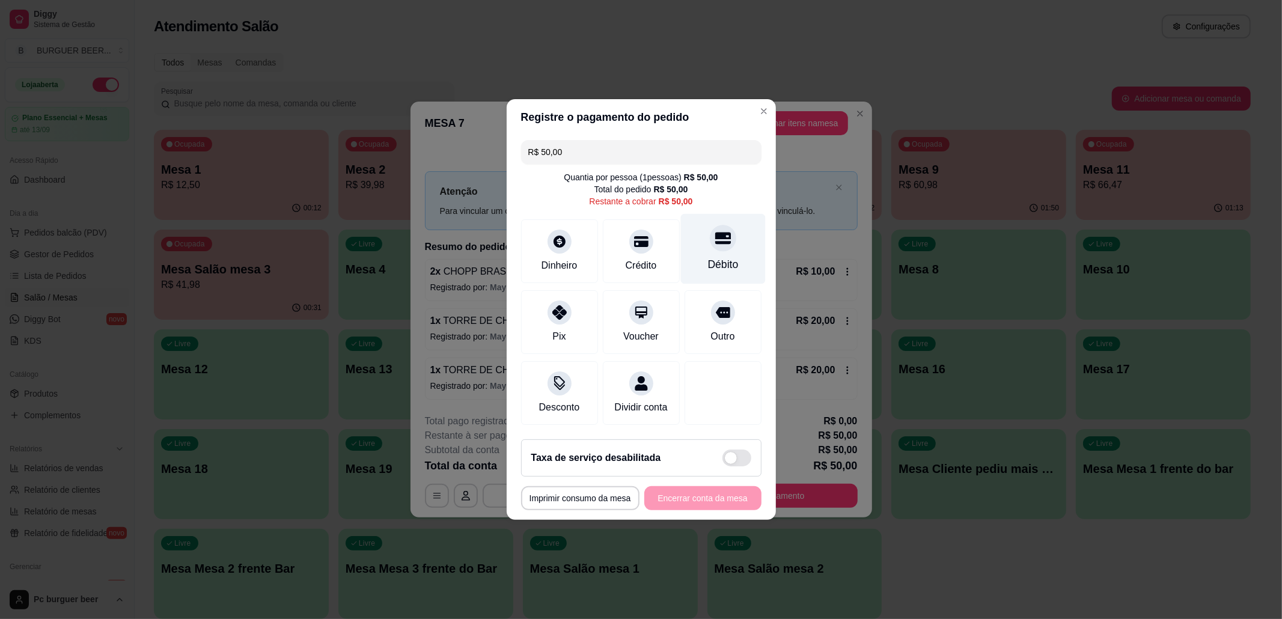
click at [717, 257] on div "Débito" at bounding box center [723, 265] width 31 height 16
type input "R$ 0,00"
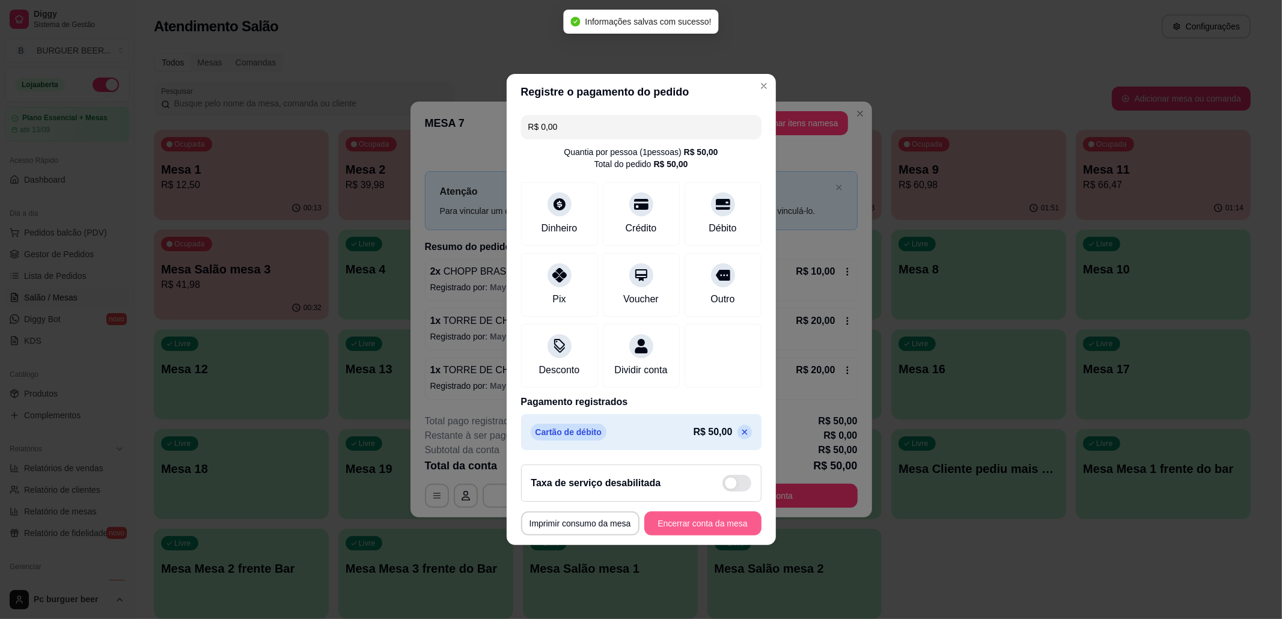
click at [727, 533] on button "Encerrar conta da mesa" at bounding box center [702, 524] width 117 height 24
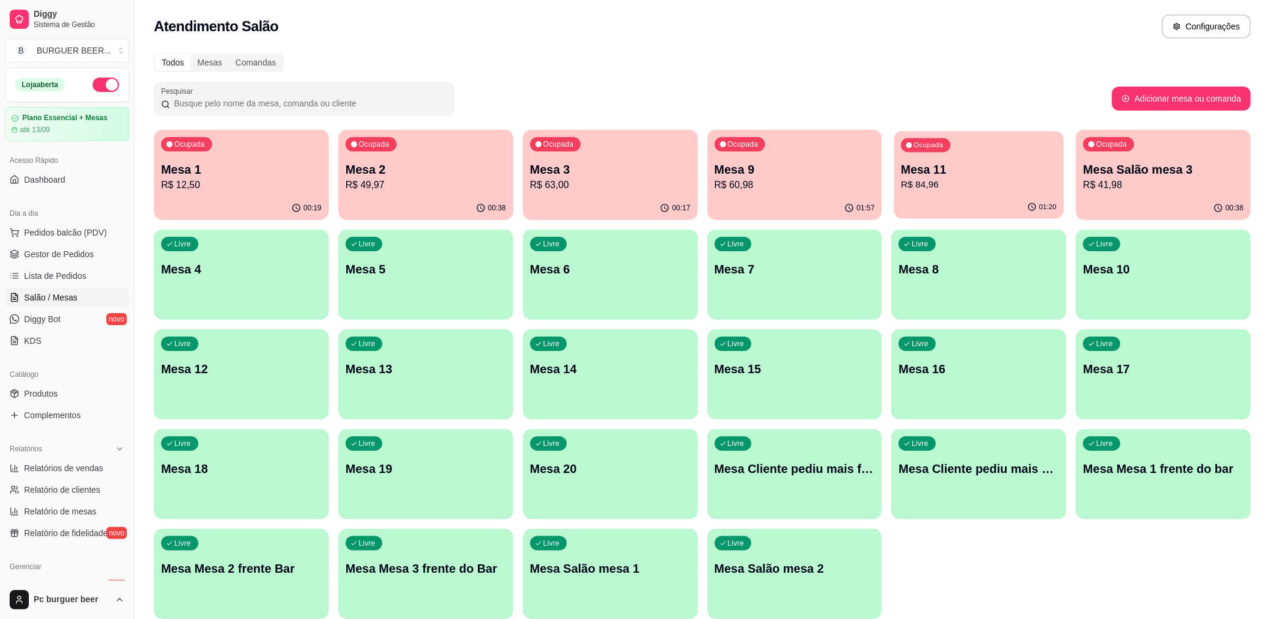
click at [897, 213] on div "01:20" at bounding box center [980, 207] width 170 height 23
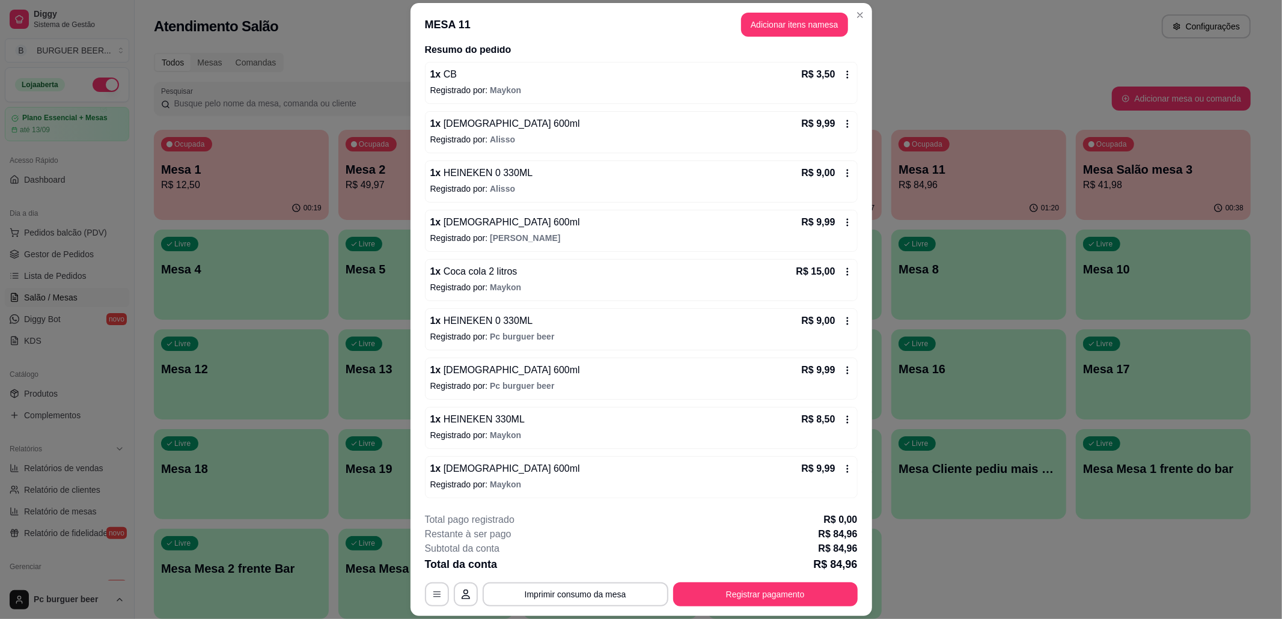
scroll to position [35, 0]
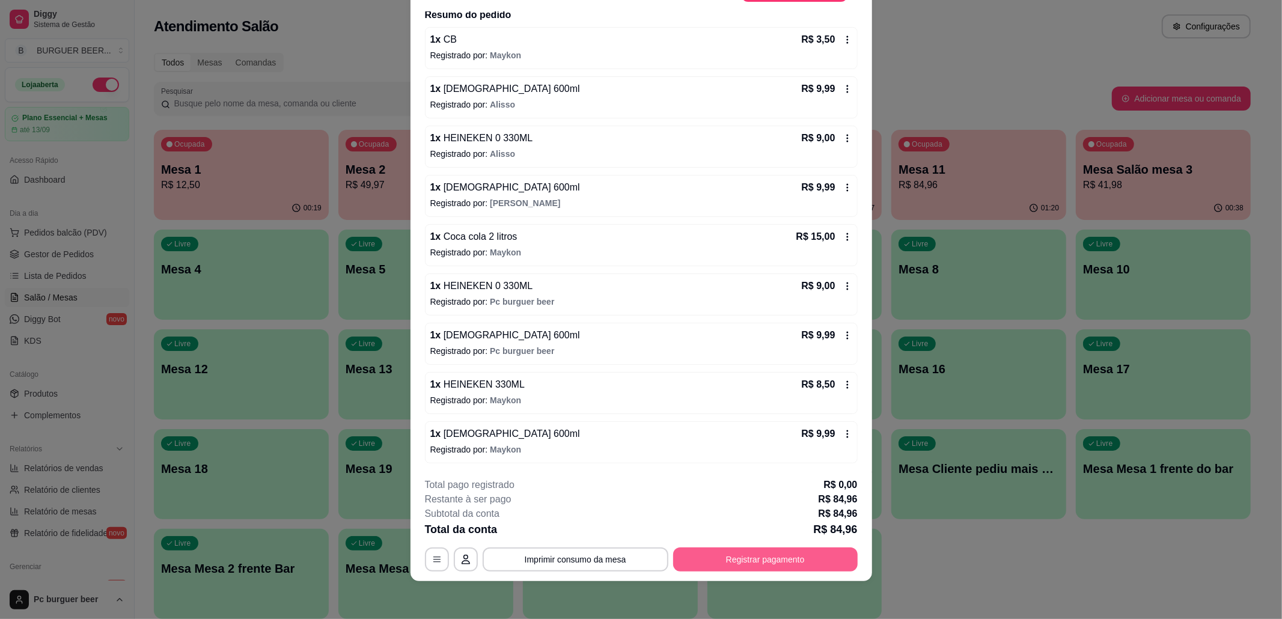
click at [700, 560] on button "Registrar pagamento" at bounding box center [765, 560] width 185 height 24
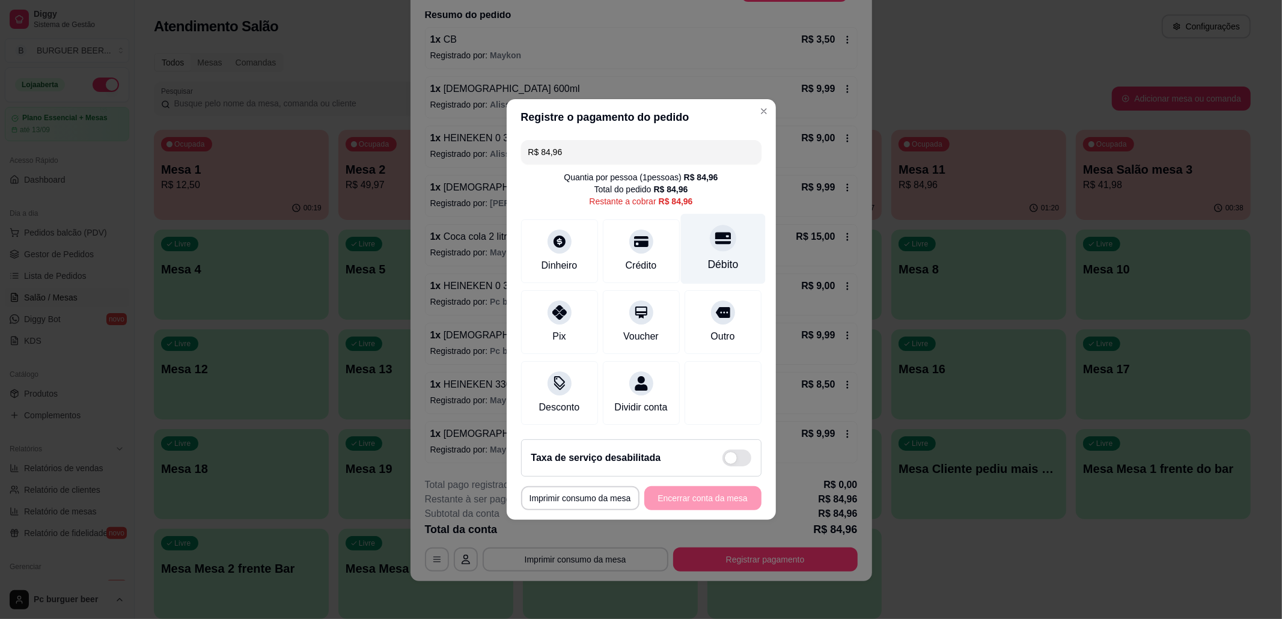
click at [712, 267] on div "Débito" at bounding box center [723, 249] width 85 height 70
type input "R$ 0,00"
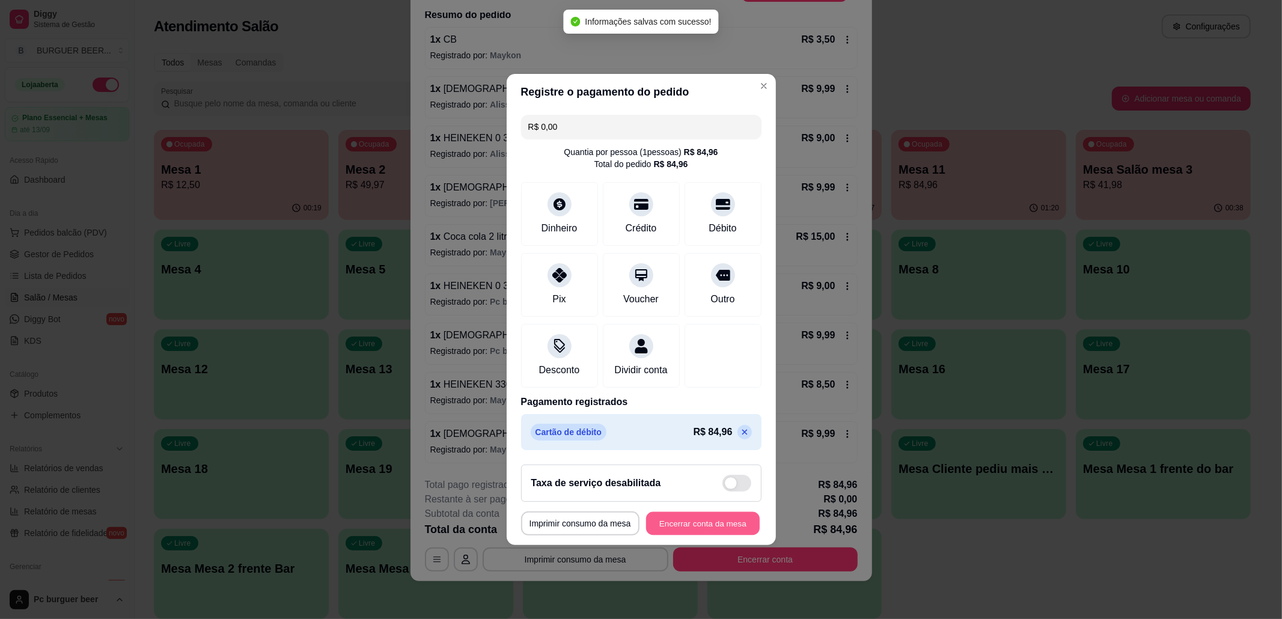
click at [720, 521] on button "Encerrar conta da mesa" at bounding box center [703, 523] width 114 height 23
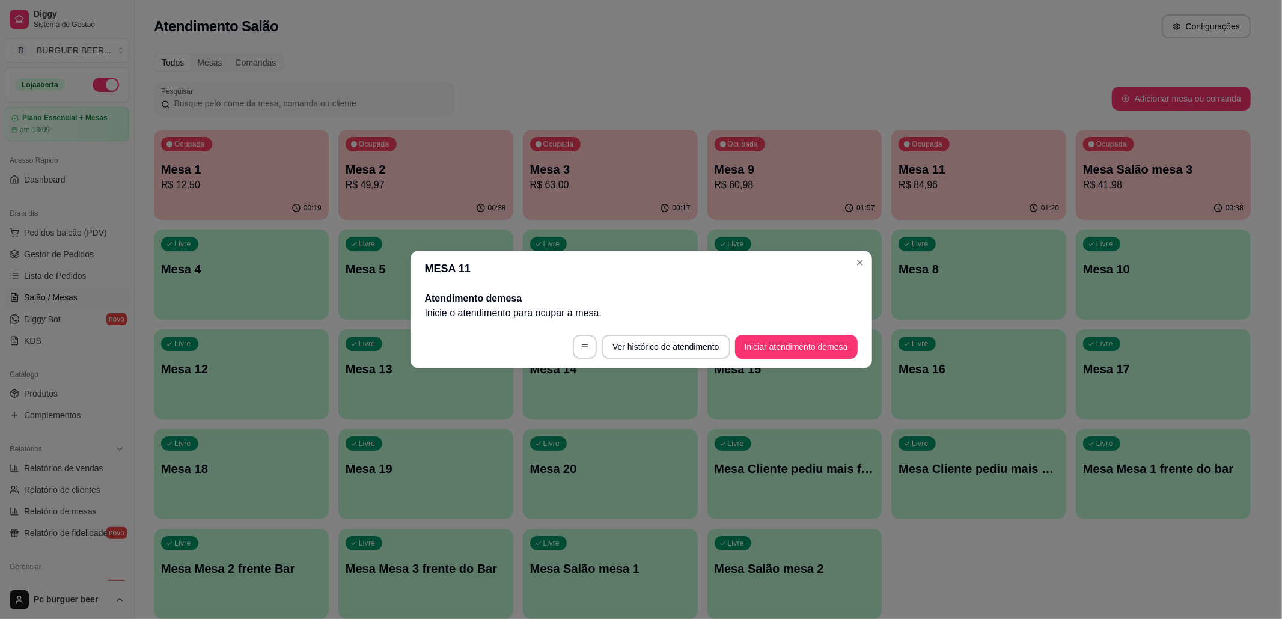
scroll to position [0, 0]
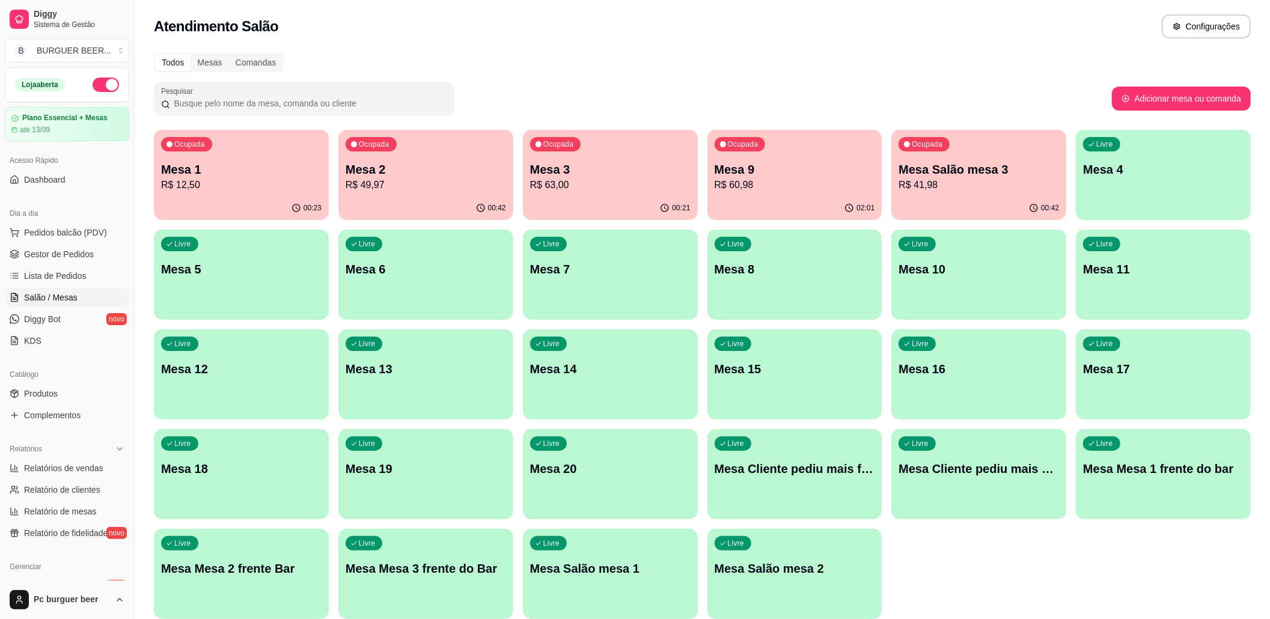
click at [788, 265] on p "Mesa 8" at bounding box center [795, 269] width 161 height 17
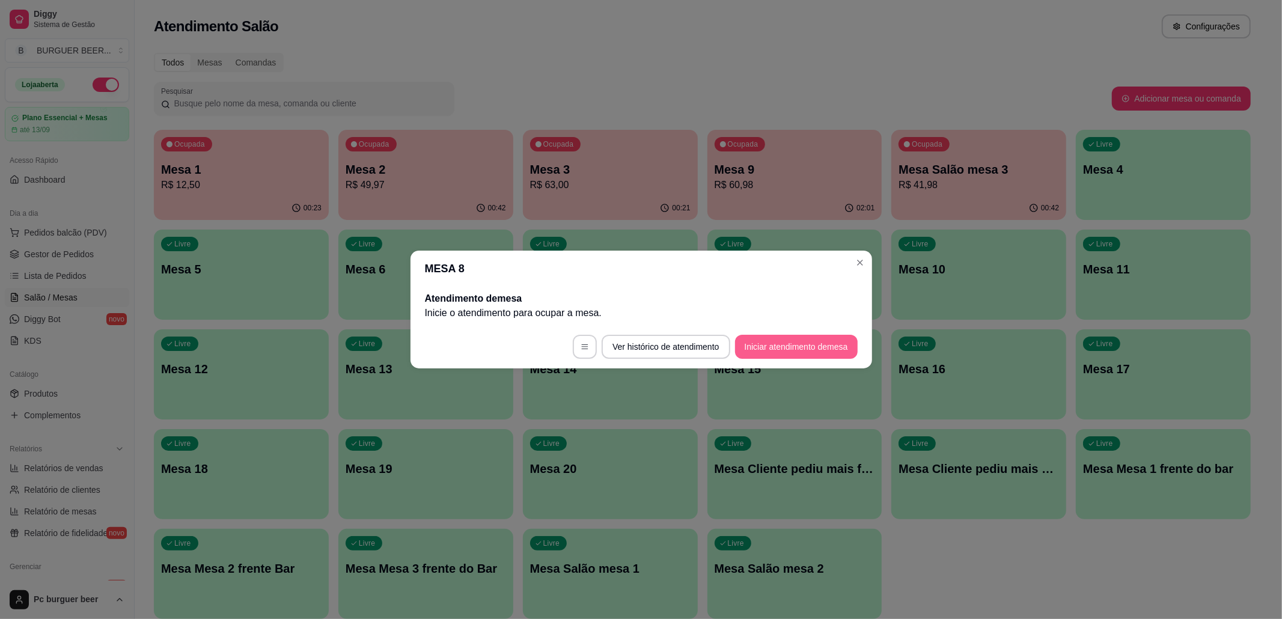
click at [761, 344] on button "Iniciar atendimento de mesa" at bounding box center [796, 347] width 123 height 24
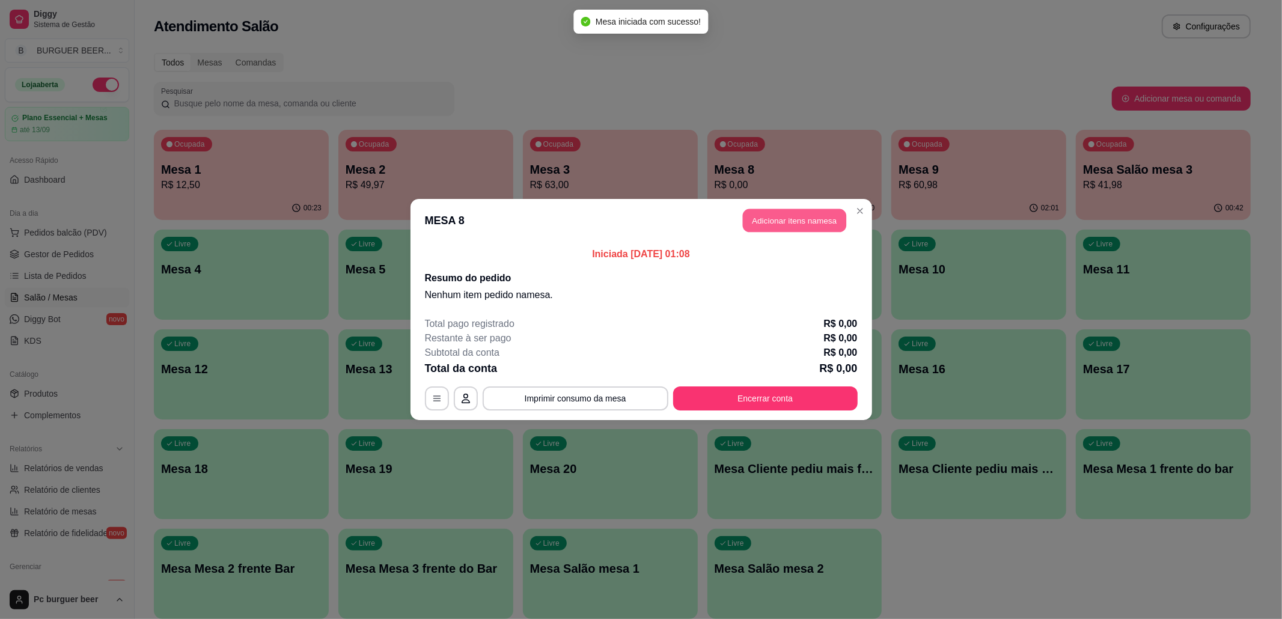
click at [758, 212] on button "Adicionar itens na mesa" at bounding box center [794, 220] width 103 height 23
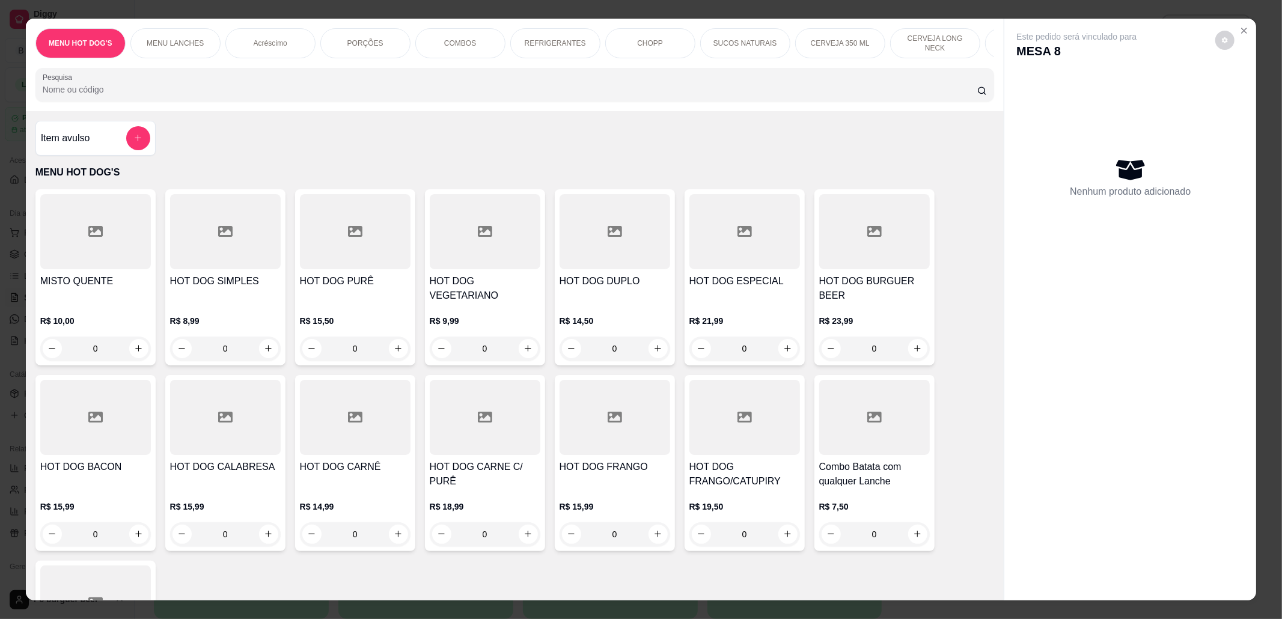
click at [637, 46] on p "CHOPP" at bounding box center [650, 43] width 26 height 10
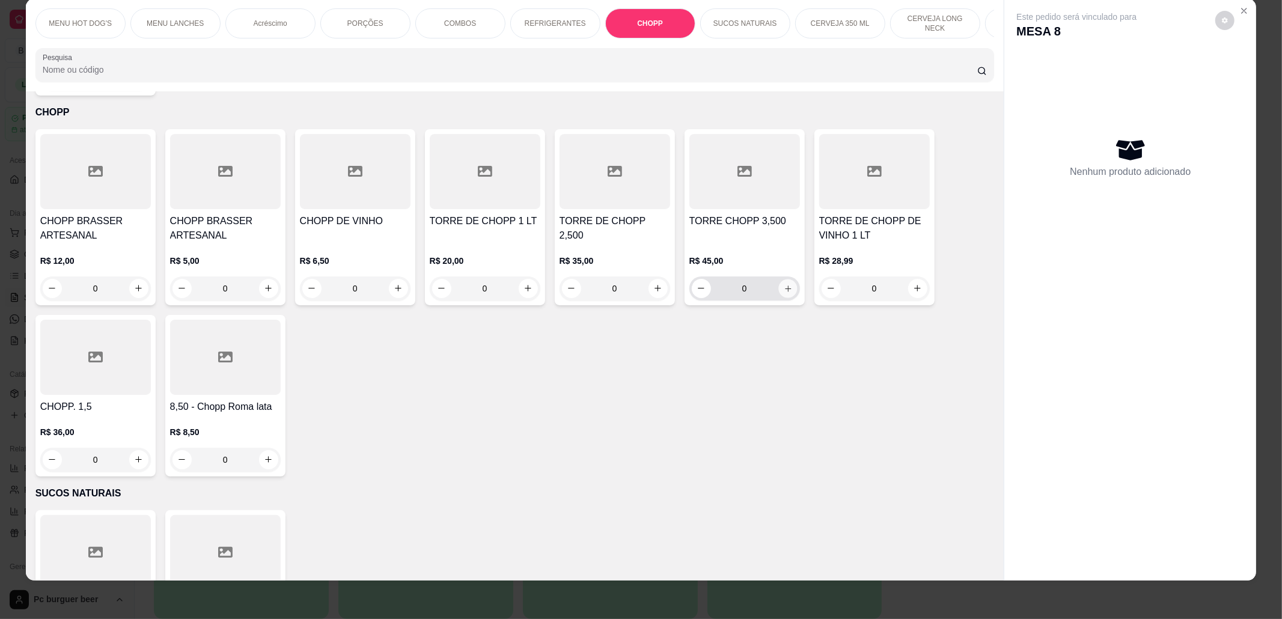
click at [783, 286] on icon "increase-product-quantity" at bounding box center [787, 288] width 9 height 9
type input "1"
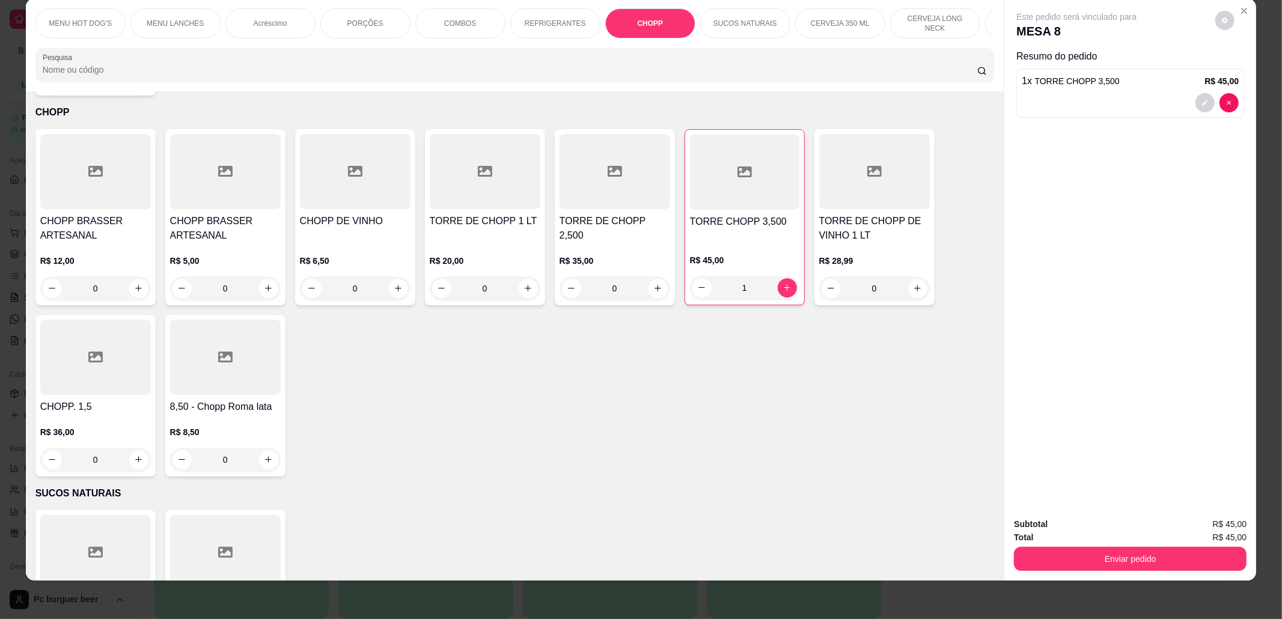
drag, startPoint x: 725, startPoint y: 23, endPoint x: 736, endPoint y: 15, distance: 13.8
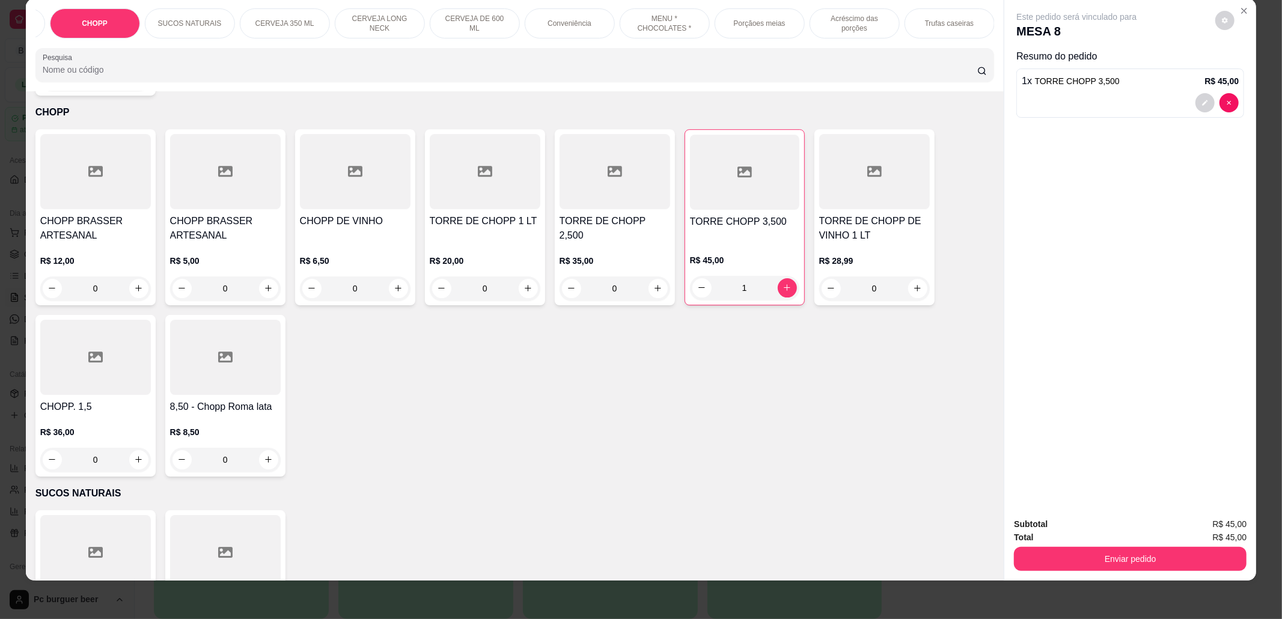
scroll to position [0, 0]
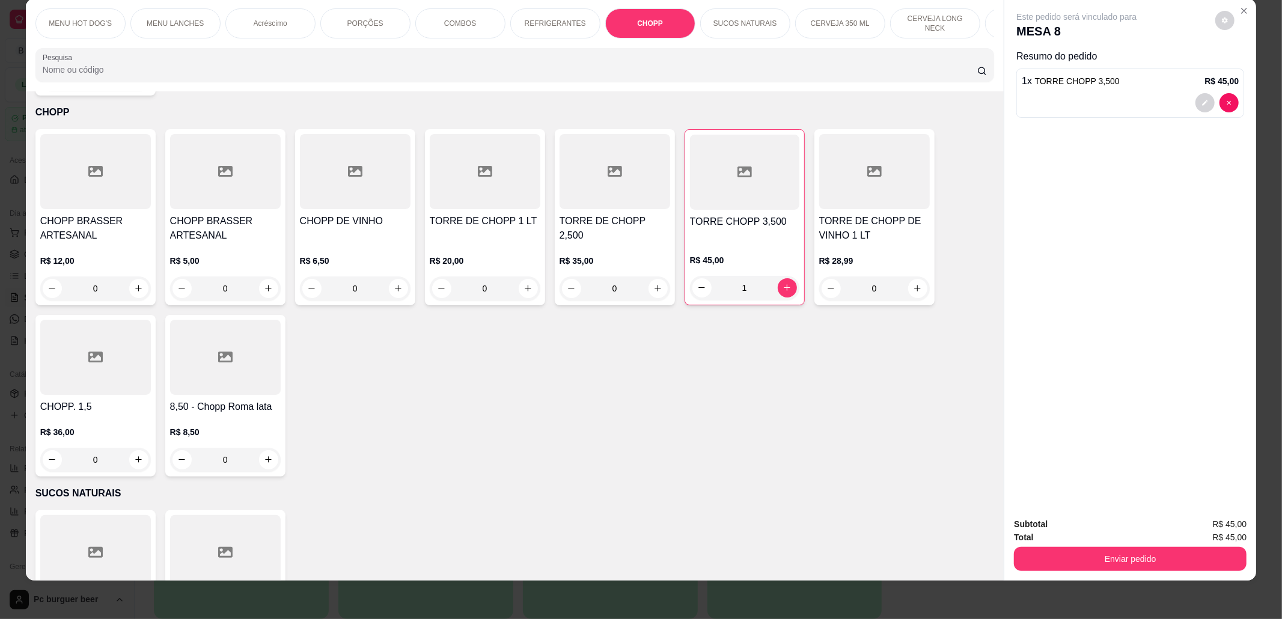
click at [511, 15] on div "REFRIGERANTES" at bounding box center [555, 23] width 90 height 30
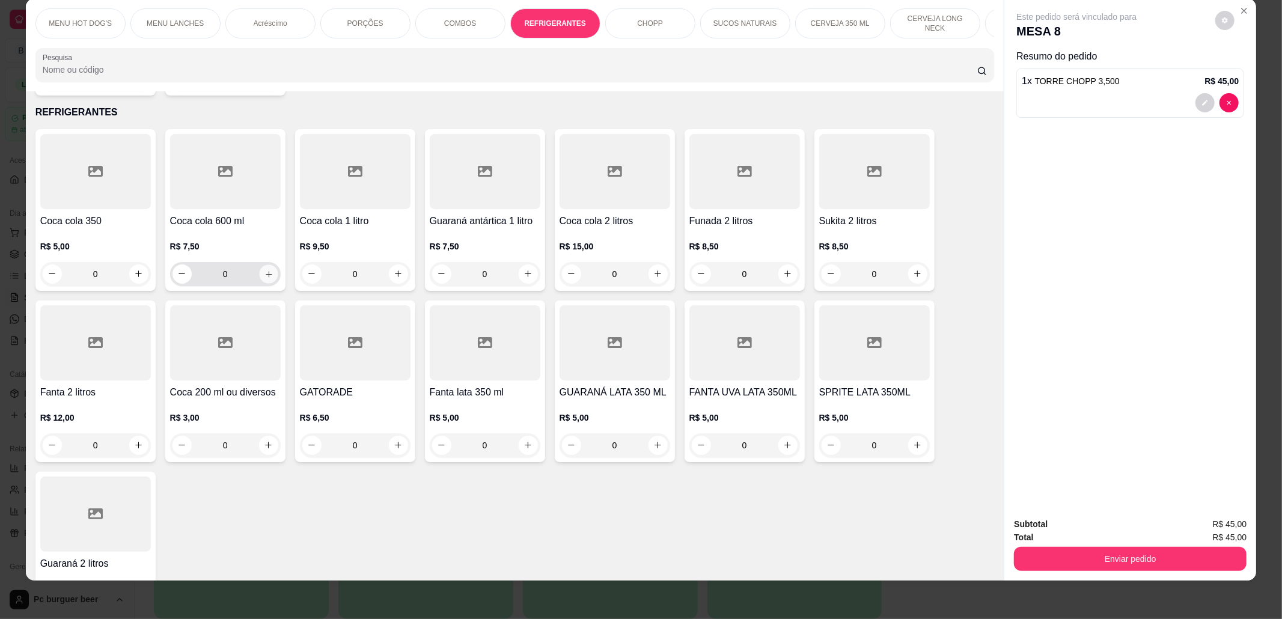
click at [264, 270] on icon "increase-product-quantity" at bounding box center [268, 274] width 9 height 9
type input "1"
click at [1038, 575] on div "Subtotal R$ 52,50 Total R$ 52,50 Enviar pedido" at bounding box center [1131, 544] width 252 height 73
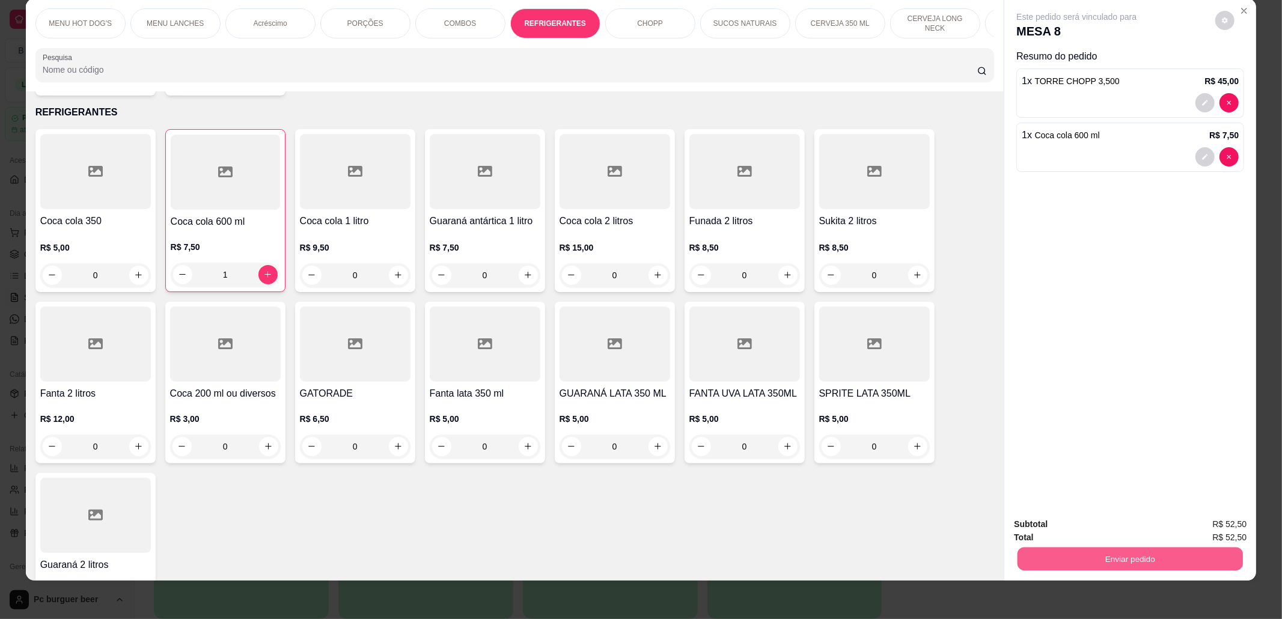
click at [1021, 561] on button "Enviar pedido" at bounding box center [1130, 559] width 225 height 23
click at [1056, 528] on button "Não registrar e enviar pedido" at bounding box center [1089, 530] width 125 height 23
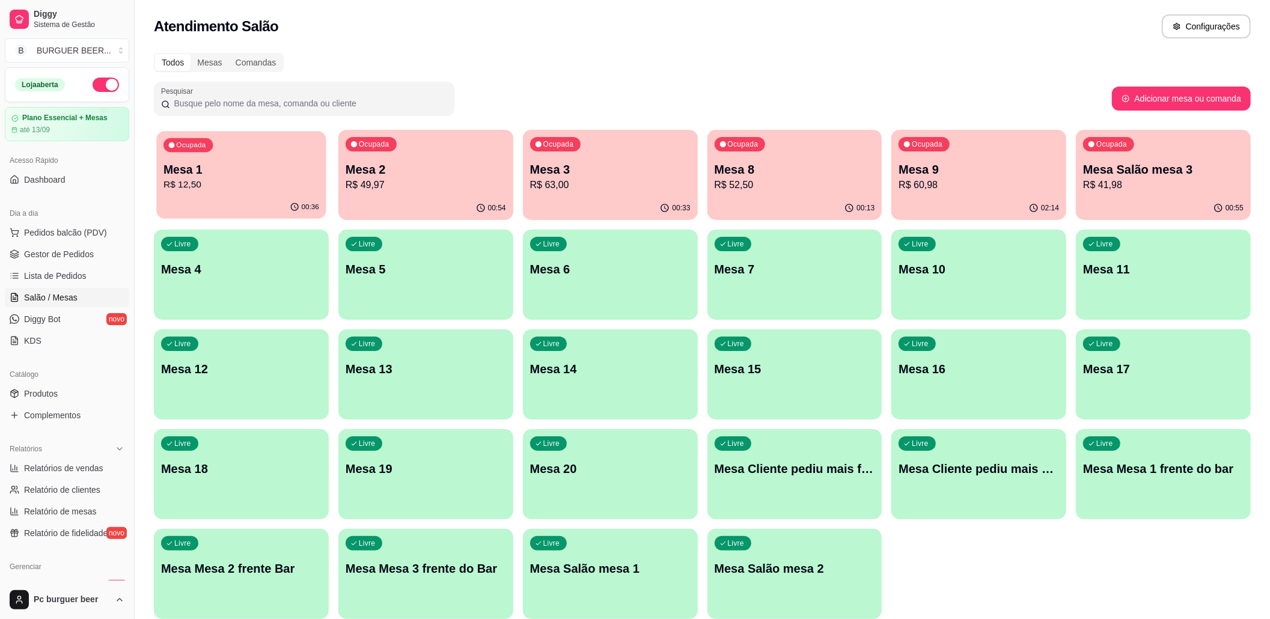
click at [229, 215] on div "00:36" at bounding box center [241, 207] width 170 height 23
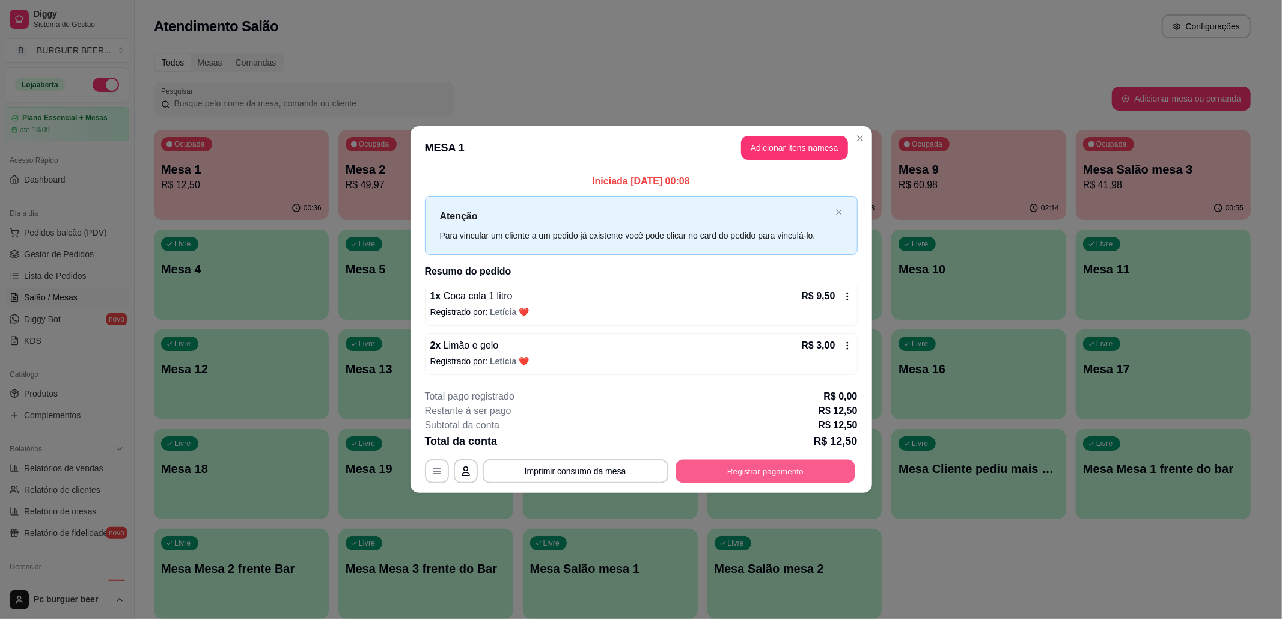
click at [753, 482] on button "Registrar pagamento" at bounding box center [765, 470] width 179 height 23
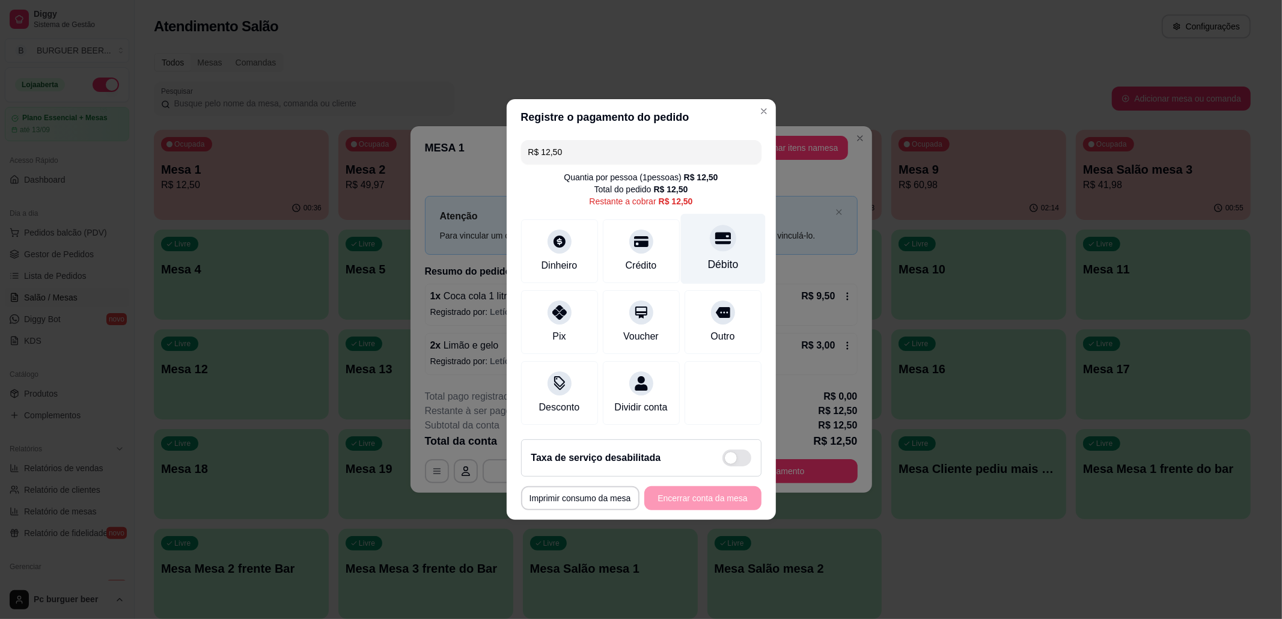
drag, startPoint x: 719, startPoint y: 213, endPoint x: 720, endPoint y: 219, distance: 6.6
click at [720, 218] on div "Débito" at bounding box center [723, 249] width 85 height 70
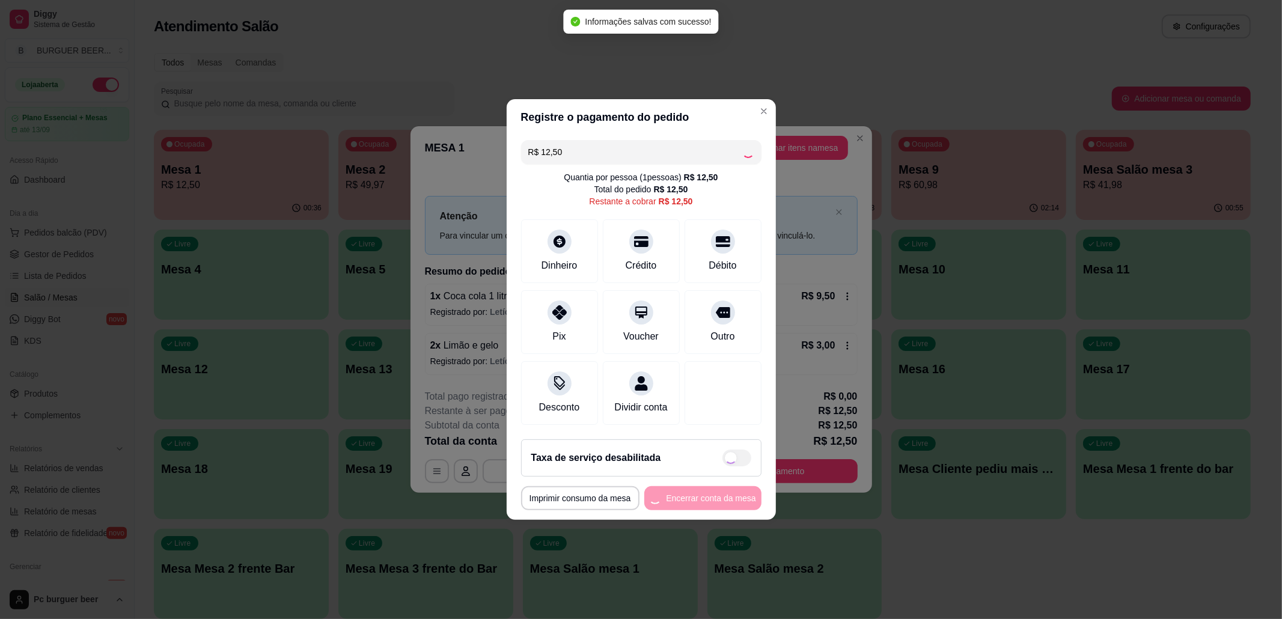
type input "R$ 0,00"
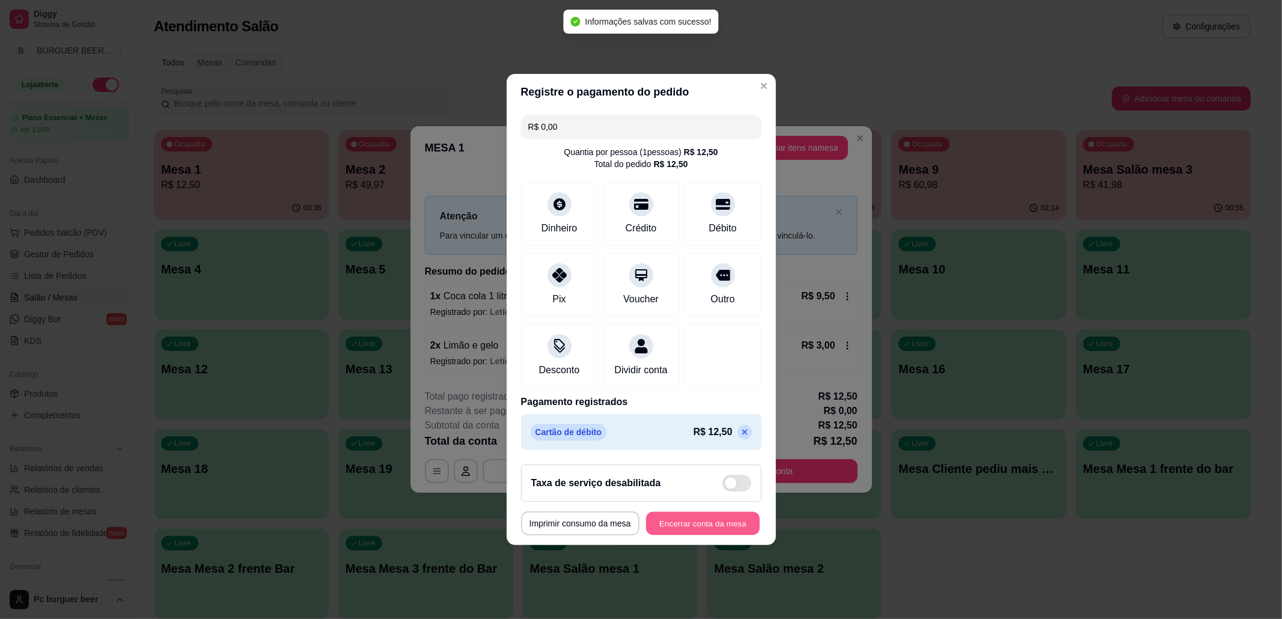
click at [711, 527] on button "Encerrar conta da mesa" at bounding box center [703, 523] width 114 height 23
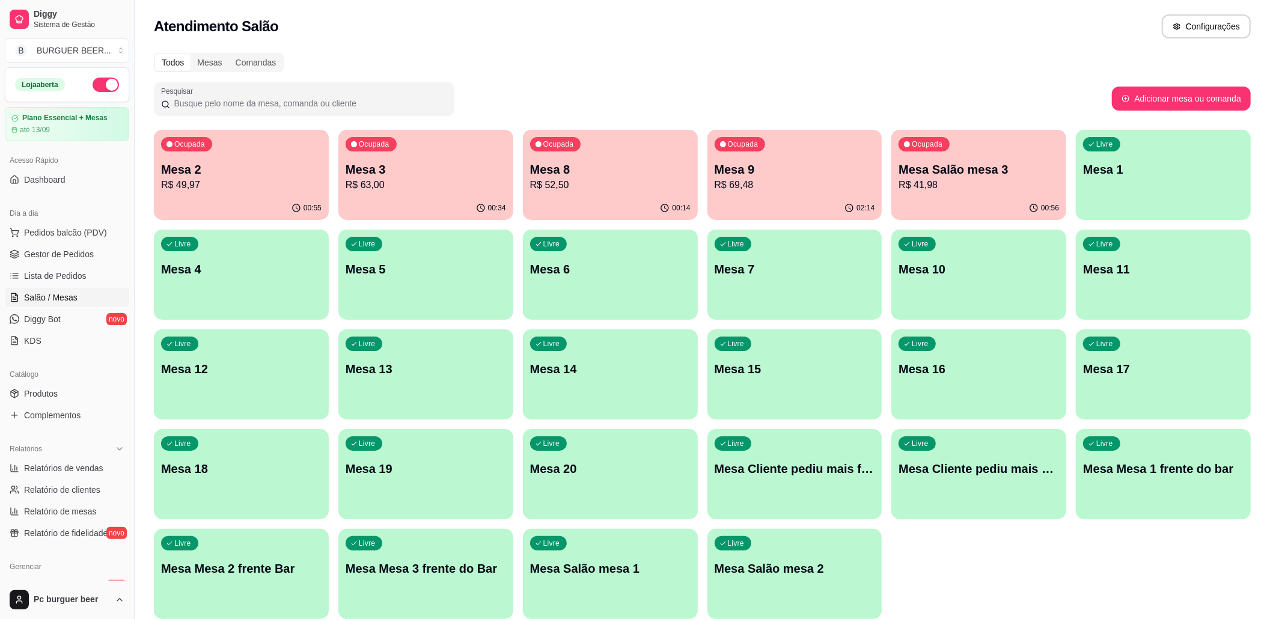
click at [287, 188] on p "R$ 49,97" at bounding box center [241, 185] width 161 height 14
click at [832, 177] on div "Mesa 9 R$ 69,48" at bounding box center [795, 176] width 161 height 31
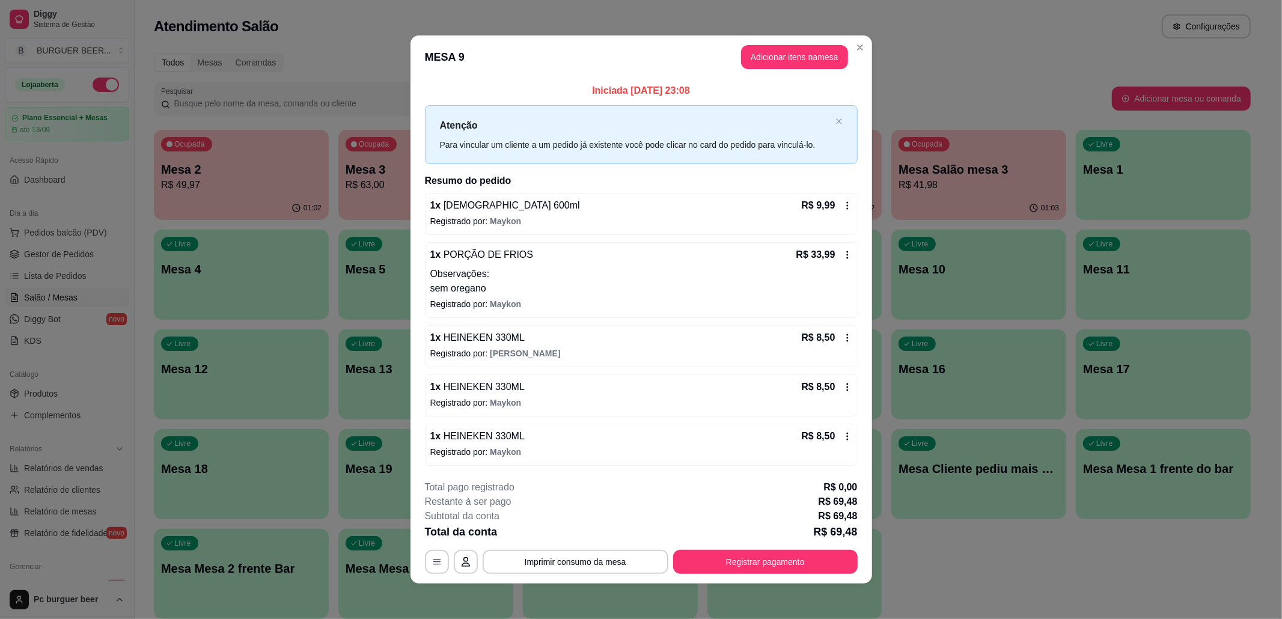
scroll to position [4, 0]
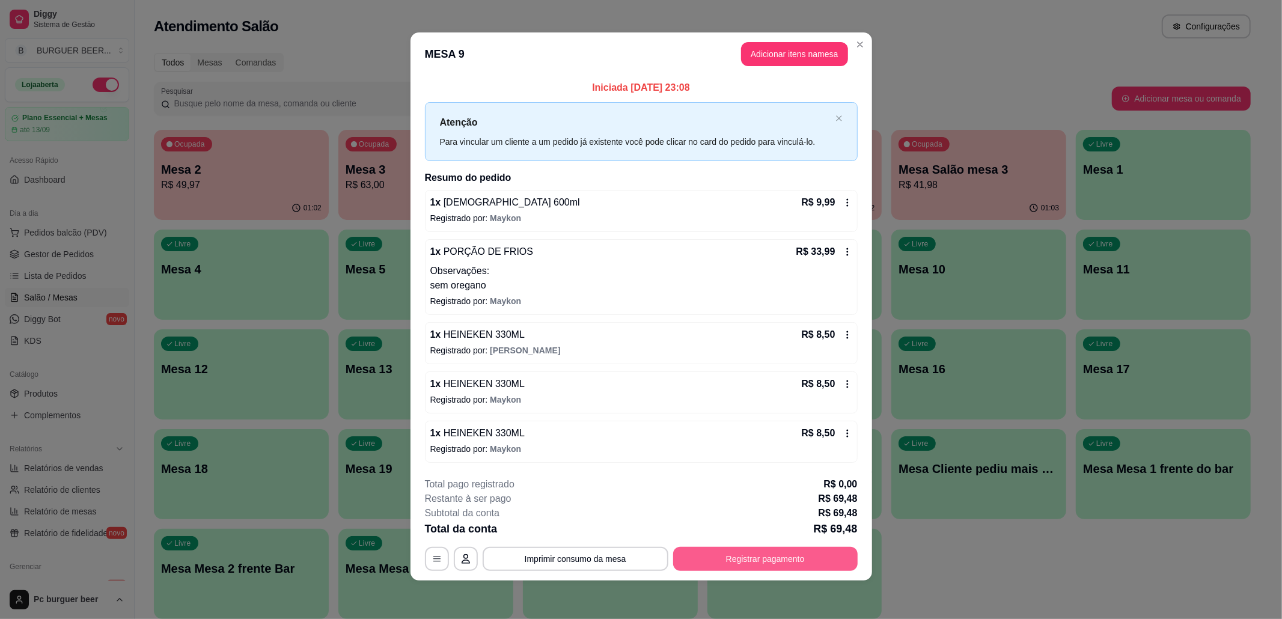
click at [720, 552] on button "Registrar pagamento" at bounding box center [765, 559] width 185 height 24
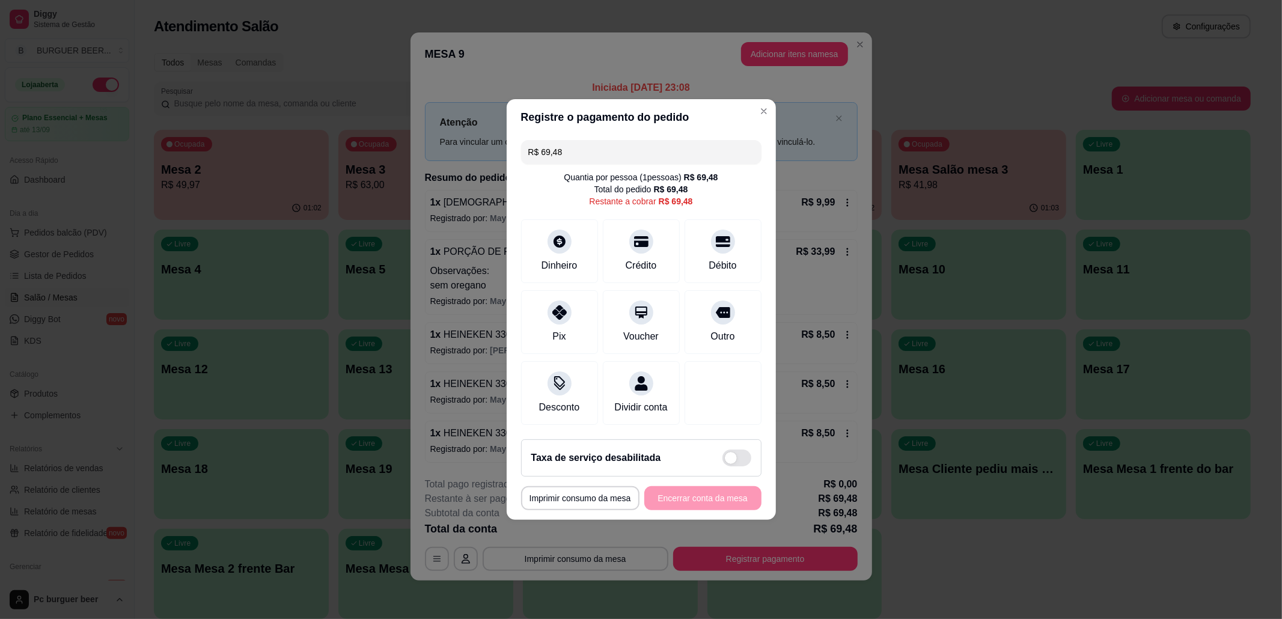
click at [712, 280] on div "R$ 69,48 Quantia por pessoa ( 1 pessoas) R$ 69,48 Total do pedido R$ 69,48 Rest…" at bounding box center [641, 282] width 269 height 295
click at [714, 268] on div "Débito" at bounding box center [723, 249] width 85 height 70
type input "R$ 0,00"
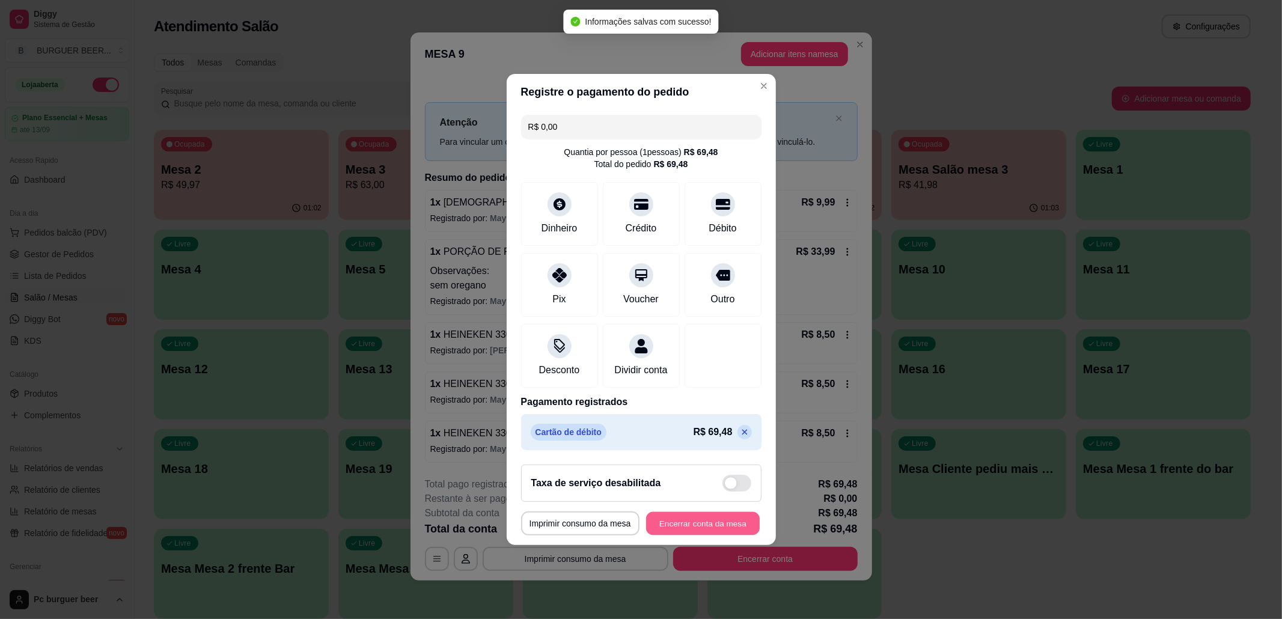
click at [700, 531] on button "Encerrar conta da mesa" at bounding box center [703, 523] width 114 height 23
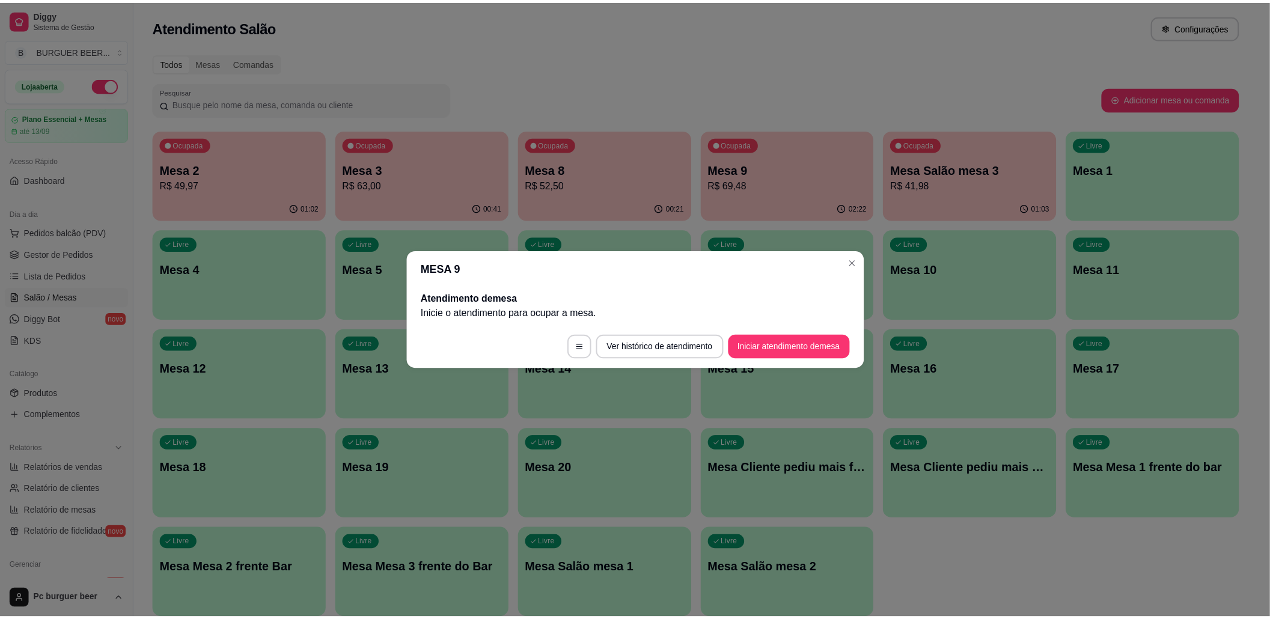
scroll to position [0, 0]
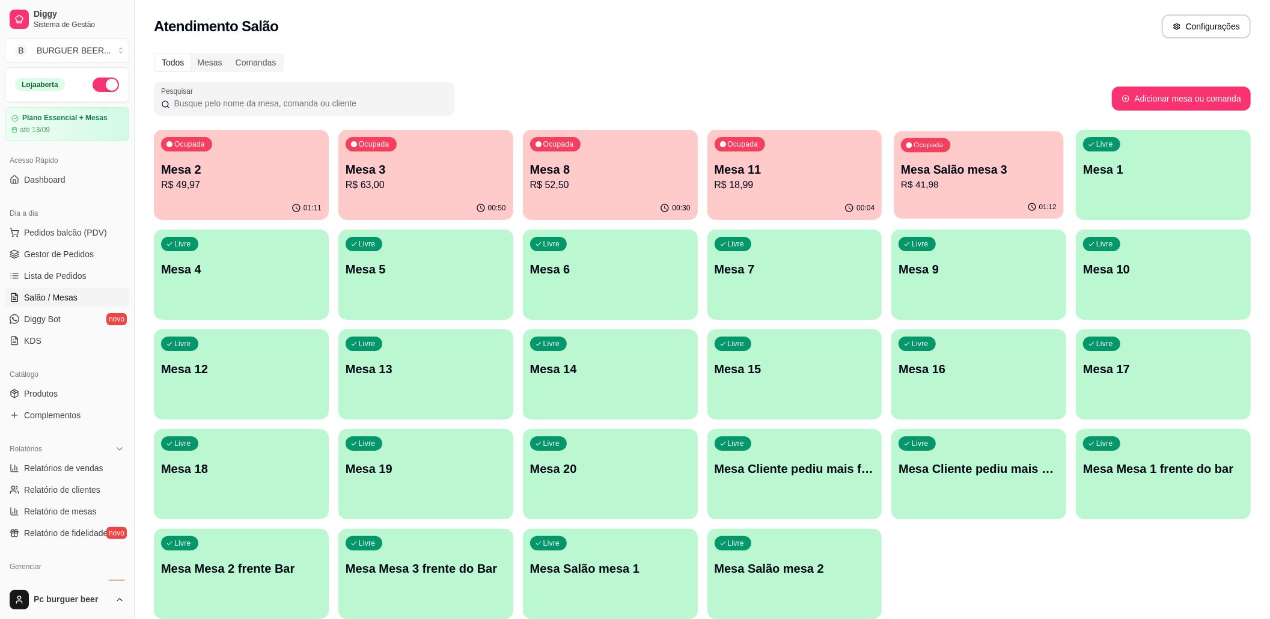
click at [946, 160] on div "Ocupada Mesa Salão mesa 3 R$ 41,98" at bounding box center [980, 163] width 170 height 65
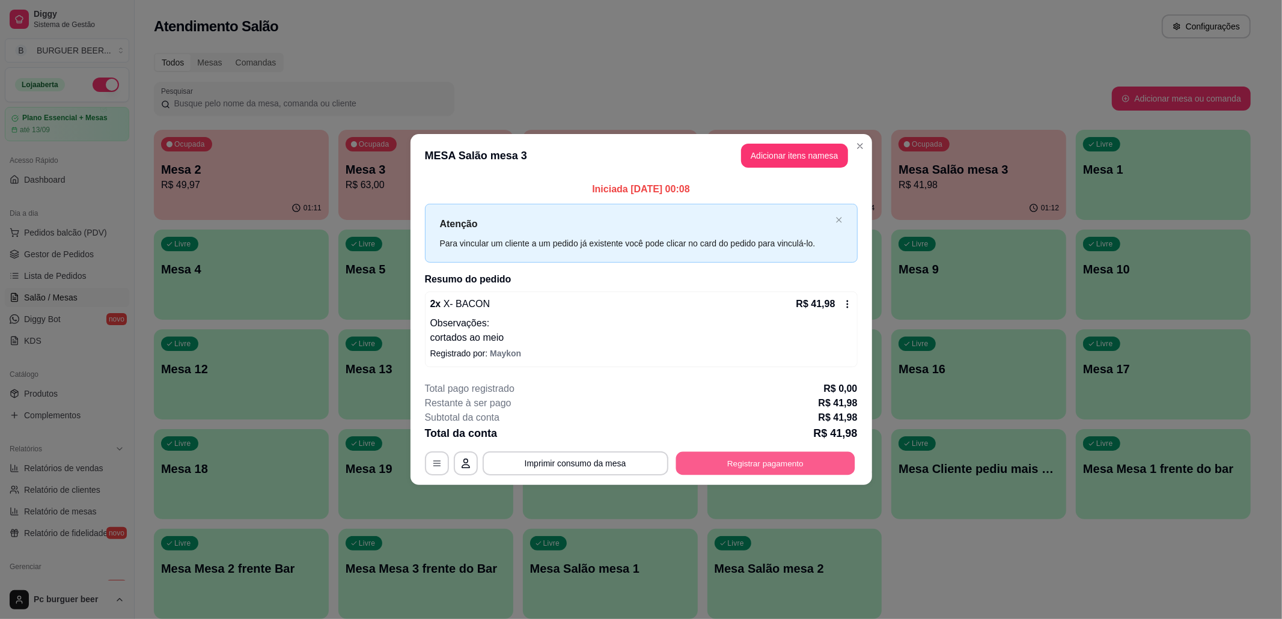
click at [762, 467] on button "Registrar pagamento" at bounding box center [765, 462] width 179 height 23
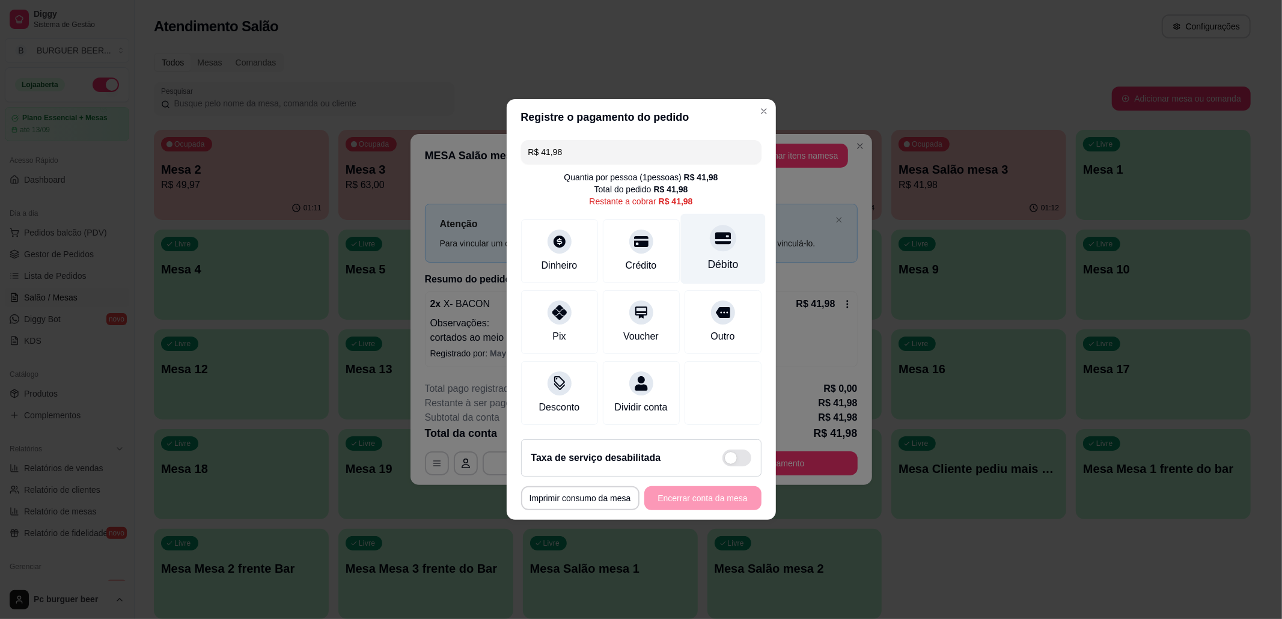
click at [727, 239] on div "Débito" at bounding box center [723, 249] width 85 height 70
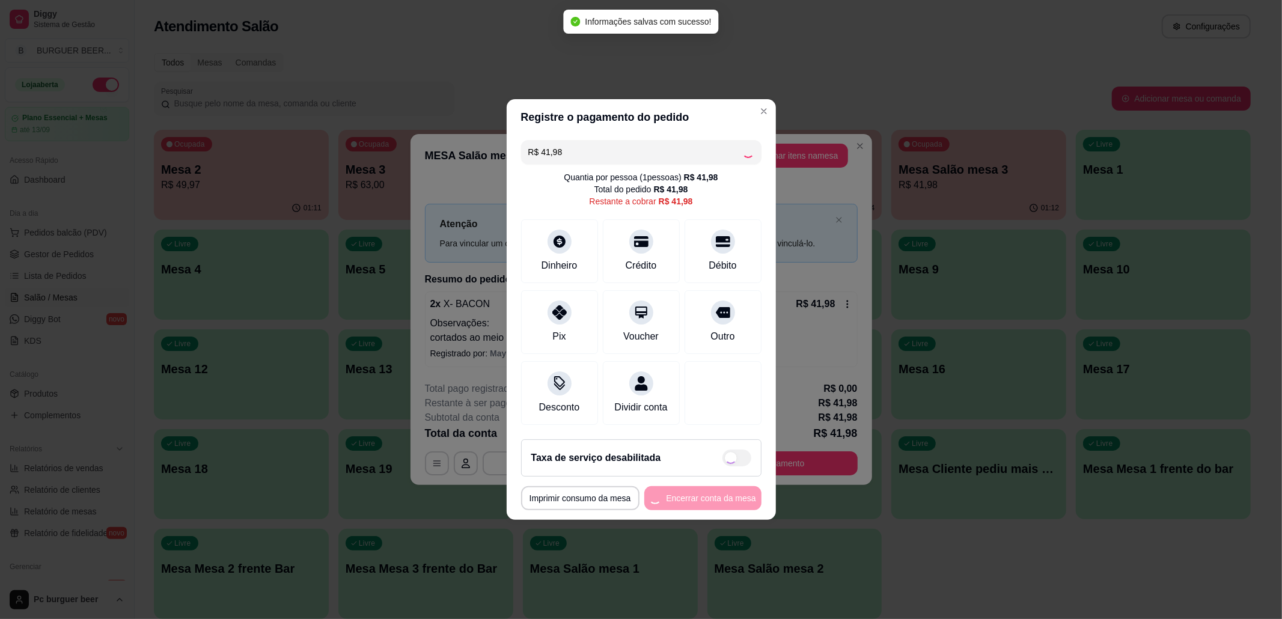
type input "R$ 0,00"
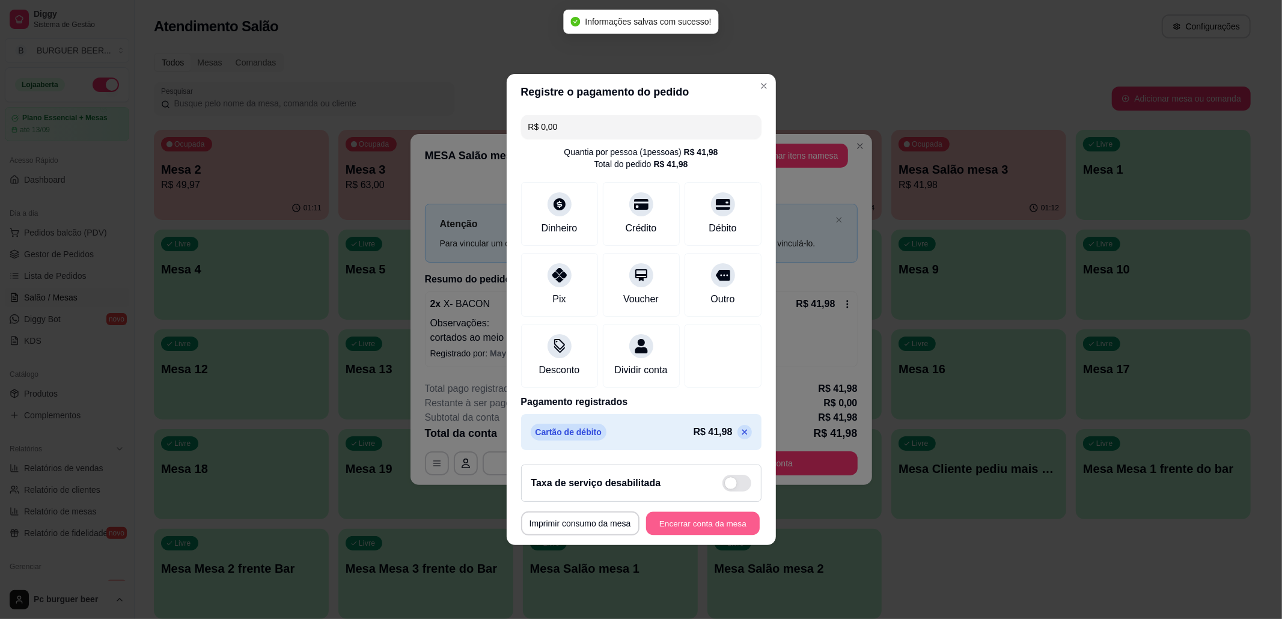
click at [658, 531] on button "Encerrar conta da mesa" at bounding box center [703, 523] width 114 height 23
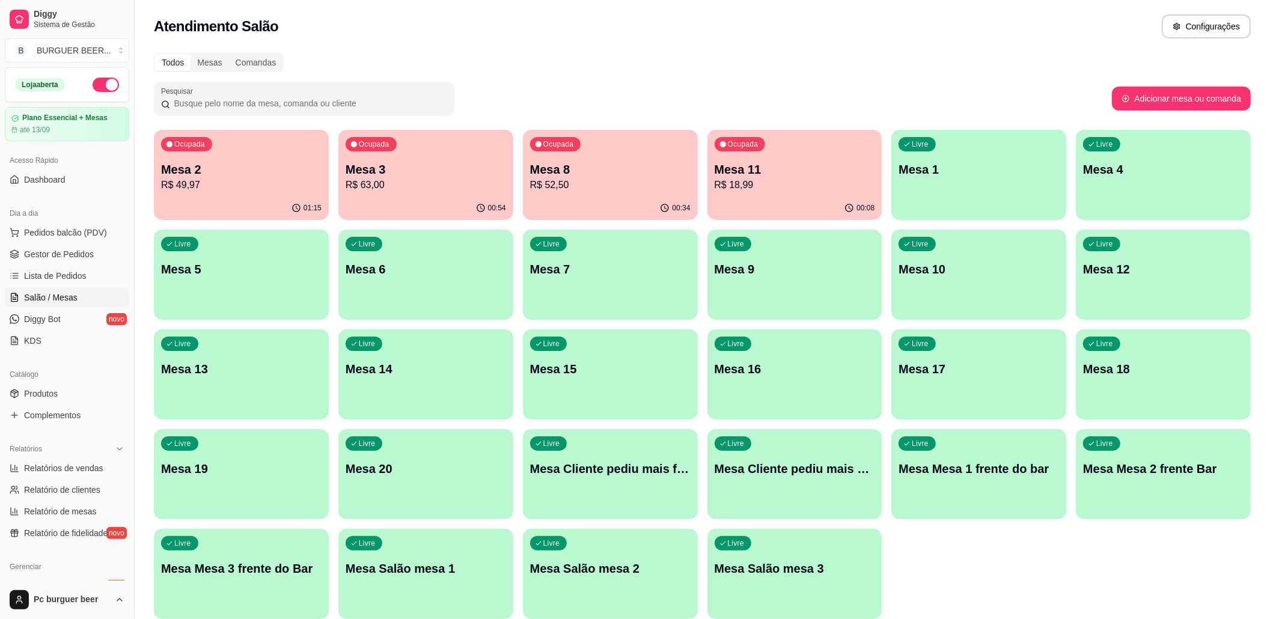
click at [620, 183] on p "R$ 52,50" at bounding box center [610, 185] width 161 height 14
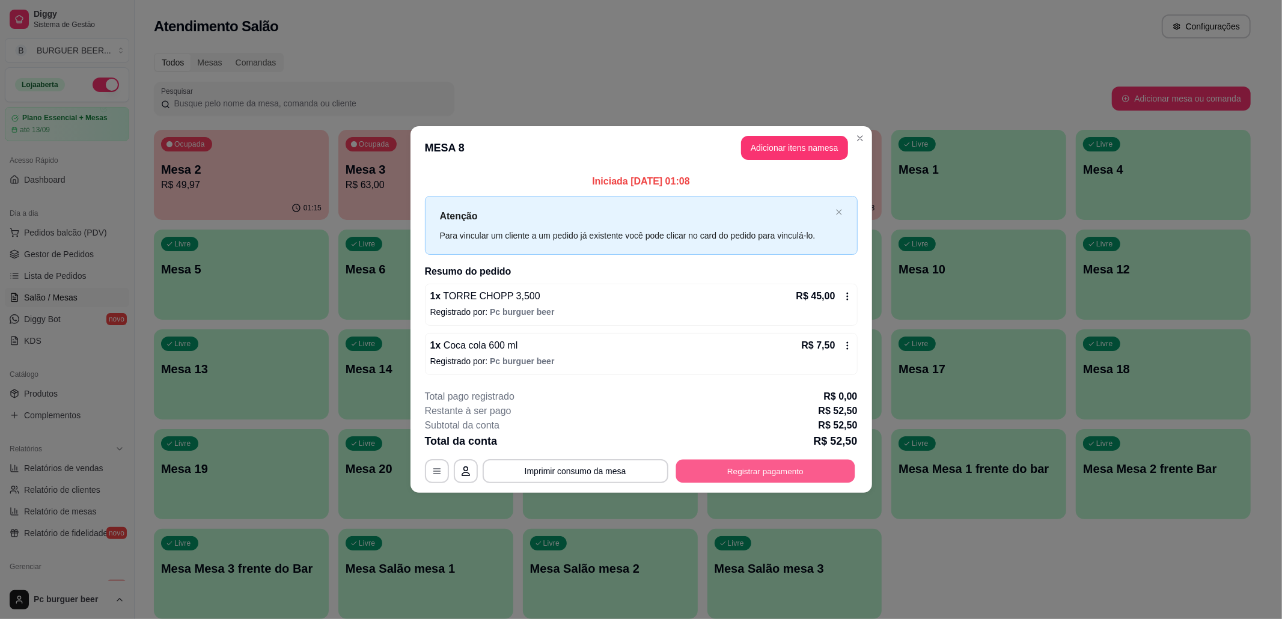
click at [709, 474] on button "Registrar pagamento" at bounding box center [765, 470] width 179 height 23
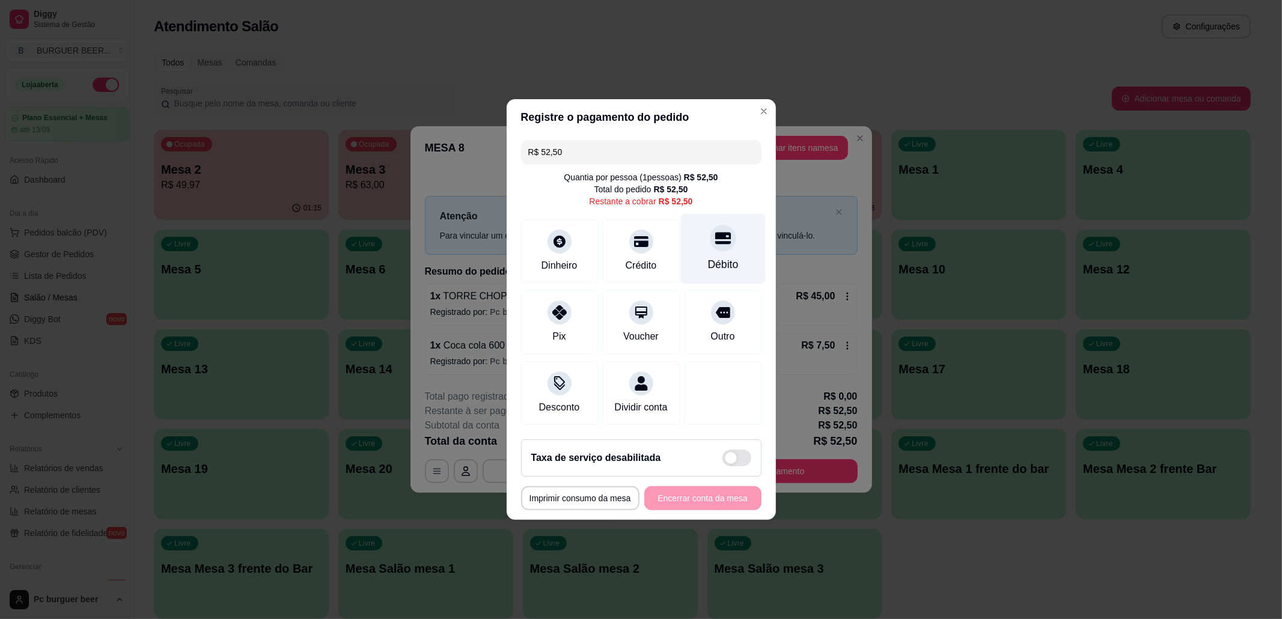
click at [696, 226] on div "Débito" at bounding box center [723, 249] width 85 height 70
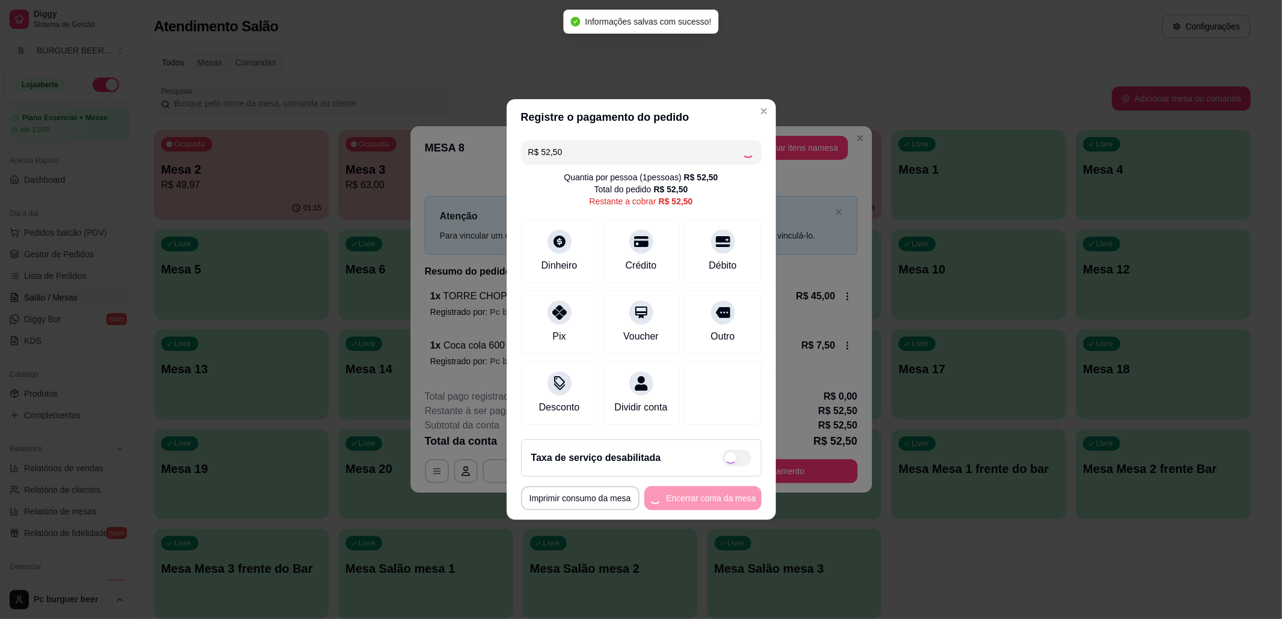
type input "R$ 0,00"
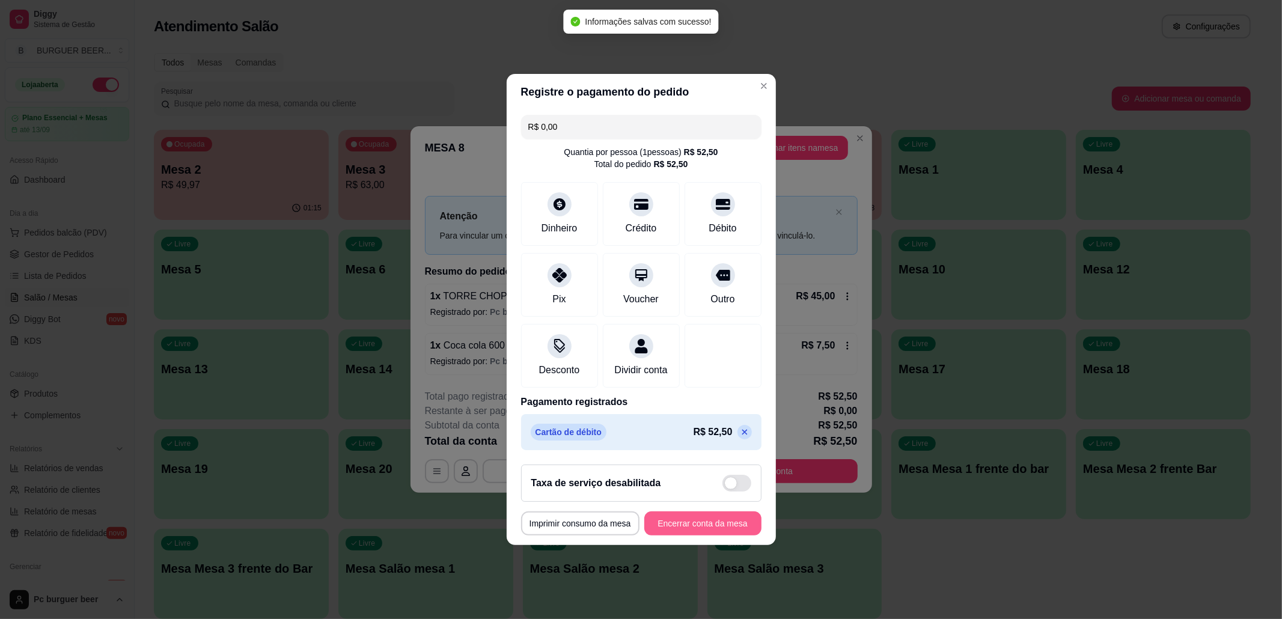
click at [729, 529] on button "Encerrar conta da mesa" at bounding box center [702, 524] width 117 height 24
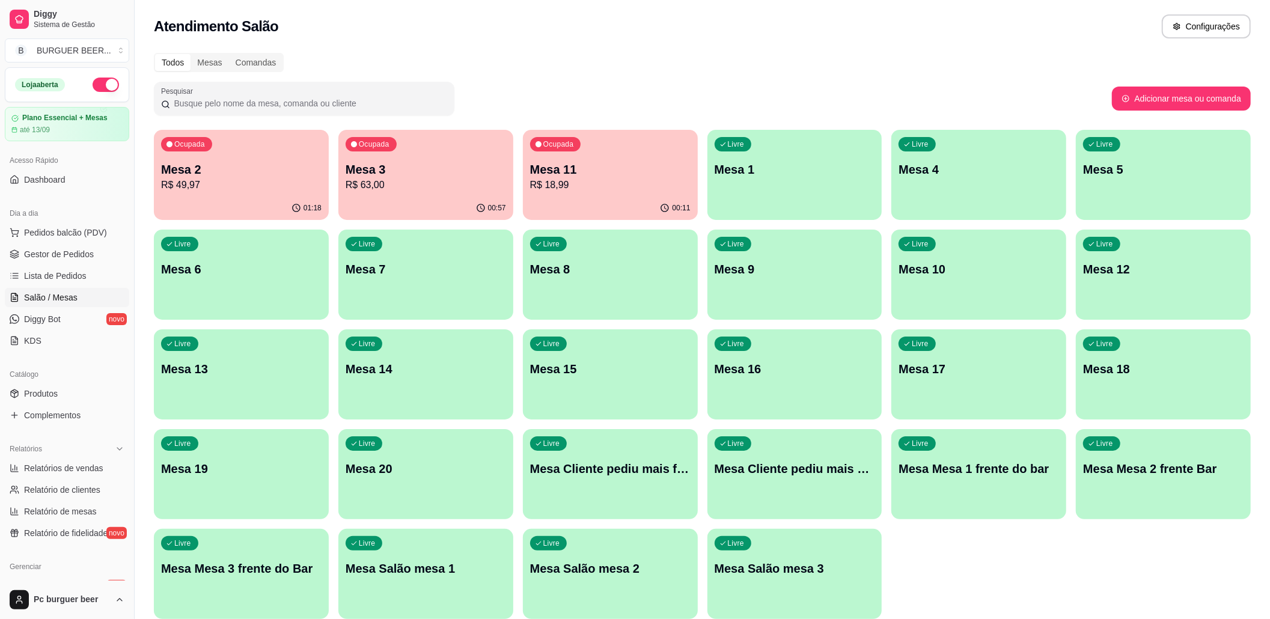
click at [93, 85] on button "button" at bounding box center [106, 85] width 26 height 14
click at [82, 91] on div "Loja fechada" at bounding box center [67, 85] width 104 height 14
click at [102, 85] on button "button" at bounding box center [106, 85] width 26 height 14
click at [99, 82] on button "button" at bounding box center [106, 85] width 26 height 14
click at [452, 189] on p "R$ 63,00" at bounding box center [426, 185] width 161 height 14
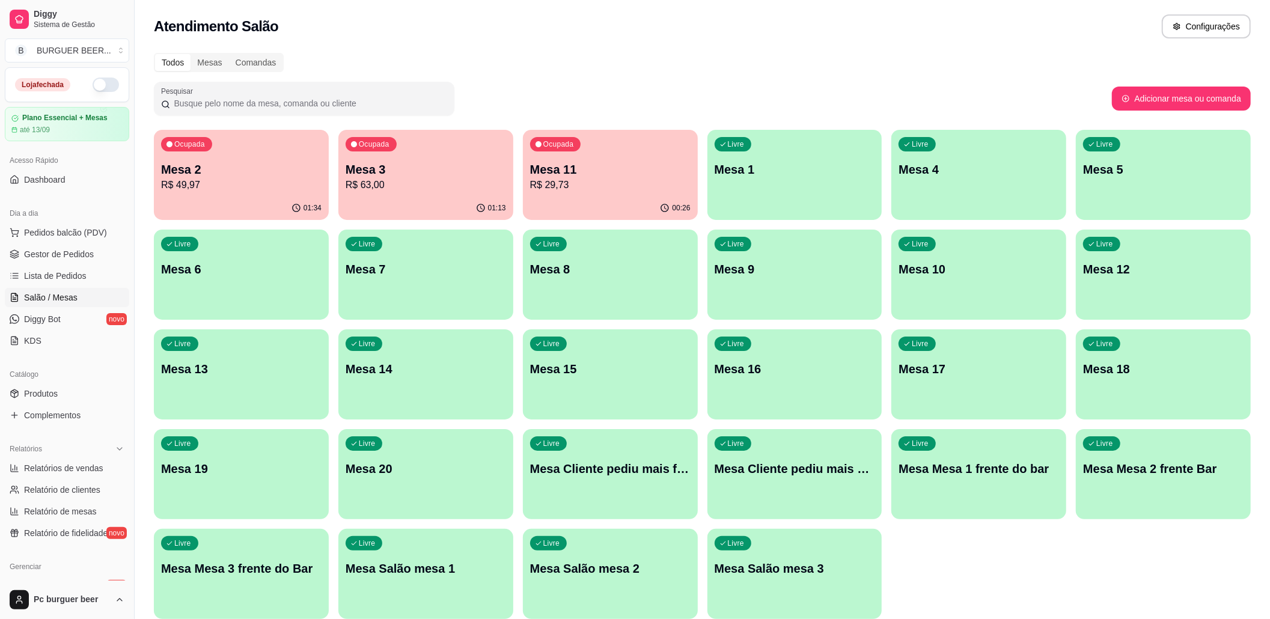
click at [243, 196] on button "Ocupada Mesa 2 R$ 49,97 01:34" at bounding box center [241, 175] width 175 height 90
click at [601, 179] on p "R$ 29,73" at bounding box center [611, 185] width 156 height 14
click at [447, 170] on p "Mesa 3" at bounding box center [426, 169] width 161 height 17
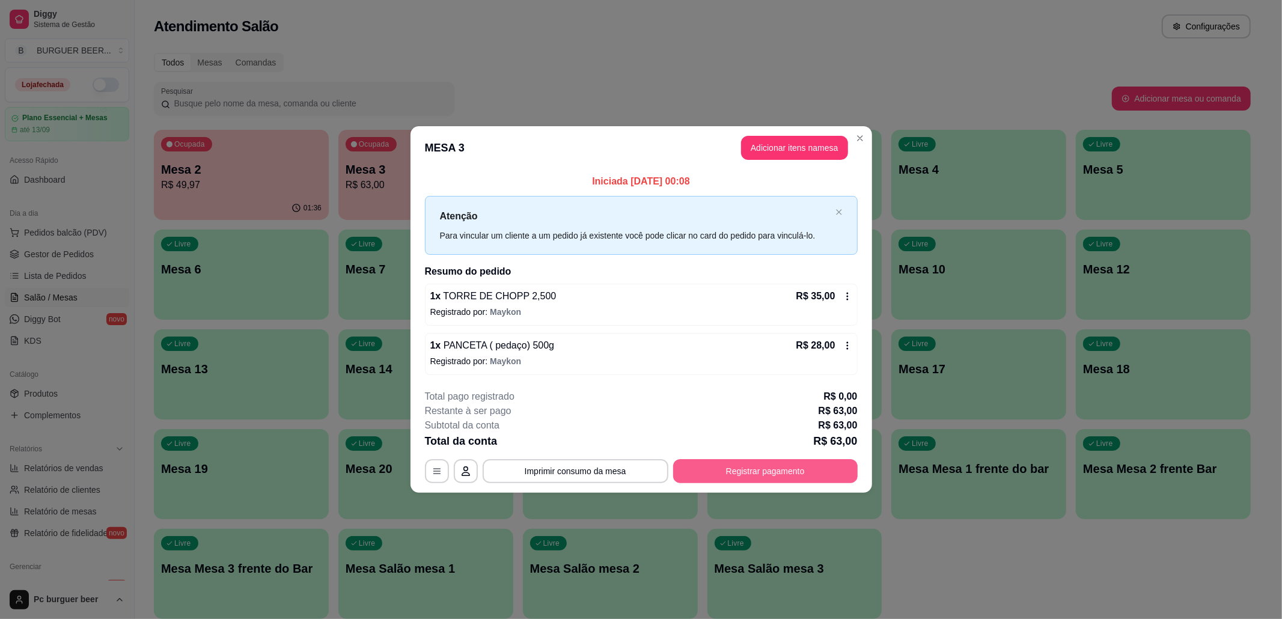
click at [681, 473] on button "Registrar pagamento" at bounding box center [765, 471] width 185 height 24
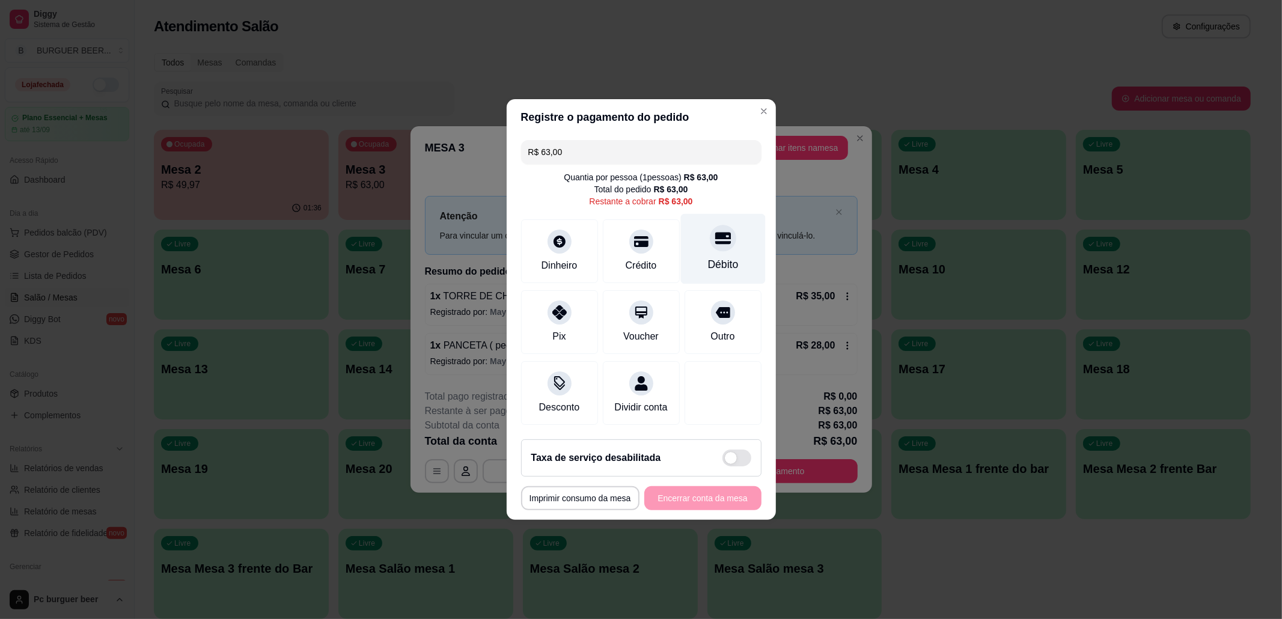
click at [684, 246] on div "Débito" at bounding box center [723, 249] width 85 height 70
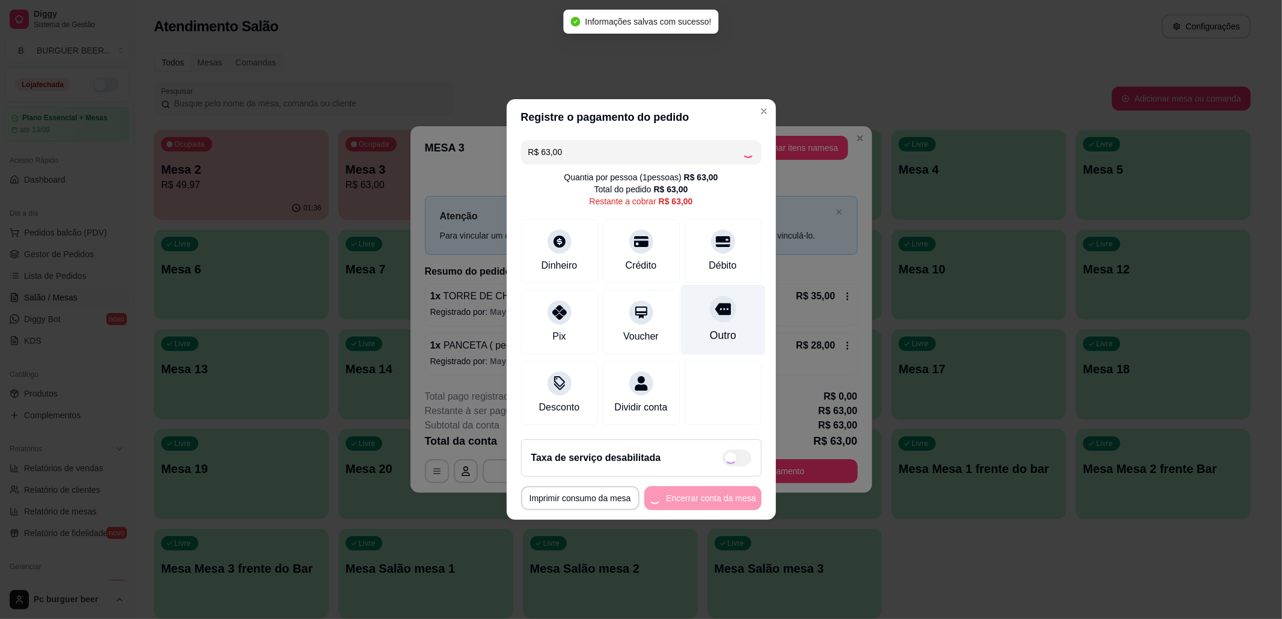
type input "R$ 0,00"
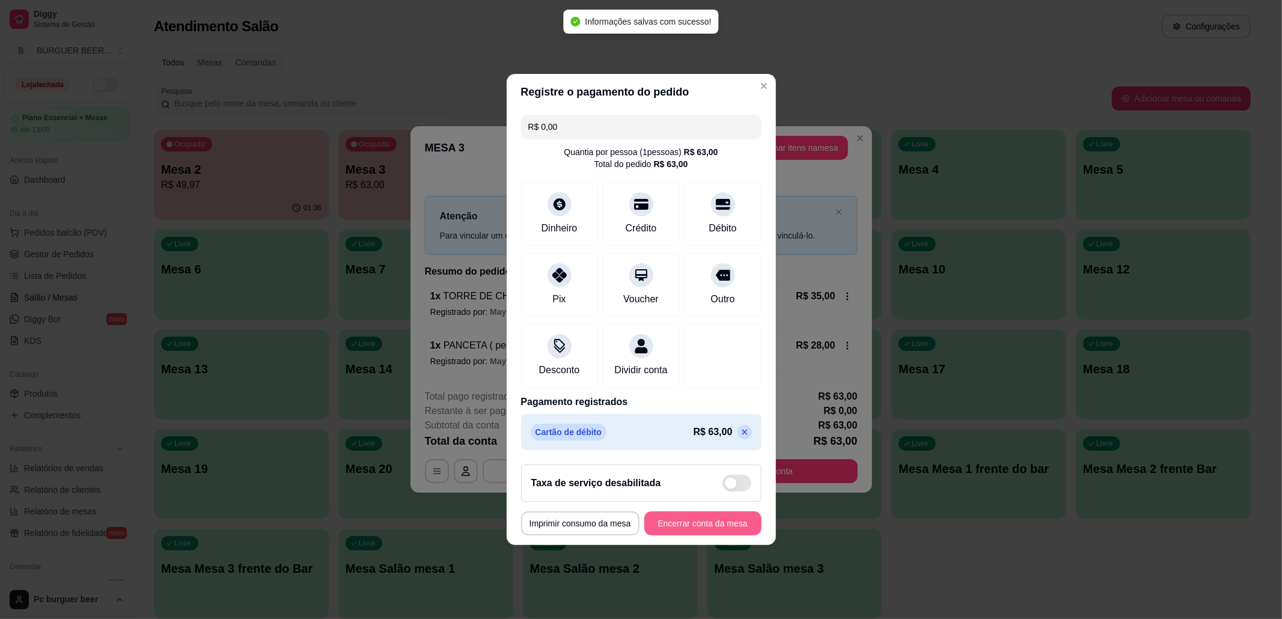
click at [646, 531] on button "Encerrar conta da mesa" at bounding box center [702, 524] width 117 height 24
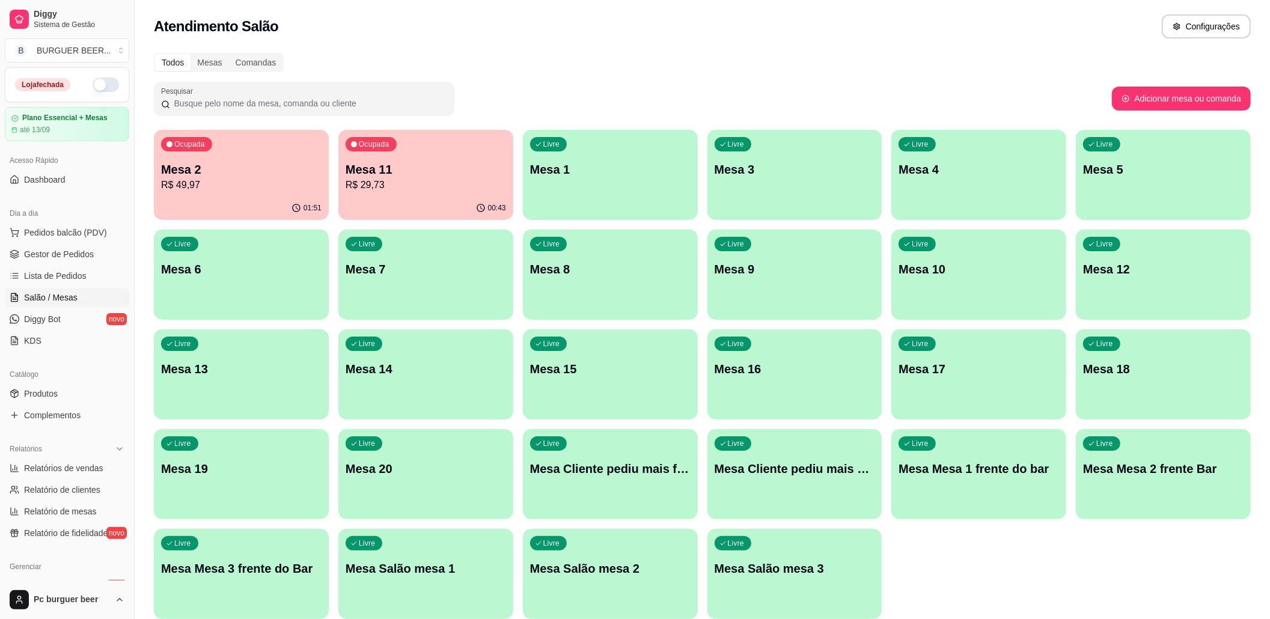
click at [430, 198] on div "00:43" at bounding box center [425, 208] width 175 height 23
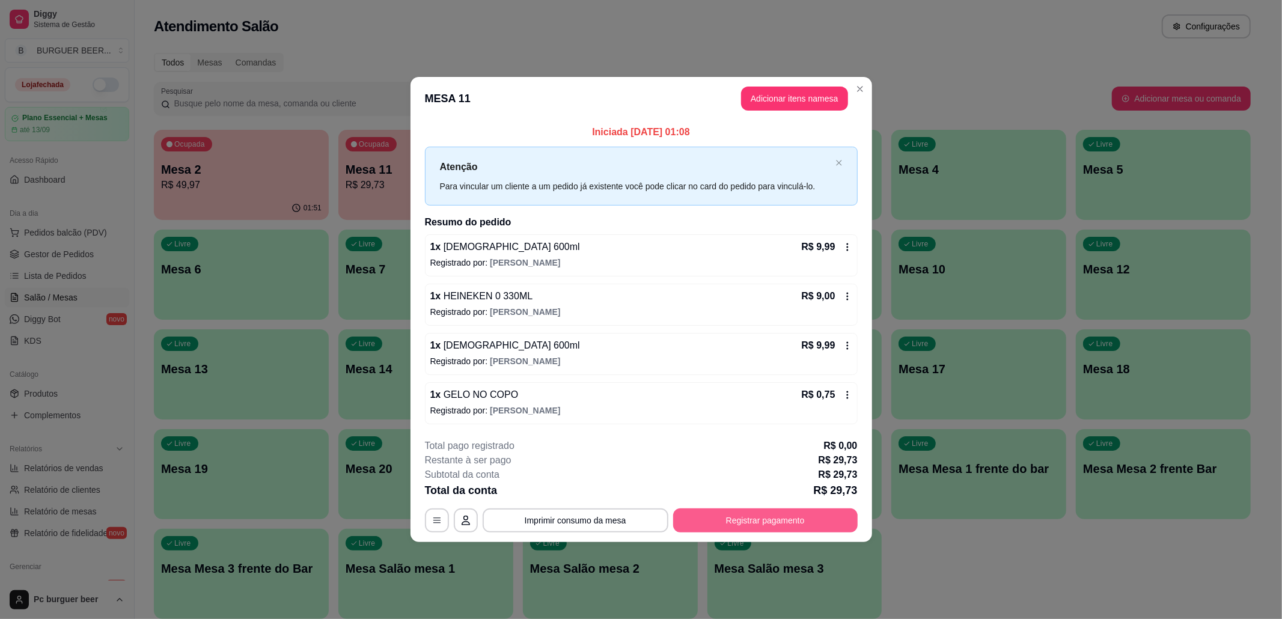
click at [764, 525] on button "Registrar pagamento" at bounding box center [765, 521] width 185 height 24
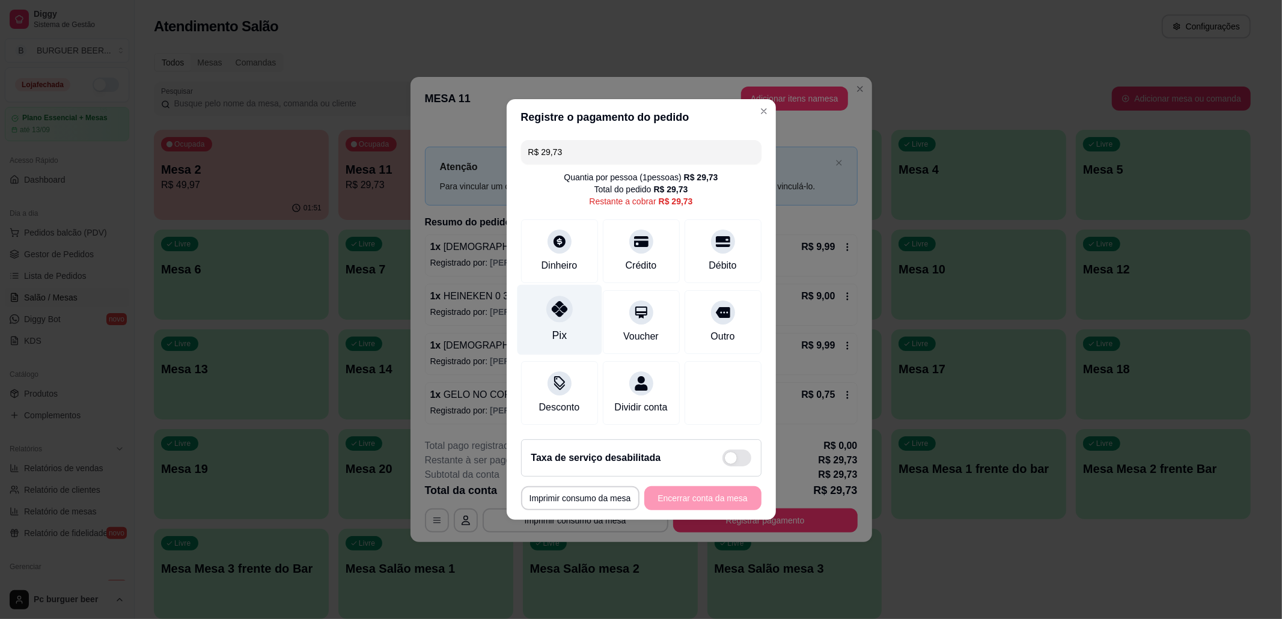
click at [547, 305] on div at bounding box center [559, 309] width 26 height 26
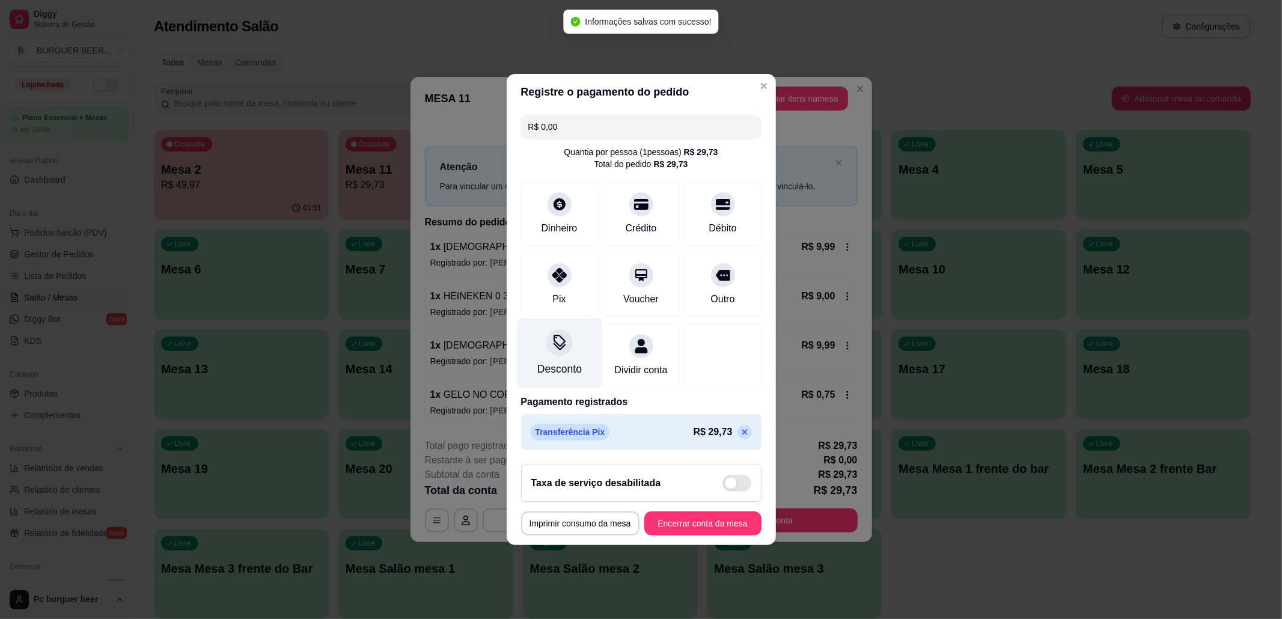
type input "R$ 0,00"
click at [678, 527] on button "Encerrar conta da mesa" at bounding box center [702, 524] width 117 height 24
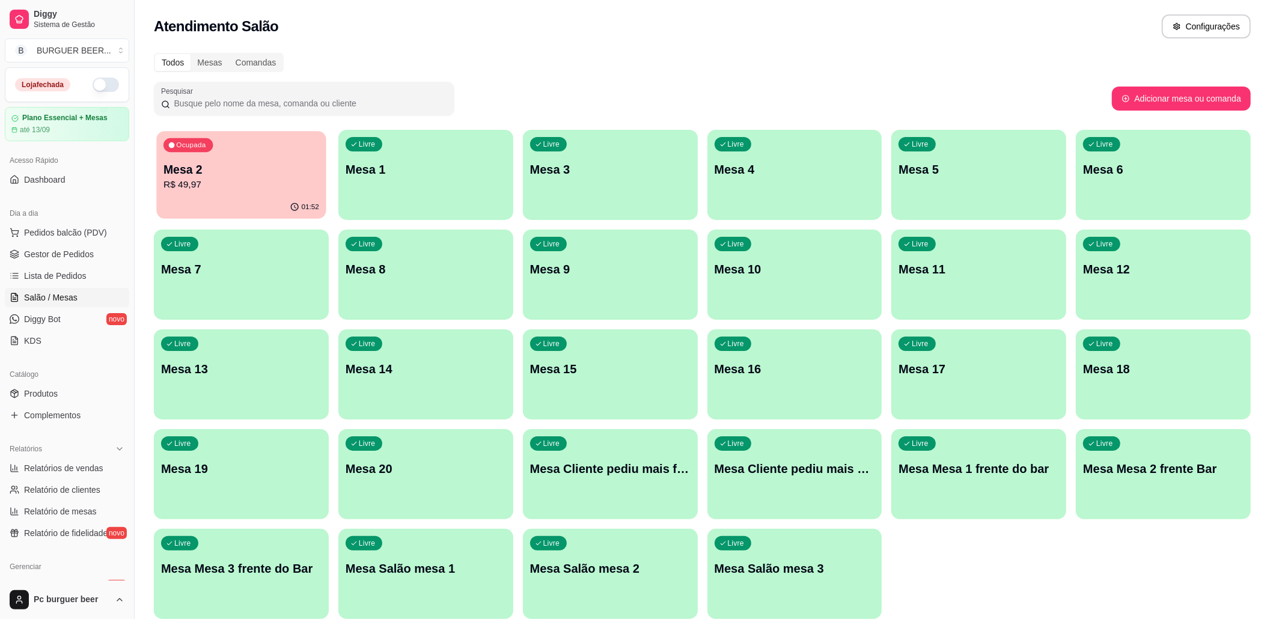
click at [253, 183] on p "R$ 49,97" at bounding box center [242, 185] width 156 height 14
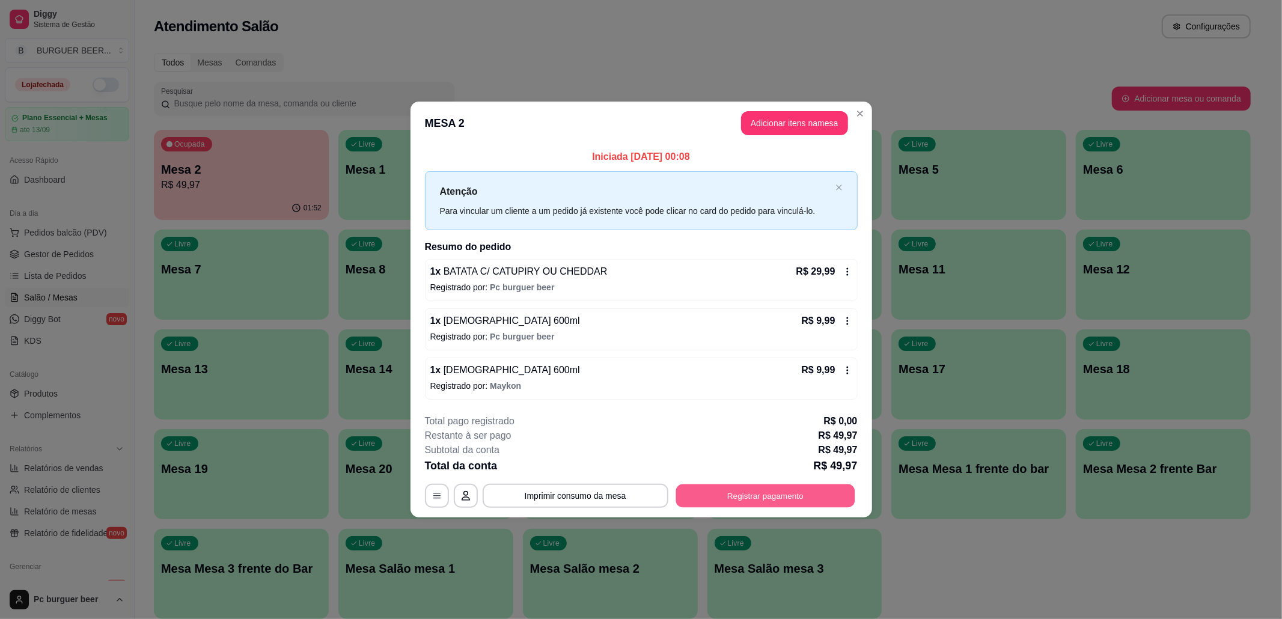
click at [750, 491] on button "Registrar pagamento" at bounding box center [765, 495] width 179 height 23
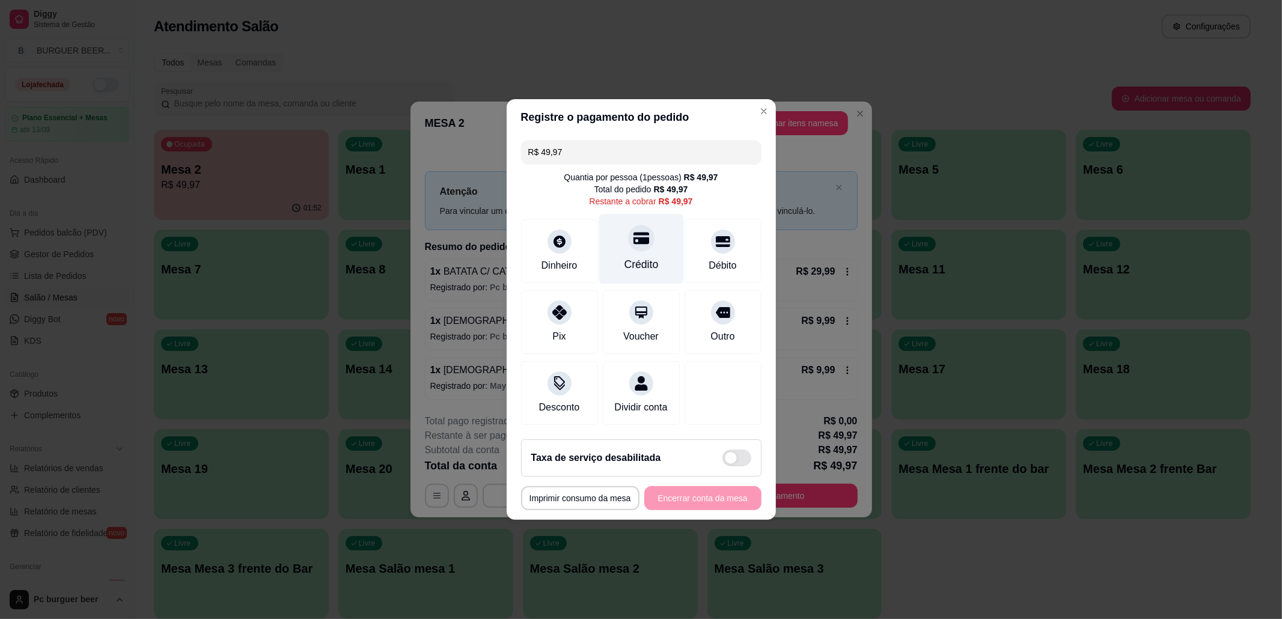
click at [636, 244] on div "Crédito" at bounding box center [641, 249] width 85 height 70
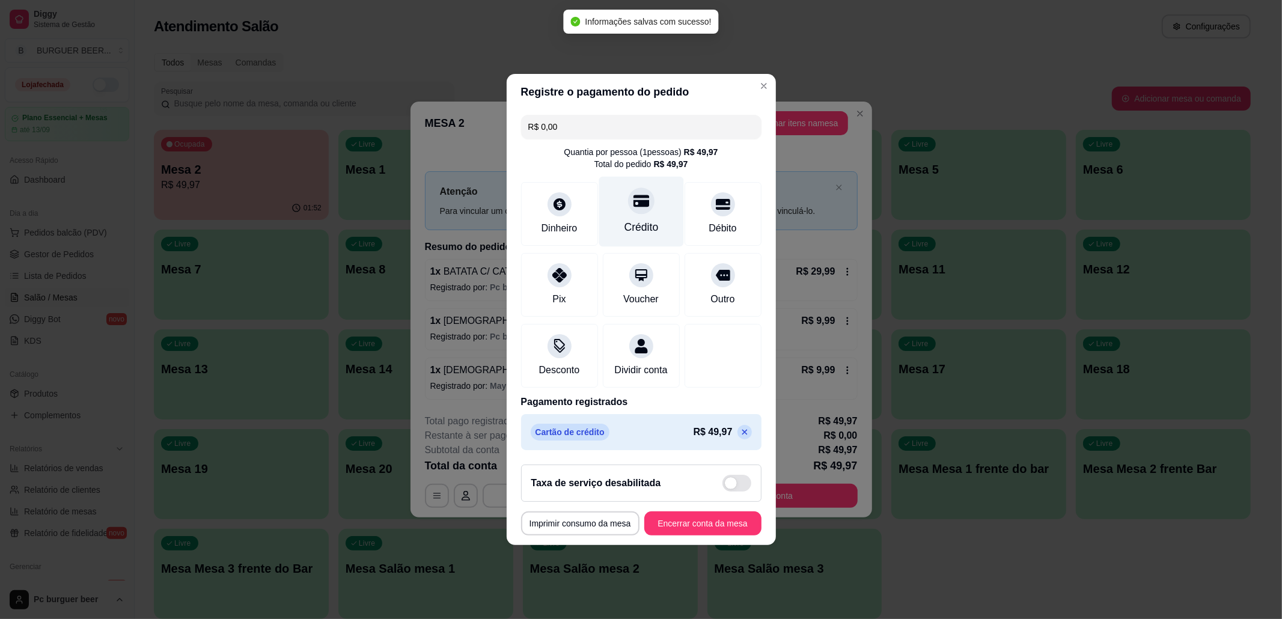
type input "R$ 0,00"
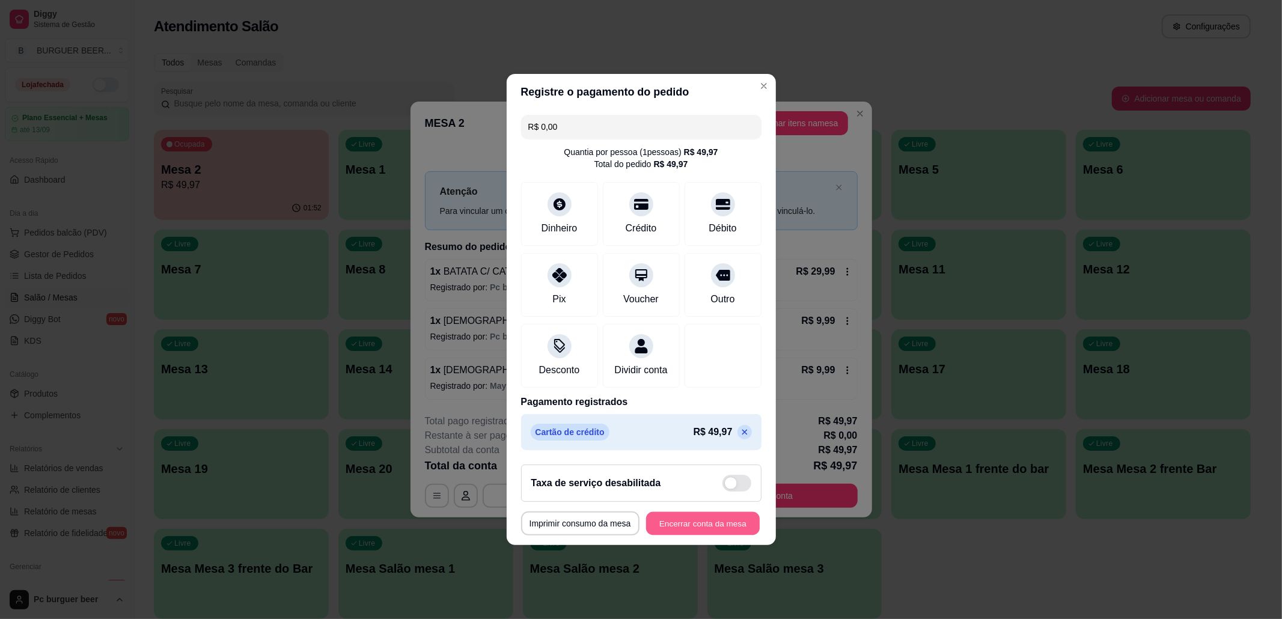
click at [693, 530] on button "Encerrar conta da mesa" at bounding box center [703, 523] width 114 height 23
